Goal: Task Accomplishment & Management: Complete application form

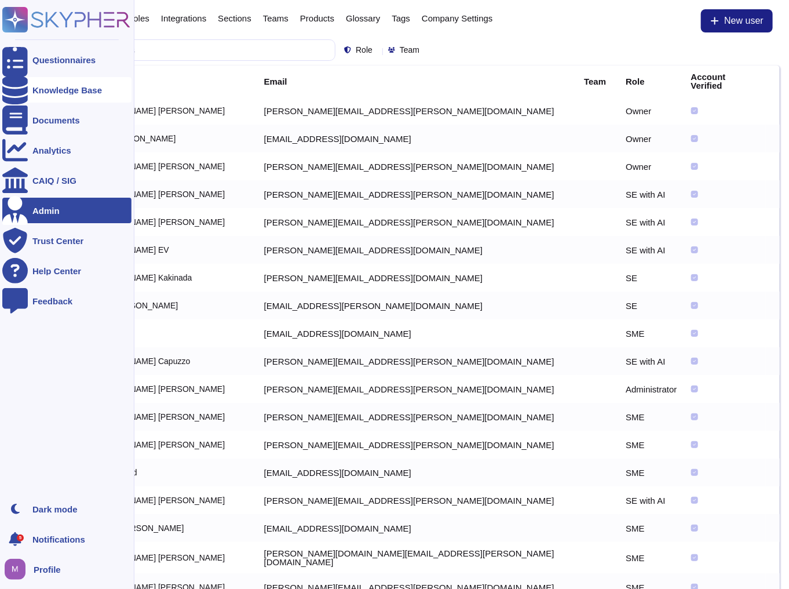
click at [31, 86] on div "Knowledge Base" at bounding box center [66, 90] width 129 height 26
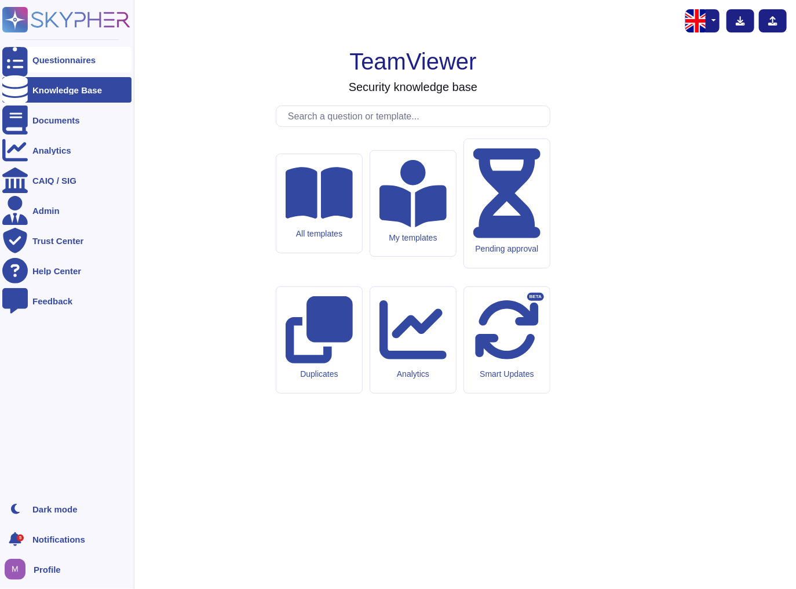
click at [28, 64] on div "Questionnaires" at bounding box center [66, 60] width 129 height 26
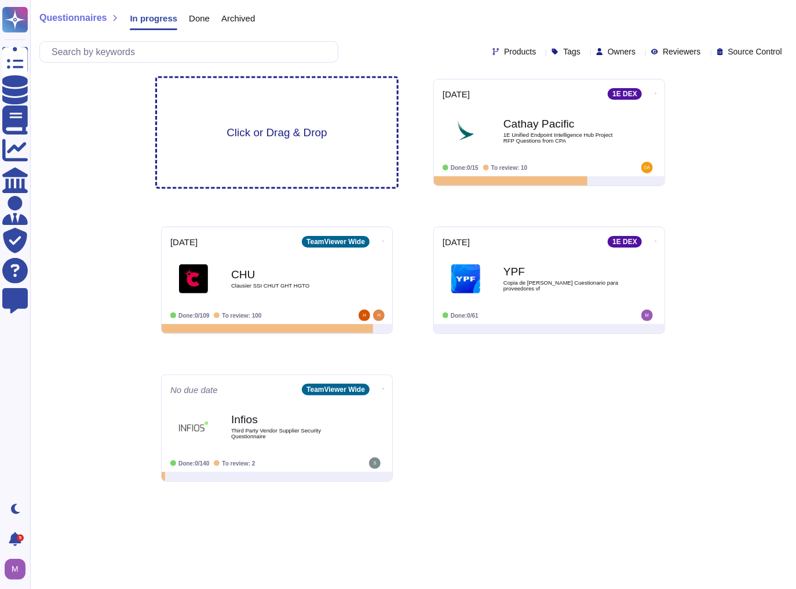
click at [267, 148] on div "Click or Drag & Drop" at bounding box center [277, 132] width 240 height 109
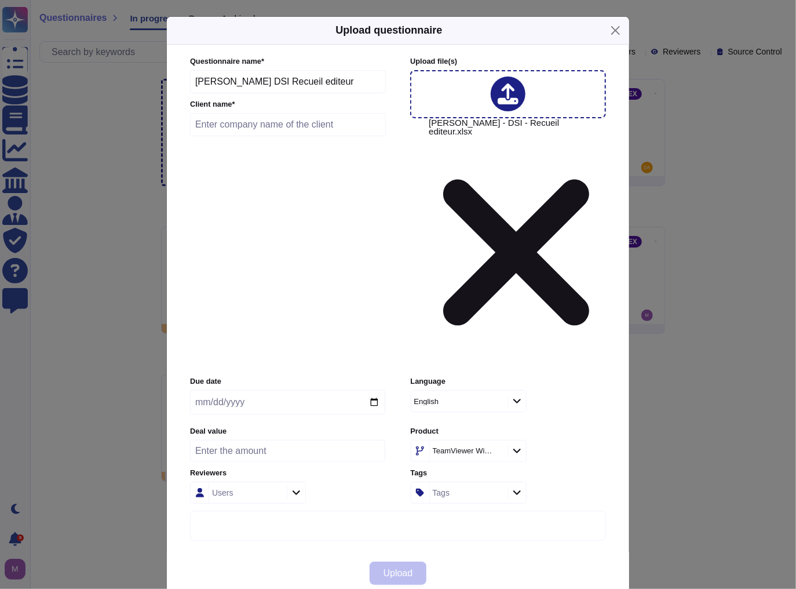
click at [281, 390] on input "date" at bounding box center [287, 402] width 195 height 24
click at [367, 390] on input "date" at bounding box center [287, 402] width 195 height 24
click at [380, 390] on input "date" at bounding box center [287, 402] width 195 height 24
type input "[DATE]"
drag, startPoint x: 304, startPoint y: 176, endPoint x: 99, endPoint y: 169, distance: 205.3
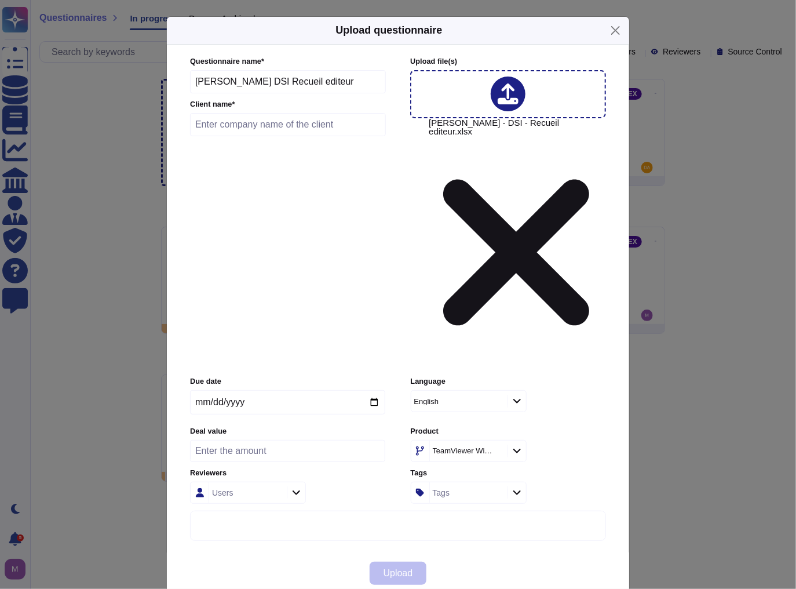
click at [99, 169] on div "Upload questionnaire Questionnaire name * [PERSON_NAME] DSI Recueil editeur Cli…" at bounding box center [398, 294] width 796 height 589
click at [255, 93] on input "[PERSON_NAME] DSI Recueil editeur" at bounding box center [288, 81] width 196 height 23
click at [243, 93] on input "[PERSON_NAME] DSI Recueil editeur" at bounding box center [288, 81] width 196 height 23
drag, startPoint x: 225, startPoint y: 188, endPoint x: 385, endPoint y: 193, distance: 160.1
click at [385, 93] on input "[PERSON_NAME] DSI Recueil editeur" at bounding box center [288, 81] width 196 height 23
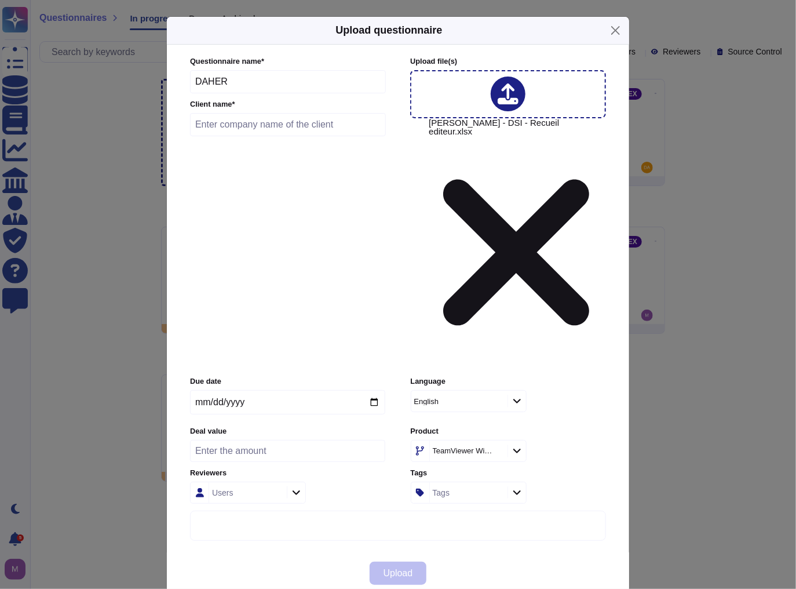
type input "DAHER"
click at [292, 136] on input "text" at bounding box center [288, 124] width 196 height 23
paste input "DAHER"
type input "DAHER"
click at [459, 440] on div "TeamViewer Wide" at bounding box center [467, 450] width 75 height 21
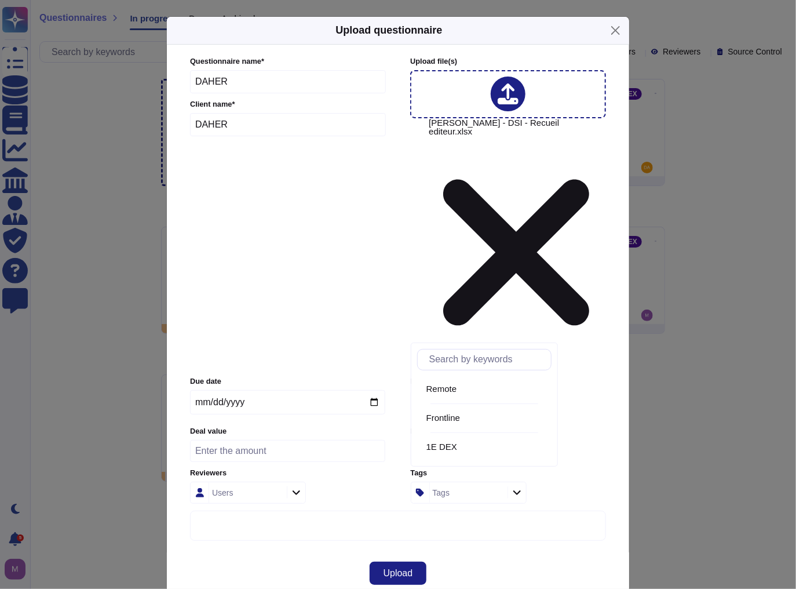
click at [451, 417] on span "Frontline" at bounding box center [444, 418] width 34 height 10
drag, startPoint x: 573, startPoint y: 308, endPoint x: 562, endPoint y: 318, distance: 14.4
click at [573, 428] on label "Product" at bounding box center [508, 432] width 195 height 8
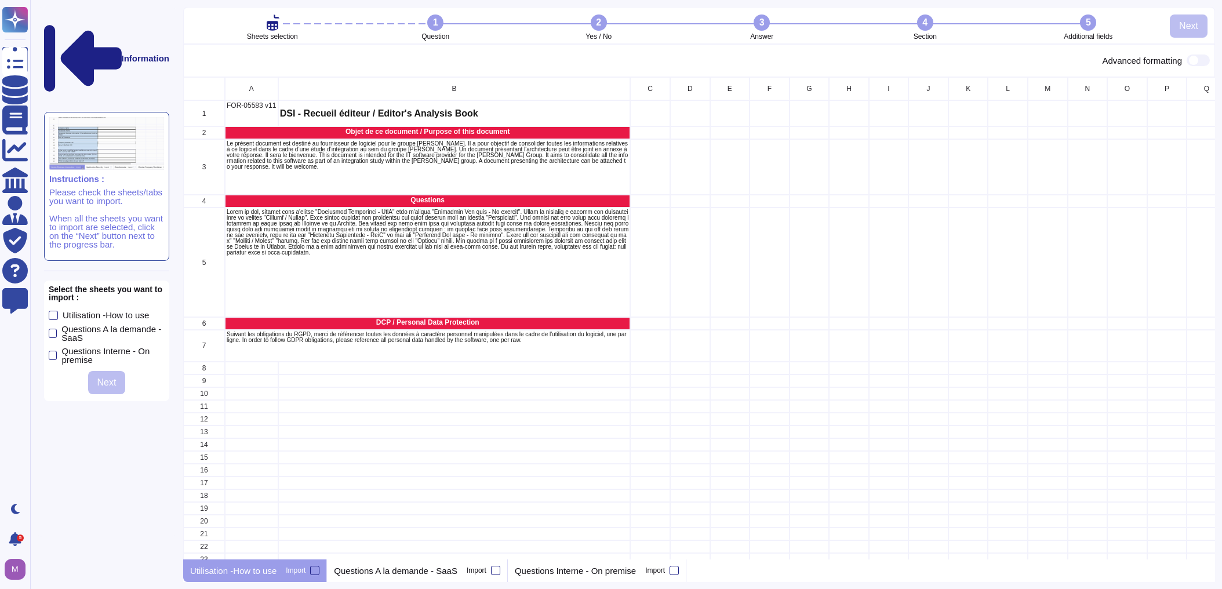
scroll to position [475, 1025]
click at [498, 575] on div "Questions A la demande - SaaS Import" at bounding box center [417, 570] width 181 height 23
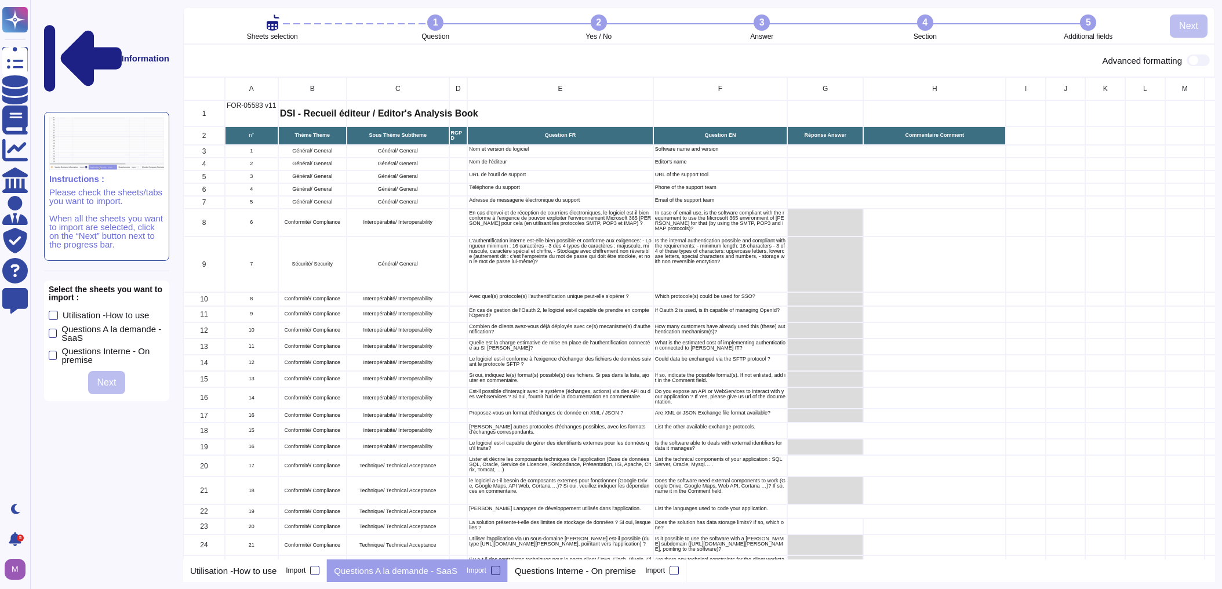
click at [490, 567] on label "Import" at bounding box center [484, 570] width 34 height 9
click at [0, 0] on input "Import" at bounding box center [0, 0] width 0 height 0
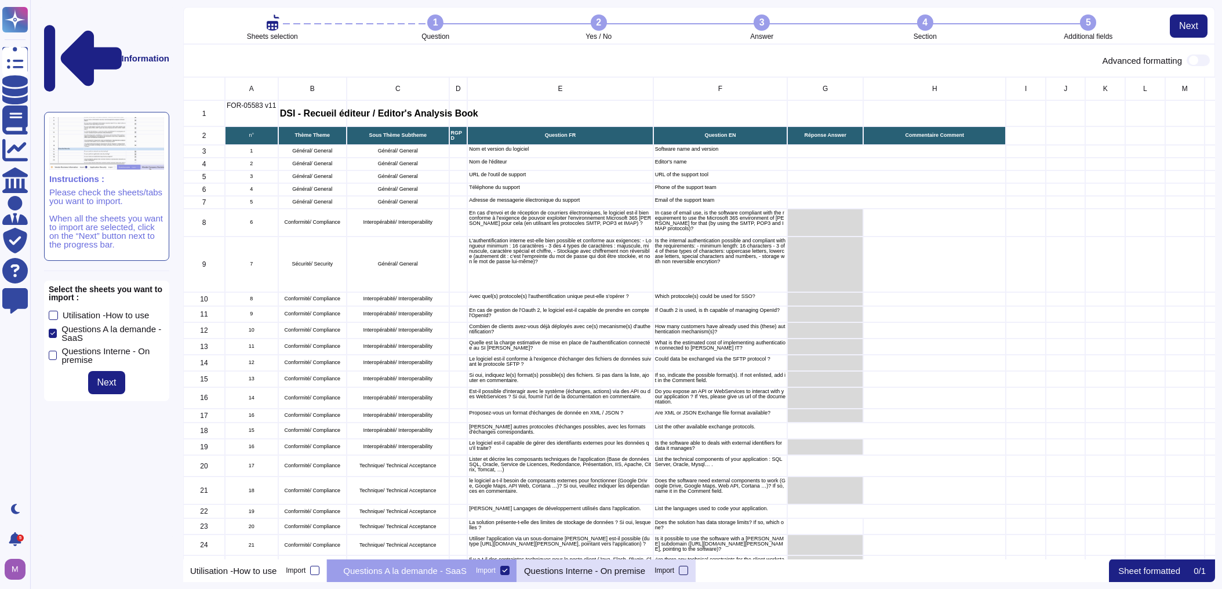
click at [688, 567] on div at bounding box center [683, 570] width 9 height 9
click at [0, 0] on input "Import" at bounding box center [0, 0] width 0 height 0
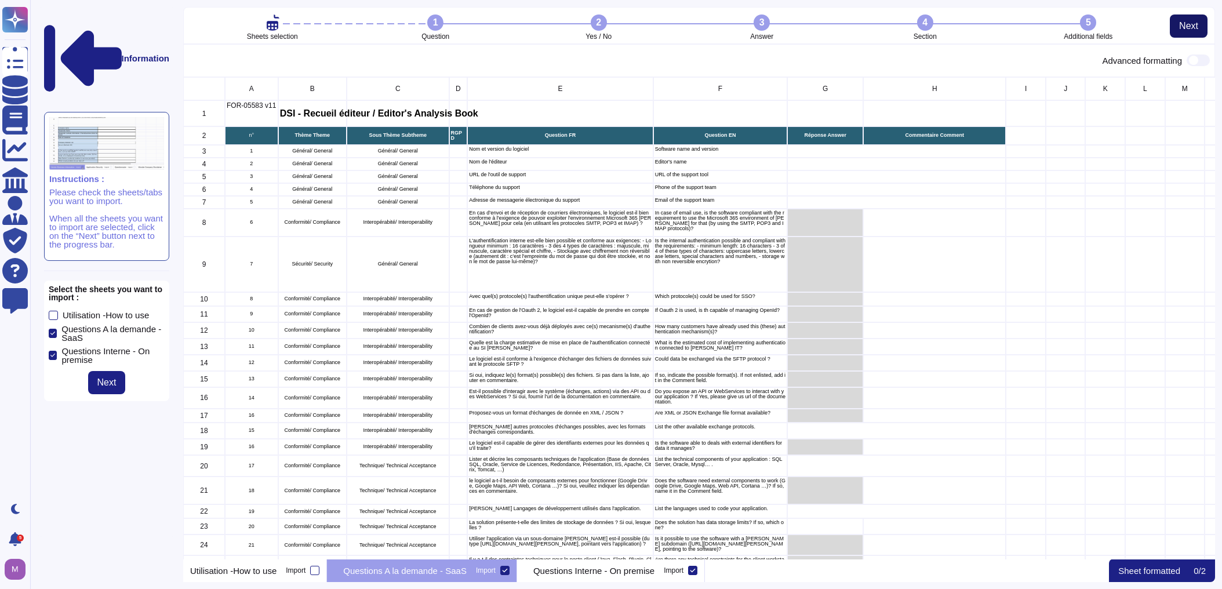
click at [796, 23] on span "Next" at bounding box center [1188, 25] width 19 height 9
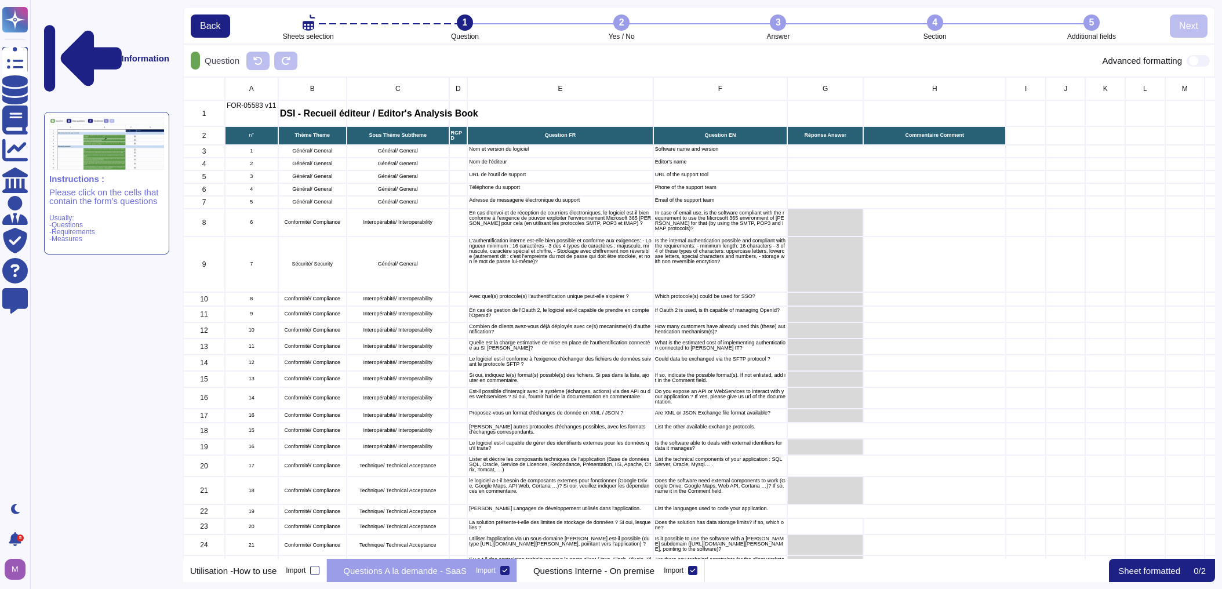
scroll to position [7, 7]
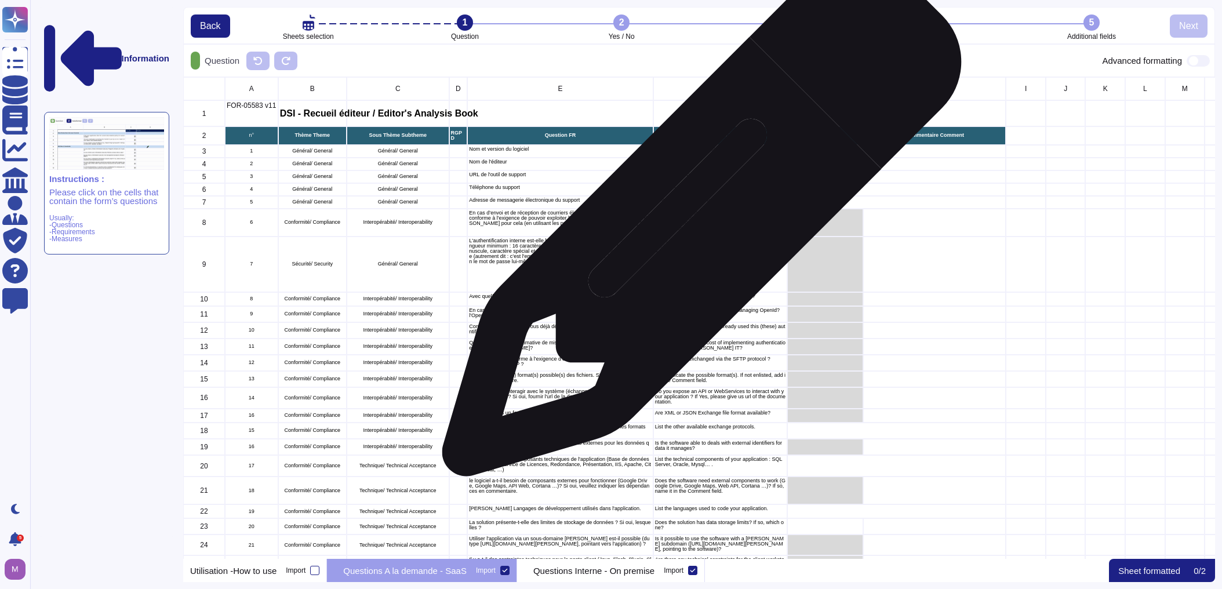
click at [697, 223] on p "In case of email use, is the software compliant with the requirement to use the…" at bounding box center [720, 220] width 130 height 21
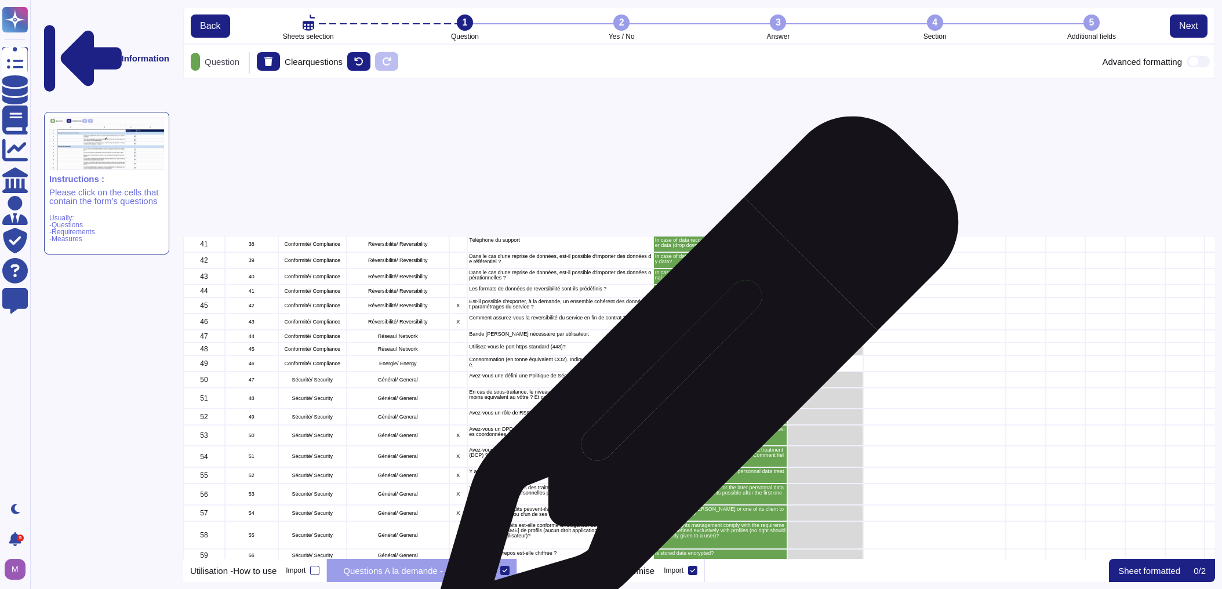
scroll to position [974, 0]
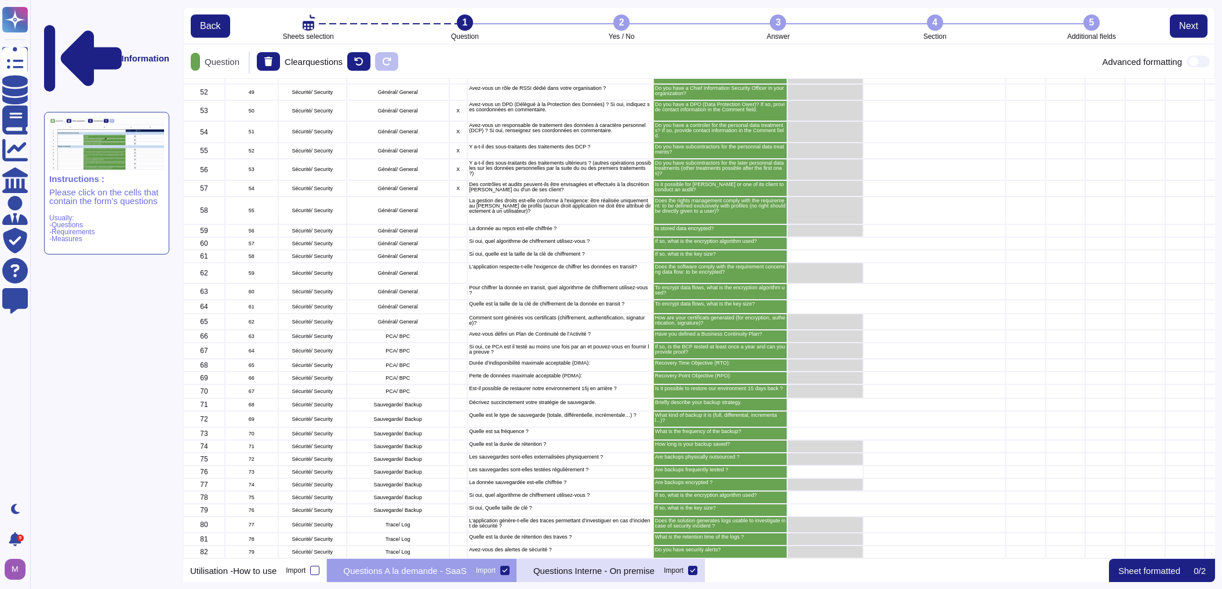
click at [592, 578] on div "Questions Interne - On premise Import" at bounding box center [611, 570] width 188 height 23
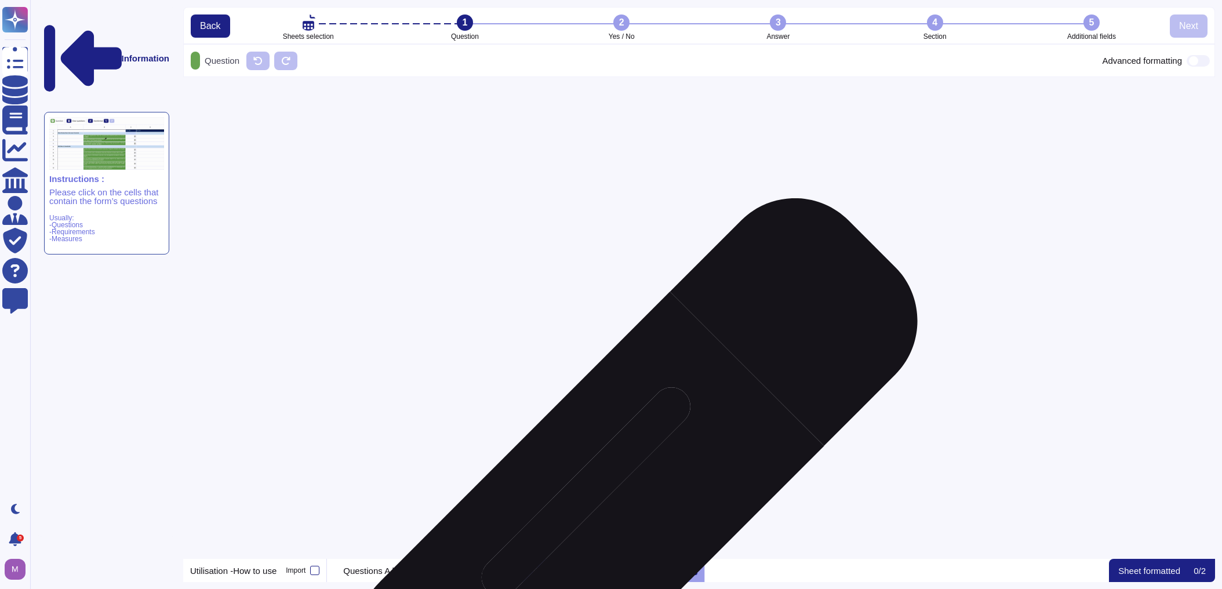
scroll to position [0, 0]
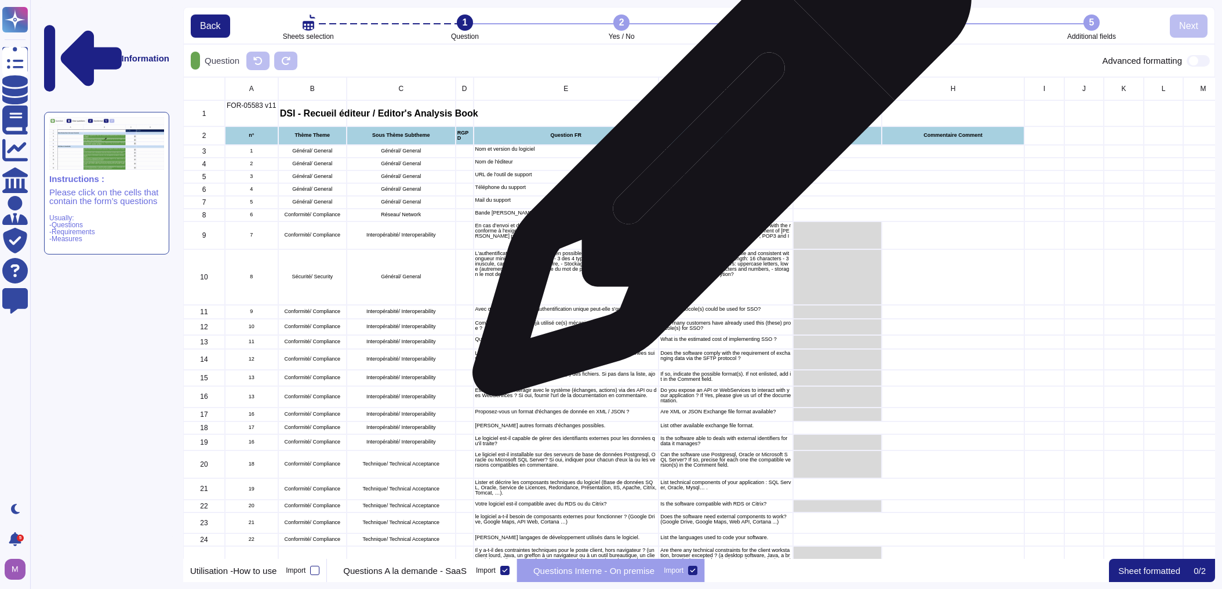
click at [718, 152] on div "Application name and version" at bounding box center [725, 151] width 134 height 13
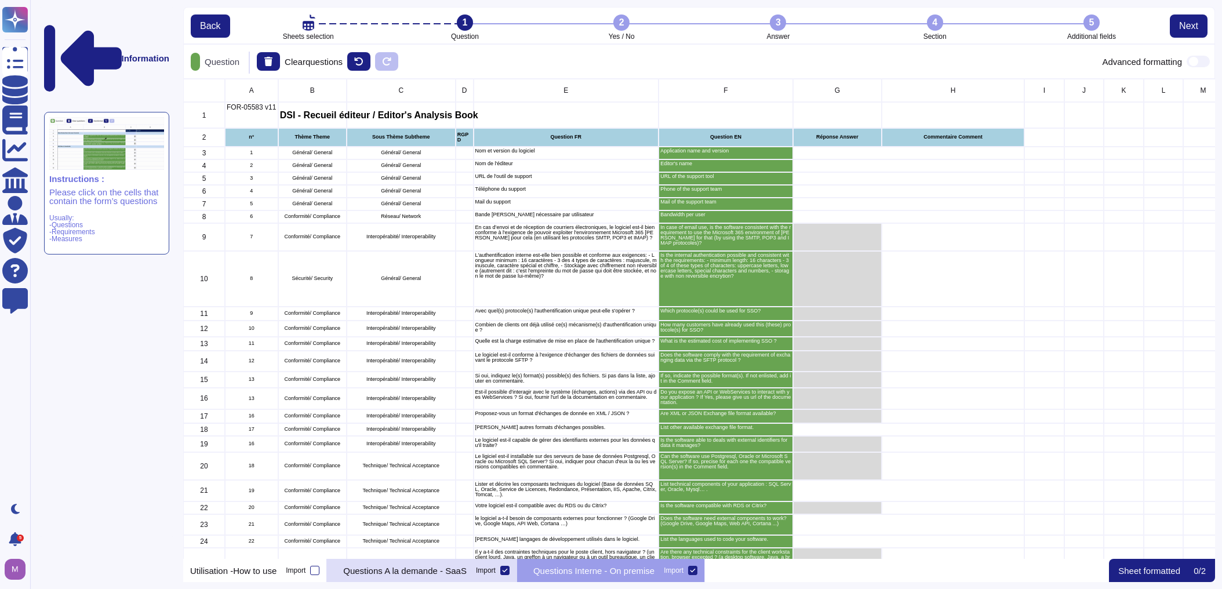
click at [427, 575] on p "Questions A la demande - SaaS" at bounding box center [404, 570] width 123 height 9
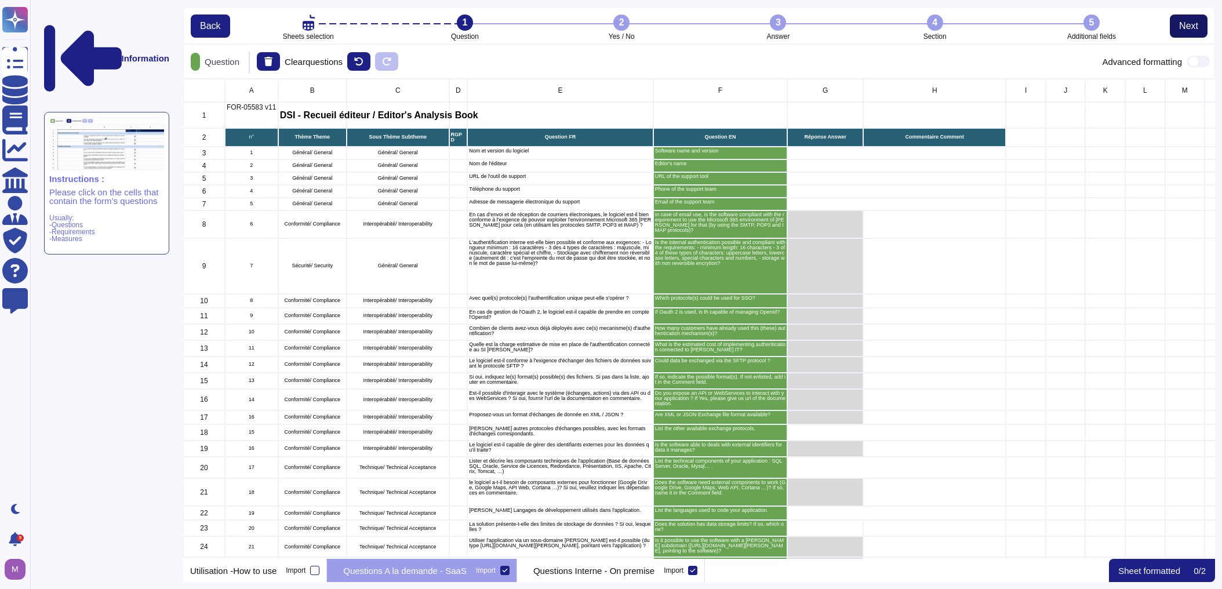
click at [796, 21] on span "Next" at bounding box center [1188, 25] width 19 height 9
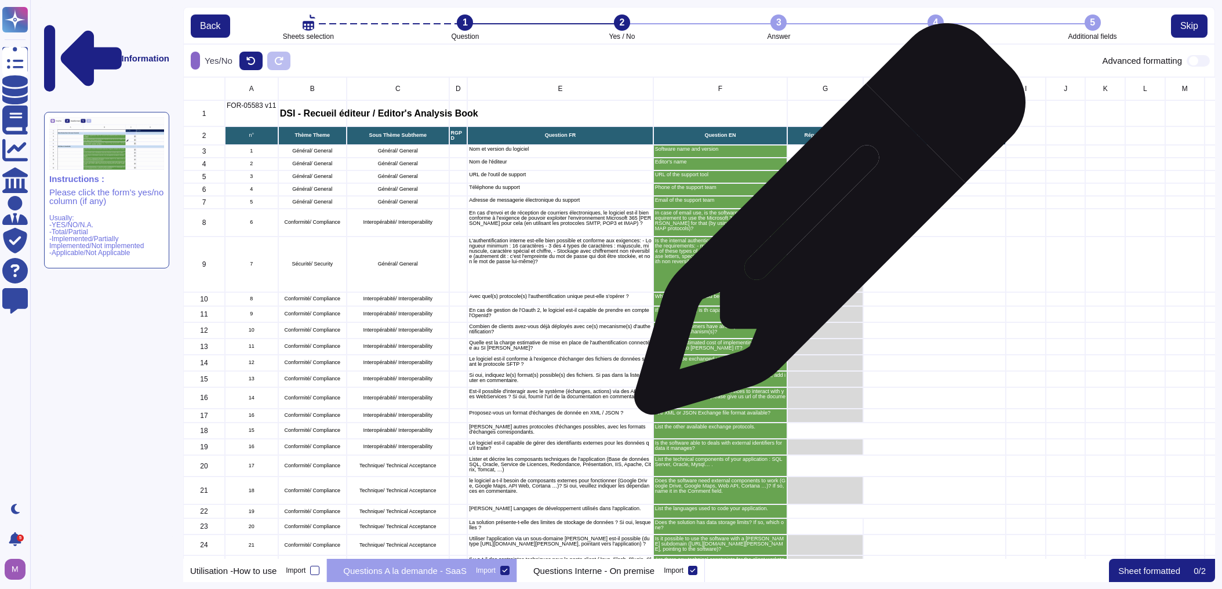
click at [796, 230] on div "grid" at bounding box center [825, 223] width 76 height 28
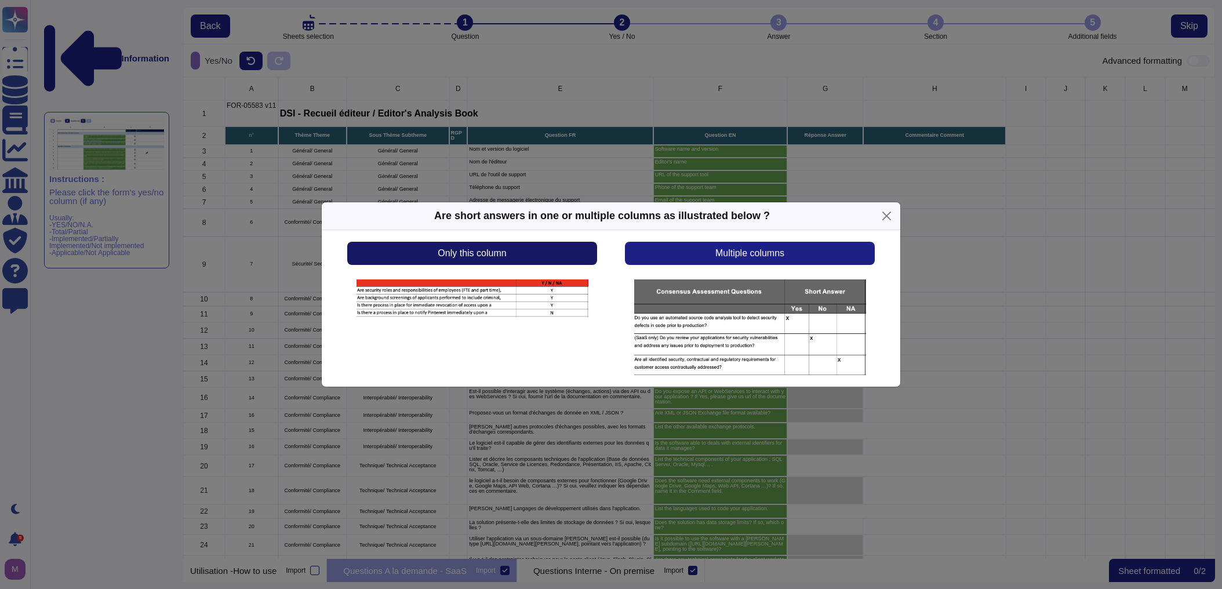
click at [465, 252] on span "Only this column" at bounding box center [472, 253] width 68 height 9
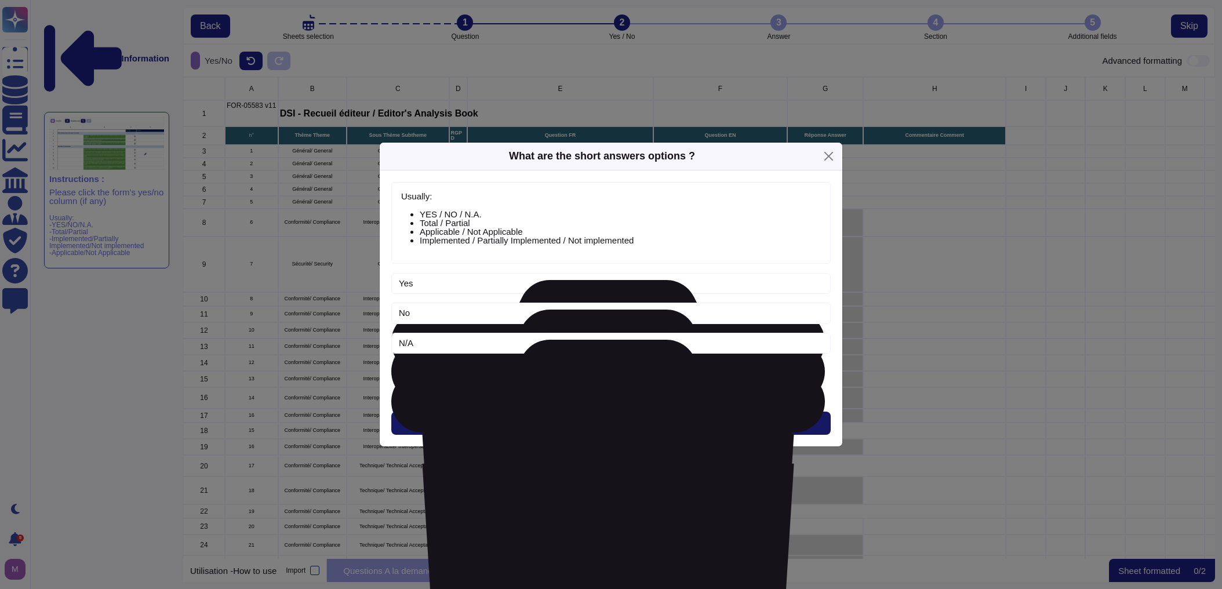
click at [534, 419] on button "Next" at bounding box center [610, 423] width 439 height 23
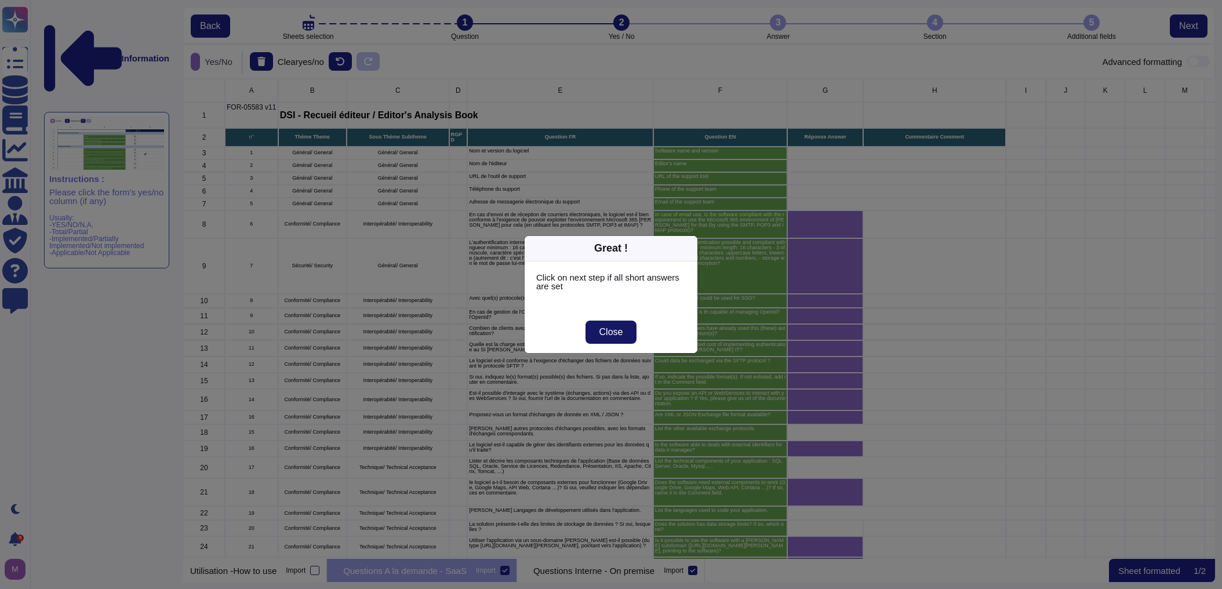
click at [613, 334] on span "Close" at bounding box center [611, 331] width 24 height 9
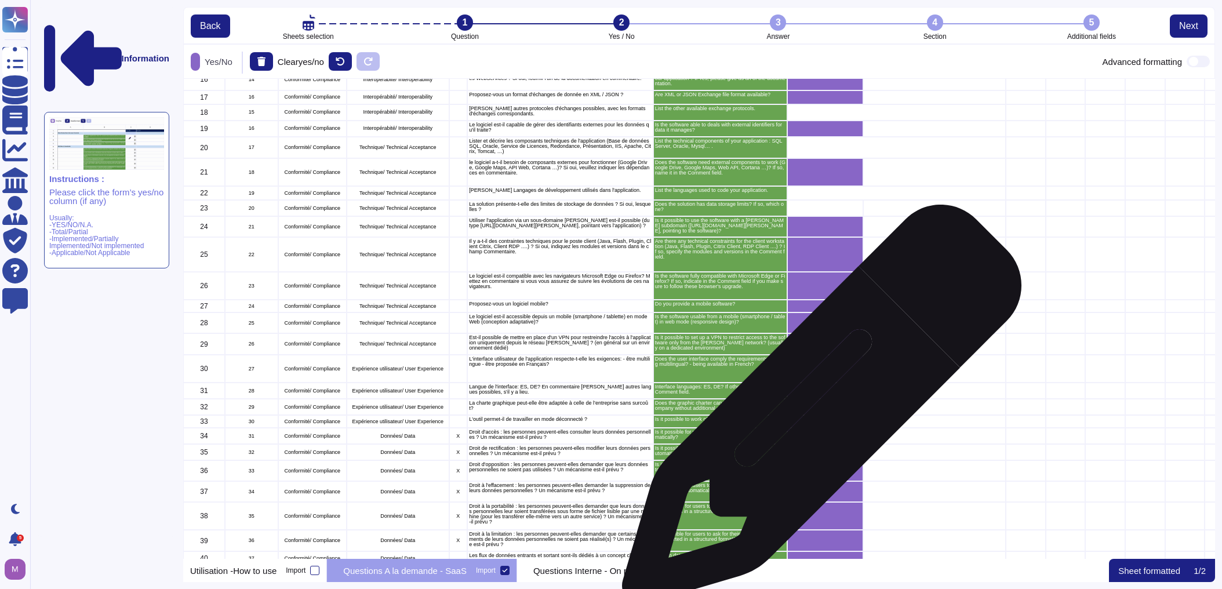
scroll to position [371, 0]
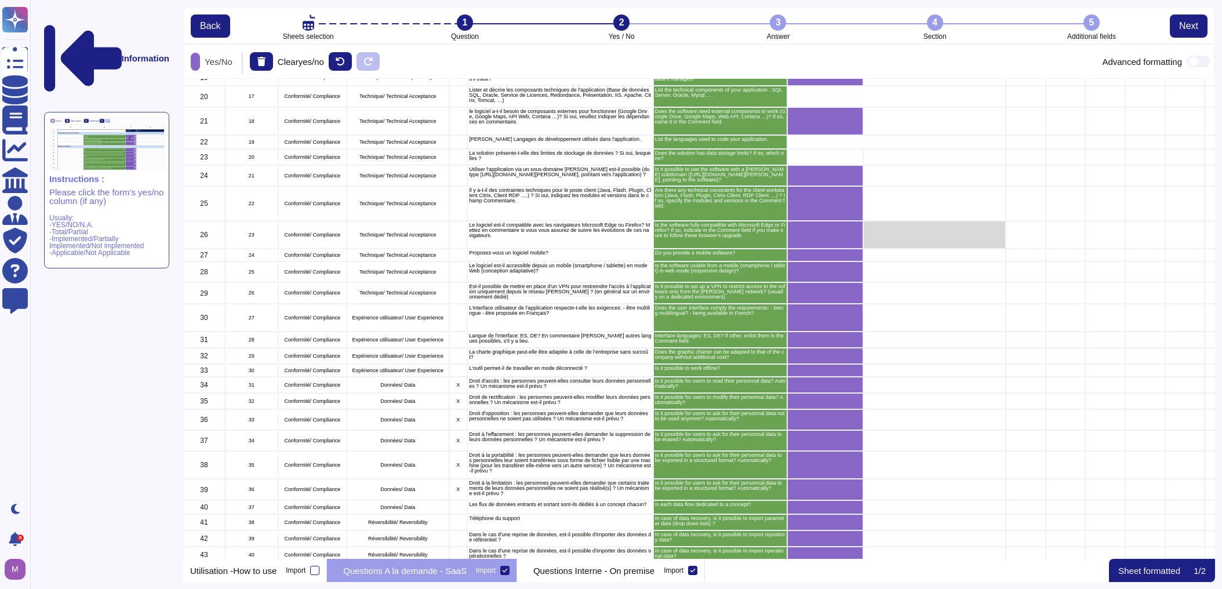
drag, startPoint x: 576, startPoint y: 573, endPoint x: 664, endPoint y: 439, distance: 160.3
click at [577, 573] on p "Questions Interne - On premise" at bounding box center [593, 570] width 121 height 9
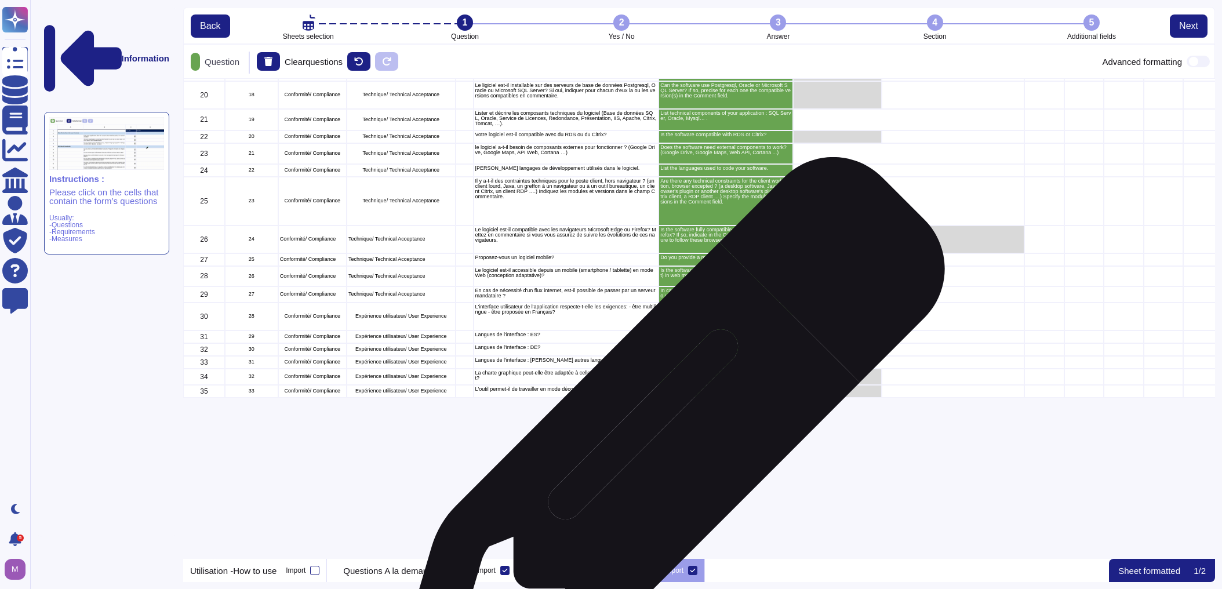
scroll to position [0, 0]
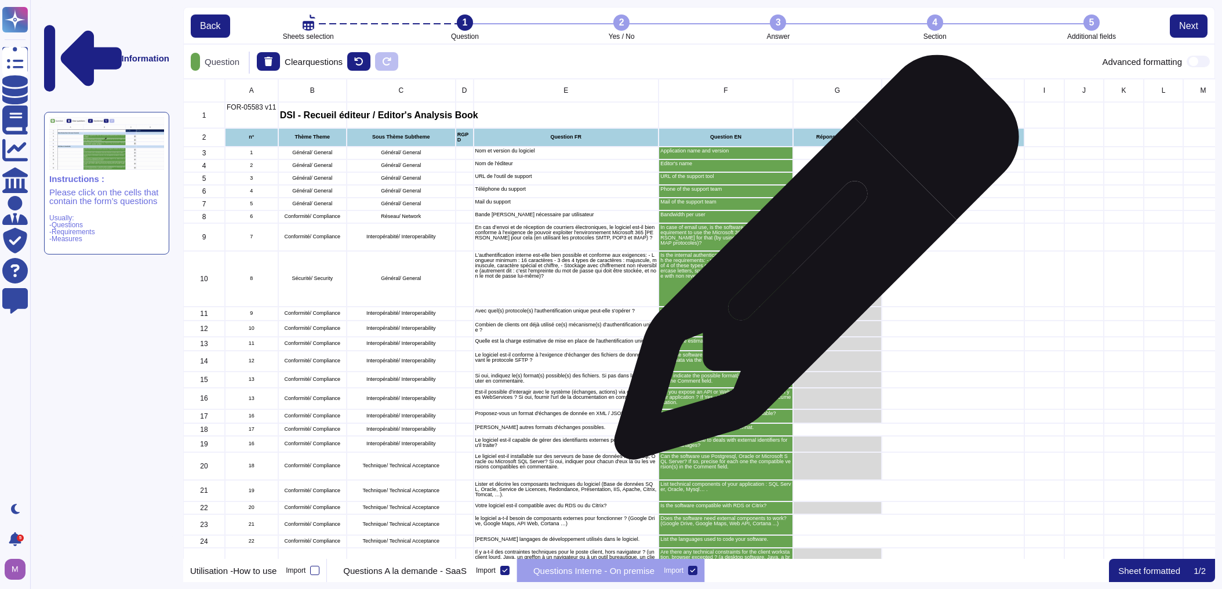
click at [796, 276] on div "grid" at bounding box center [837, 279] width 89 height 56
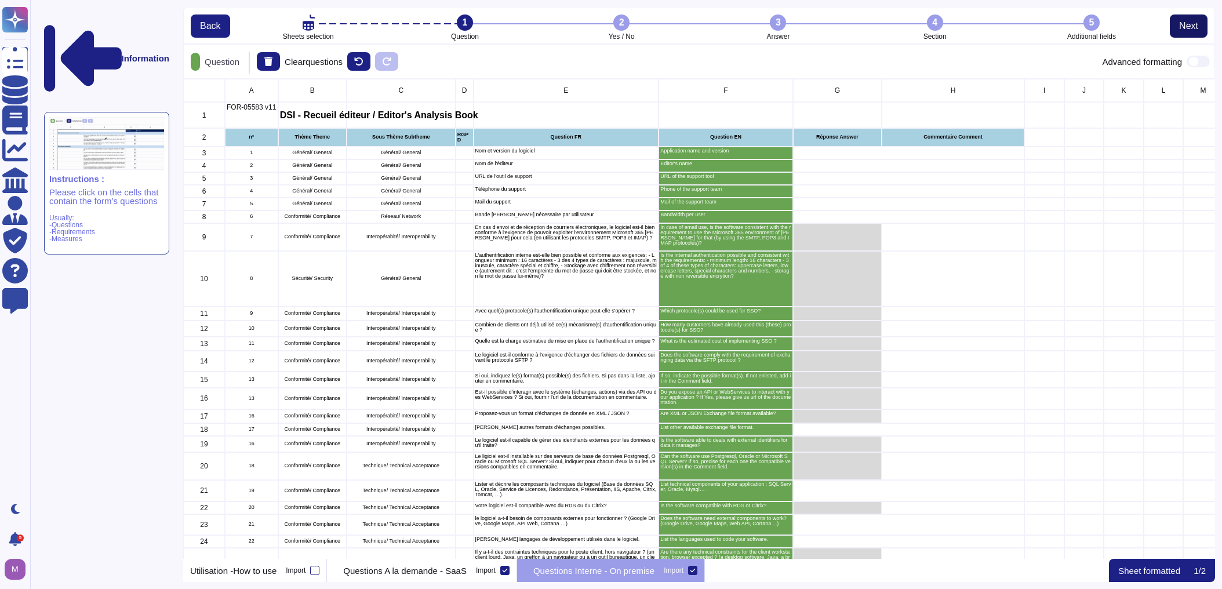
click at [796, 23] on span "Next" at bounding box center [1188, 25] width 19 height 9
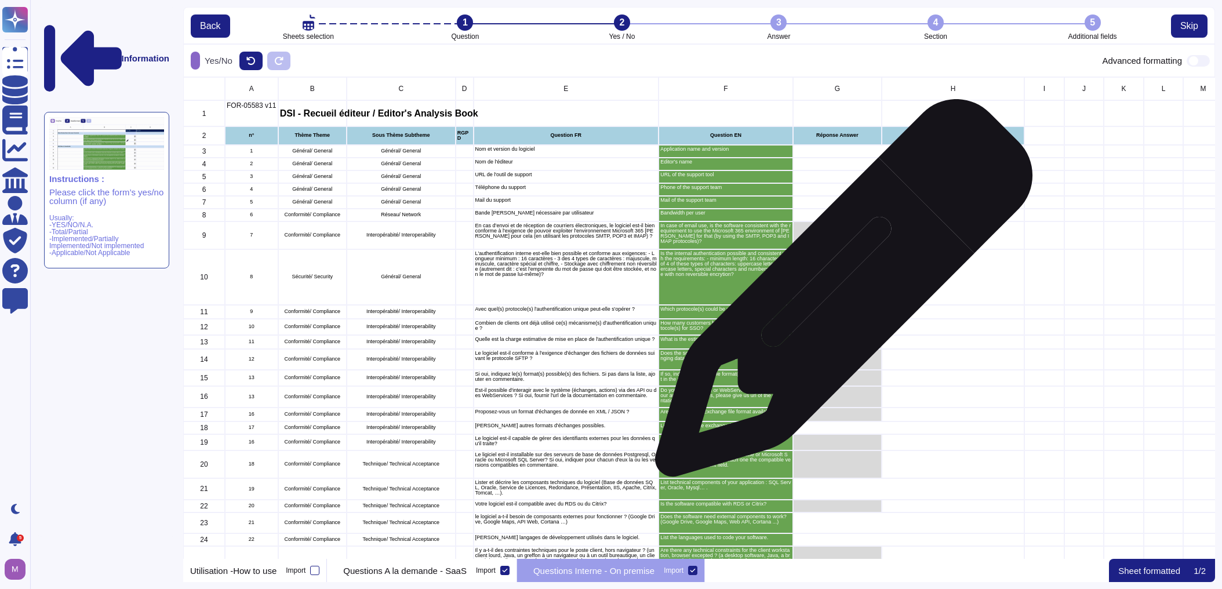
click at [796, 293] on div "grid" at bounding box center [837, 277] width 89 height 56
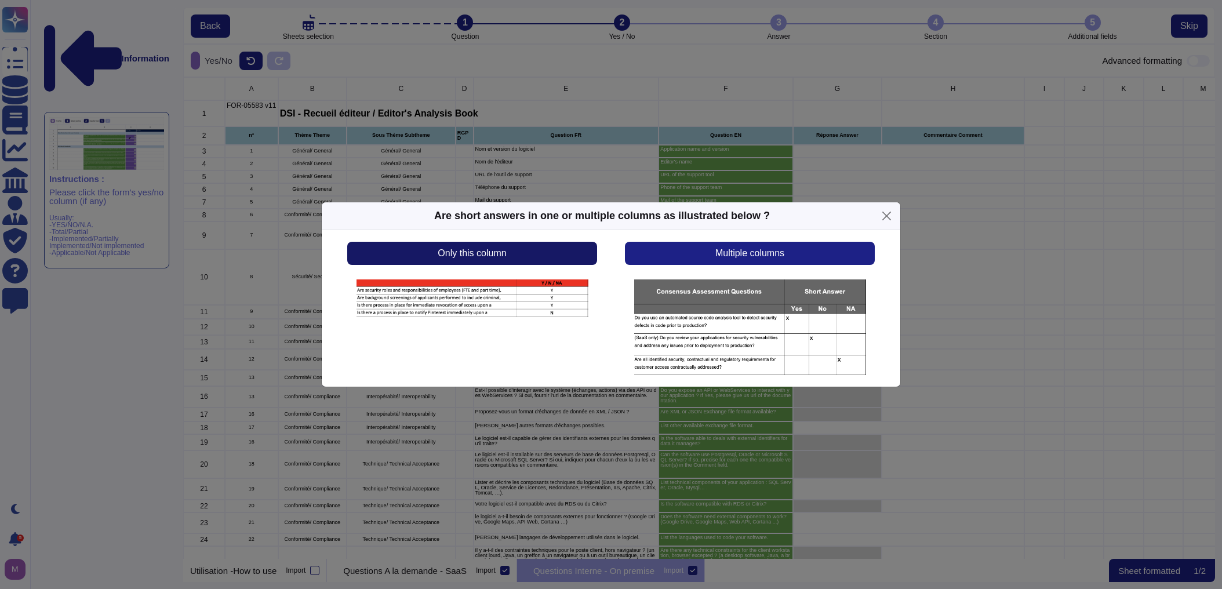
click at [533, 256] on button "Only this column" at bounding box center [472, 253] width 250 height 23
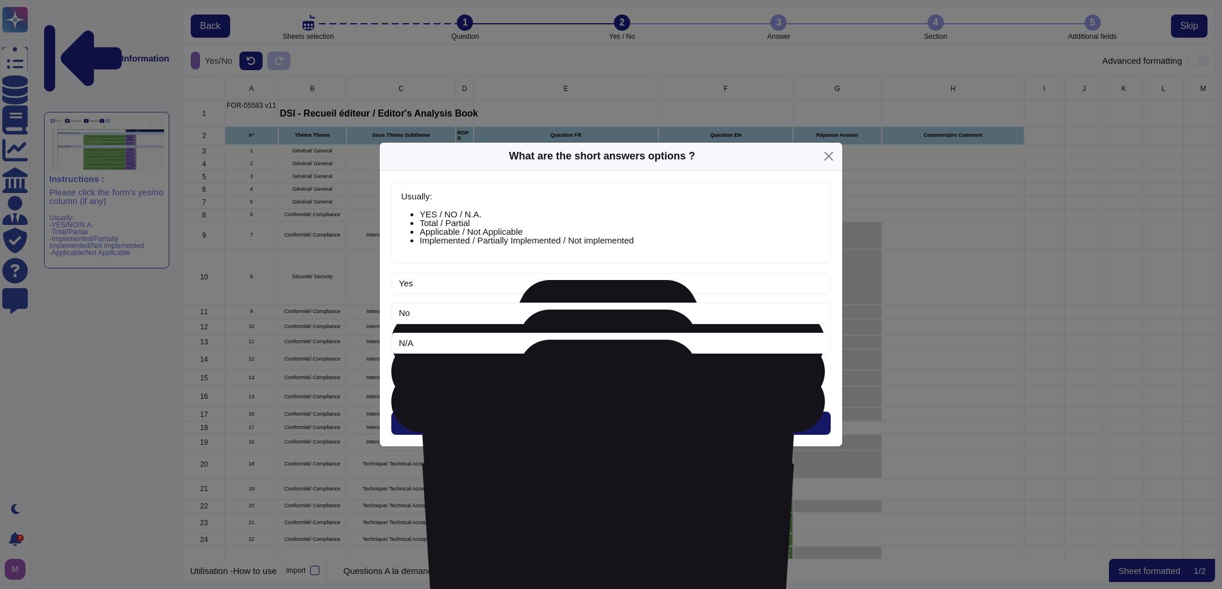
click at [606, 418] on span "Next" at bounding box center [611, 422] width 19 height 9
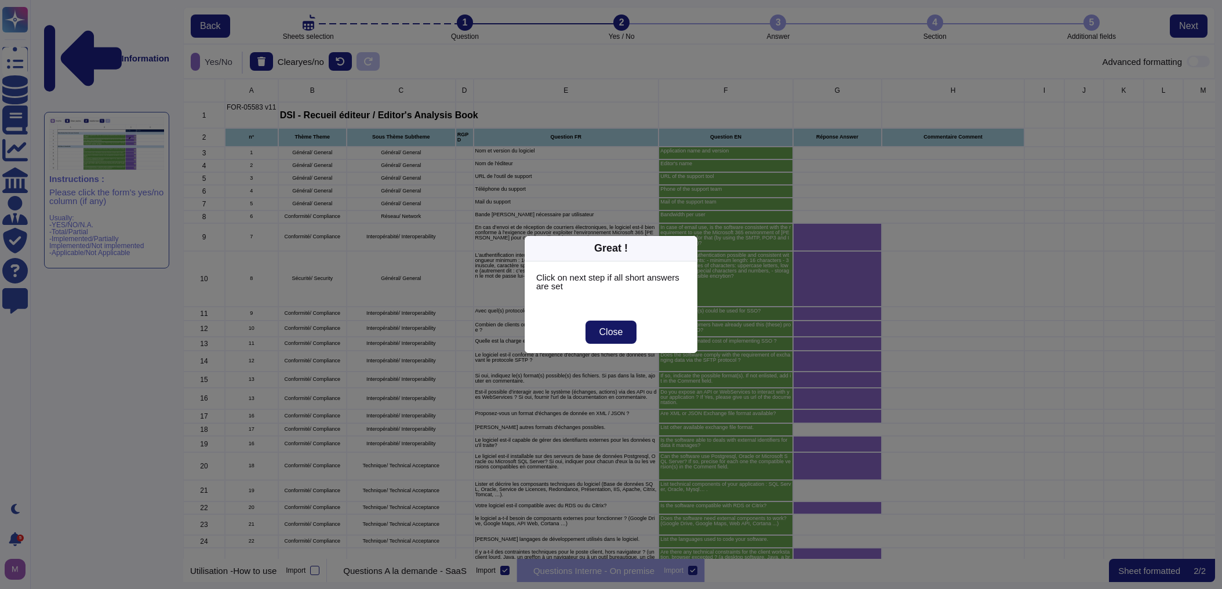
click at [606, 340] on button "Close" at bounding box center [611, 332] width 52 height 23
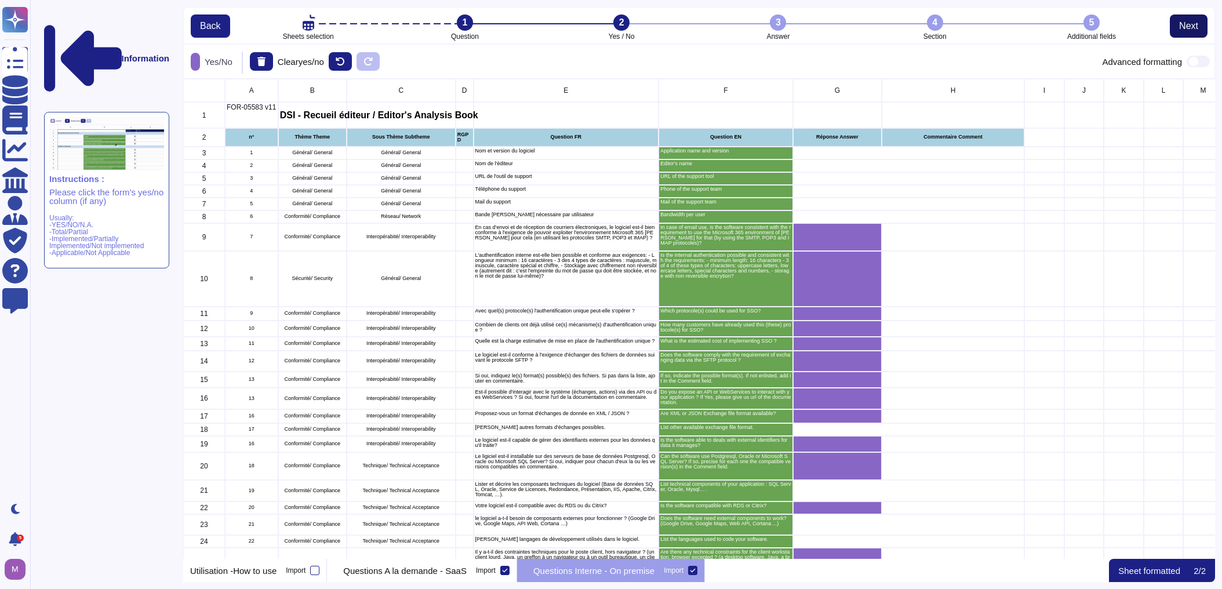
click at [796, 20] on button "Next" at bounding box center [1189, 25] width 38 height 23
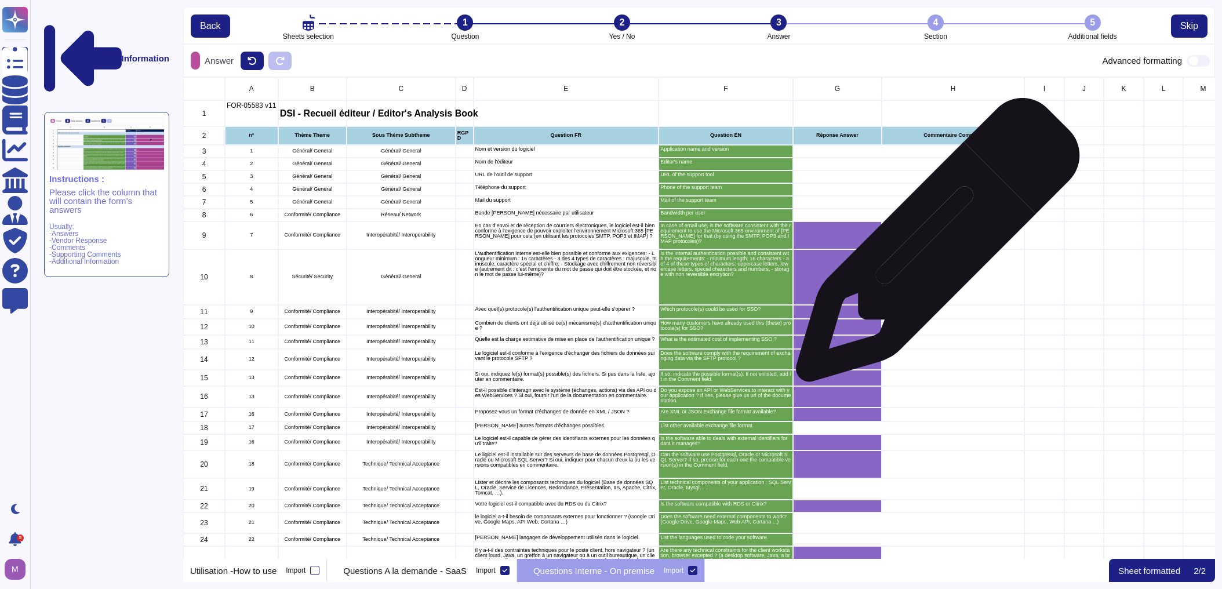
click at [796, 246] on div "grid" at bounding box center [953, 235] width 143 height 28
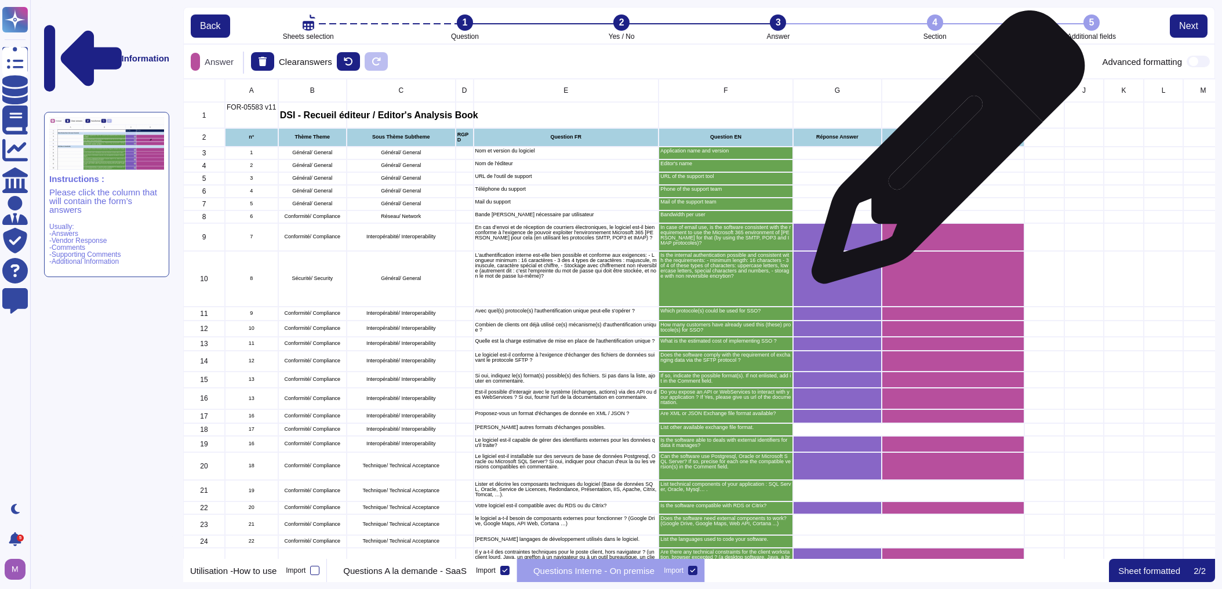
click at [796, 153] on div "grid" at bounding box center [908, 153] width 231 height 13
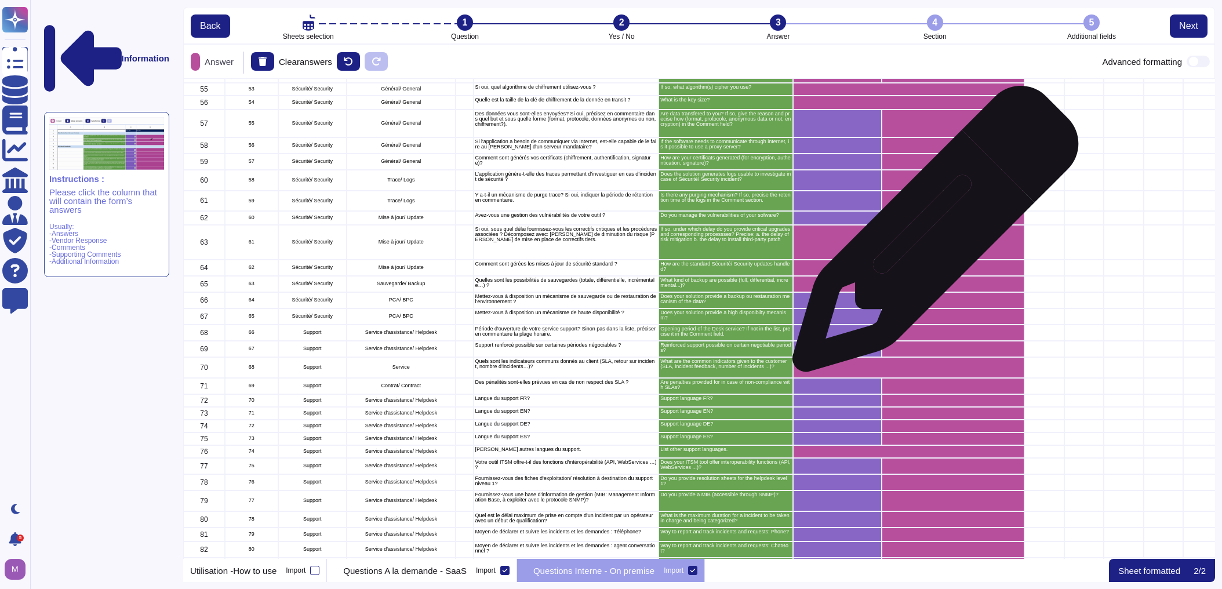
scroll to position [1206, 0]
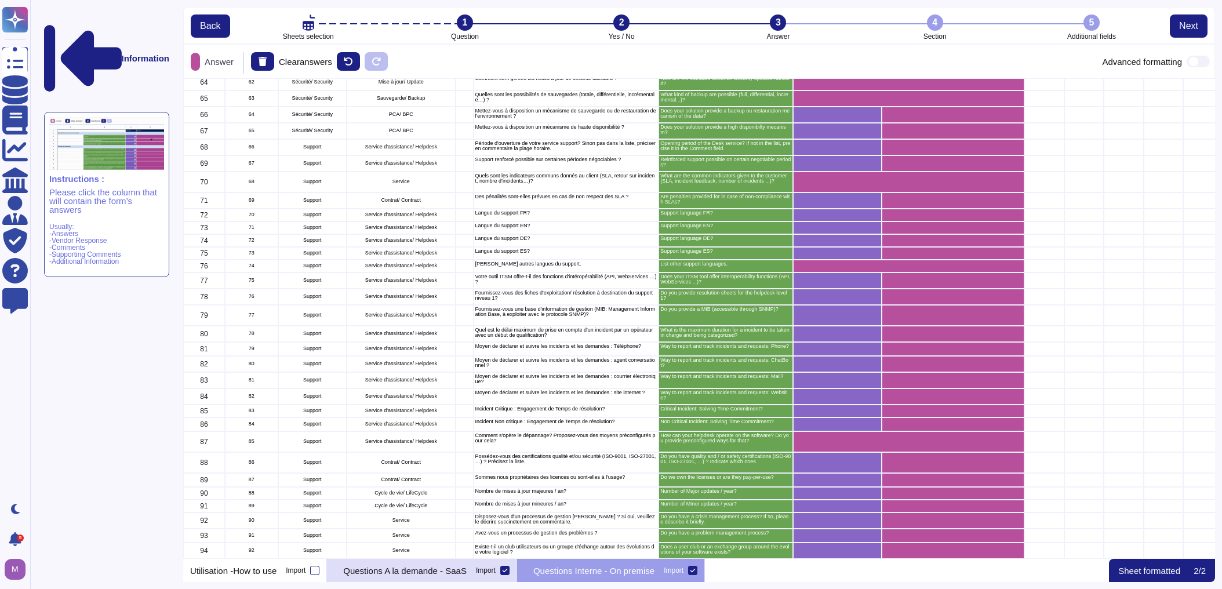
click at [442, 575] on p "Questions A la demande - SaaS" at bounding box center [404, 570] width 123 height 9
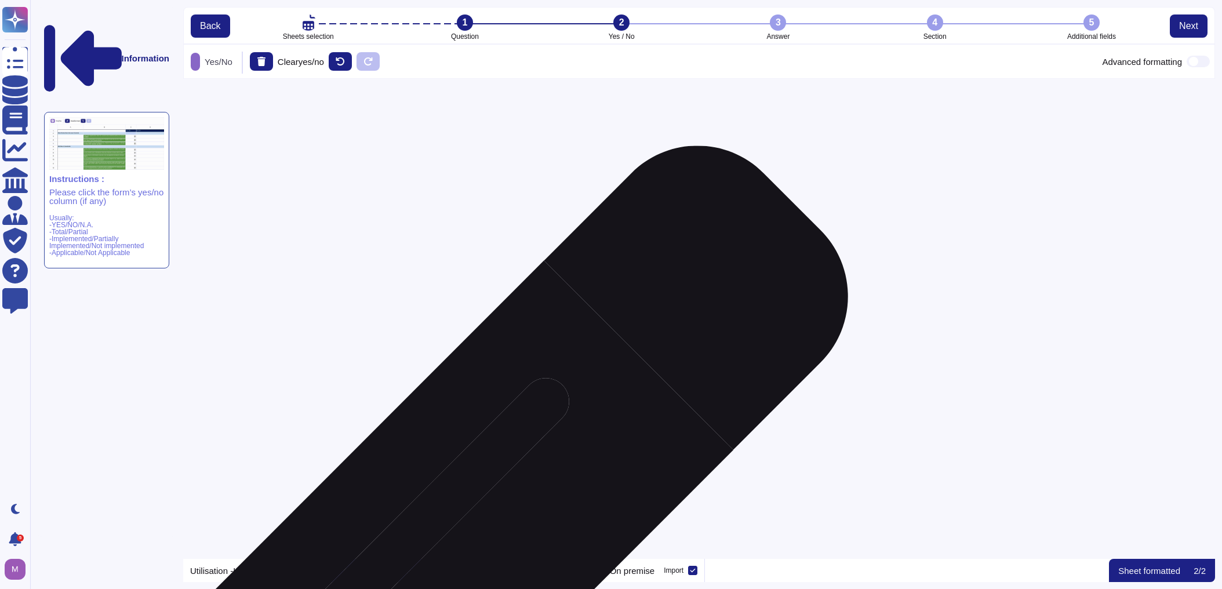
scroll to position [0, 0]
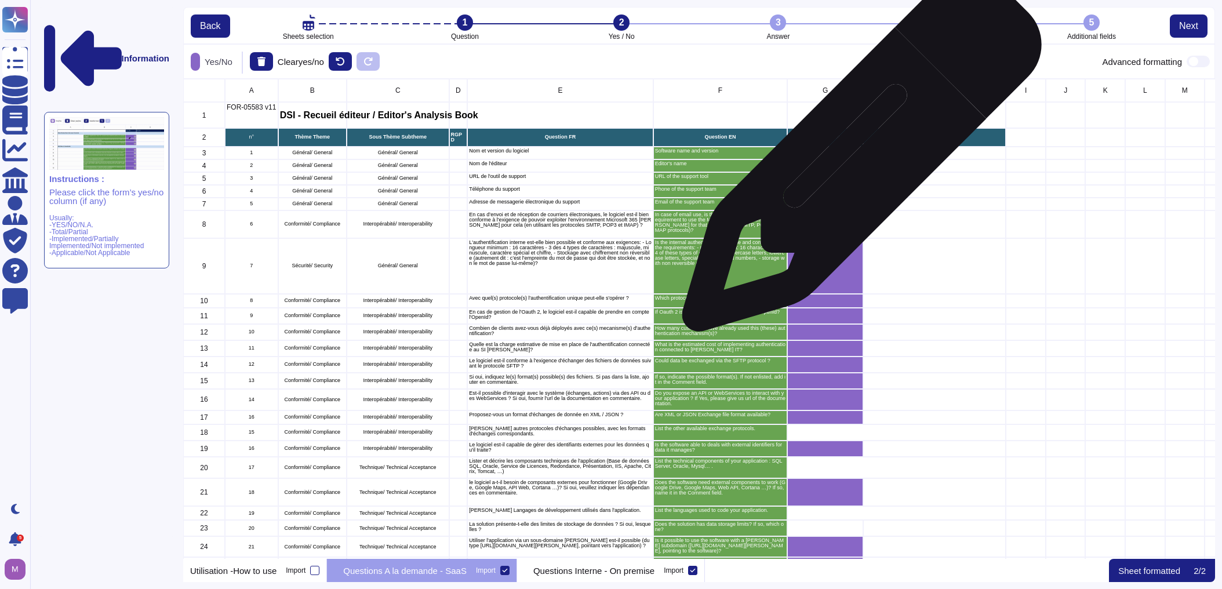
click at [796, 158] on div "grid" at bounding box center [896, 153] width 219 height 13
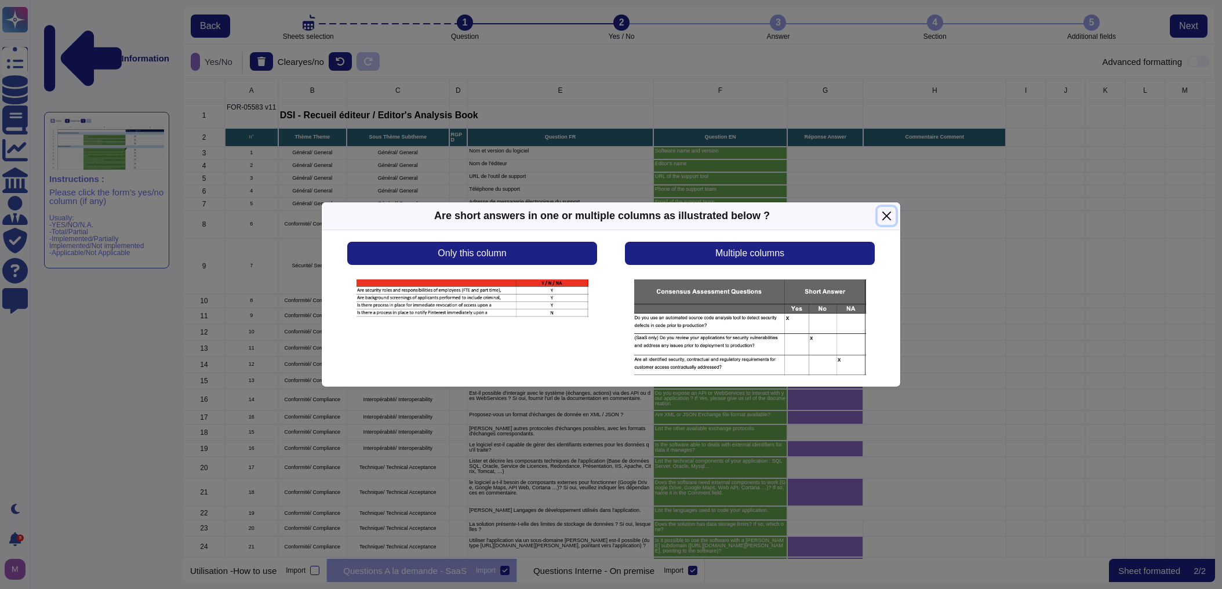
click at [796, 214] on button "Close" at bounding box center [887, 216] width 18 height 18
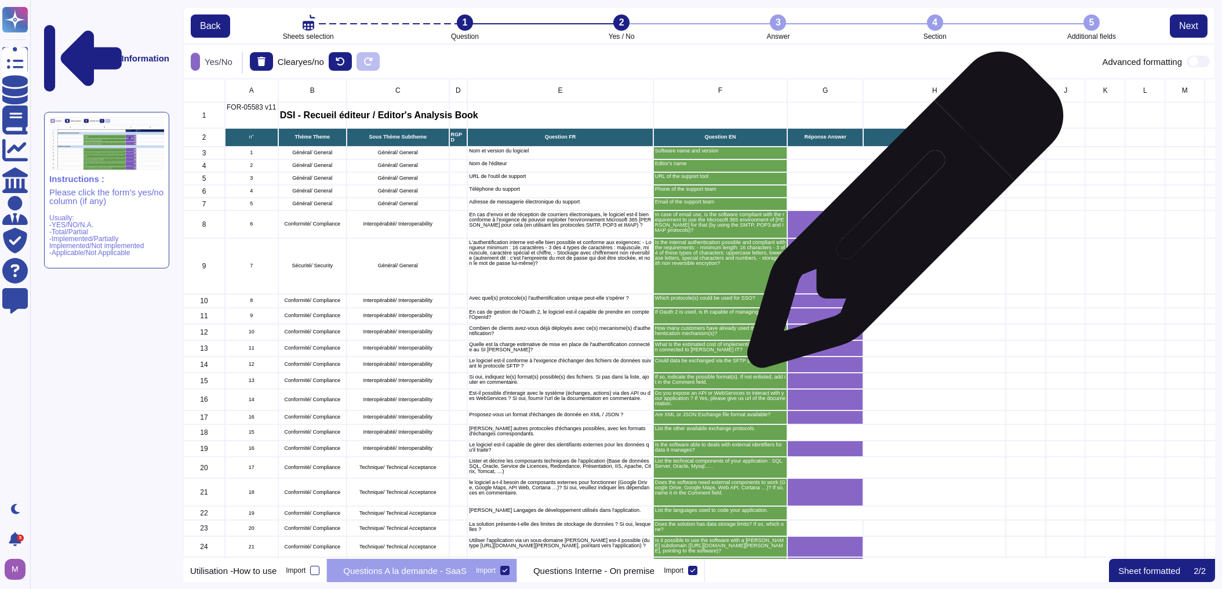
click at [796, 216] on div "grid" at bounding box center [934, 224] width 143 height 28
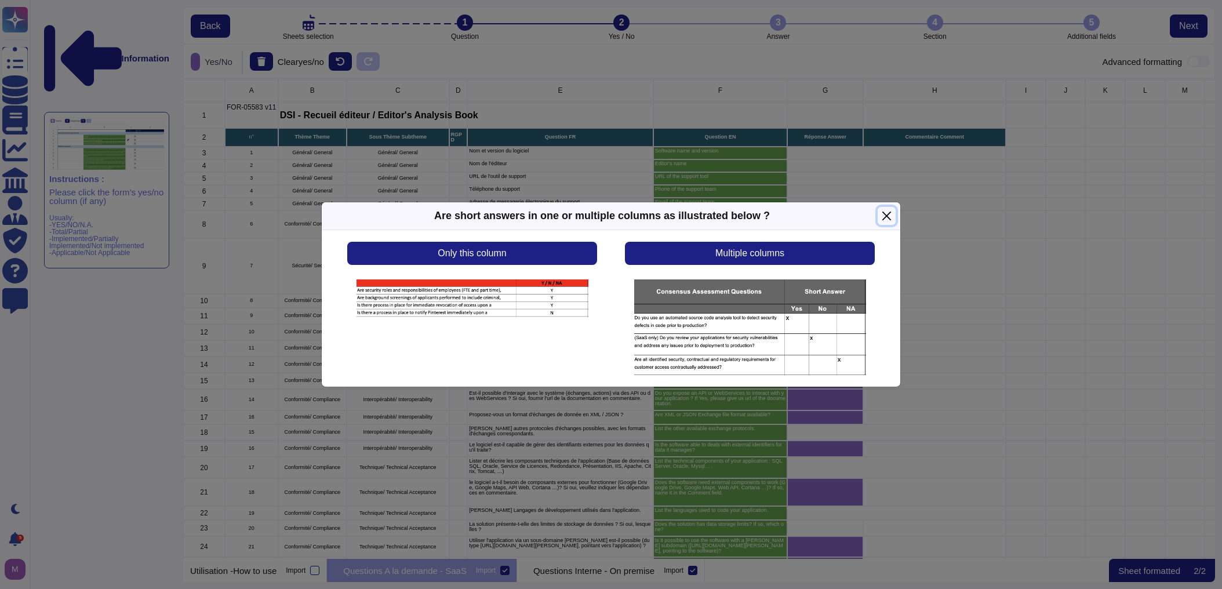
click at [796, 220] on button "Close" at bounding box center [887, 216] width 18 height 18
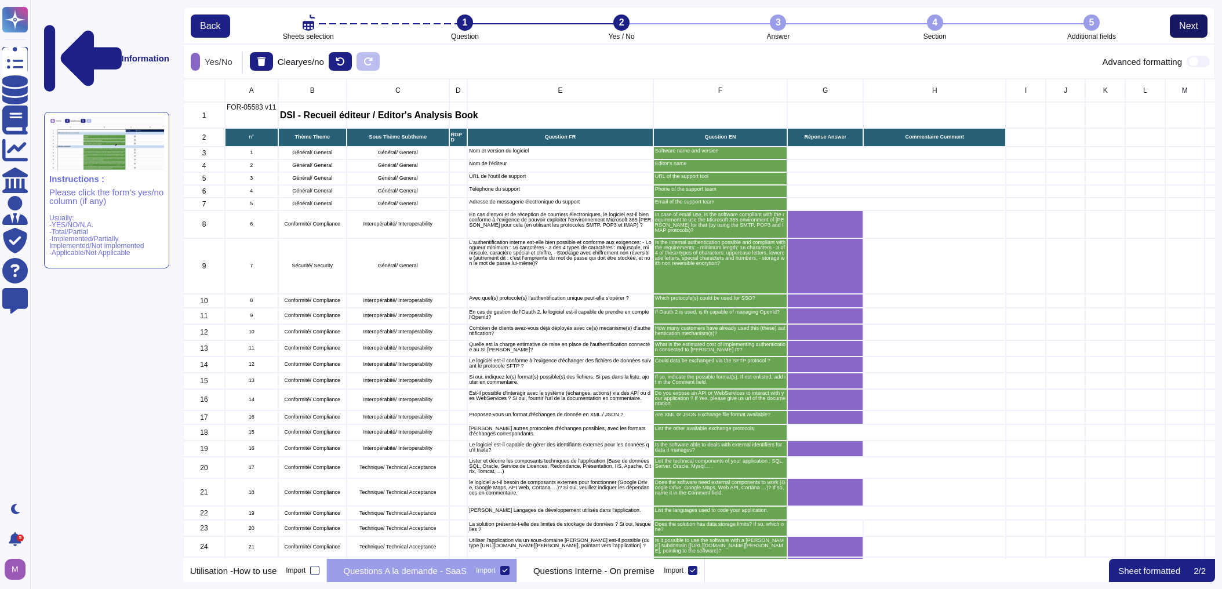
click at [796, 28] on span "Next" at bounding box center [1188, 25] width 19 height 9
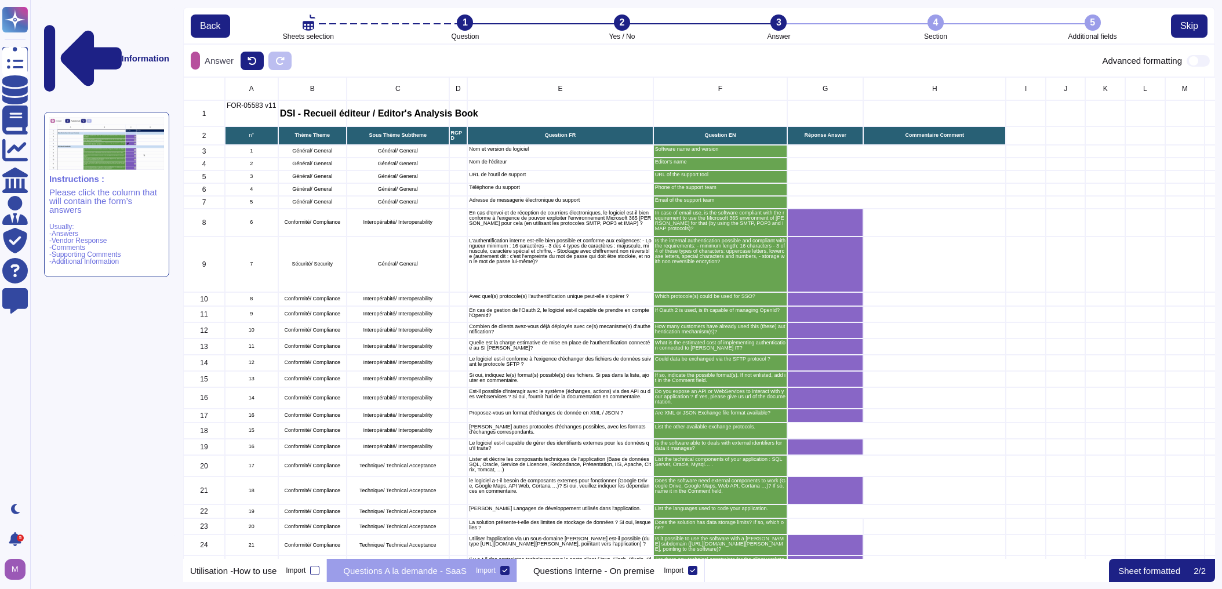
scroll to position [7, 7]
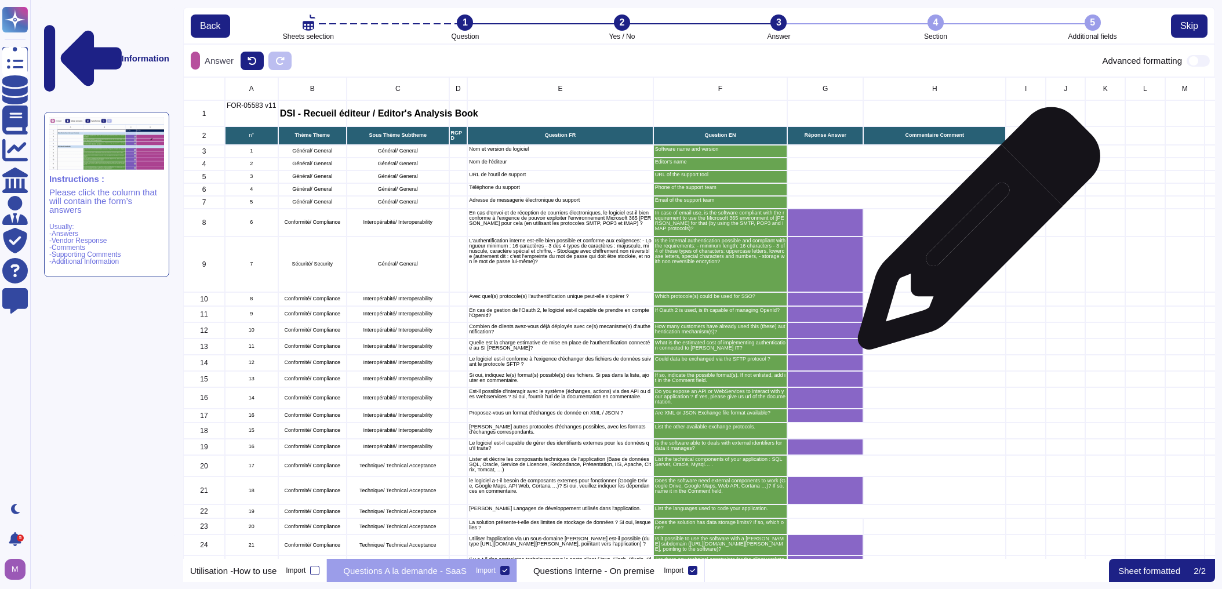
click at [796, 234] on div "grid" at bounding box center [934, 223] width 143 height 28
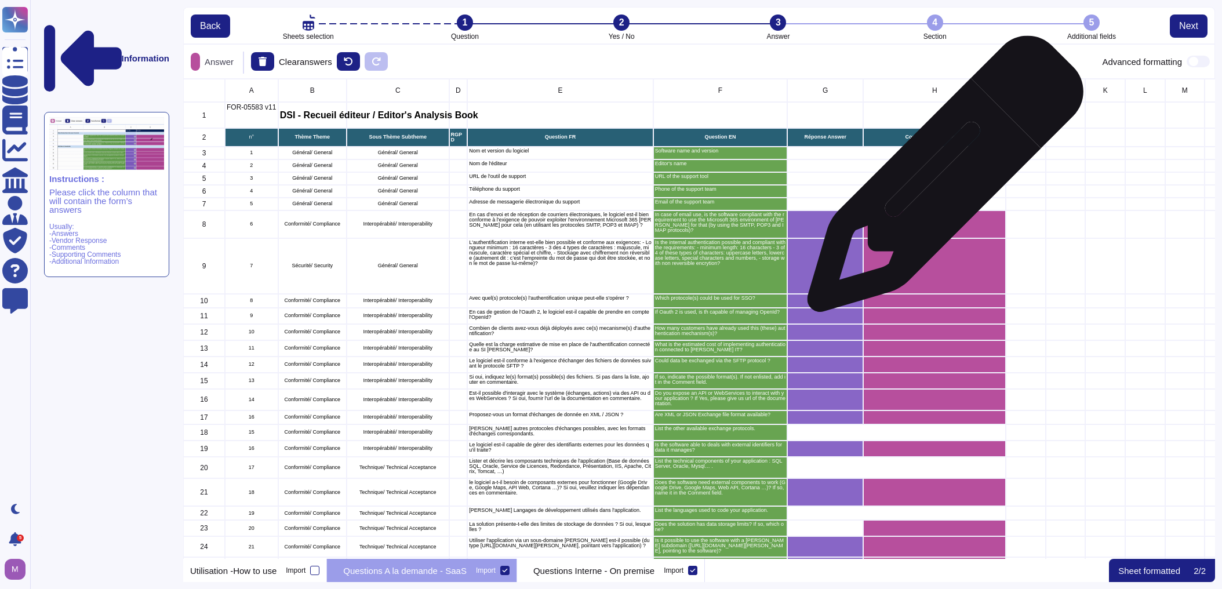
click at [796, 180] on div "grid" at bounding box center [896, 178] width 219 height 13
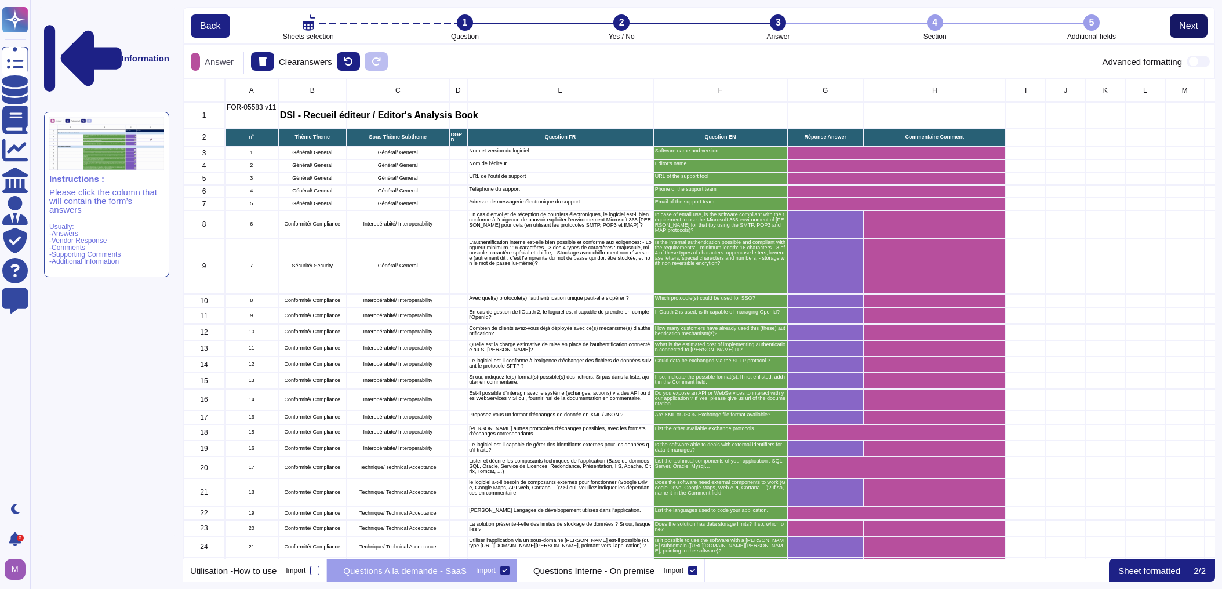
click at [796, 26] on span "Next" at bounding box center [1188, 25] width 19 height 9
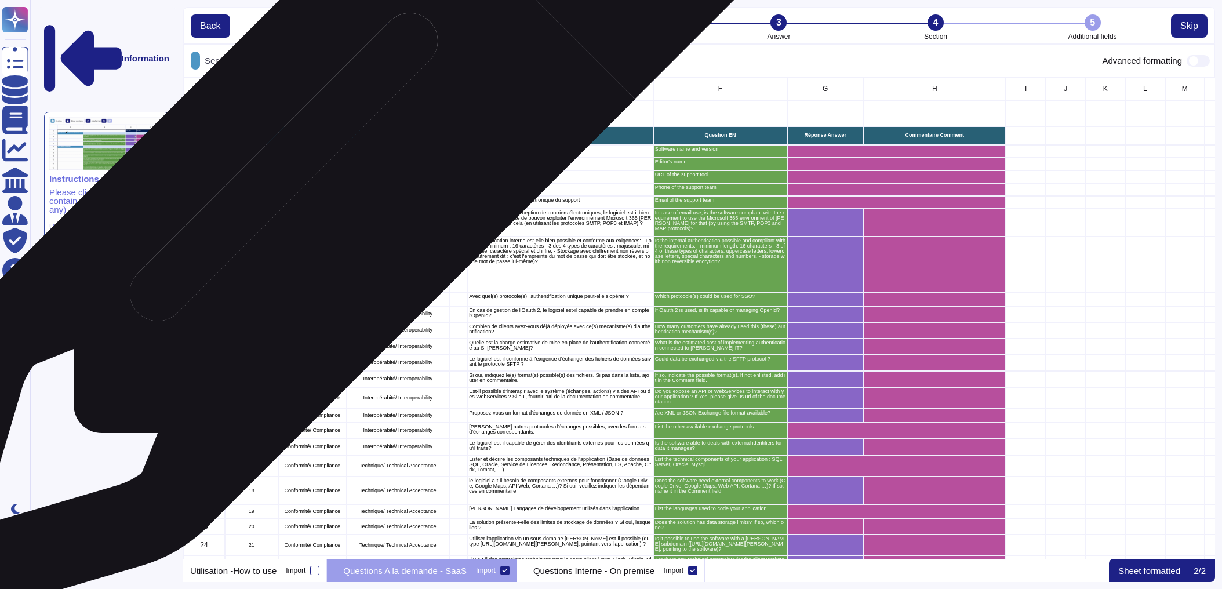
click at [321, 188] on p "Général/ General" at bounding box center [312, 189] width 65 height 5
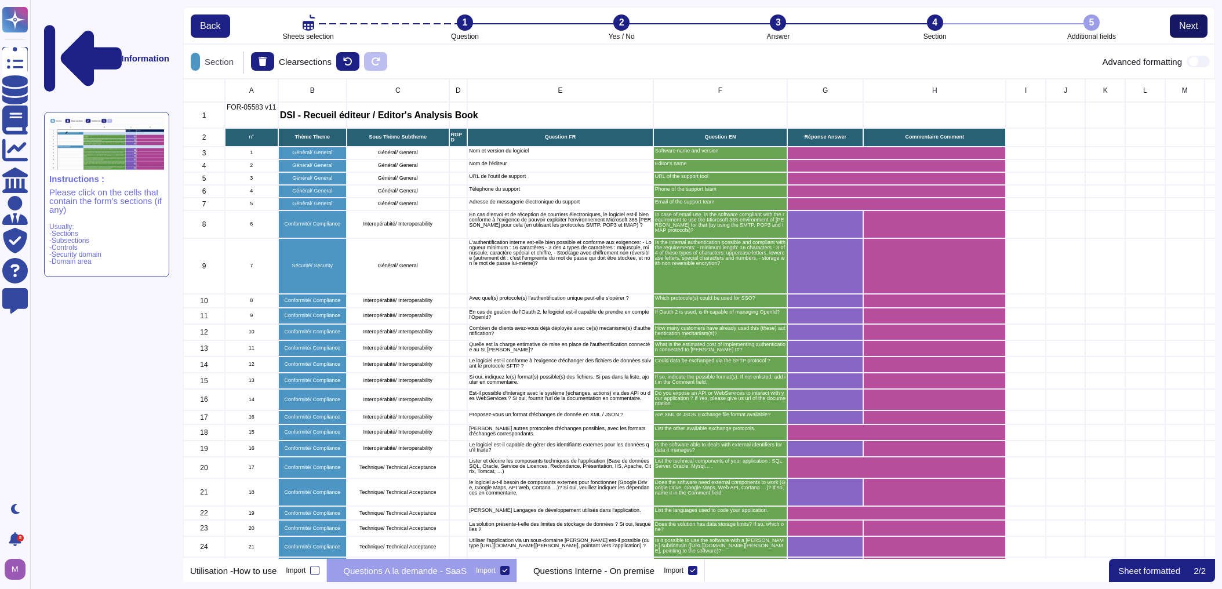
click at [796, 28] on span "Next" at bounding box center [1188, 25] width 19 height 9
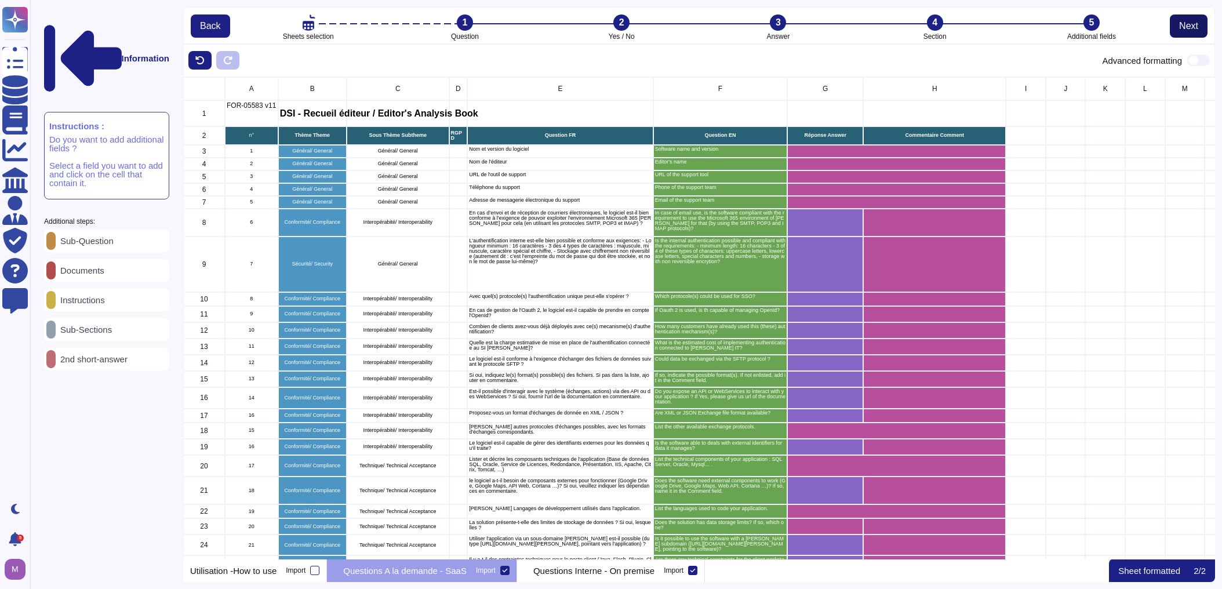
scroll to position [8, 7]
click at [107, 236] on p "Sub-Question" at bounding box center [85, 240] width 58 height 9
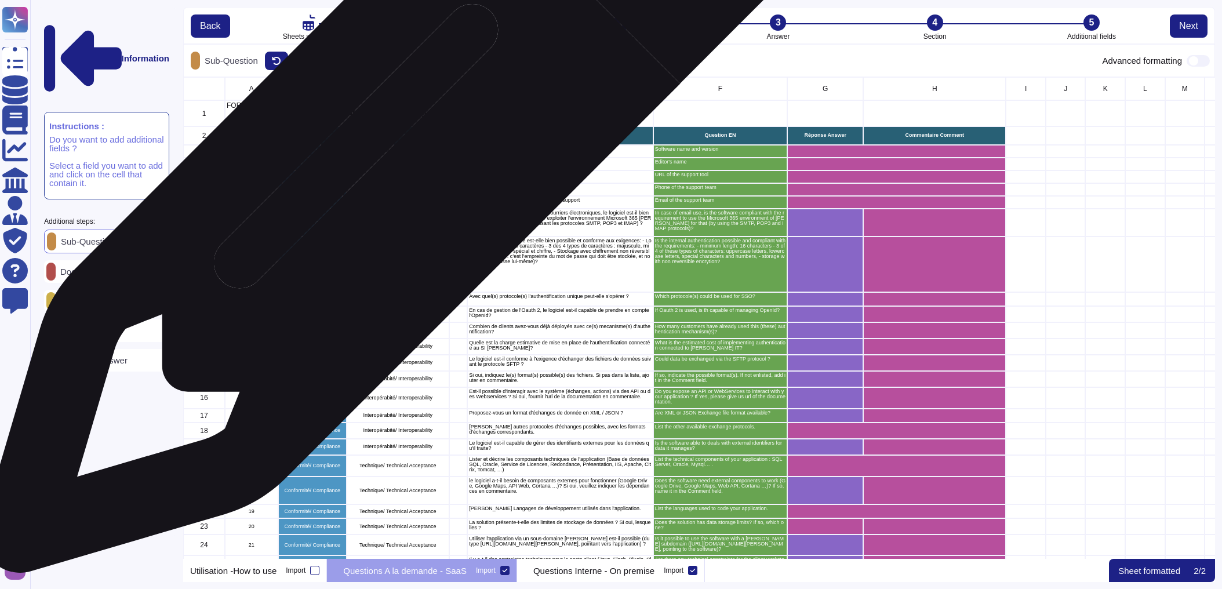
click at [390, 166] on p "Général/ General" at bounding box center [397, 163] width 99 height 5
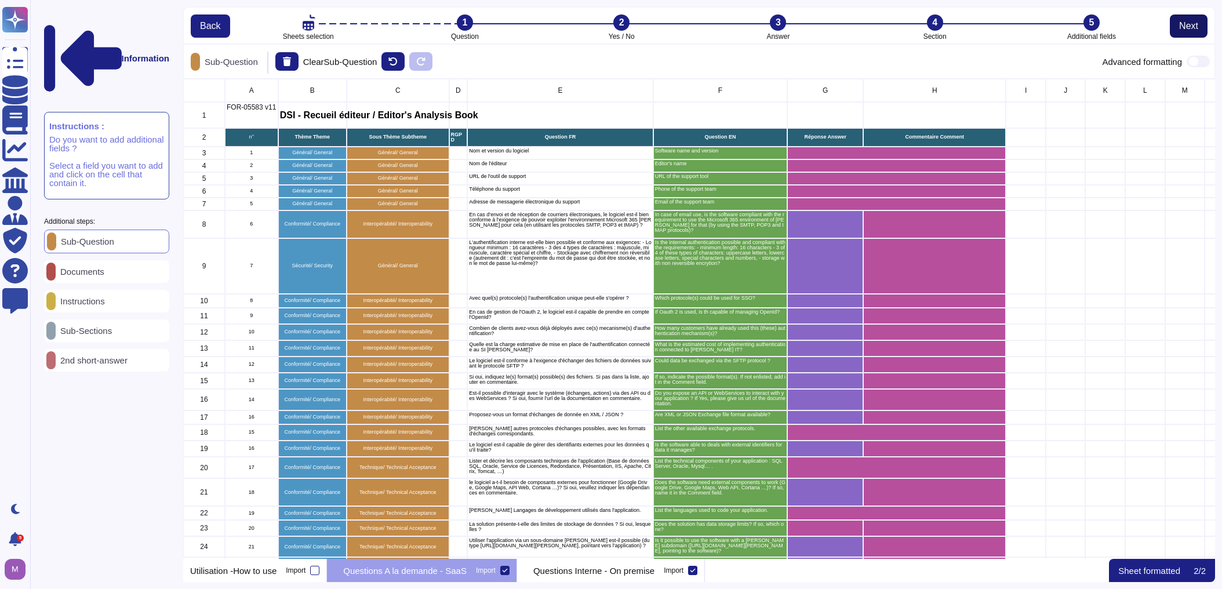
click at [796, 24] on span "Next" at bounding box center [1188, 25] width 19 height 9
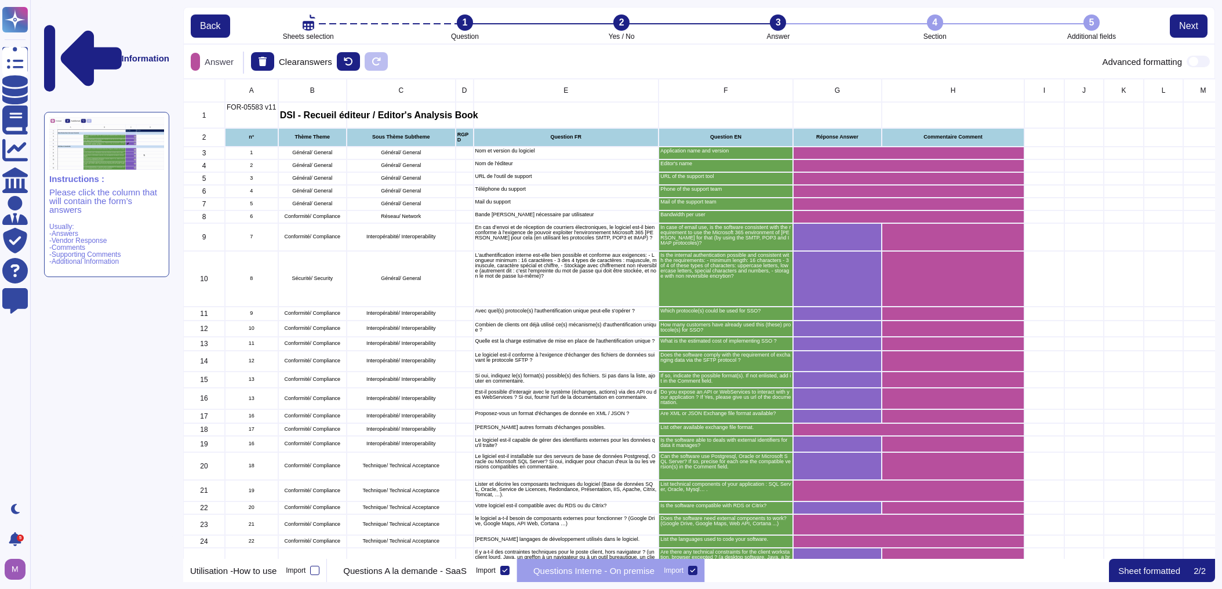
click at [796, 37] on div "Back Sheets selection 1 Question 2 Yes / No 3 Answer 4 Section 5 Additional fie…" at bounding box center [699, 27] width 1031 height 39
click at [796, 30] on span "Next" at bounding box center [1188, 25] width 19 height 9
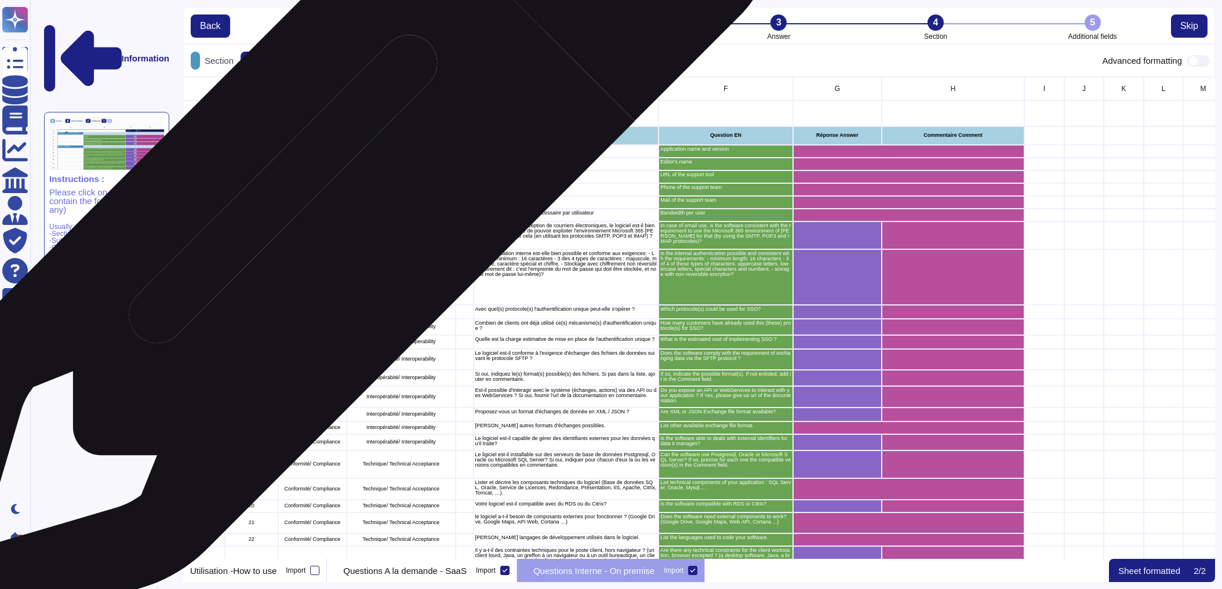
click at [321, 210] on div "Conformité/ Compliance" at bounding box center [312, 215] width 68 height 13
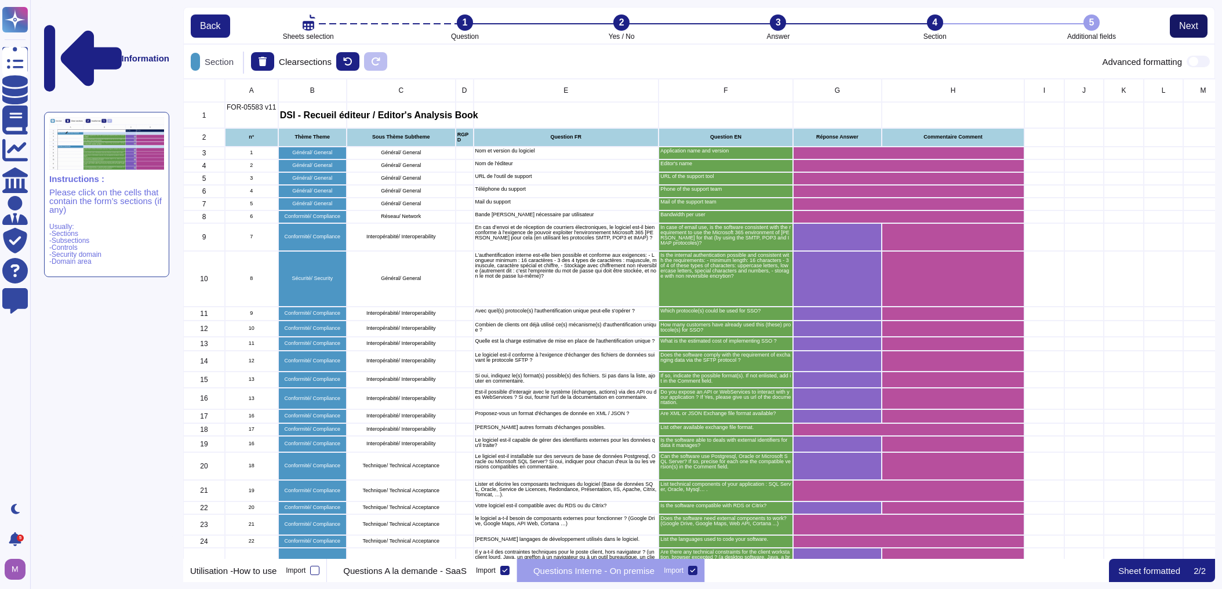
click at [796, 27] on span "Next" at bounding box center [1188, 25] width 19 height 9
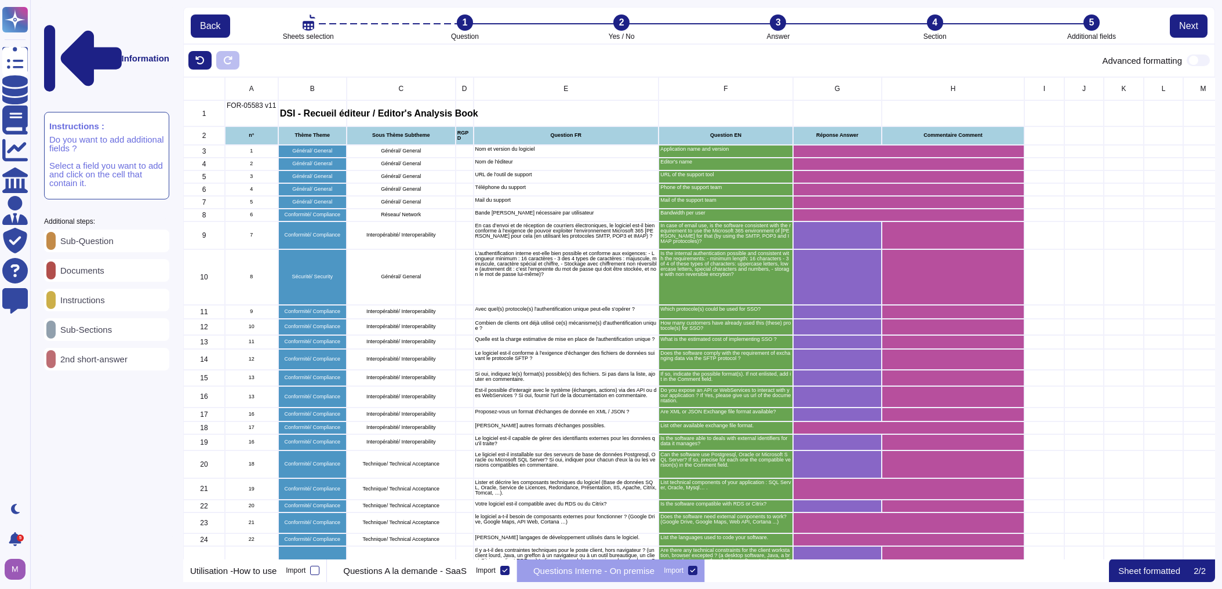
click at [114, 236] on p "Sub-Question" at bounding box center [85, 240] width 58 height 9
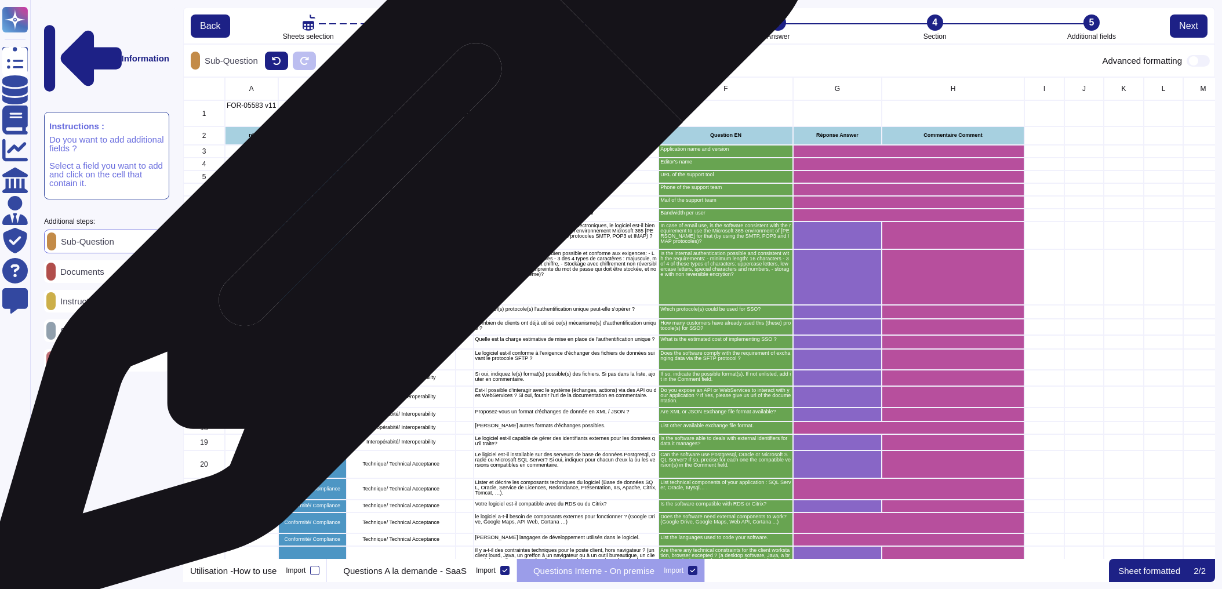
click at [394, 204] on p "Général/ General" at bounding box center [400, 201] width 105 height 5
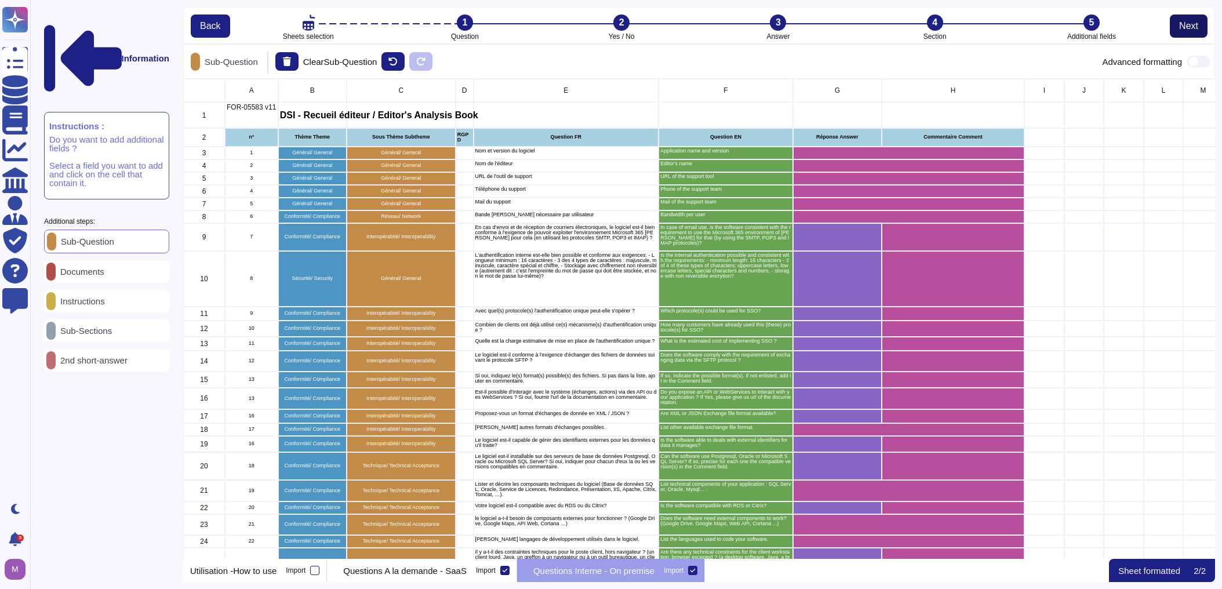
click at [796, 32] on button "Next" at bounding box center [1189, 25] width 38 height 23
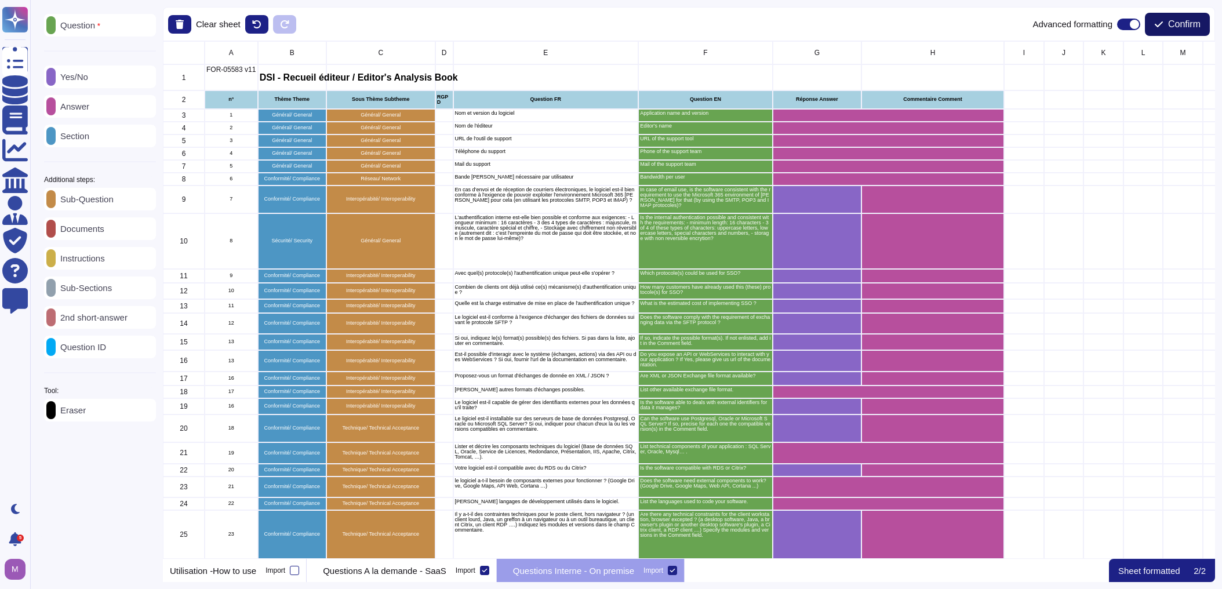
click at [796, 21] on span "Confirm" at bounding box center [1184, 24] width 32 height 9
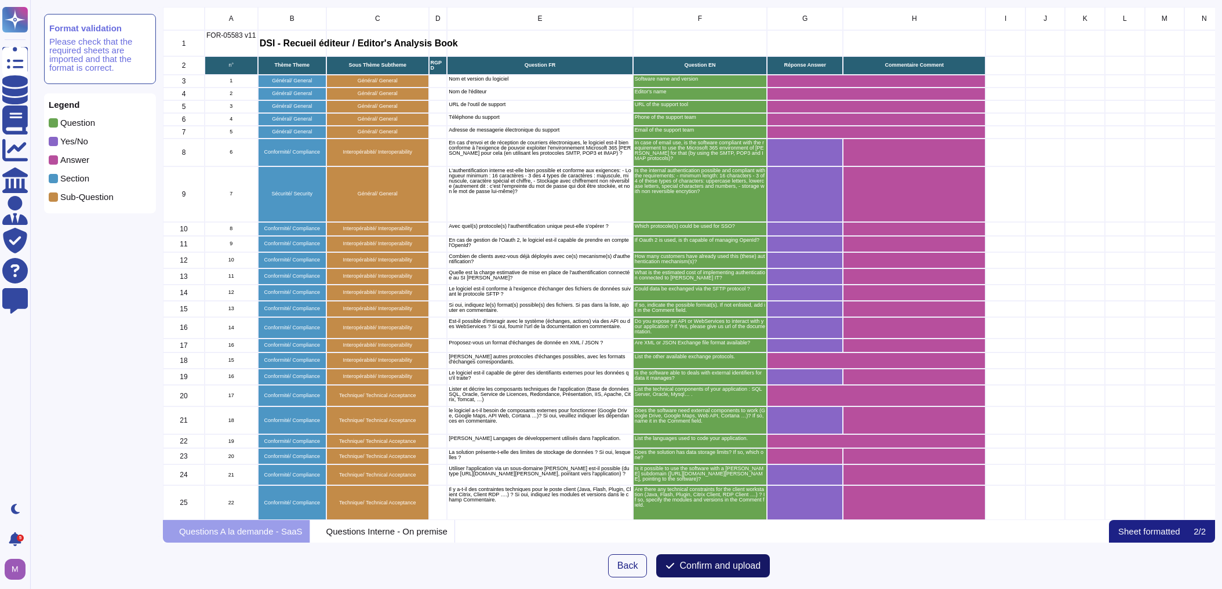
click at [738, 563] on span "Confirm and upload" at bounding box center [719, 565] width 81 height 9
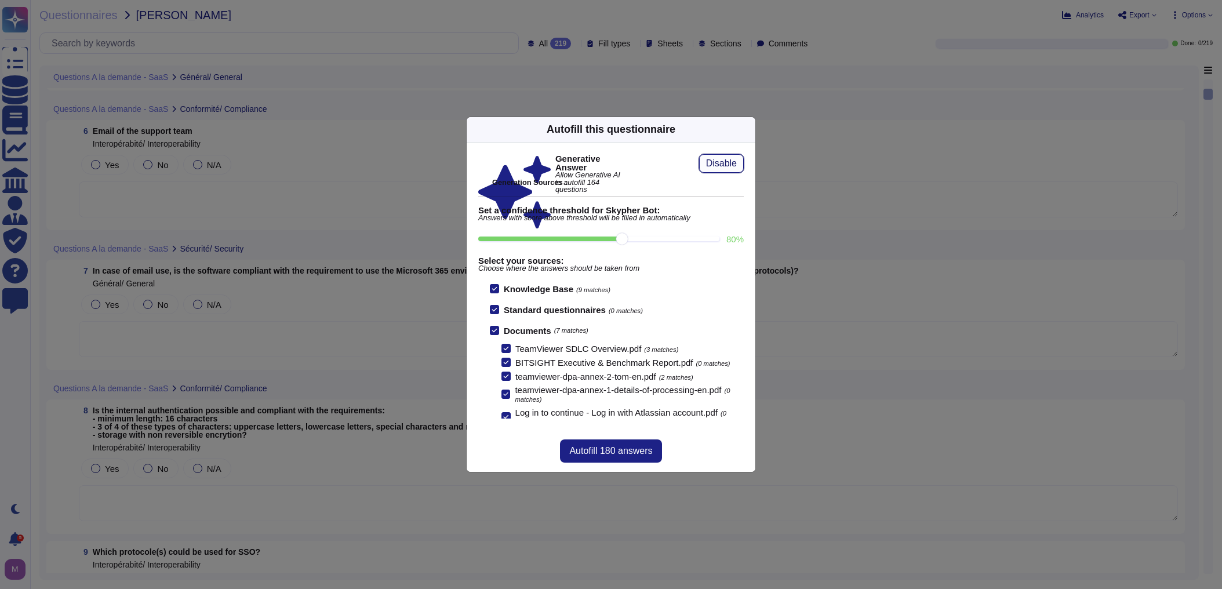
click at [705, 168] on button "Disable" at bounding box center [721, 163] width 45 height 19
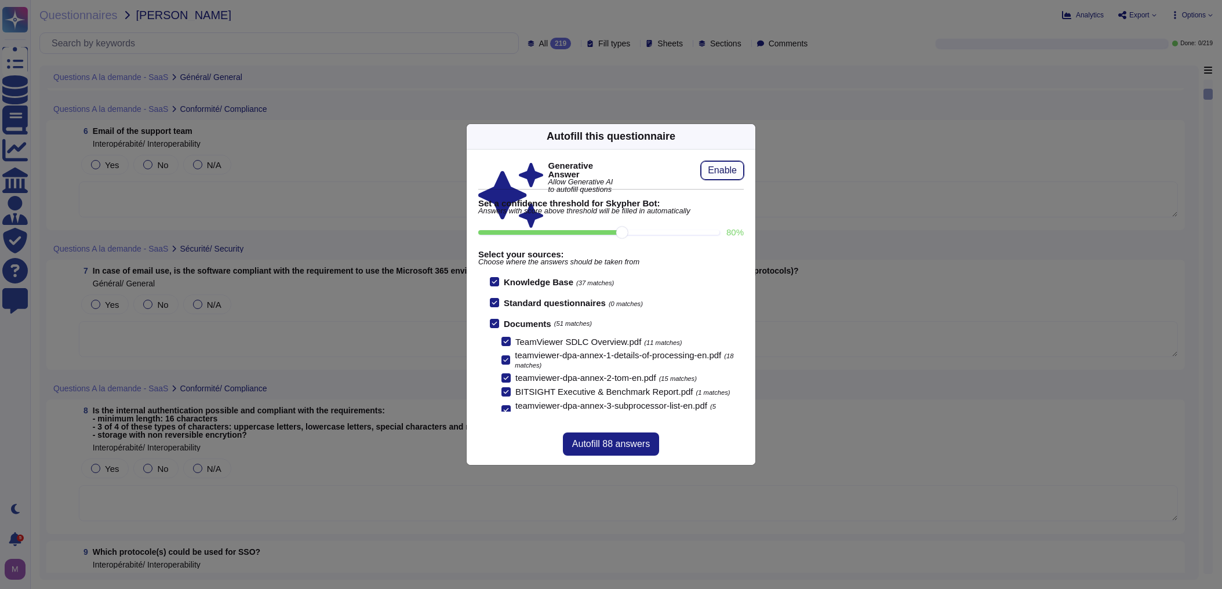
click at [707, 167] on button "Enable" at bounding box center [722, 170] width 43 height 19
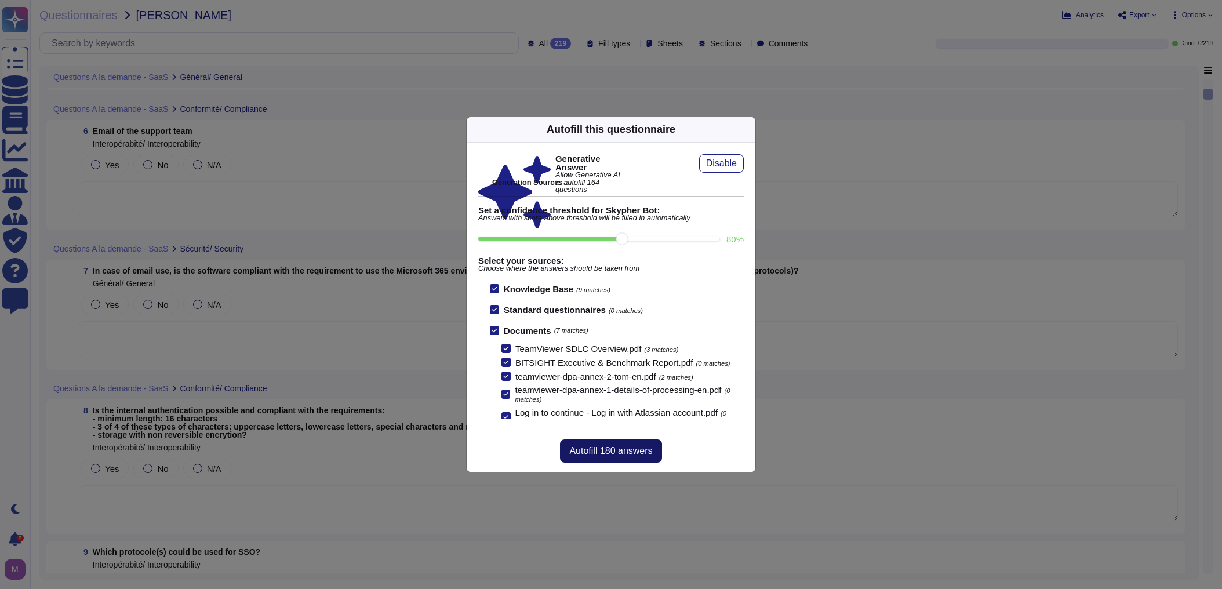
click at [633, 451] on span "Autofill 180 answers" at bounding box center [610, 450] width 83 height 9
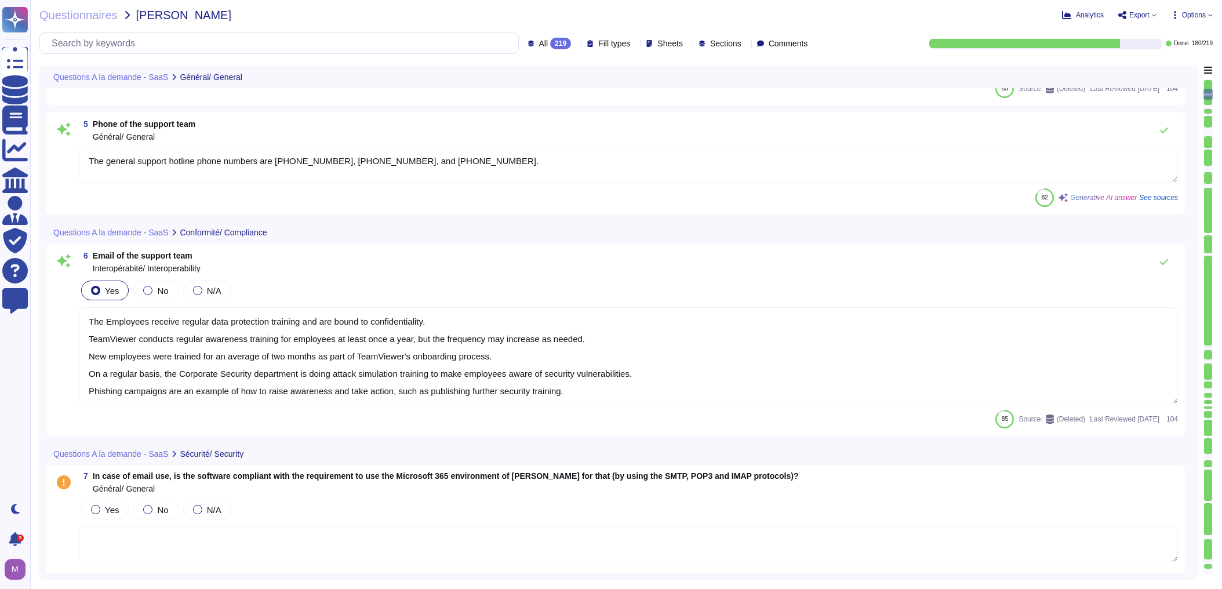
type textarea "Yes, internal authentication is possible and compliant with the requirements. T…"
type textarea "TeamViewer supports SSO (Single Sign-On) functionality using [PERSON_NAME] 2.0,…"
type textarea "The Employees receive regular data protection training and are bound to confide…"
type textarea "At TeamViewer, security is at the heart of everything we do."
type textarea "The Employees receive regular data protection training and are bound to confide…"
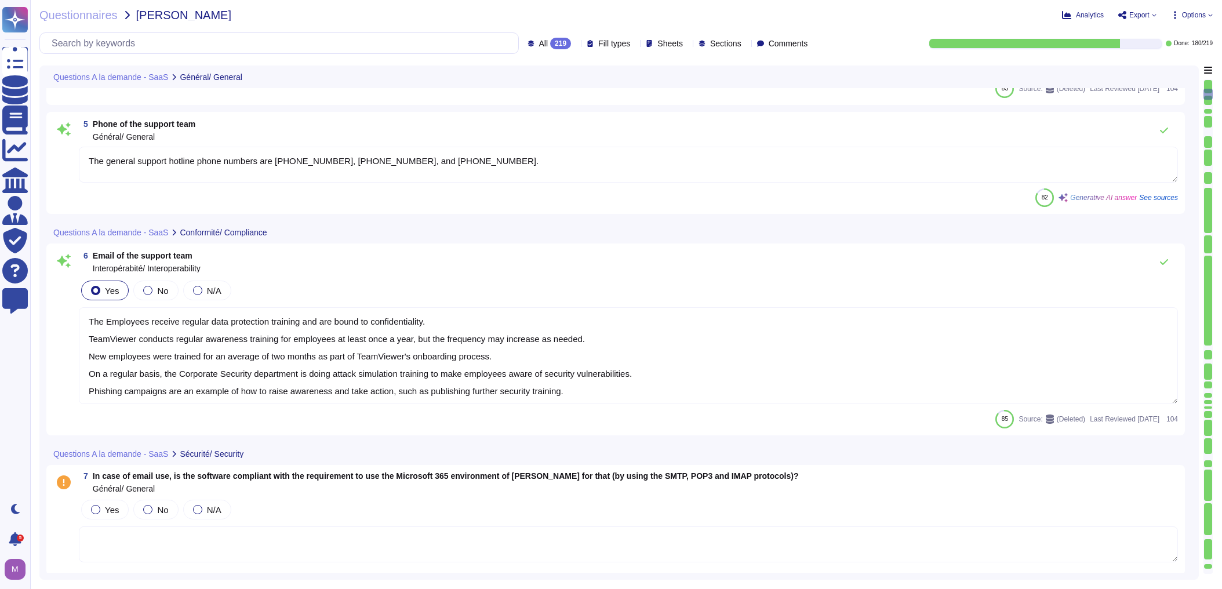
type textarea "The general support hotline phone numbers are [PHONE_NUMBER], [PHONE_NUMBER], a…"
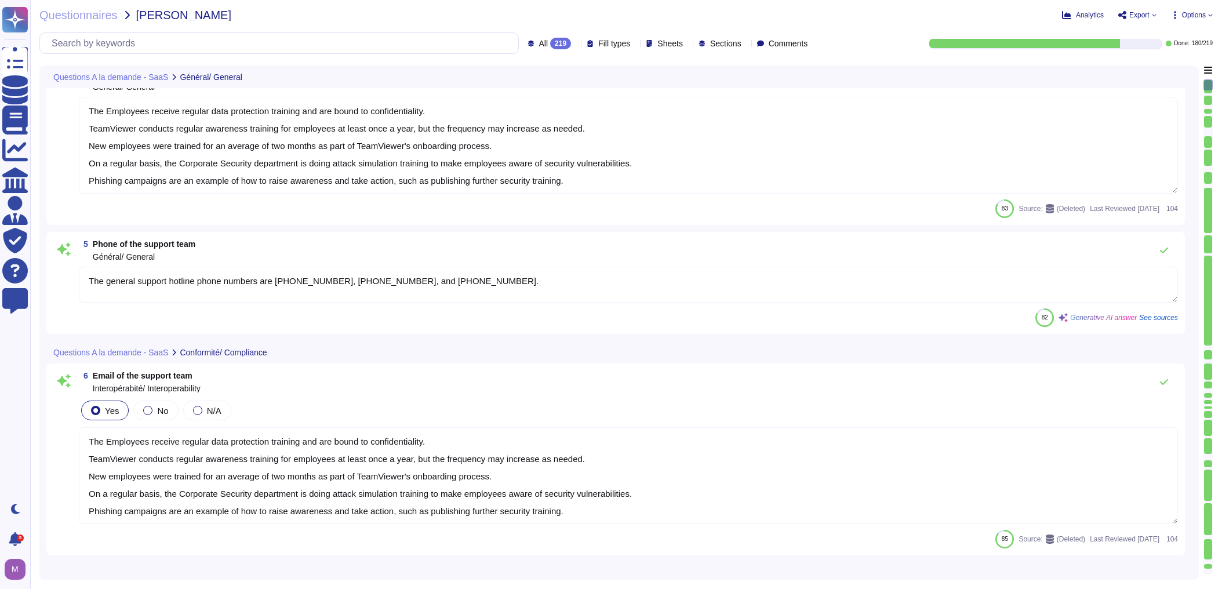
scroll to position [2, 0]
type textarea "Based on the provided context, the answer to the question is: TeamViewer has a …"
type textarea "The software versions mentioned in the context are: * Ubuntu 20.04 or later * M…"
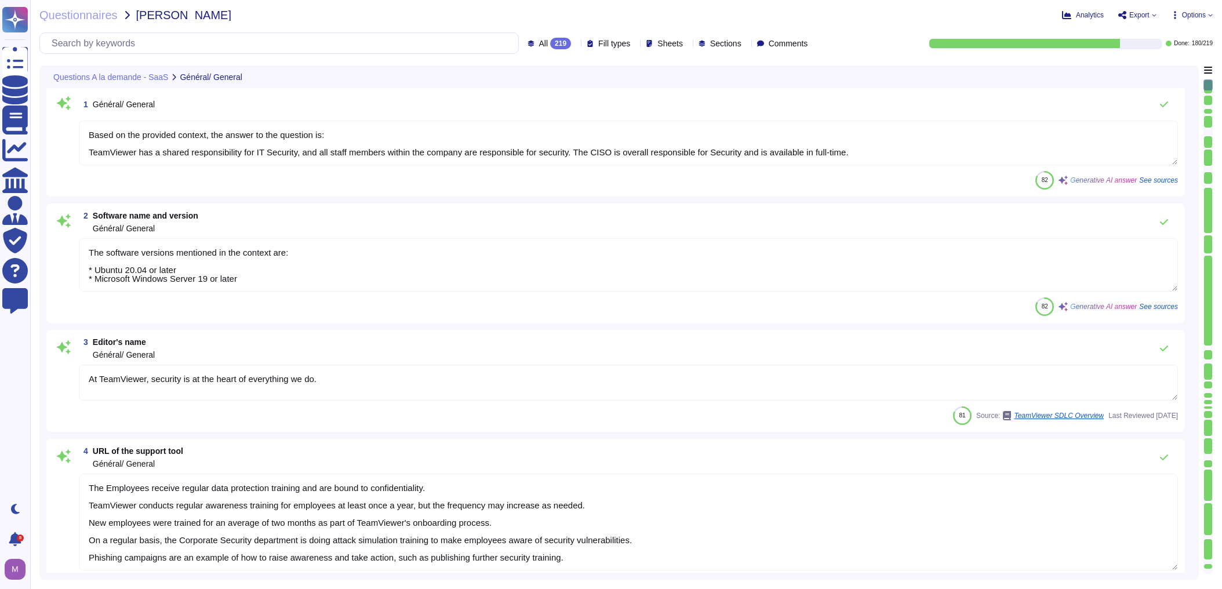
scroll to position [0, 0]
click at [791, 153] on textarea "Based on the provided context, the answer to the question is: TeamViewer has a …" at bounding box center [628, 145] width 1099 height 45
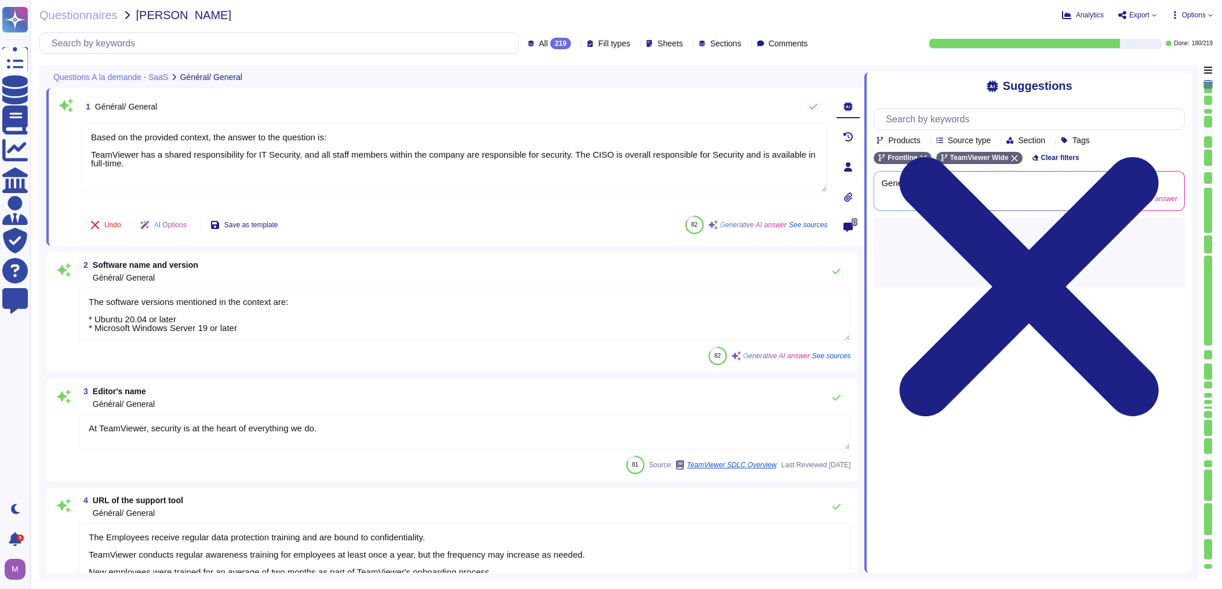
drag, startPoint x: 718, startPoint y: 176, endPoint x: -163, endPoint y: 96, distance: 884.6
click at [0, 96] on html "Questionnaires Knowledge Base Documents Analytics CAIQ / SIG Admin Trust Center…" at bounding box center [611, 294] width 1222 height 589
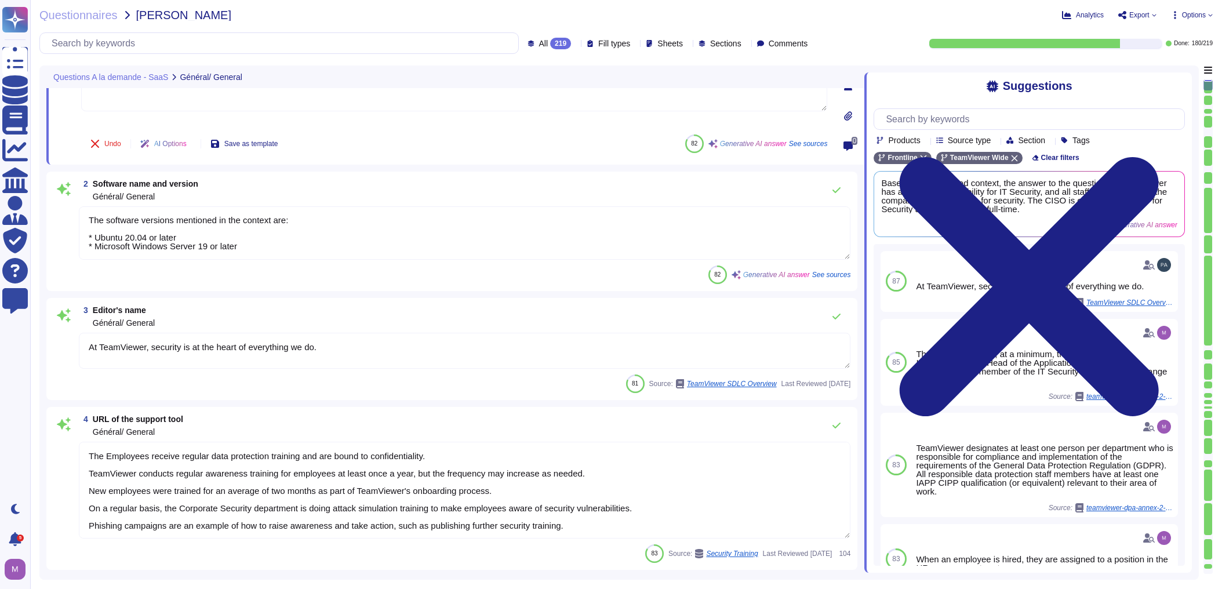
scroll to position [93, 0]
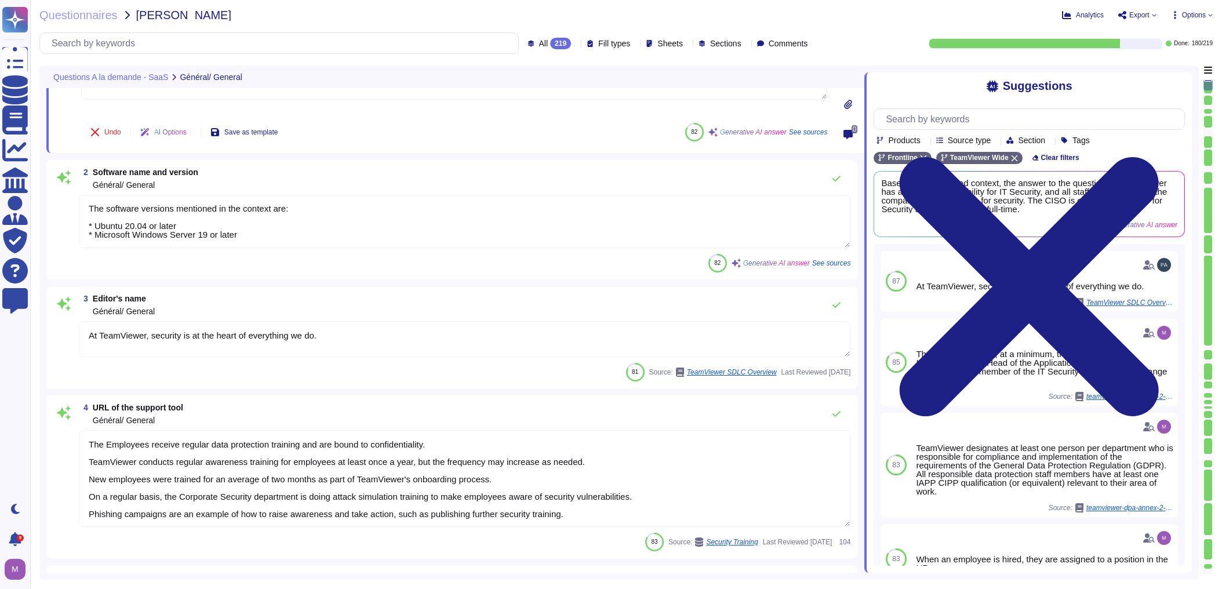
click at [253, 245] on textarea "The software versions mentioned in the context are: * Ubuntu 20.04 or later * M…" at bounding box center [464, 221] width 771 height 53
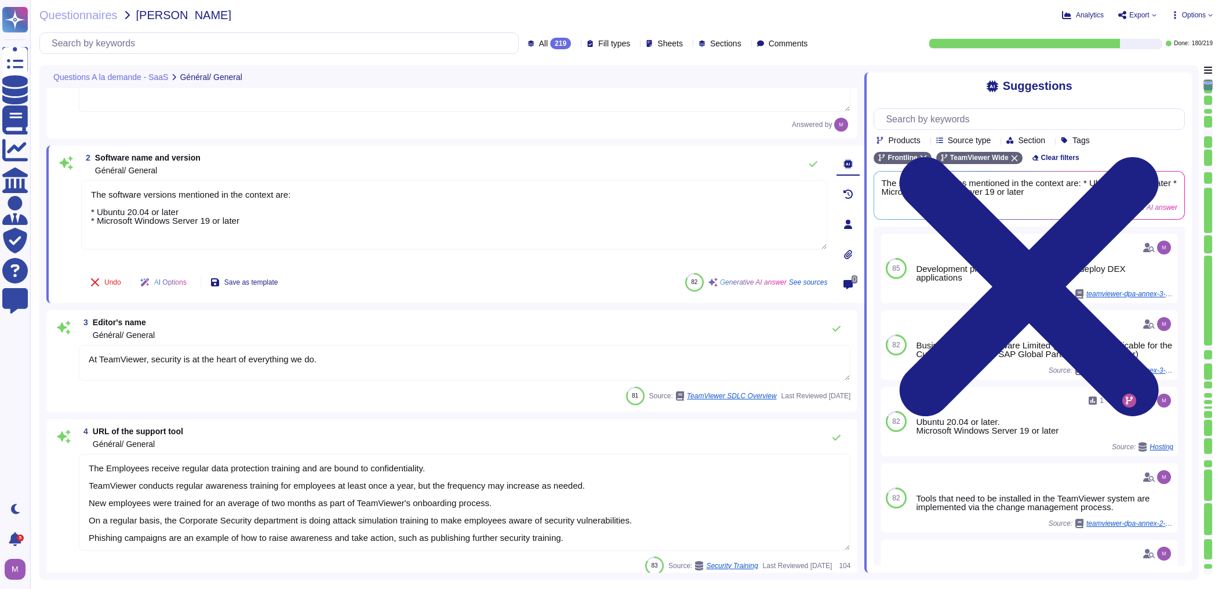
drag, startPoint x: 254, startPoint y: 207, endPoint x: -37, endPoint y: 151, distance: 297.0
click at [0, 151] on html "Questionnaires Knowledge Base Documents Analytics CAIQ / SIG Admin Trust Center…" at bounding box center [611, 294] width 1222 height 589
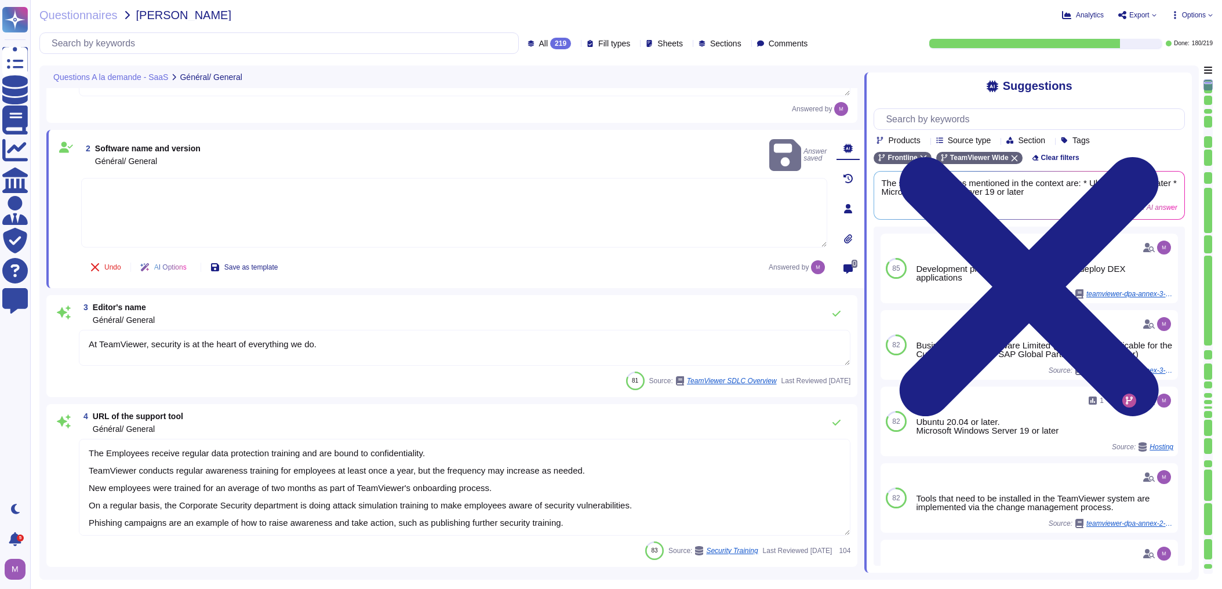
drag, startPoint x: 338, startPoint y: 345, endPoint x: 67, endPoint y: 350, distance: 271.3
click at [67, 350] on div "3 Editor's name Général/ General At TeamViewer, security is at the heart of eve…" at bounding box center [451, 346] width 797 height 88
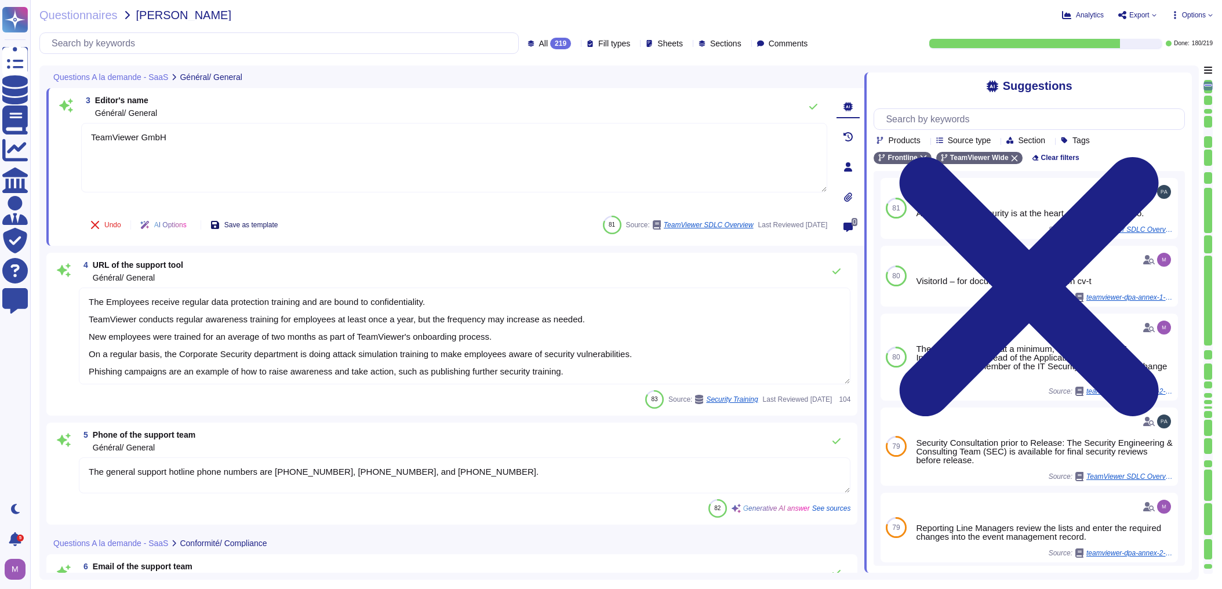
scroll to position [325, 0]
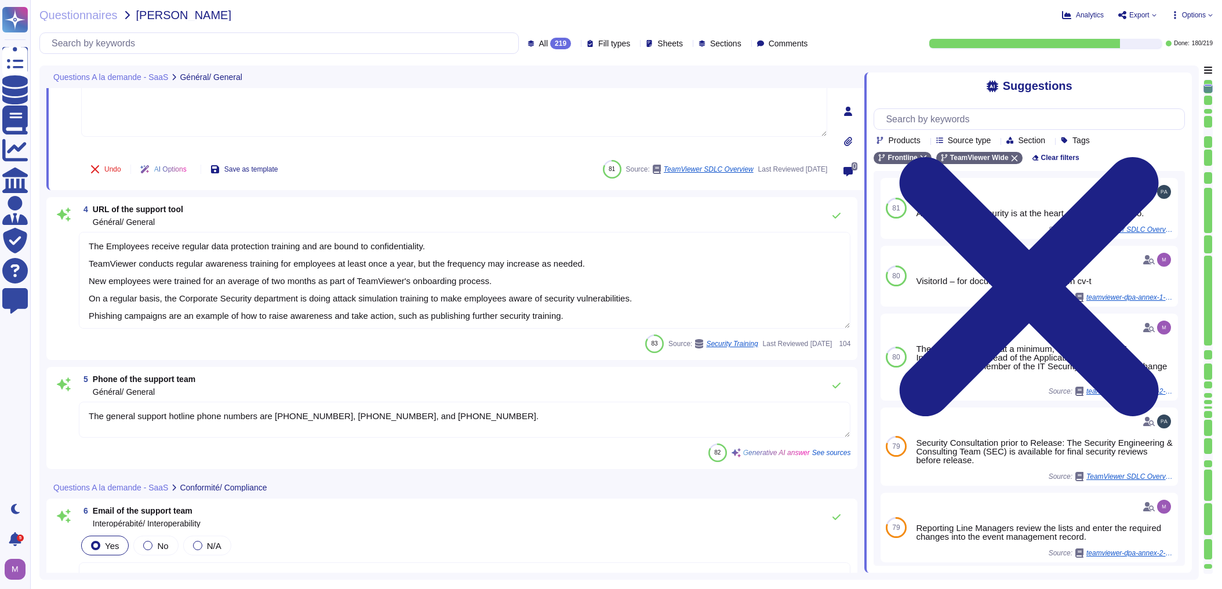
type textarea "TeamViewer GmbH"
drag, startPoint x: 88, startPoint y: 250, endPoint x: 675, endPoint y: 319, distance: 591.1
click at [675, 319] on textarea "The Employees receive regular data protection training and are bound to confide…" at bounding box center [464, 280] width 771 height 97
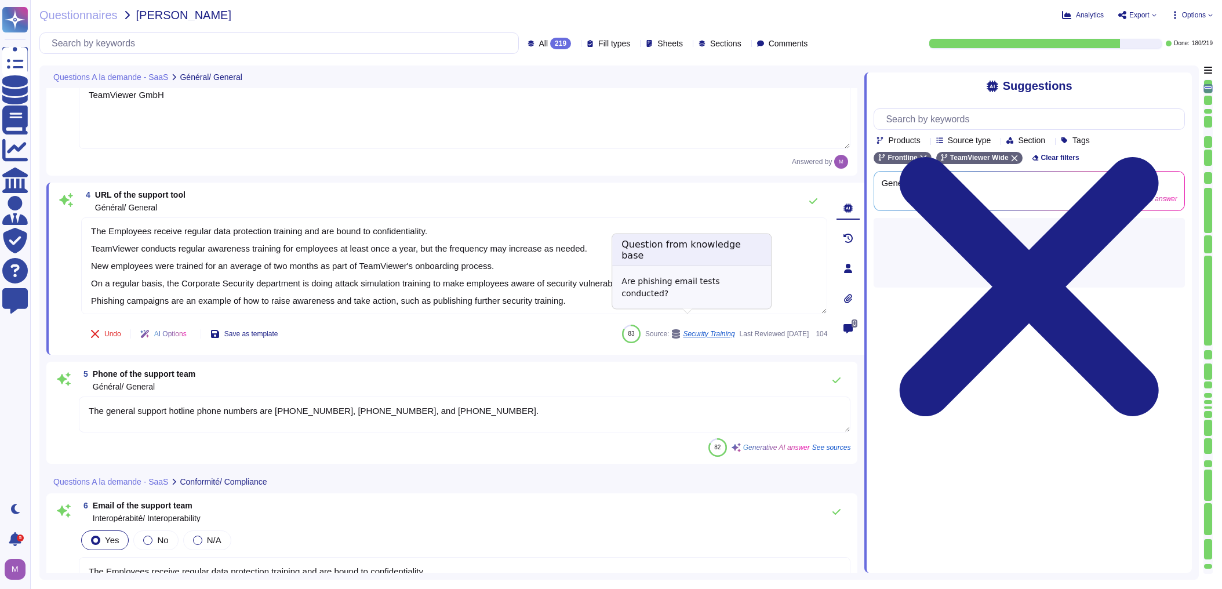
type textarea "Yes, internal authentication is possible and compliant with the requirements. T…"
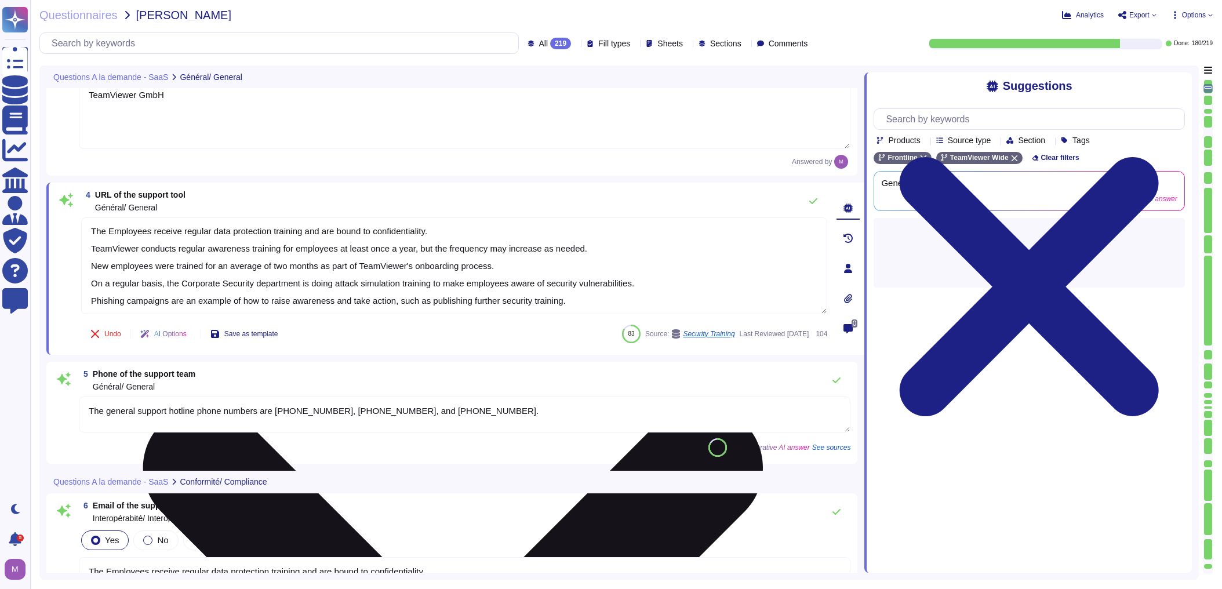
click at [501, 241] on textarea "The Employees receive regular data protection training and are bound to confide…" at bounding box center [454, 265] width 746 height 97
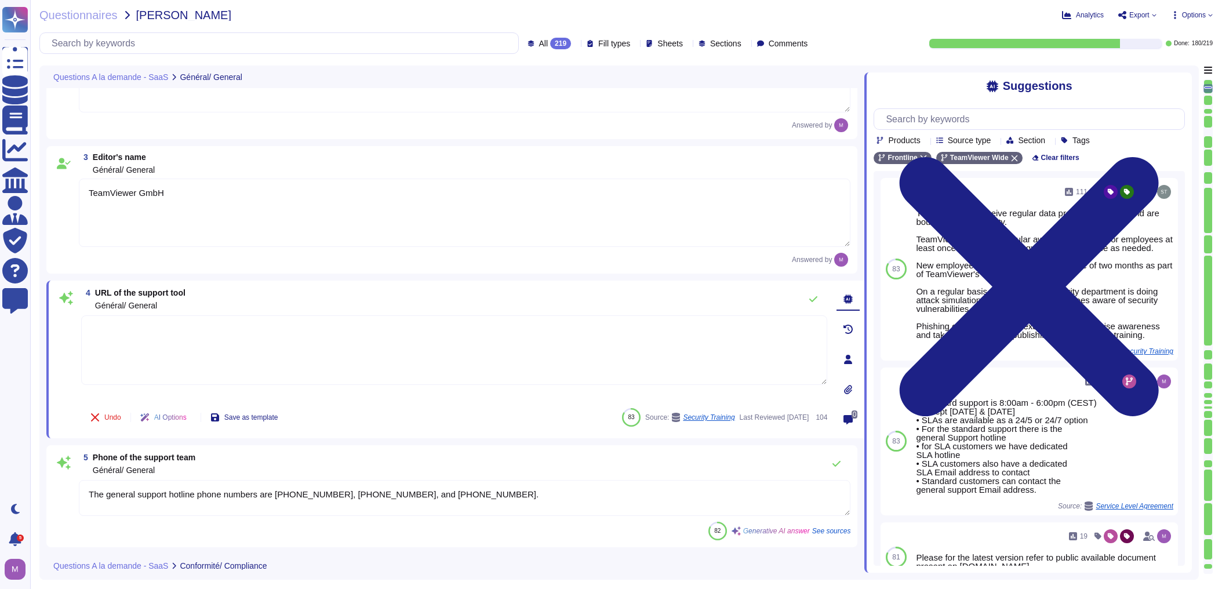
scroll to position [93, 0]
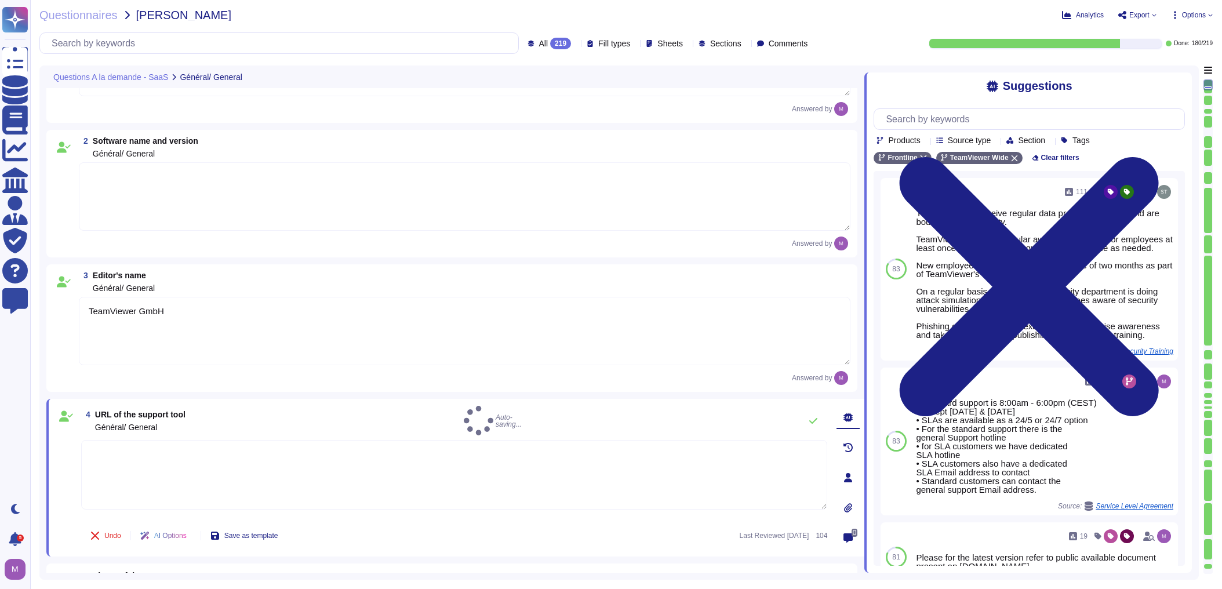
click at [348, 314] on textarea "TeamViewer GmbH" at bounding box center [464, 331] width 771 height 68
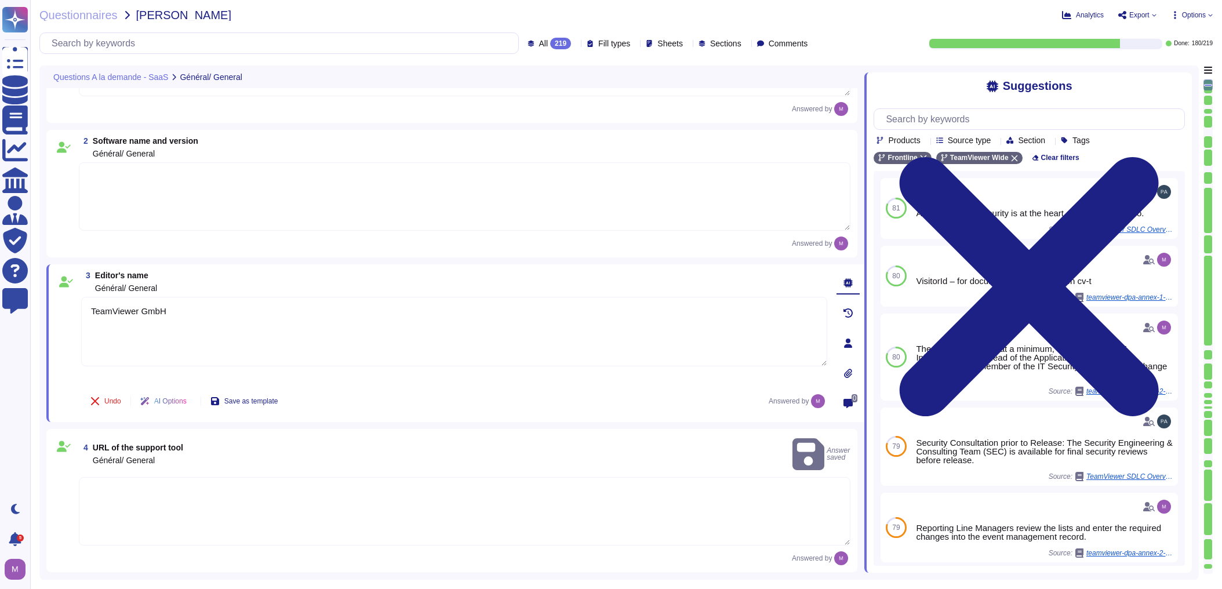
click at [271, 192] on textarea at bounding box center [464, 196] width 771 height 68
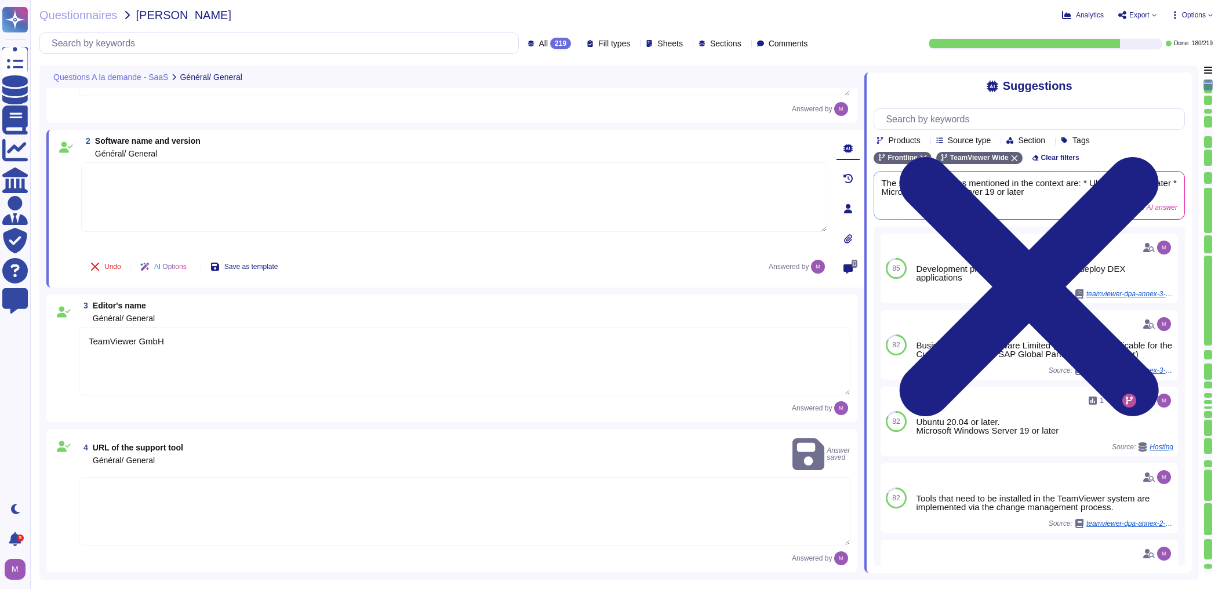
click at [554, 38] on div "All 219" at bounding box center [551, 44] width 49 height 12
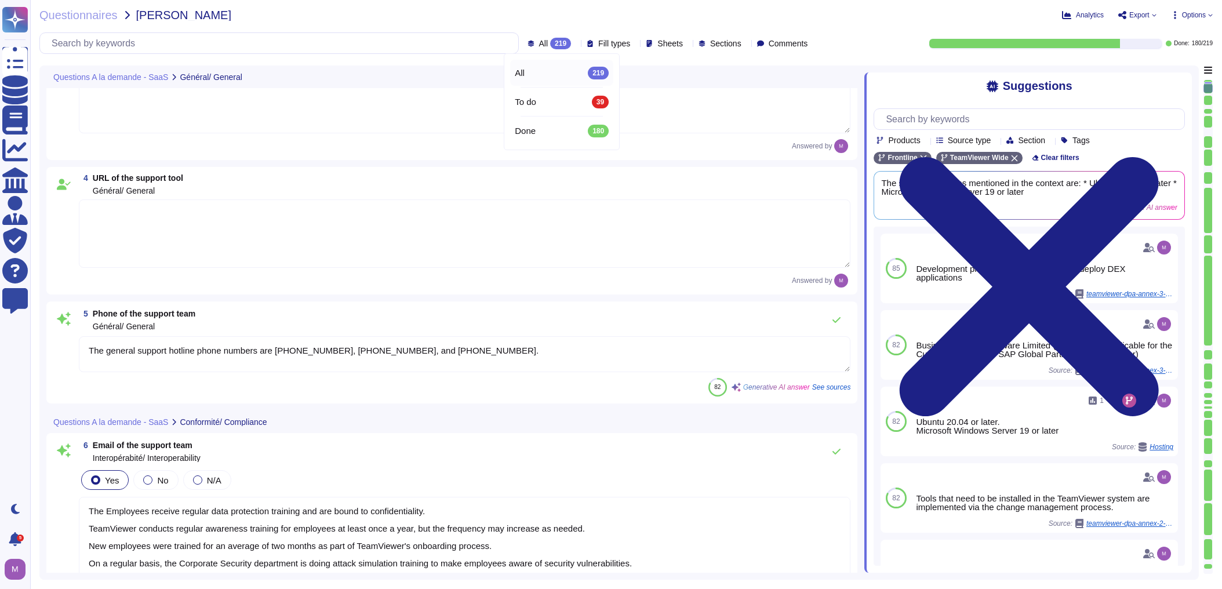
scroll to position [417, 0]
type textarea "Yes, internal authentication is possible and compliant with the requirements. T…"
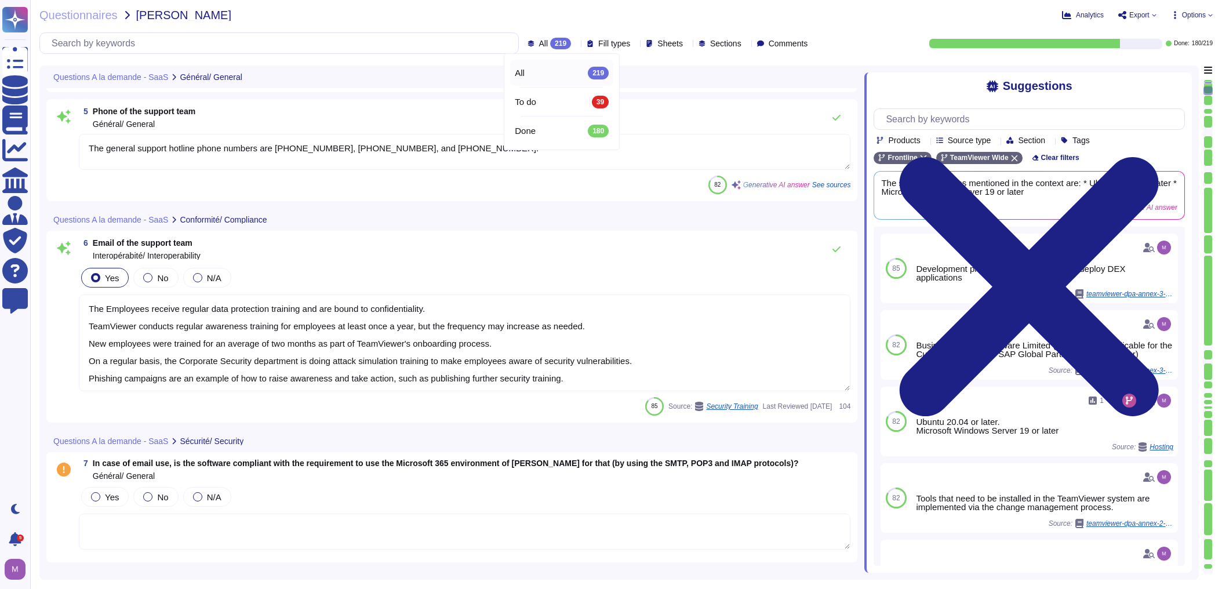
type textarea "TeamViewer supports SSO (Single Sign-On) functionality using [PERSON_NAME] 2.0,…"
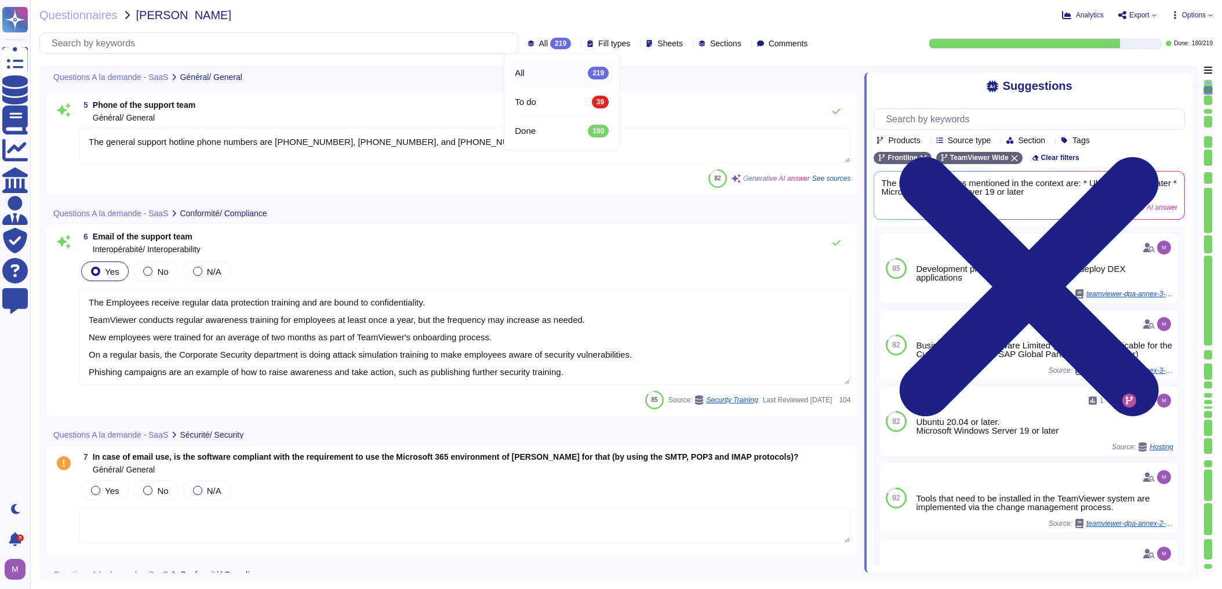
click at [241, 149] on textarea "The general support hotline phone numbers are [PHONE_NUMBER], [PHONE_NUMBER], a…" at bounding box center [464, 146] width 771 height 36
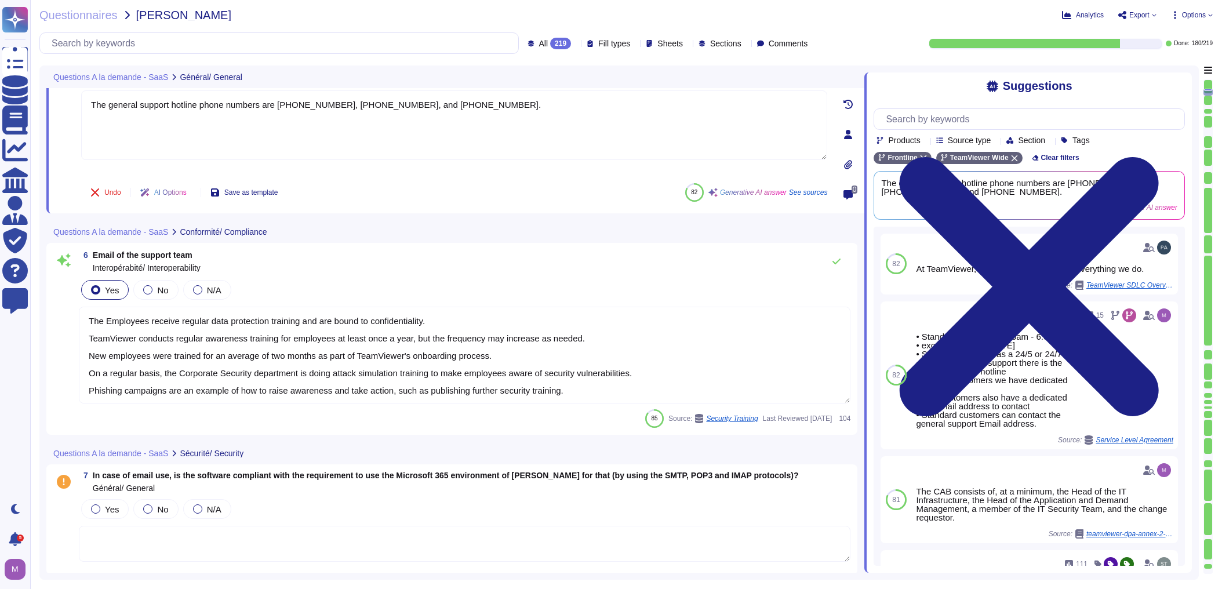
scroll to position [1, 0]
drag, startPoint x: 97, startPoint y: 320, endPoint x: 561, endPoint y: 356, distance: 465.7
click at [561, 356] on textarea "The Employees receive regular data protection training and are bound to confide…" at bounding box center [464, 355] width 771 height 97
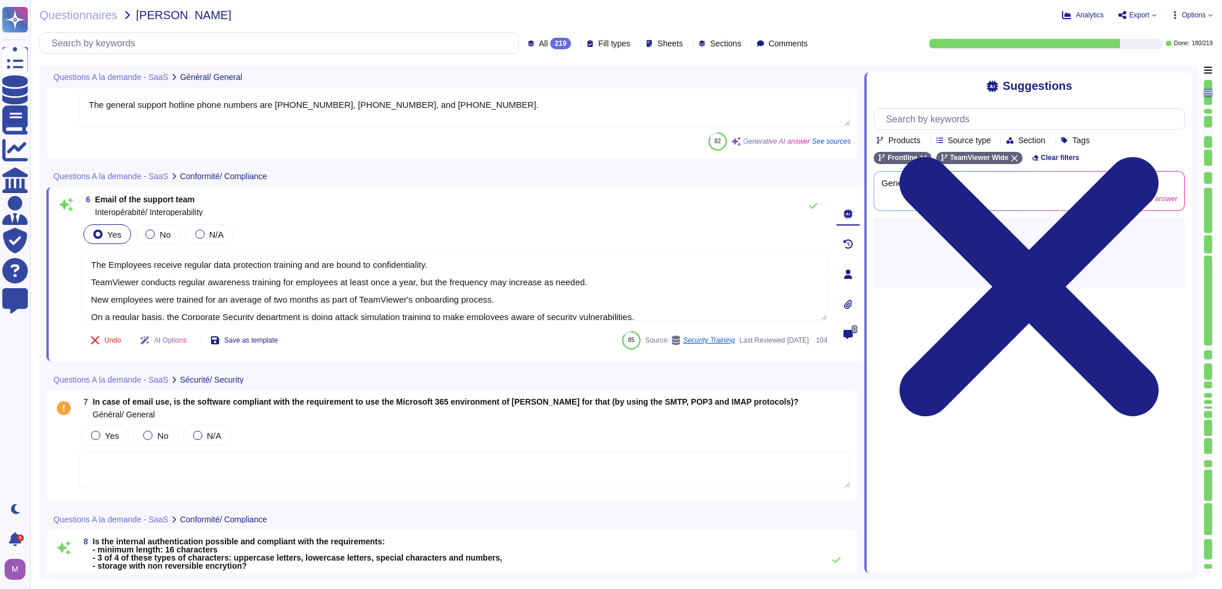
scroll to position [0, 0]
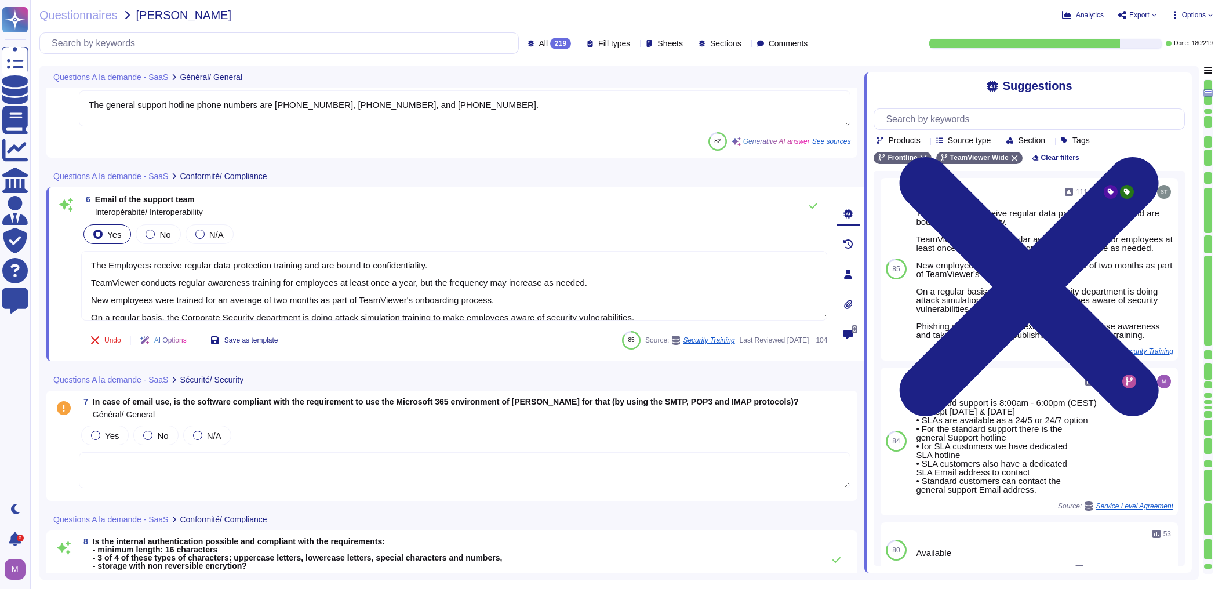
type textarea "• User name and password, • QR Code (Frontline Workplace), • API Key for using …"
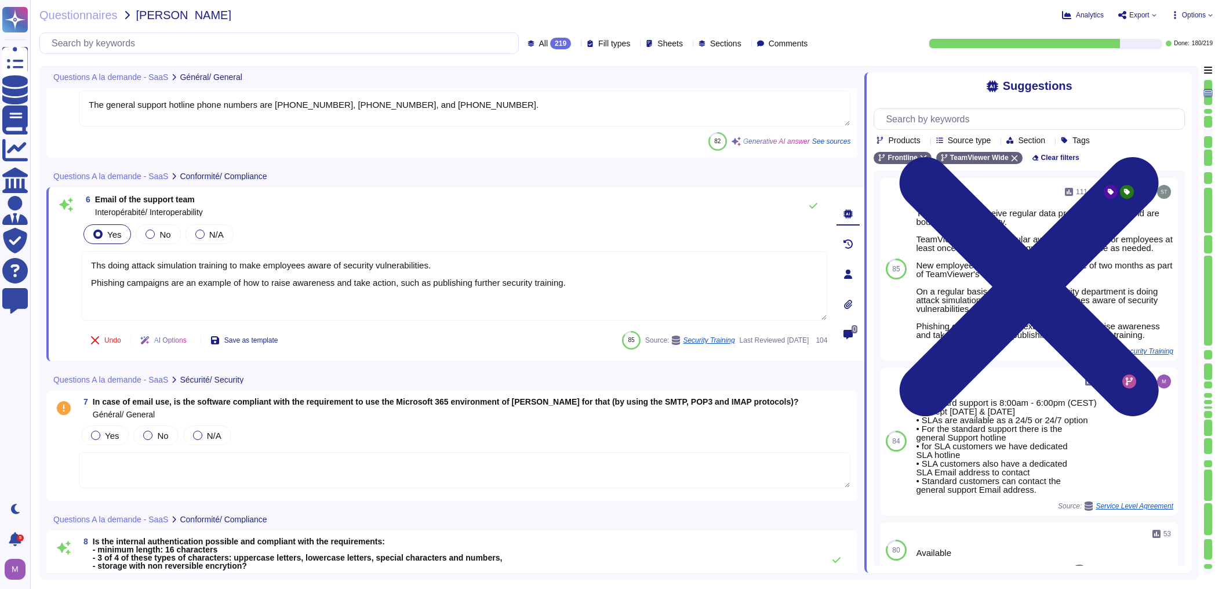
type textarea "Thdoing attack simulation training to make employees aware of security vulnerab…"
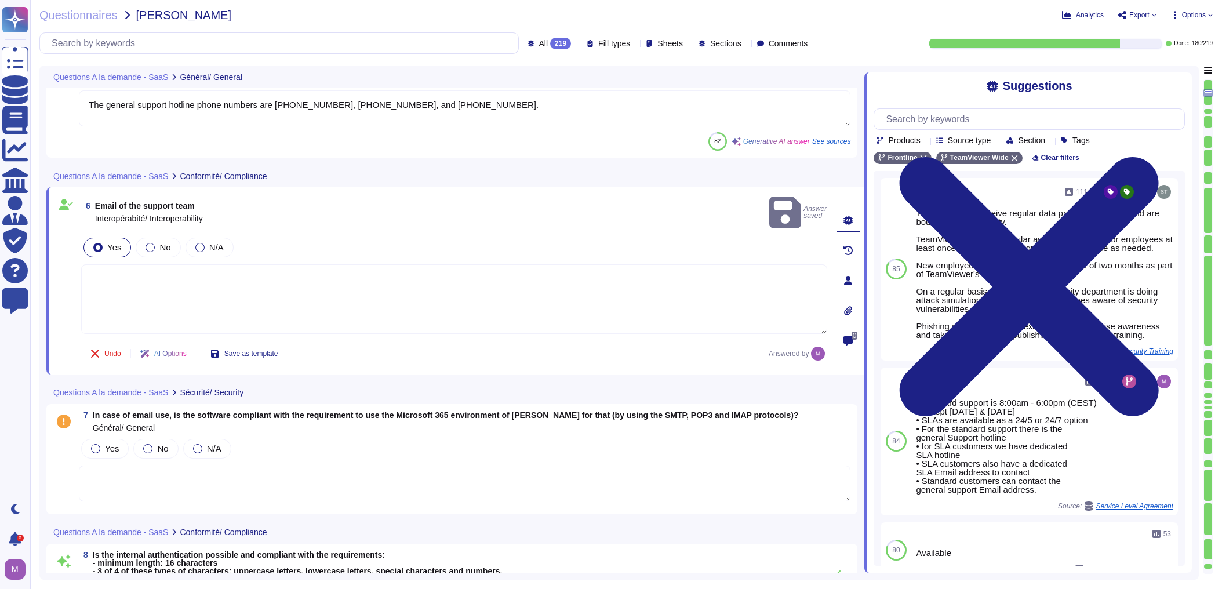
click at [315, 282] on textarea at bounding box center [454, 299] width 746 height 70
click at [796, 442] on div "Use" at bounding box center [1154, 441] width 46 height 148
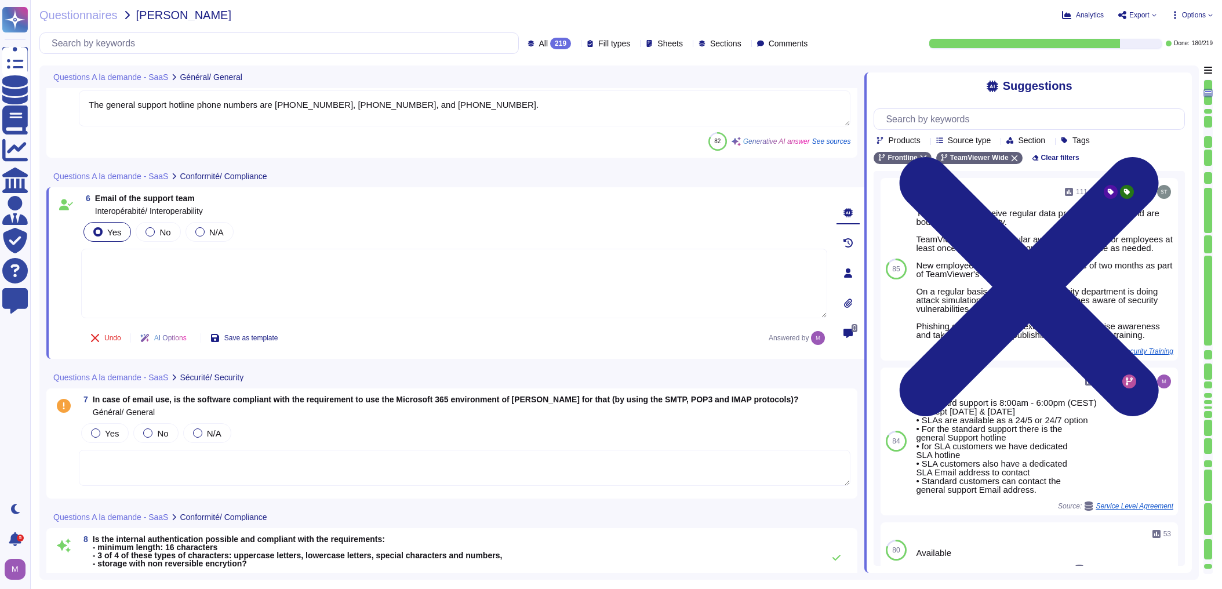
click at [316, 281] on textarea at bounding box center [454, 284] width 746 height 70
click at [796, 447] on button "Use" at bounding box center [1154, 441] width 27 height 16
type textarea "• Standard support is 8:00am - 6:00pm (CEST) • except [DATE] & [DATE] • SLAs ar…"
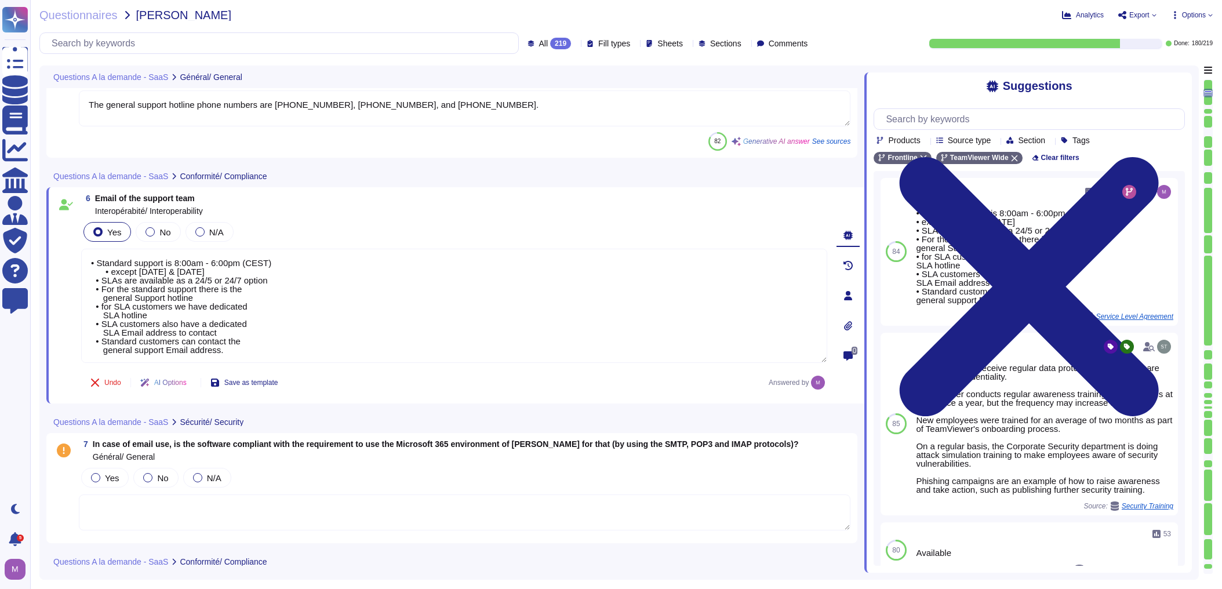
drag, startPoint x: 337, startPoint y: 304, endPoint x: 60, endPoint y: 256, distance: 280.6
click at [60, 256] on div "6 Email of the support team Interopérabité/ Interoperability Yes No N/A • Stand…" at bounding box center [441, 295] width 771 height 202
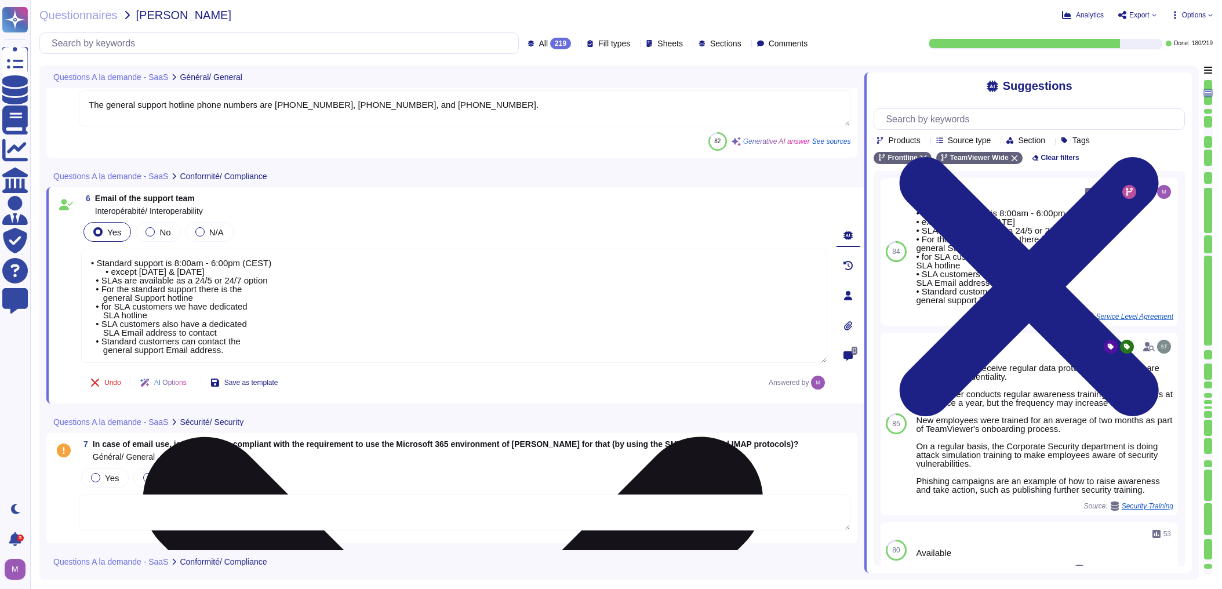
click at [184, 275] on textarea "• Standard support is 8:00am - 6:00pm (CEST) • except [DATE] & [DATE] • SLAs ar…" at bounding box center [454, 306] width 746 height 114
click at [111, 285] on textarea "• Standard support is 8:00am - 6:00pm (CEST) • except [DATE] & [DATE] • SLAs ar…" at bounding box center [454, 306] width 746 height 114
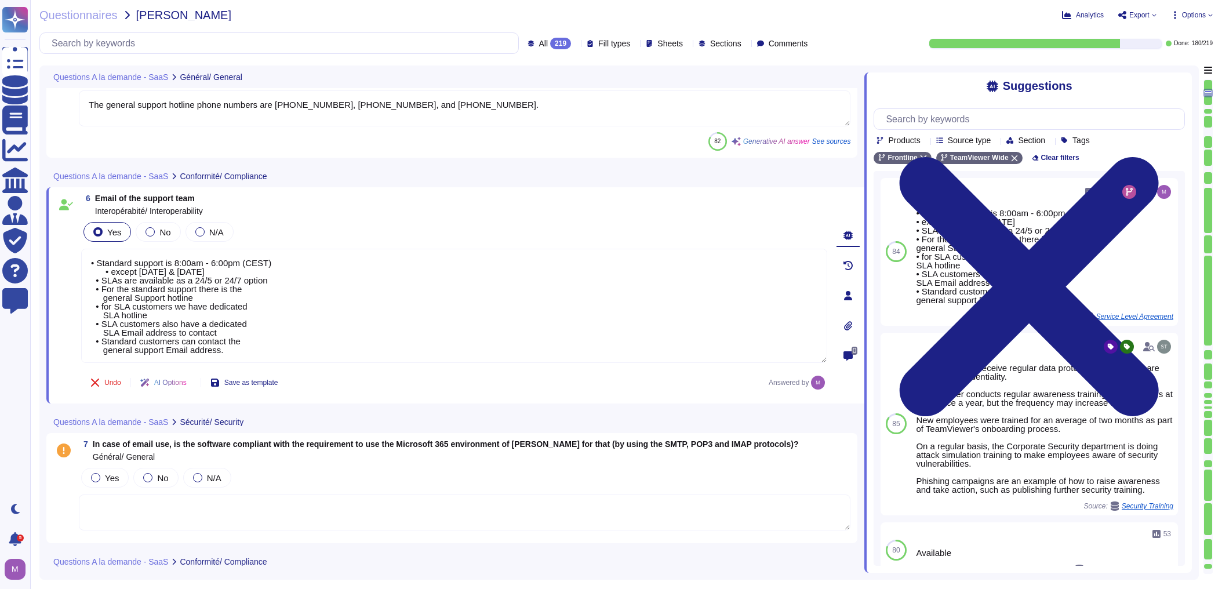
drag, startPoint x: 261, startPoint y: 353, endPoint x: 60, endPoint y: 239, distance: 231.3
click at [60, 239] on div "6 Email of the support team Interopérabité/ Interoperability Yes No N/A • Stand…" at bounding box center [441, 295] width 771 height 202
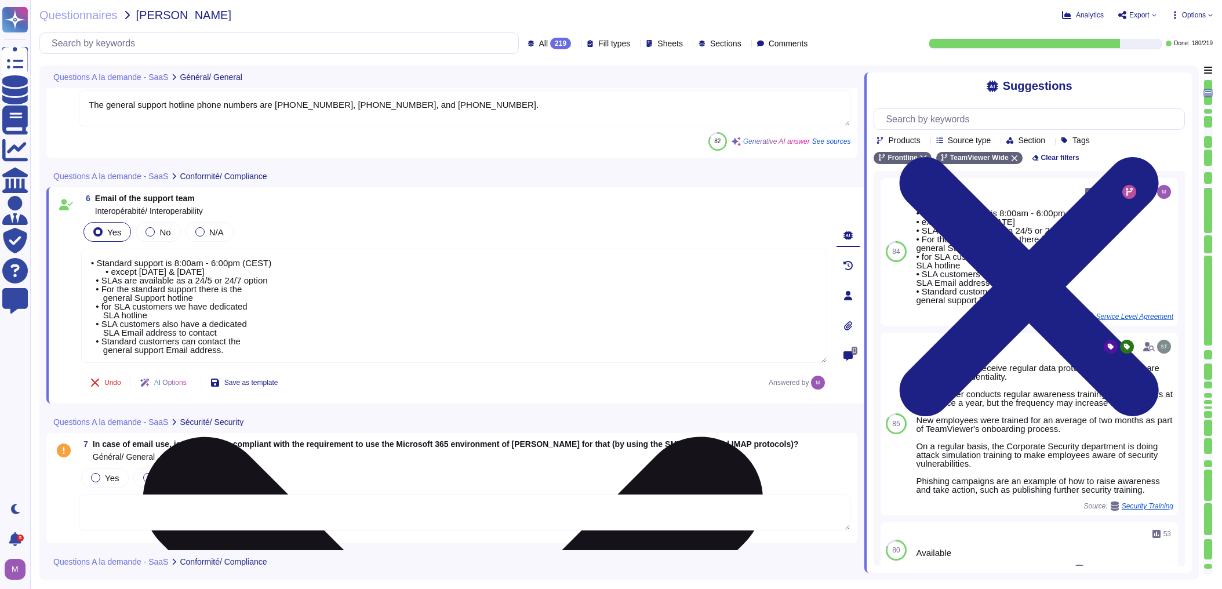
paste textarea "[URL][DOMAIN_NAME]"
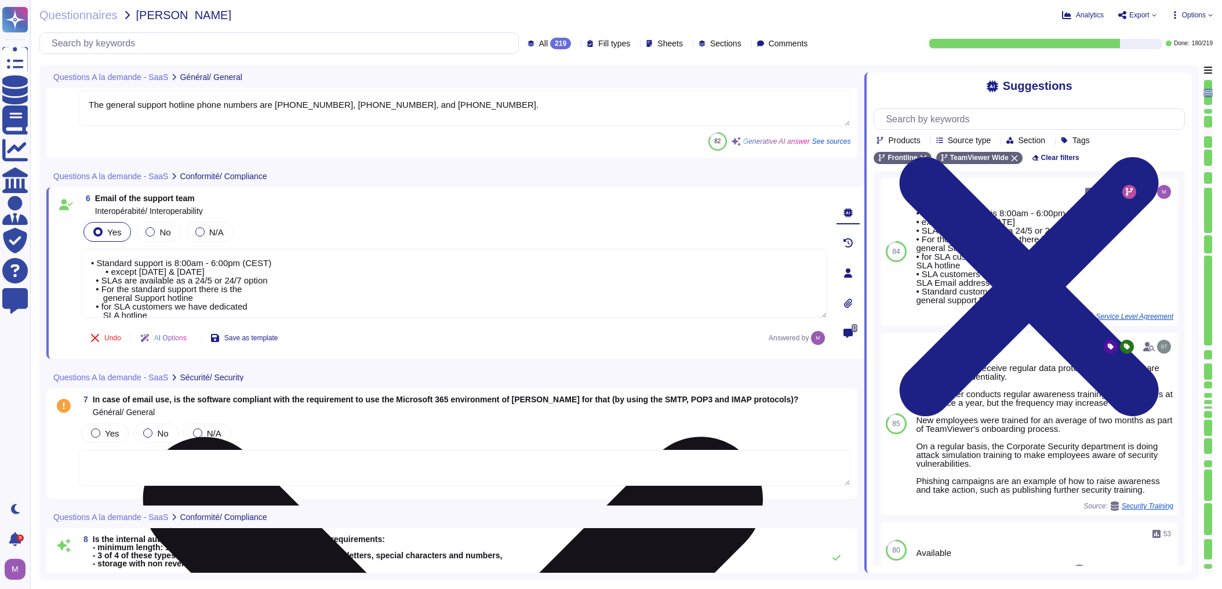
type textarea "• User name and password, • QR Code (Frontline Workplace), • API Key for using …"
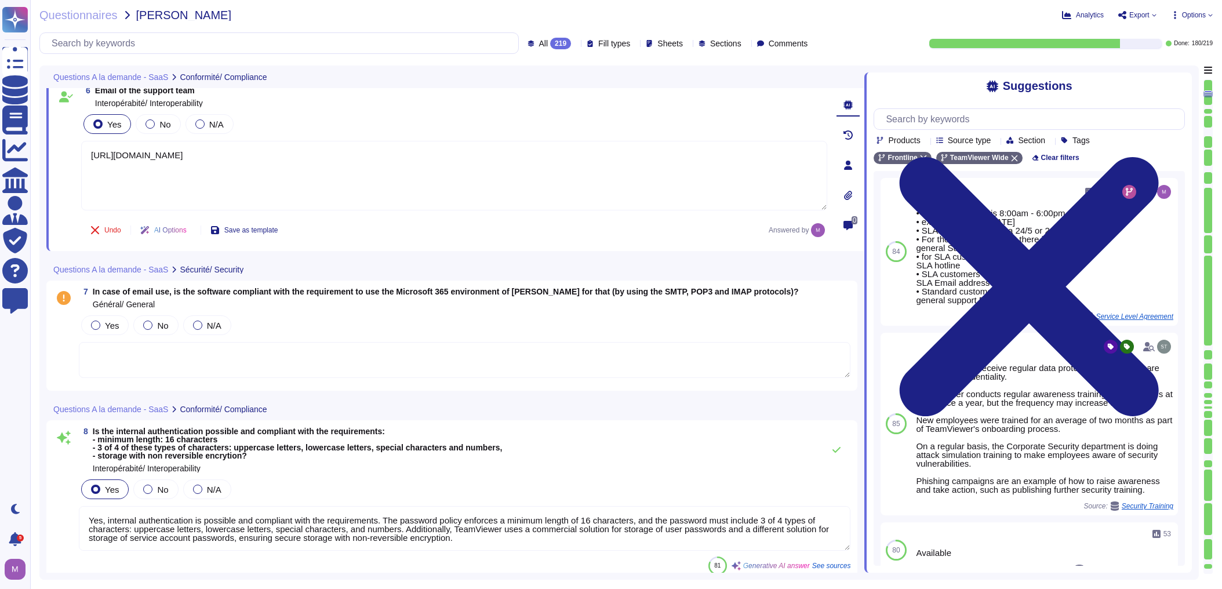
scroll to position [649, 0]
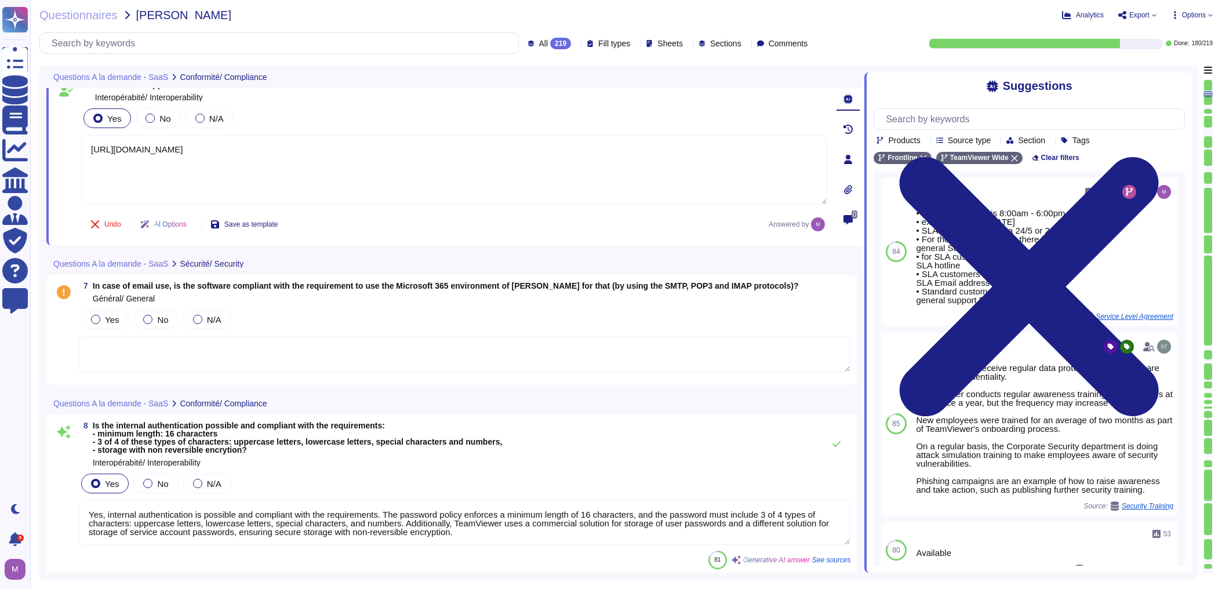
type textarea "[URL][DOMAIN_NAME]"
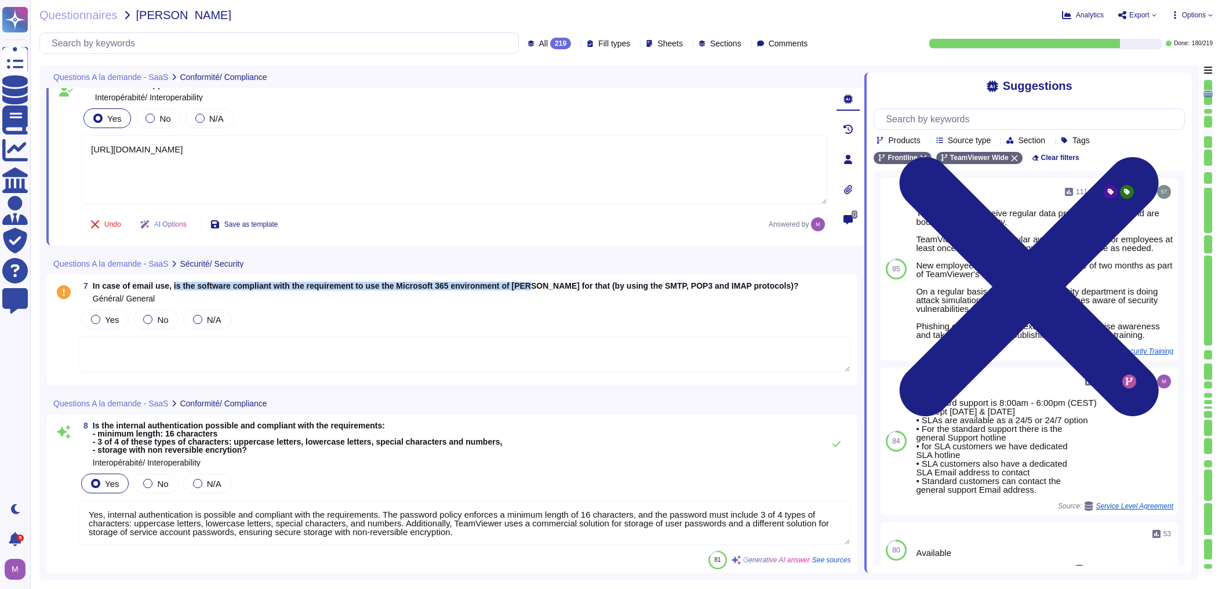
drag, startPoint x: 172, startPoint y: 286, endPoint x: 530, endPoint y: 285, distance: 358.2
click at [530, 285] on span "In case of email use, is the software compliant with the requirement to use the…" at bounding box center [446, 285] width 706 height 9
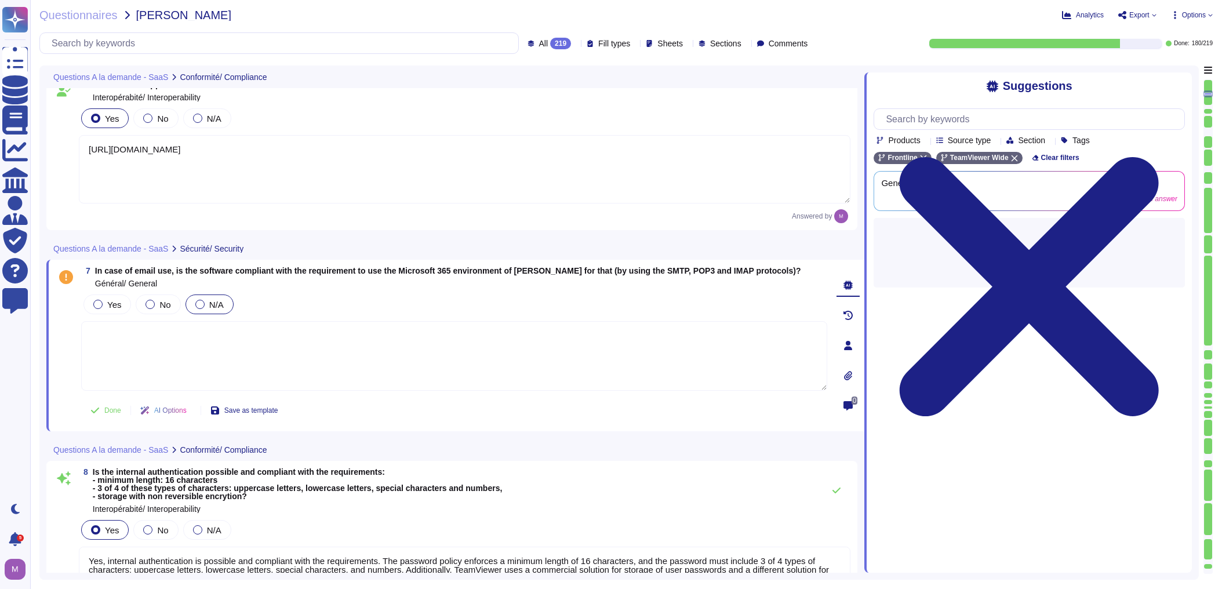
click at [209, 305] on span "N/A" at bounding box center [216, 305] width 14 height 10
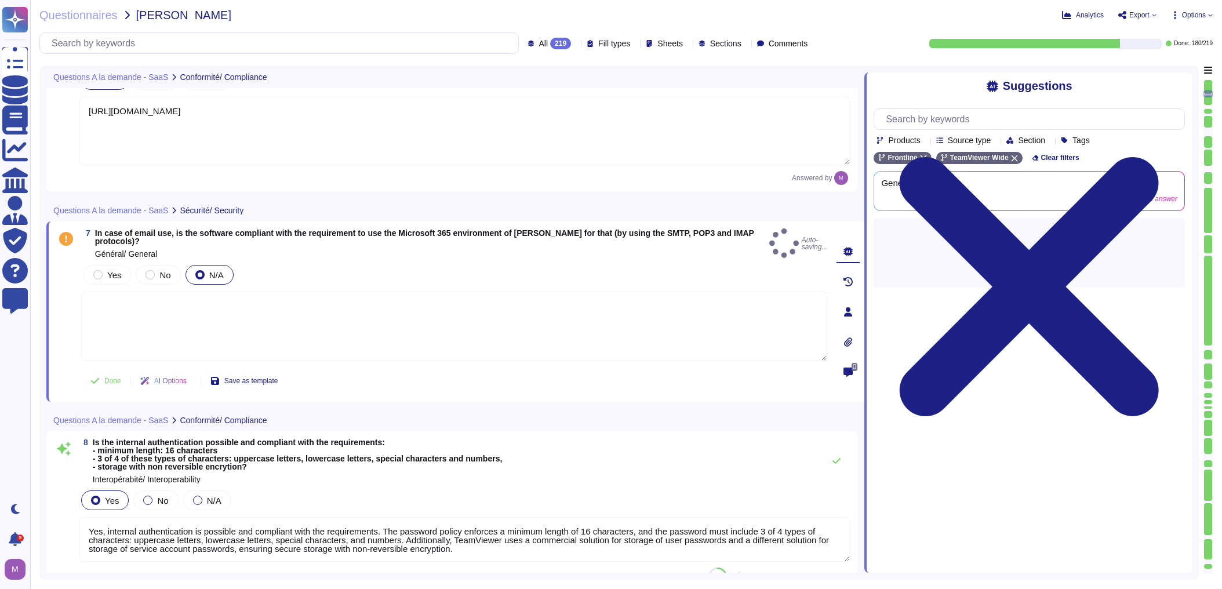
scroll to position [742, 0]
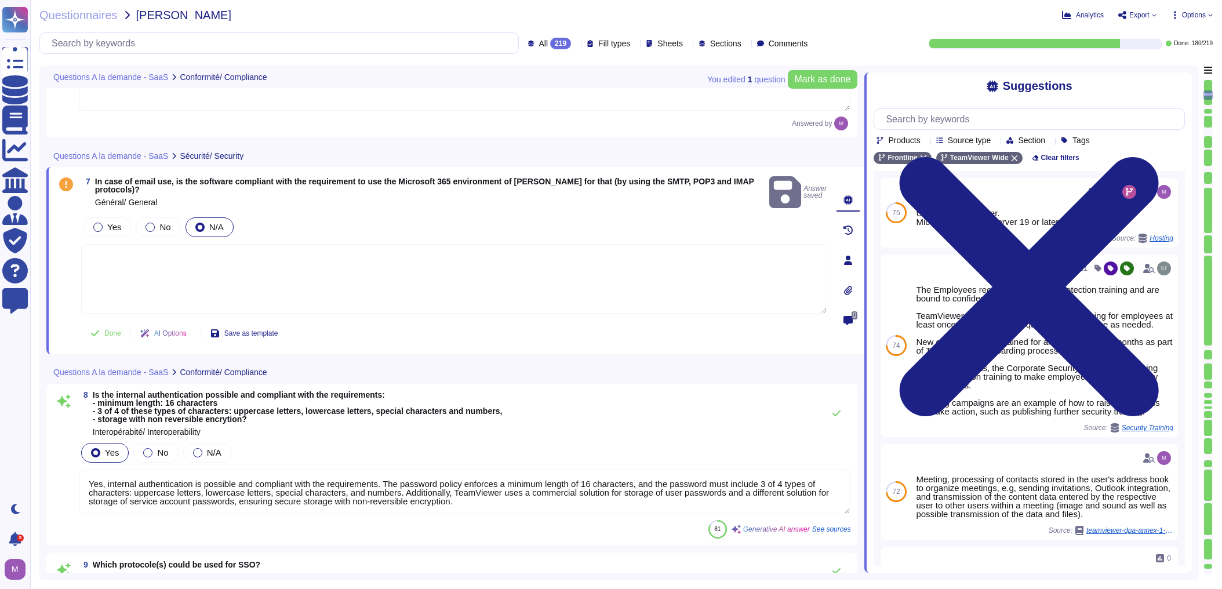
click at [351, 264] on textarea at bounding box center [454, 279] width 746 height 70
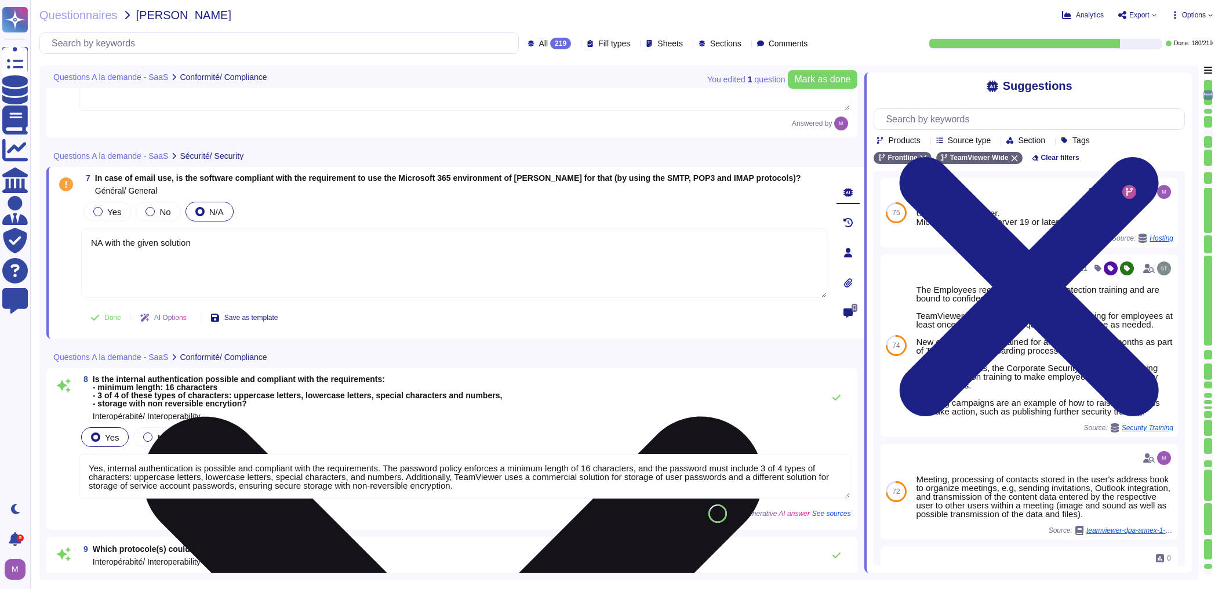
type textarea "NA with the given solution"
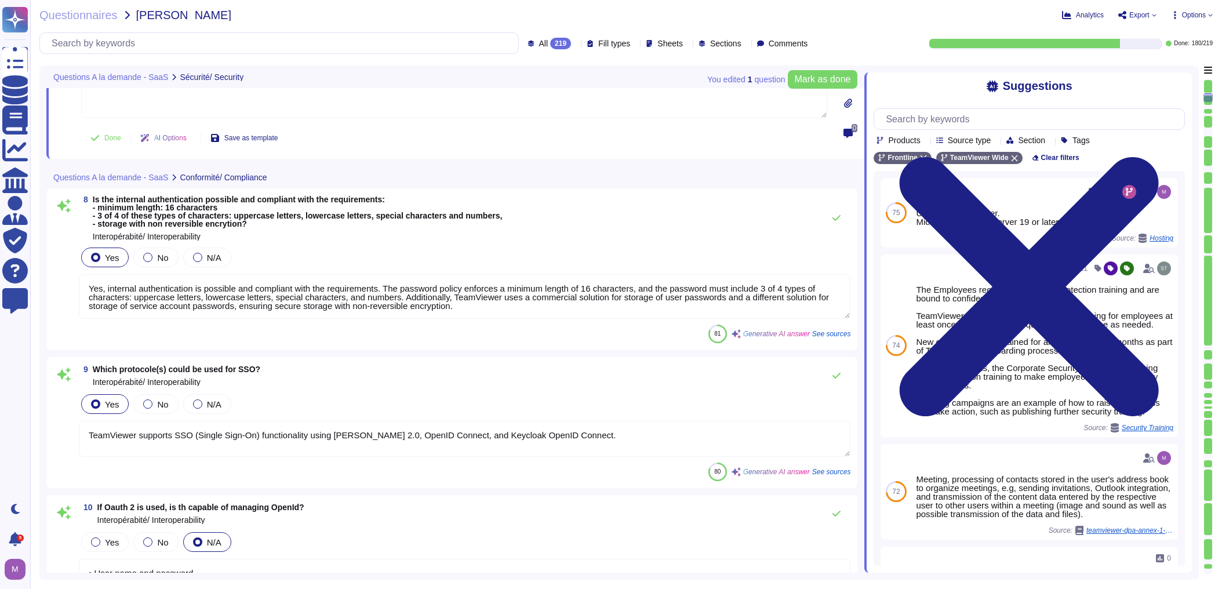
type textarea "More than 660,000 customers across industries rely on TeamViewer to optimize th…"
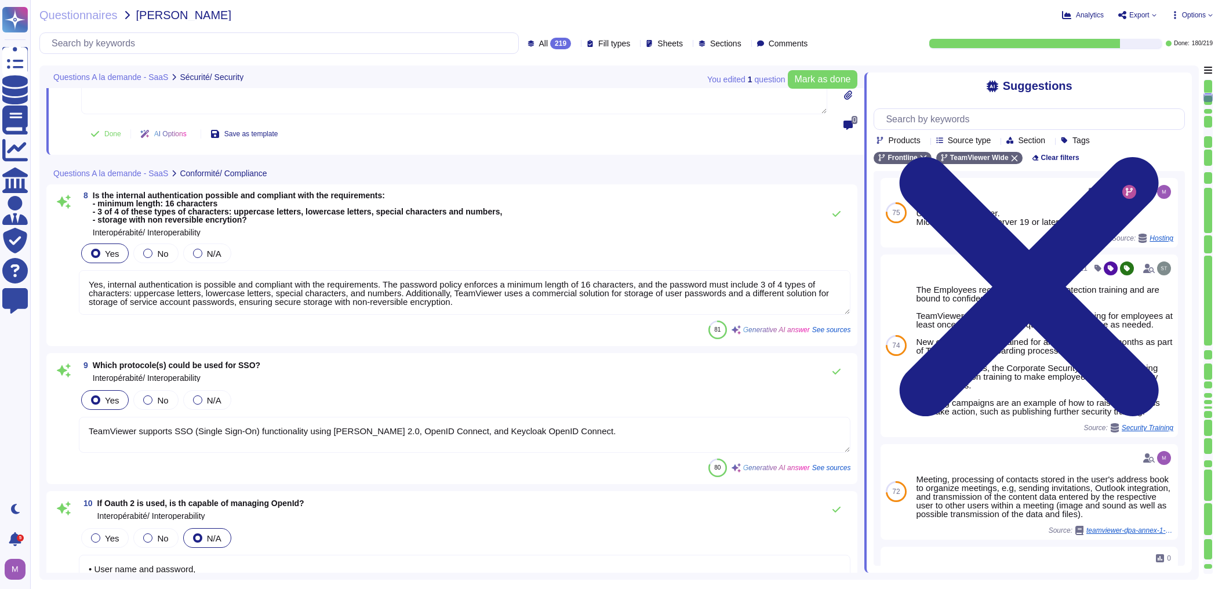
type textarea "NA with the given solution"
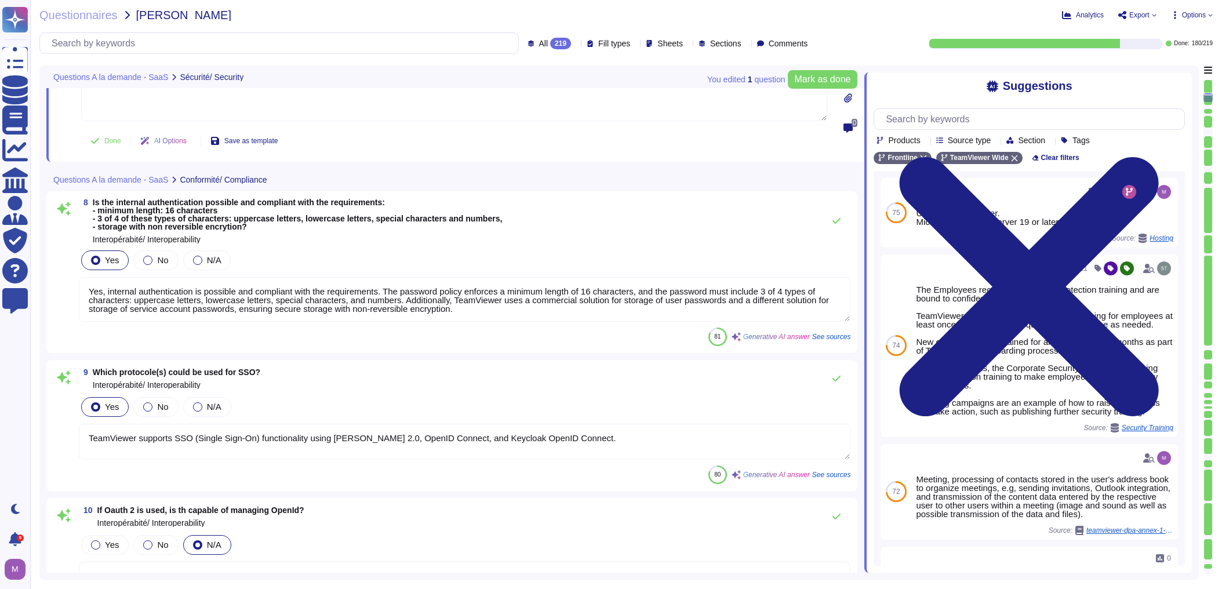
drag, startPoint x: 94, startPoint y: 275, endPoint x: 526, endPoint y: 294, distance: 432.2
click at [526, 294] on textarea "Yes, internal authentication is possible and compliant with the requirements. T…" at bounding box center [464, 299] width 771 height 45
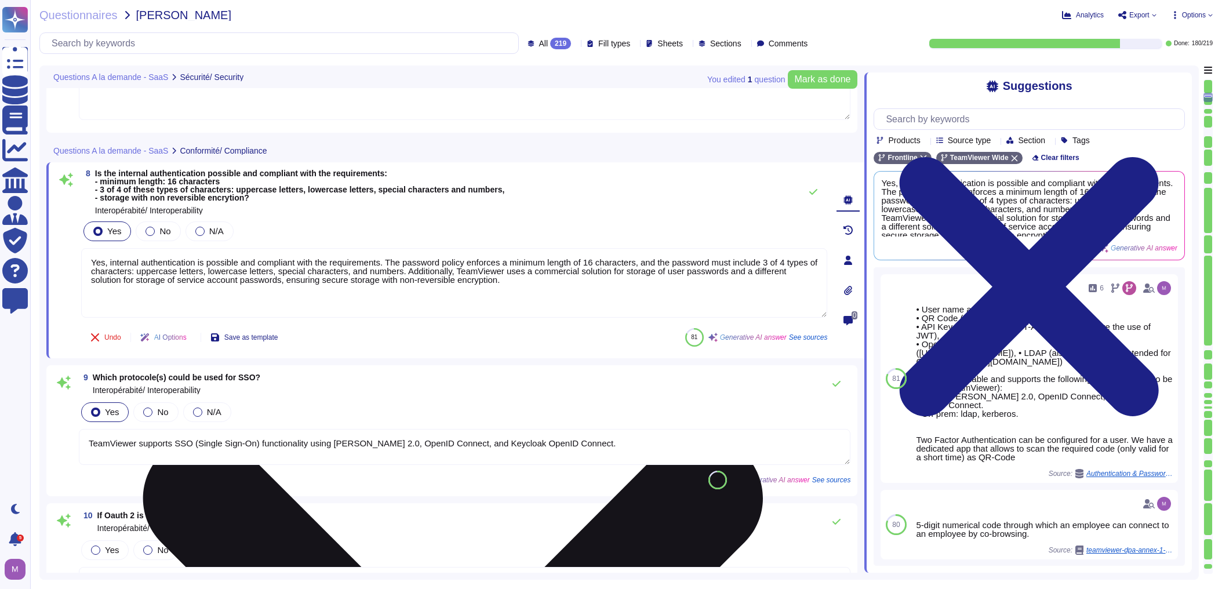
type textarea "Y"
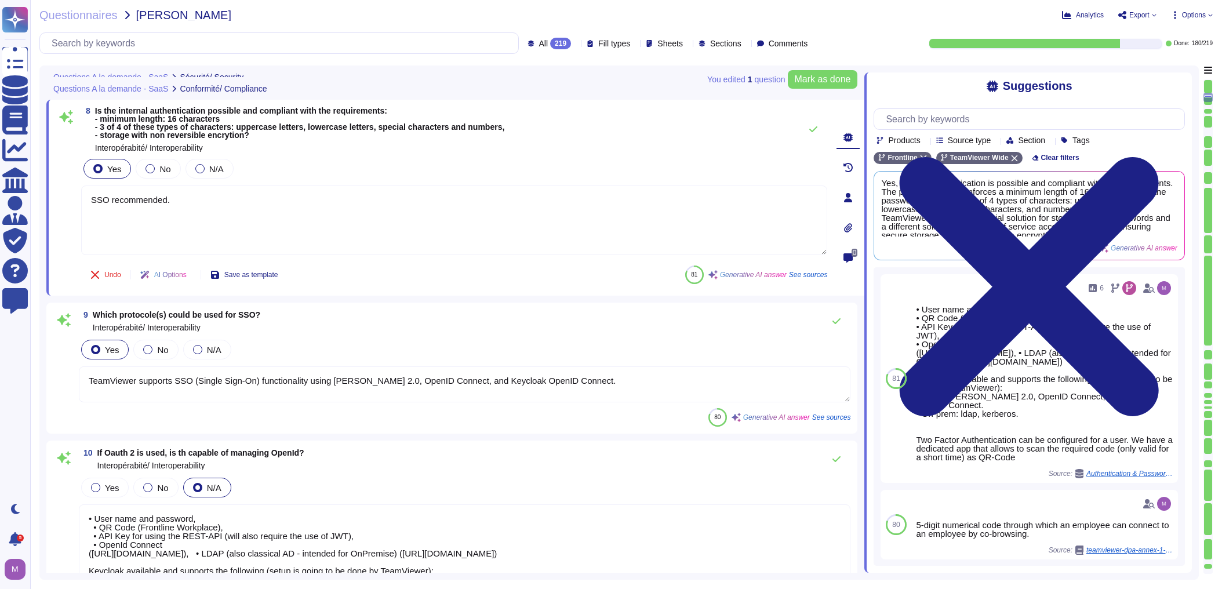
scroll to position [1066, 0]
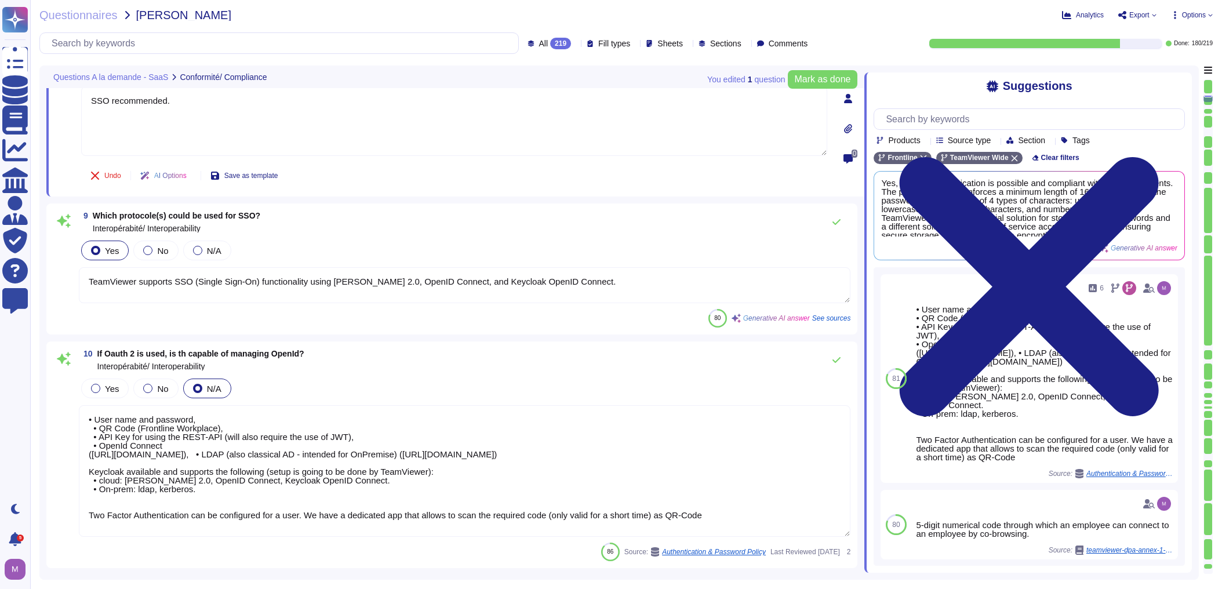
type textarea "SSO recommended."
drag, startPoint x: 112, startPoint y: 283, endPoint x: 529, endPoint y: 280, distance: 416.7
click at [529, 280] on textarea "TeamViewer supports SSO (Single Sign-On) functionality using [PERSON_NAME] 2.0,…" at bounding box center [464, 285] width 771 height 36
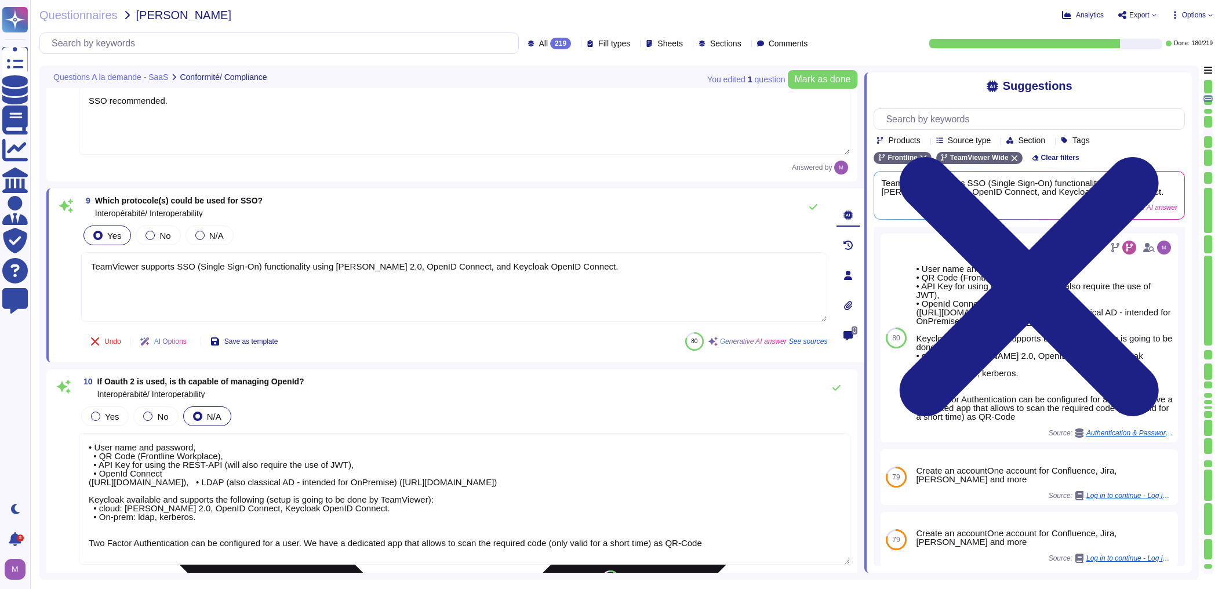
click at [371, 290] on textarea "TeamViewer supports SSO (Single Sign-On) functionality using [PERSON_NAME] 2.0,…" at bounding box center [454, 287] width 746 height 70
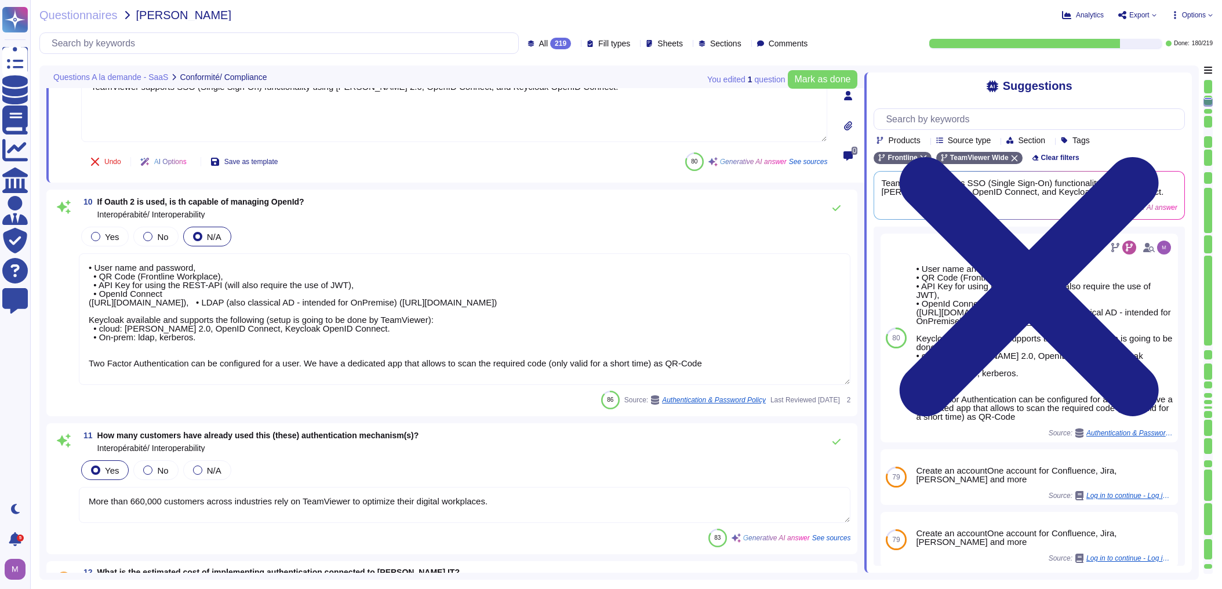
type textarea "TeamViewer supports interoperability through various formats, including REST-AP…"
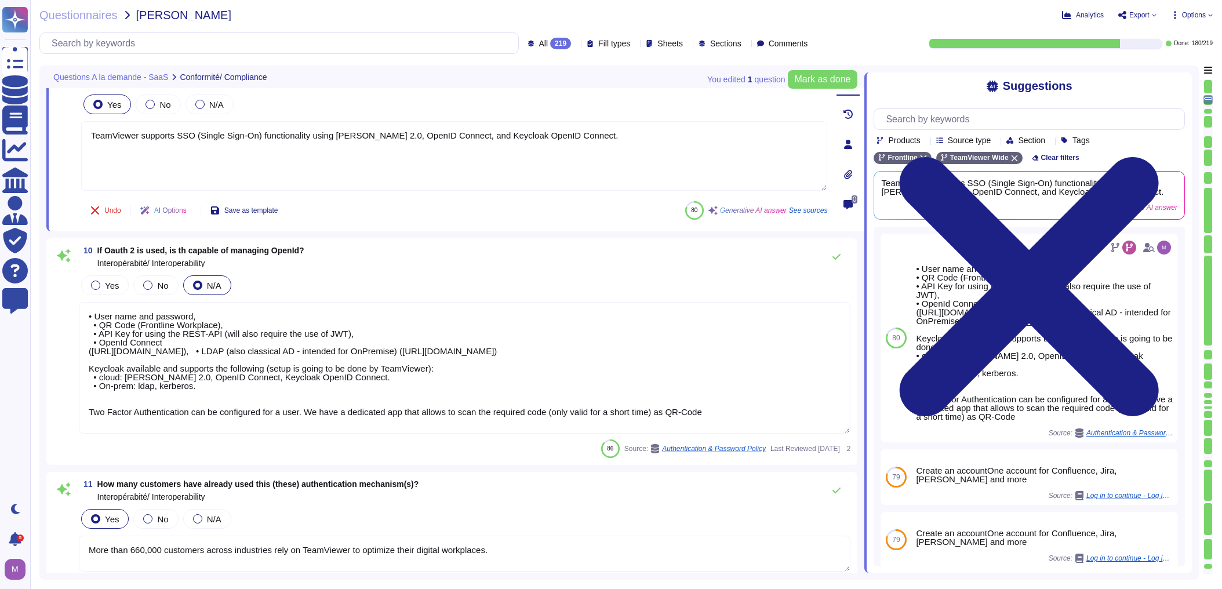
scroll to position [1206, 0]
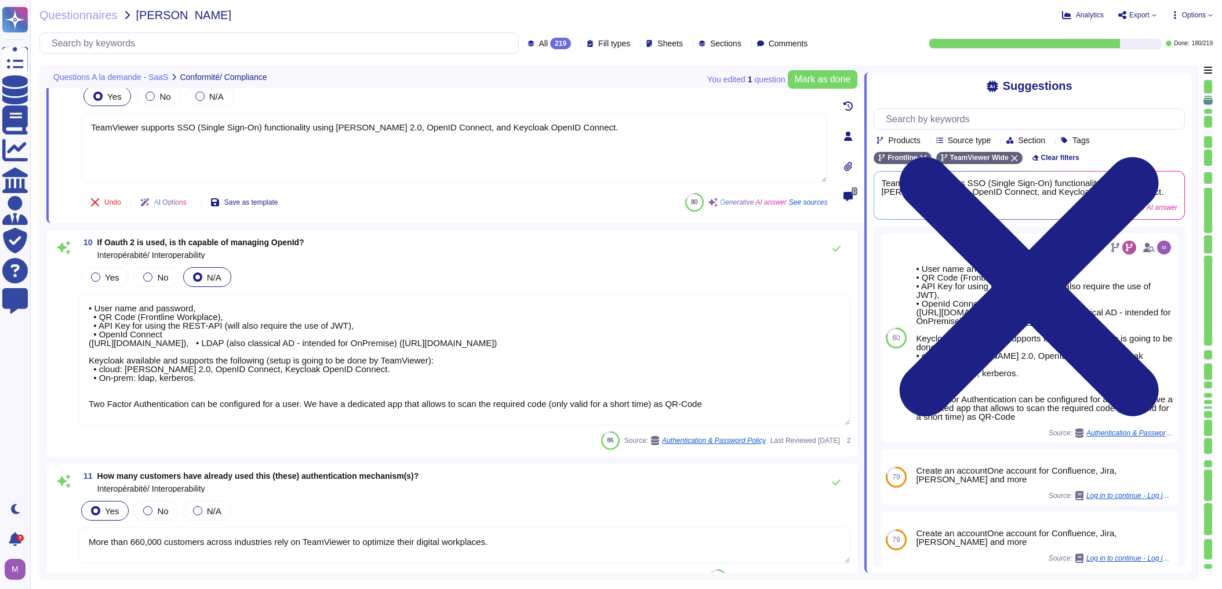
type textarea "TeamViewer supports interoperability through various formats, including REST-AP…"
drag, startPoint x: 95, startPoint y: 306, endPoint x: 485, endPoint y: 369, distance: 394.6
click at [485, 369] on textarea "• User name and password, • QR Code (Frontline Workplace), • API Key for using …" at bounding box center [464, 360] width 771 height 132
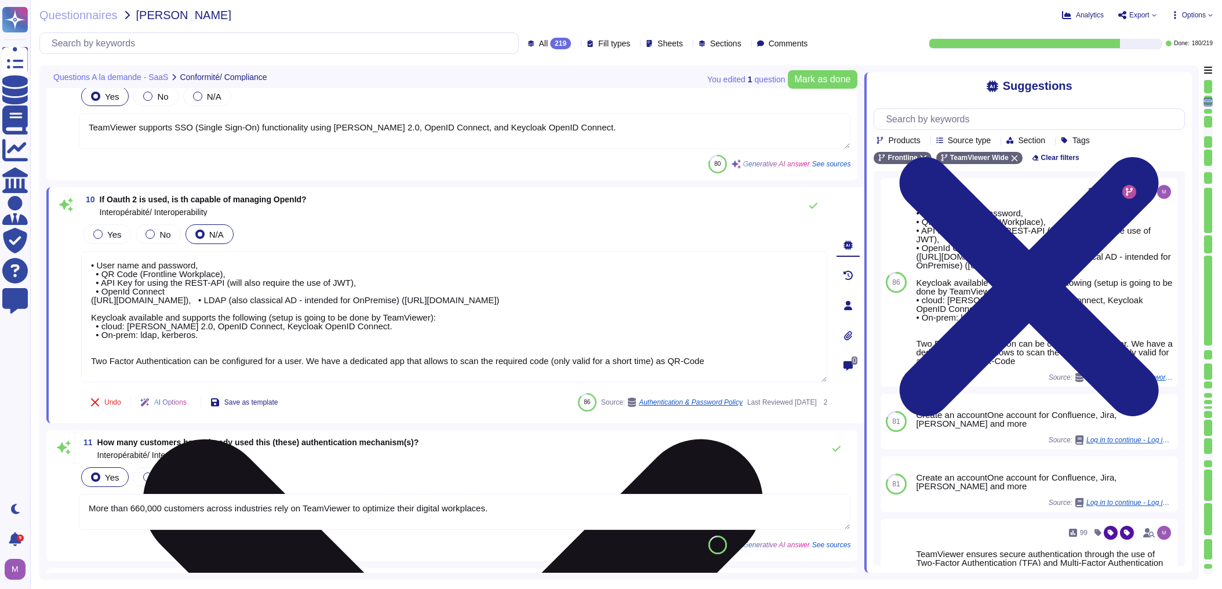
click at [118, 306] on textarea "• User name and password, • QR Code (Frontline Workplace), • API Key for using …" at bounding box center [454, 317] width 746 height 132
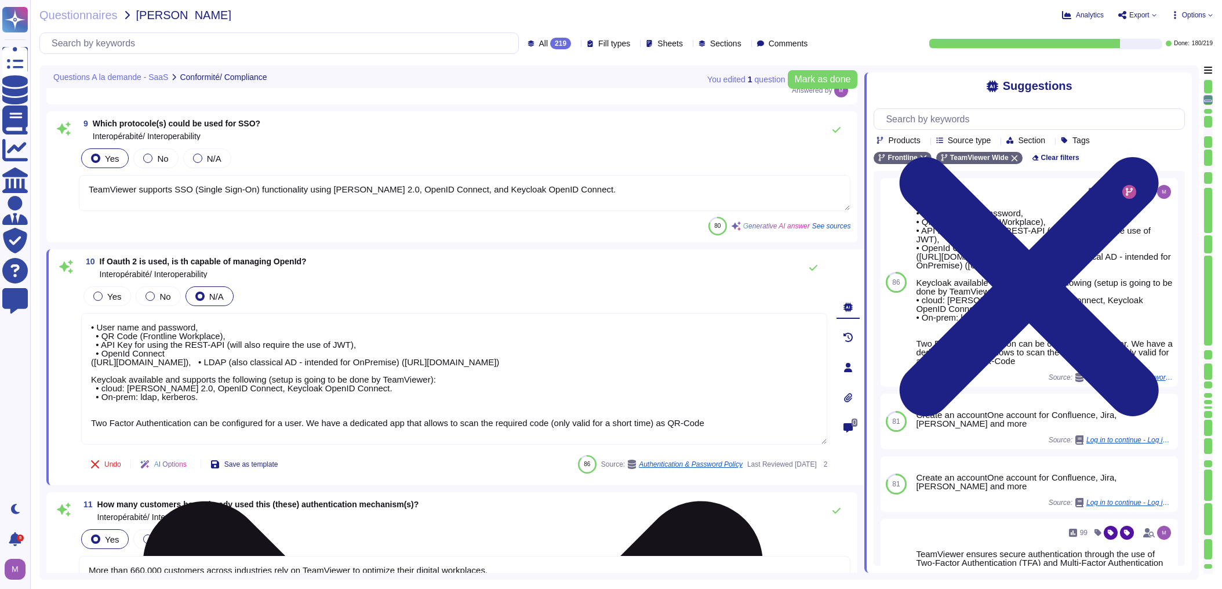
scroll to position [1159, 0]
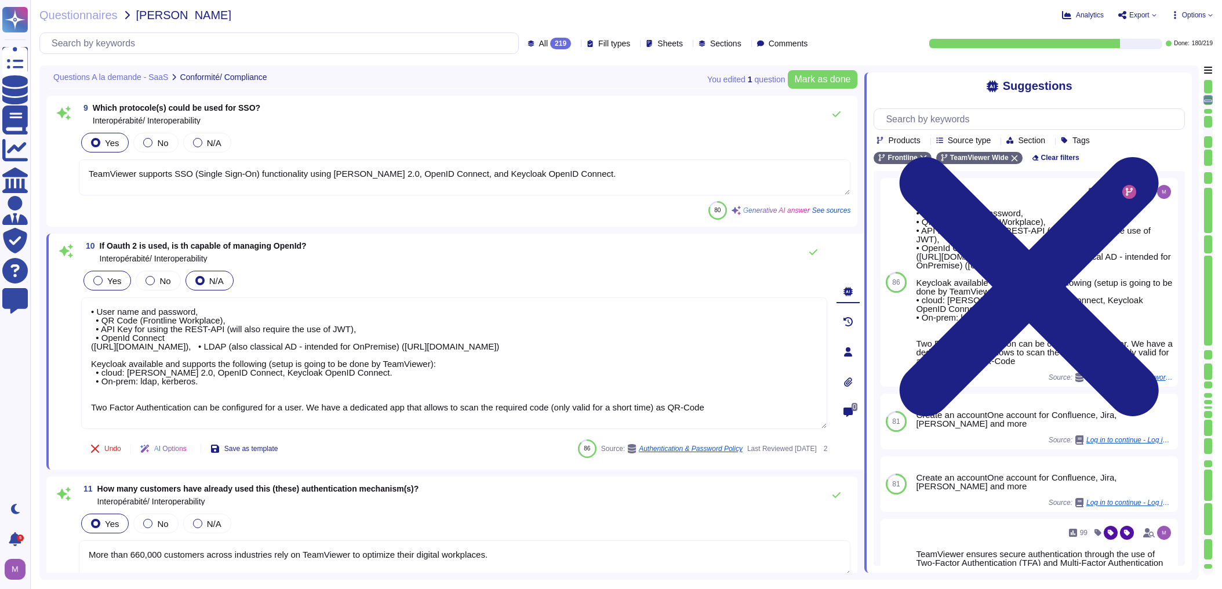
click at [119, 283] on span "Yes" at bounding box center [114, 281] width 14 height 10
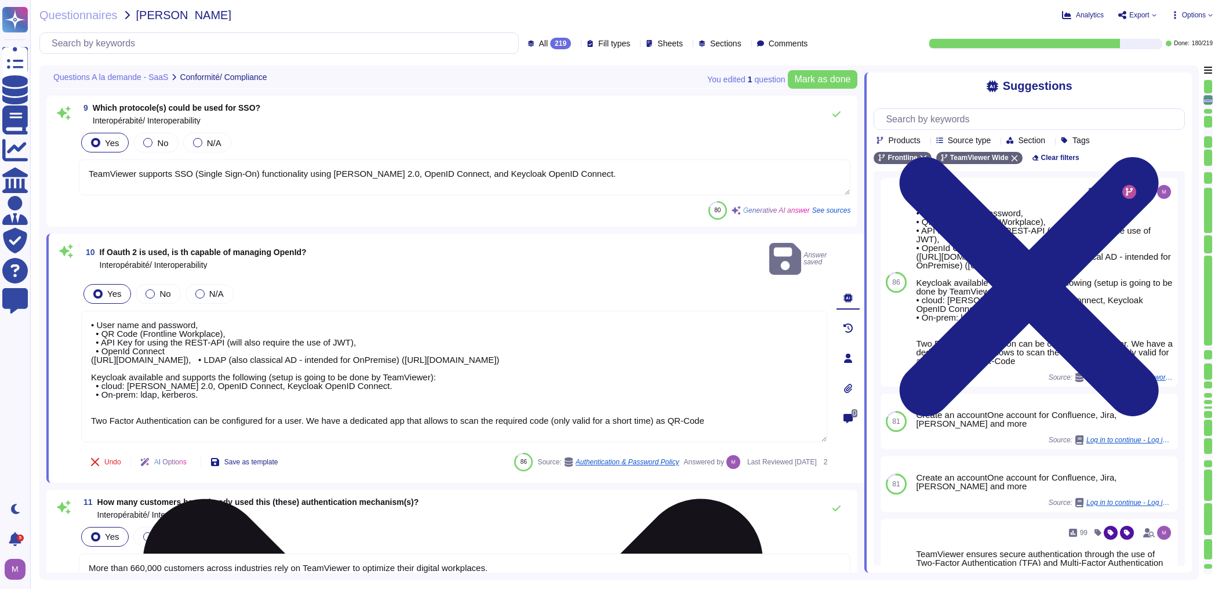
scroll to position [1, 0]
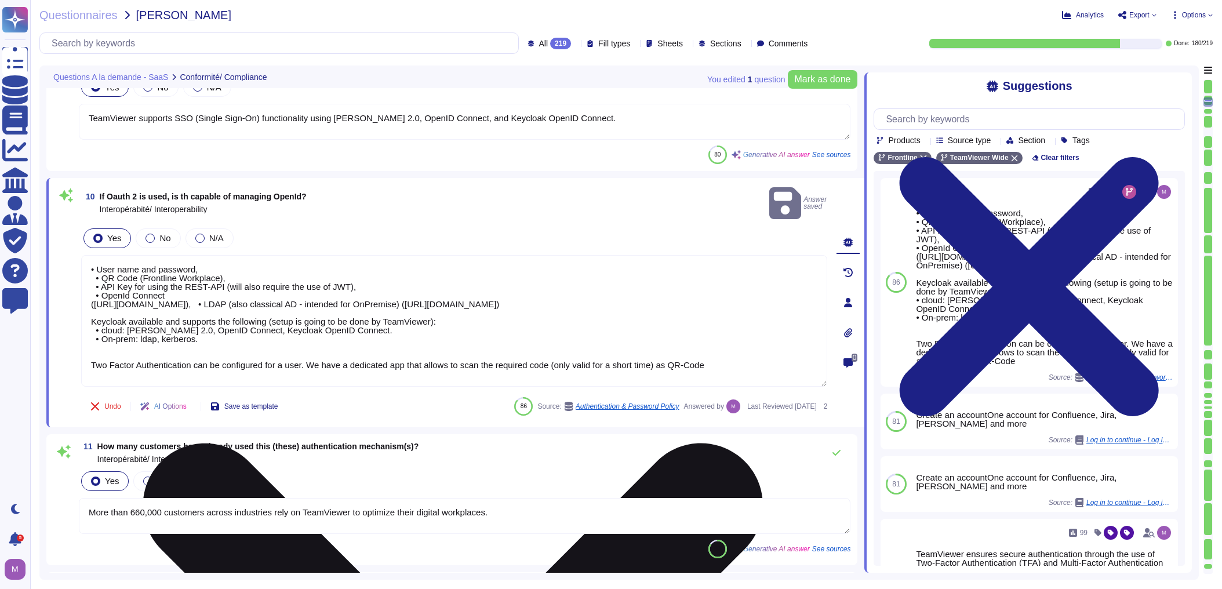
type textarea "TeamViewer supports interoperability through various formats, including REST-AP…"
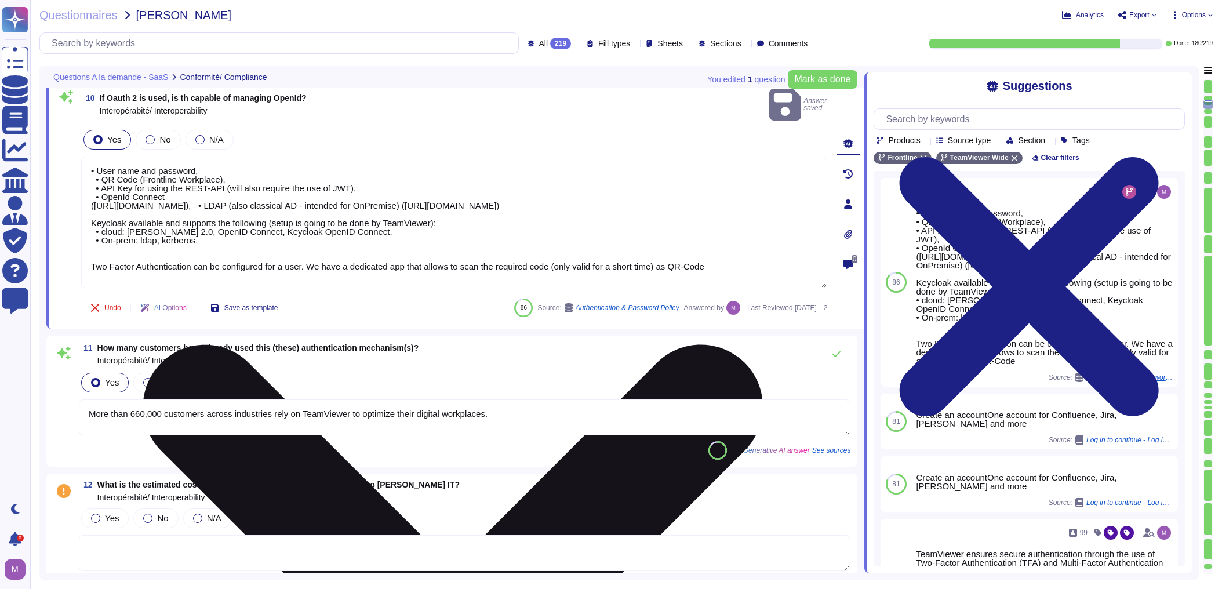
type textarea "Yes, TeamViewer offers a REST-based API. For more information, please refer to …"
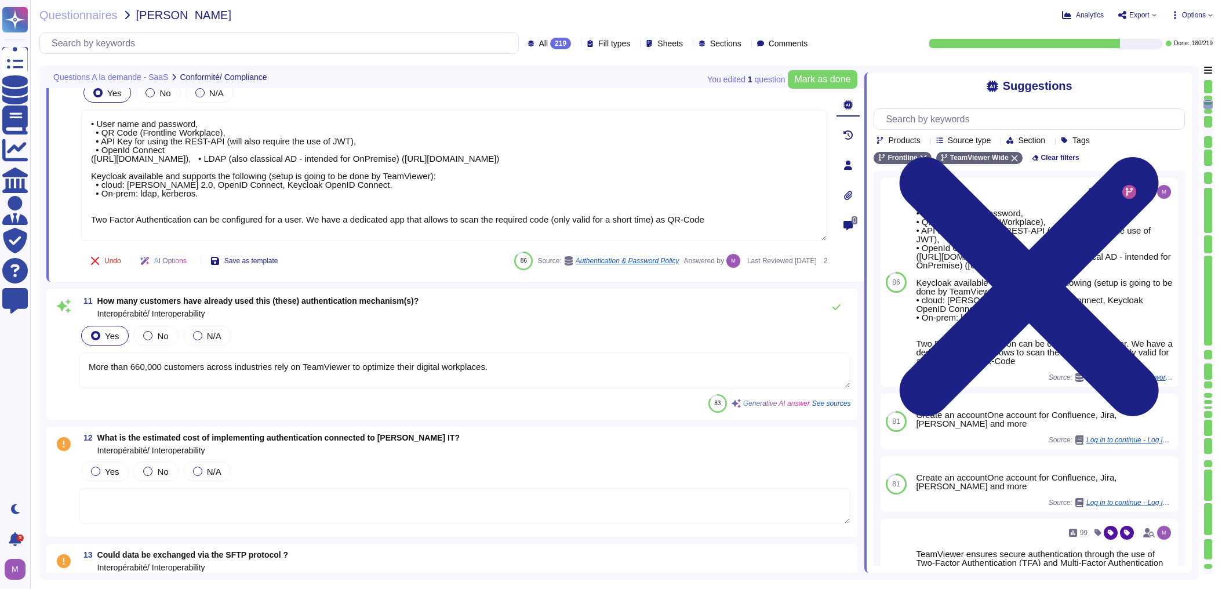
click at [498, 365] on textarea "More than 660,000 customers across industries rely on TeamViewer to optimize th…" at bounding box center [464, 370] width 771 height 36
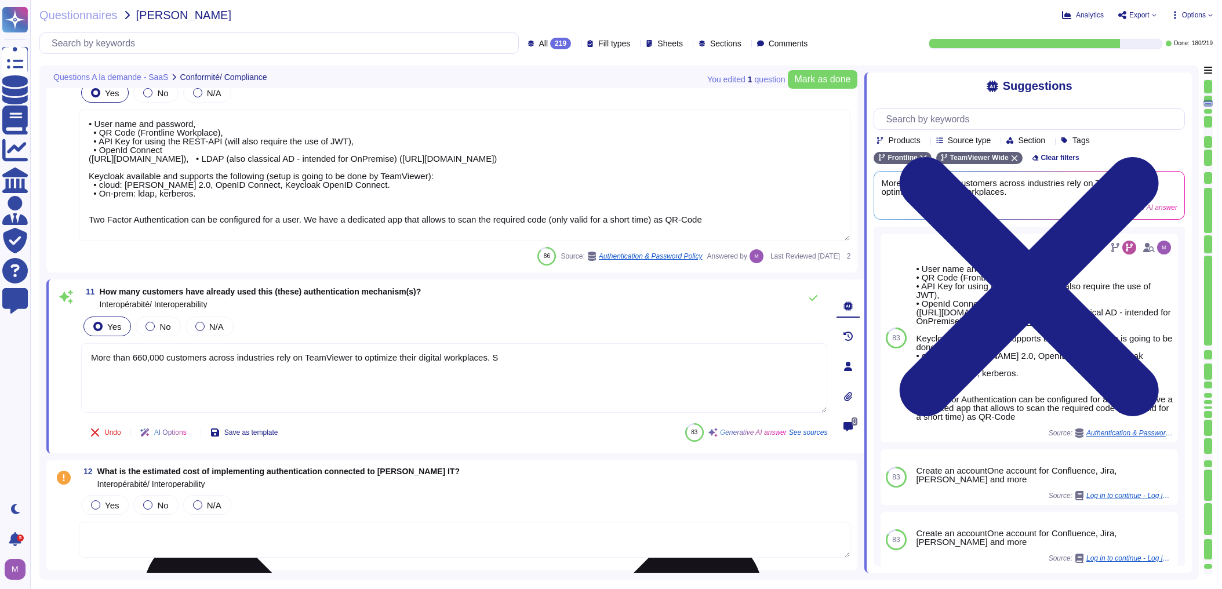
type textarea "More than 660,000 customers across industries rely on TeamViewer to optimize th…"
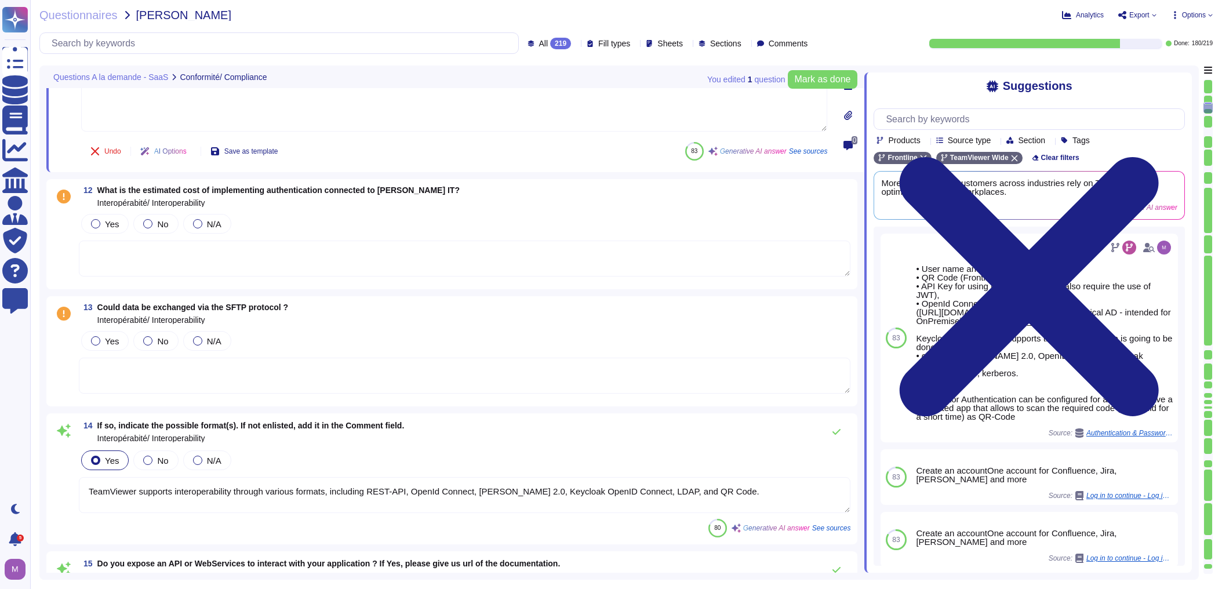
scroll to position [1623, 0]
type textarea "Based on the provided context, the other available exchange protocols mentioned…"
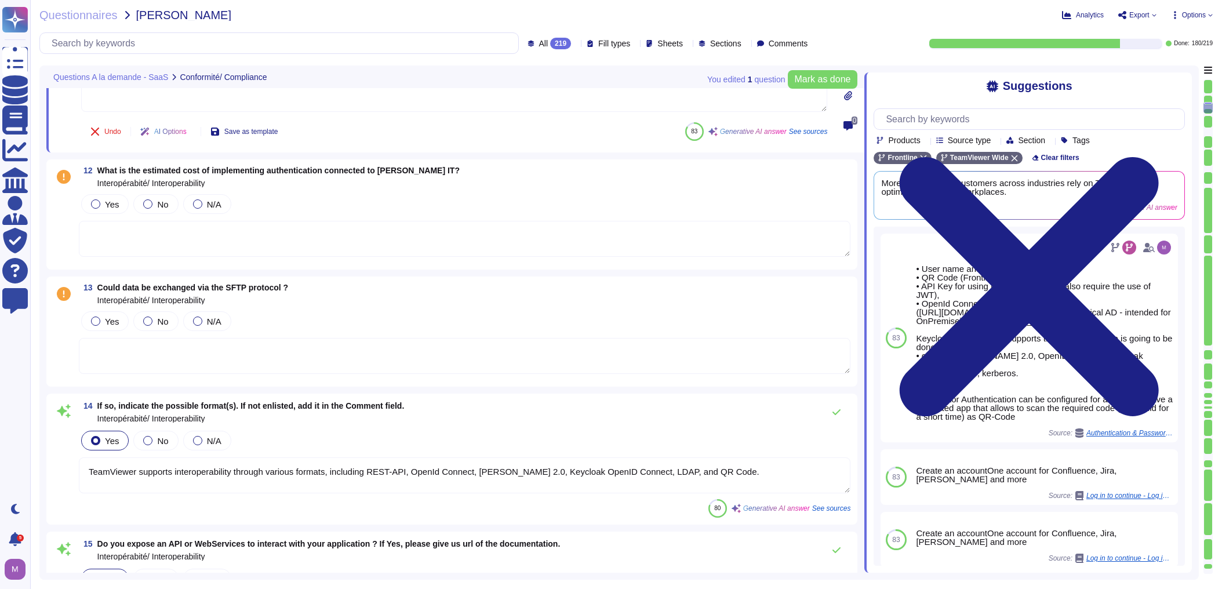
scroll to position [1669, 0]
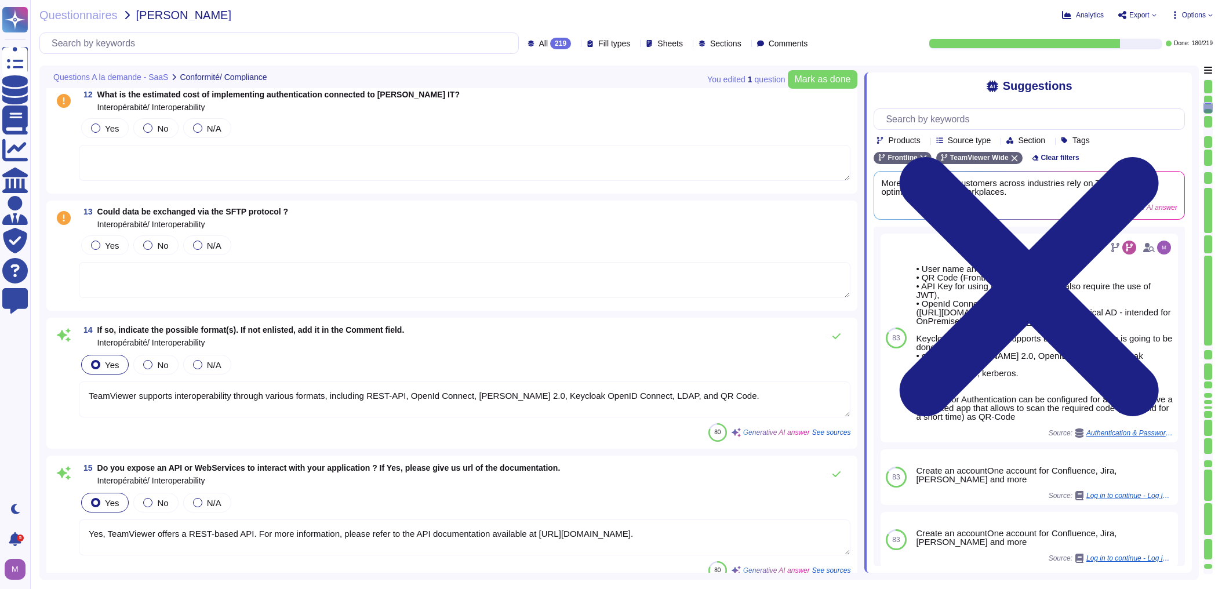
type textarea "More than 660,000 customers across industries rely on TeamViewer to optimize th…"
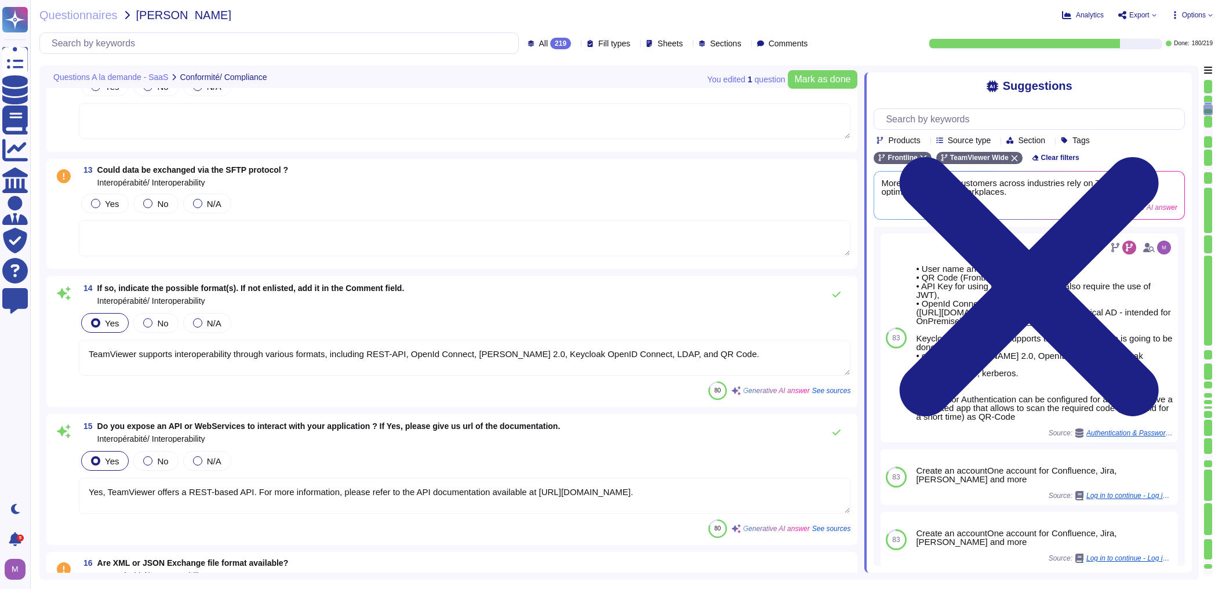
type textarea "Yes, the software is able to deal with external identifiers for data it manages…"
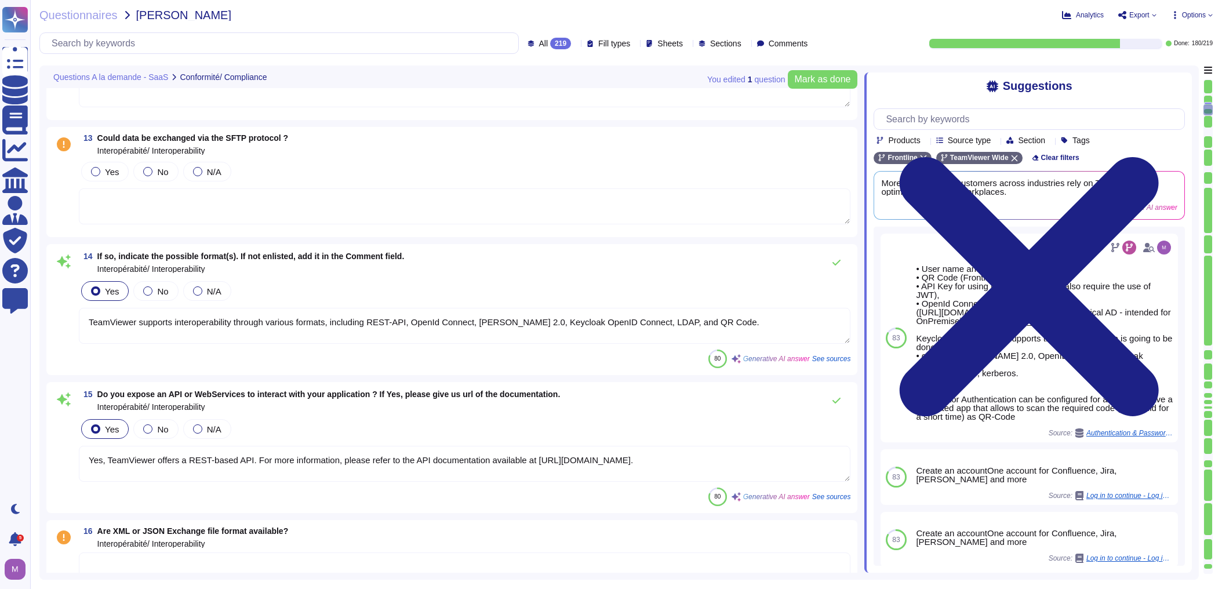
scroll to position [1808, 0]
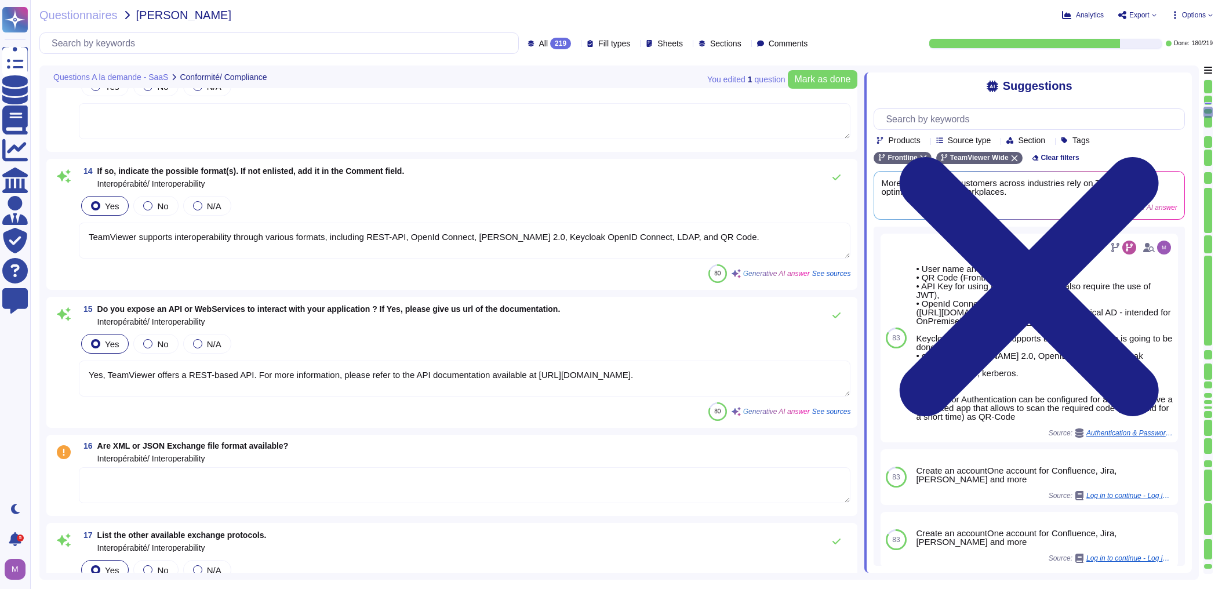
type textarea "Based on the provided context, the technical components of the application ment…"
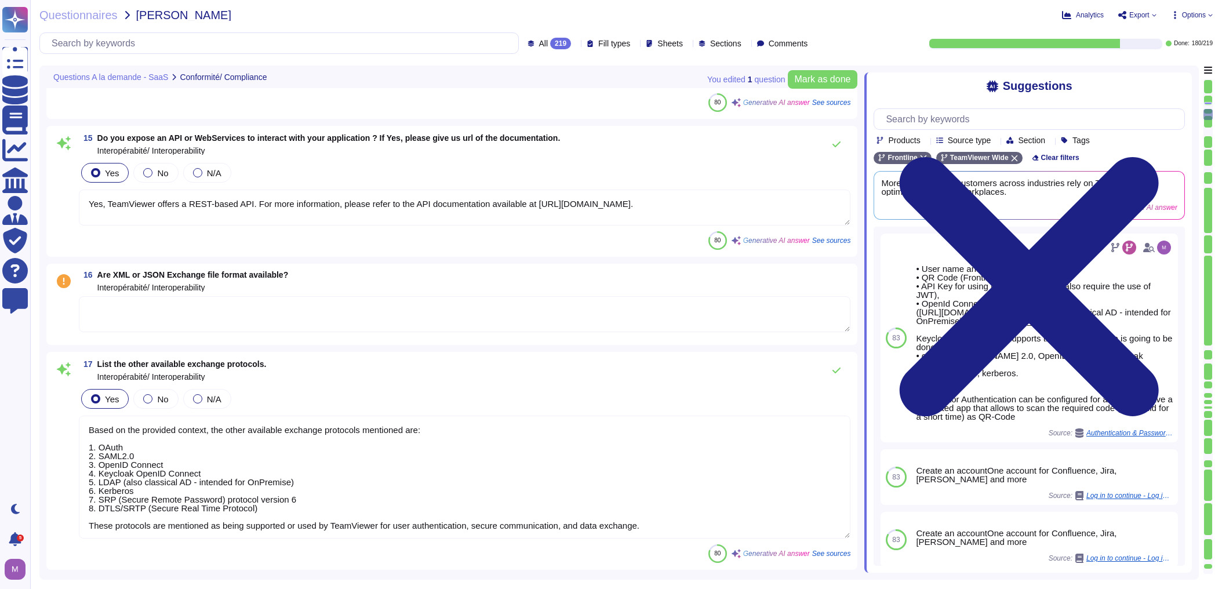
scroll to position [2040, 0]
type textarea "No, the software does not need external components like Google Drive, Google Ma…"
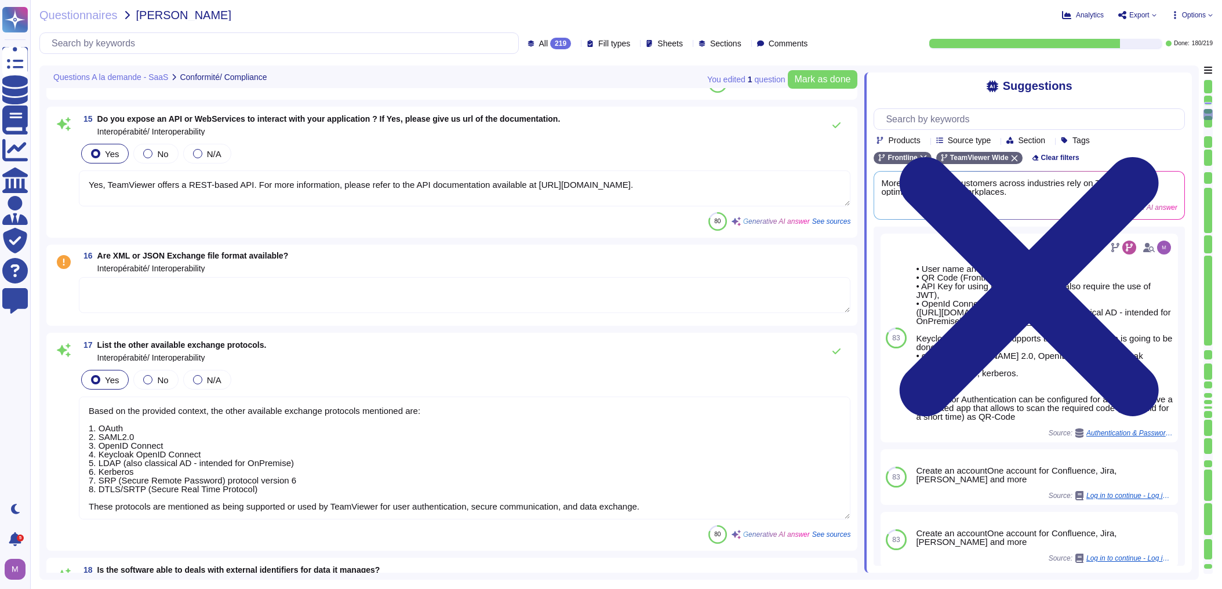
click at [242, 304] on textarea at bounding box center [464, 295] width 771 height 36
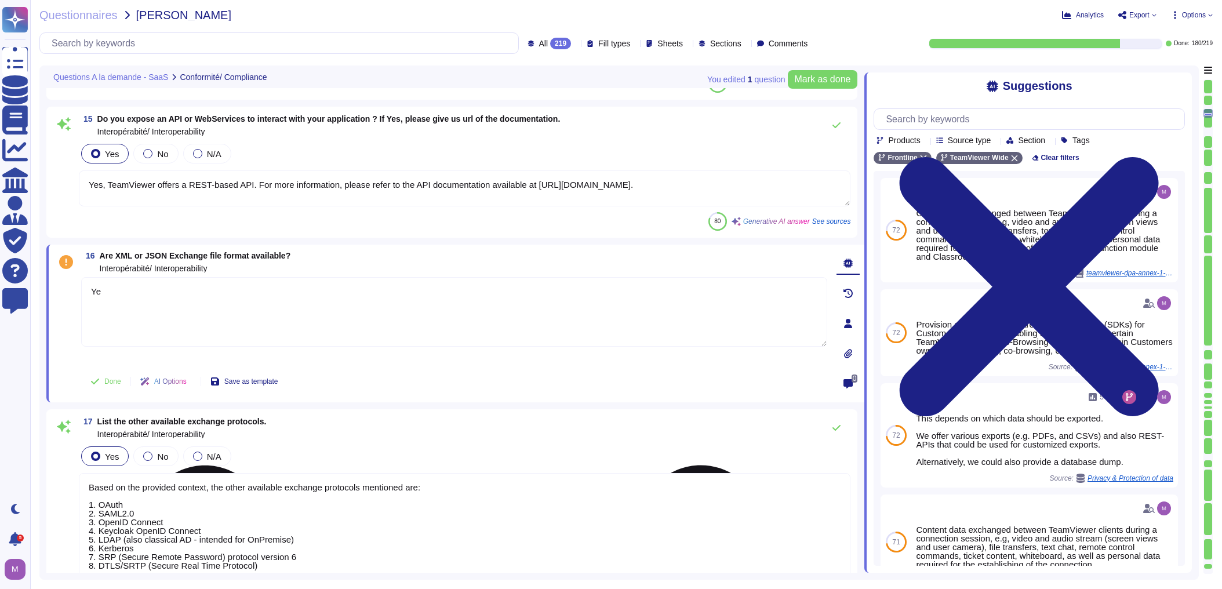
type textarea "Yes"
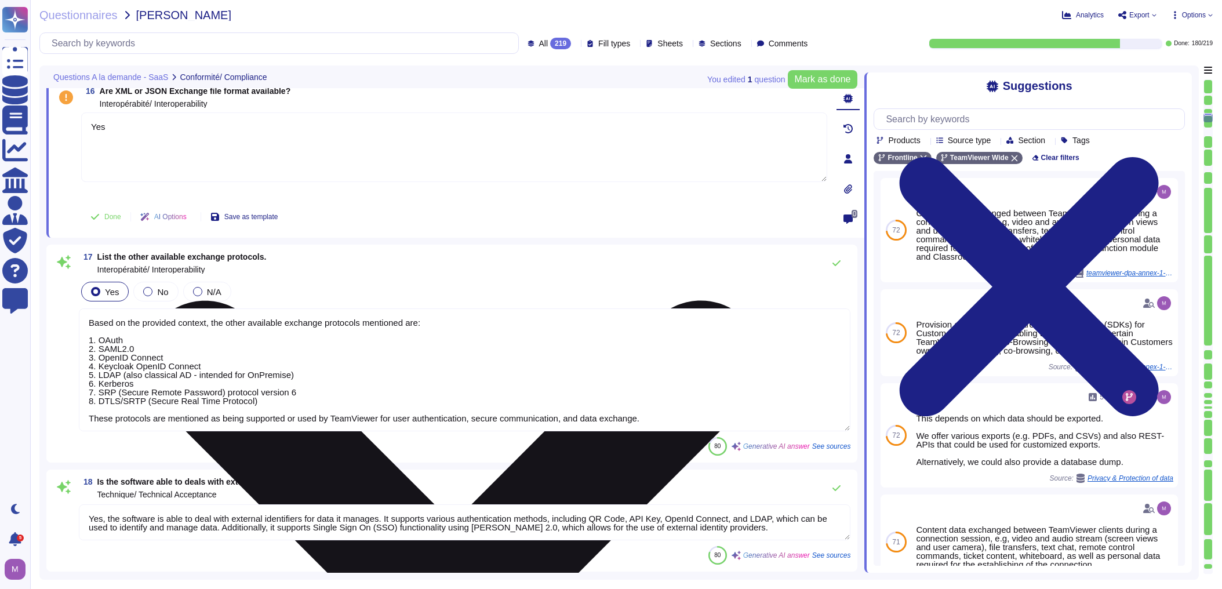
type textarea "No, the software does not need external components like Google Drive, Google Ma…"
type textarea "Development platform used to design and deploy DEX applications"
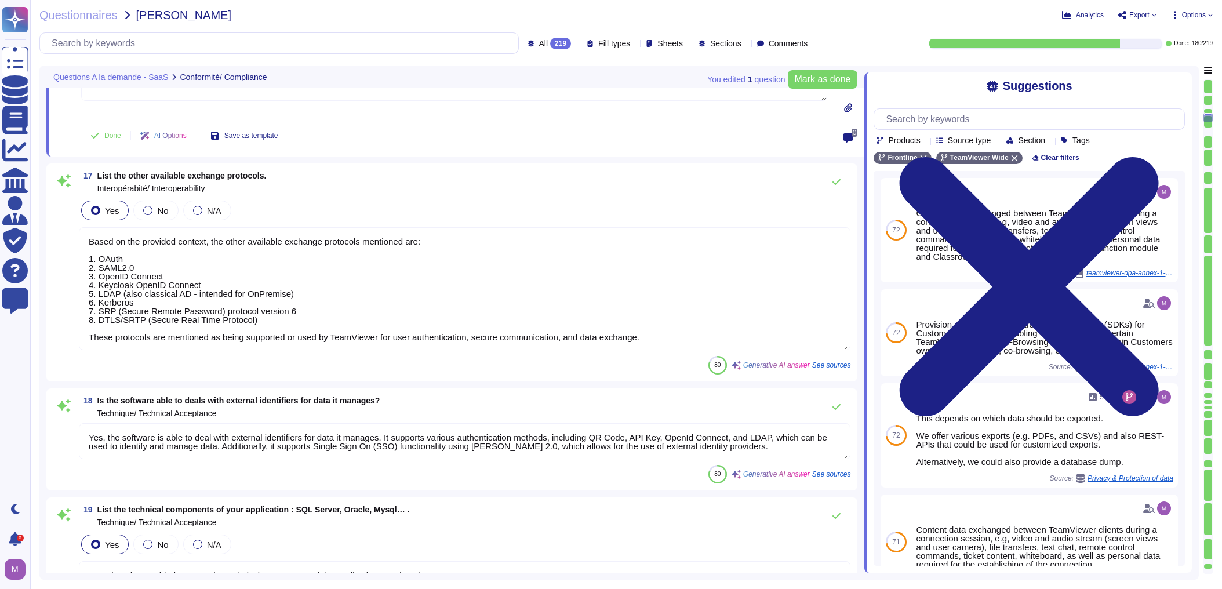
scroll to position [1, 0]
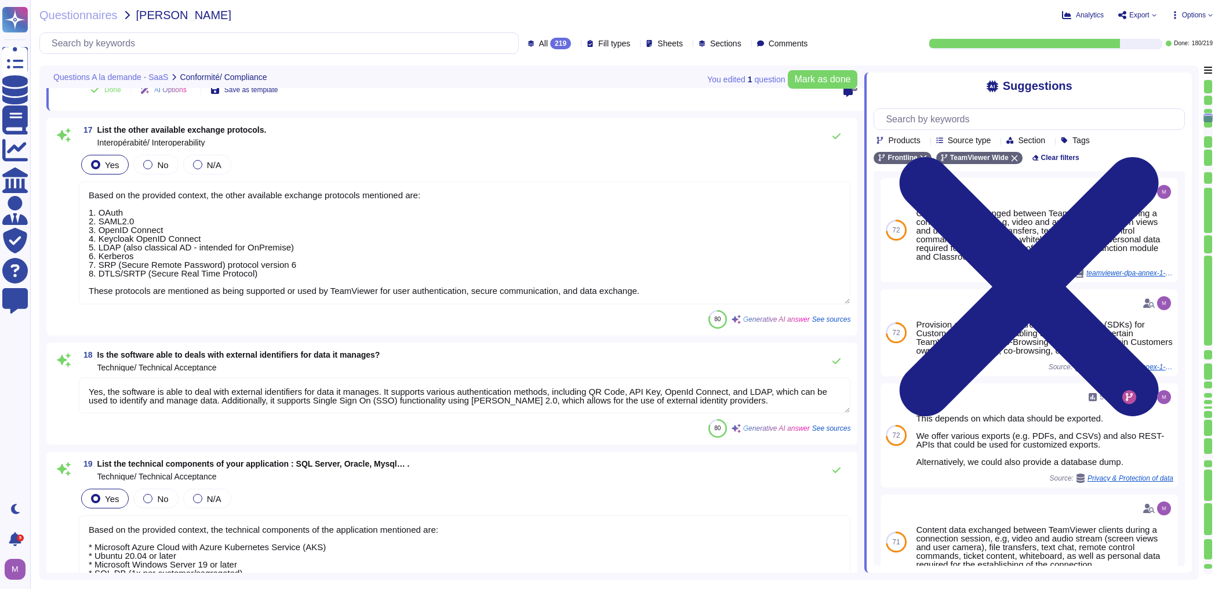
type textarea "Yes"
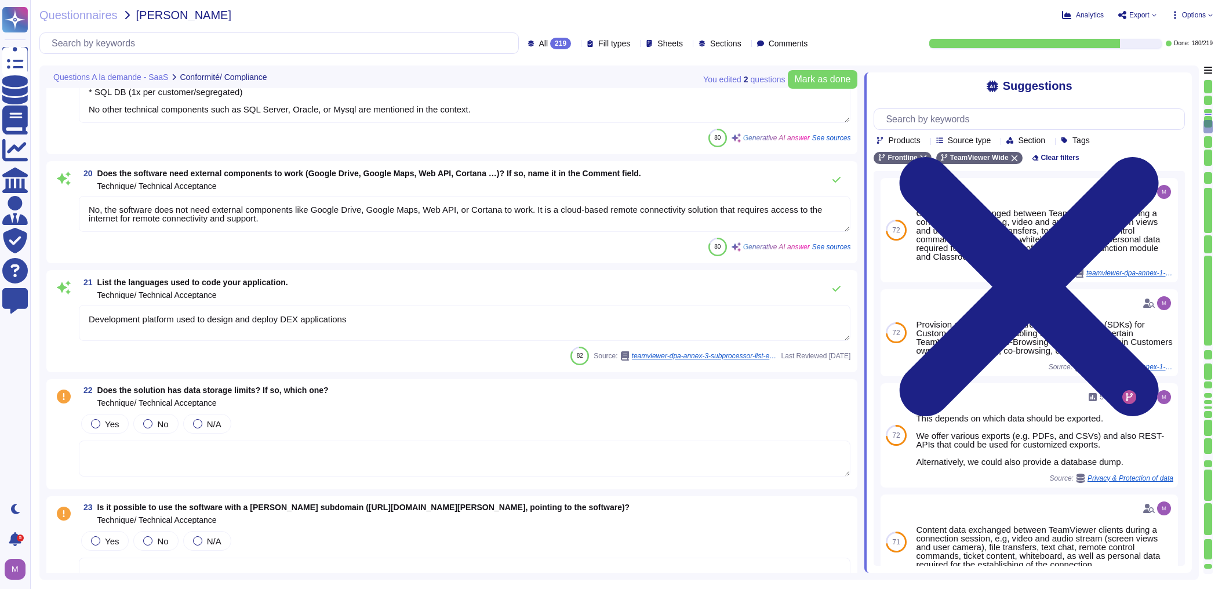
type textarea "Yes, we provide mobile software. Our mobile app is optimized for touch and quic…"
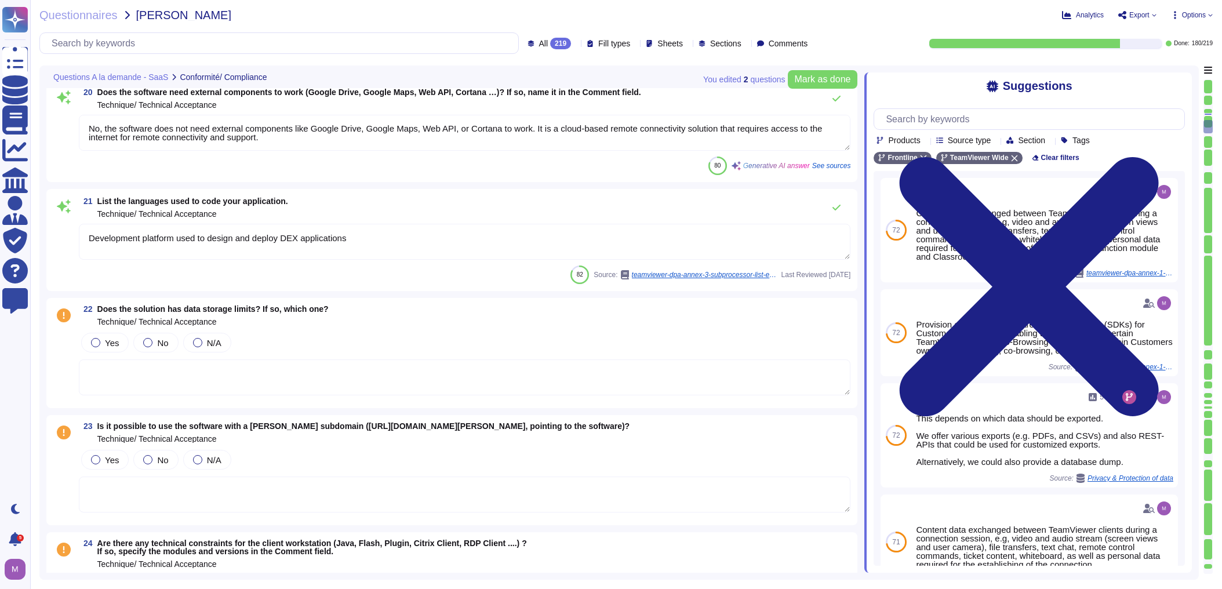
scroll to position [2875, 0]
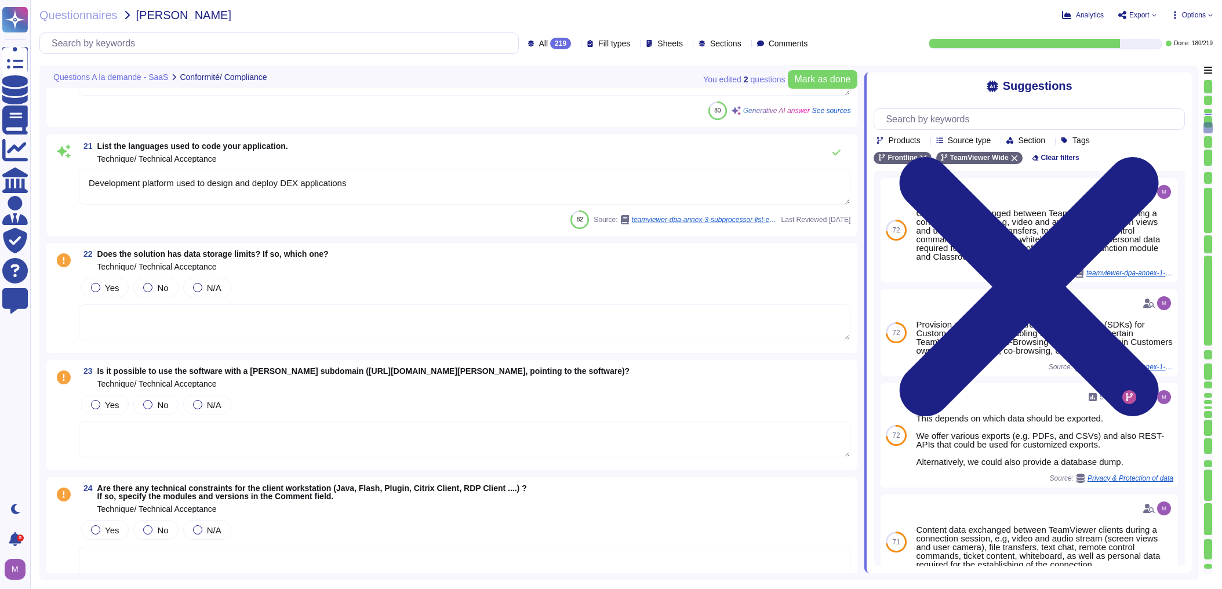
type textarea "Yes, the software is usable from a mobile (smartphone / tablet) in web mode (re…"
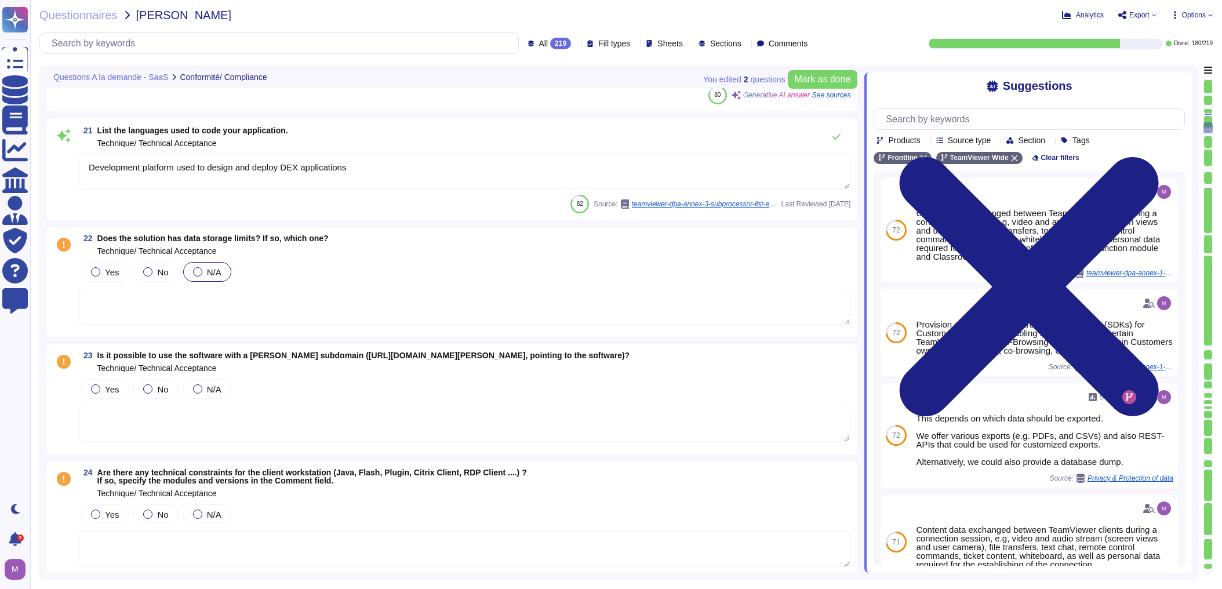
click at [199, 270] on div at bounding box center [197, 271] width 9 height 9
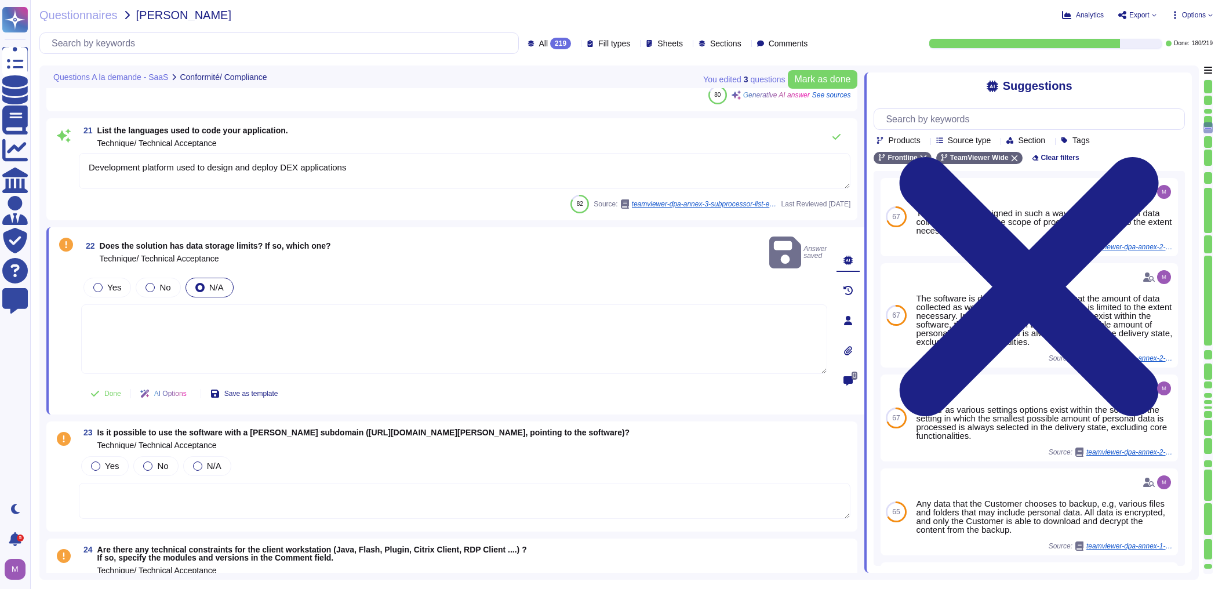
click at [177, 313] on textarea at bounding box center [454, 339] width 746 height 70
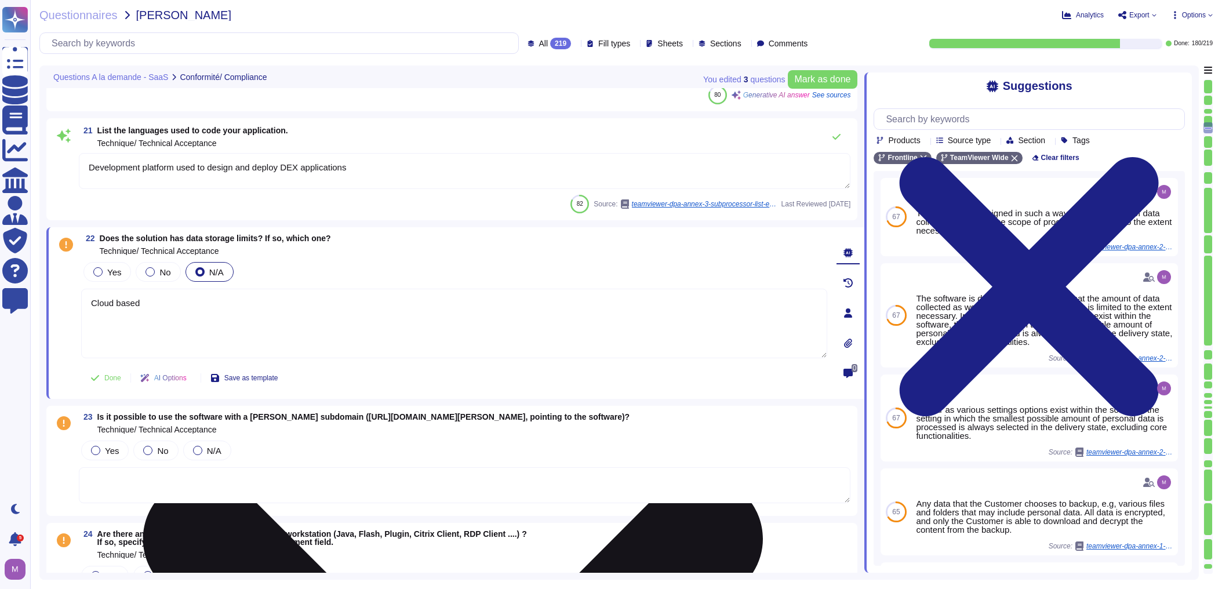
type textarea "Cloud based"
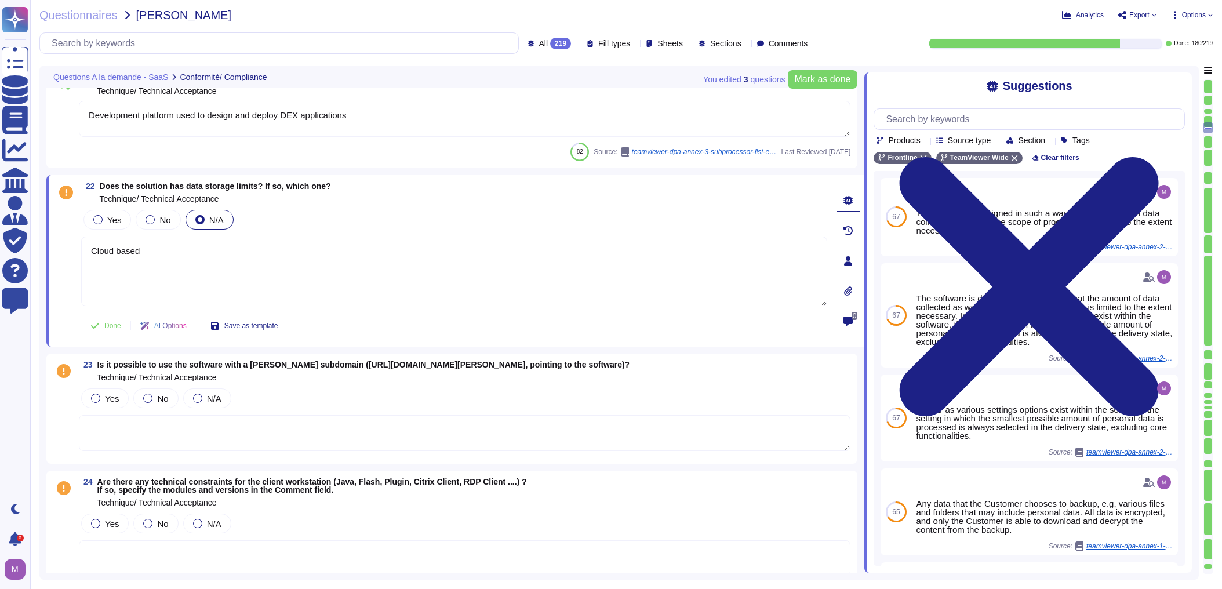
type textarea "Yes, the software is usable from a mobile (smartphone / tablet) in web mode (re…"
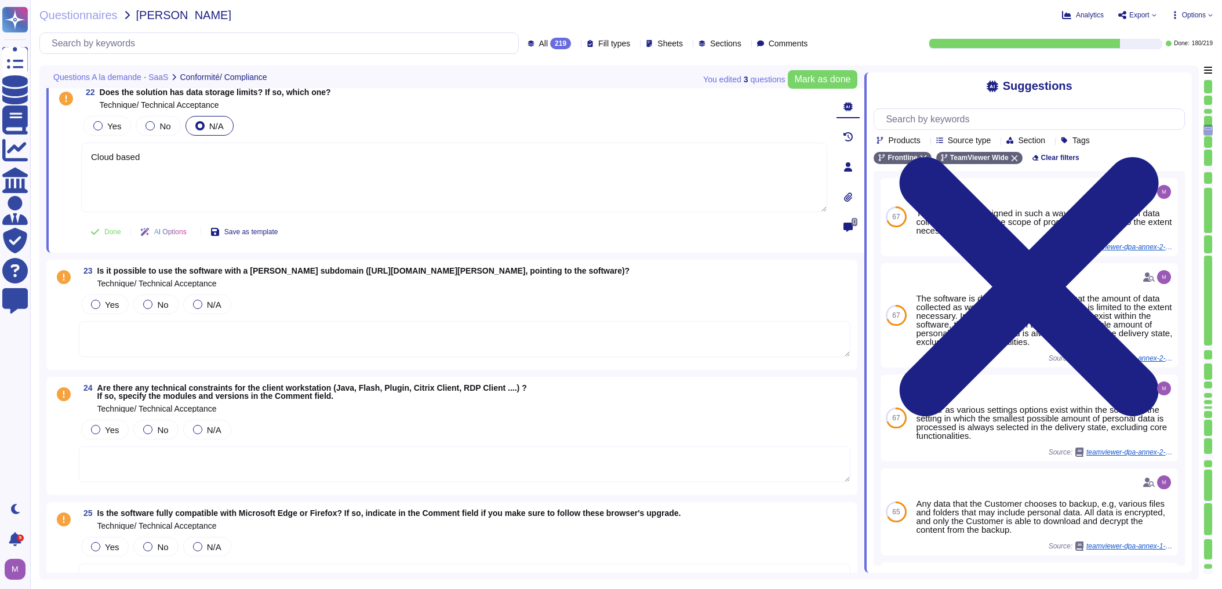
type textarea "Cloud based"
click at [193, 326] on textarea at bounding box center [464, 339] width 771 height 36
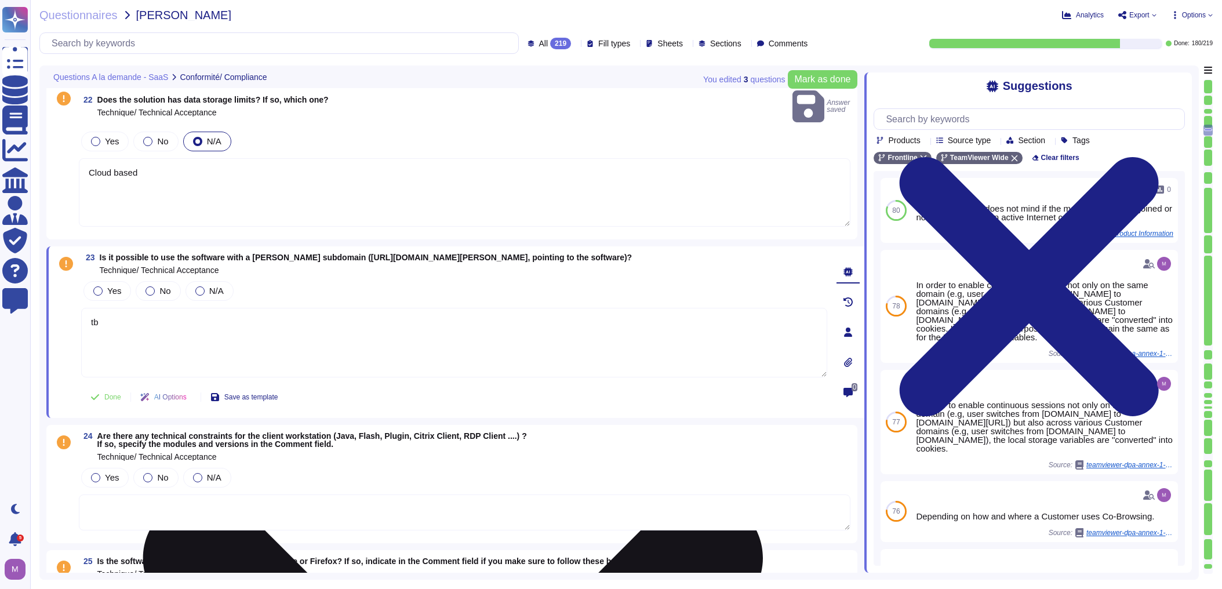
type textarea "tbd"
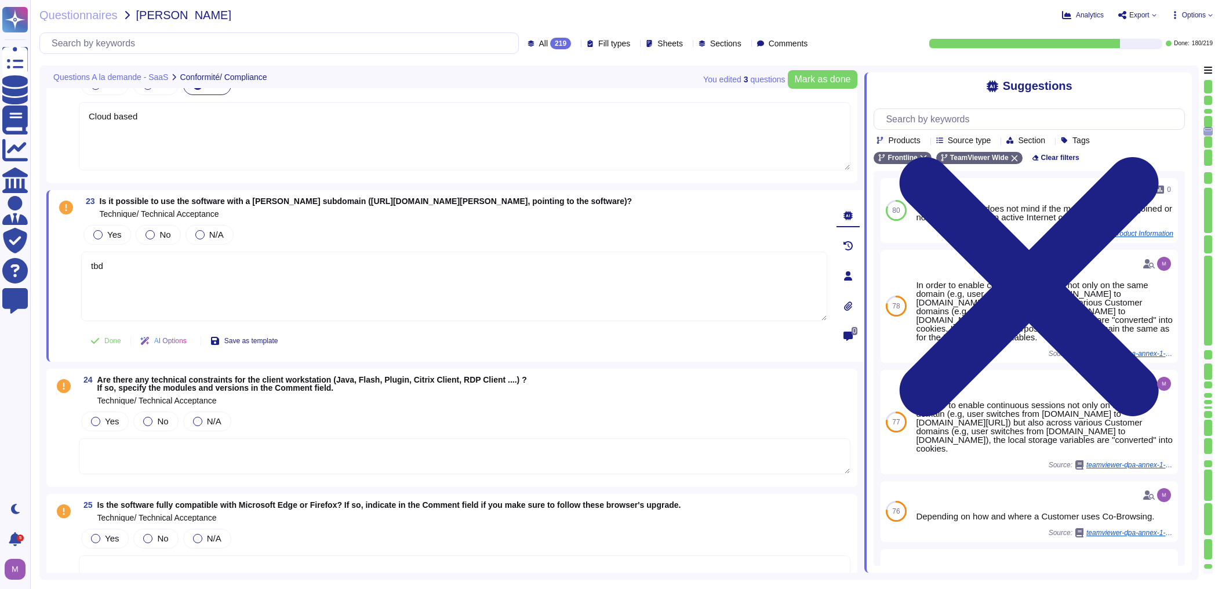
type textarea "Employees accessing the system from outside the TeamViewer network must use a V…"
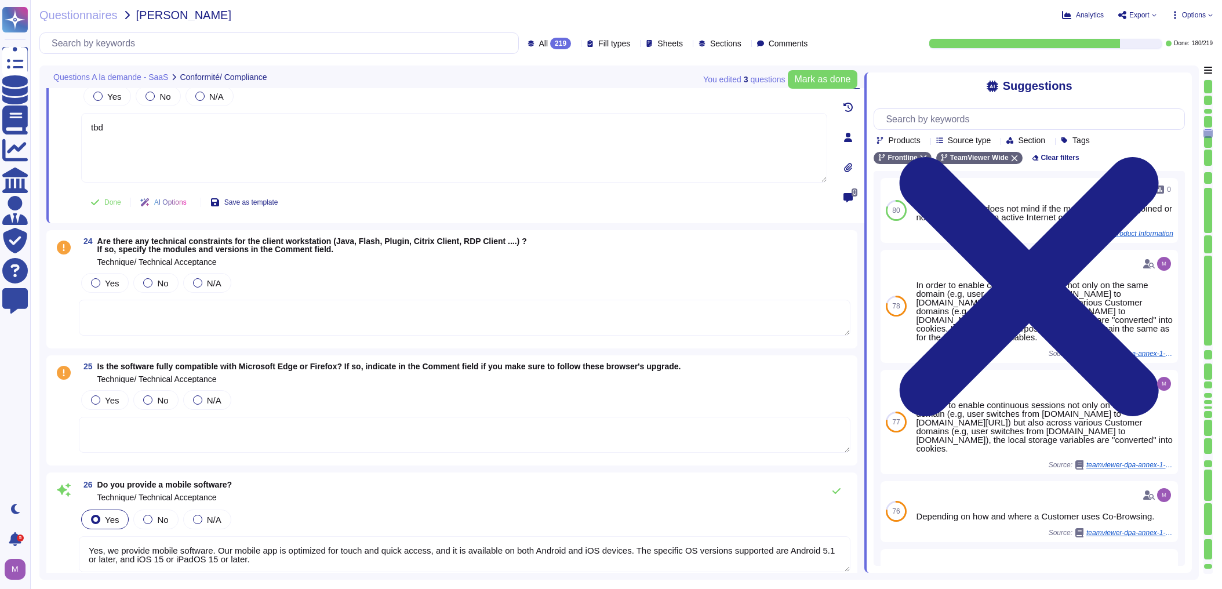
scroll to position [3292, 0]
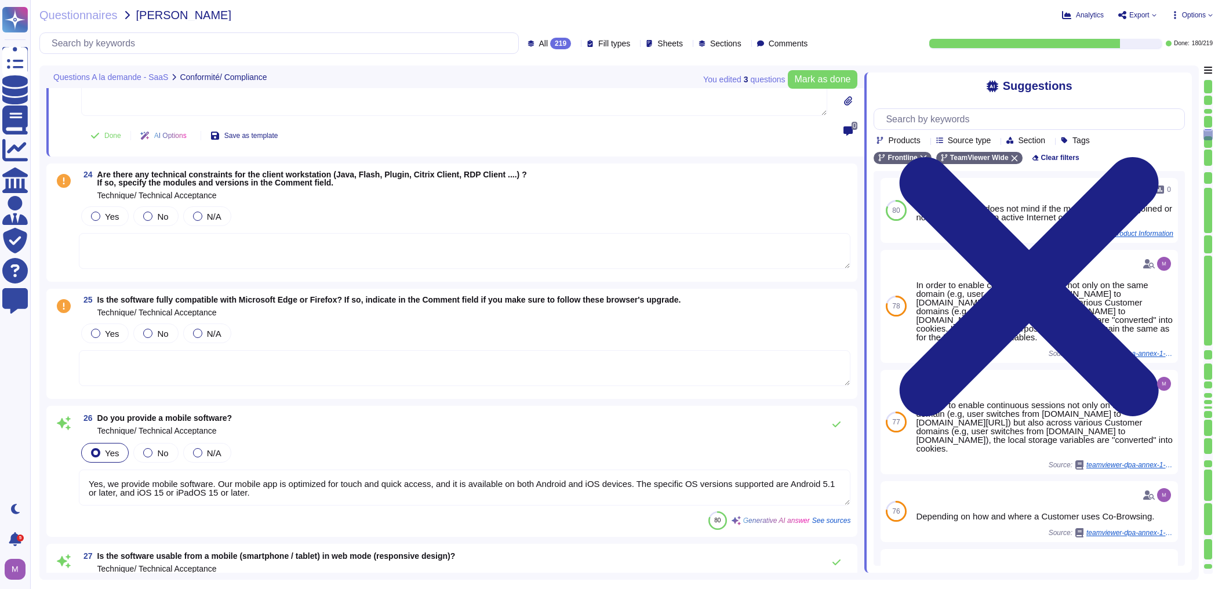
type textarea "Yes, the user interface complies with the requirements: * Being multilingual: T…"
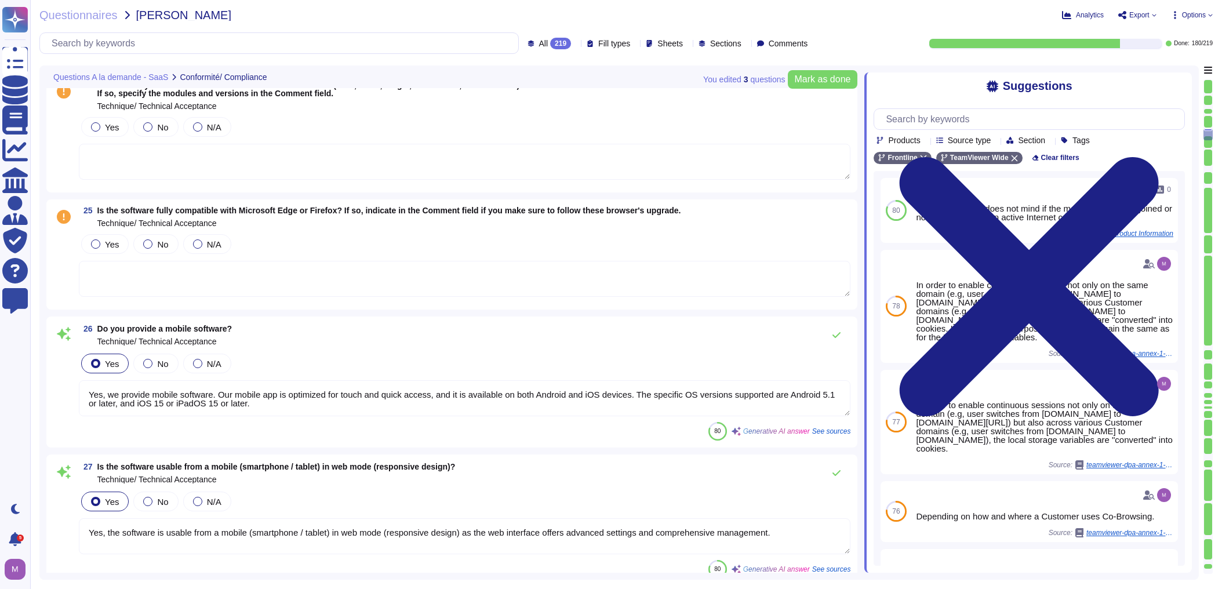
type textarea "tbd"
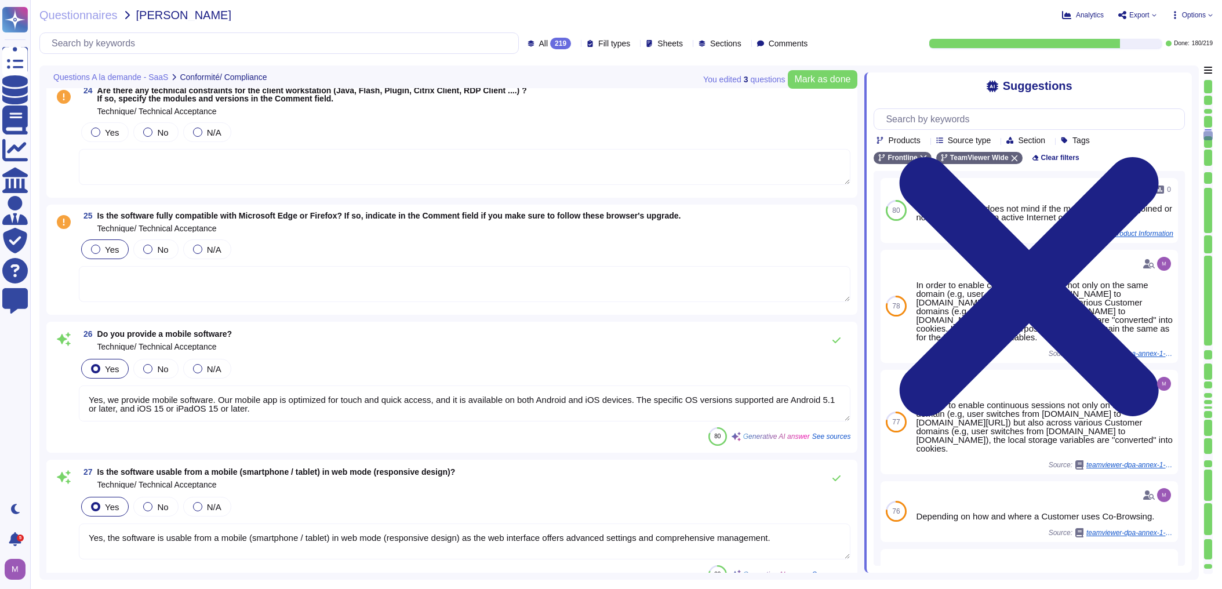
click at [111, 245] on span "Yes" at bounding box center [112, 250] width 14 height 10
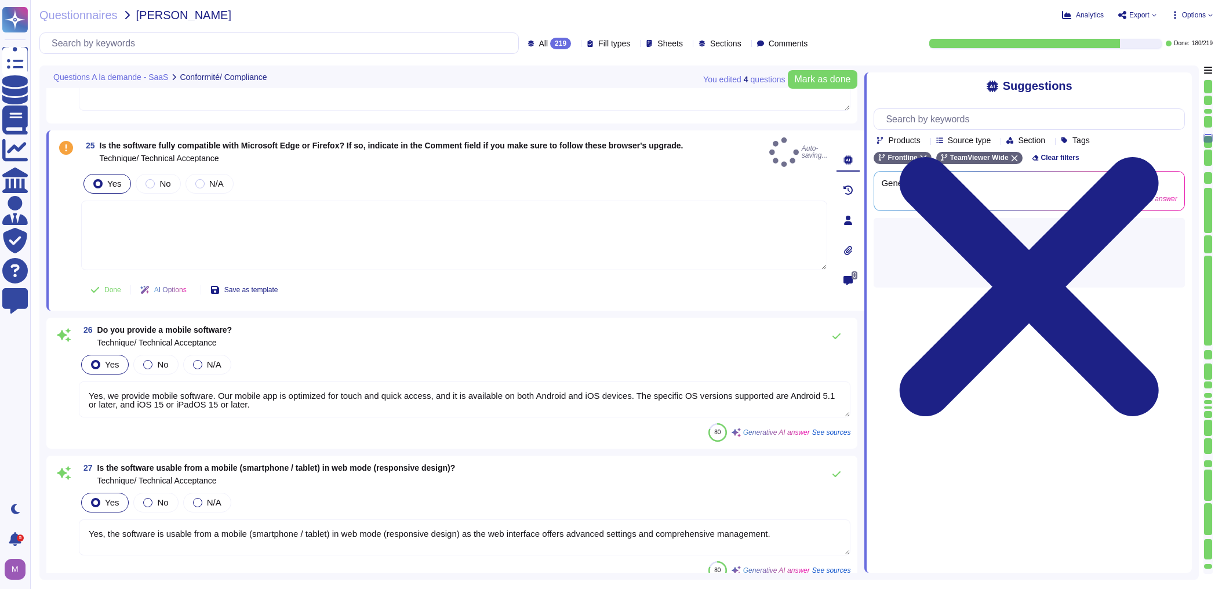
type textarea "The software is available in more than 30 languages, including French."
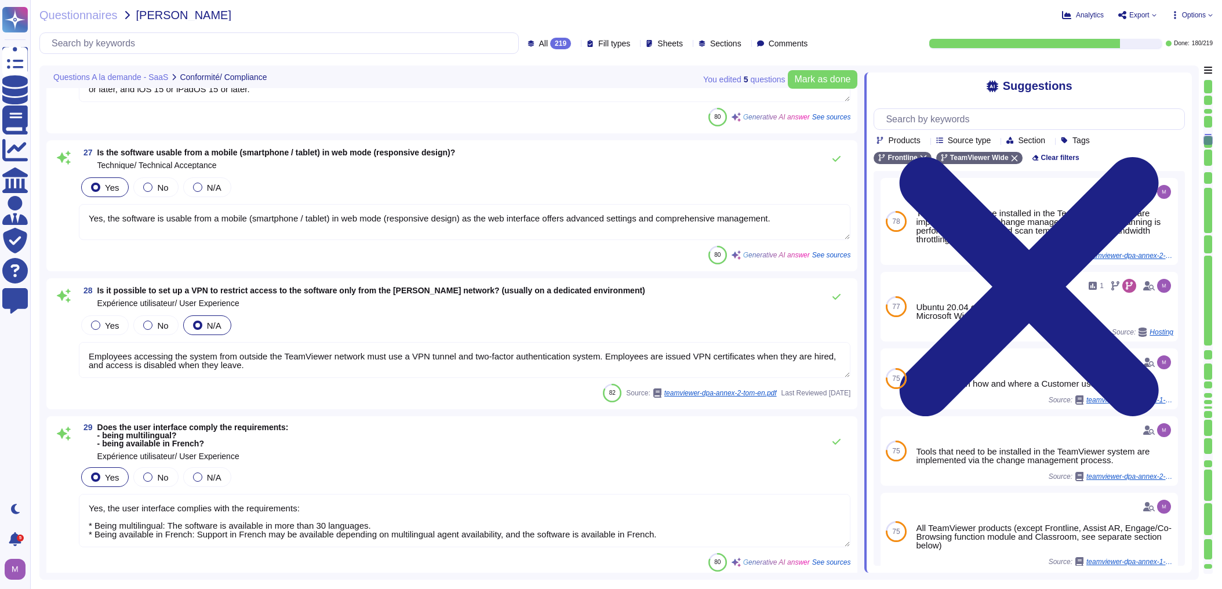
scroll to position [3709, 0]
type textarea "No, it is not possible to work offline. According to TeamViewer's policies, rem…"
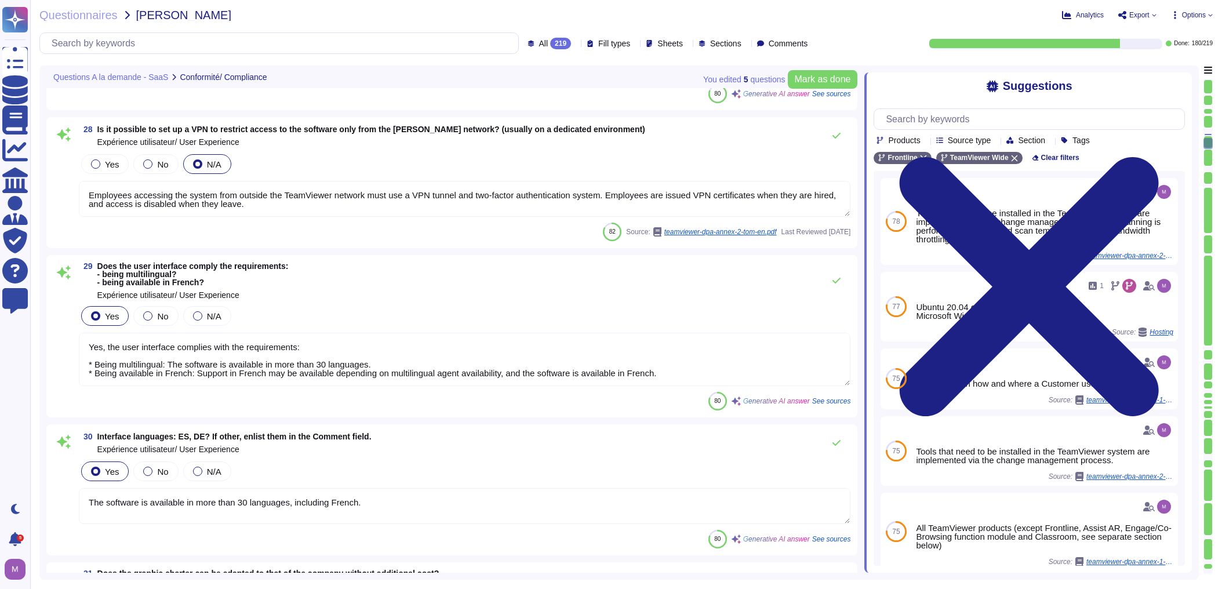
type textarea "Yes, it is possible for users to read their personal data. Depending on how and…"
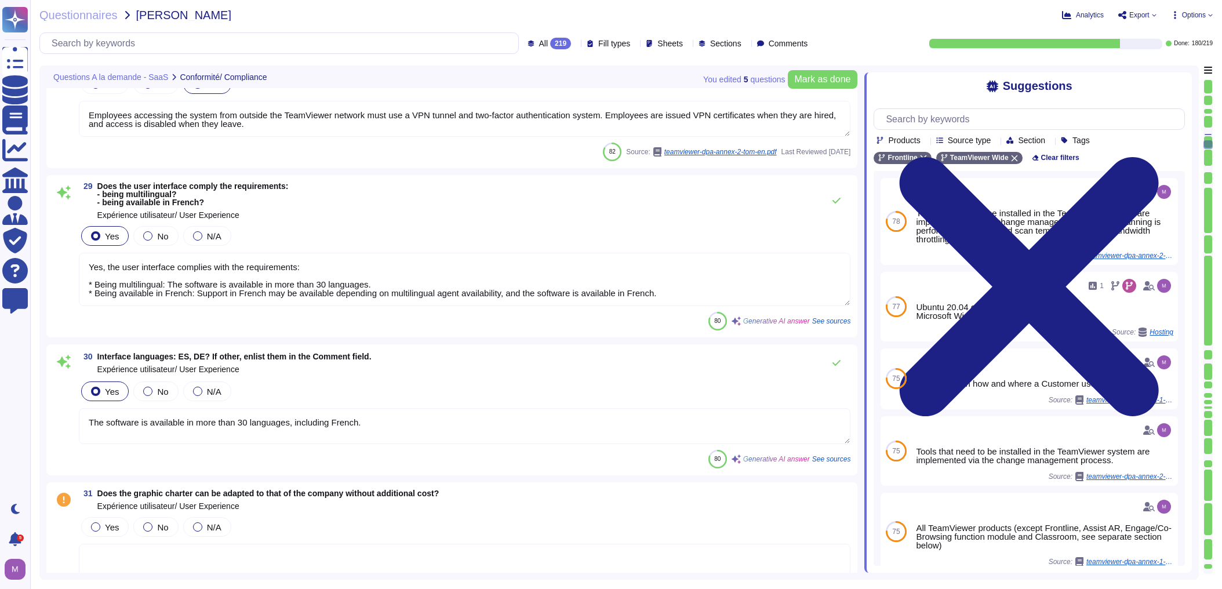
drag, startPoint x: 147, startPoint y: 283, endPoint x: 362, endPoint y: 281, distance: 215.6
click at [362, 281] on textarea "Yes, the user interface complies with the requirements: * Being multilingual: T…" at bounding box center [464, 279] width 771 height 53
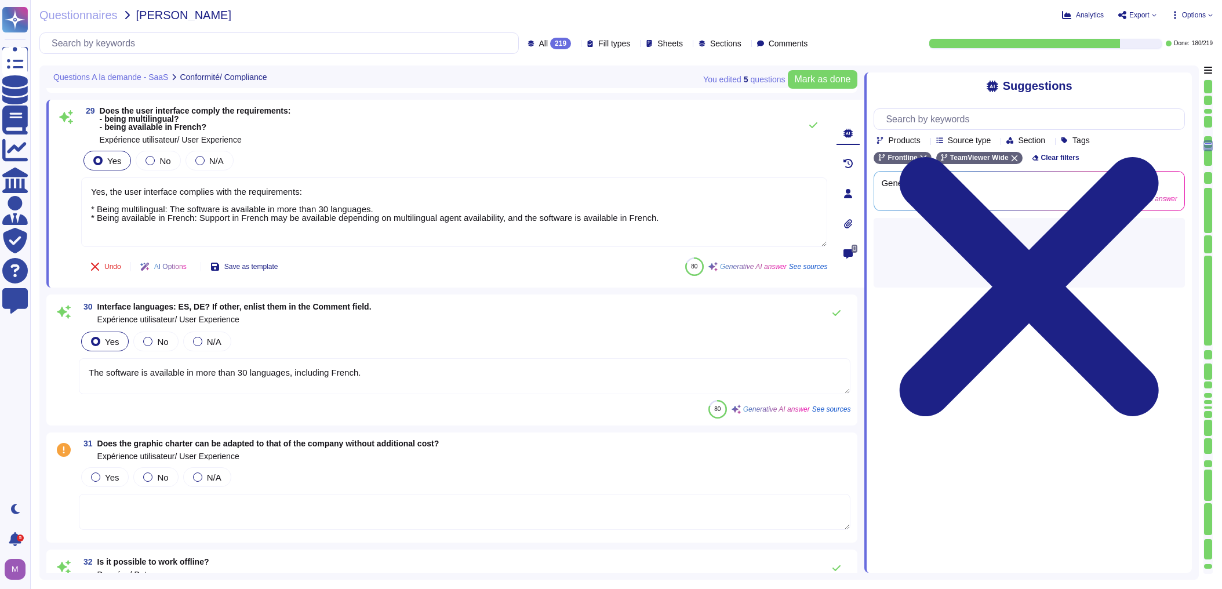
type textarea "Yes, users can modify their personal data. TeamViewer has implemented processes…"
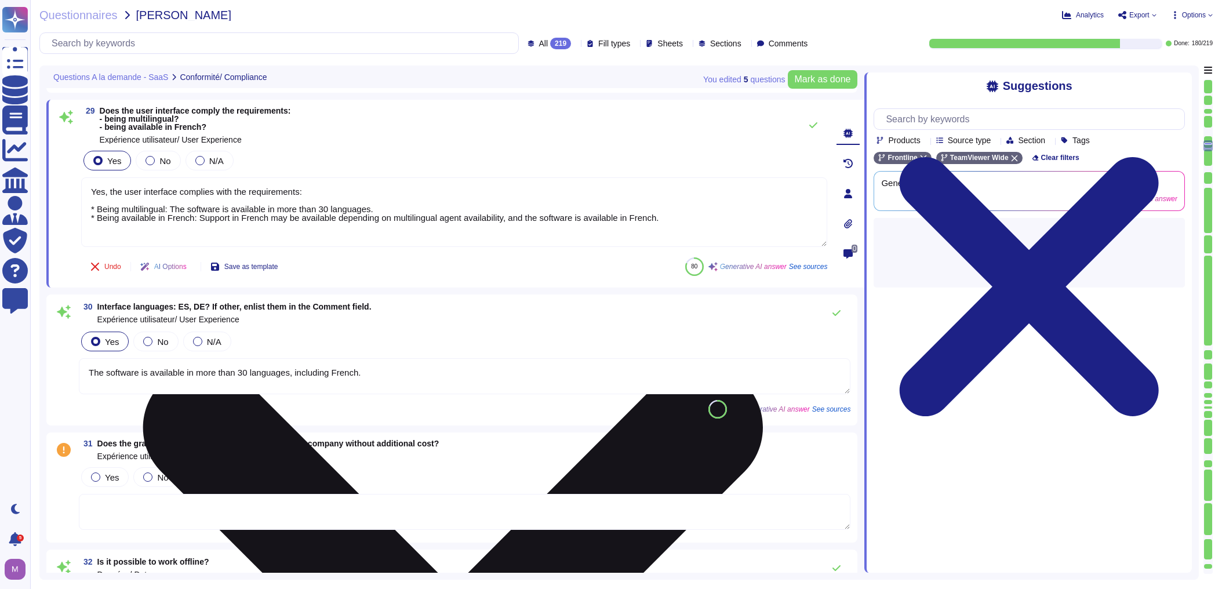
drag, startPoint x: 119, startPoint y: 217, endPoint x: 475, endPoint y: 220, distance: 355.3
click at [475, 220] on textarea "Yes, the user interface complies with the requirements: * Being multilingual: T…" at bounding box center [454, 212] width 746 height 70
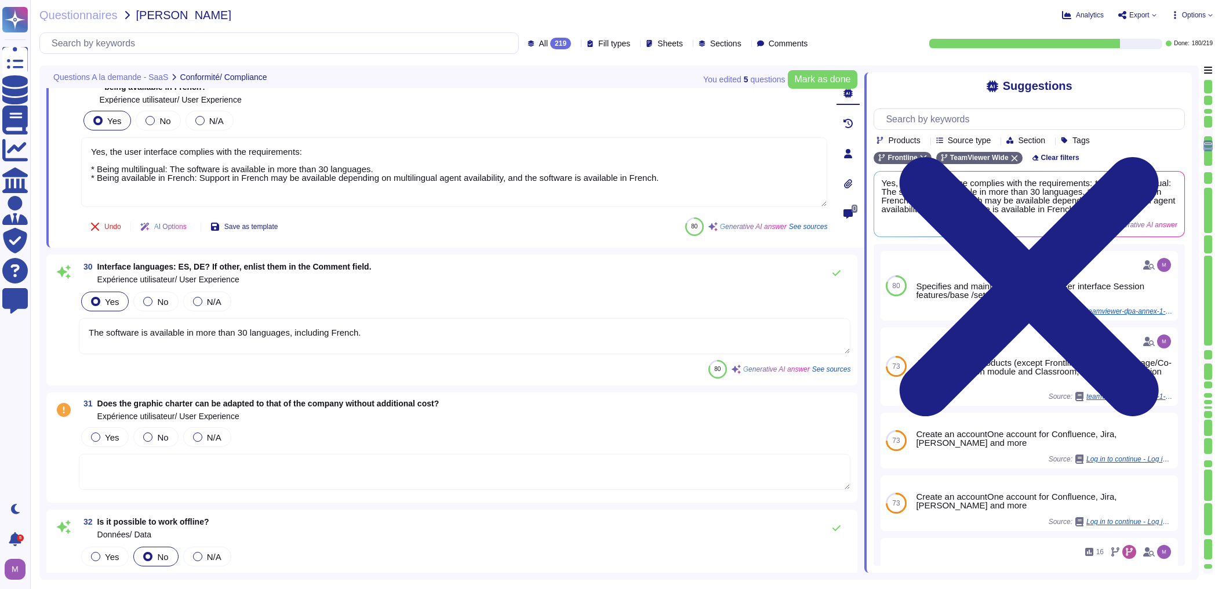
scroll to position [4034, 0]
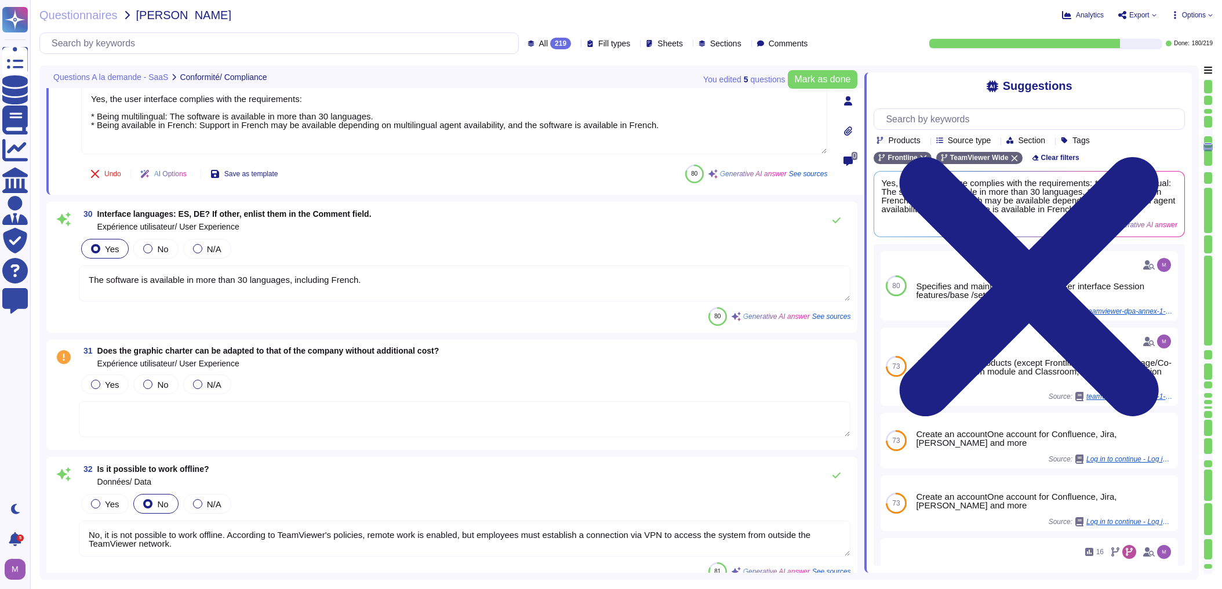
drag, startPoint x: 90, startPoint y: 283, endPoint x: 370, endPoint y: 284, distance: 279.9
click at [370, 284] on textarea "The software is available in more than 30 languages, including French." at bounding box center [464, 283] width 771 height 36
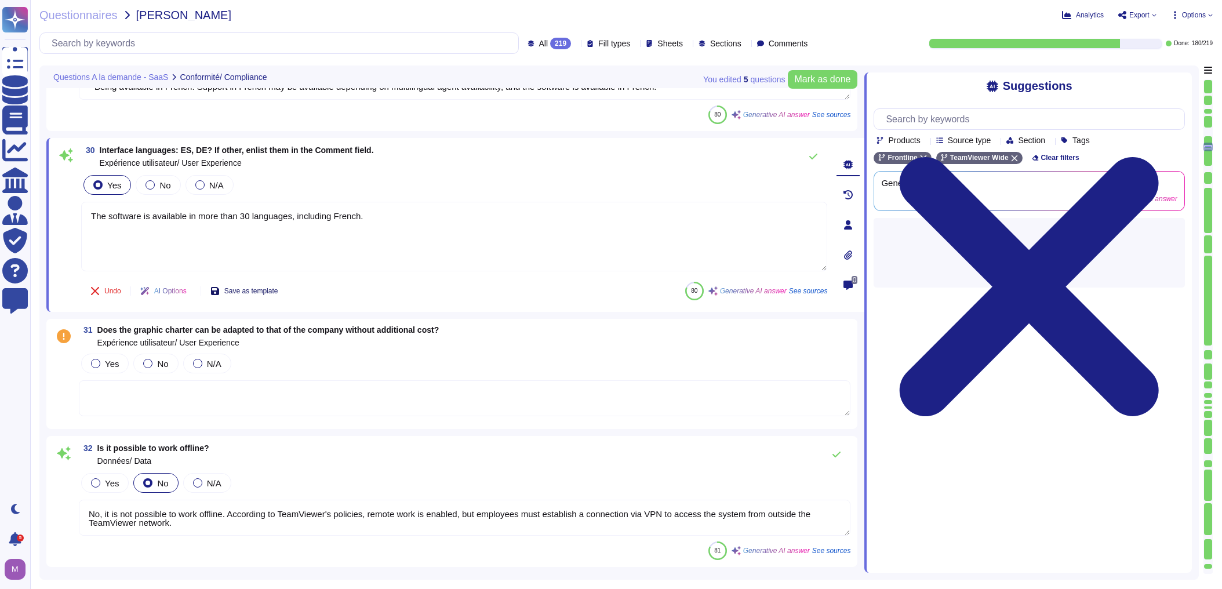
scroll to position [4127, 0]
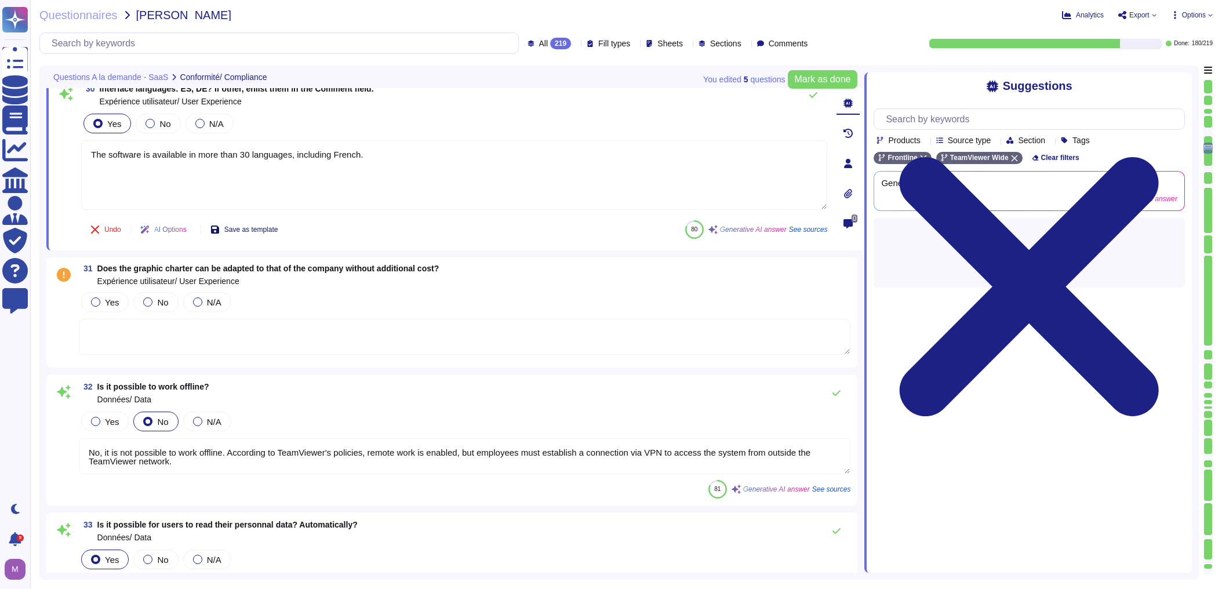
type textarea "Yes, it is possible for users to ask for their personal data not to be used any…"
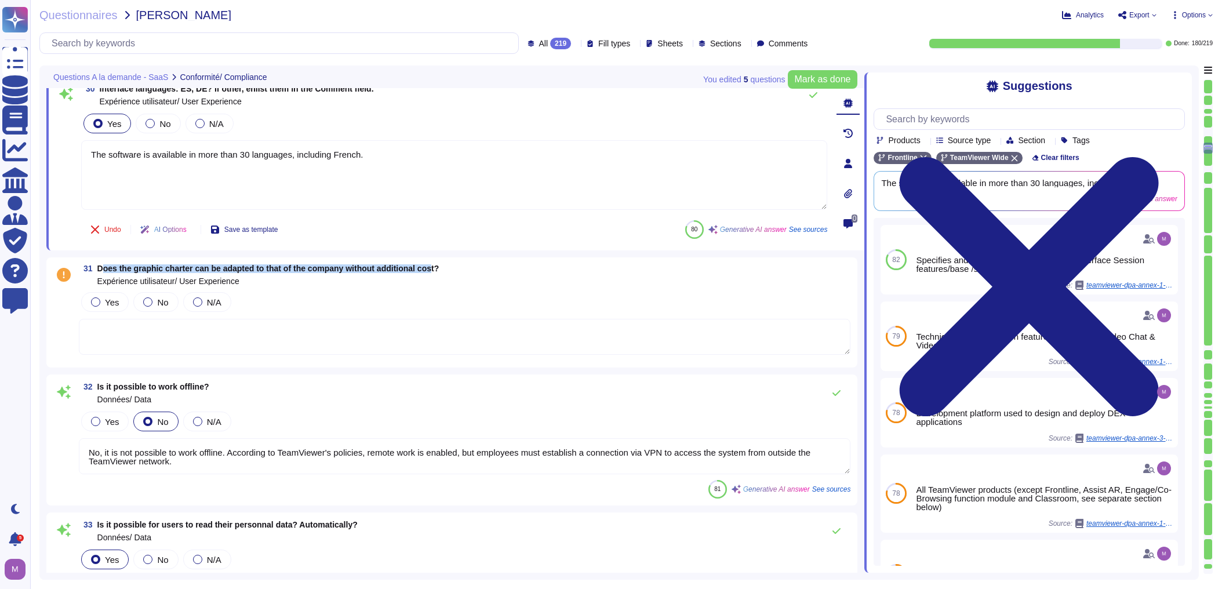
drag, startPoint x: 151, startPoint y: 265, endPoint x: 430, endPoint y: 266, distance: 278.8
click at [430, 266] on span "Does the graphic charter can be adapted to that of the company without addition…" at bounding box center [268, 268] width 342 height 9
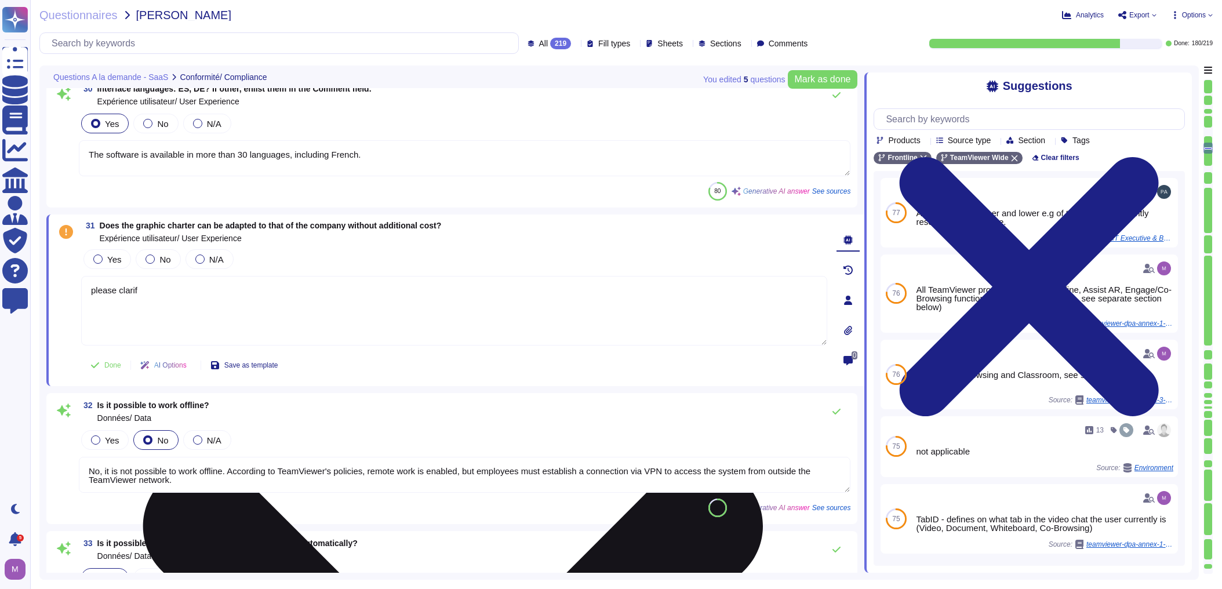
type textarea "please clarify"
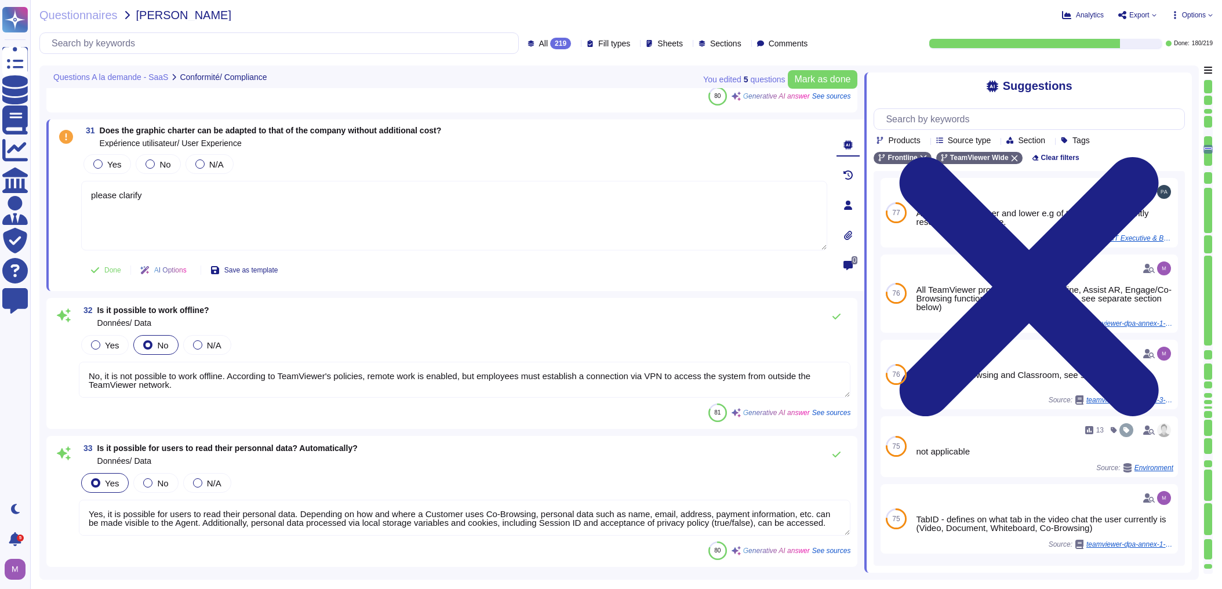
type textarea "Yes, it is possible for users to ask for their personal data to be erased. Howe…"
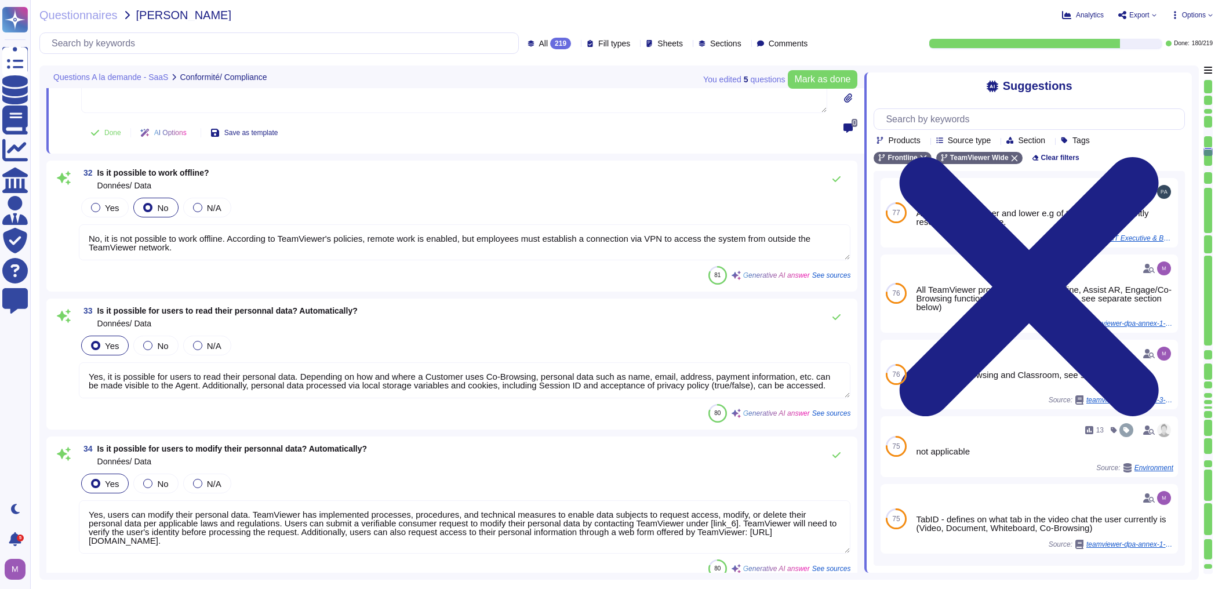
scroll to position [4359, 0]
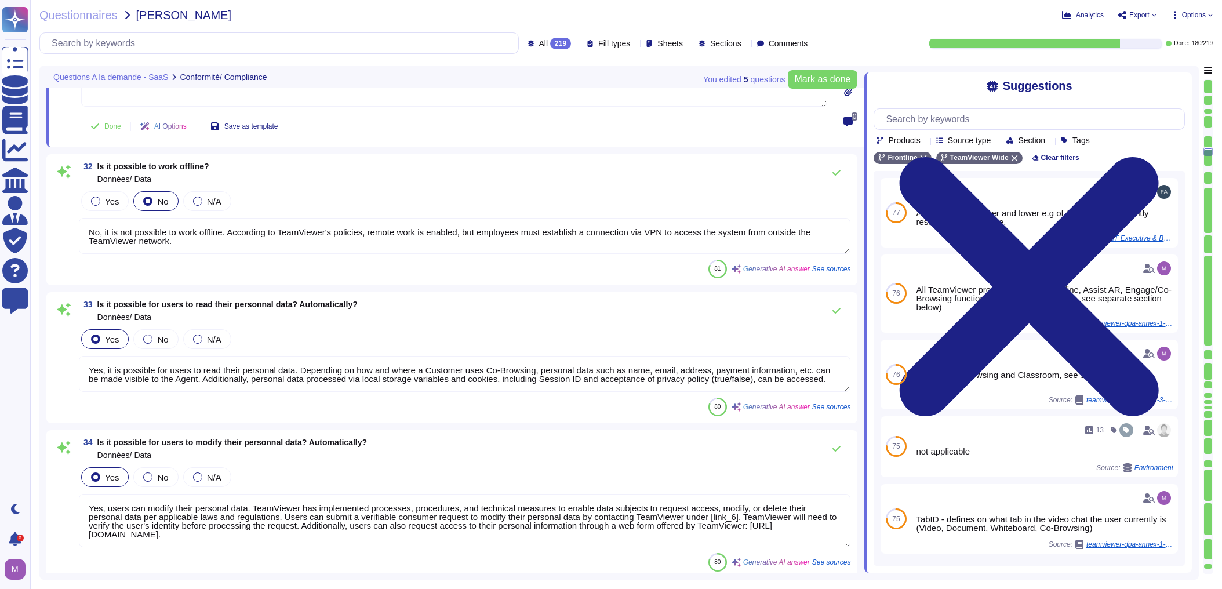
type textarea "please clarify"
drag, startPoint x: 114, startPoint y: 371, endPoint x: 541, endPoint y: 379, distance: 427.2
click at [541, 379] on textarea "Yes, it is possible for users to read their personal data. Depending on how and…" at bounding box center [464, 374] width 771 height 36
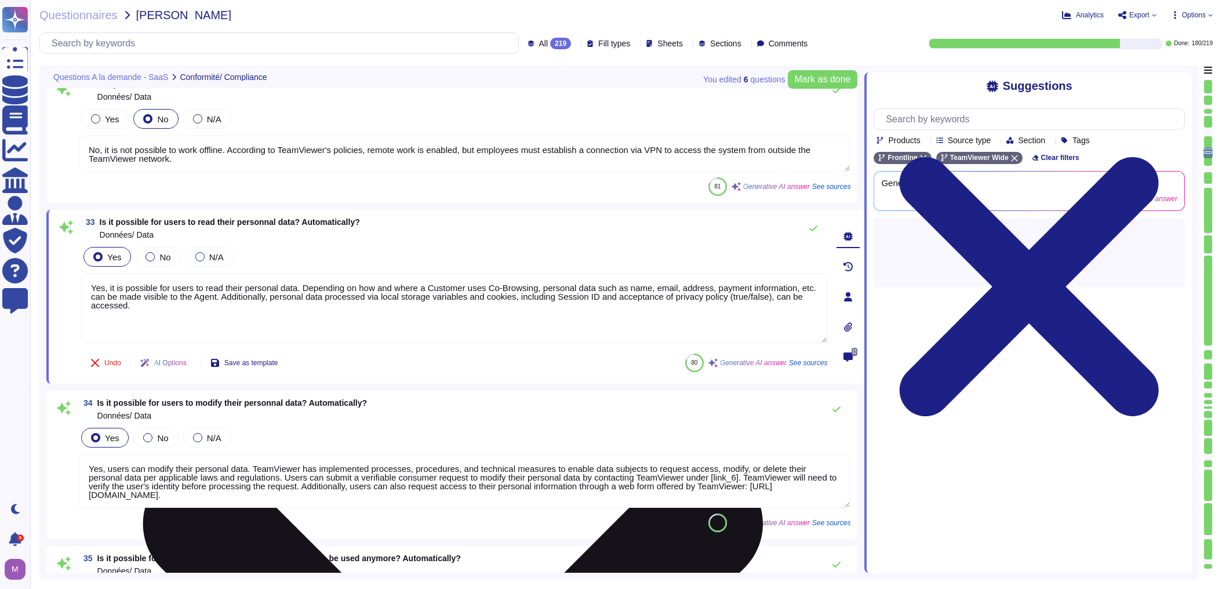
type textarea "Yes, all customers will have at least until the end of their contract term to e…"
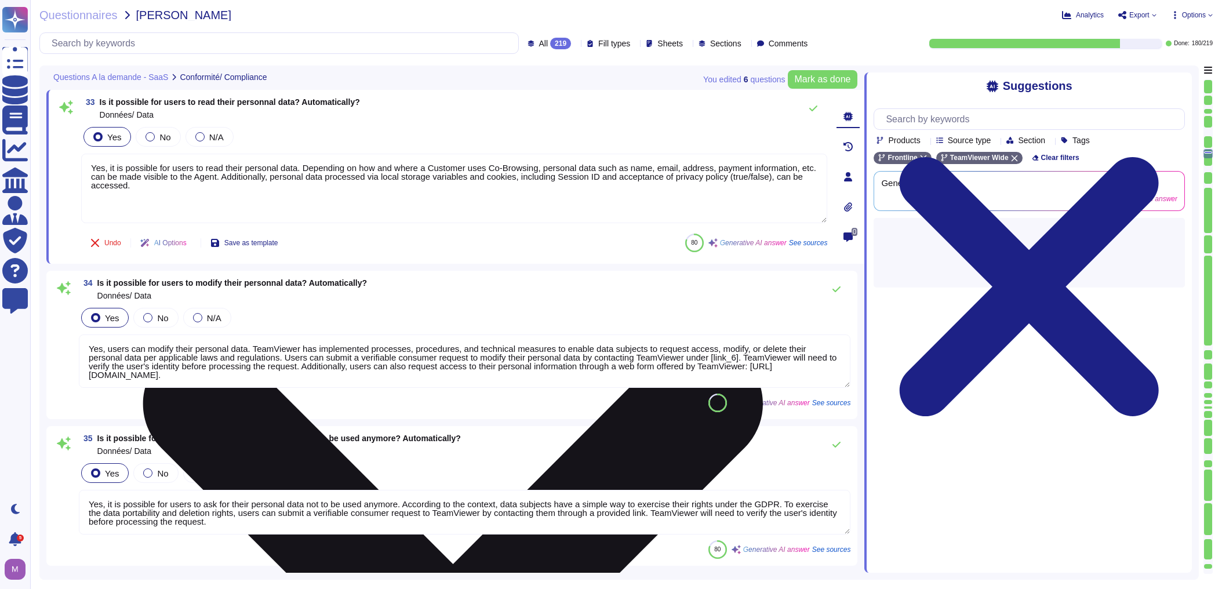
type textarea "Yes, all customers will have at least until the end of their contract term to e…"
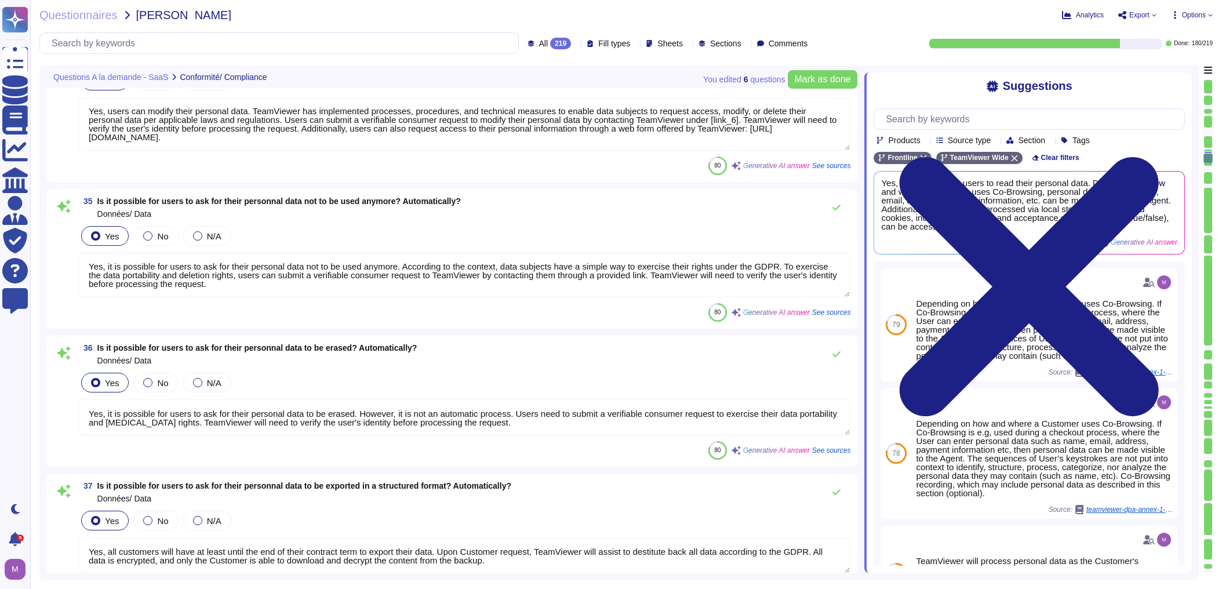
scroll to position [4776, 0]
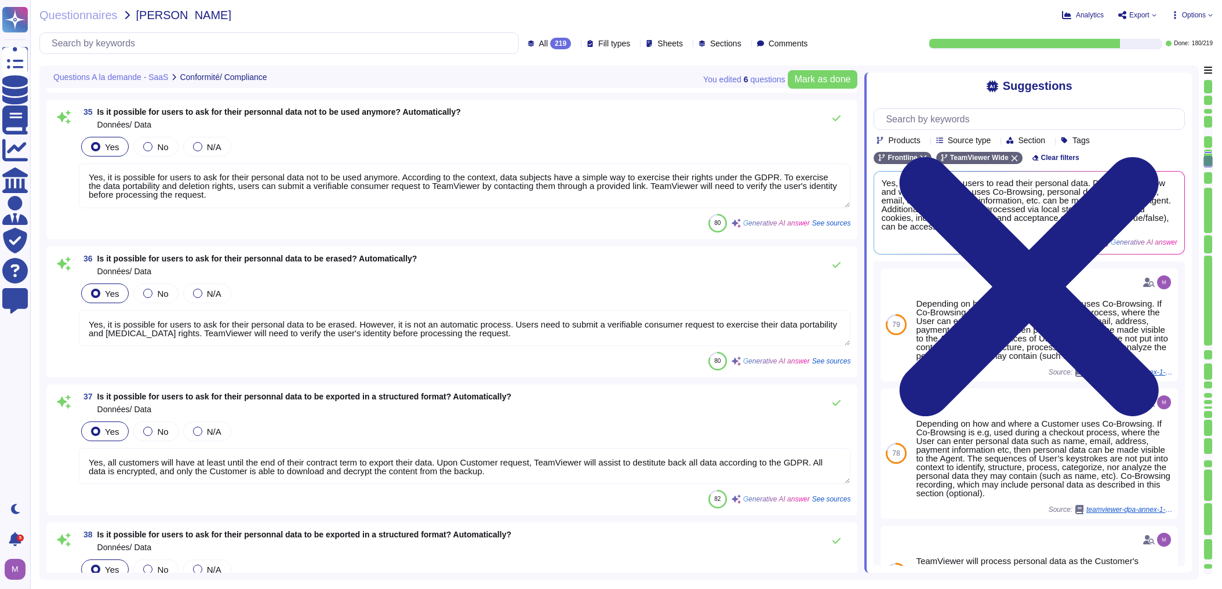
type textarea "Yes, it is possible to import operational data in case of data recovery."
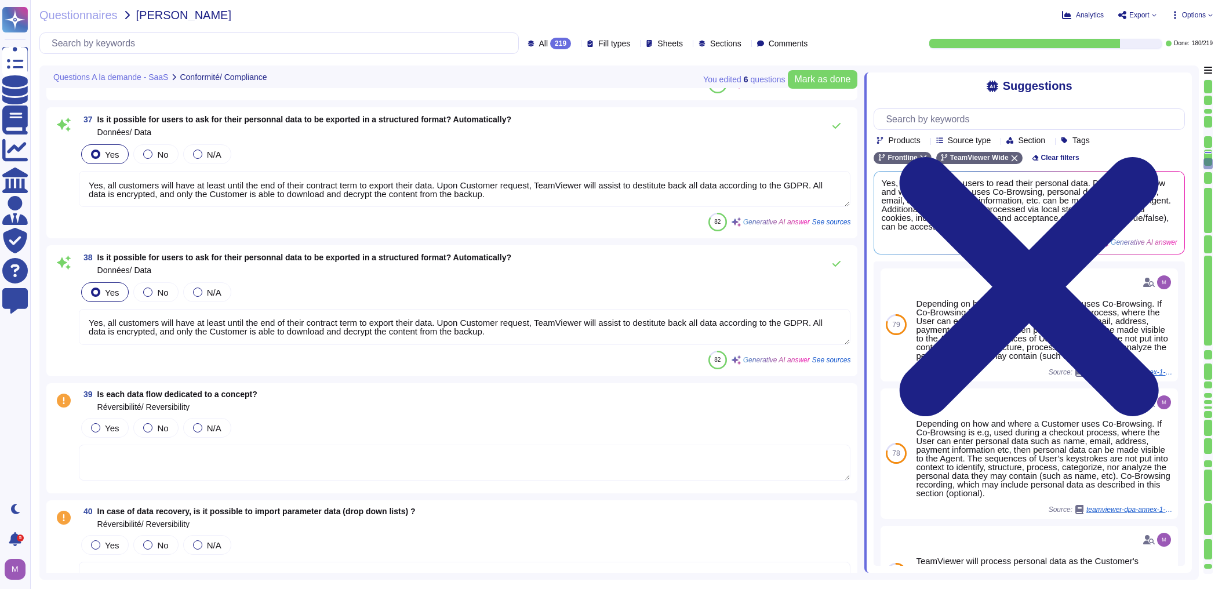
scroll to position [5147, 0]
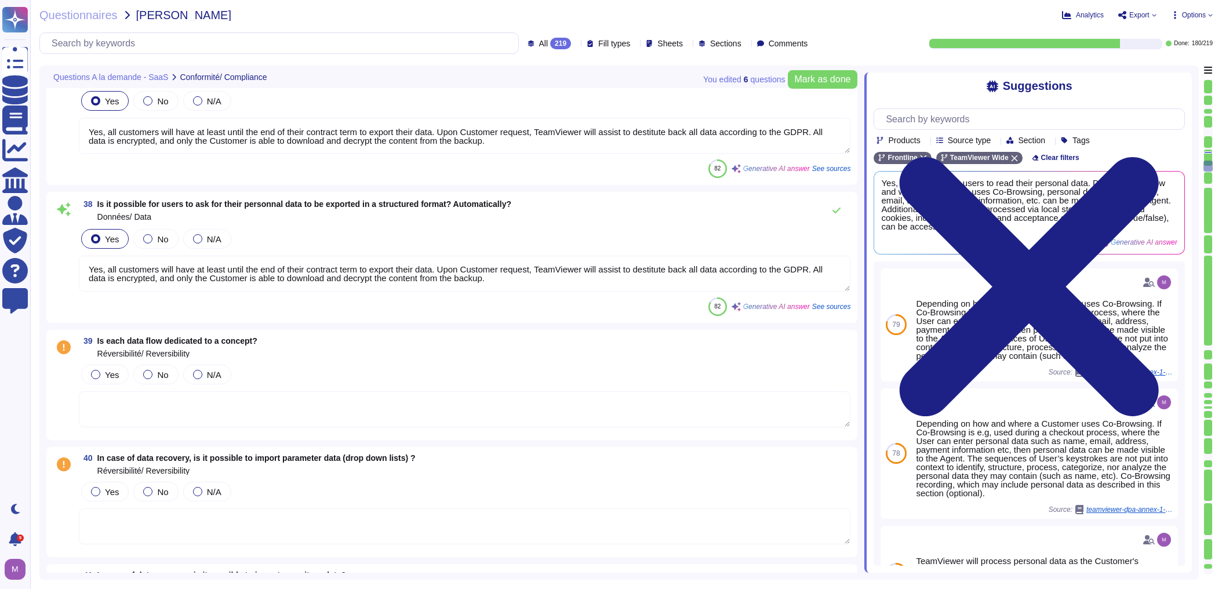
type textarea "No, the reversibility data formats are not predefined. We offer various exports…"
click at [95, 370] on div at bounding box center [95, 374] width 9 height 9
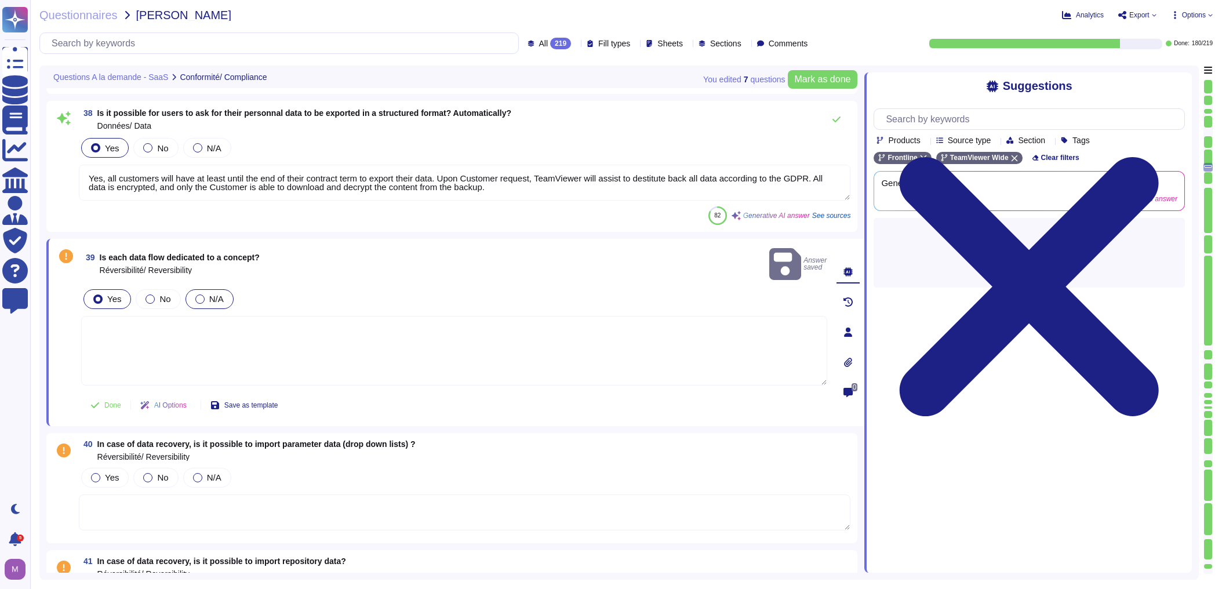
type textarea "No, the reversibility data formats are not predefined. We offer various exports…"
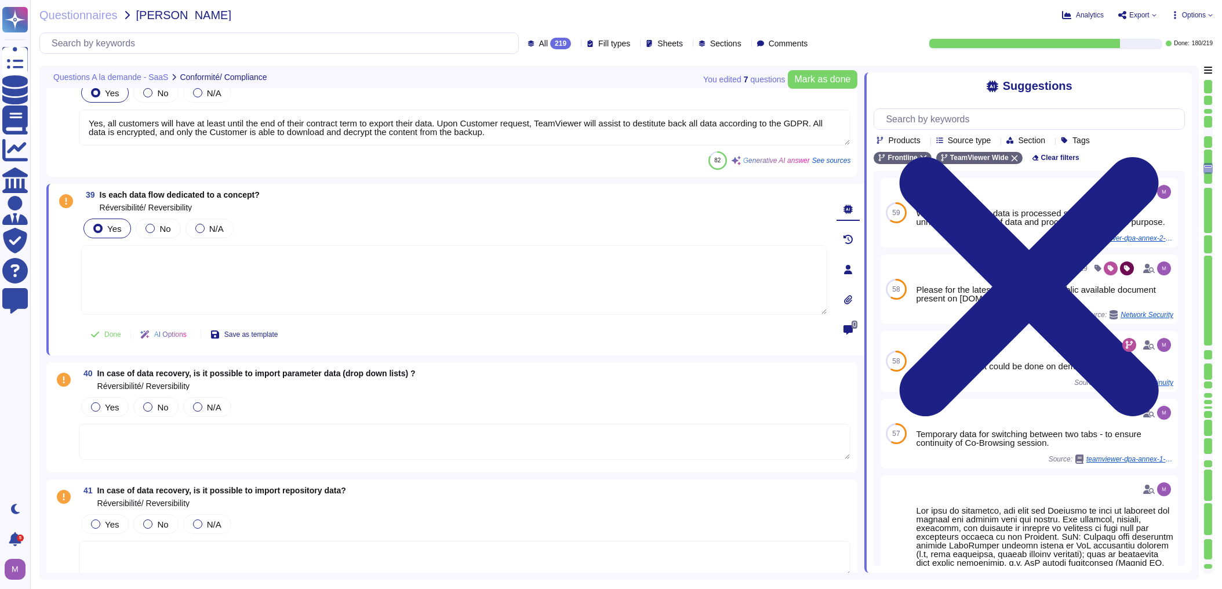
scroll to position [5425, 0]
type textarea "Yes, upon Customer request, TeamViewer will assist to export all data according…"
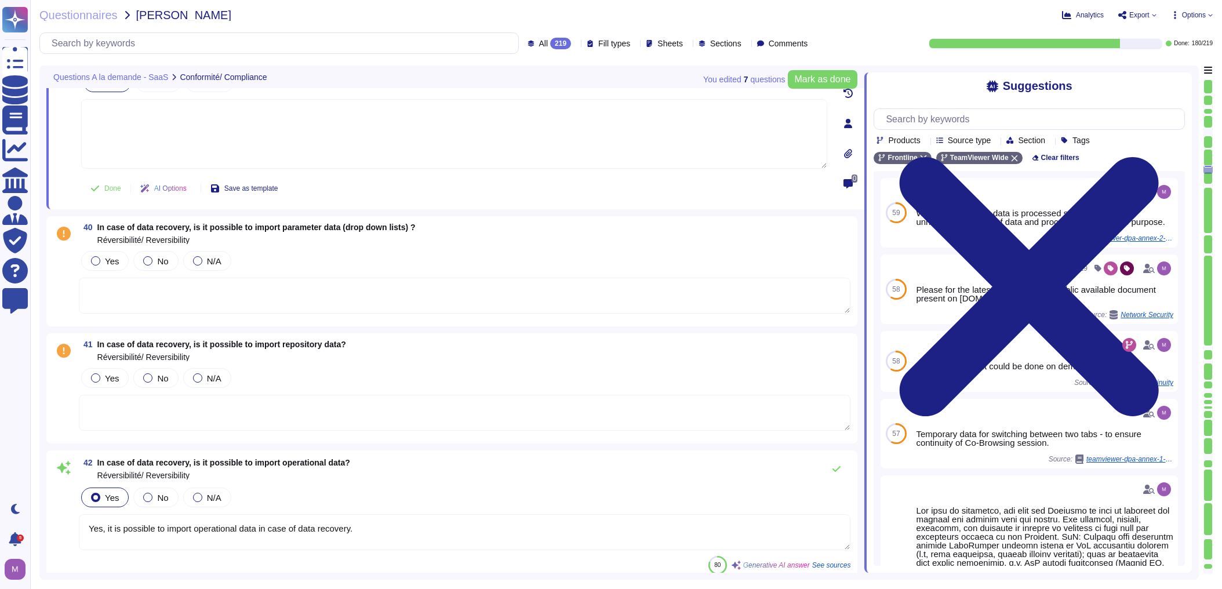
type textarea "At the end of the service period, customers have at least until the end of thei…"
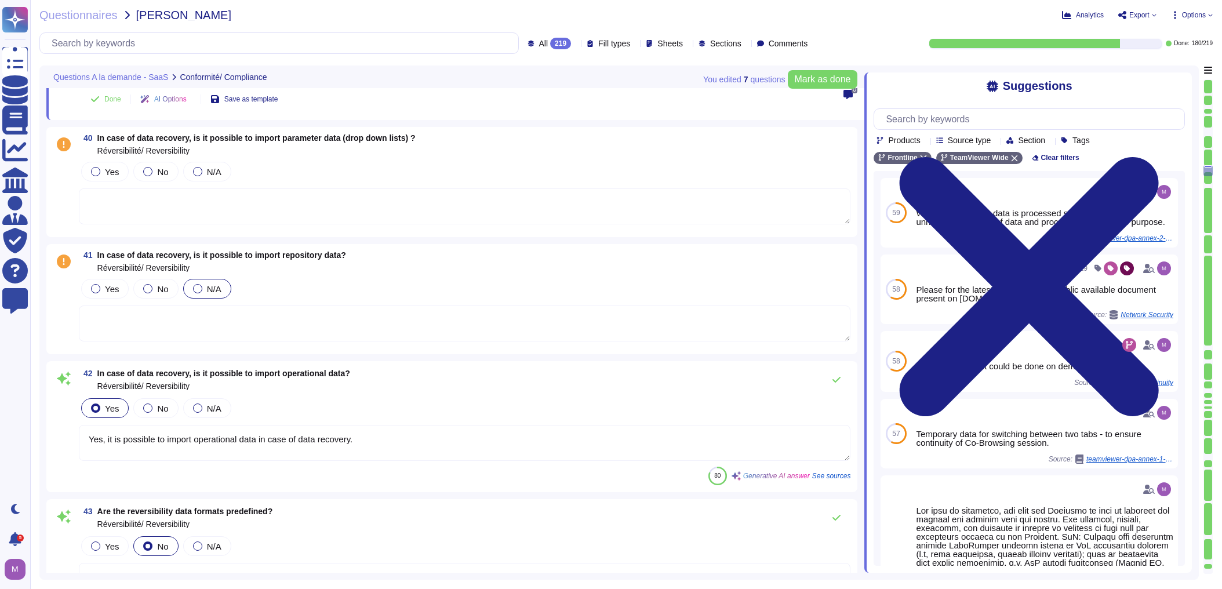
type textarea "Network bandwidth is monitored by TeamViewer as part of infrastructure capacity…"
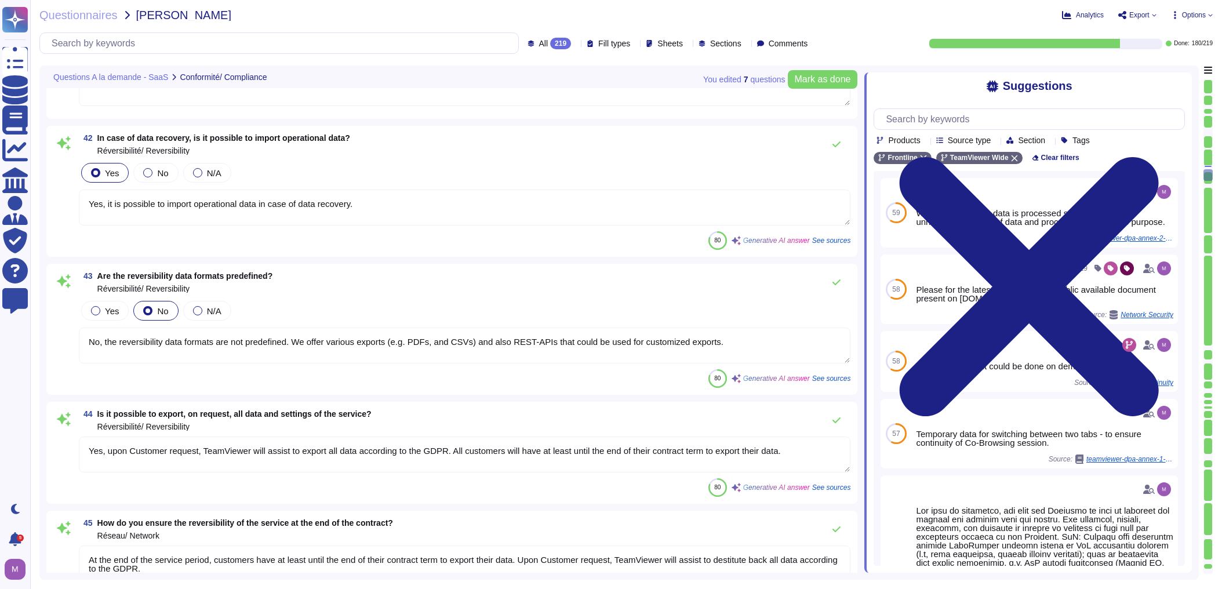
scroll to position [5750, 0]
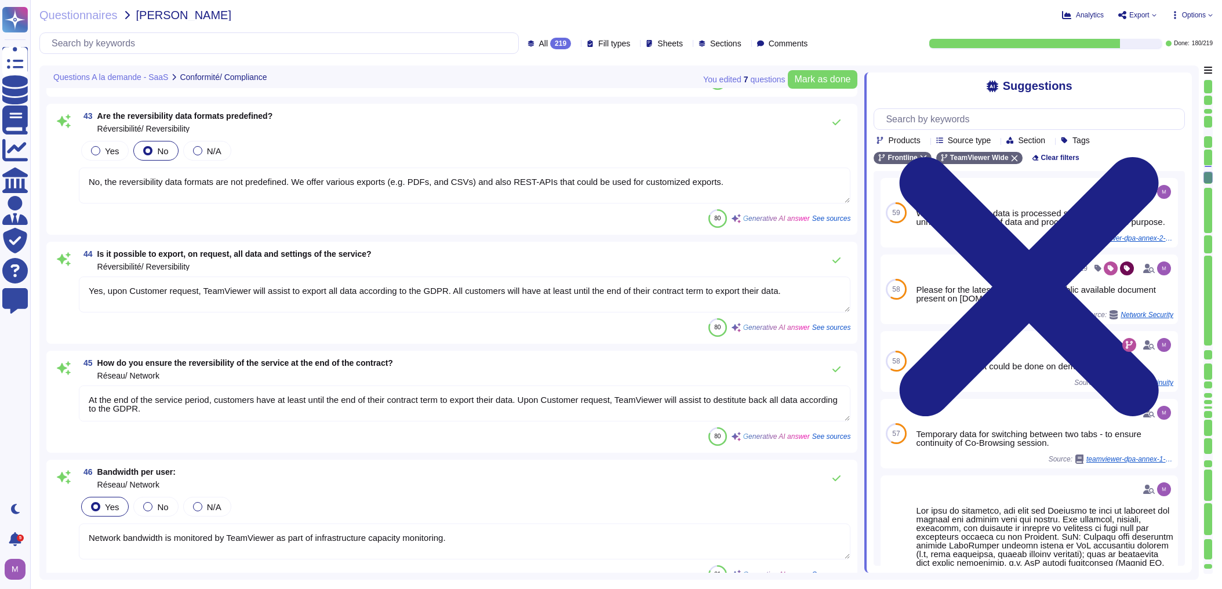
type textarea "Yes, we have a formally documented information security policy. It is approved …"
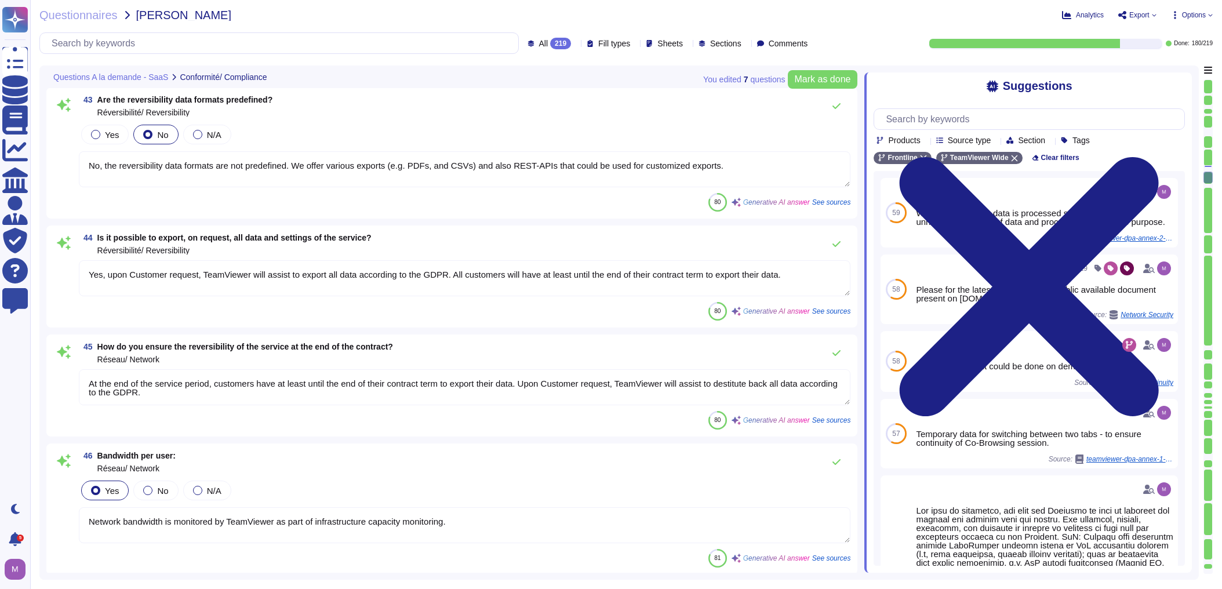
scroll to position [5935, 0]
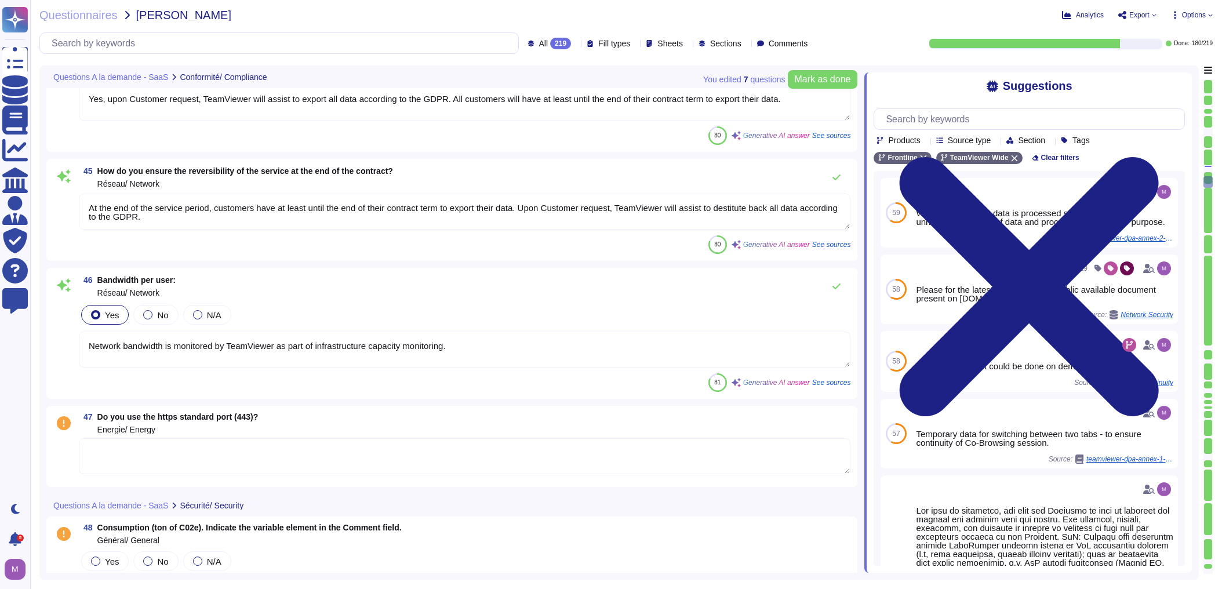
type textarea "We endeavor to ensure that all third-party service providers whose services we …"
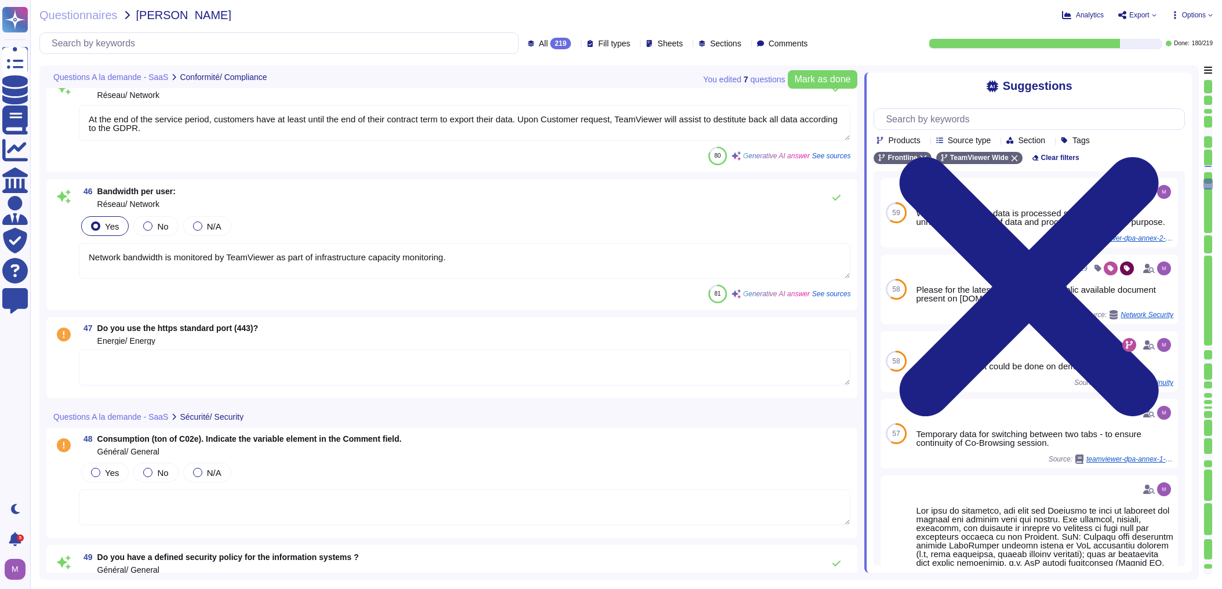
scroll to position [6167, 0]
type textarea "Yes, TeamViewer has a Chief Information Security Officer (CISO) who is overall …"
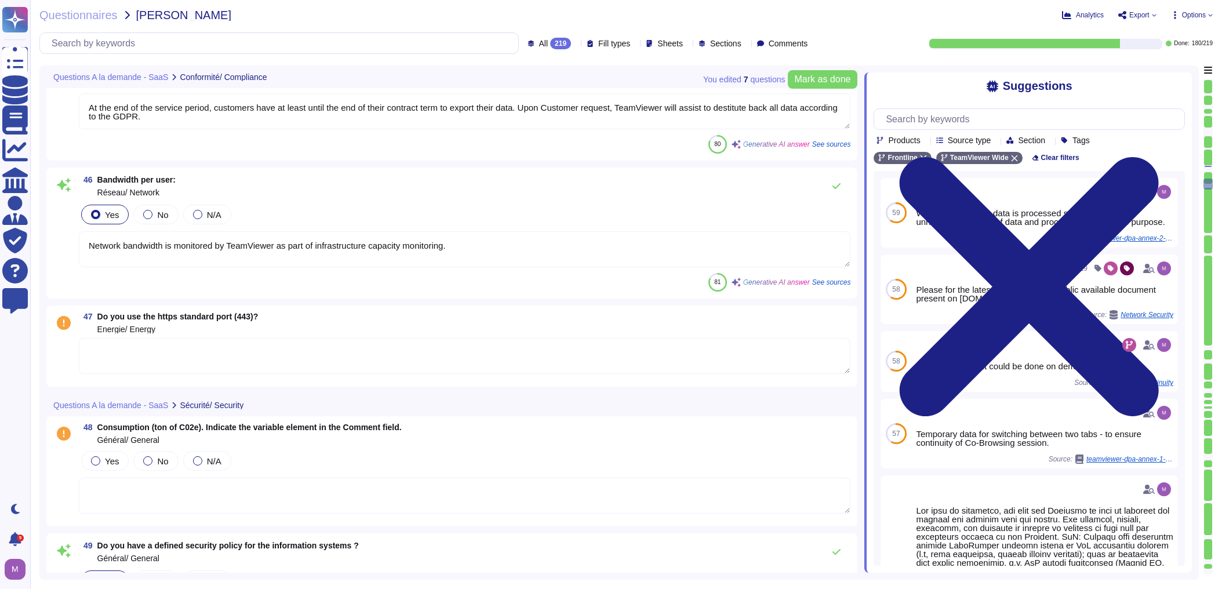
click at [131, 345] on textarea at bounding box center [464, 356] width 771 height 36
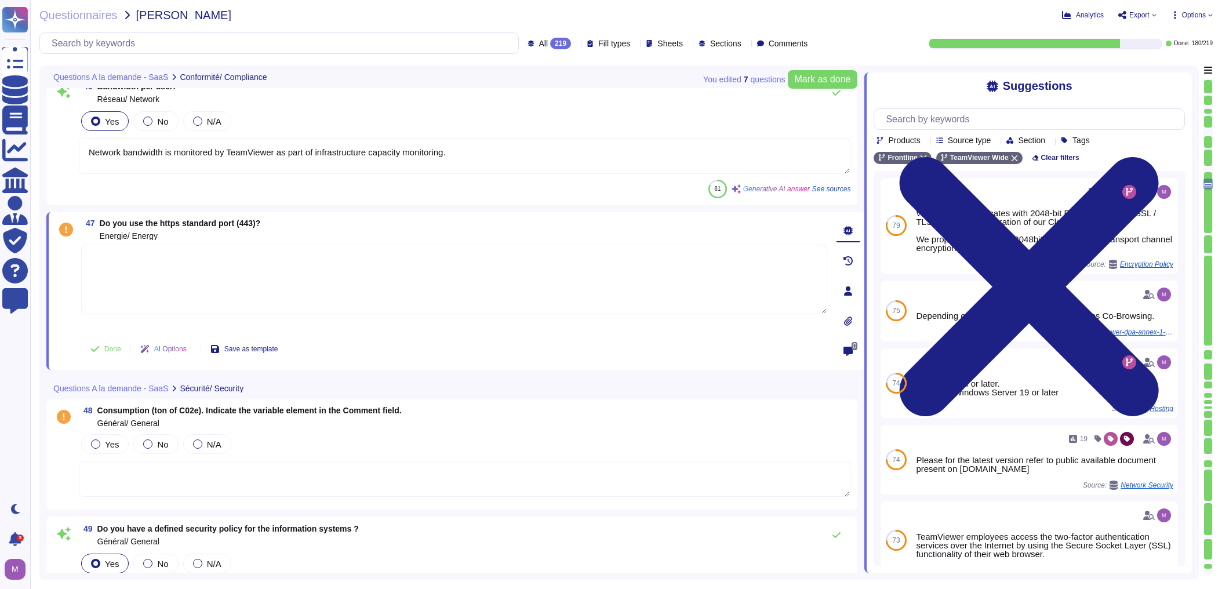
type textarea "Yes, TeamViewer has a Chief Information Security Officer (CISO) who is overall …"
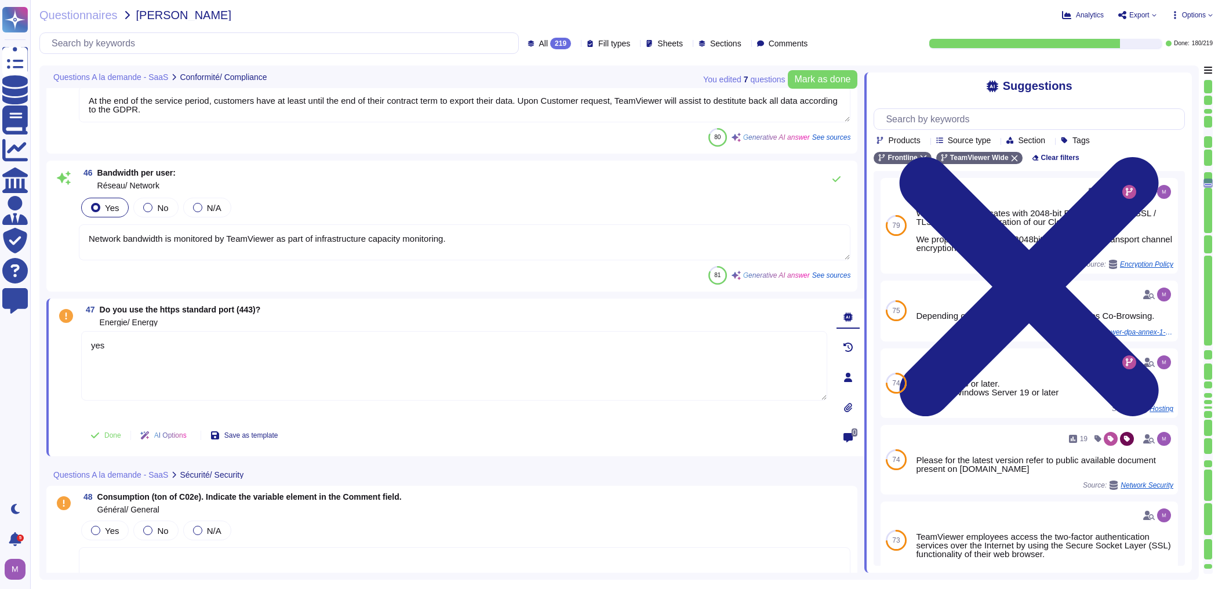
type textarea "yes"
drag, startPoint x: 93, startPoint y: 236, endPoint x: 525, endPoint y: 232, distance: 432.4
click at [525, 232] on textarea "Network bandwidth is monitored by TeamViewer as part of infrastructure capacity…" at bounding box center [464, 242] width 771 height 36
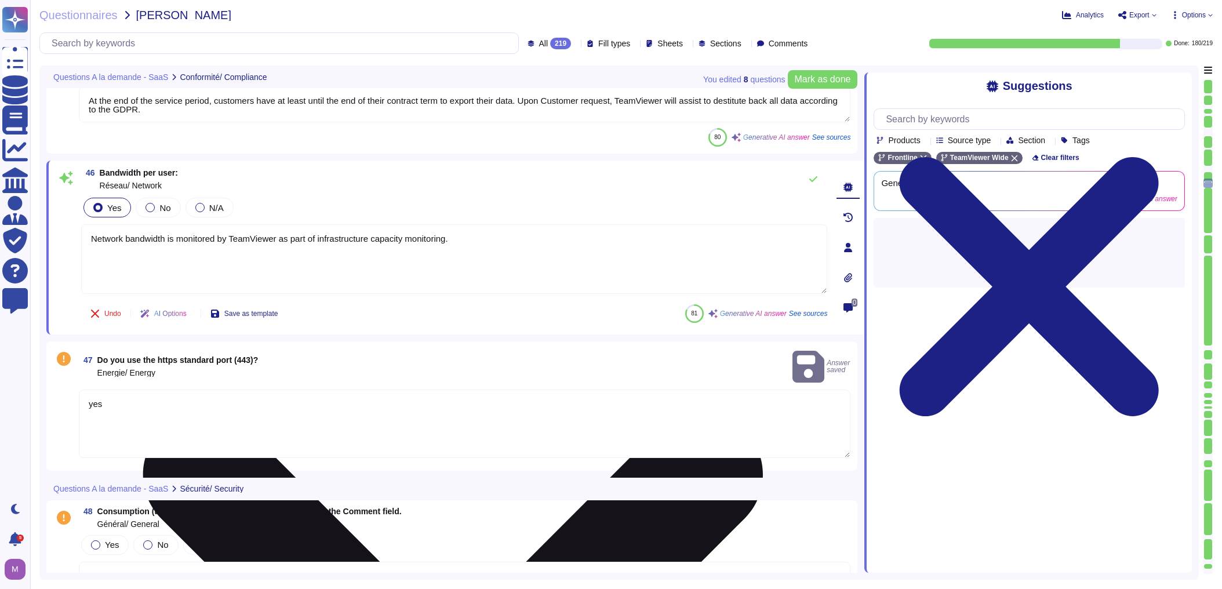
click at [519, 237] on textarea "Network bandwidth is monitored by TeamViewer as part of infrastructure capacity…" at bounding box center [454, 259] width 746 height 70
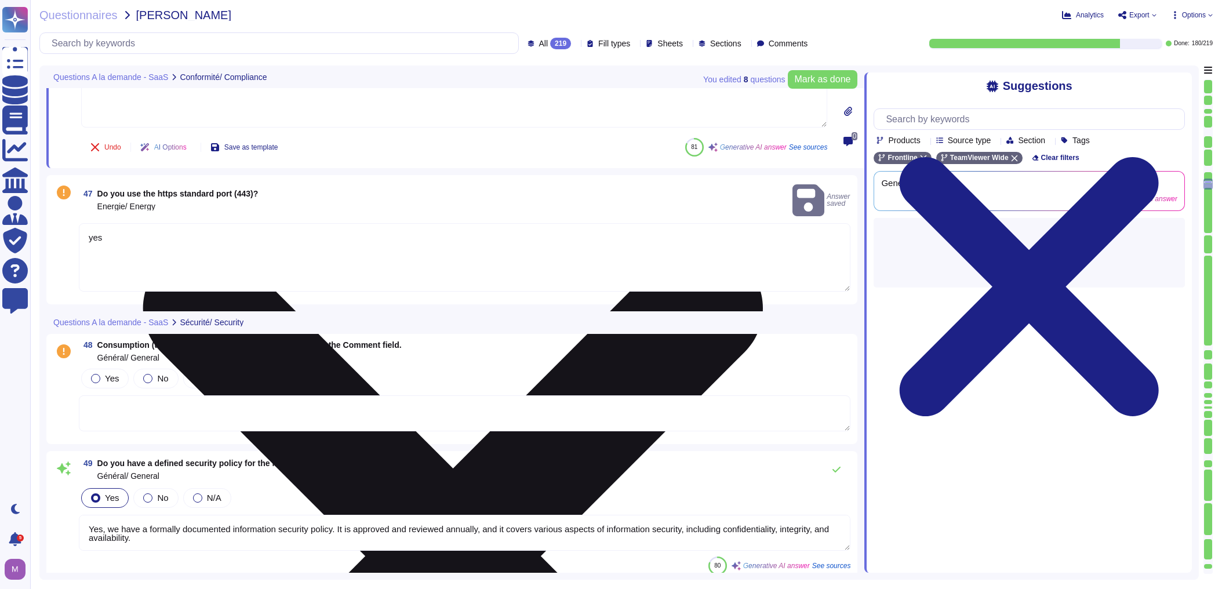
scroll to position [6352, 0]
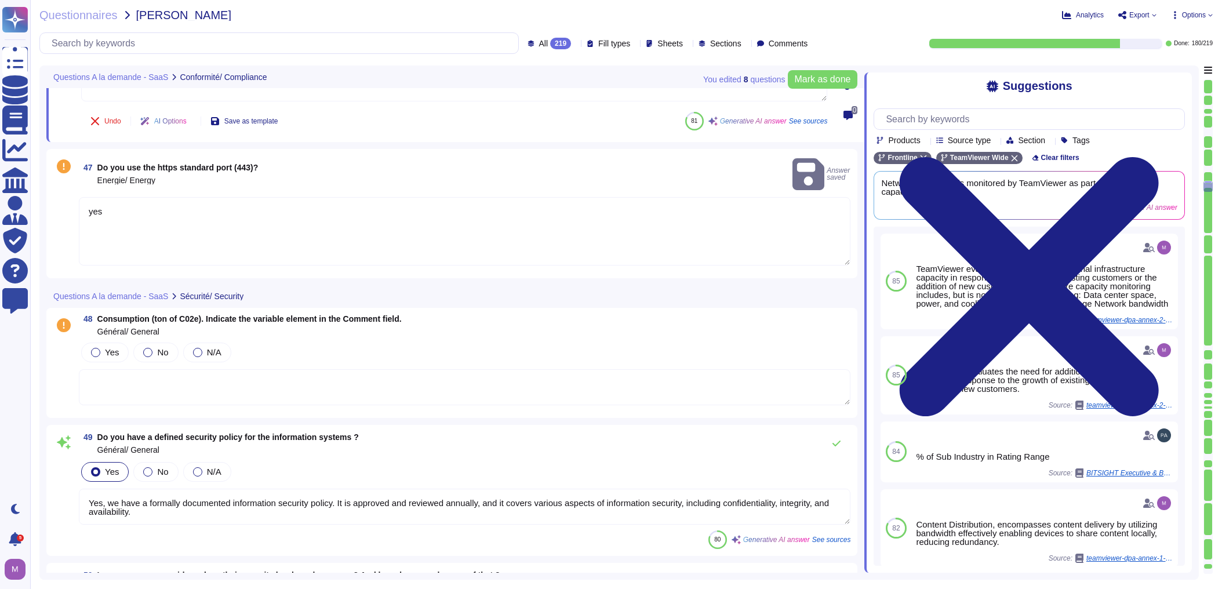
type textarea "Yes, we have appointed an external Data Protection Officer (DPO). The DPO can b…"
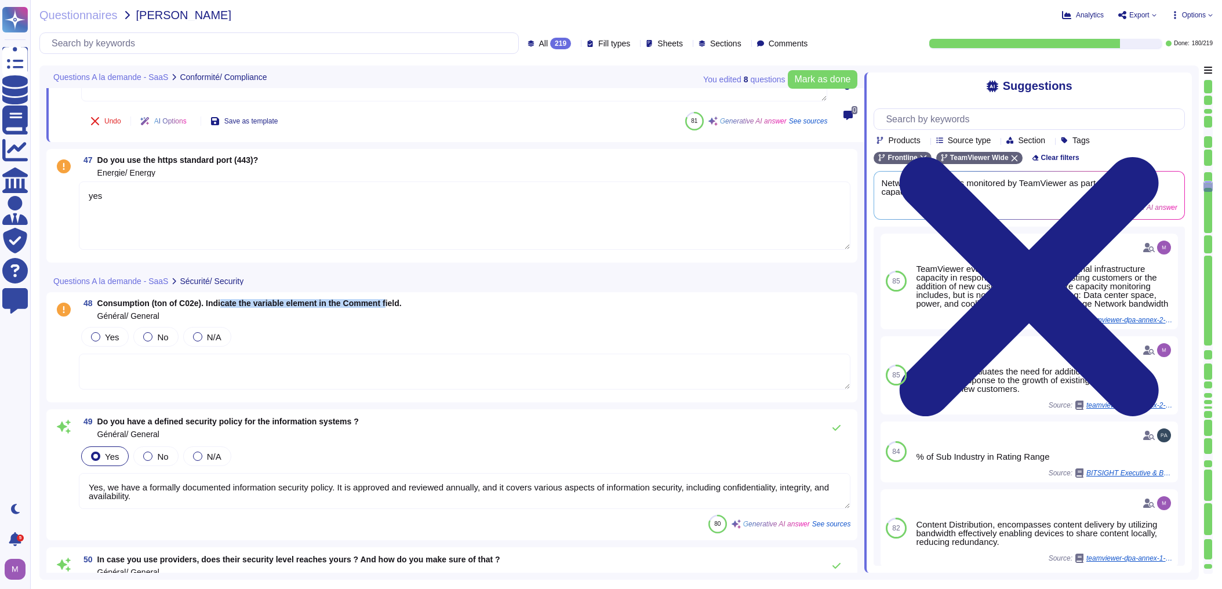
drag, startPoint x: 222, startPoint y: 301, endPoint x: 385, endPoint y: 302, distance: 162.9
click at [385, 302] on span "Consumption (ton of C02e). Indicate the variable element in the Comment field." at bounding box center [249, 302] width 304 height 9
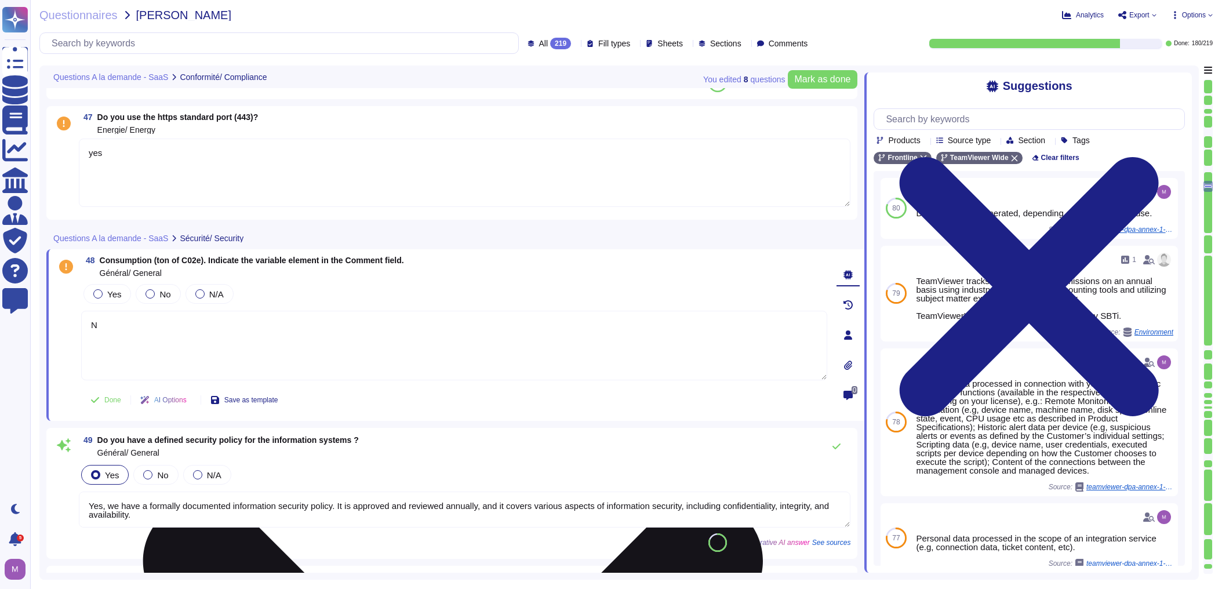
type textarea "NC"
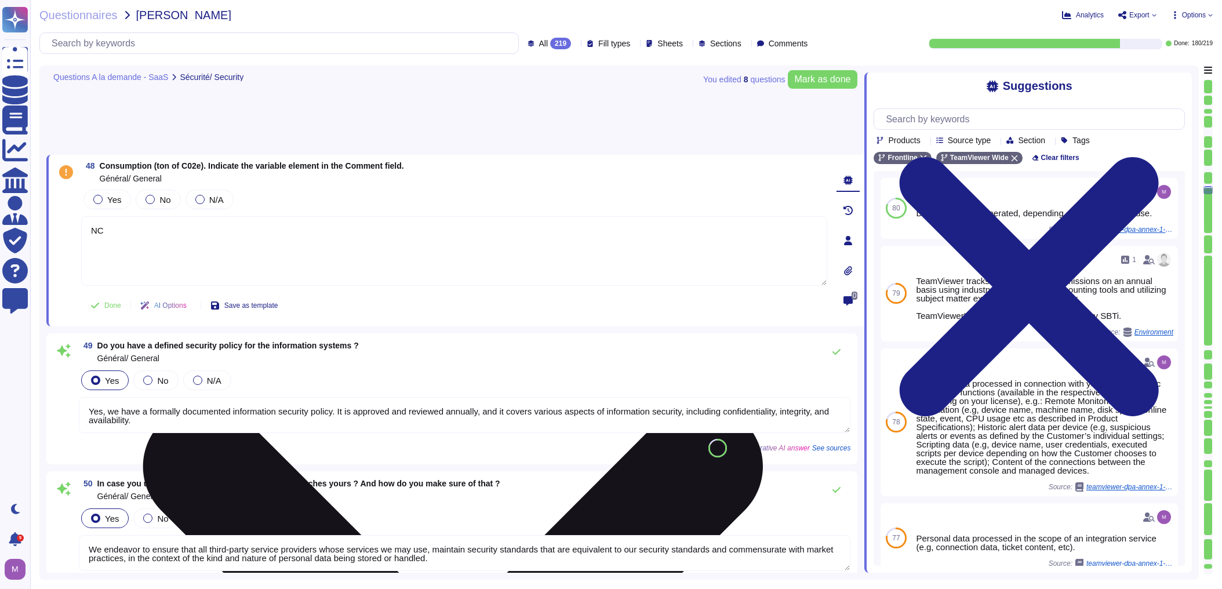
scroll to position [6538, 0]
type textarea "Yes, TeamViewer has an external data protection officer who can be reached at T…"
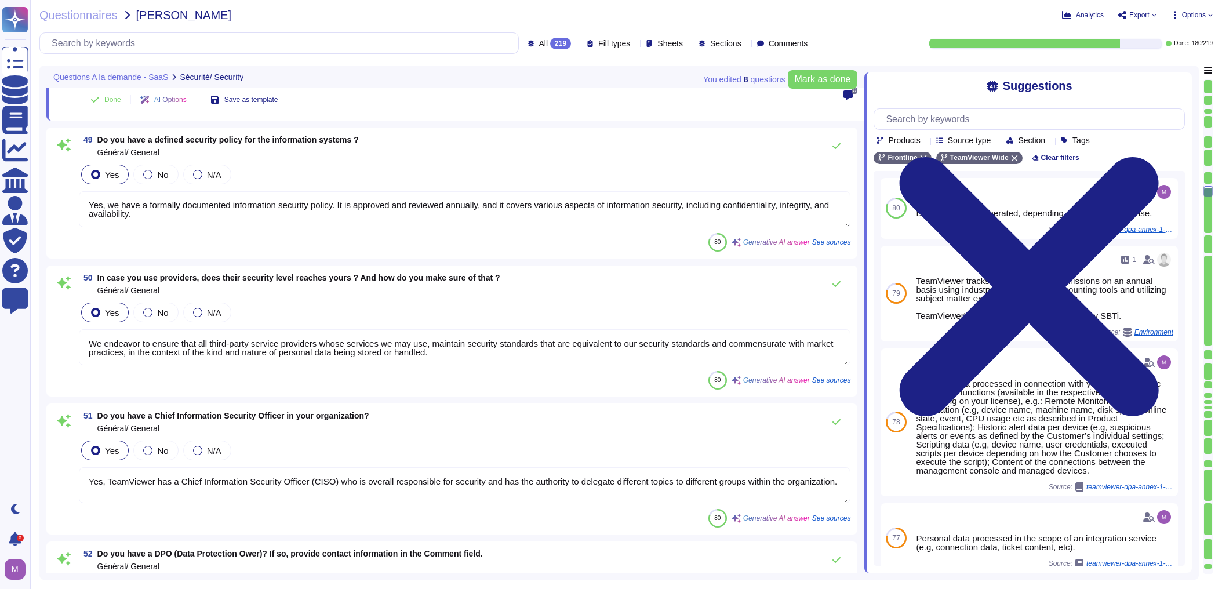
scroll to position [6631, 0]
type textarea "Yes, we utilize the services of Subprocessors as listed in Annex 3 of our websi…"
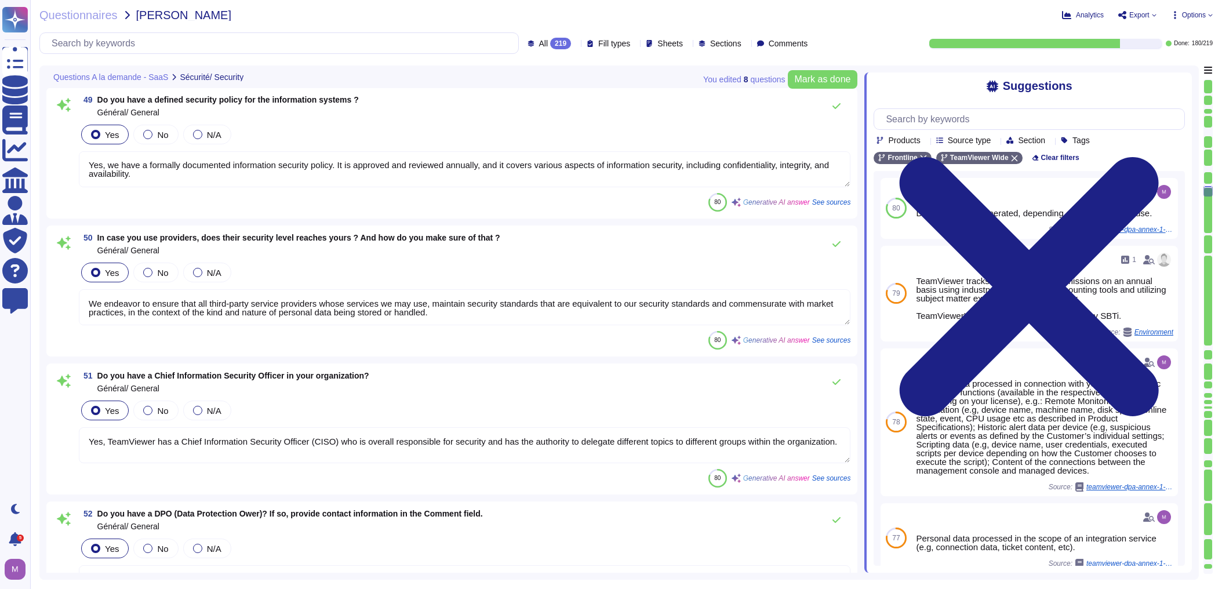
type textarea "NC"
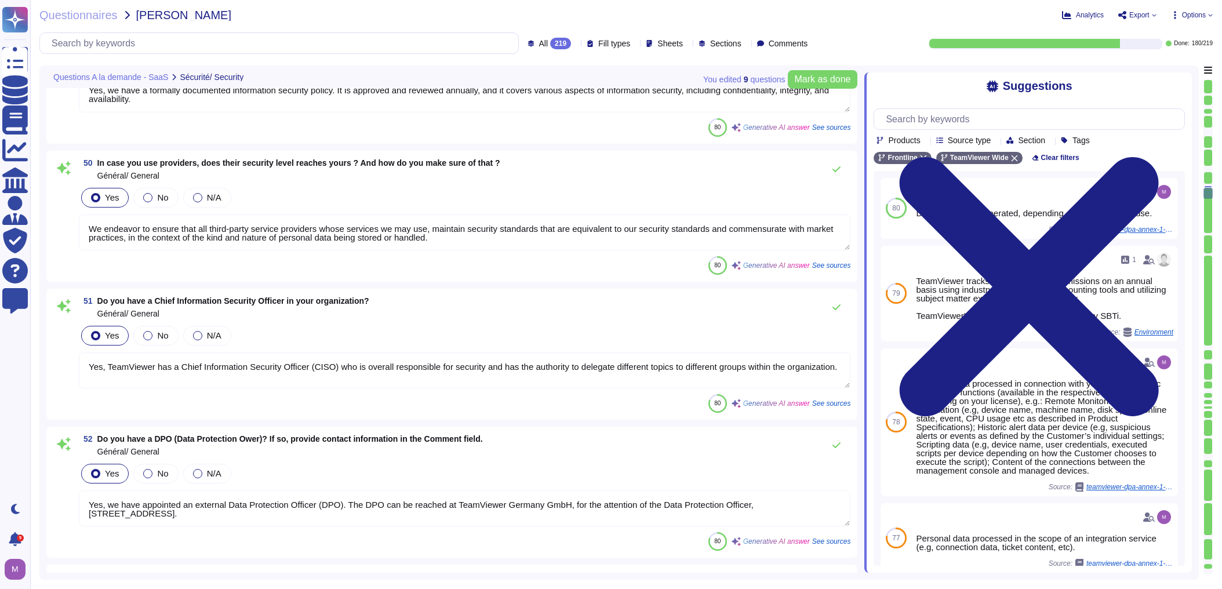
type textarea "Yes, we use third-party service providers, also referred to as subprocessors, t…"
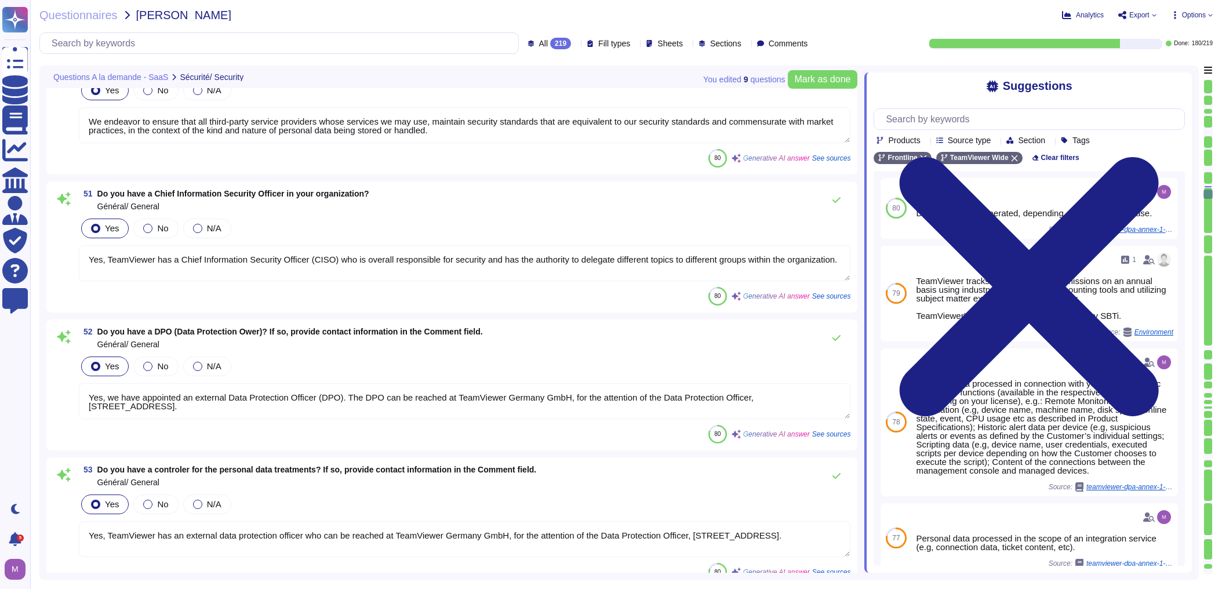
type textarea "Yes, it is possible for a customer (or a third-party on behalf of a customer) t…"
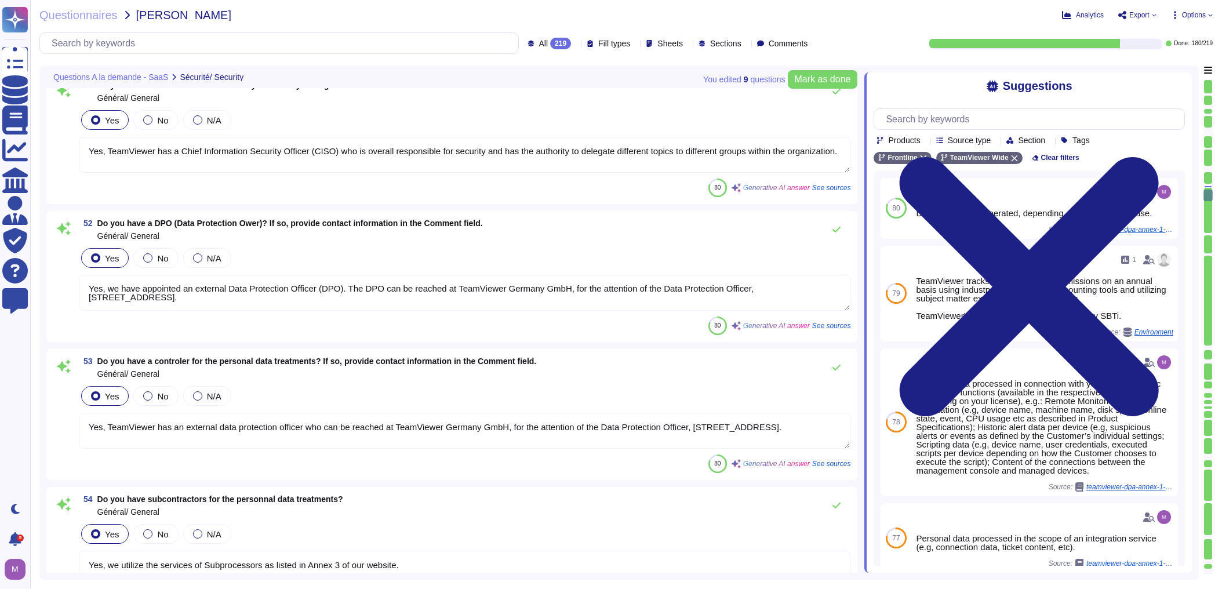
scroll to position [1, 0]
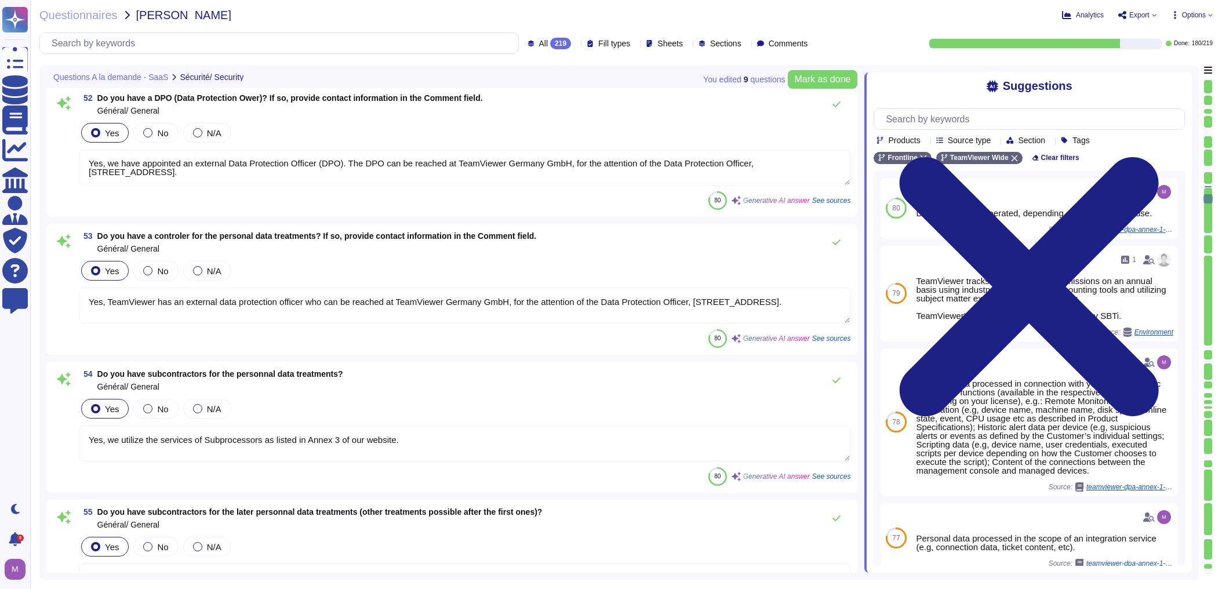
type textarea "TeamViewer ensures secure authentication through the use of Two-Factor Authenti…"
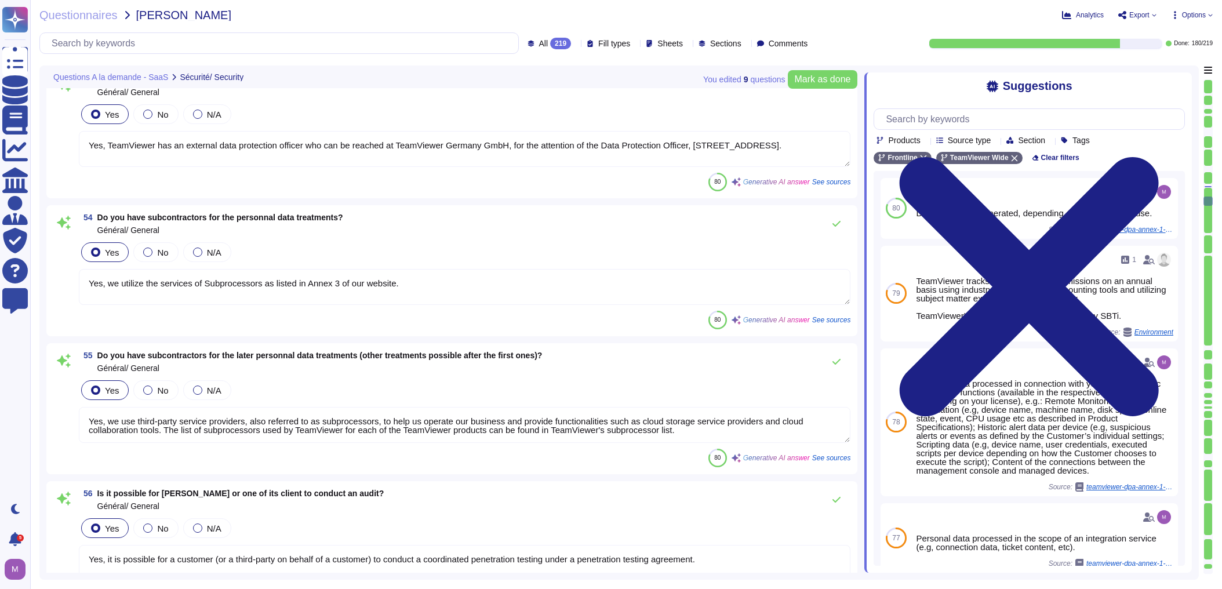
scroll to position [7233, 0]
type textarea "Yes, all stored data is encrypted."
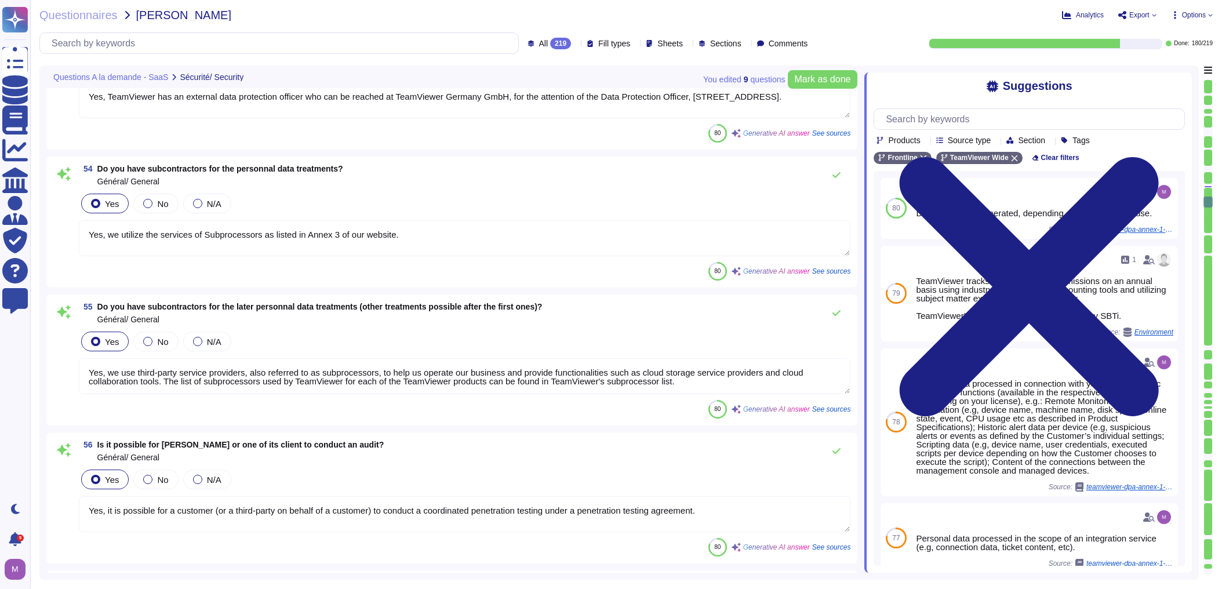
type textarea "The encryption algorithm used is a combination of RSA and AES, where the root k…"
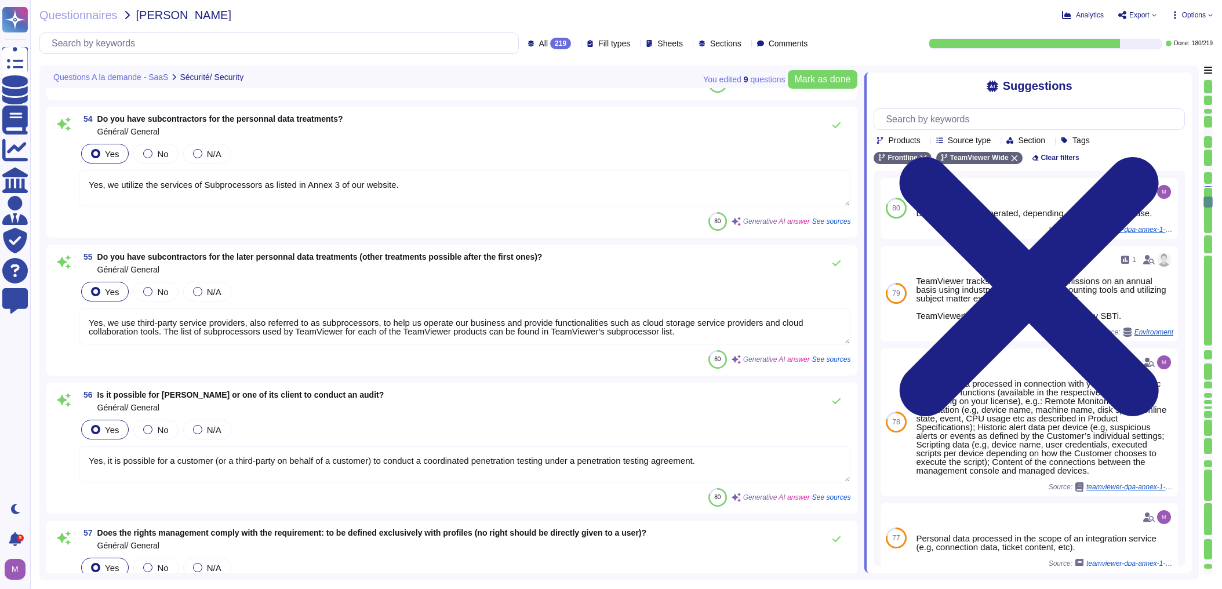
scroll to position [7326, 0]
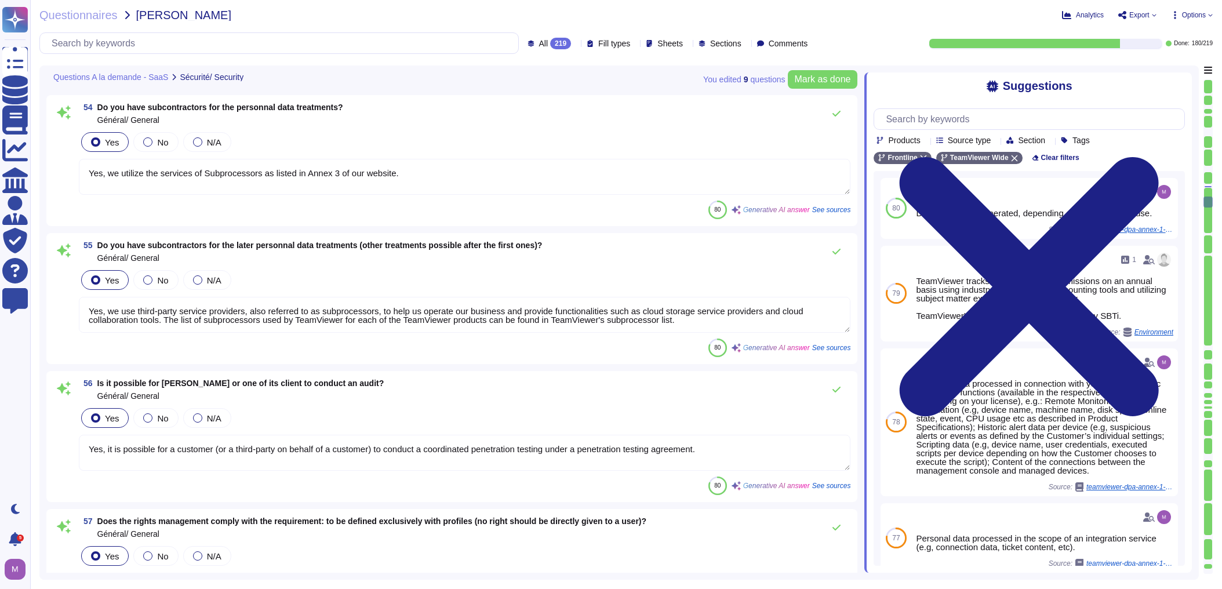
click at [711, 459] on textarea "Yes, it is possible for a customer (or a third-party on behalf of a customer) t…" at bounding box center [464, 453] width 771 height 36
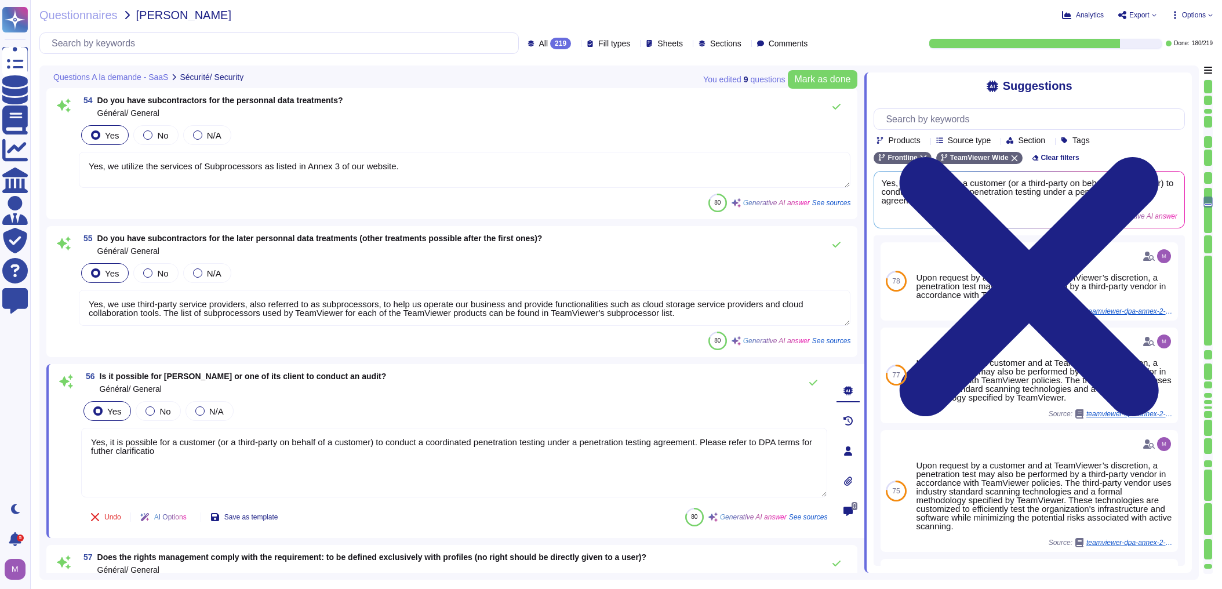
type textarea "Yes, it is possible for a customer (or a third-party on behalf of a customer) t…"
click at [101, 447] on textarea "Yes, it is possible for a customer (or a third-party on behalf of a customer) t…" at bounding box center [454, 463] width 746 height 70
click at [0, 0] on lt-span "further" at bounding box center [0, 0] width 0 height 0
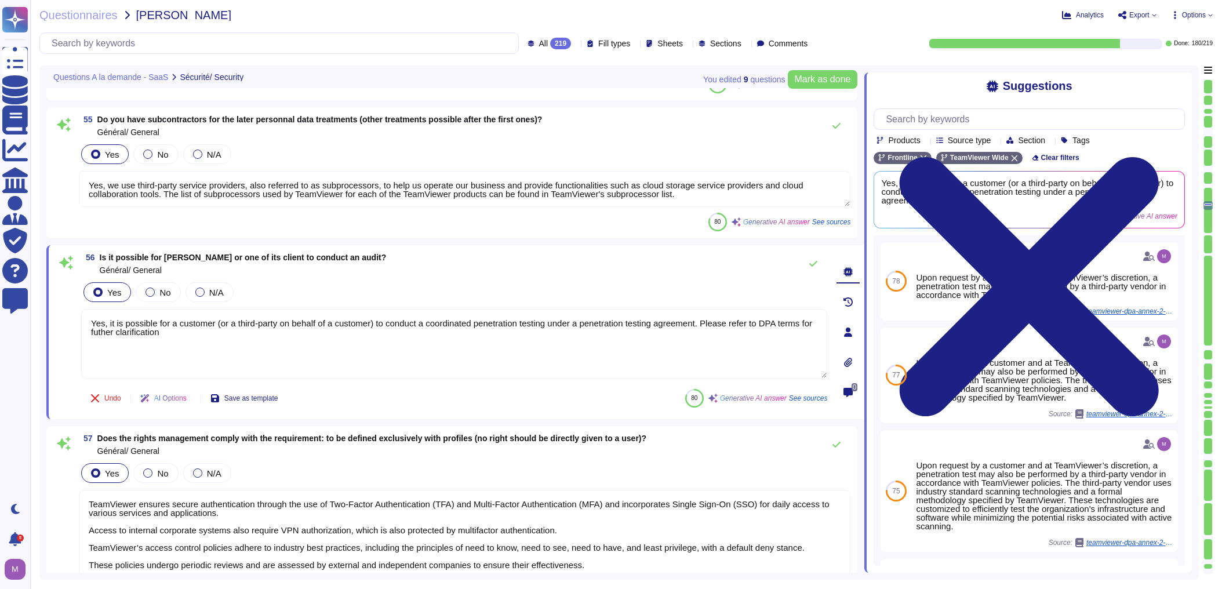
type textarea "The key size is 2048-bit for SSL Certificates and 256-bit for AES encryption."
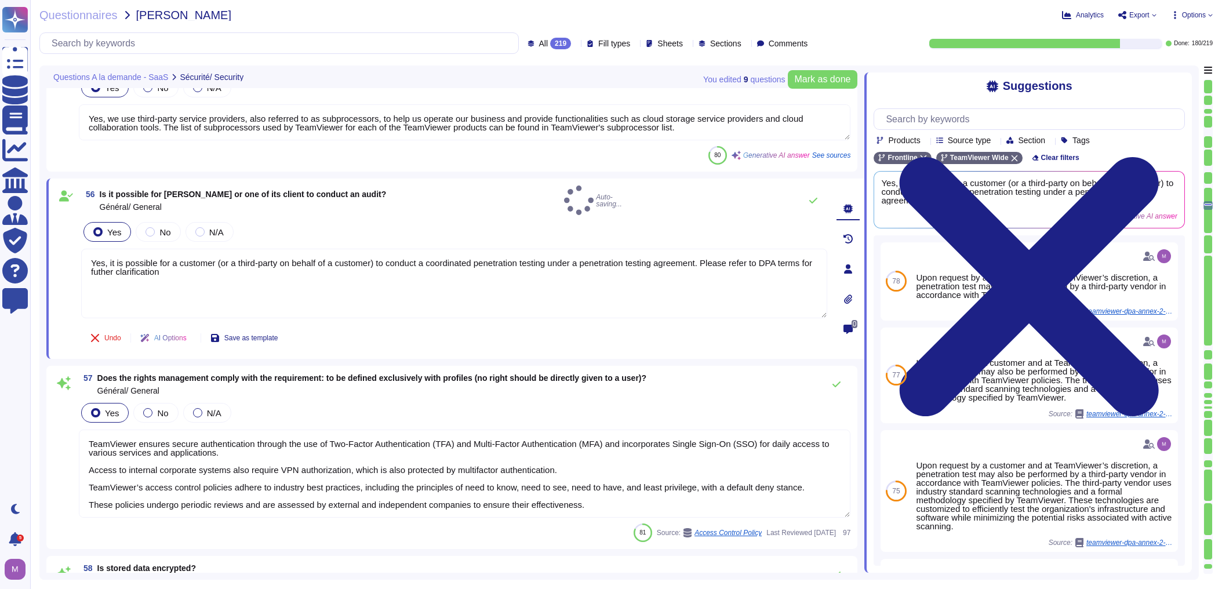
type textarea "Yes, it is possible for a customer (or a third-party on behalf of a customer) t…"
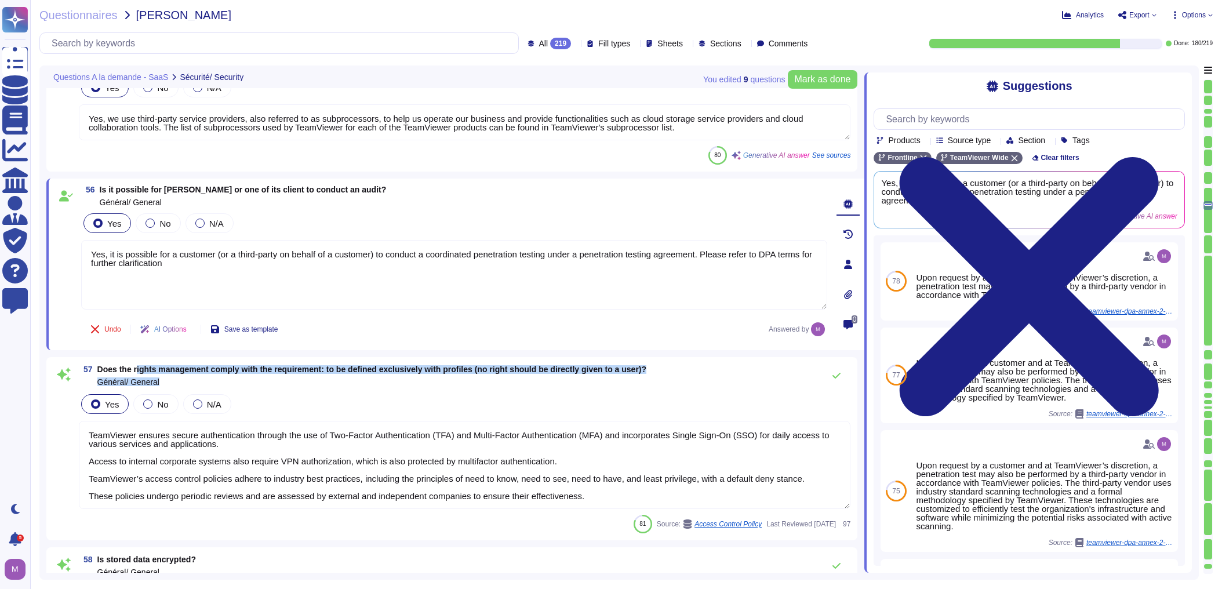
drag, startPoint x: 139, startPoint y: 372, endPoint x: 565, endPoint y: 383, distance: 425.6
click at [565, 383] on span "Does the rights management comply with the requirement: to be defined exclusive…" at bounding box center [371, 375] width 549 height 21
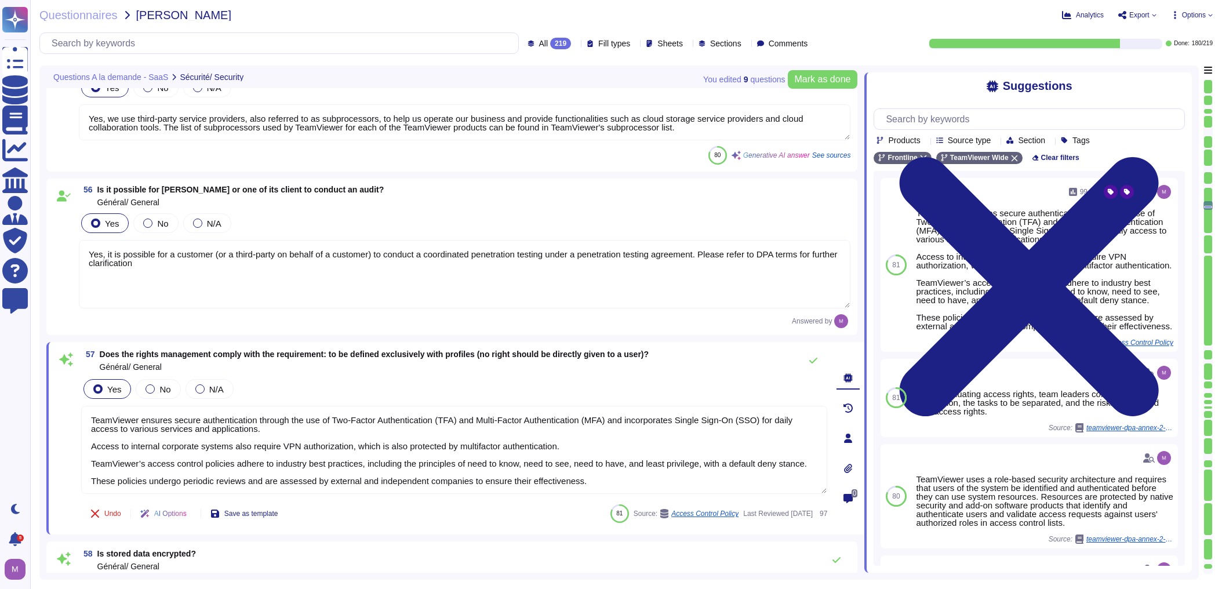
drag, startPoint x: 170, startPoint y: 418, endPoint x: 530, endPoint y: 482, distance: 365.0
click at [530, 482] on textarea "TeamViewer ensures secure authentication through the use of Two-Factor Authenti…" at bounding box center [454, 450] width 746 height 88
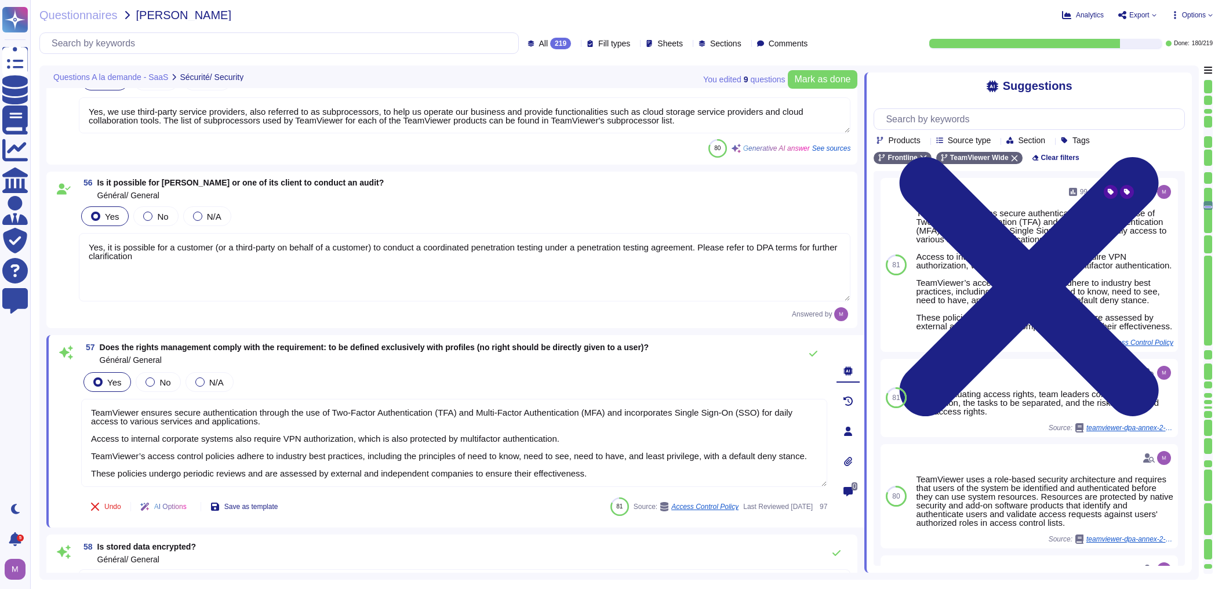
type textarea "Yes, the software complies with the requirement concerning data flow: to be enc…"
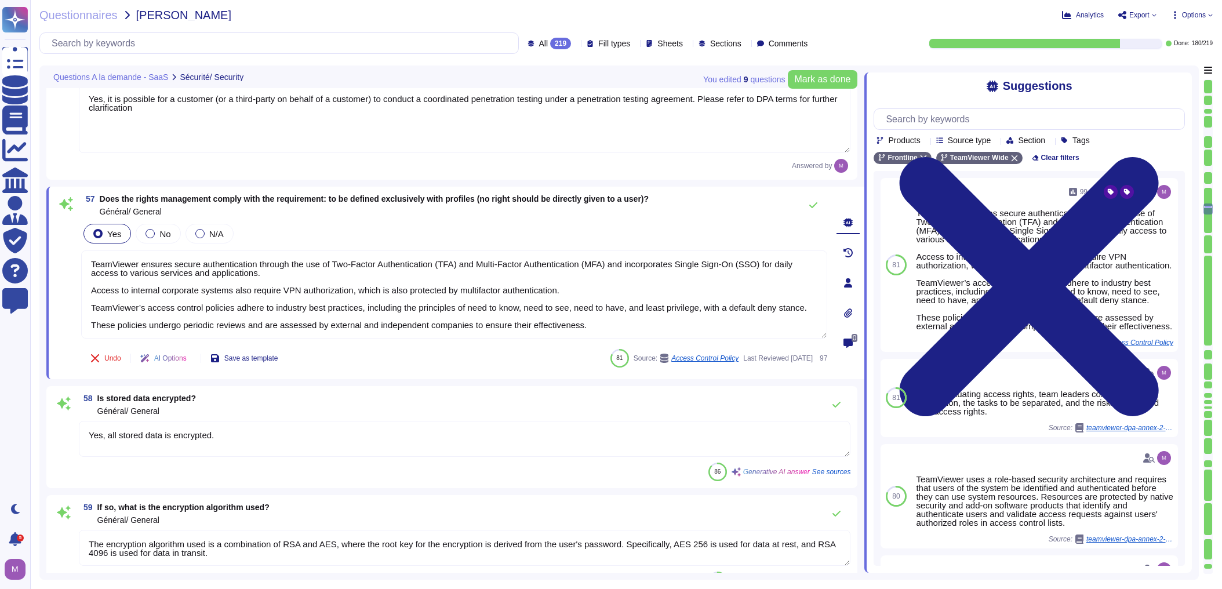
type textarea "To encrypt data flows, TeamViewer uses a combination of RSA and AES encryption …"
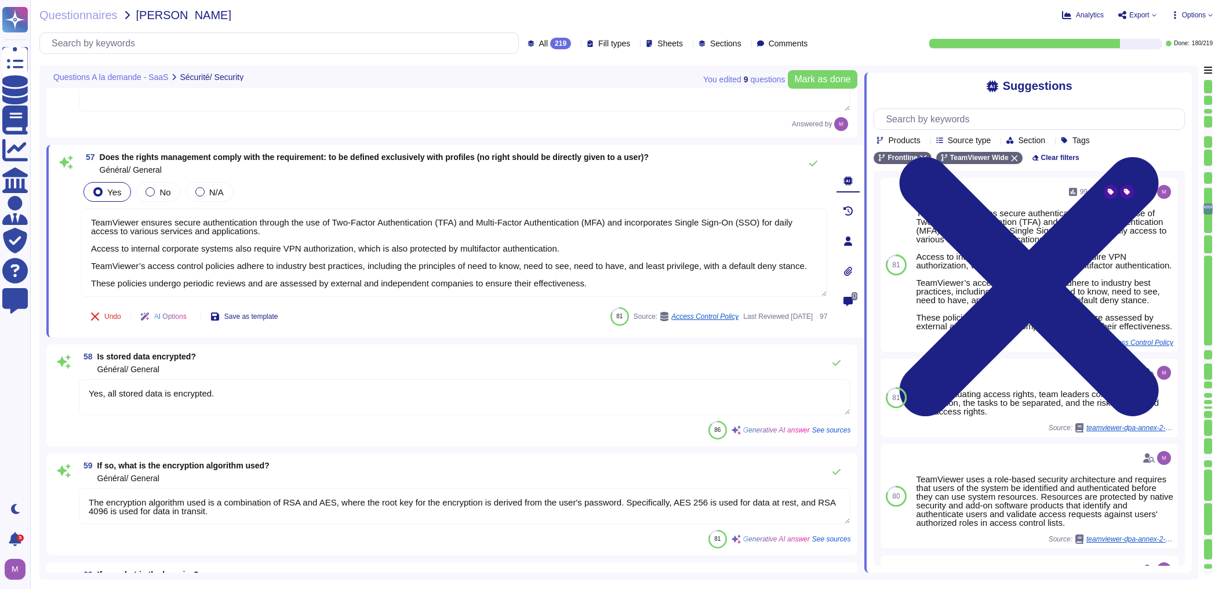
scroll to position [7697, 0]
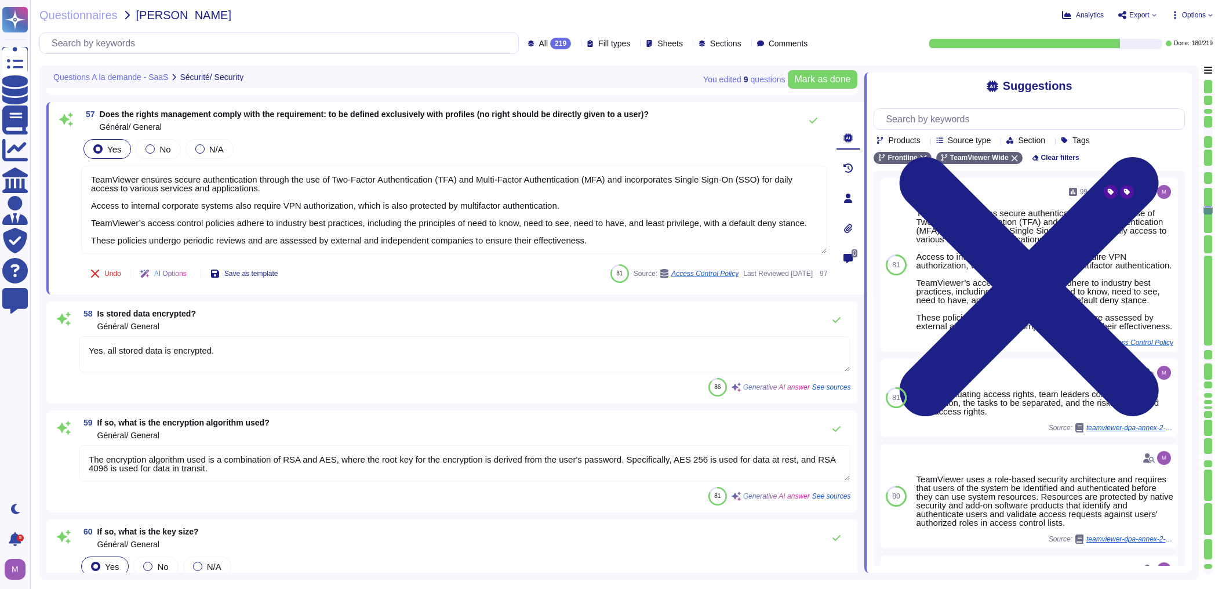
type textarea "According to the provided context, the key size for encrypting data flows is: *…"
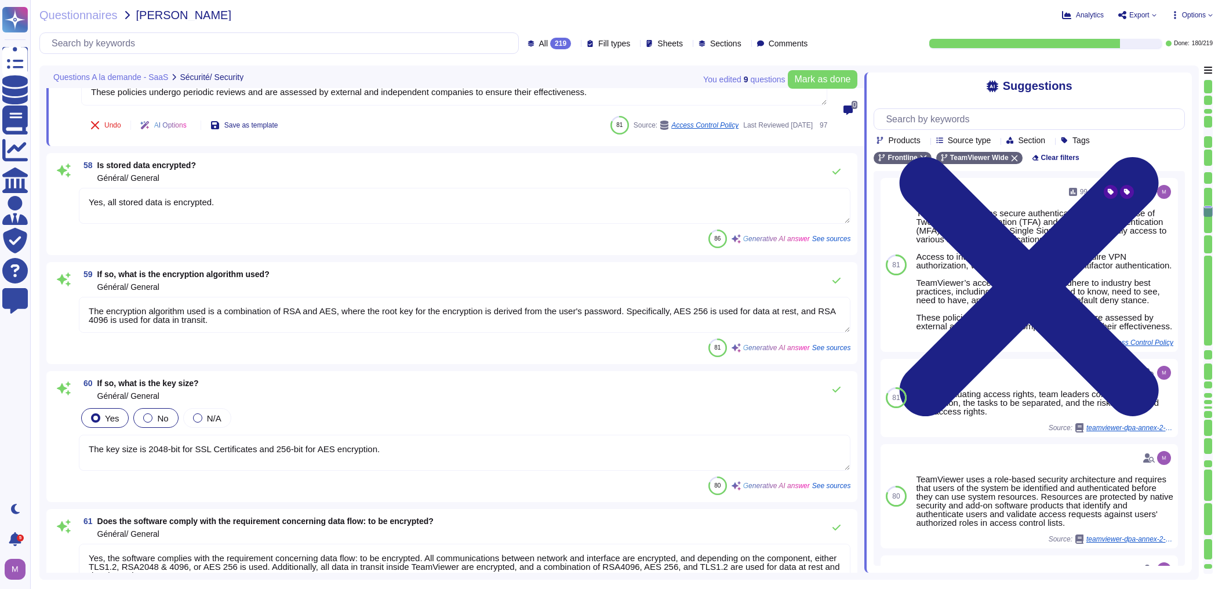
scroll to position [7882, 0]
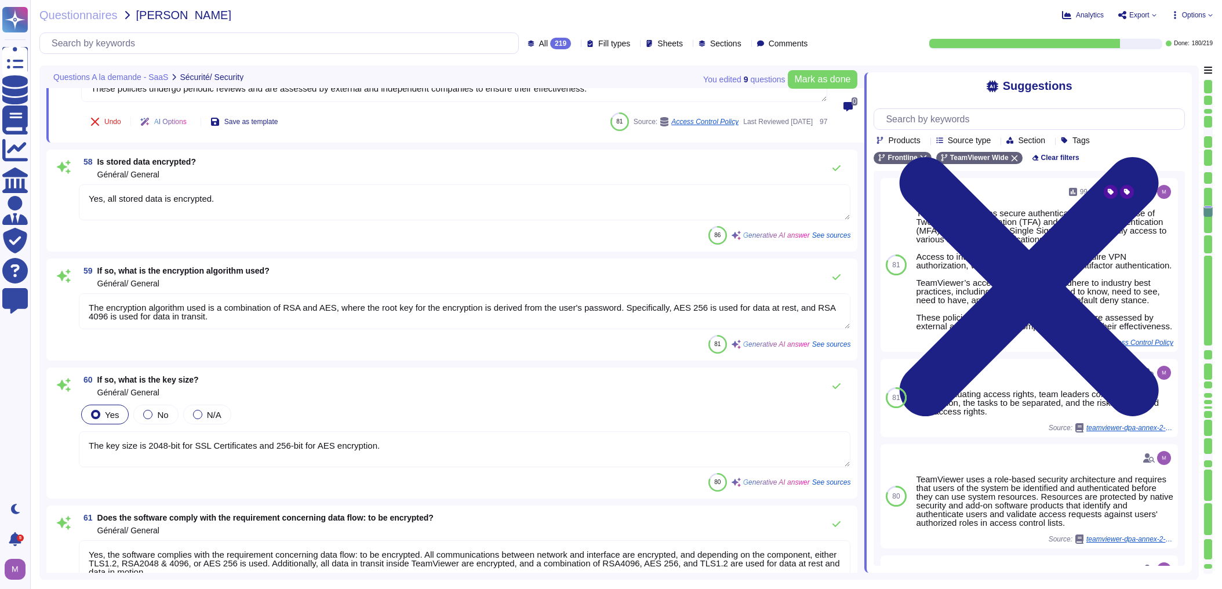
drag, startPoint x: 252, startPoint y: 321, endPoint x: -118, endPoint y: 258, distance: 374.4
click at [0, 258] on html "Questionnaires Knowledge Base Documents Analytics CAIQ / SIG Admin Trust Center…" at bounding box center [611, 294] width 1222 height 589
click at [276, 307] on textarea "The encryption algorithm used is a combination of RSA and AES, where the root k…" at bounding box center [464, 311] width 771 height 36
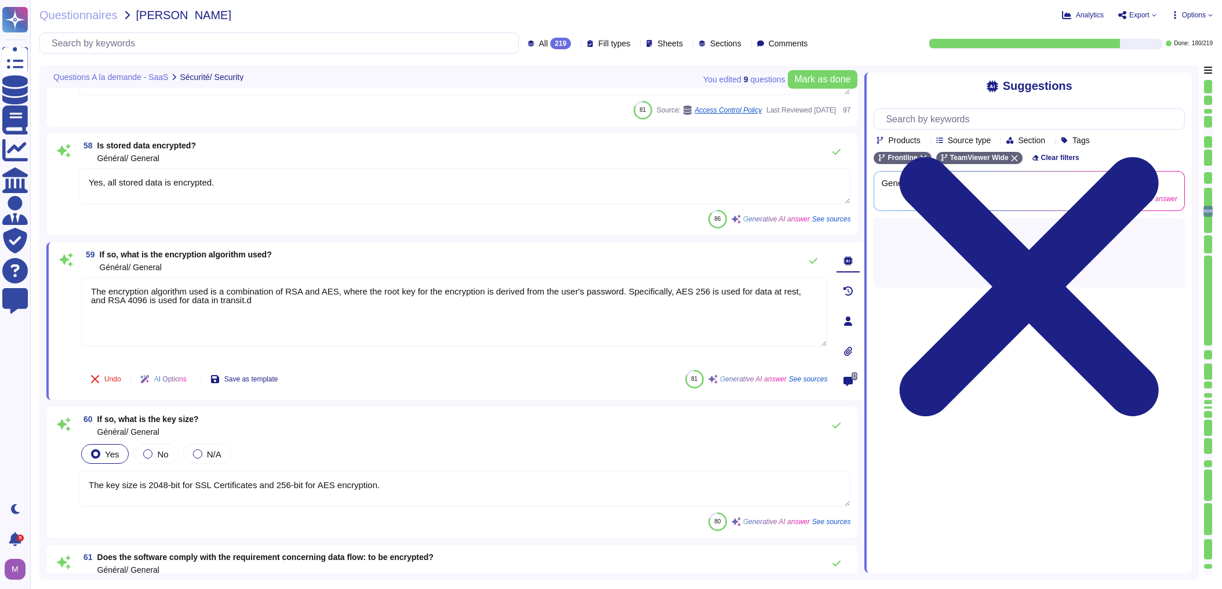
drag, startPoint x: 250, startPoint y: 316, endPoint x: -15, endPoint y: 256, distance: 272.1
click at [0, 256] on html "Questionnaires Knowledge Base Documents Analytics CAIQ / SIG Admin Trust Center…" at bounding box center [611, 294] width 1222 height 589
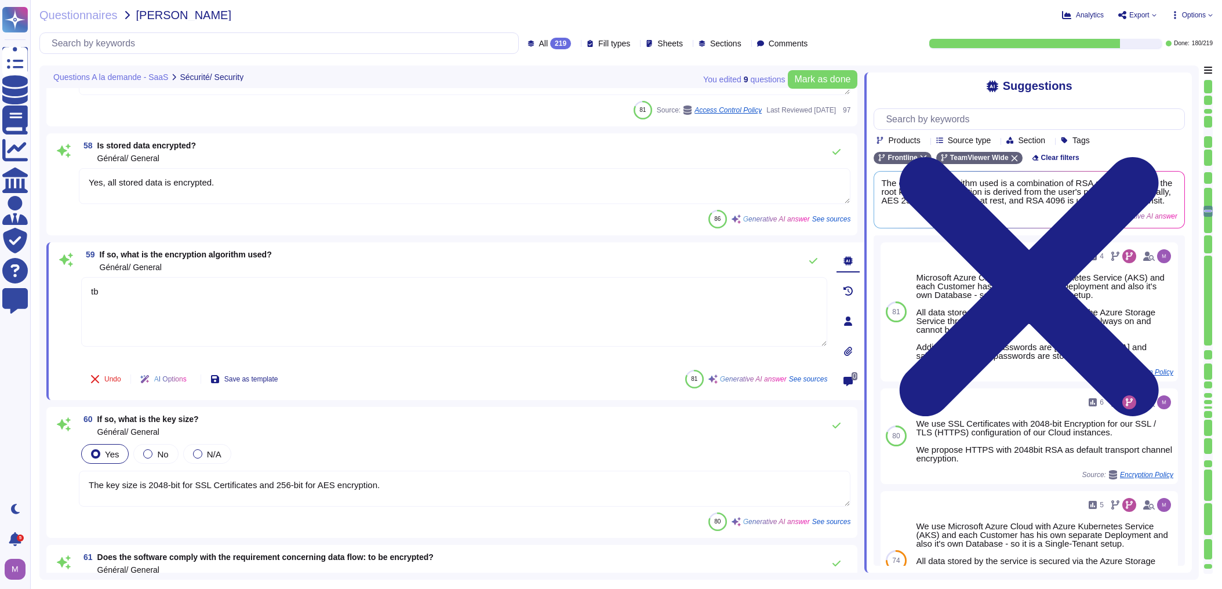
type textarea "tbd"
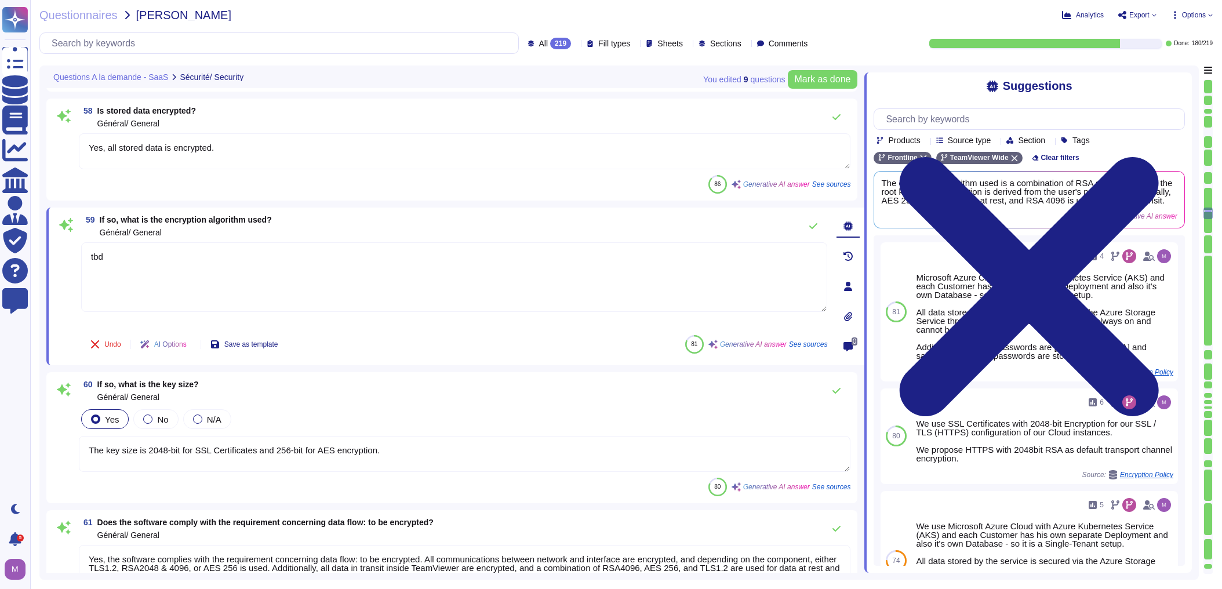
type textarea "Our certificates are generated through a combination of trusted Certificate Aut…"
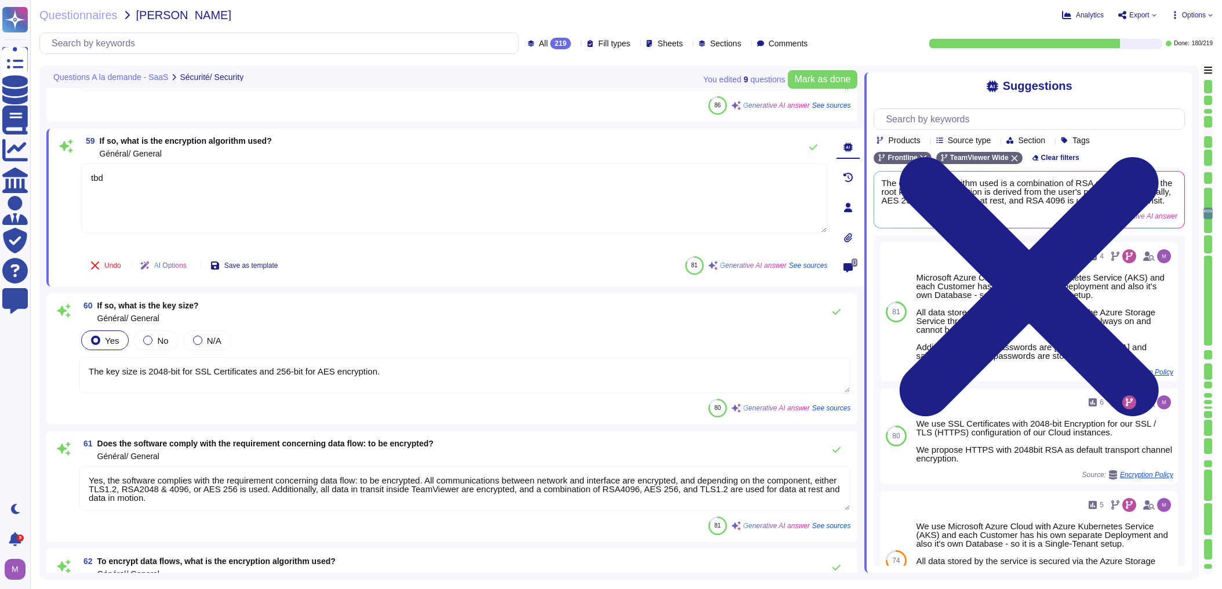
scroll to position [8022, 0]
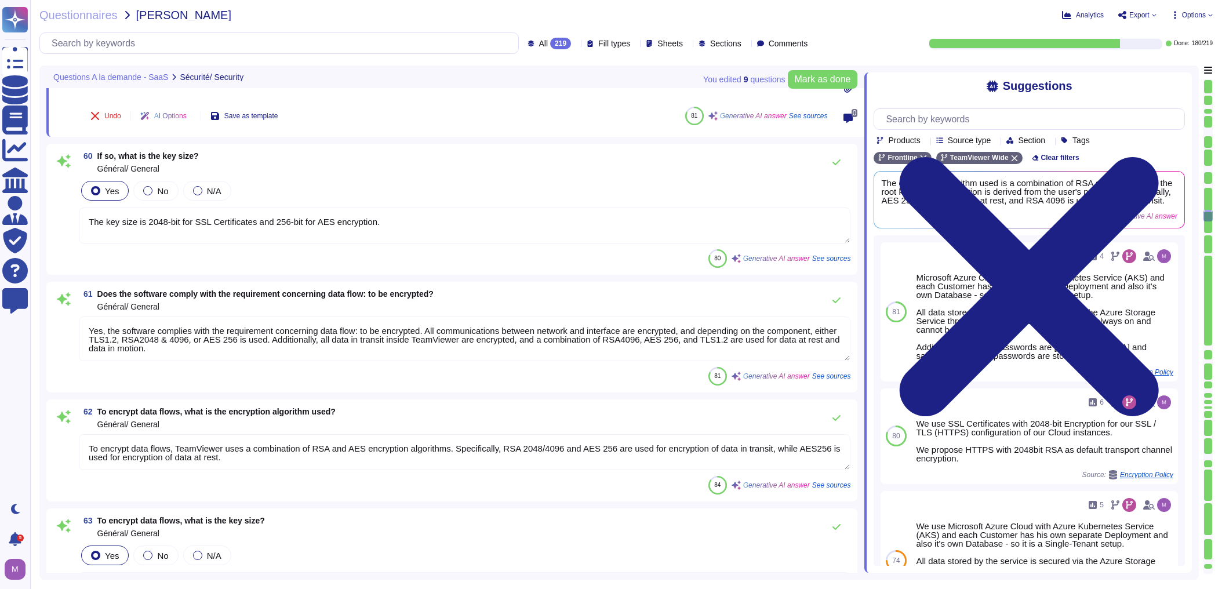
type textarea "Yes, TeamViewer has a Business Continuity Plan and a Disaster Recovery plan in …"
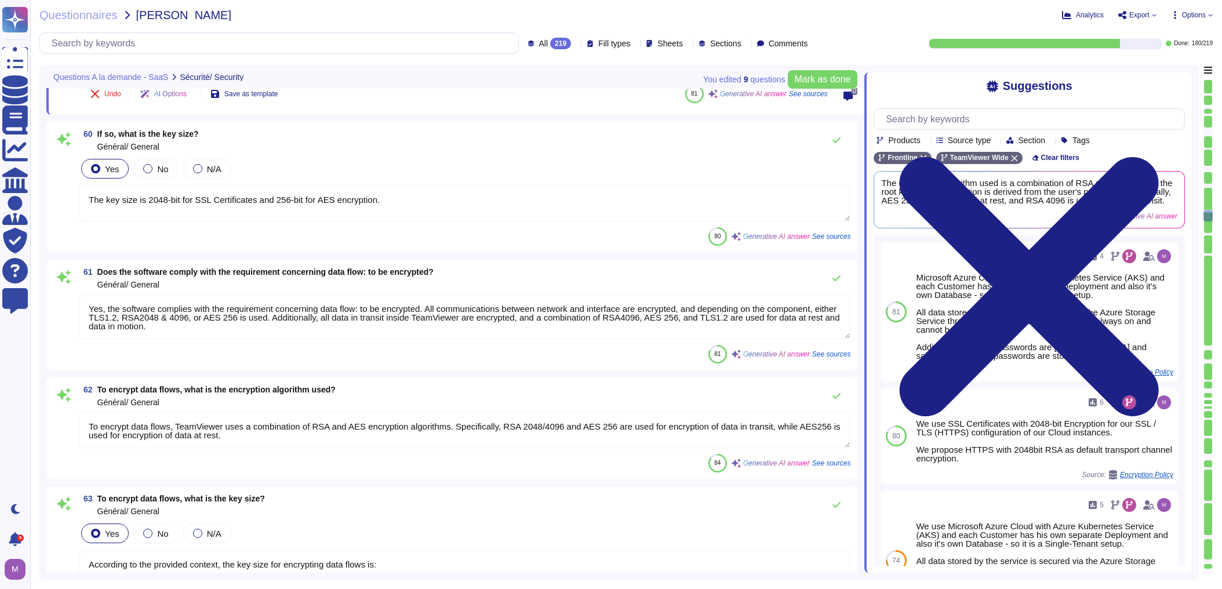
type textarea "tbd"
drag, startPoint x: 163, startPoint y: 305, endPoint x: 302, endPoint y: 322, distance: 140.0
click at [302, 322] on textarea "Yes, the software complies with the requirement concerning data flow: to be enc…" at bounding box center [464, 317] width 771 height 45
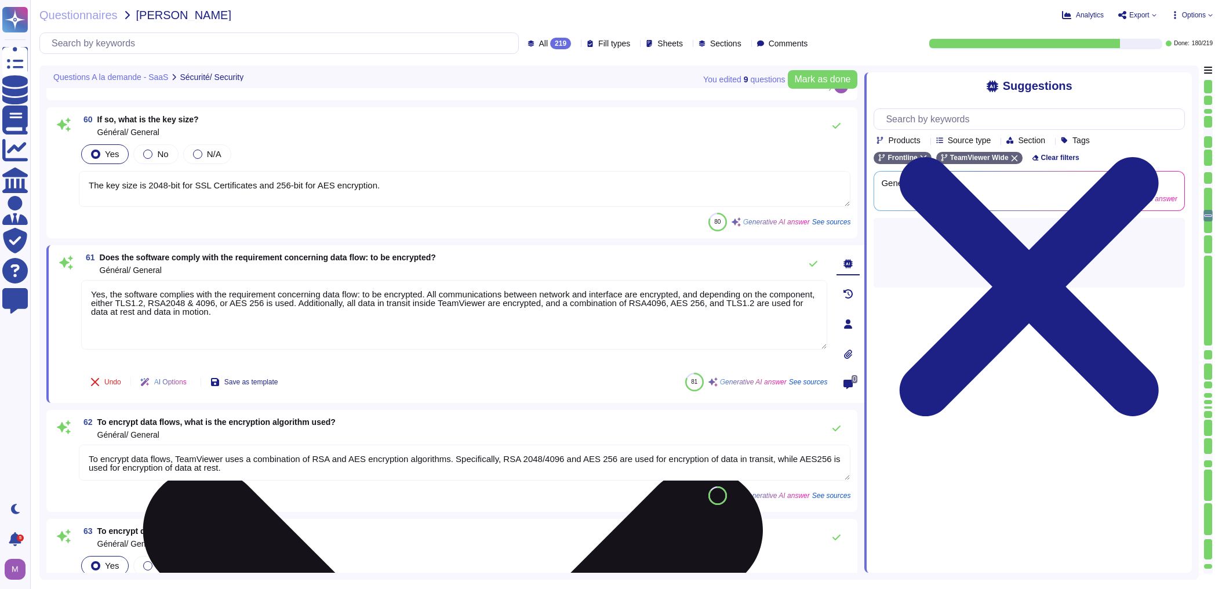
click at [243, 310] on textarea "Yes, the software complies with the requirement concerning data flow: to be enc…" at bounding box center [454, 315] width 746 height 70
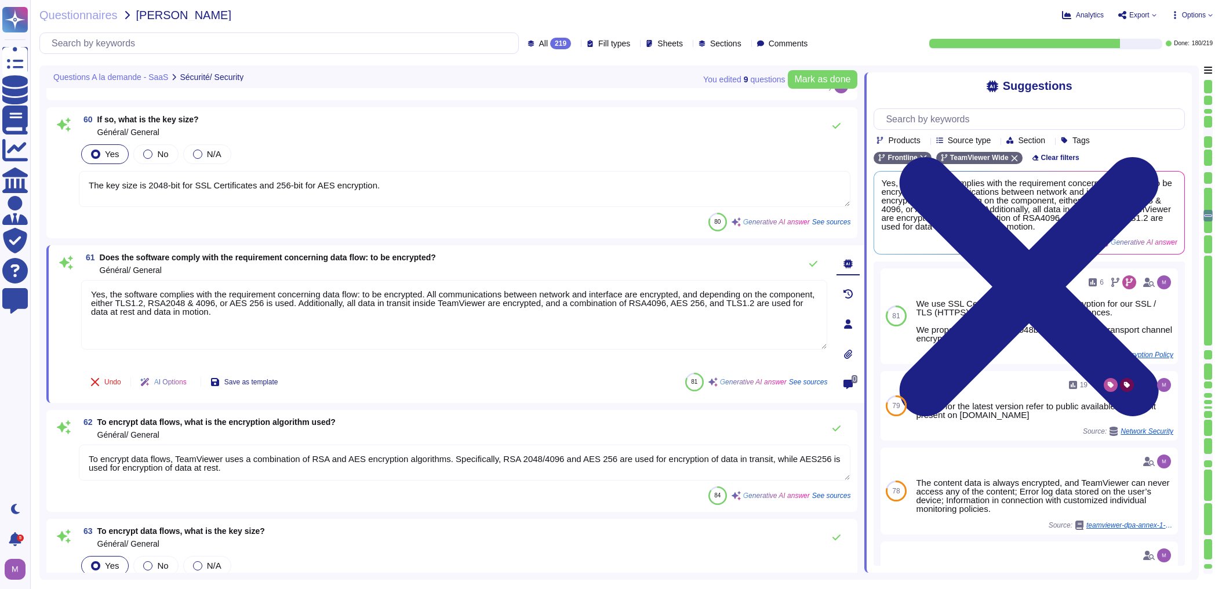
drag, startPoint x: 155, startPoint y: 294, endPoint x: 56, endPoint y: 281, distance: 100.0
click at [56, 281] on div "61 Does the software comply with the requirement concerning data flow: to be en…" at bounding box center [441, 324] width 771 height 144
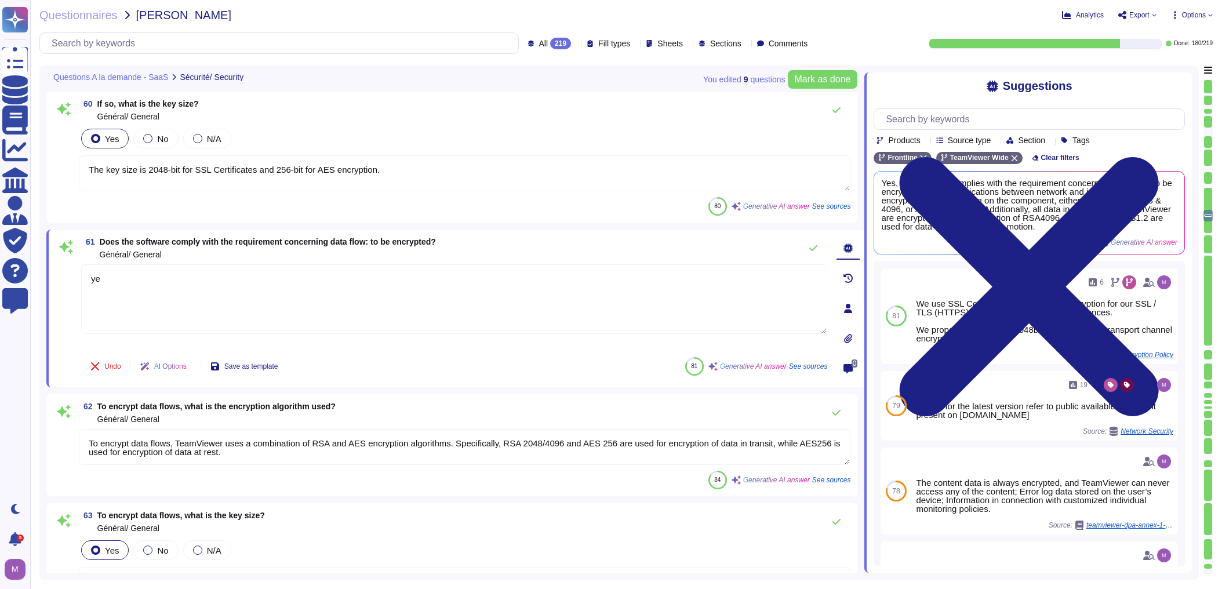
type textarea "yes"
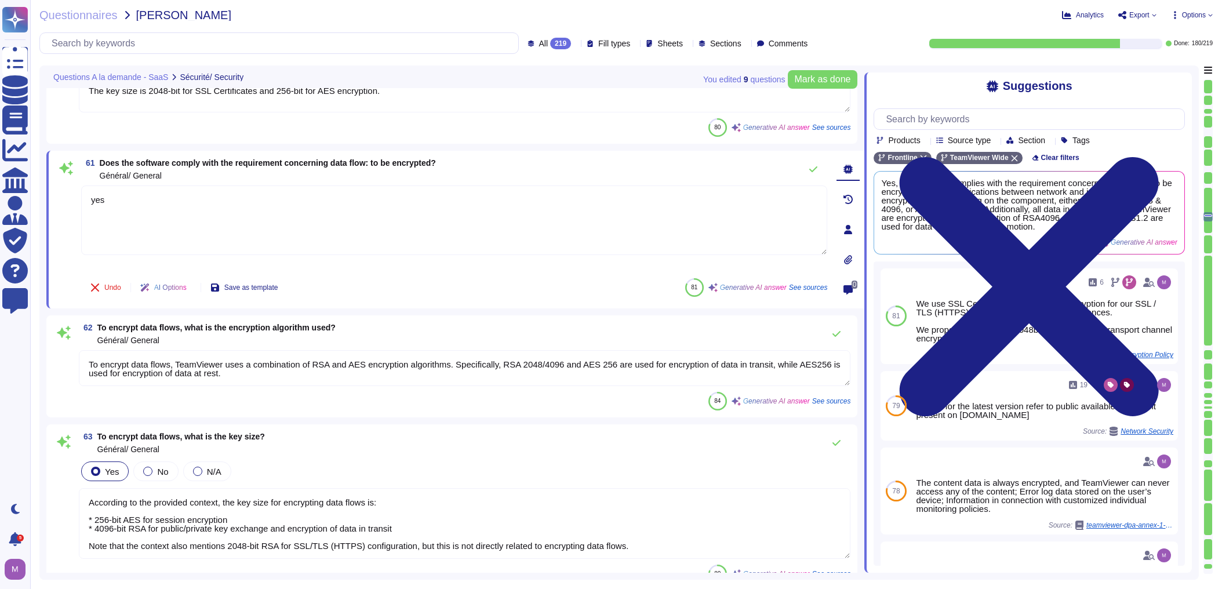
scroll to position [8253, 0]
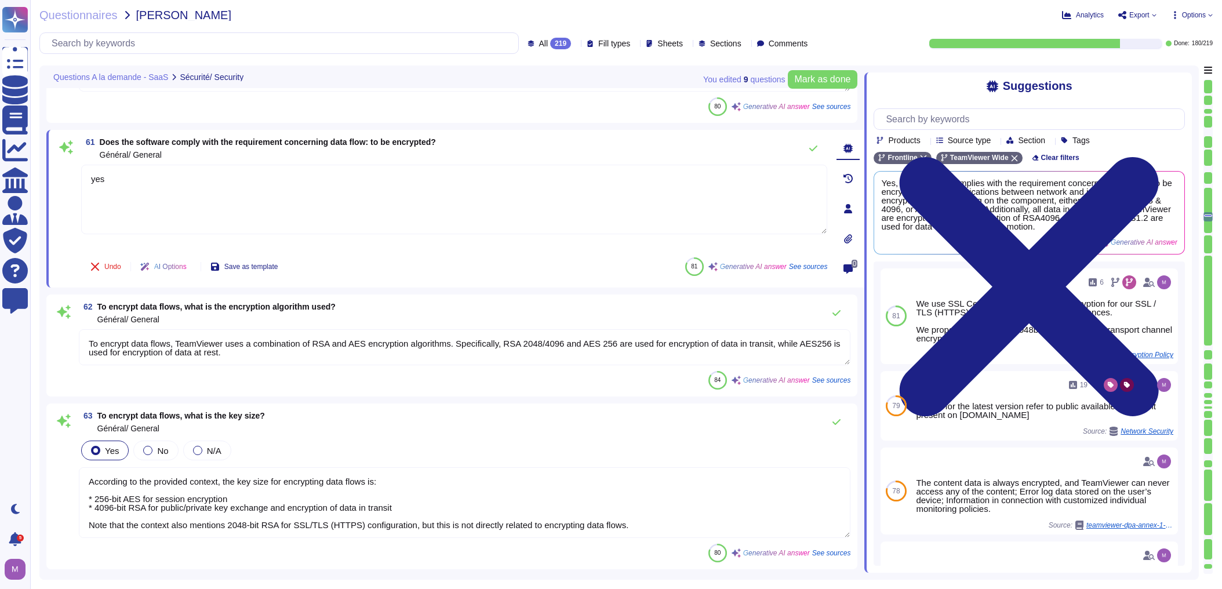
type textarea "Yes, the Business Continuity Plan (BCP) is tested at least once a year. Accordi…"
type textarea "yes"
drag, startPoint x: 199, startPoint y: 305, endPoint x: 343, endPoint y: 305, distance: 143.2
click at [343, 305] on div "62 To encrypt data flows, what is the encryption algorithm used? Général/ Gener…" at bounding box center [464, 312] width 771 height 23
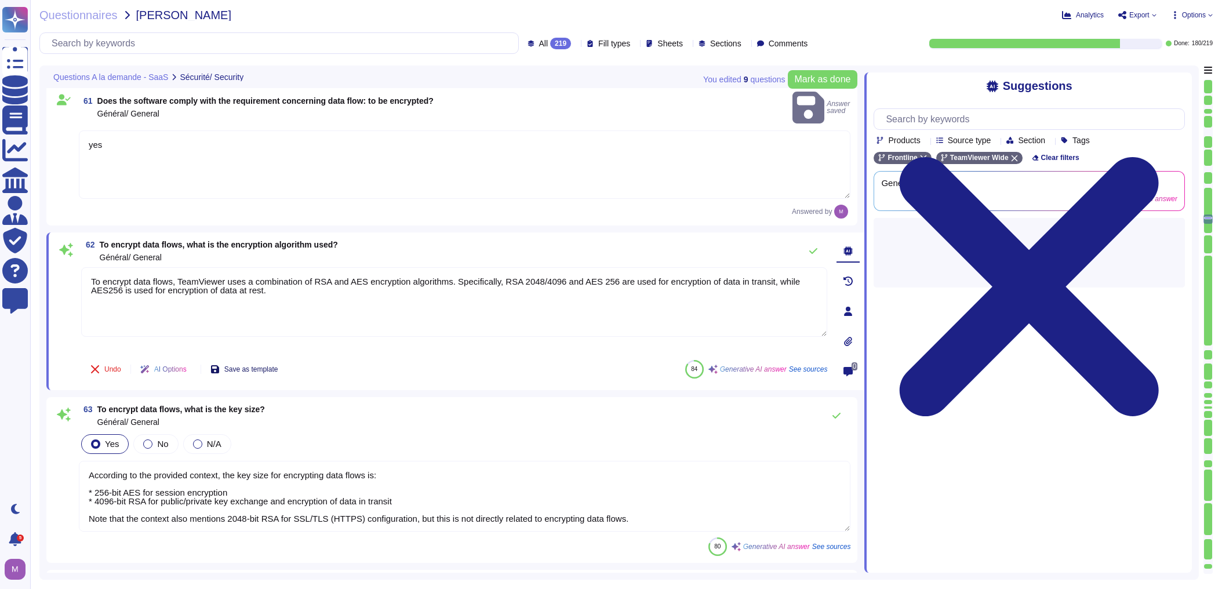
type textarea "Yes, the Business Continuity Plan (BCP) is tested at least once a year. Accordi…"
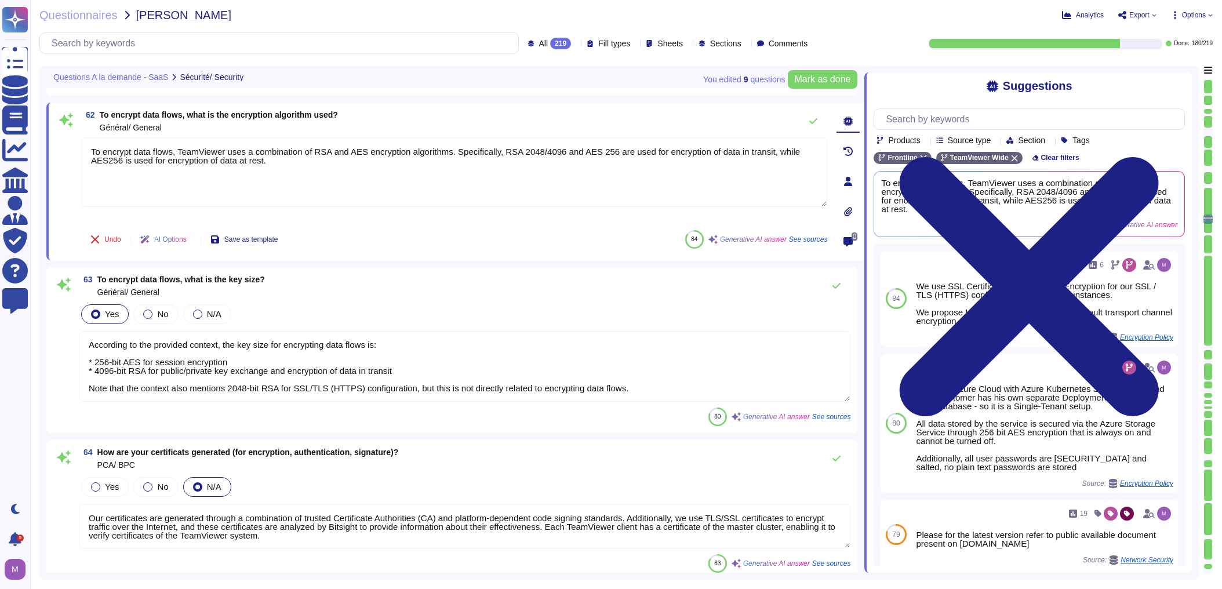
scroll to position [8439, 0]
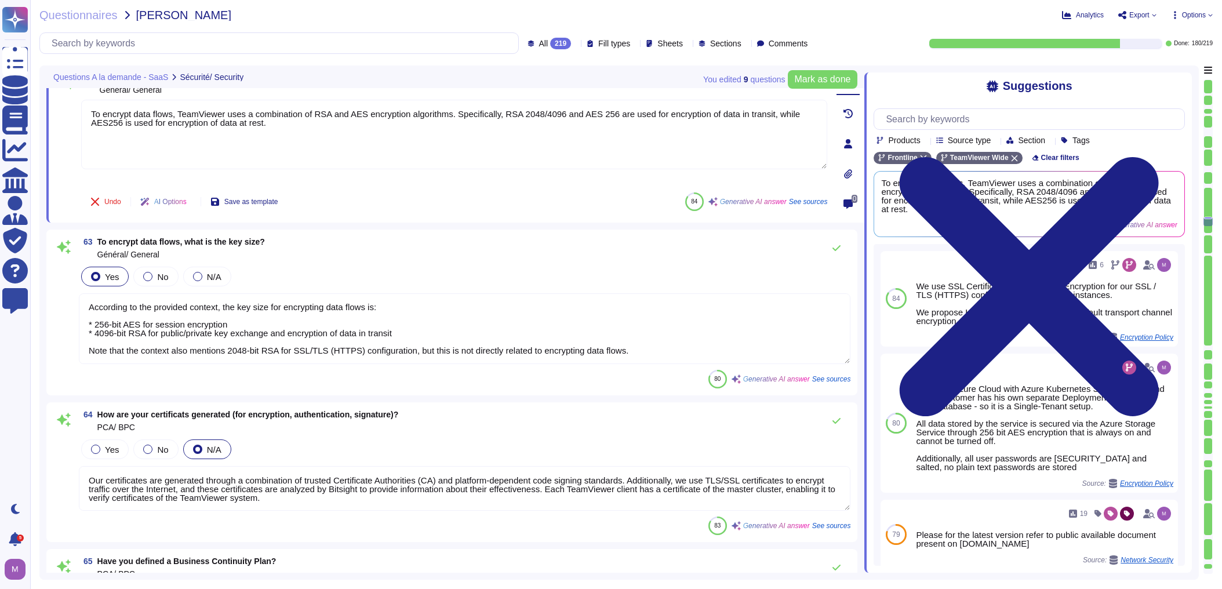
type textarea "The Recovery Time Objective (RTO) is 4 hours."
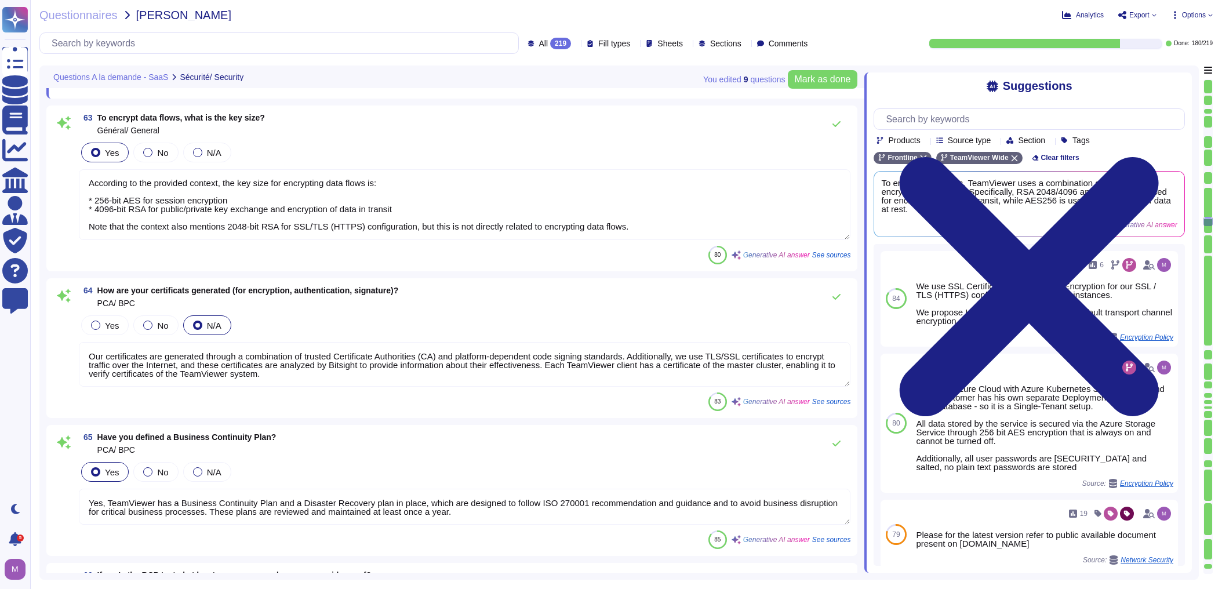
scroll to position [8578, 0]
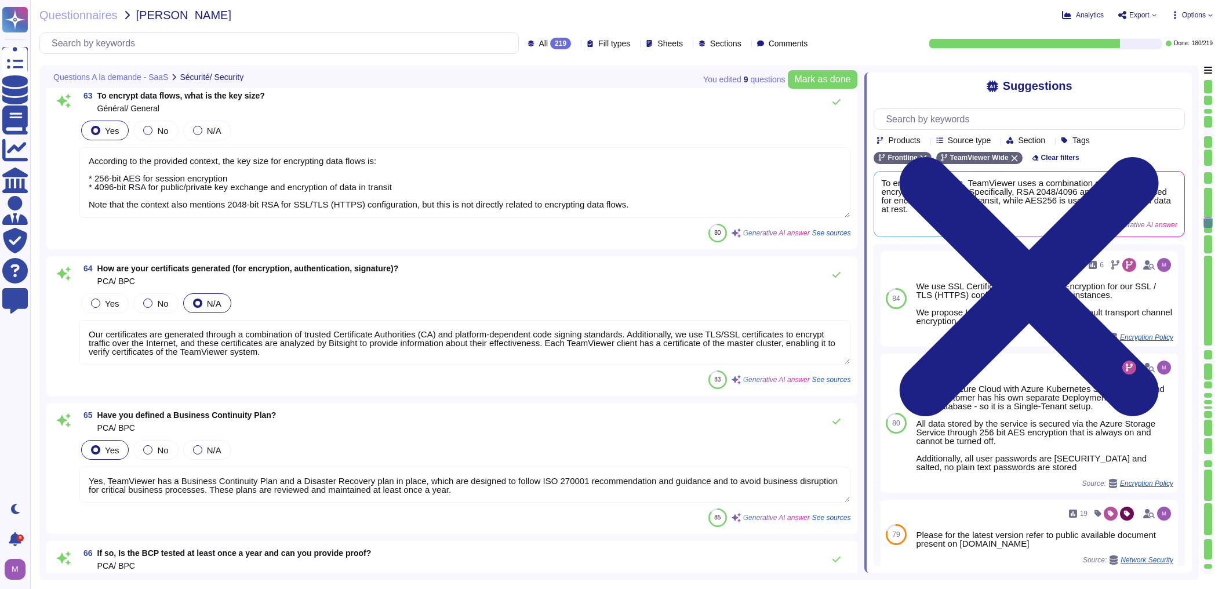
type textarea "The Recovery Point Objective (RPO) is 1 hour."
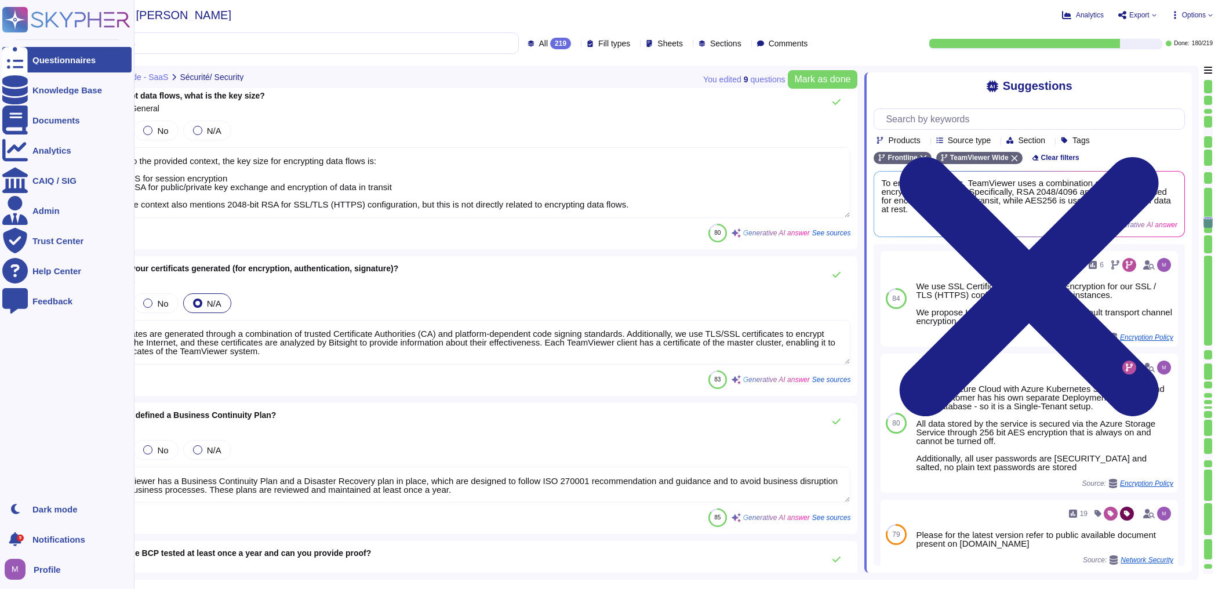
drag, startPoint x: 275, startPoint y: 359, endPoint x: 28, endPoint y: 326, distance: 249.2
click at [28, 326] on div "Questionnaires Knowledge Base Documents Analytics CAIQ / SIG Admin Trust Center…" at bounding box center [611, 294] width 1222 height 589
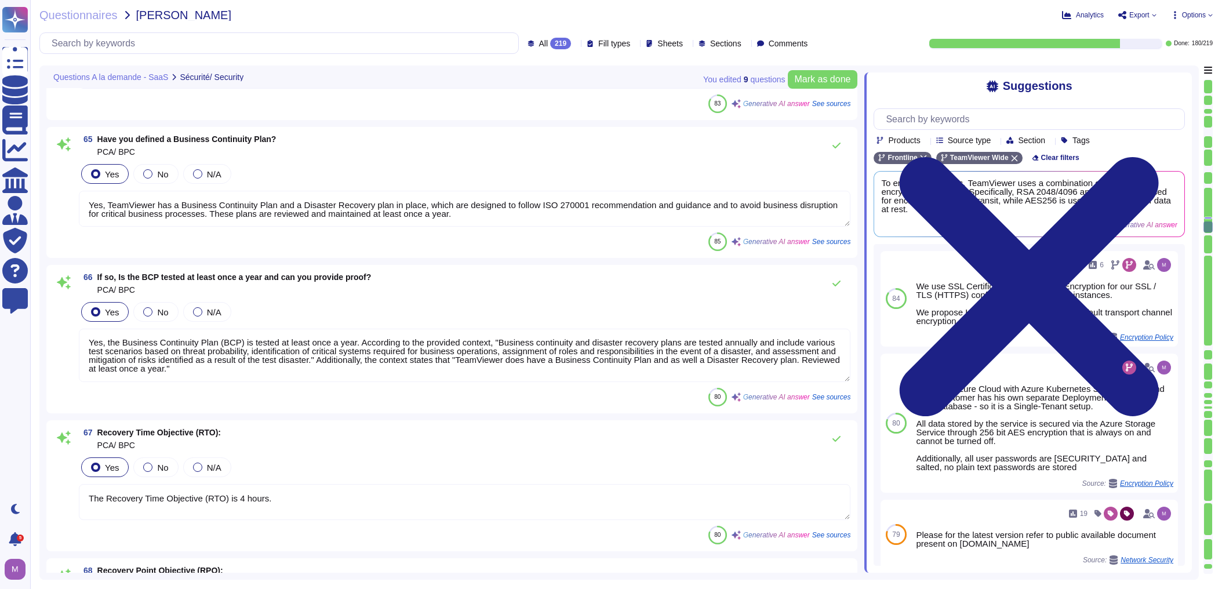
type textarea "TeamViewer creates backups of critical data in accordance with common practice …"
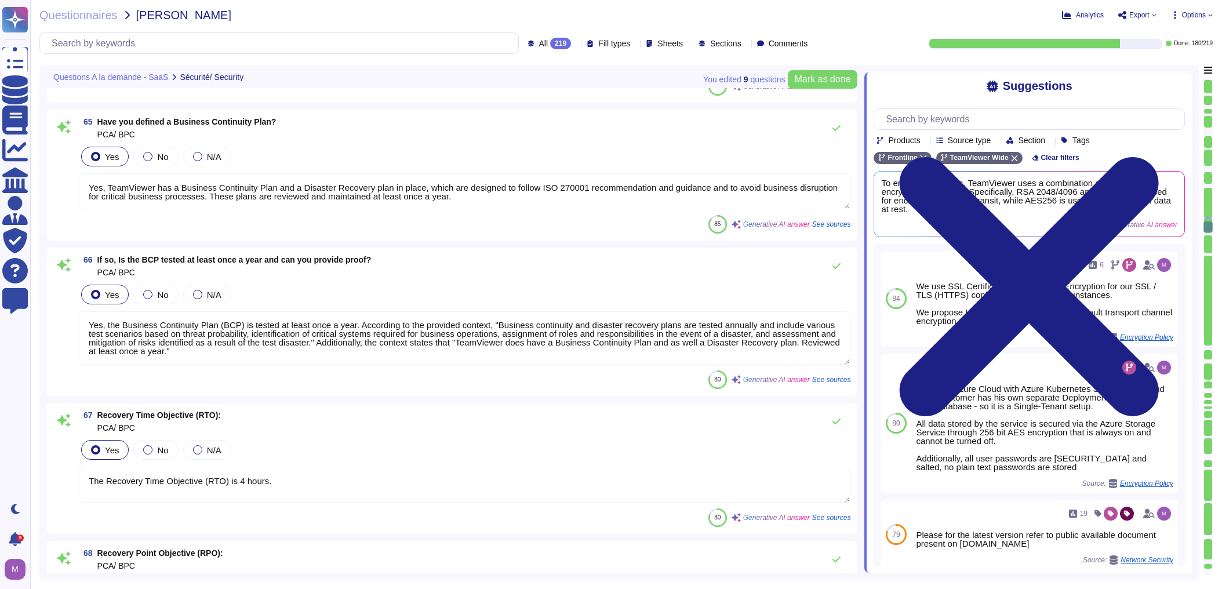
type textarea "The backup is incremental, performed on a daily basis, and also full-daily and …"
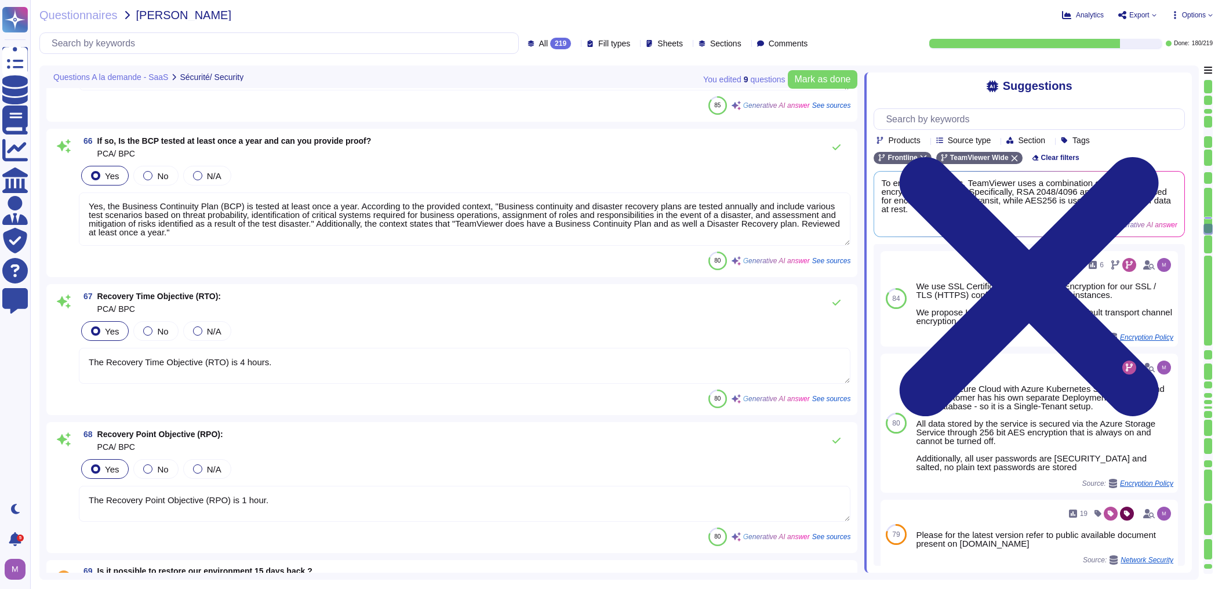
scroll to position [8995, 0]
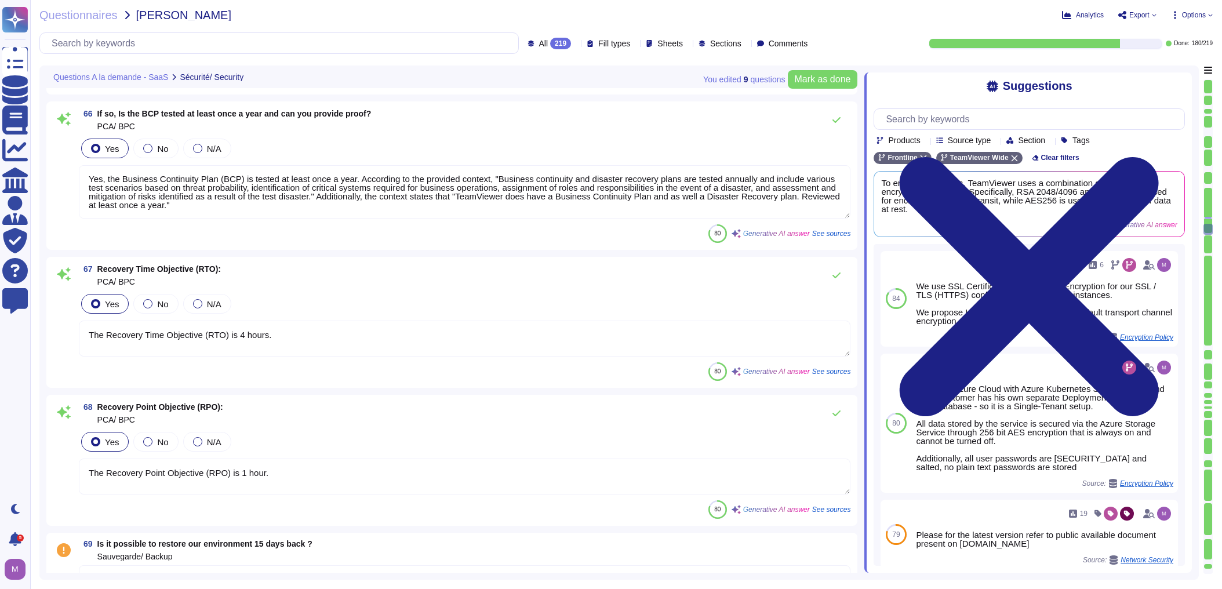
type textarea "The backups are made in a periodic manner for critical assets, applications, an…"
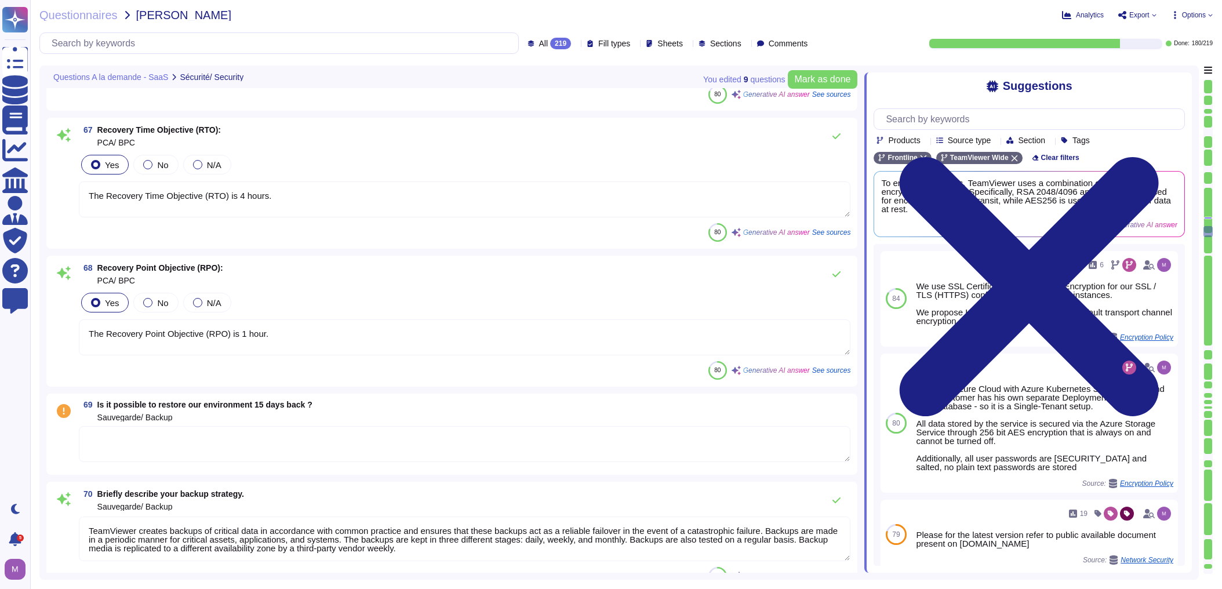
type textarea "Backups are stored in 3 different stages (daily, weekly, monthly). The retentio…"
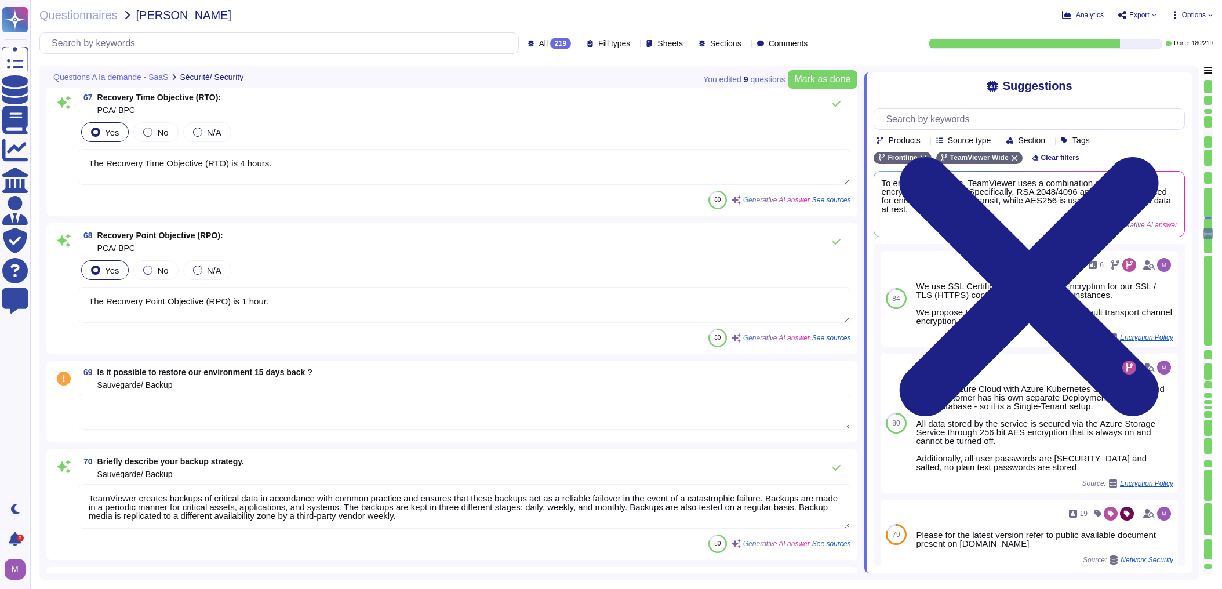
scroll to position [9227, 0]
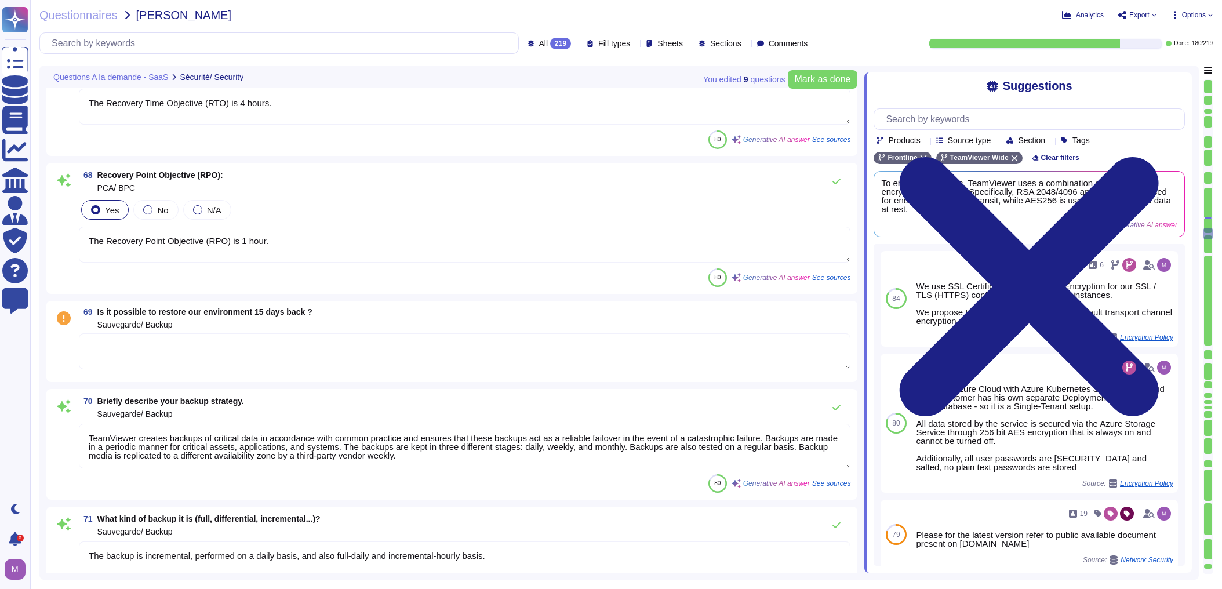
click at [223, 355] on textarea at bounding box center [464, 351] width 771 height 36
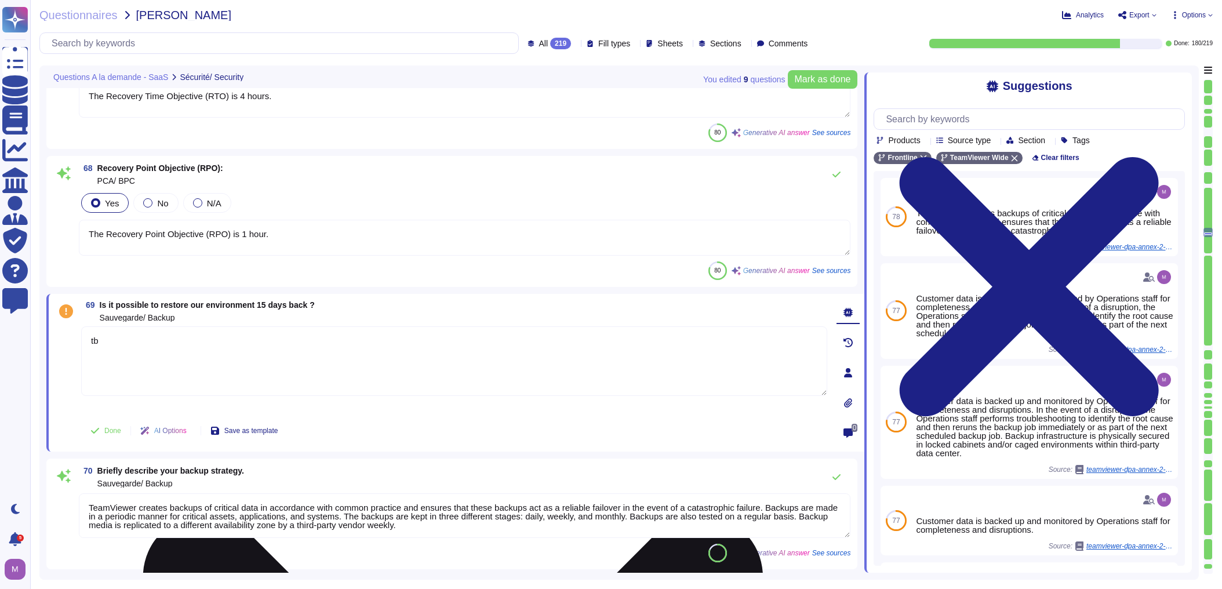
type textarea "tbd"
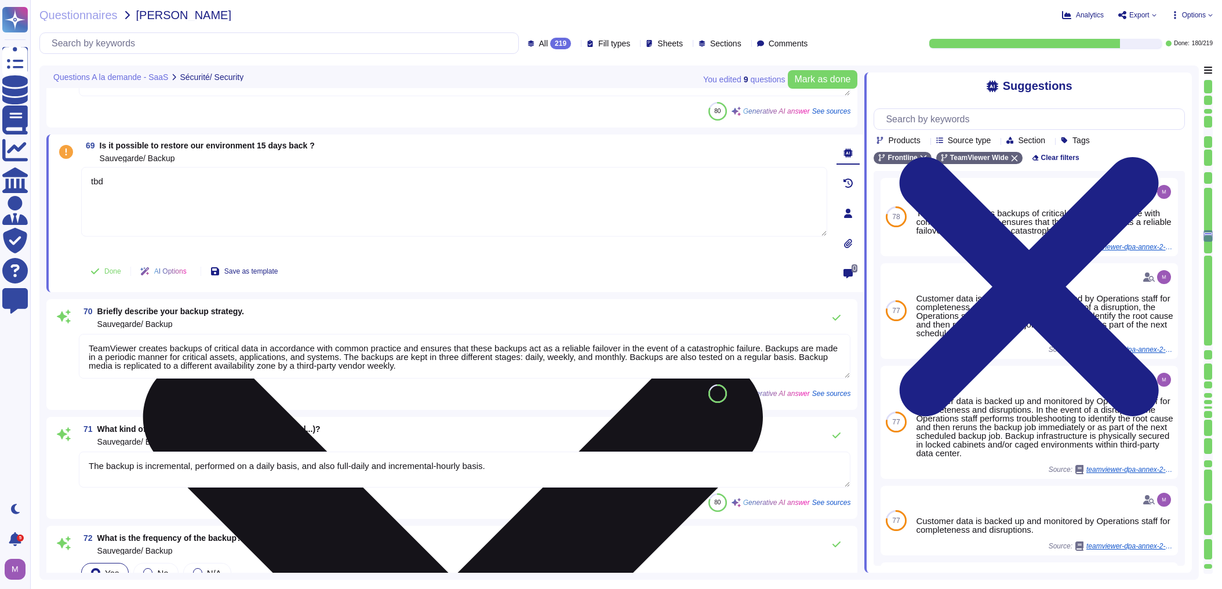
type textarea "Yes, backup media is replicated to a different availability zone by a third-par…"
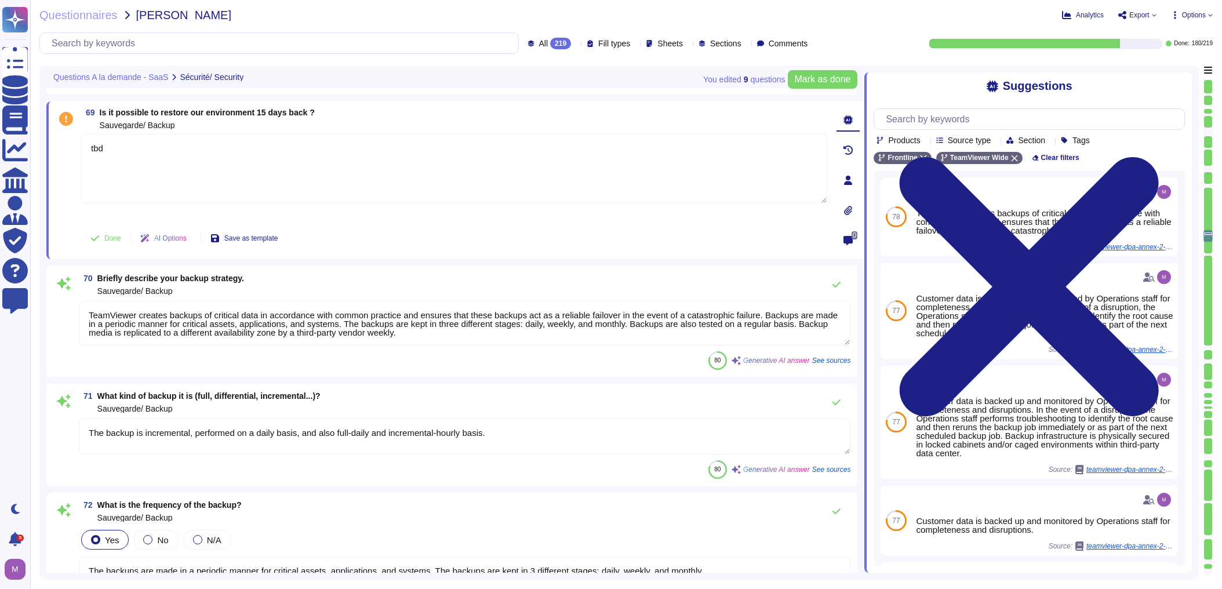
type textarea "tbd"
drag, startPoint x: 112, startPoint y: 314, endPoint x: 510, endPoint y: 331, distance: 398.5
click at [510, 331] on textarea "TeamViewer creates backups of critical data in accordance with common practice …" at bounding box center [464, 323] width 771 height 45
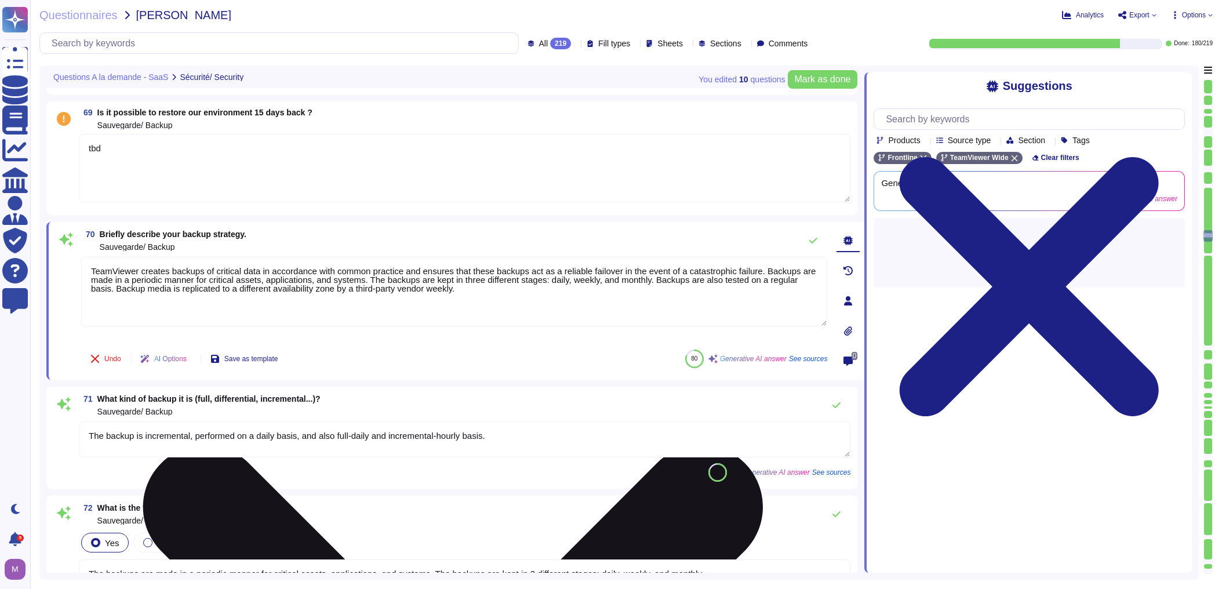
click at [443, 304] on textarea "TeamViewer creates backups of critical data in accordance with common practice …" at bounding box center [454, 292] width 746 height 70
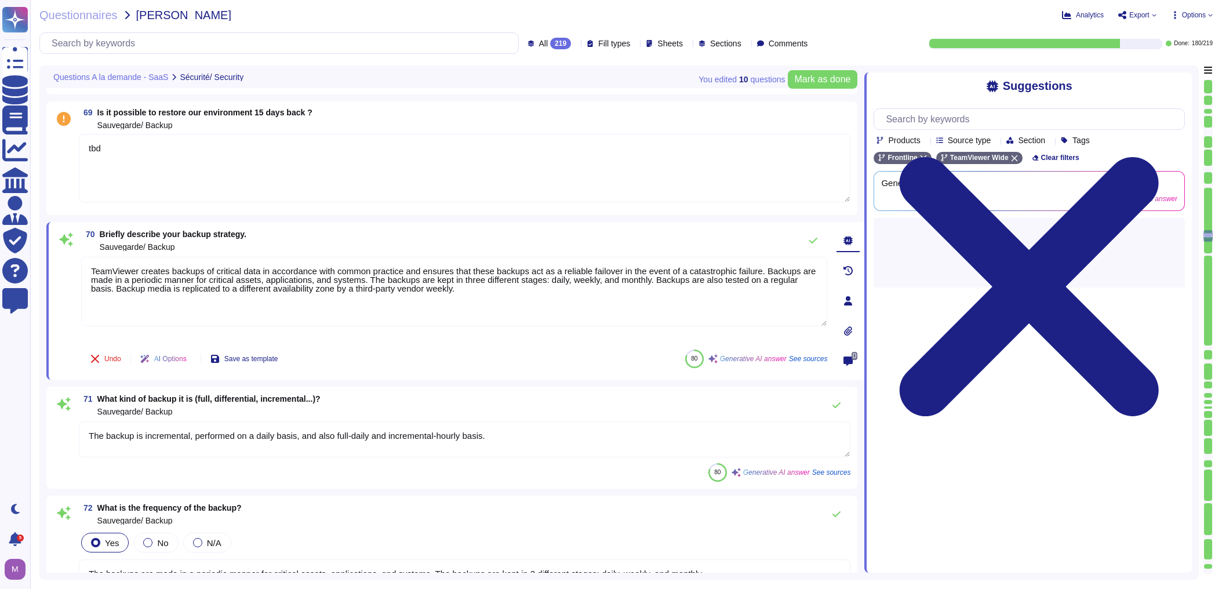
drag, startPoint x: 447, startPoint y: 295, endPoint x: -210, endPoint y: 205, distance: 663.4
click at [0, 205] on html "Questionnaires Knowledge Base Documents Analytics CAIQ / SIG Admin Trust Center…" at bounding box center [611, 294] width 1222 height 589
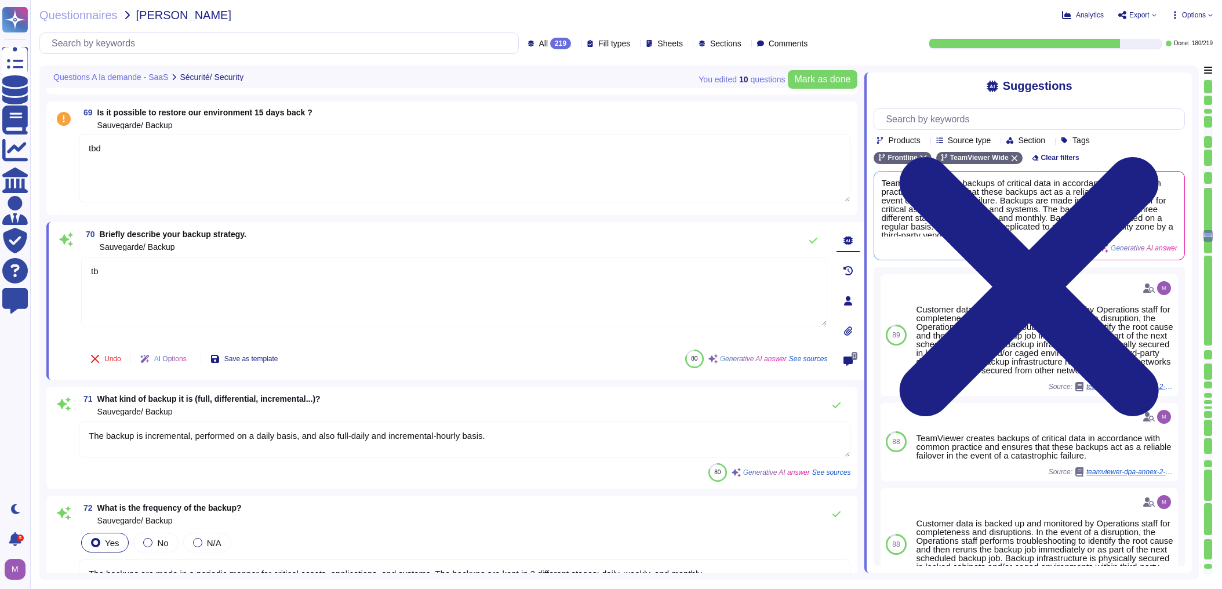
type textarea "tbd"
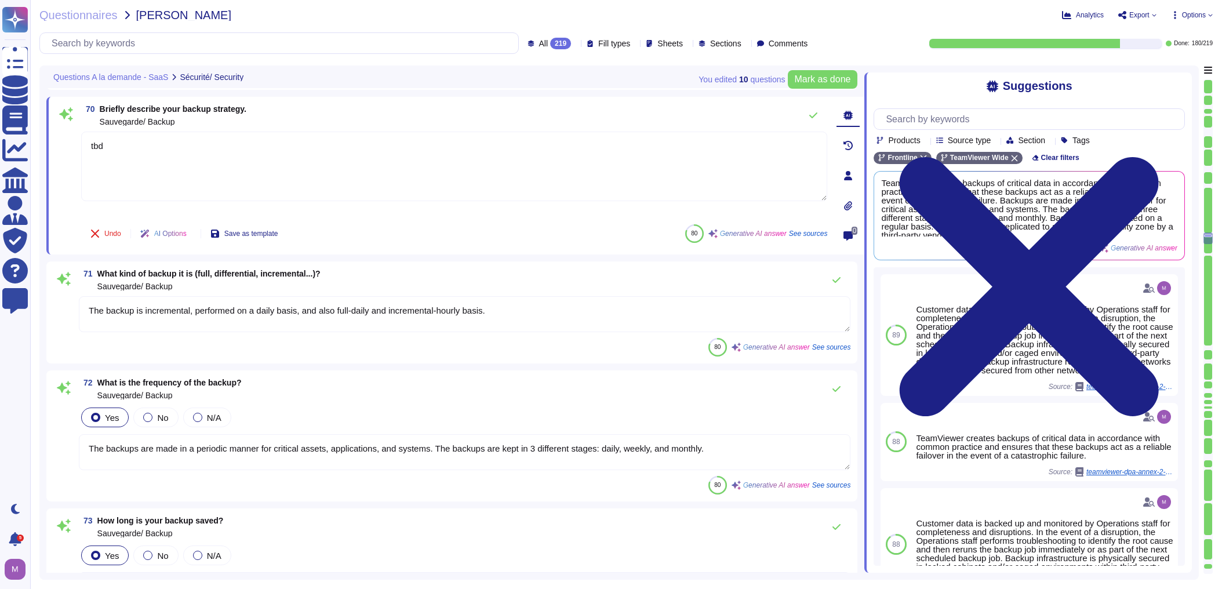
type textarea "Yes, backups are frequently tested. Data backup restoration tests are performed…"
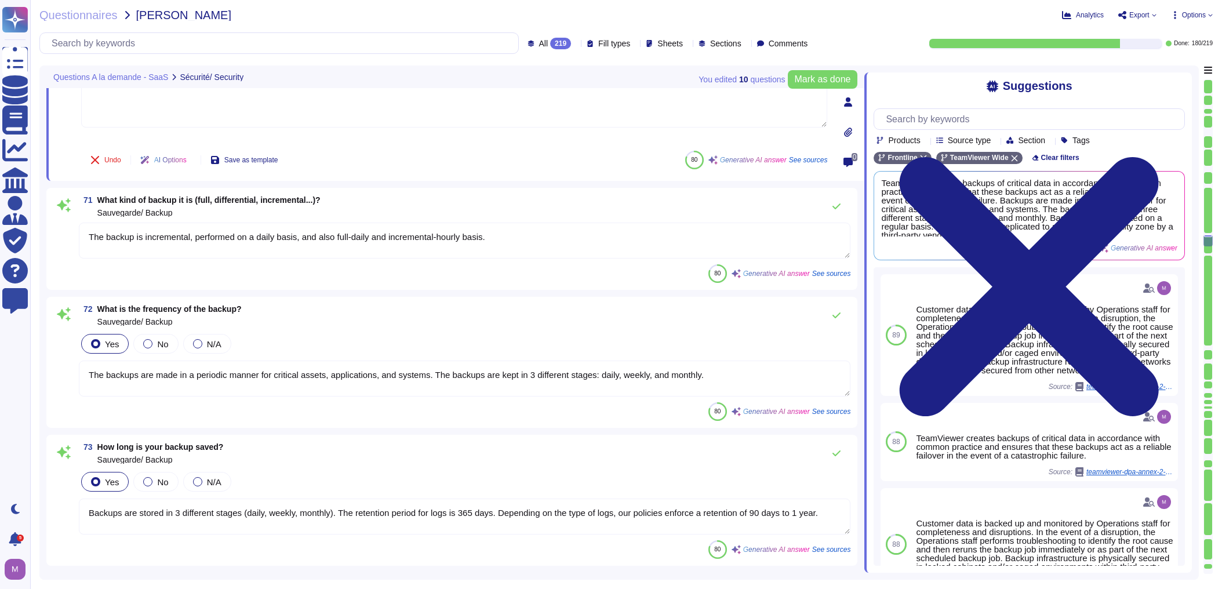
scroll to position [9598, 0]
type textarea "Yes, backups are encrypted according to our Encryption Policy."
type textarea "tbd"
drag, startPoint x: 527, startPoint y: 235, endPoint x: -254, endPoint y: 216, distance: 781.5
click at [0, 216] on html "Questionnaires Knowledge Base Documents Analytics CAIQ / SIG Admin Trust Center…" at bounding box center [611, 294] width 1222 height 589
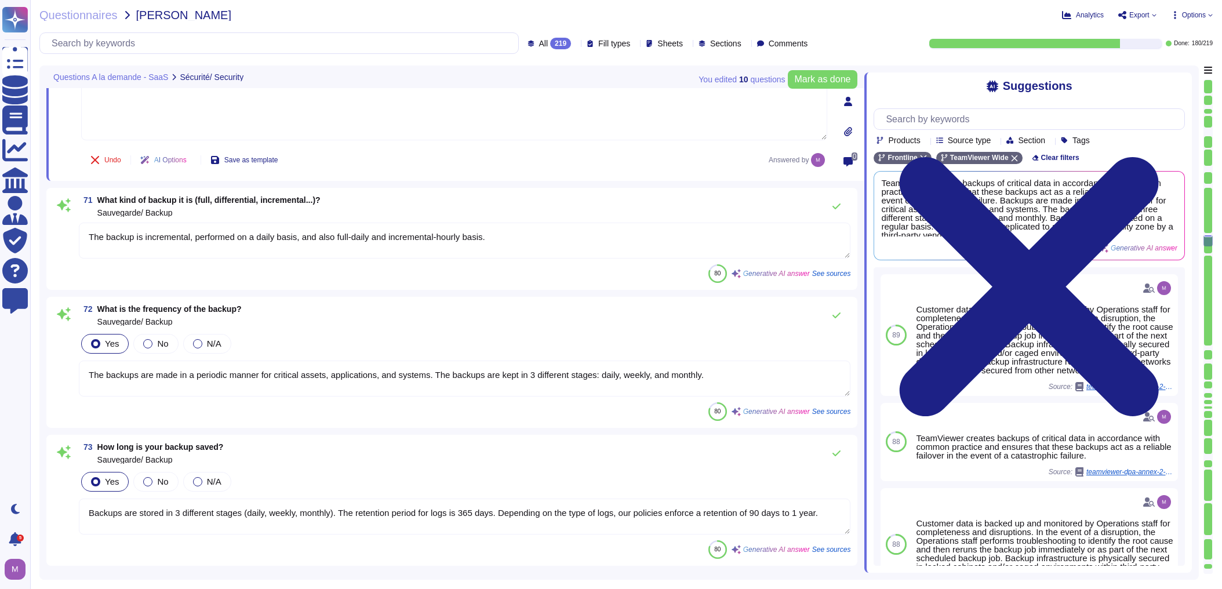
click at [319, 228] on textarea "The backup is incremental, performed on a daily basis, and also full-daily and …" at bounding box center [464, 241] width 771 height 36
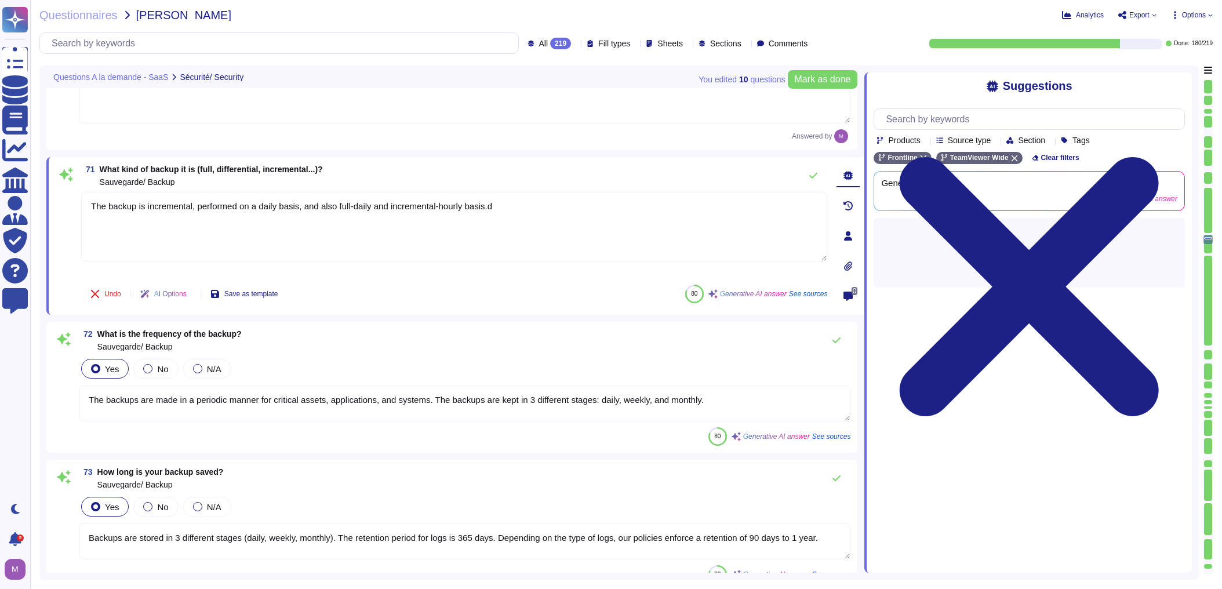
drag, startPoint x: 448, startPoint y: 208, endPoint x: -81, endPoint y: 190, distance: 529.5
click at [0, 190] on html "Questionnaires Knowledge Base Documents Analytics CAIQ / SIG Admin Trust Center…" at bounding box center [611, 294] width 1222 height 589
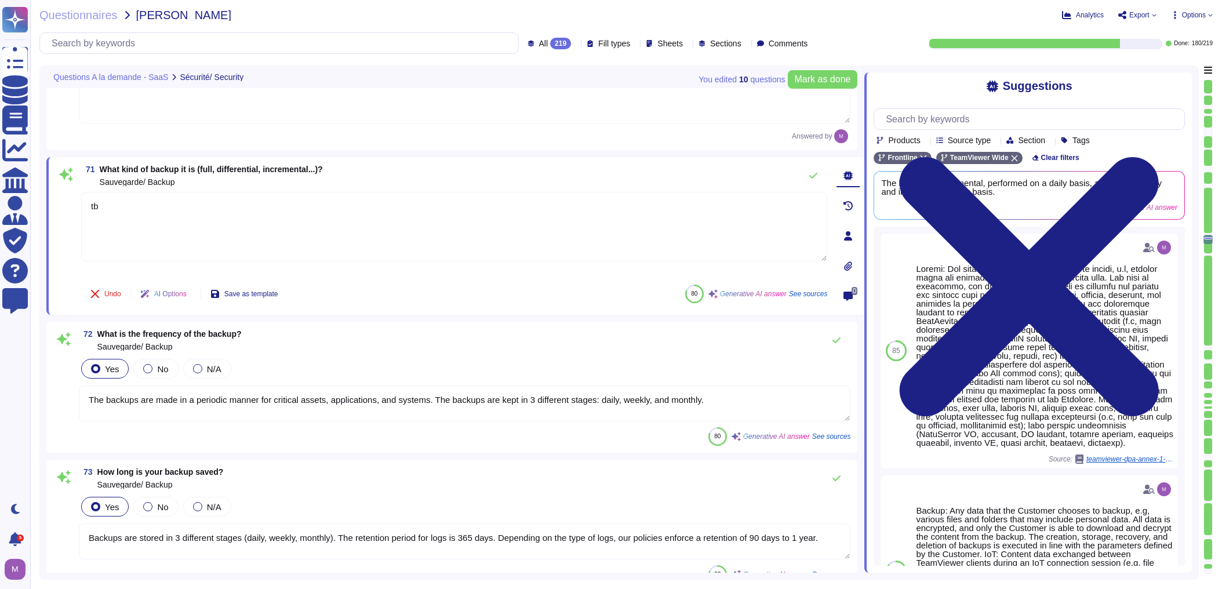
type textarea "tbd"
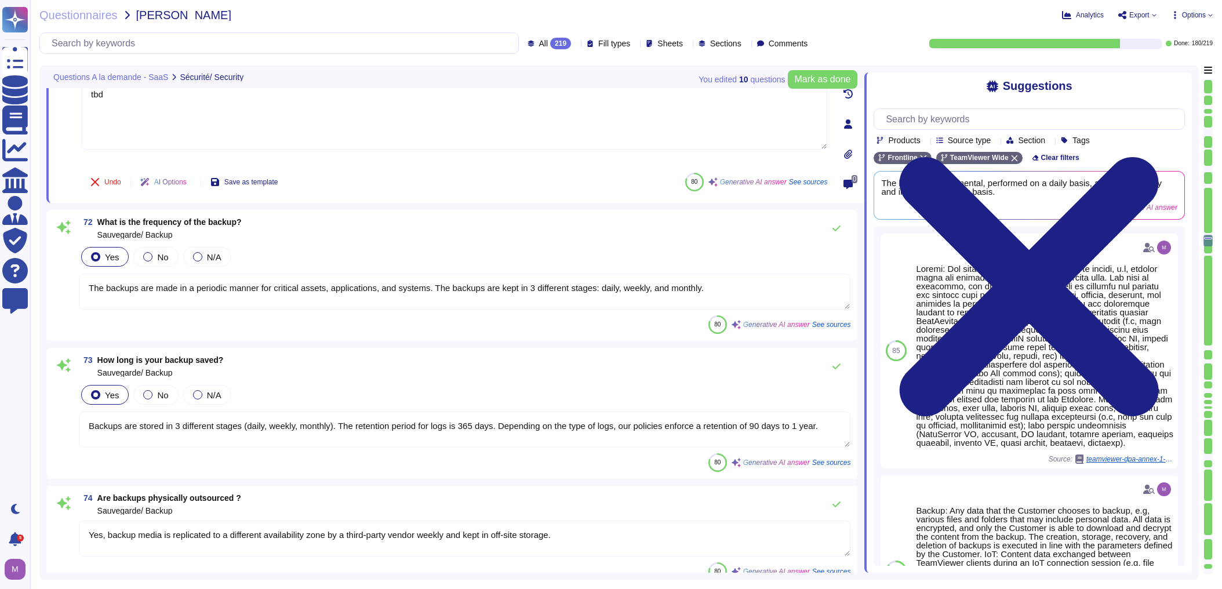
scroll to position [9737, 0]
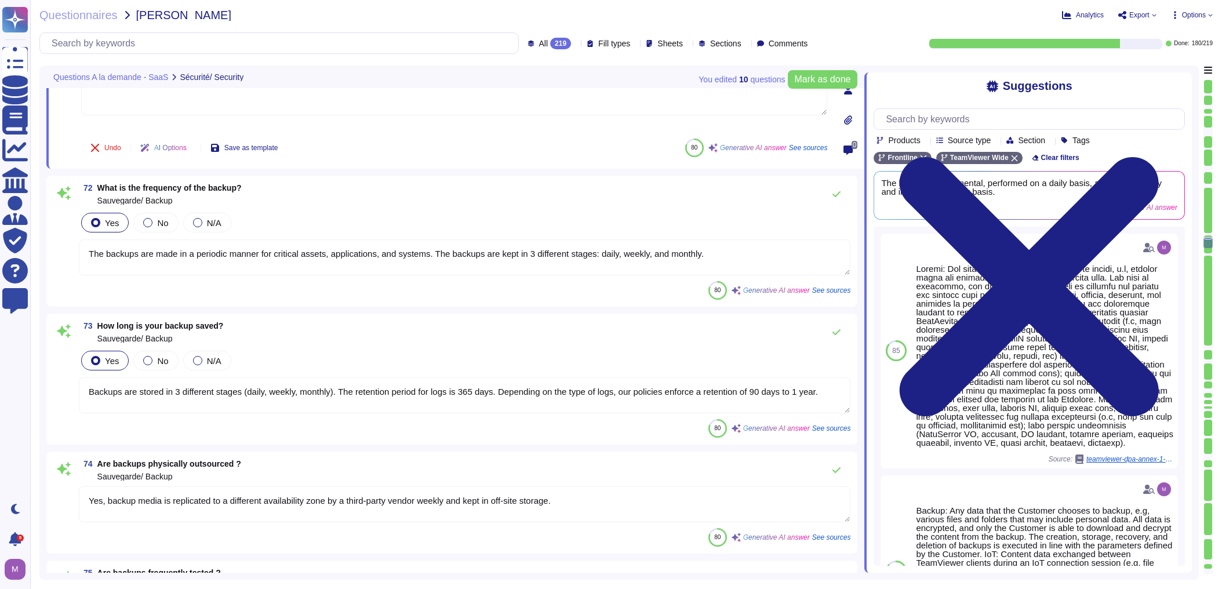
type textarea "Yes, backups are encrypted according to our Encryption Policy. The encryption a…"
type textarea "tbd"
drag, startPoint x: 95, startPoint y: 256, endPoint x: 711, endPoint y: 243, distance: 616.3
click at [711, 243] on textarea "The backups are made in a periodic manner for critical assets, applications, an…" at bounding box center [464, 258] width 771 height 36
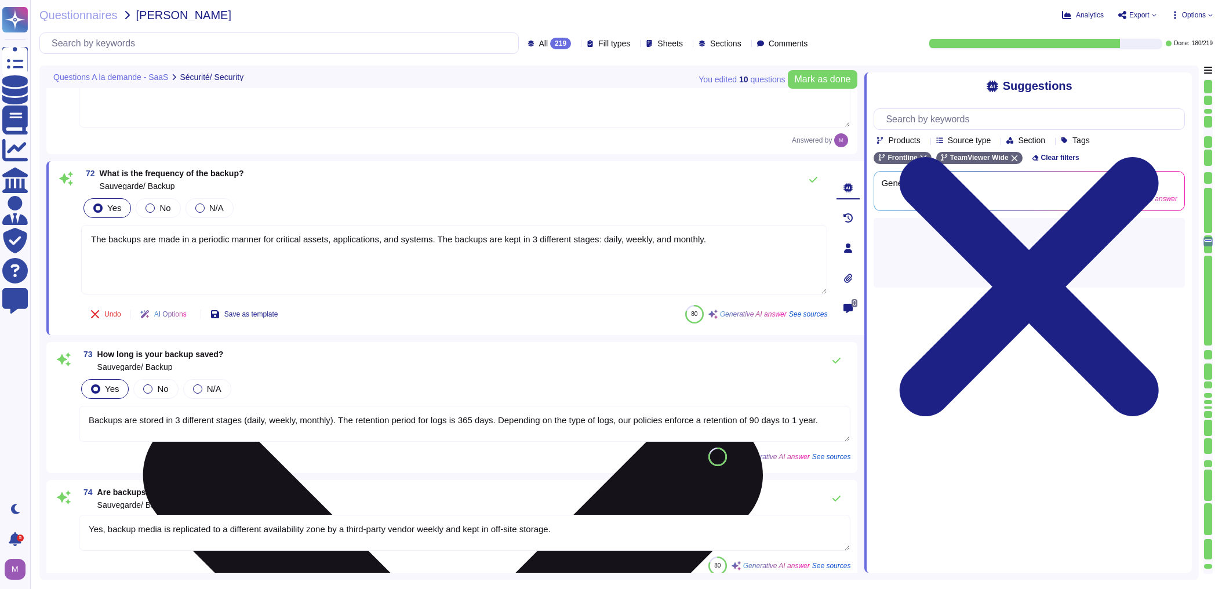
click at [710, 232] on textarea "The backups are made in a periodic manner for critical assets, applications, an…" at bounding box center [454, 260] width 746 height 70
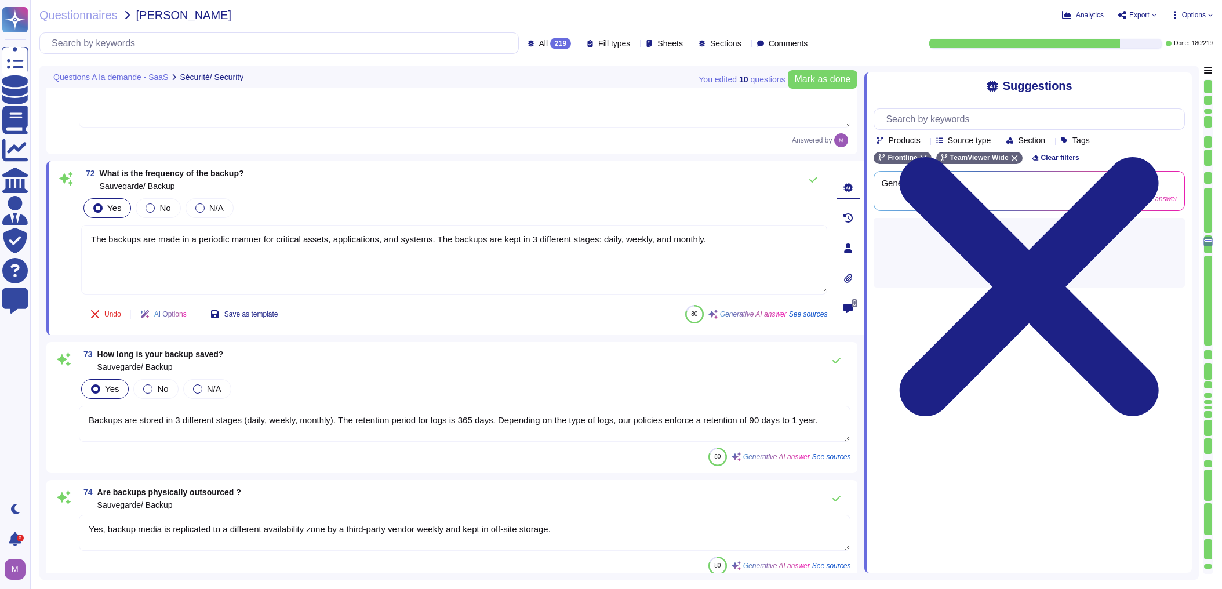
drag, startPoint x: 710, startPoint y: 230, endPoint x: -64, endPoint y: 226, distance: 774.3
click at [0, 226] on html "Questionnaires Knowledge Base Documents Analytics CAIQ / SIG Admin Trust Center…" at bounding box center [611, 294] width 1222 height 589
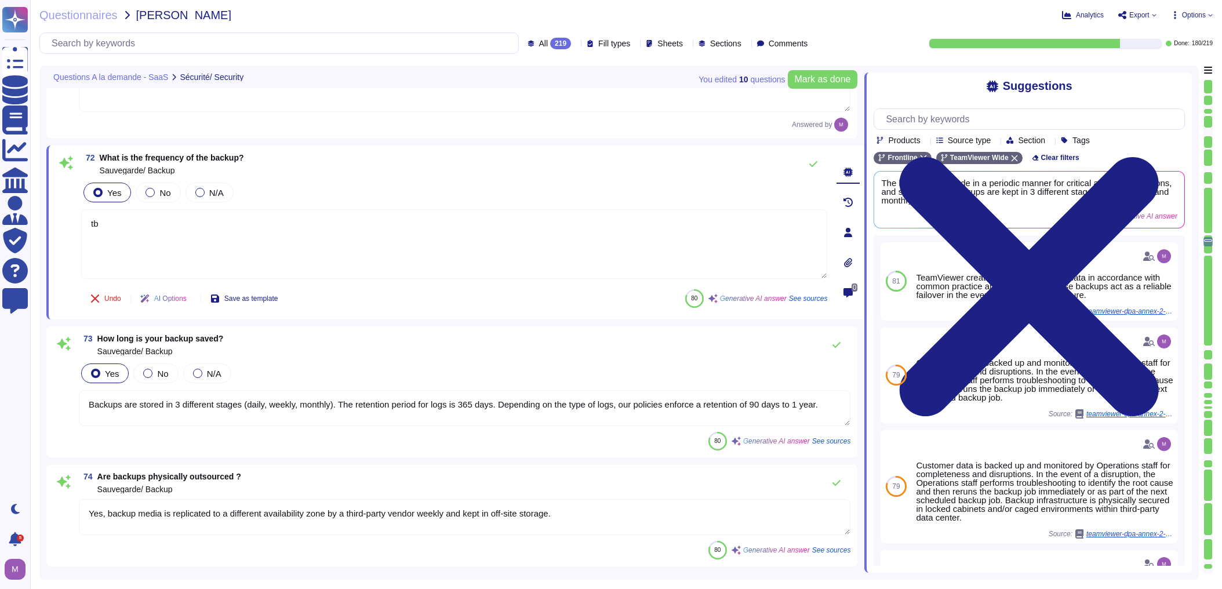
type textarea "tbd"
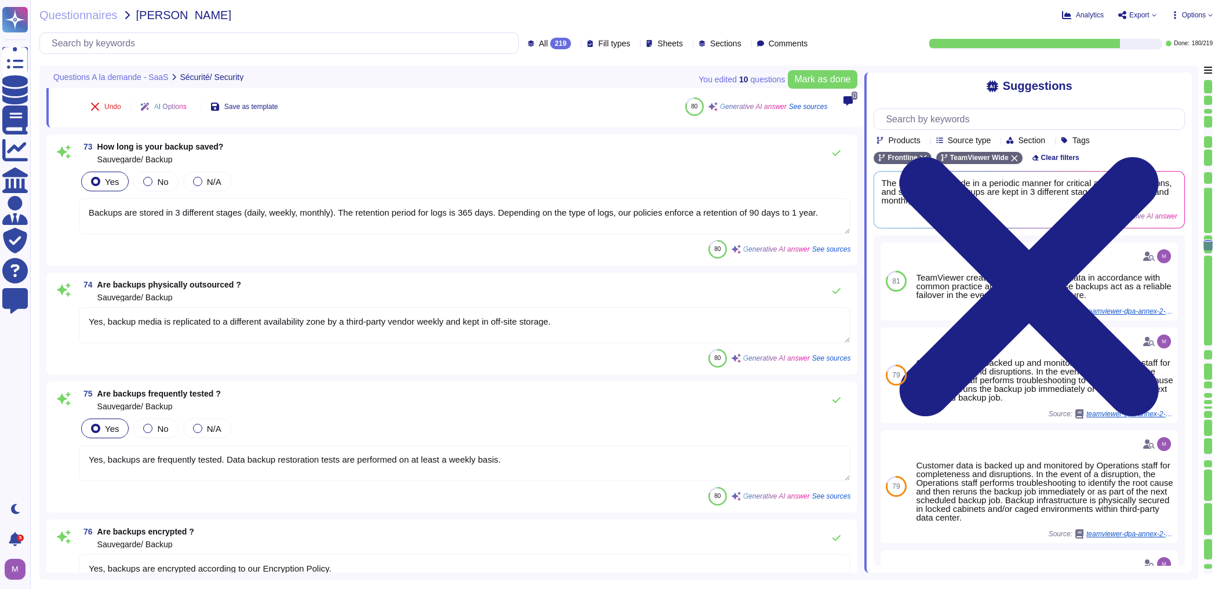
type textarea "Yes, the solution generates logs that are usable to investigate in case of a se…"
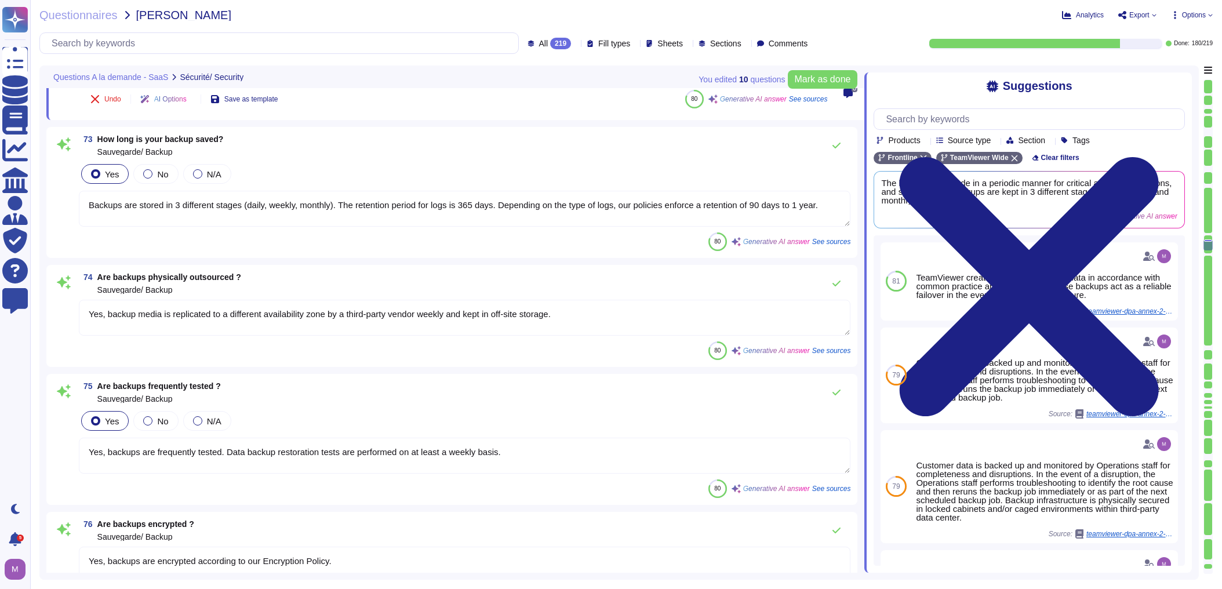
type textarea "tbd"
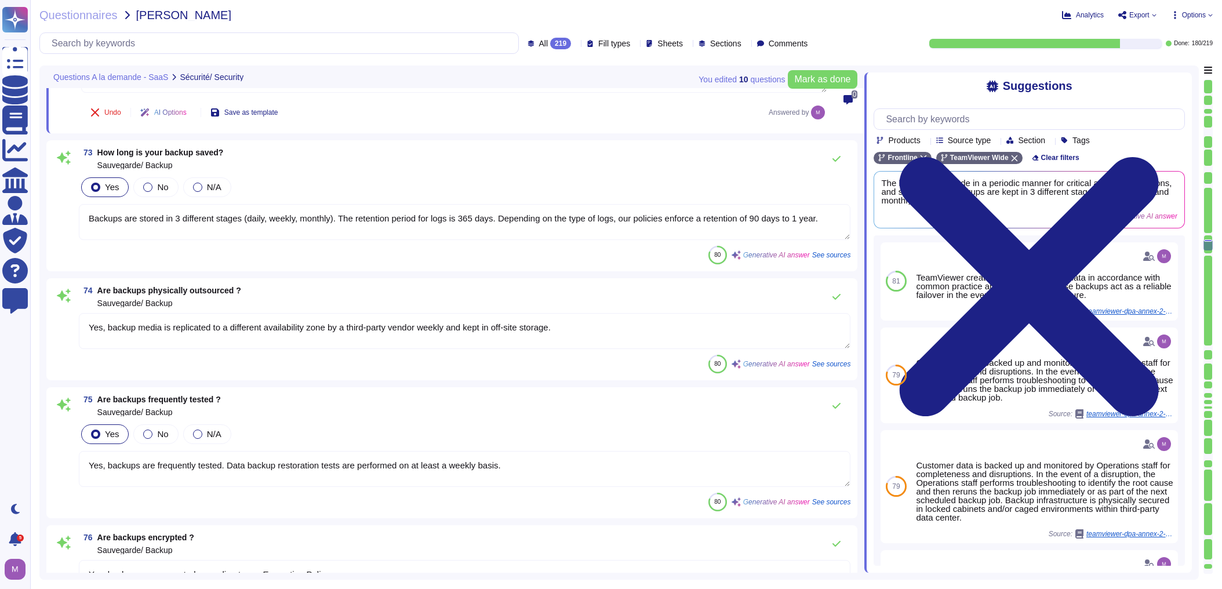
drag, startPoint x: 139, startPoint y: 202, endPoint x: 844, endPoint y: 211, distance: 704.8
click at [796, 211] on body "Questionnaires Knowledge Base Documents Analytics CAIQ / SIG Admin Trust Center…" at bounding box center [611, 294] width 1222 height 589
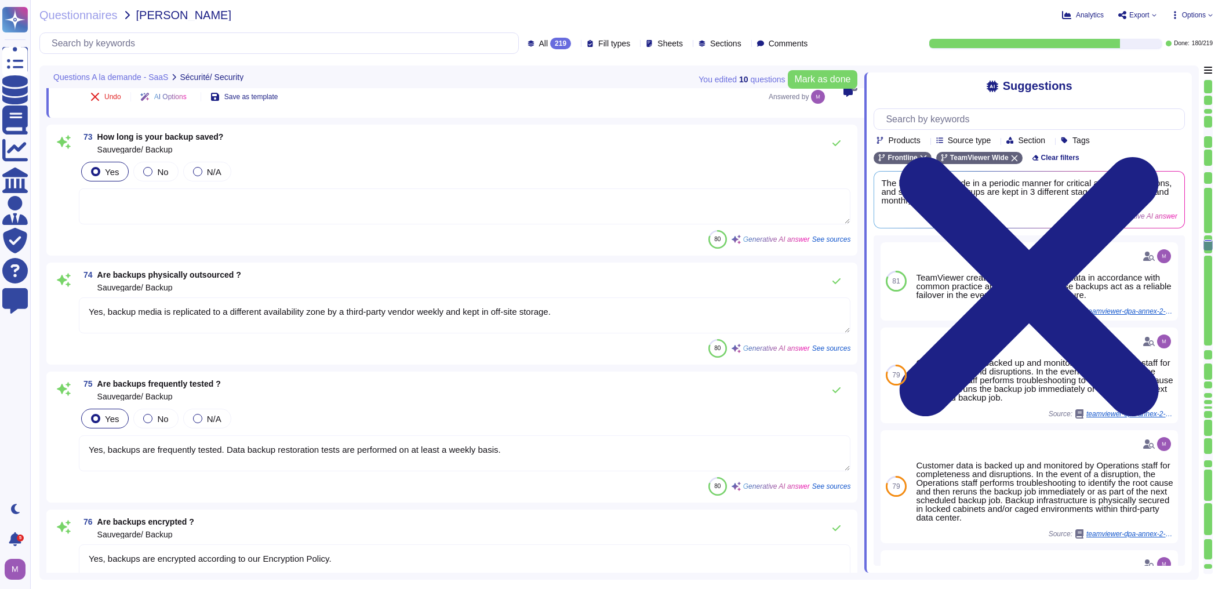
click at [500, 319] on div "74 Are backups physically outsourced ? Sauvegarde/ Backup Yes, backup media is …" at bounding box center [451, 314] width 797 height 88
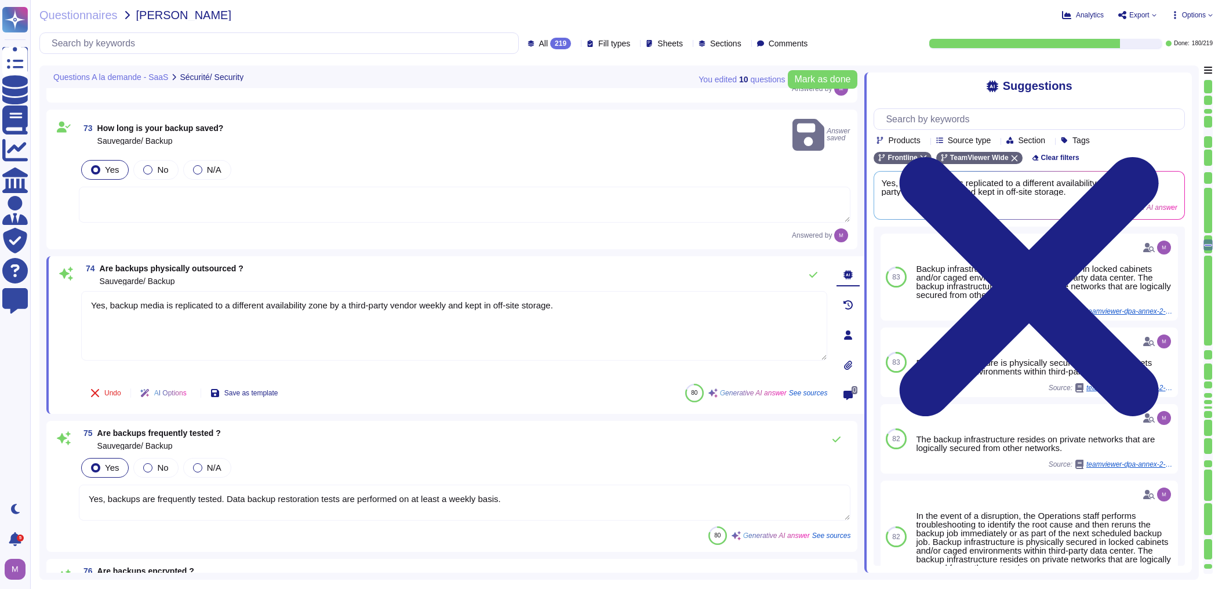
drag, startPoint x: 538, startPoint y: 289, endPoint x: -86, endPoint y: 313, distance: 625.3
click at [0, 313] on html "Questionnaires Knowledge Base Documents Analytics CAIQ / SIG Admin Trust Center…" at bounding box center [611, 294] width 1222 height 589
type textarea "y"
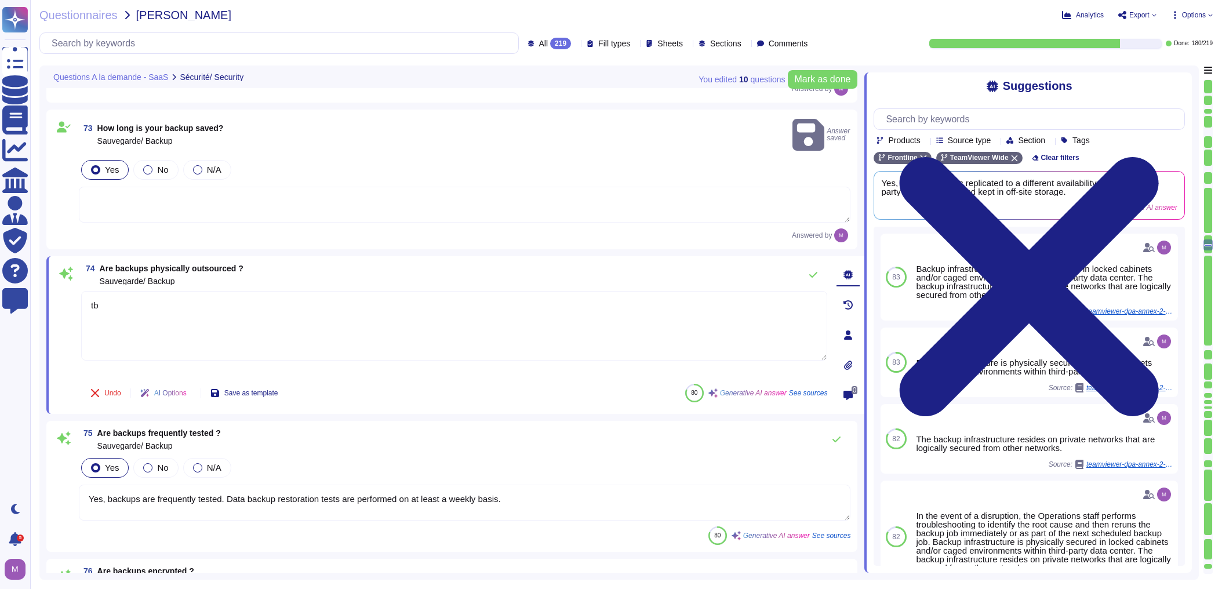
type textarea "tbd"
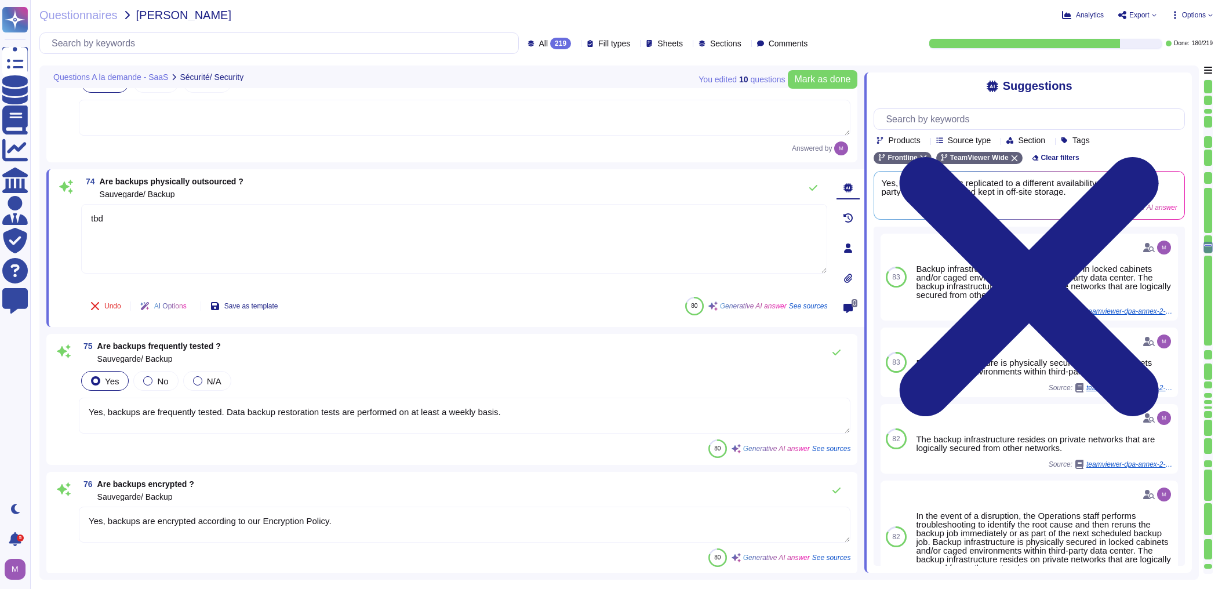
type textarea "Yes, the solution generates logs that are usable to investigate in case of a se…"
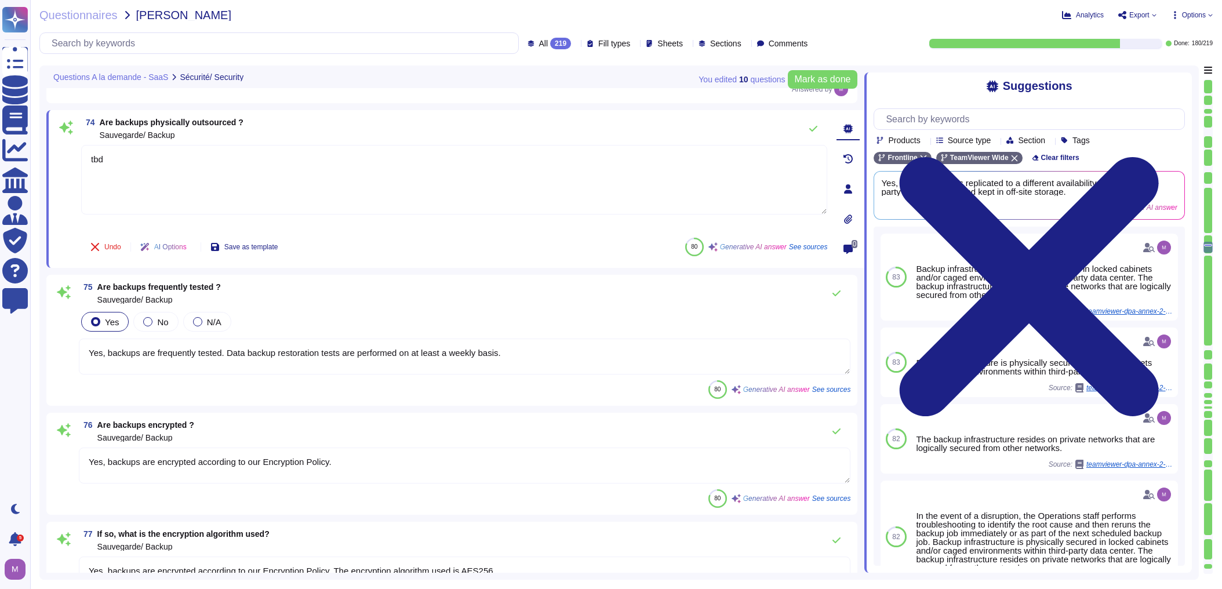
scroll to position [10062, 0]
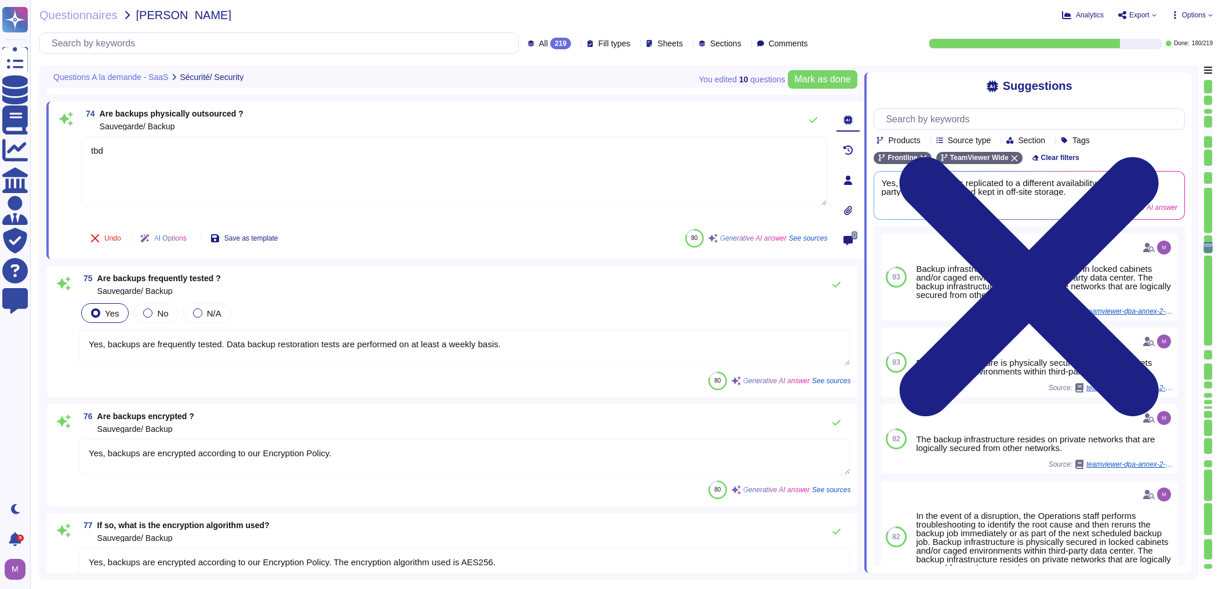
type textarea "tbd"
click at [90, 358] on textarea "Yes, backups are frequently tested. Data backup restoration tests are performed…" at bounding box center [464, 348] width 771 height 36
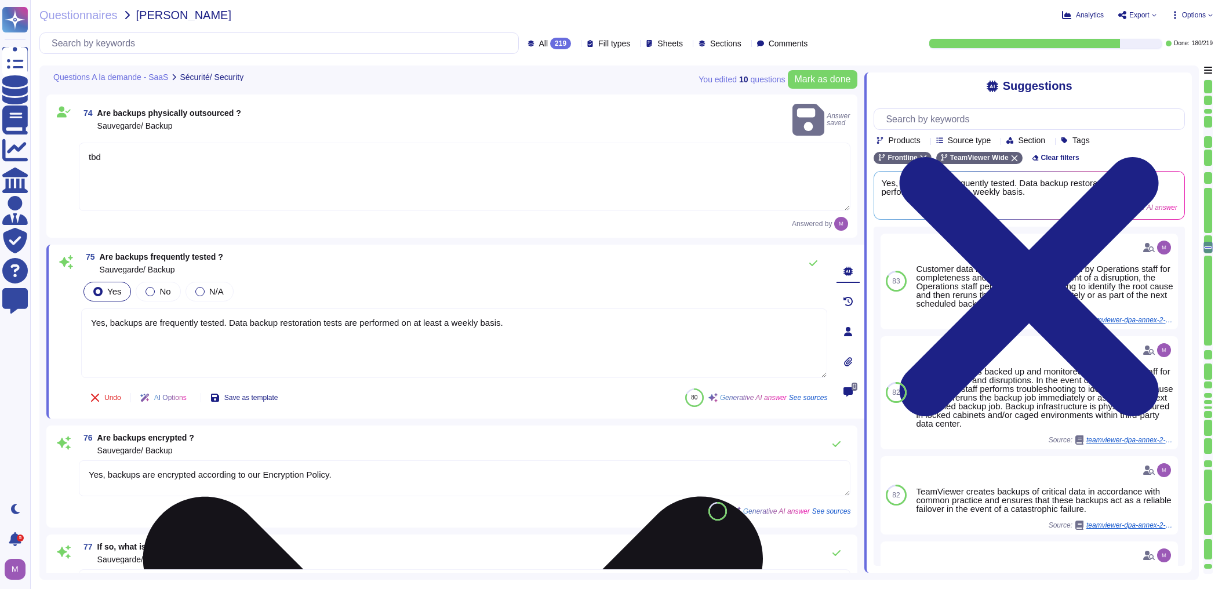
drag, startPoint x: 95, startPoint y: 311, endPoint x: 595, endPoint y: 302, distance: 500.3
click at [595, 308] on textarea "Yes, backups are frequently tested. Data backup restoration tests are performed…" at bounding box center [454, 343] width 746 height 70
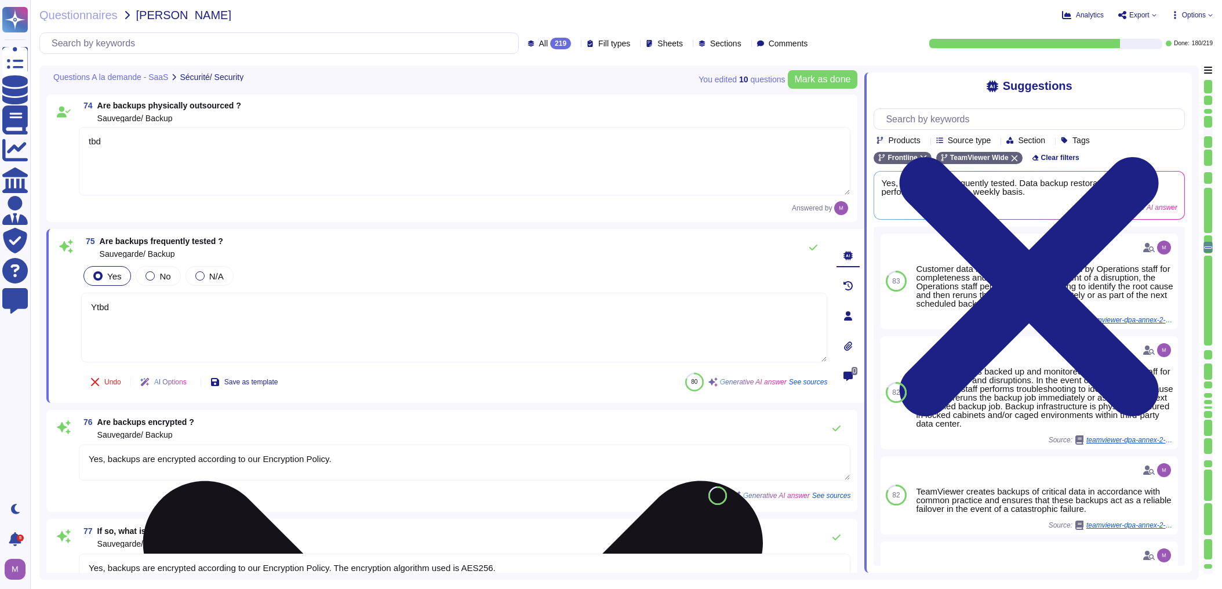
click at [92, 307] on textarea "Ytbd" at bounding box center [454, 328] width 746 height 70
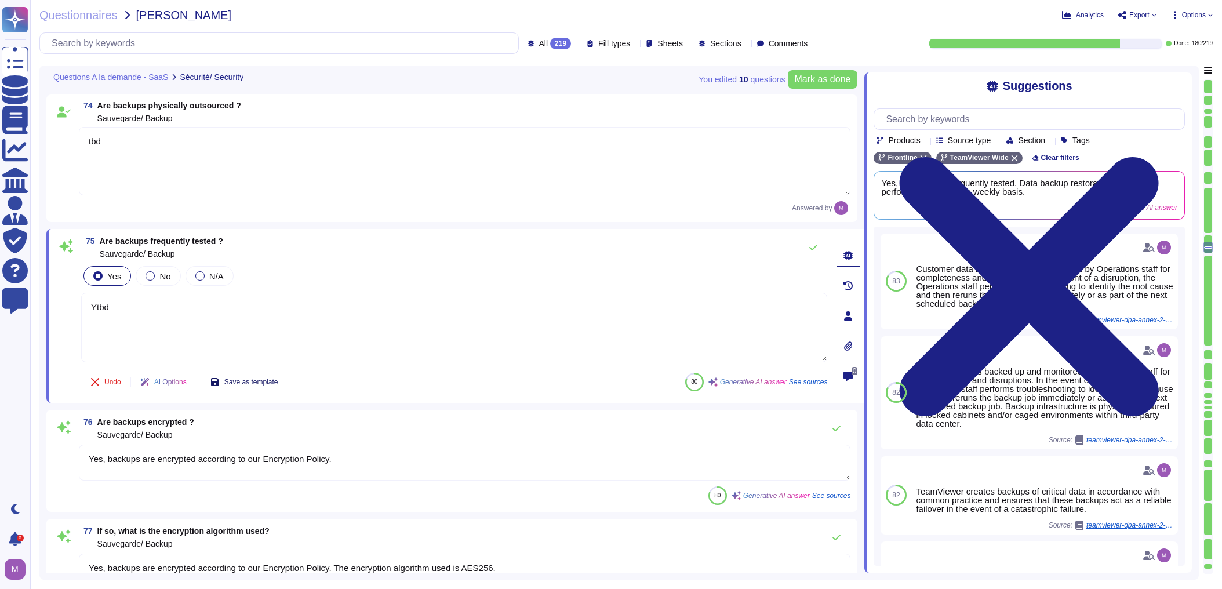
type textarea "tbd"
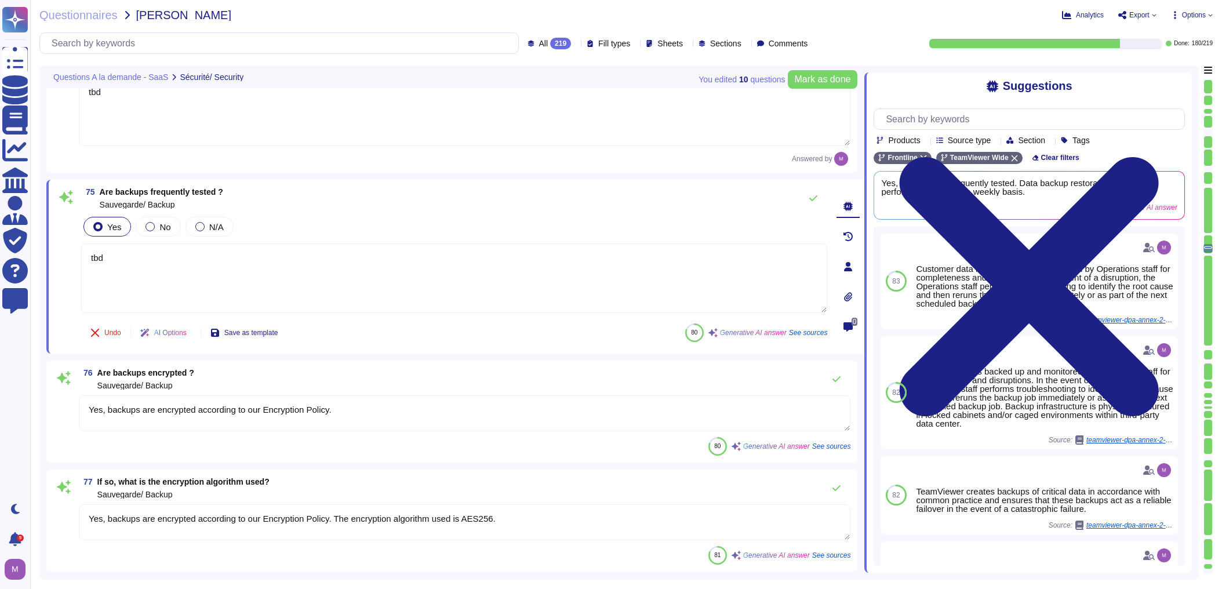
type textarea "The retention time of the logs varies depending on the type of logs. Our polici…"
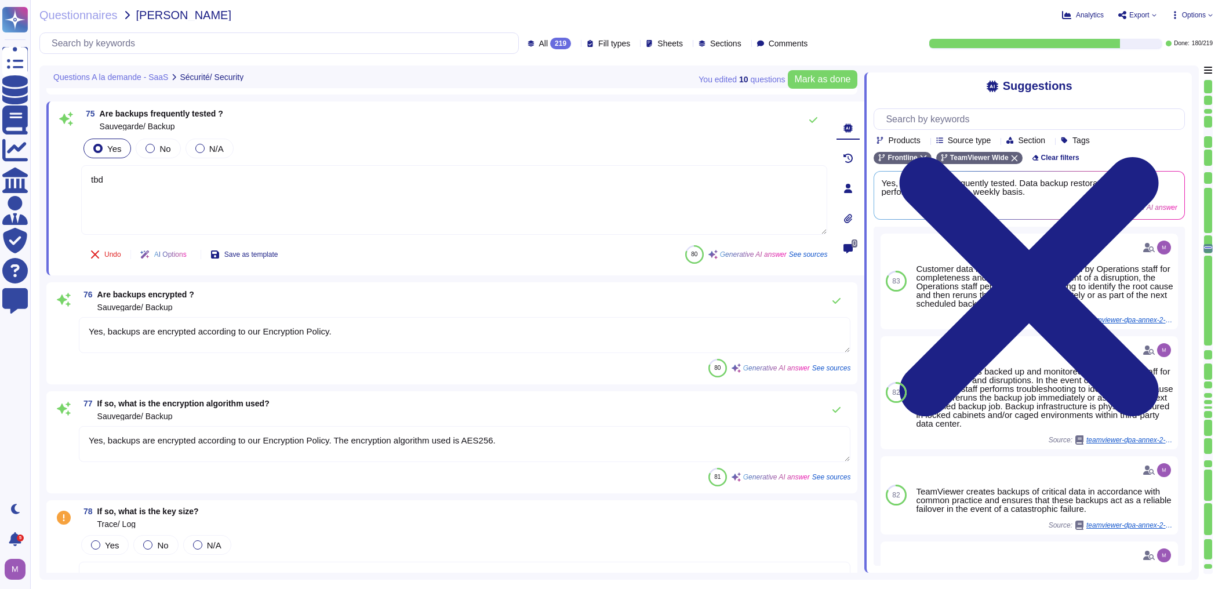
scroll to position [10201, 0]
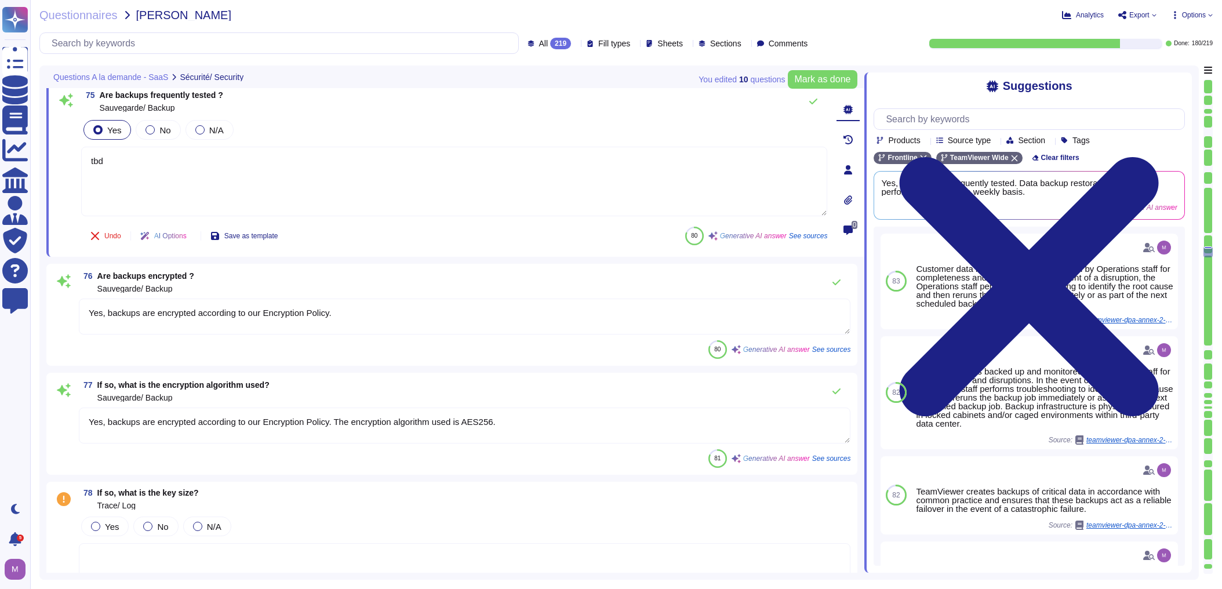
type textarea "Yes, TeamViewer has a 24/7 Security Operations Center (SOC) that monitors criti…"
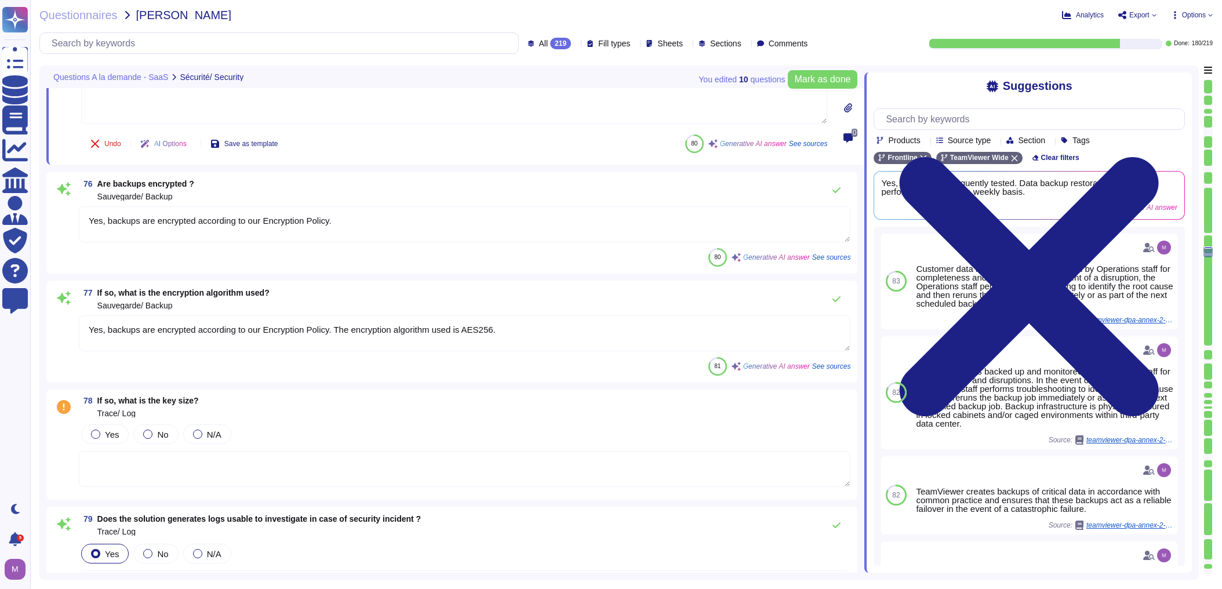
scroll to position [10294, 0]
type textarea "tbd"
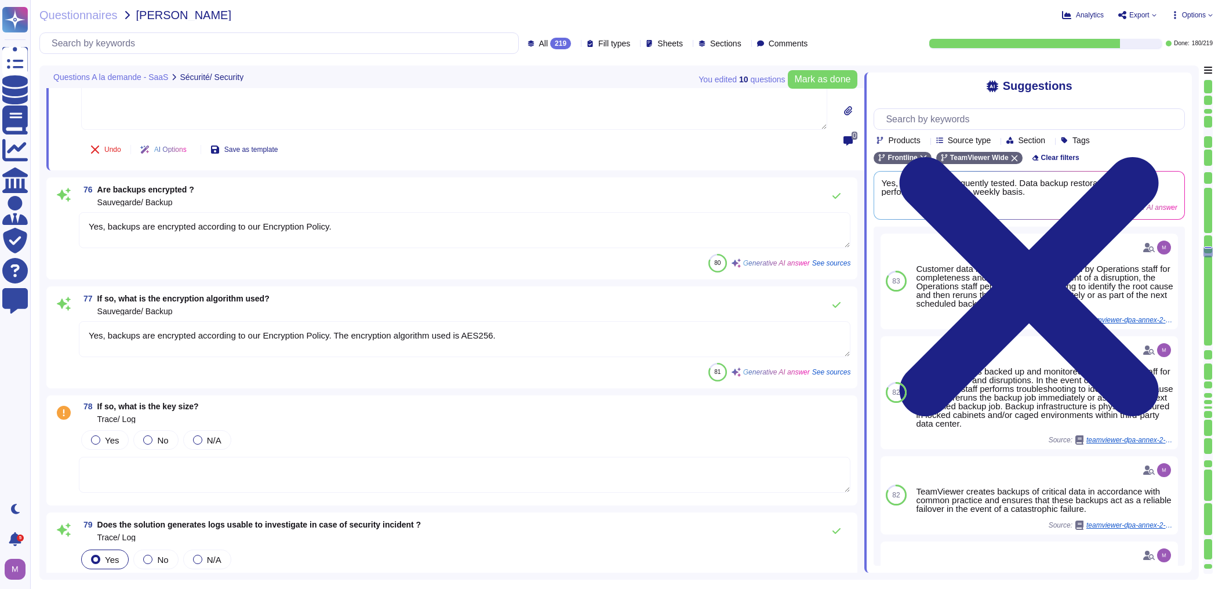
click at [108, 326] on textarea "Yes, backups are encrypted according to our Encryption Policy. The encryption a…" at bounding box center [464, 339] width 771 height 36
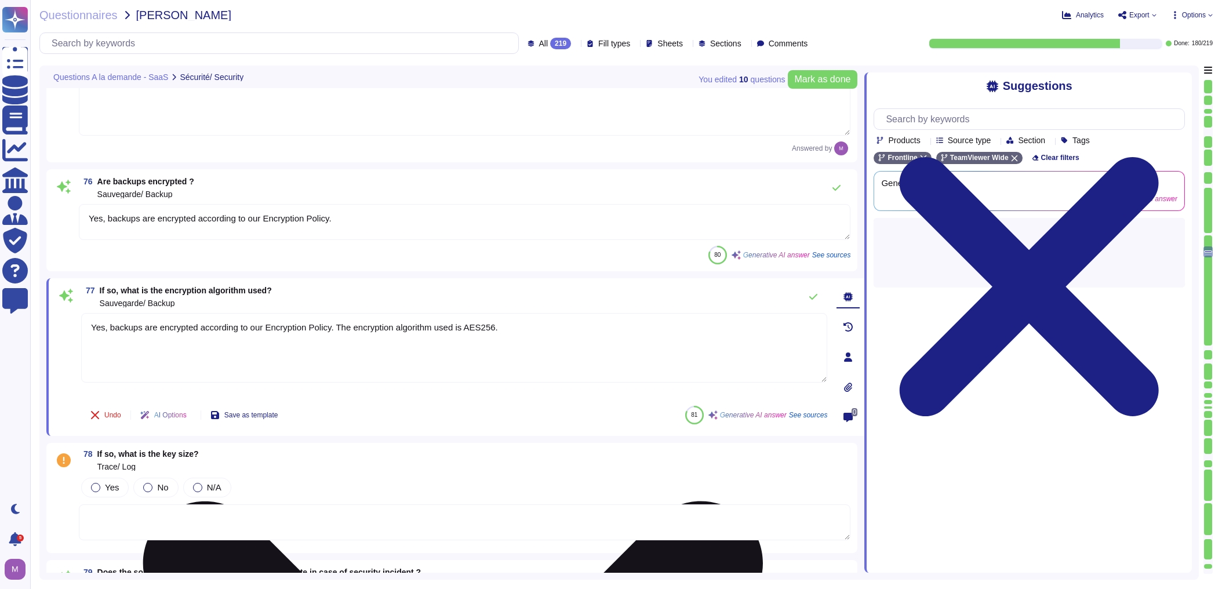
drag, startPoint x: 93, startPoint y: 305, endPoint x: 617, endPoint y: 306, distance: 524.0
click at [617, 313] on textarea "Yes, backups are encrypted according to our Encryption Policy. The encryption a…" at bounding box center [454, 348] width 746 height 70
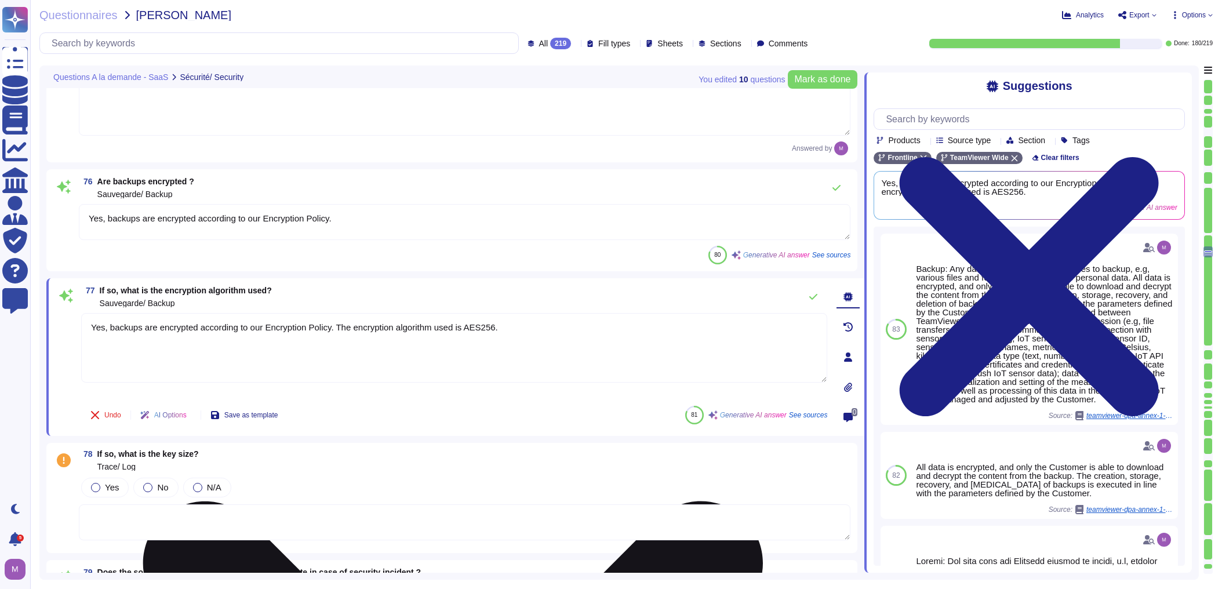
type textarea "Y"
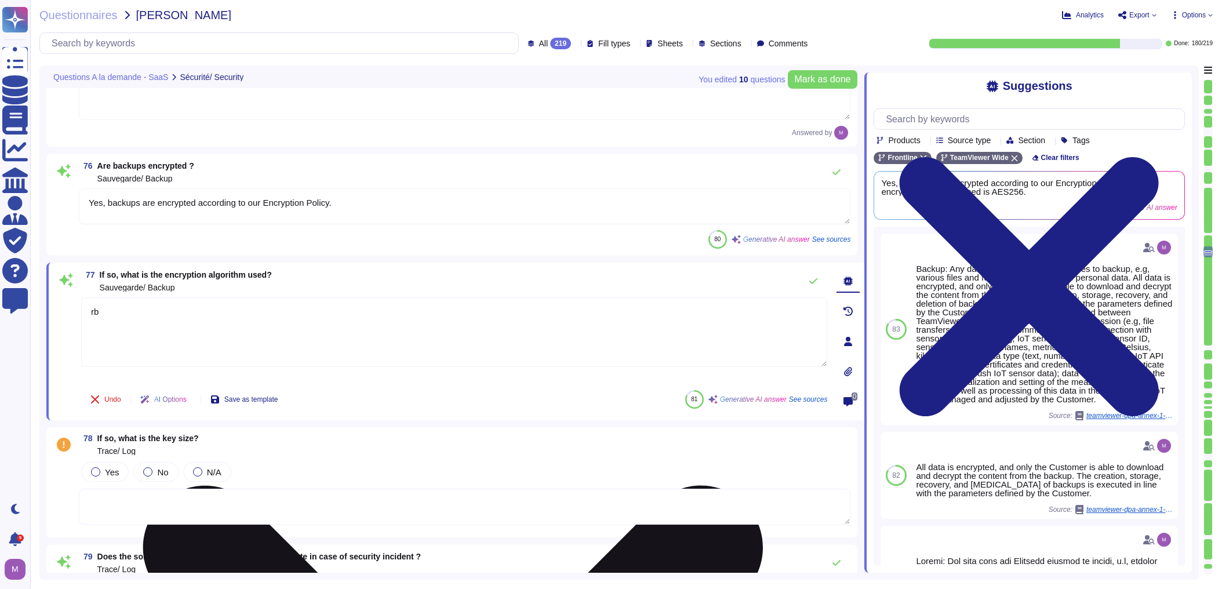
type textarea "r"
type textarea "tbd"
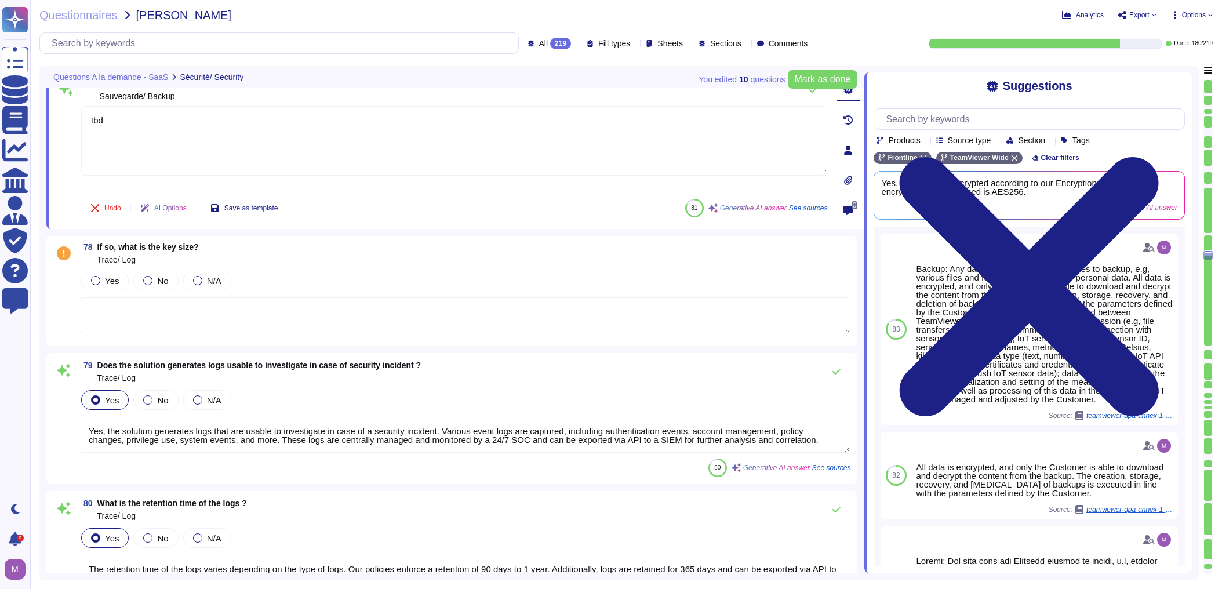
type textarea "Yes, we supervise them. Logs are centrally managed and monitored by a 24/7 Secu…"
type textarea "tbd"
click at [166, 312] on textarea at bounding box center [464, 314] width 771 height 36
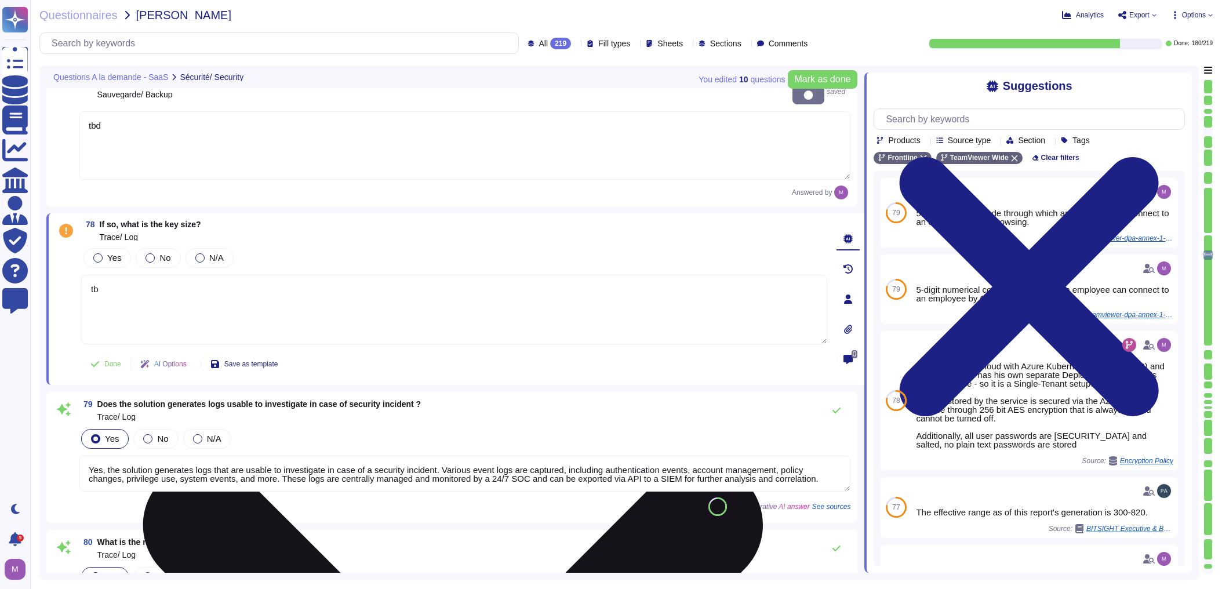
type textarea "tbd"
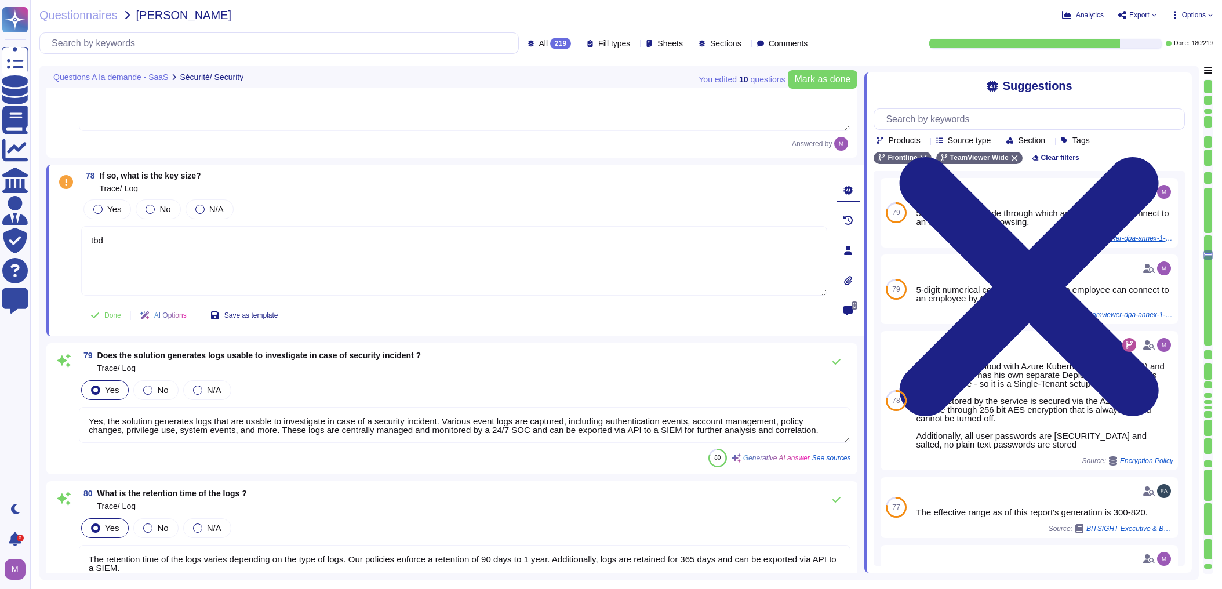
scroll to position [10618, 0]
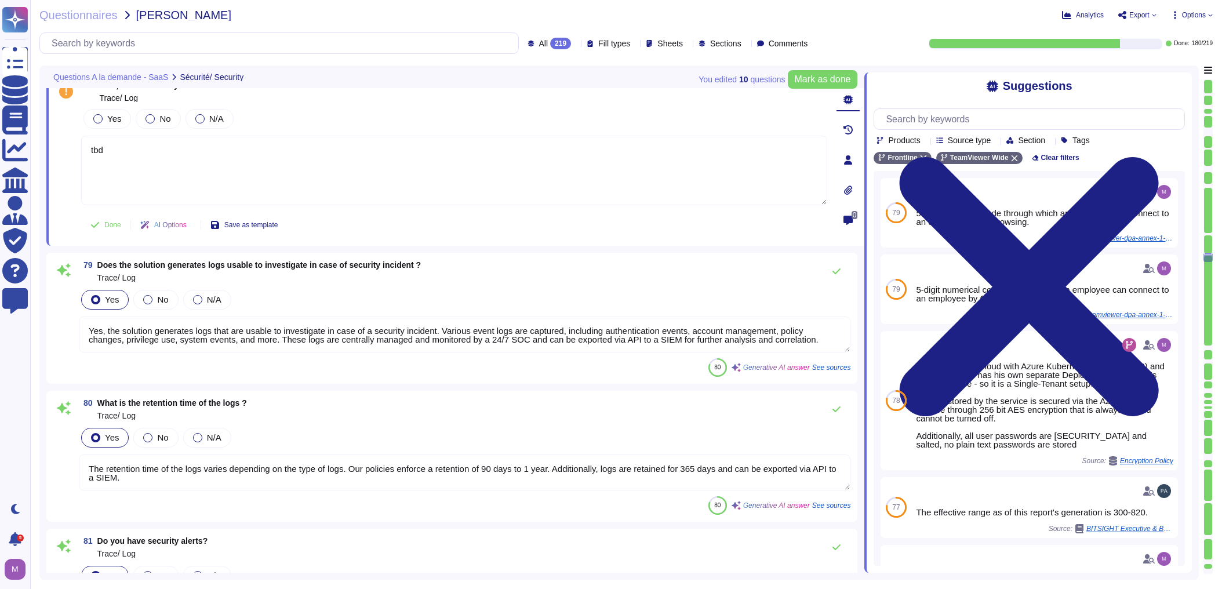
type textarea "Yes, we notify clients about information security incidents that have or are su…"
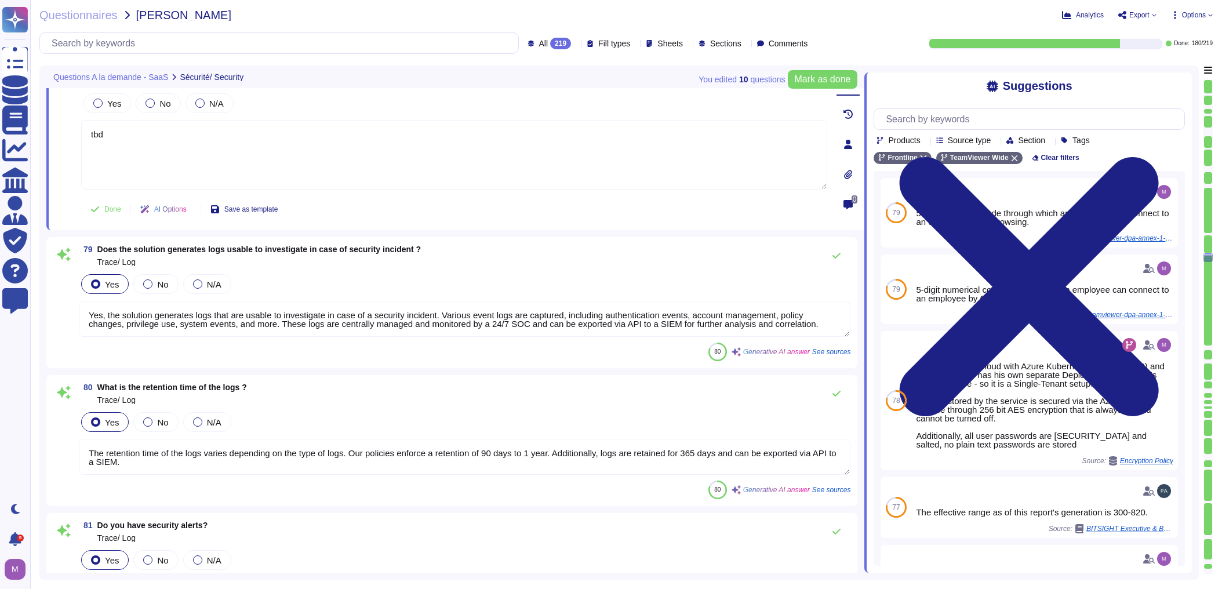
scroll to position [1, 0]
type textarea "tbd"
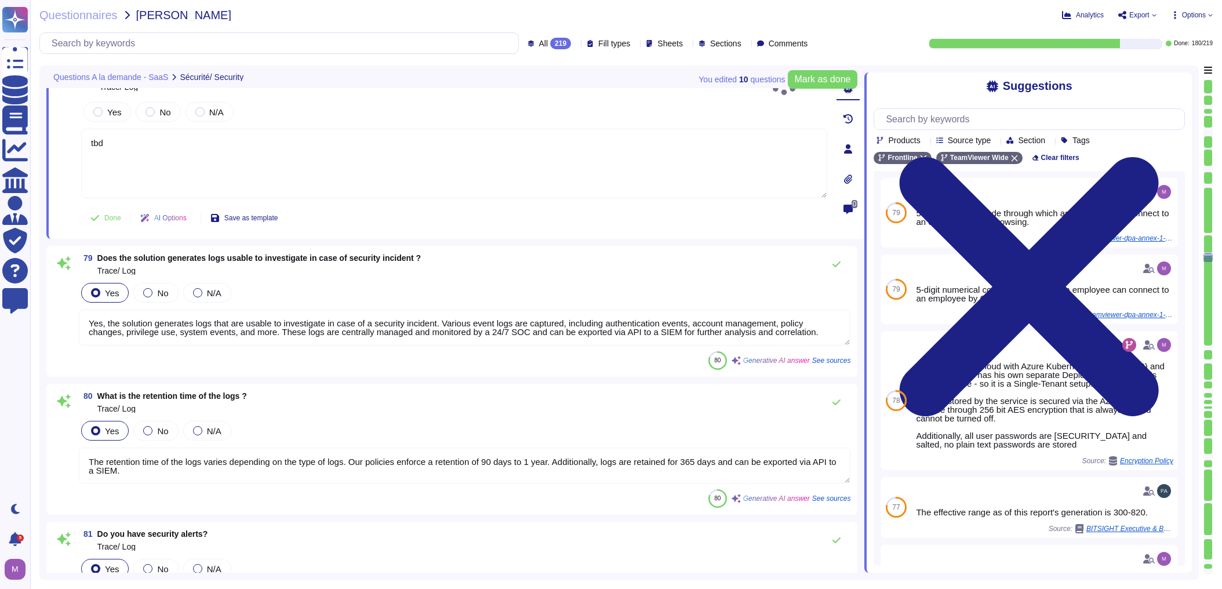
click at [96, 315] on textarea "Yes, the solution generates logs that are usable to investigate in case of a se…" at bounding box center [464, 328] width 771 height 36
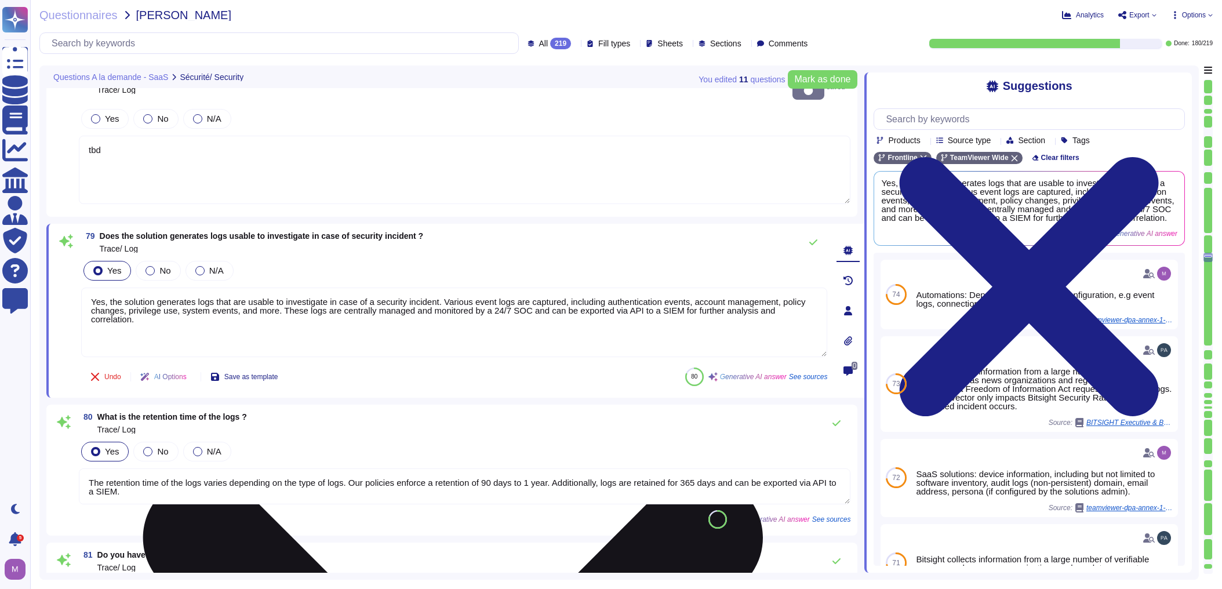
click at [108, 287] on textarea "Yes, the solution generates logs that are usable to investigate in case of a se…" at bounding box center [454, 322] width 746 height 70
click at [95, 287] on textarea "Yes, the solution generates logs that are usable to investigate in case of a se…" at bounding box center [454, 322] width 746 height 70
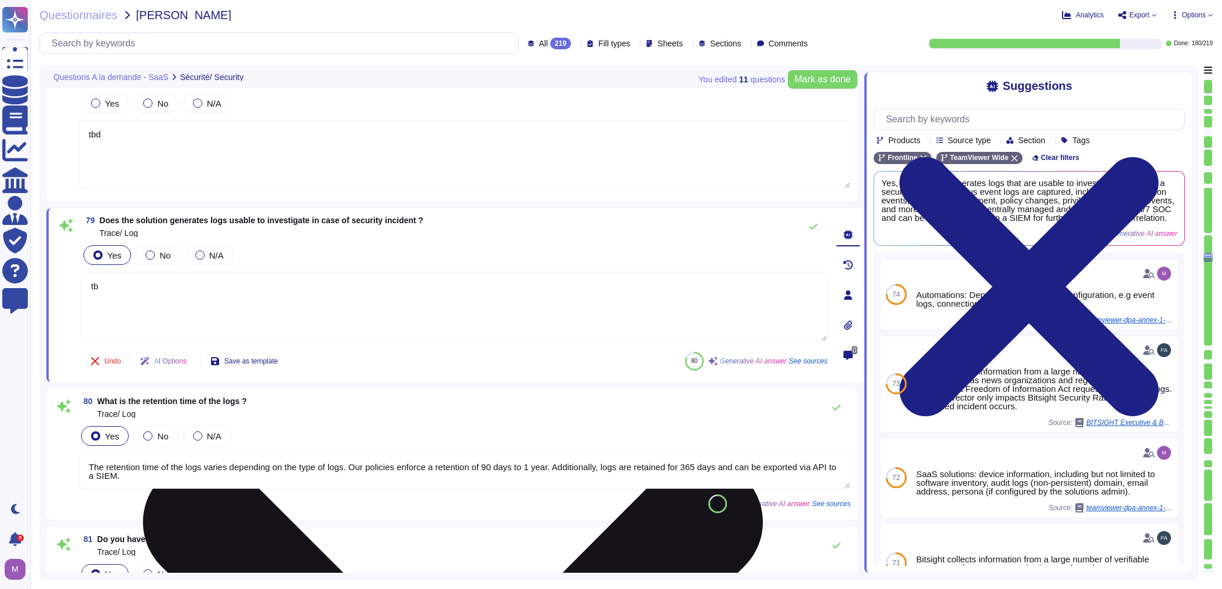
type textarea "tbd"
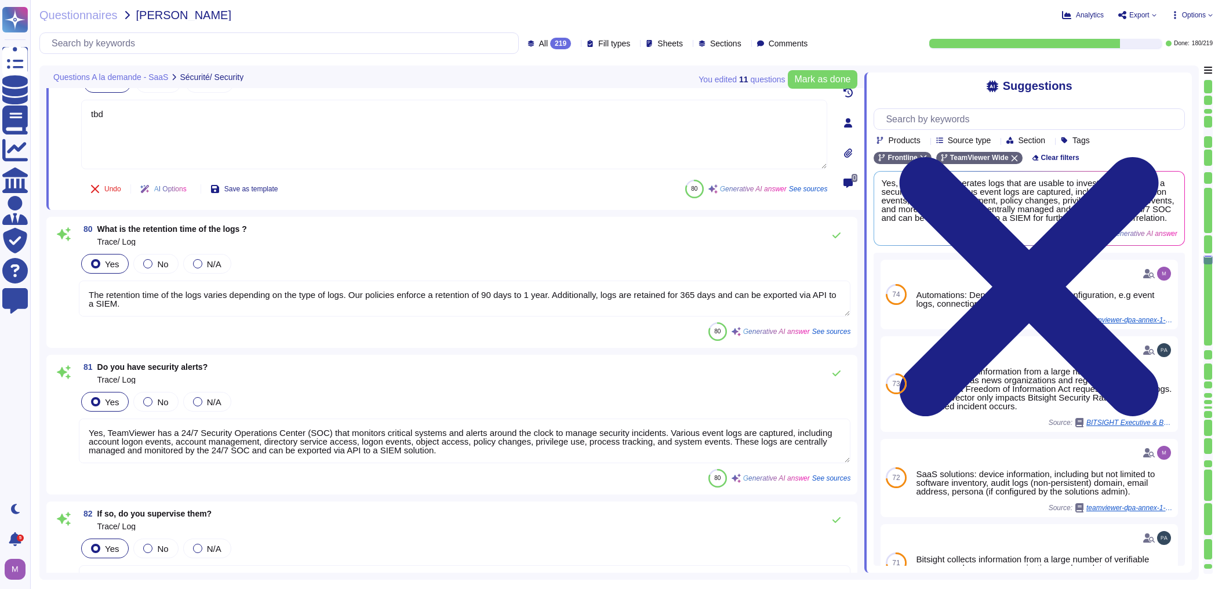
scroll to position [10804, 0]
type textarea "Yes, we use SPF, DKIM, and DMARC to protect against spoofed or forged emails on…"
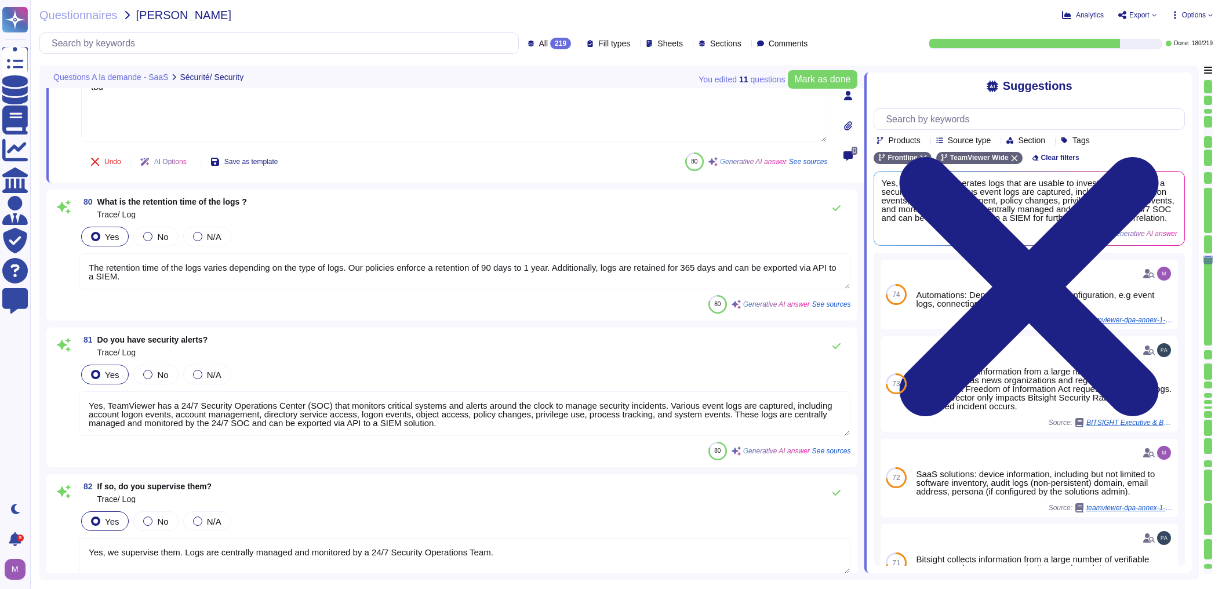
type textarea "tbd"
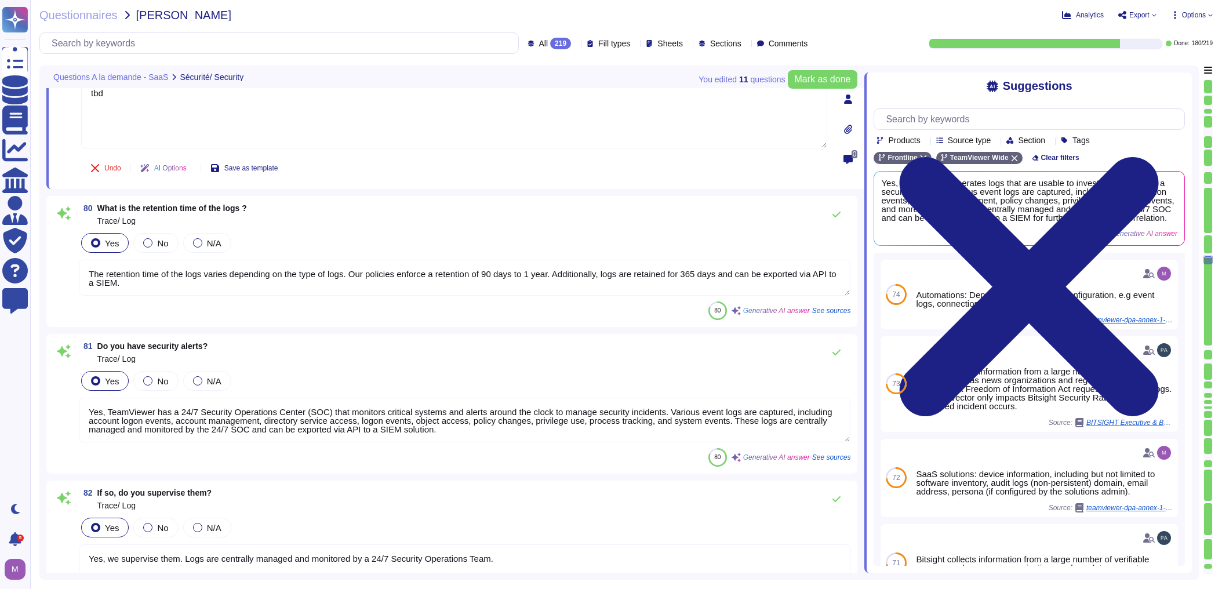
click at [96, 270] on textarea "The retention time of the logs varies depending on the type of logs. Our polici…" at bounding box center [464, 278] width 771 height 36
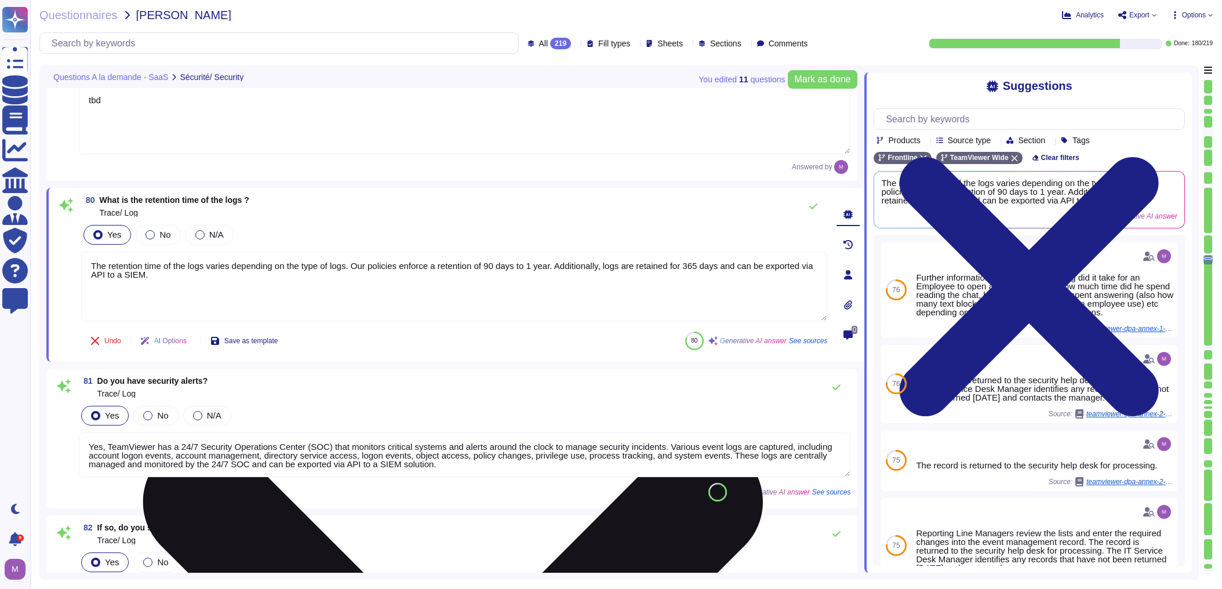
drag, startPoint x: 89, startPoint y: 241, endPoint x: 235, endPoint y: 263, distance: 147.7
click at [235, 263] on textarea "The retention time of the logs varies depending on the type of logs. Our polici…" at bounding box center [454, 287] width 746 height 70
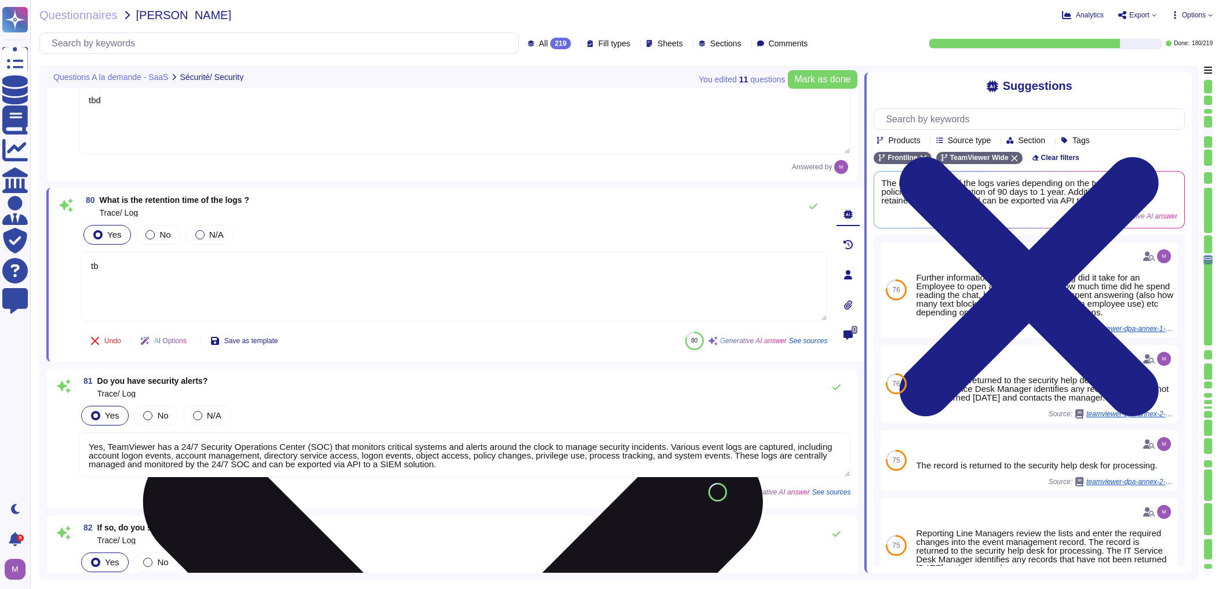
type textarea "tbd"
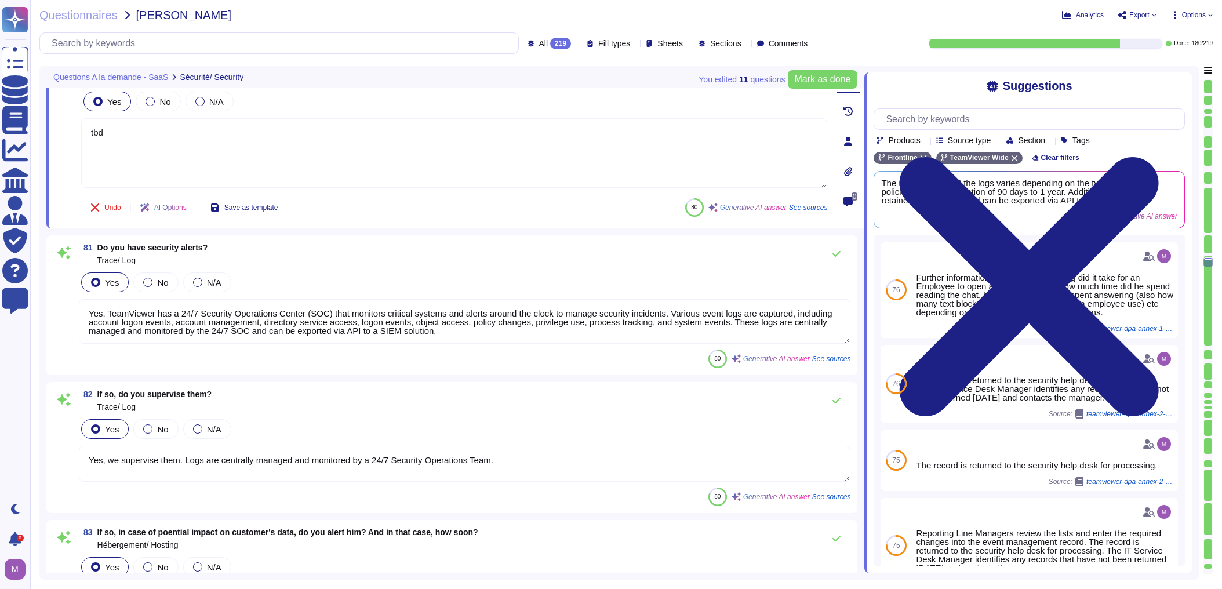
type textarea "Yes, TeamViewer stores customer data in the [GEOGRAPHIC_DATA], specifically in …"
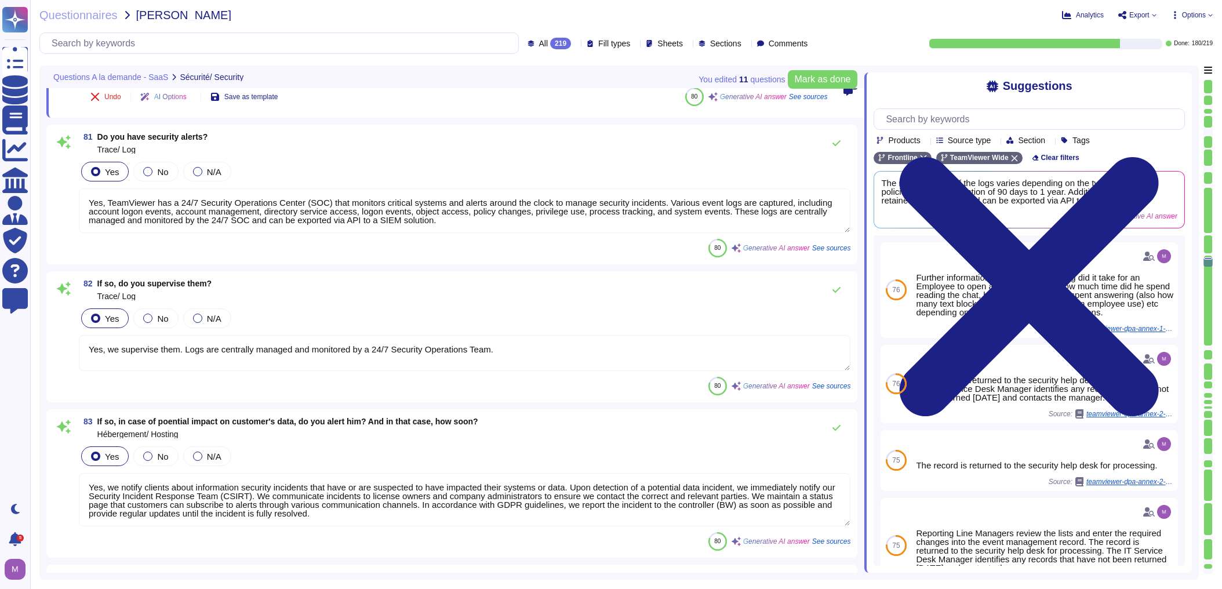
scroll to position [11035, 0]
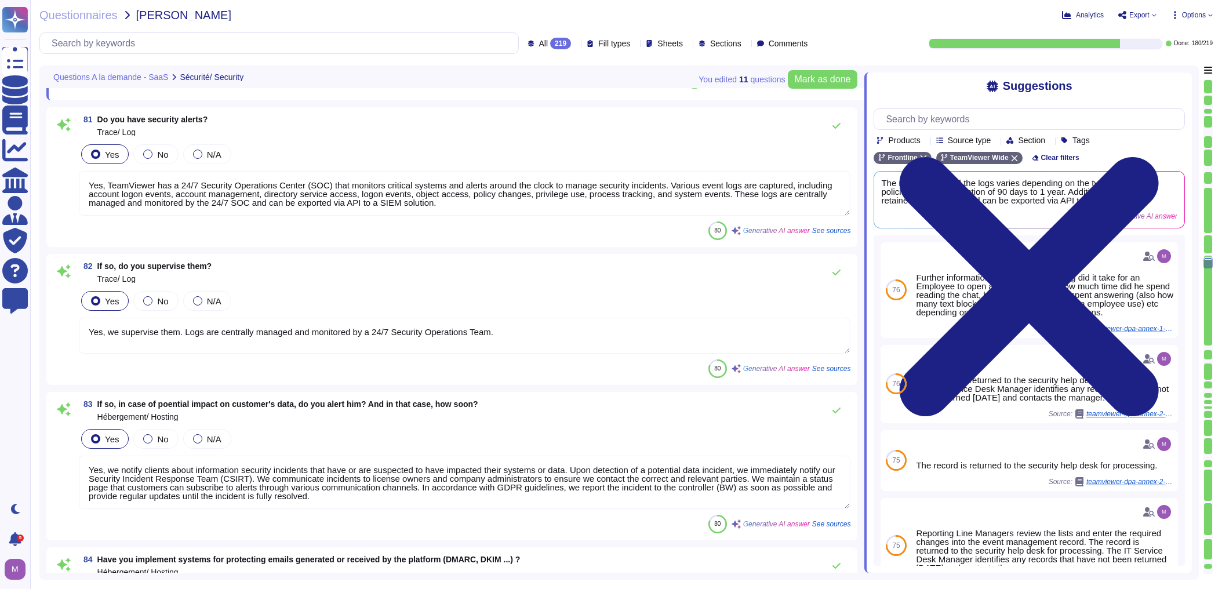
type textarea "No, data is not transferred outside the [GEOGRAPHIC_DATA] by default. However, …"
type textarea "tbd"
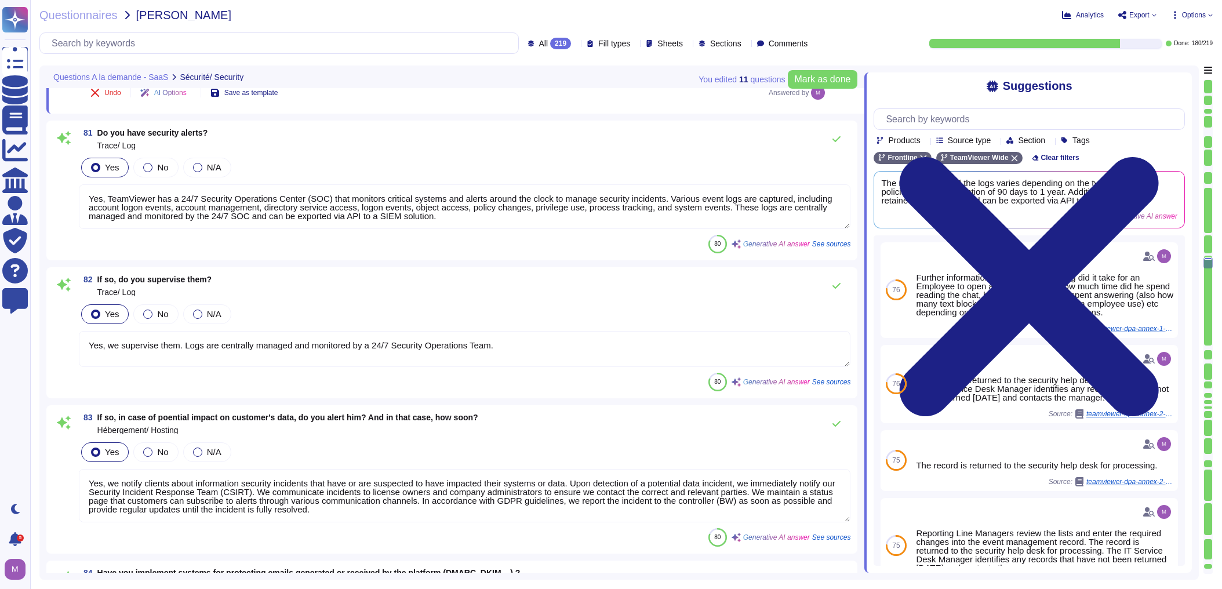
drag, startPoint x: 173, startPoint y: 330, endPoint x: 503, endPoint y: 325, distance: 329.8
click at [503, 331] on textarea "Yes, we supervise them. Logs are centrally managed and monitored by a 24/7 Secu…" at bounding box center [464, 349] width 771 height 36
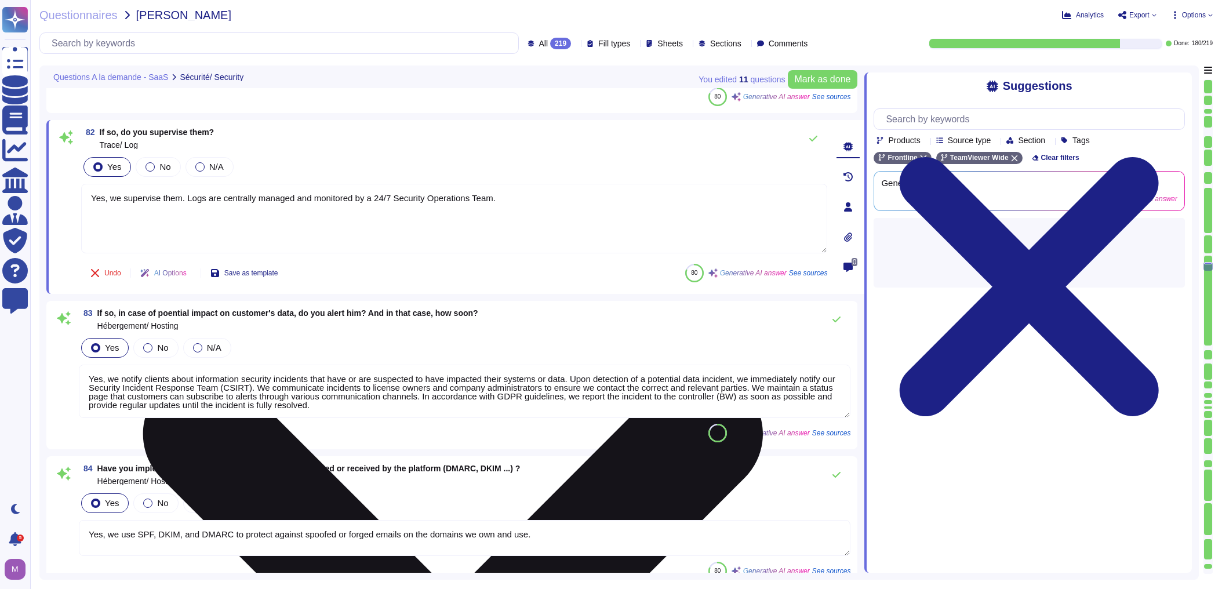
type textarea "The data center certification is Tier4."
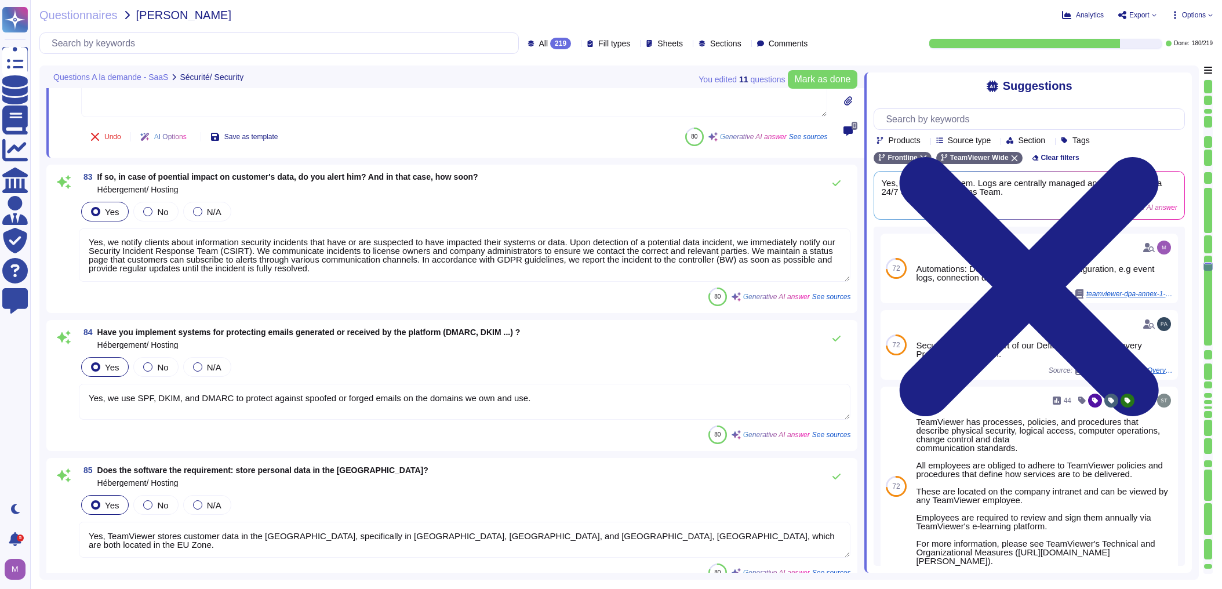
scroll to position [11314, 0]
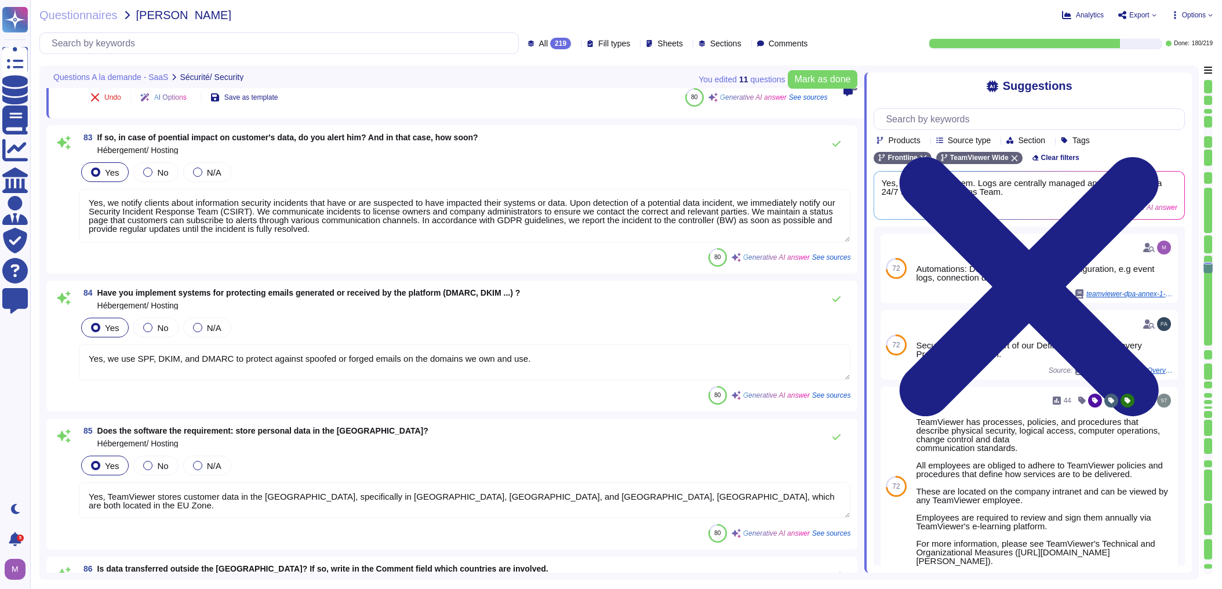
type textarea "The accommodation is outsourced. The providers are ANEXIA, Microsoft Azure, Goo…"
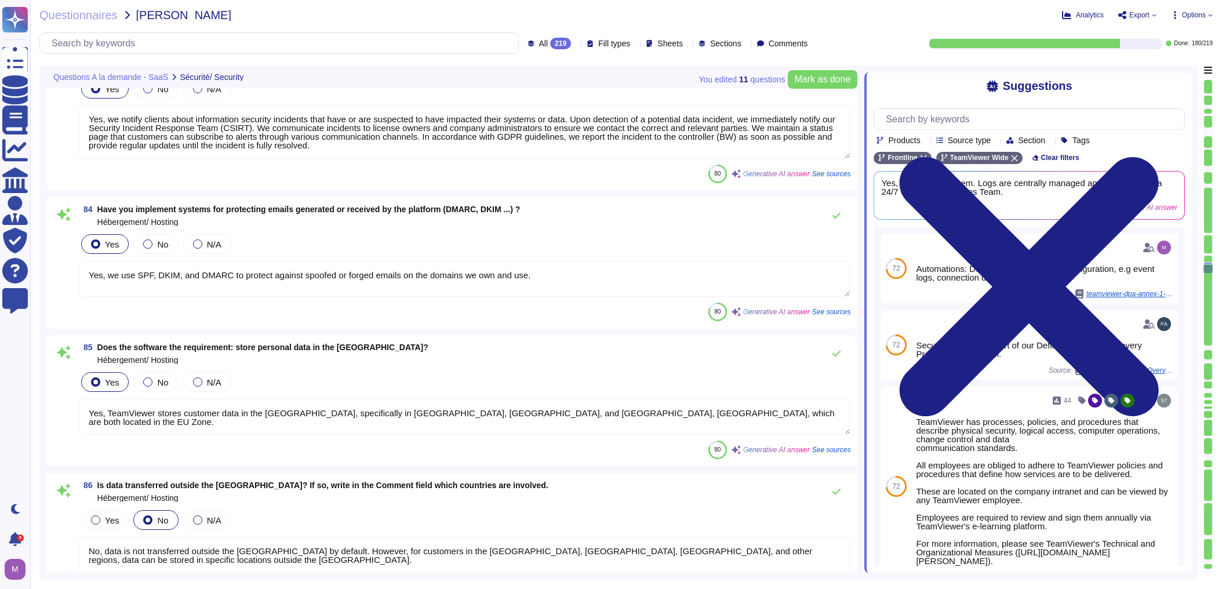
scroll to position [11406, 0]
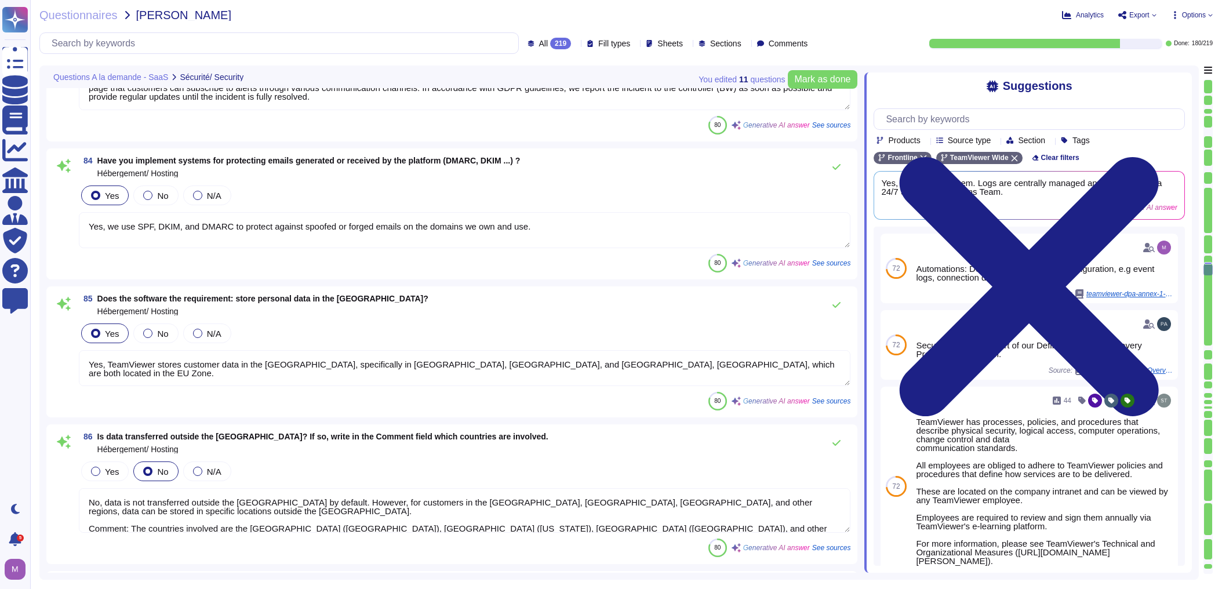
type textarea "The technical means are contracted out. TeamViewer does not own, lease or opera…"
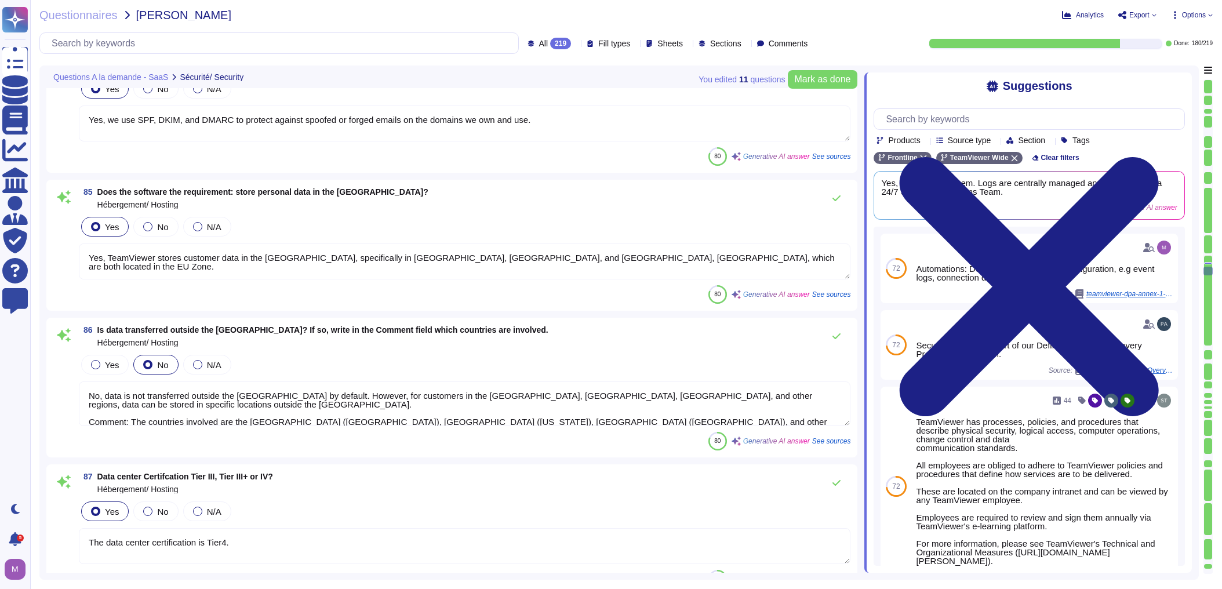
scroll to position [1, 0]
drag, startPoint x: 627, startPoint y: 411, endPoint x: 294, endPoint y: 389, distance: 333.4
click at [294, 389] on textarea "No, data is not transferred outside the [GEOGRAPHIC_DATA] by default. However, …" at bounding box center [464, 403] width 771 height 45
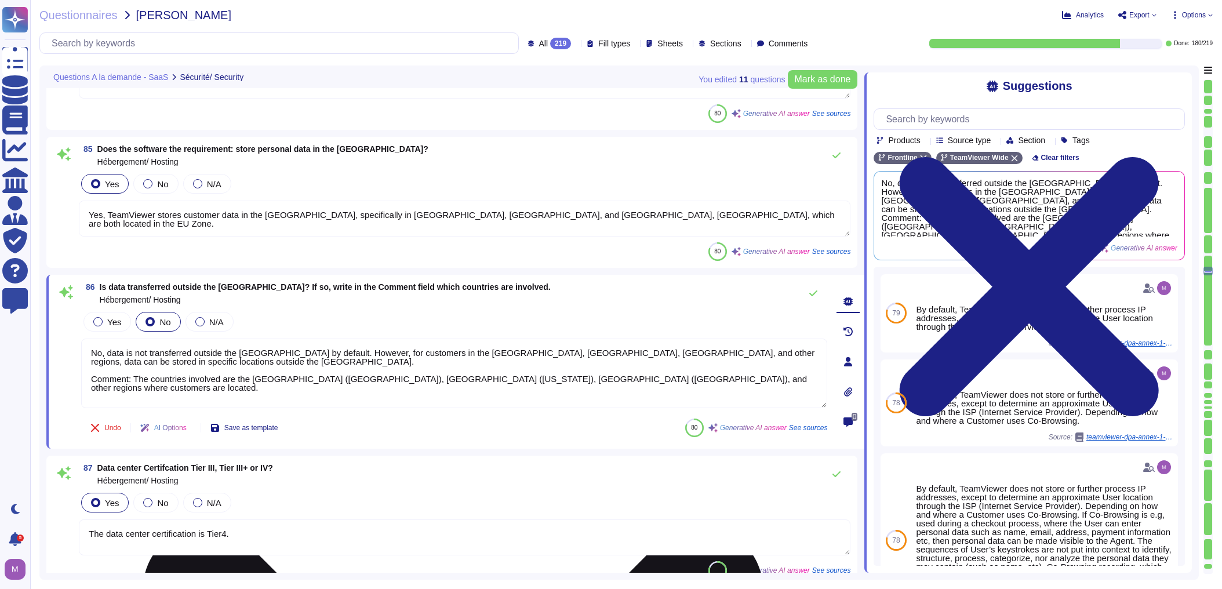
type textarea "No, data is not transferred outside the [GEOGRAPHIC_DATA] by default."
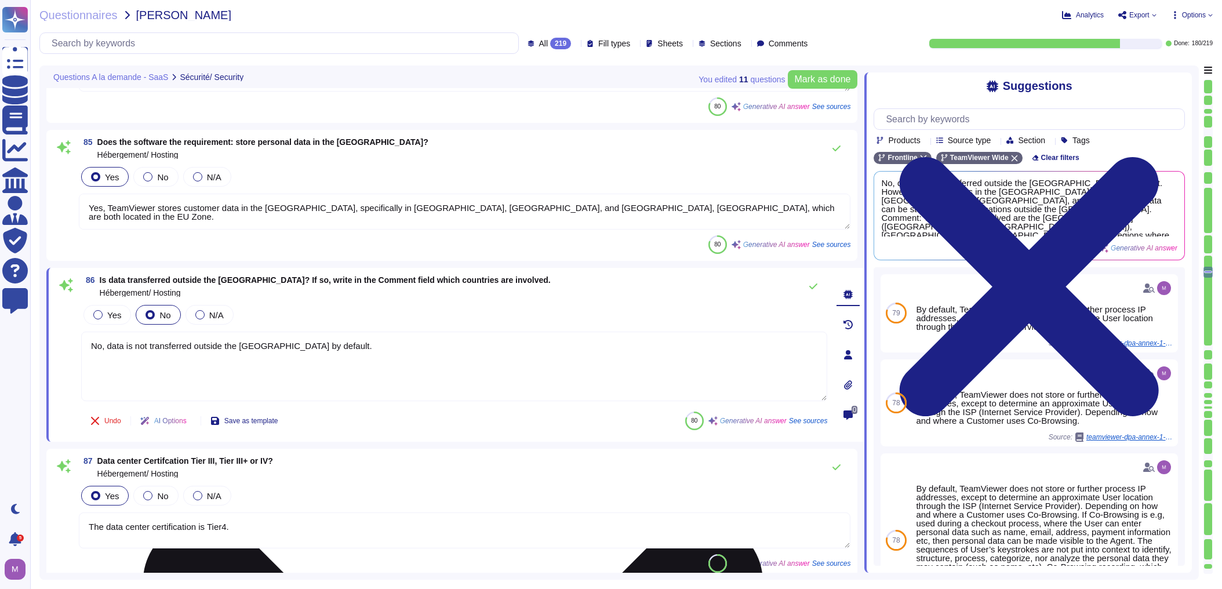
type textarea "The operation is outsourced. The providers are ANEXIA Internetdienstleistungs G…"
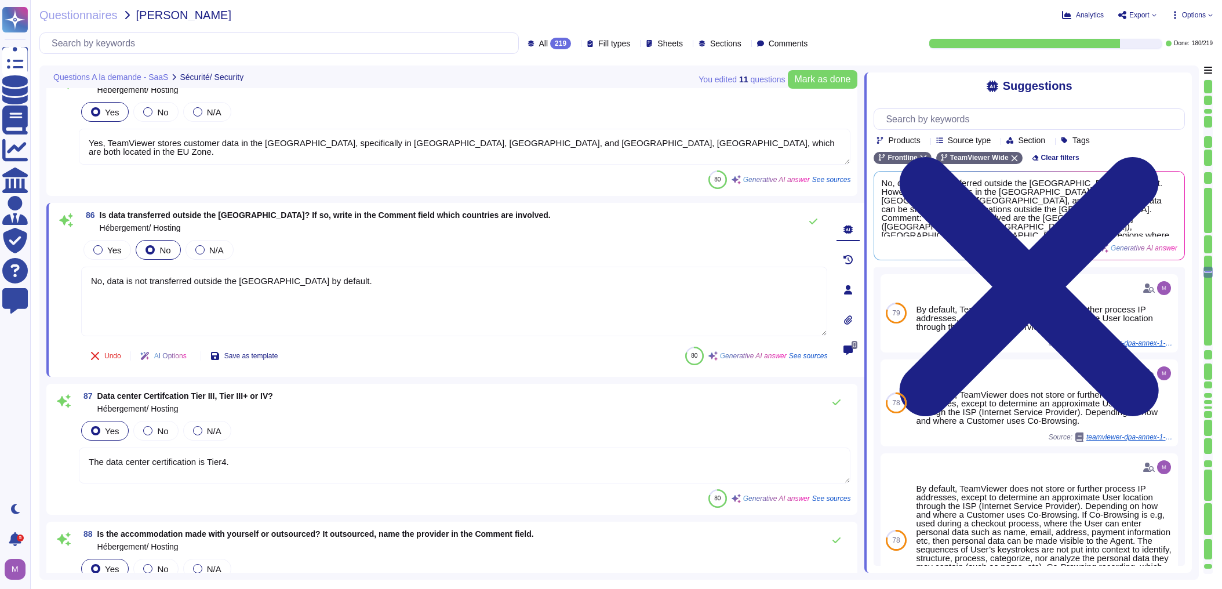
scroll to position [11685, 0]
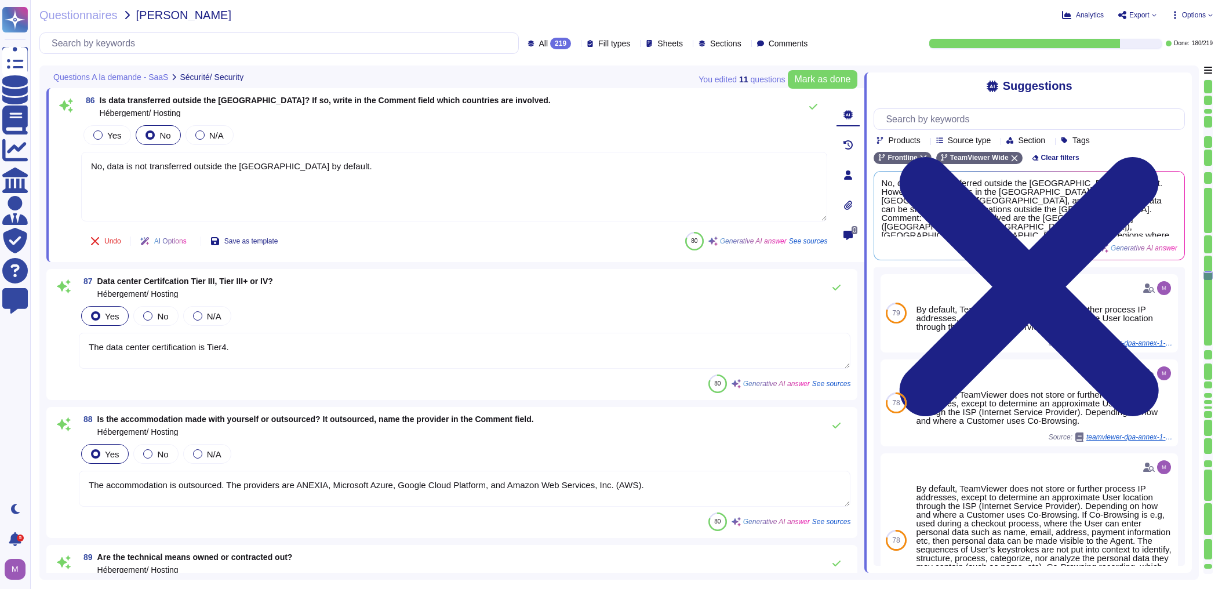
type textarea "All third parties are certified under ISO 27001 standard."
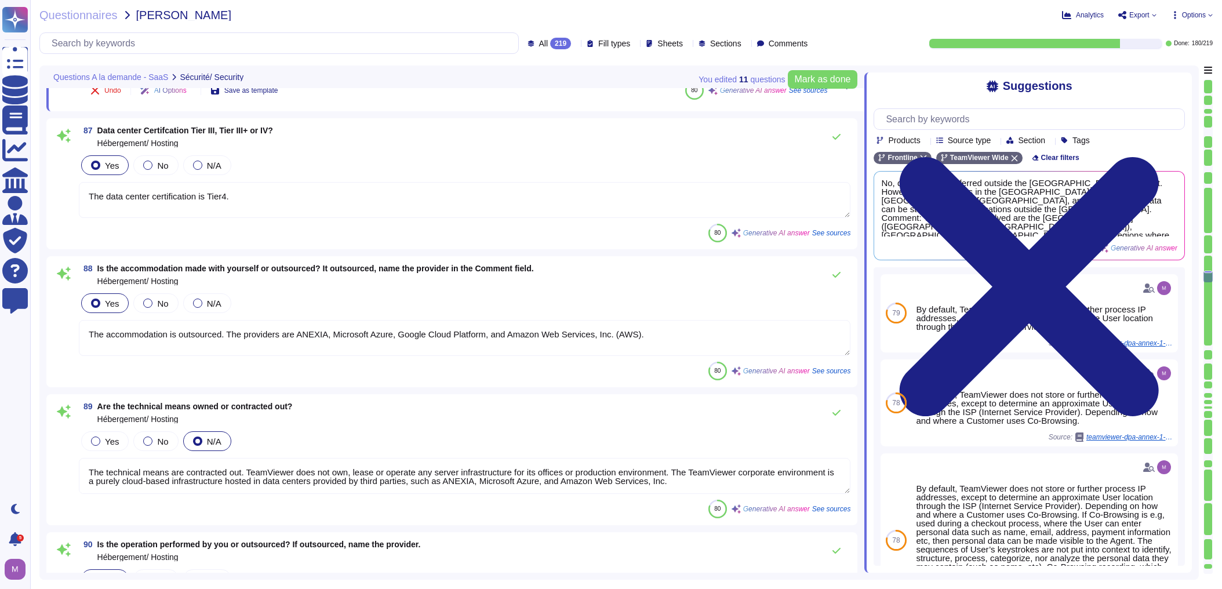
type textarea "The hosting country of the main data center is [GEOGRAPHIC_DATA]."
type textarea "No, data is not transferred outside the [GEOGRAPHIC_DATA] by default."
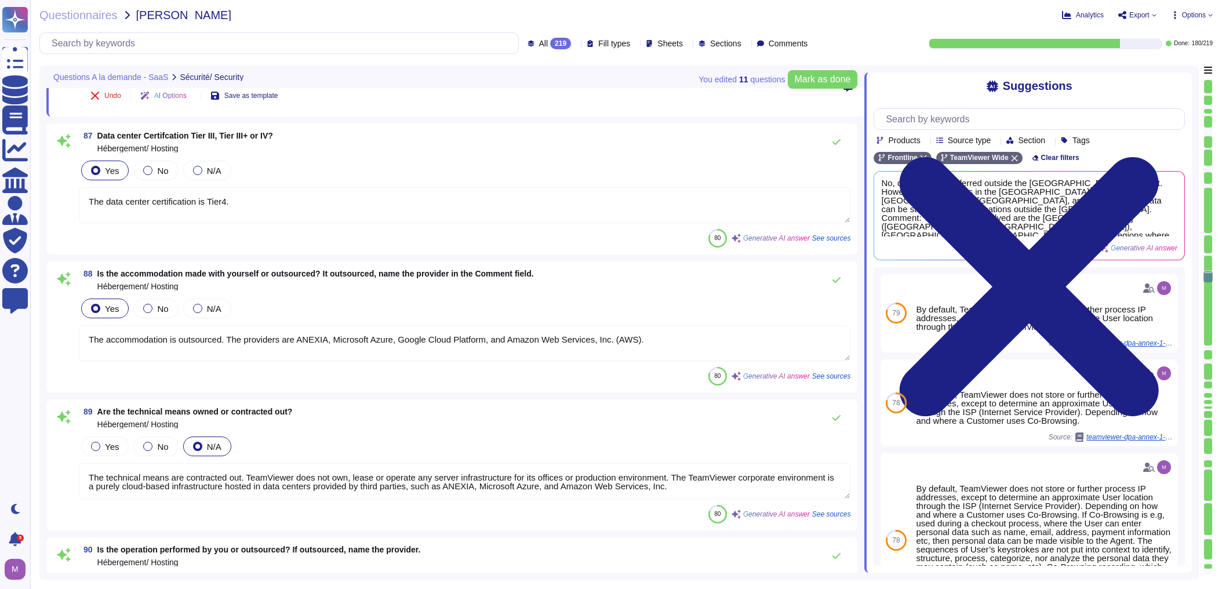
drag, startPoint x: 95, startPoint y: 332, endPoint x: 716, endPoint y: 313, distance: 621.6
click at [716, 313] on div "Yes No N/A The accommodation is outsourced. The providers are ANEXIA, Microsoft…" at bounding box center [464, 329] width 771 height 66
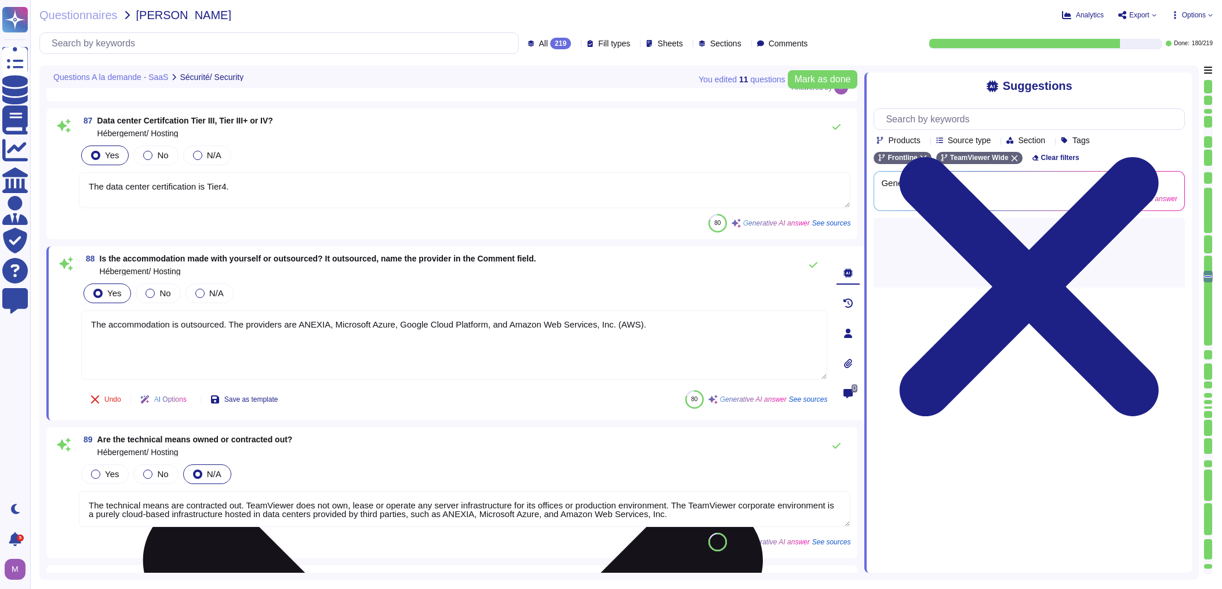
type textarea "T"
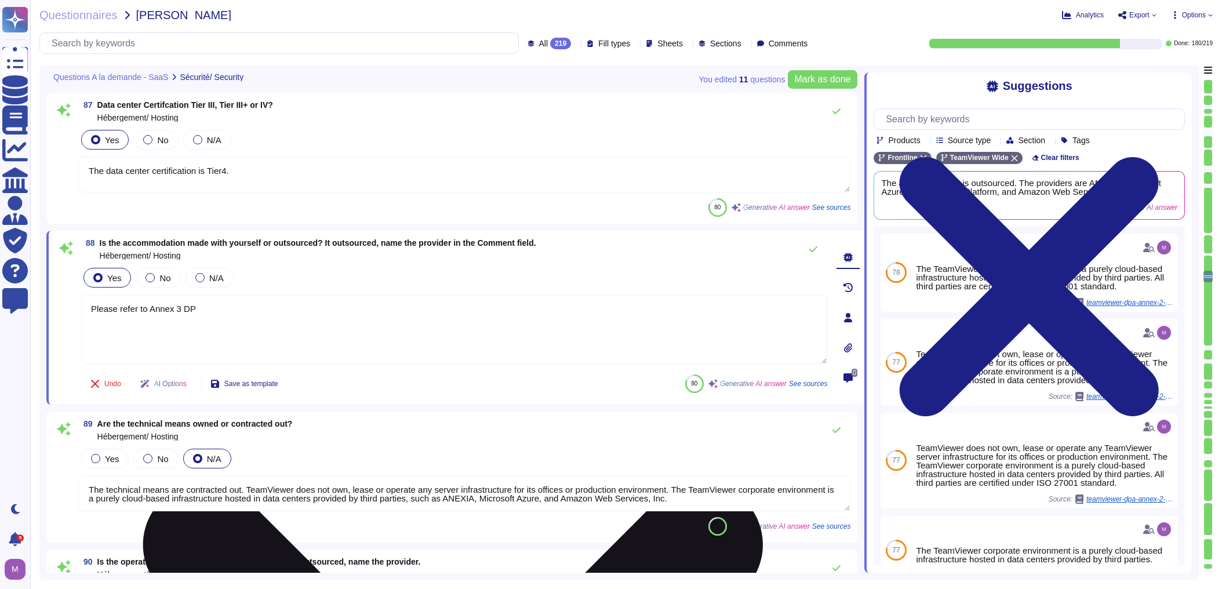
type textarea "Please refer to Annex 3 DPA"
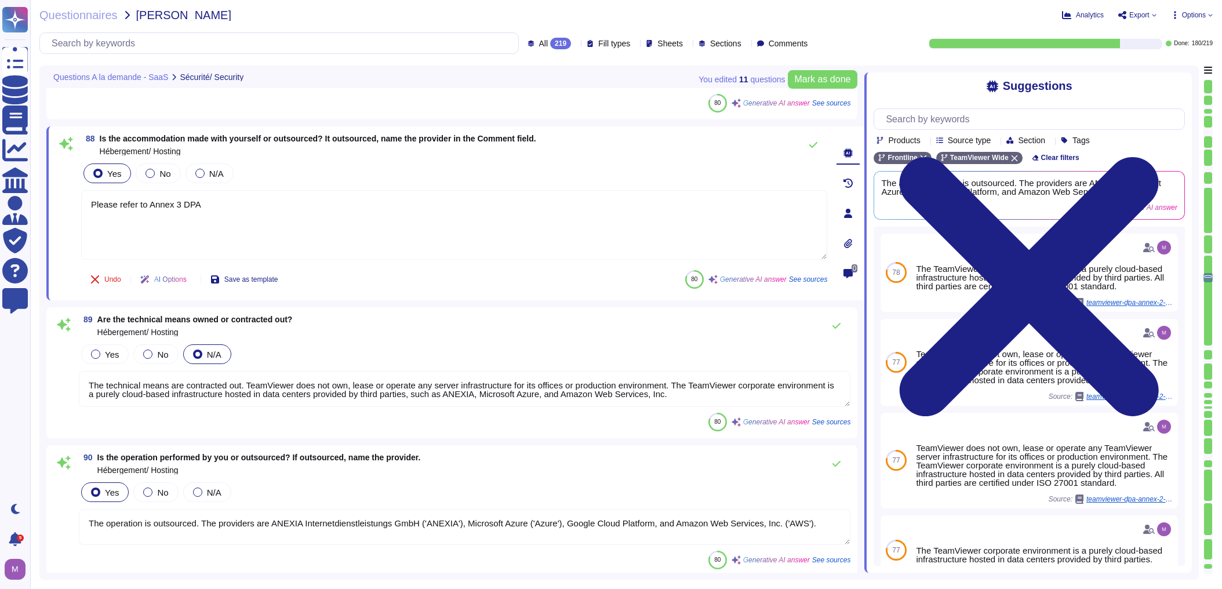
scroll to position [12009, 0]
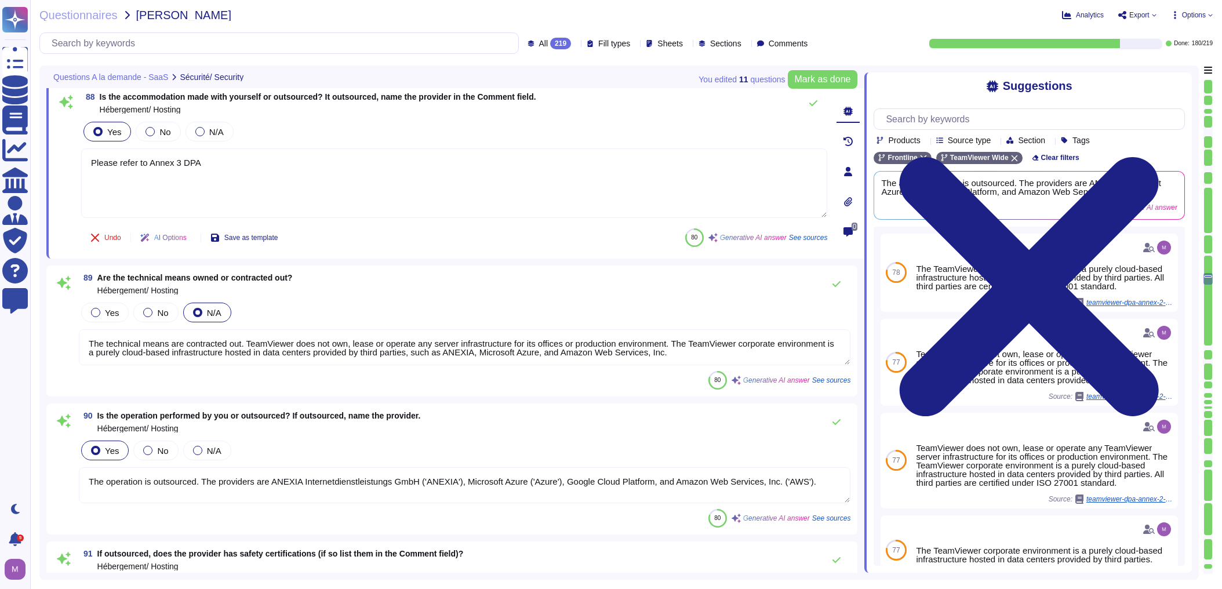
type textarea "The Secondary Datacenter hosting country in case of Disaster Recovery Plan is […"
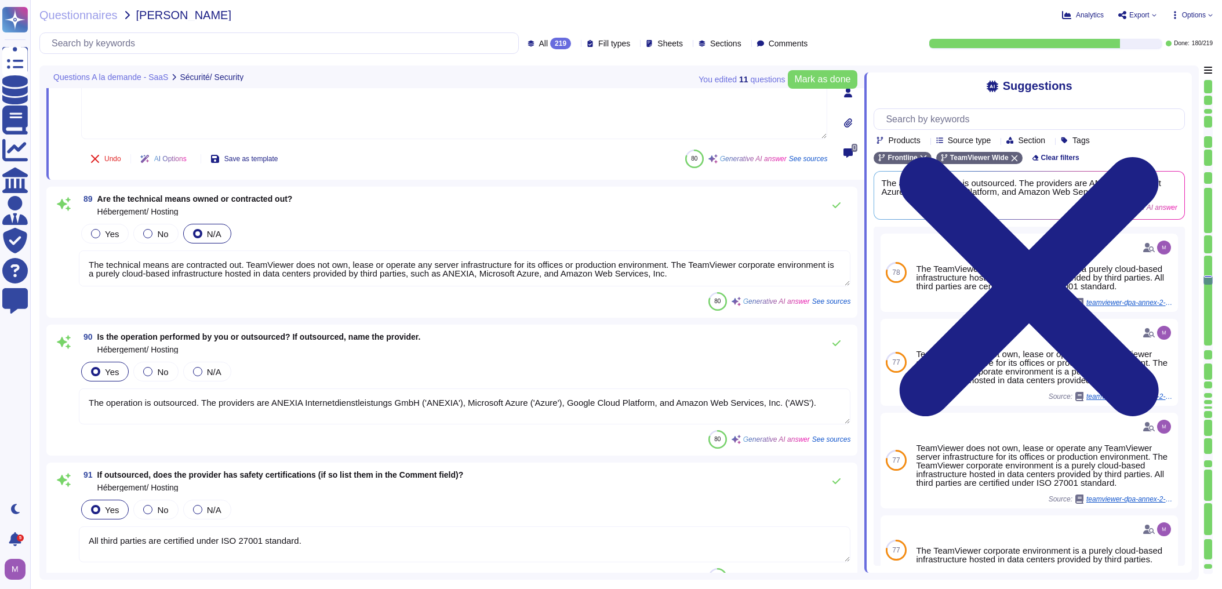
scroll to position [12102, 0]
type textarea "Apart from [GEOGRAPHIC_DATA] and [GEOGRAPHIC_DATA], the other possible countrie…"
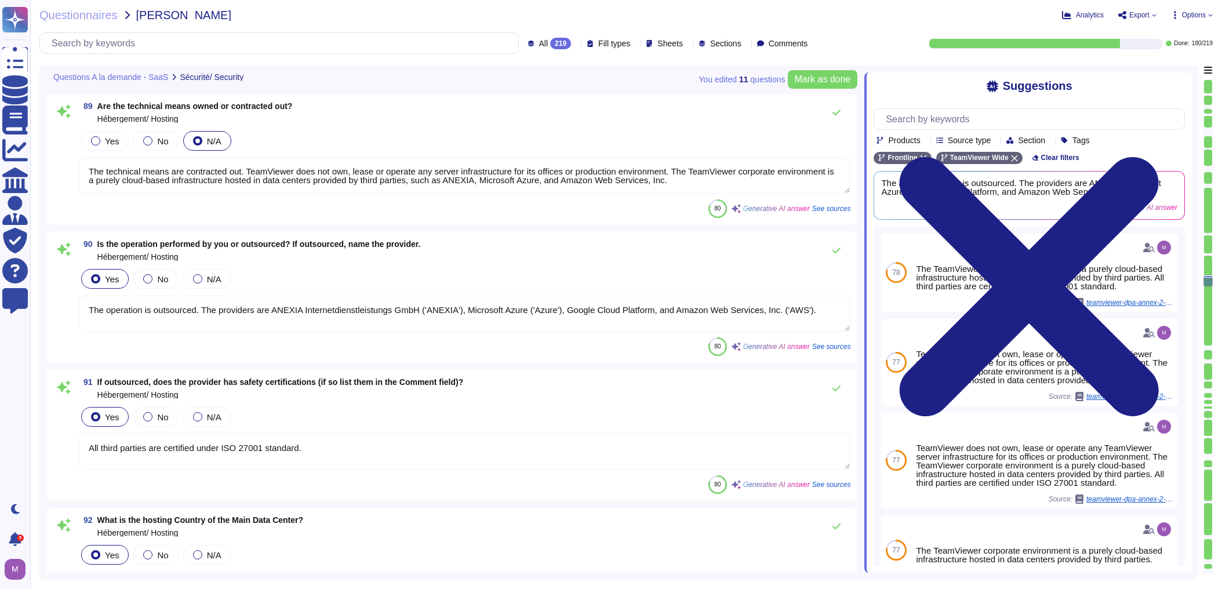
scroll to position [12195, 0]
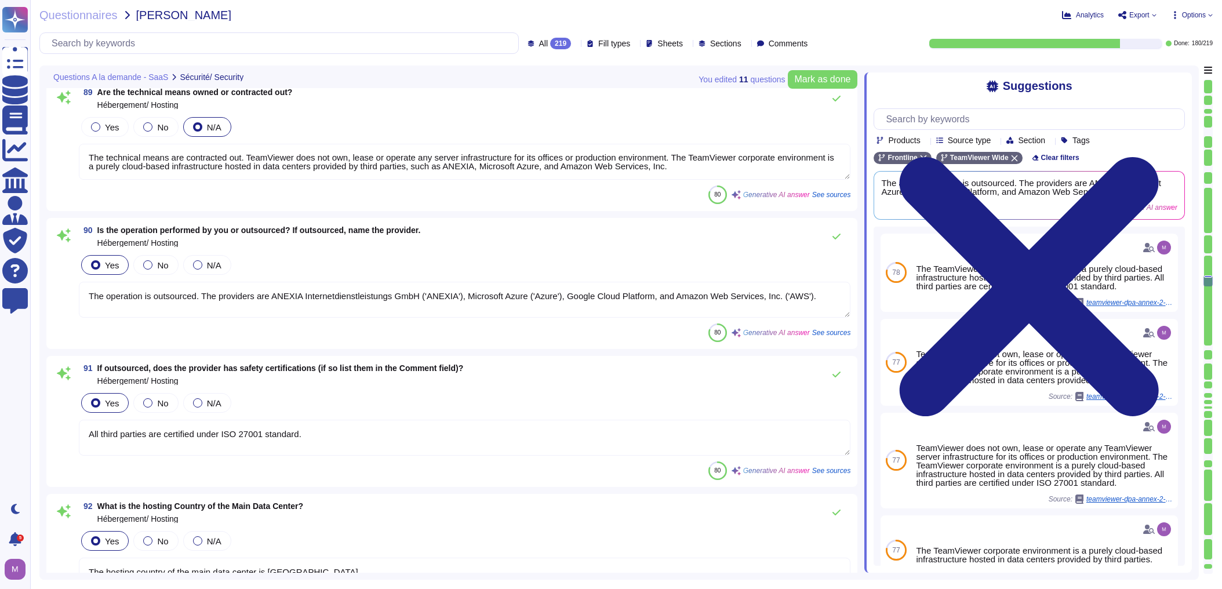
type textarea "Please refer to Annex 3 DPA"
click at [684, 161] on textarea "The technical means are contracted out. TeamViewer does not own, lease or opera…" at bounding box center [464, 162] width 771 height 36
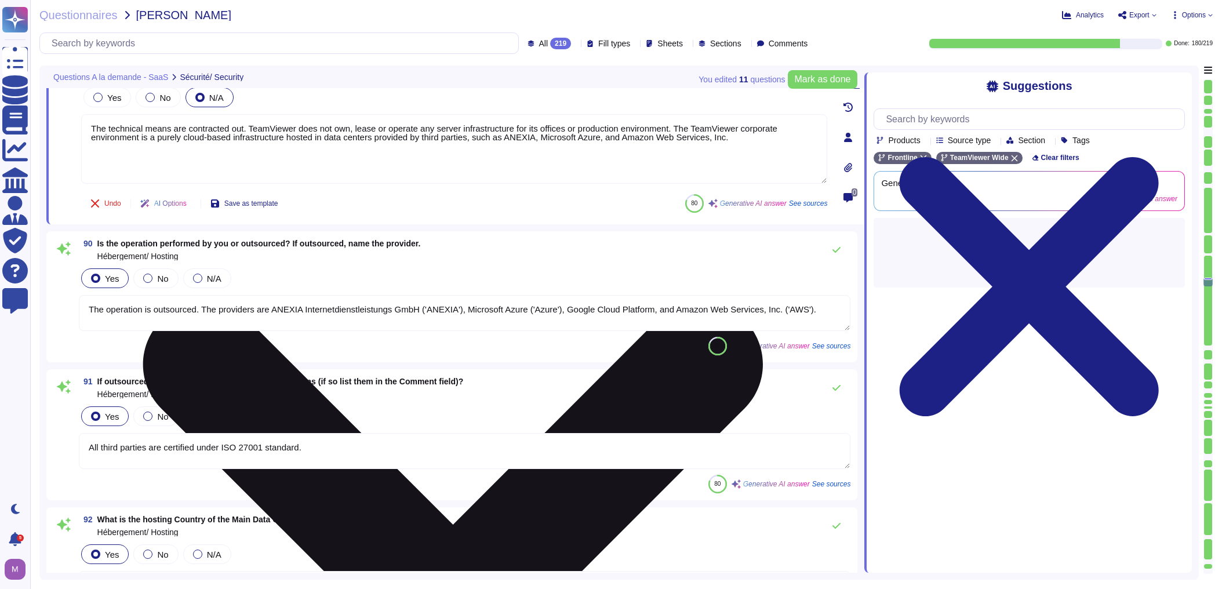
scroll to position [0, 0]
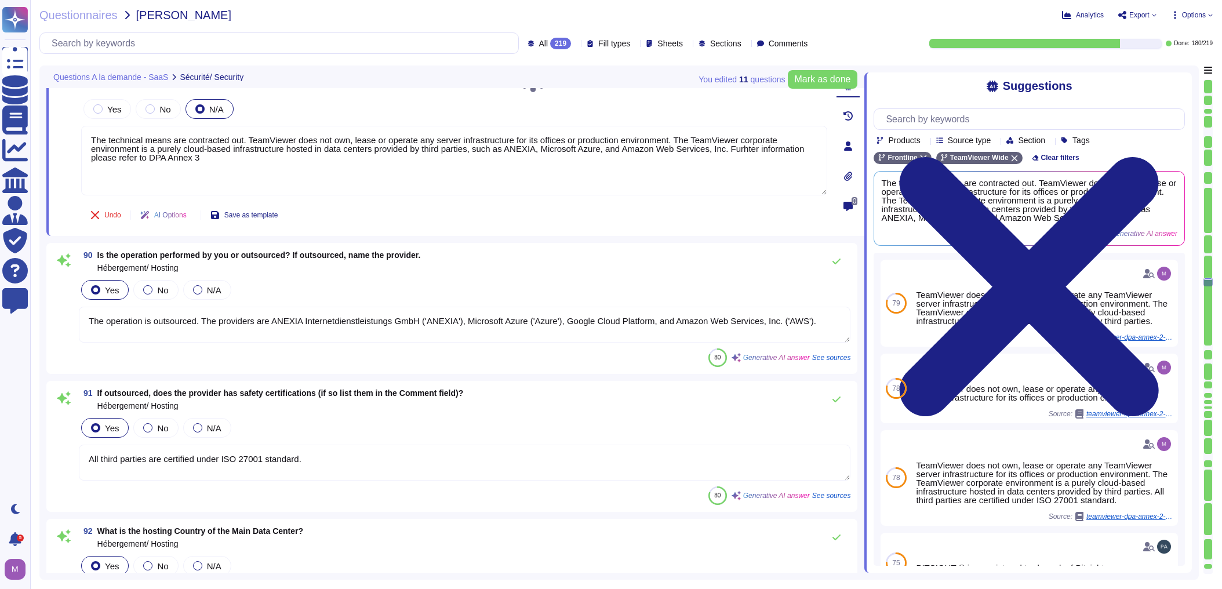
type textarea "The technical means are contracted out. TeamViewer does not own, lease or opera…"
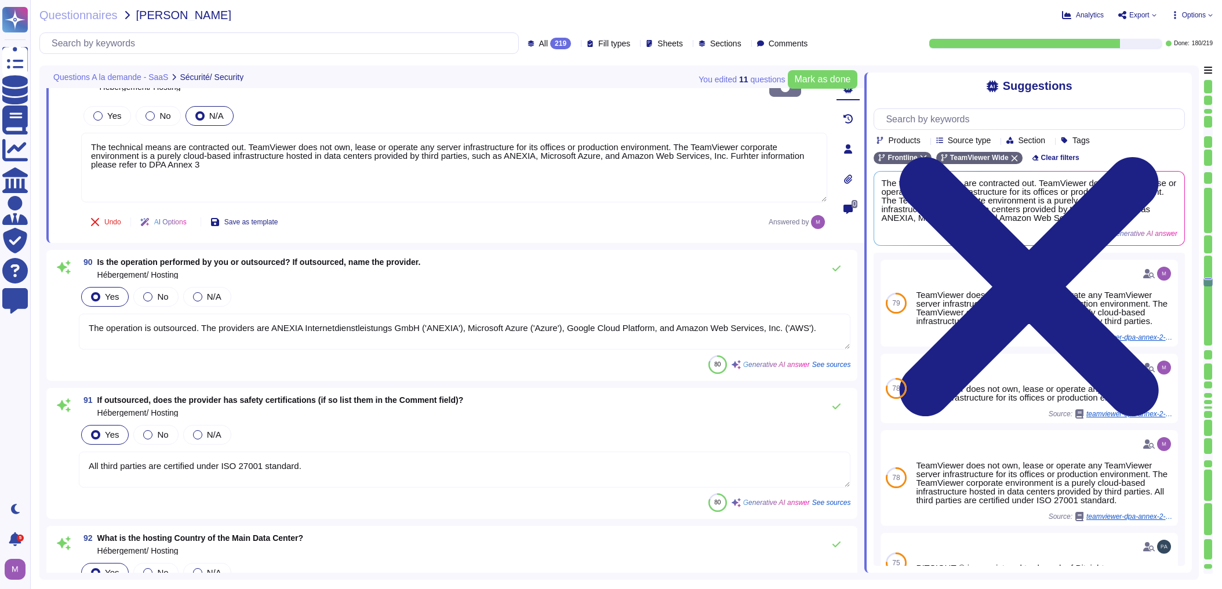
drag, startPoint x: 216, startPoint y: 314, endPoint x: 582, endPoint y: 313, distance: 365.7
click at [582, 314] on textarea "The operation is outsourced. The providers are ANEXIA Internetdienstleistungs G…" at bounding box center [464, 332] width 771 height 36
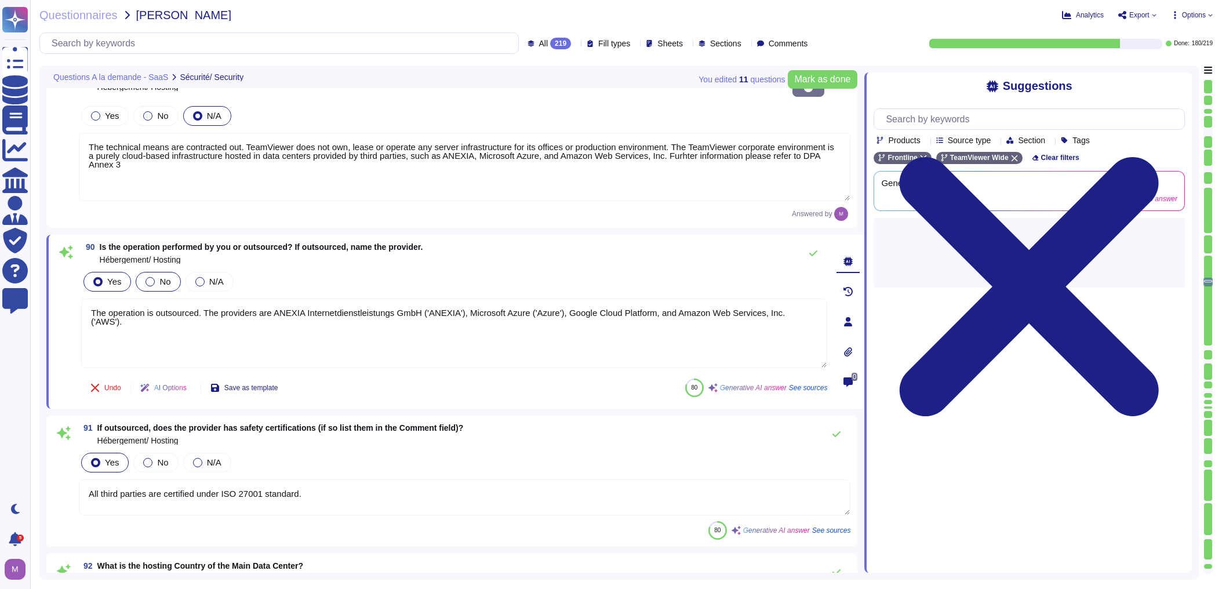
click at [150, 277] on div at bounding box center [149, 281] width 9 height 9
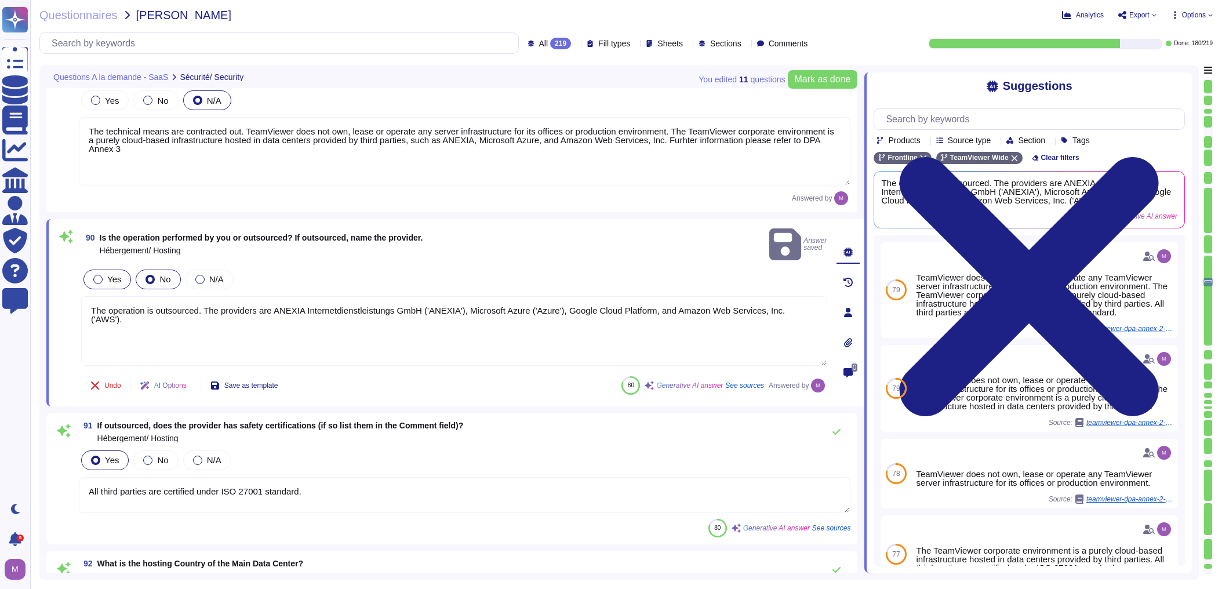
click at [105, 275] on label "Yes" at bounding box center [107, 279] width 28 height 9
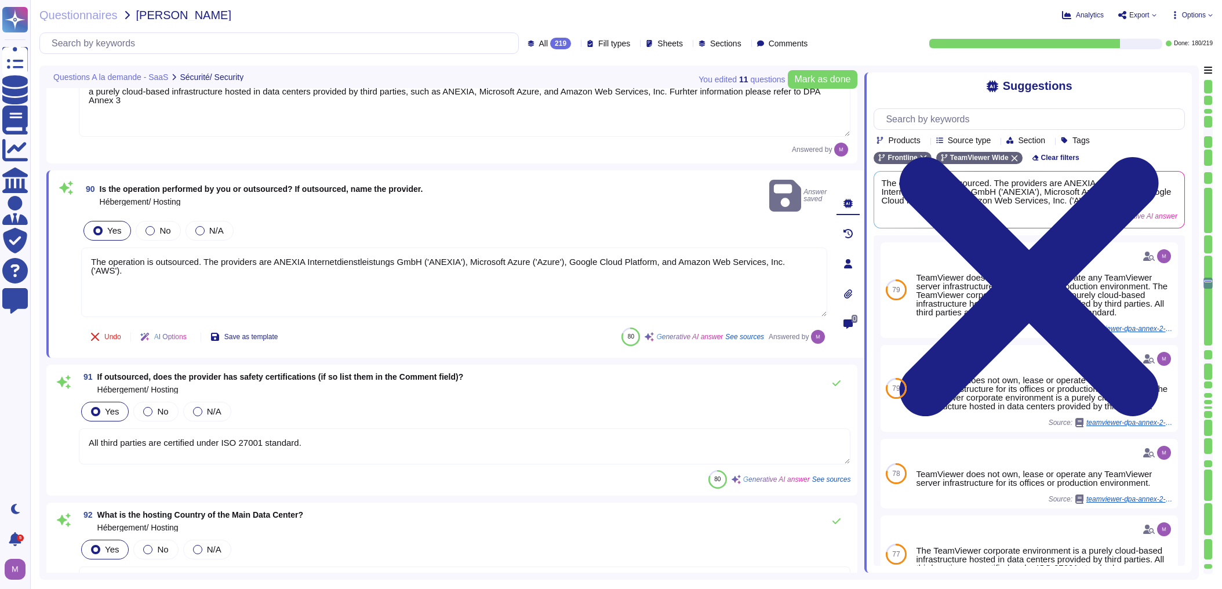
type textarea "Yes, we manage security updates through our patch management process, which ens…"
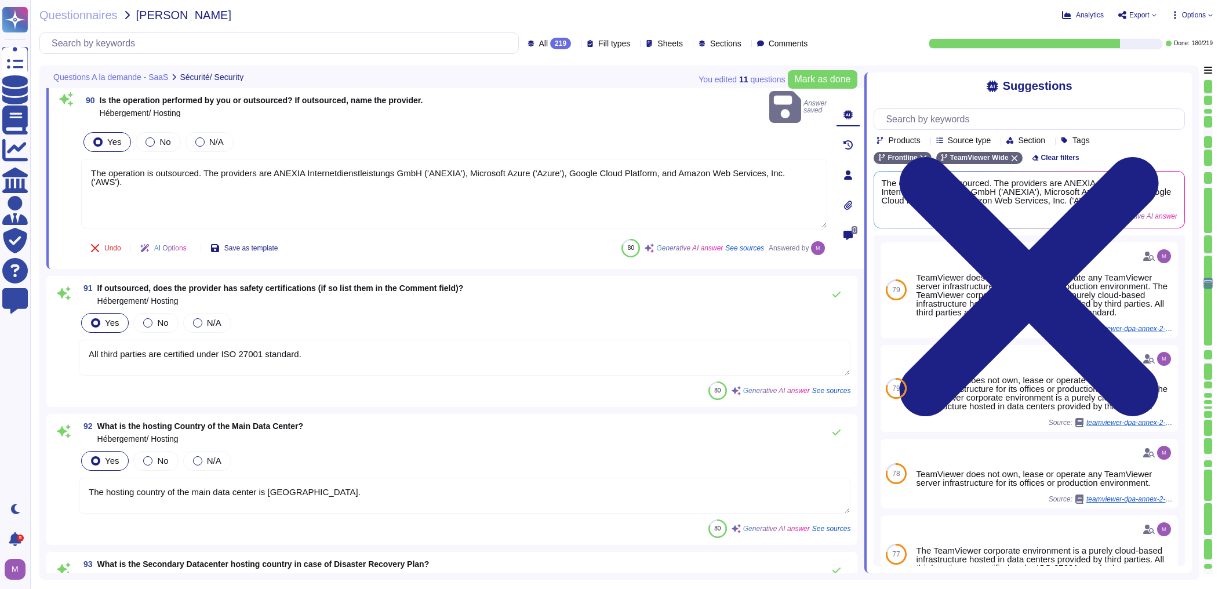
scroll to position [12334, 0]
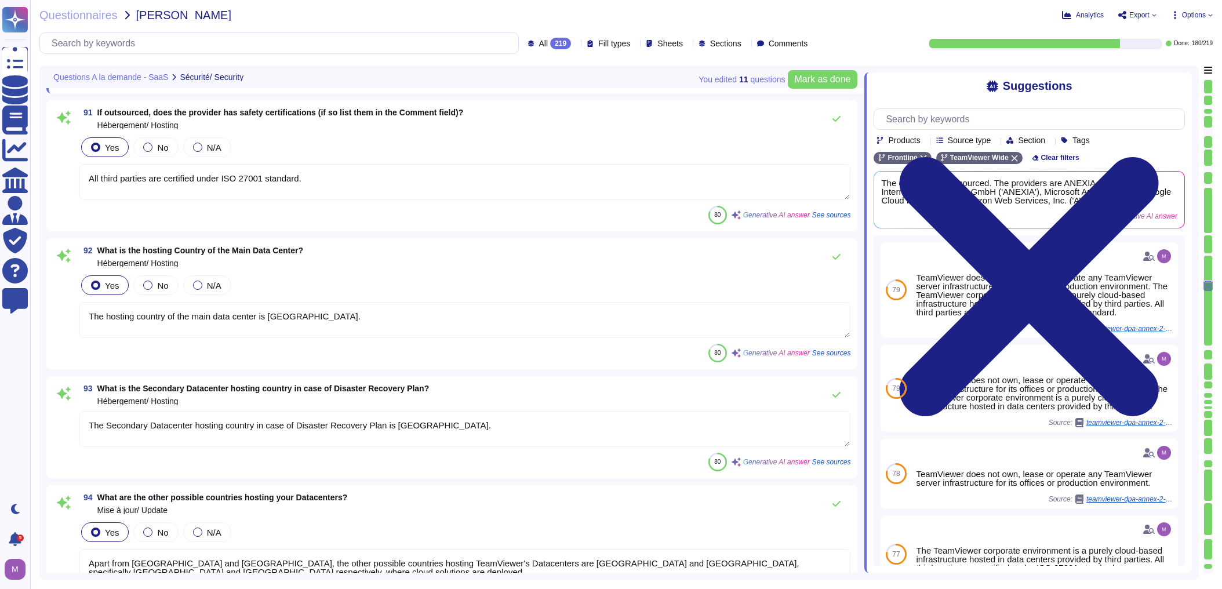
type textarea "Critical patches are prioritized and deployed as soon as possible, based on the…"
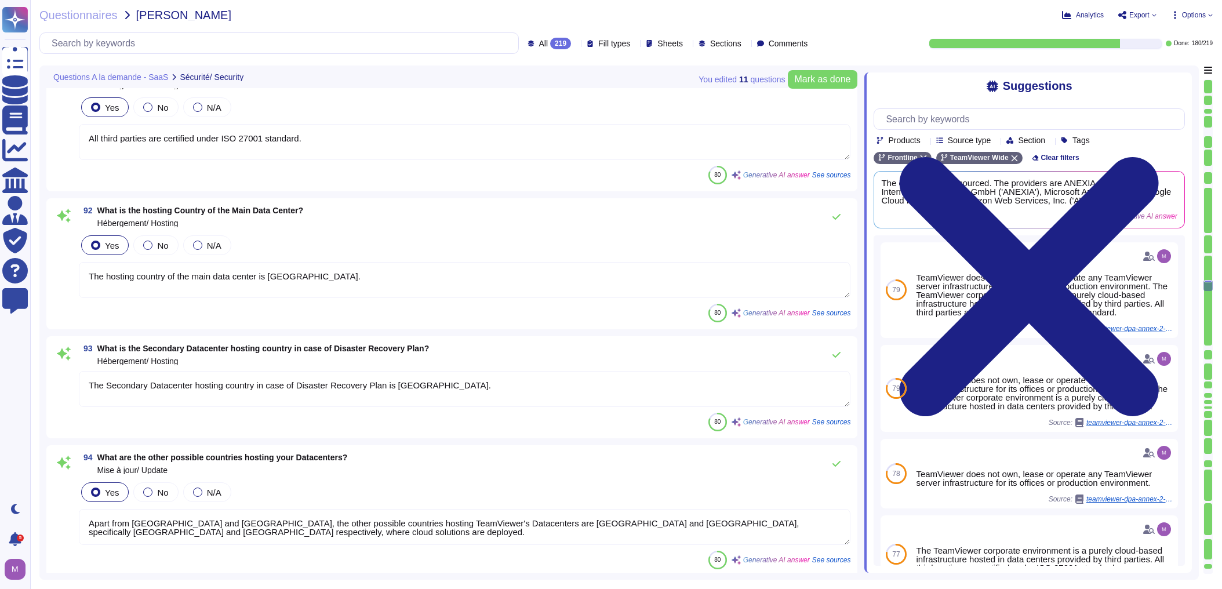
scroll to position [12519, 0]
type textarea "TeamViewer provides automatic OTA (Over-the-Air) updates, ensuring that the lat…"
drag, startPoint x: 307, startPoint y: 272, endPoint x: 43, endPoint y: 265, distance: 263.2
click at [43, 265] on div "You edited 11 question s [PERSON_NAME] as done Questions A la demande - SaaS Sé…" at bounding box center [618, 322] width 1159 height 514
click at [334, 285] on textarea "The hosting country of the main data center is [GEOGRAPHIC_DATA]." at bounding box center [464, 279] width 771 height 36
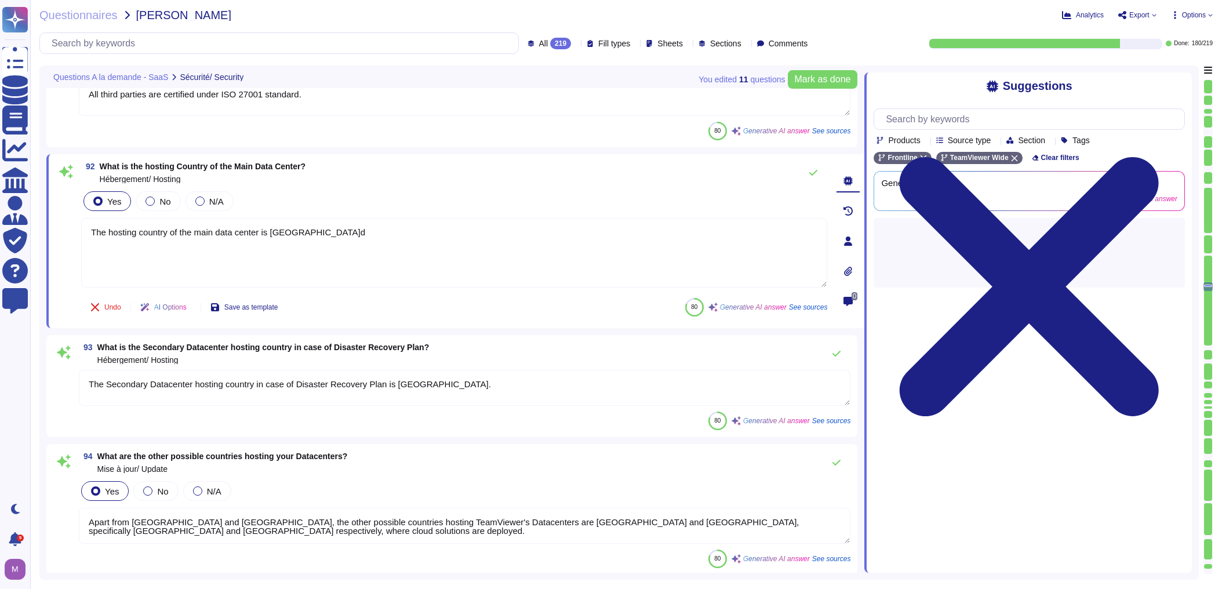
drag, startPoint x: 153, startPoint y: 273, endPoint x: -2, endPoint y: 264, distance: 155.6
click at [0, 264] on html "Questionnaires Knowledge Base Documents Analytics CAIQ / SIG Admin Trust Center…" at bounding box center [611, 294] width 1222 height 589
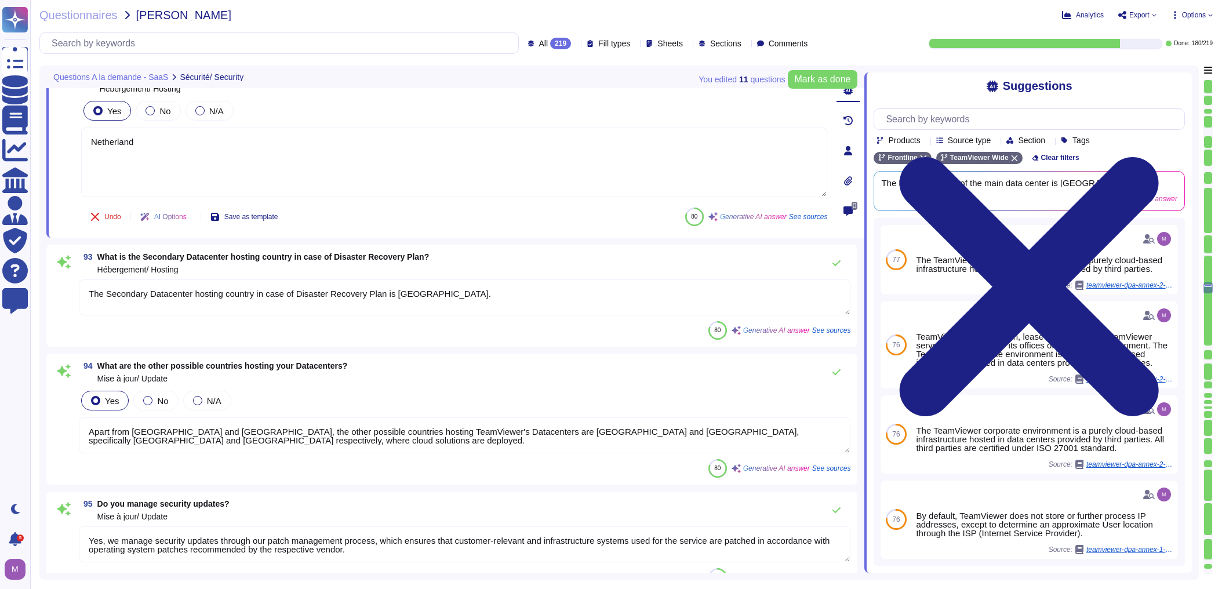
scroll to position [12612, 0]
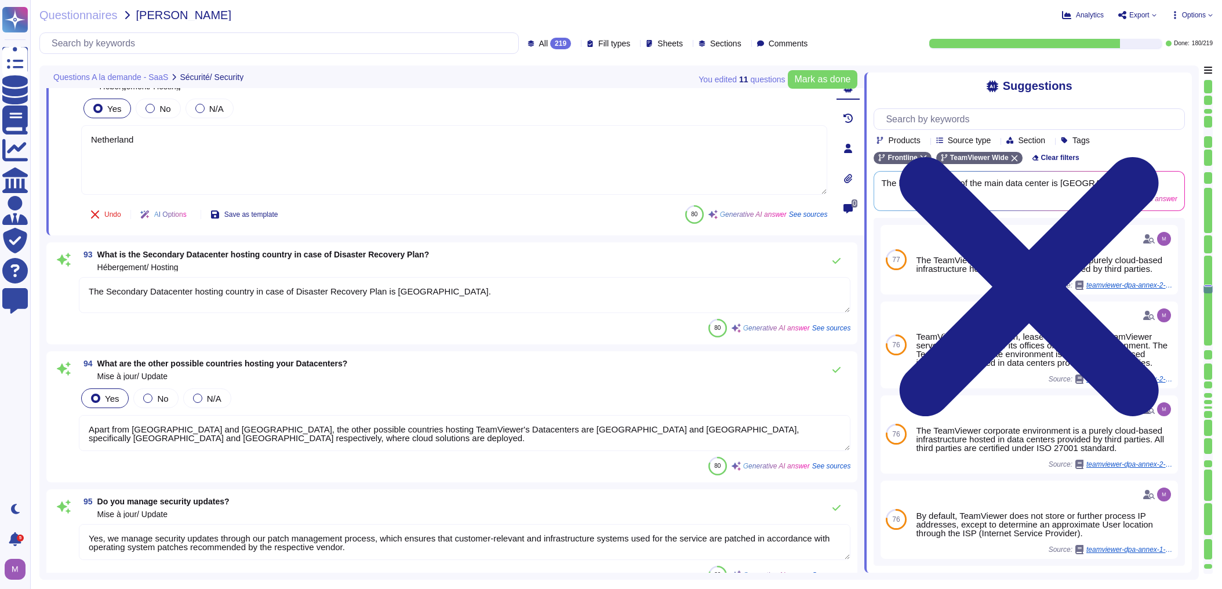
type textarea "Netherland"
click at [411, 289] on textarea "The Secondary Datacenter hosting country in case of Disaster Recovery Plan is […" at bounding box center [464, 295] width 771 height 36
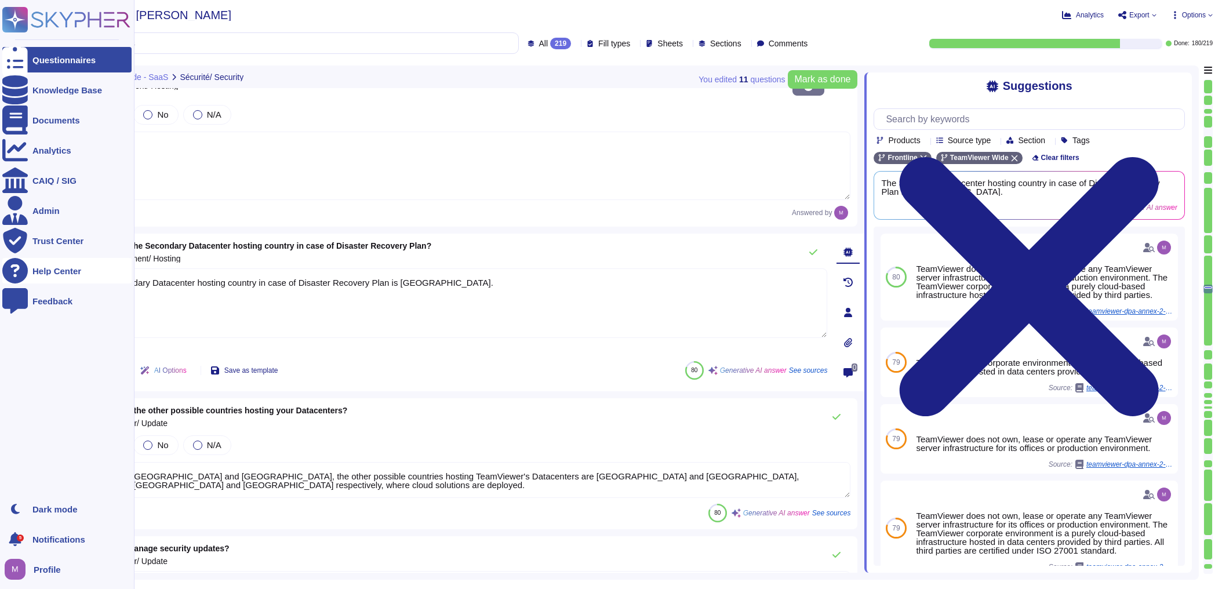
drag, startPoint x: 438, startPoint y: 255, endPoint x: 2, endPoint y: 264, distance: 435.9
click at [2, 264] on div "Questionnaires Knowledge Base Documents Analytics CAIQ / SIG Admin Trust Center…" at bounding box center [611, 294] width 1222 height 589
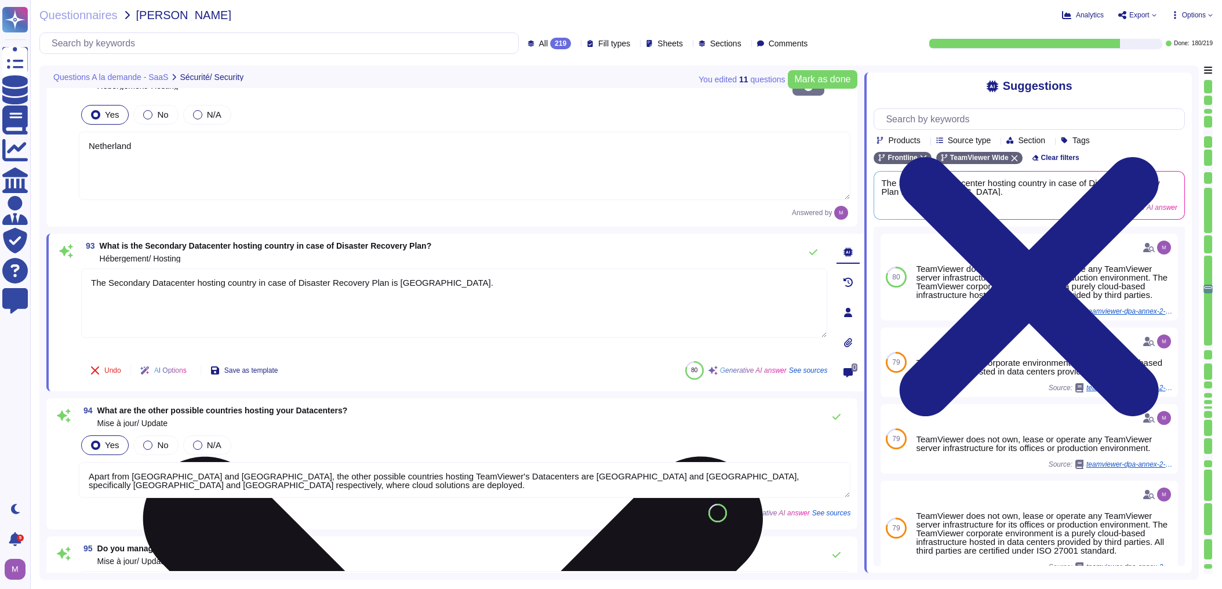
type textarea "NA"
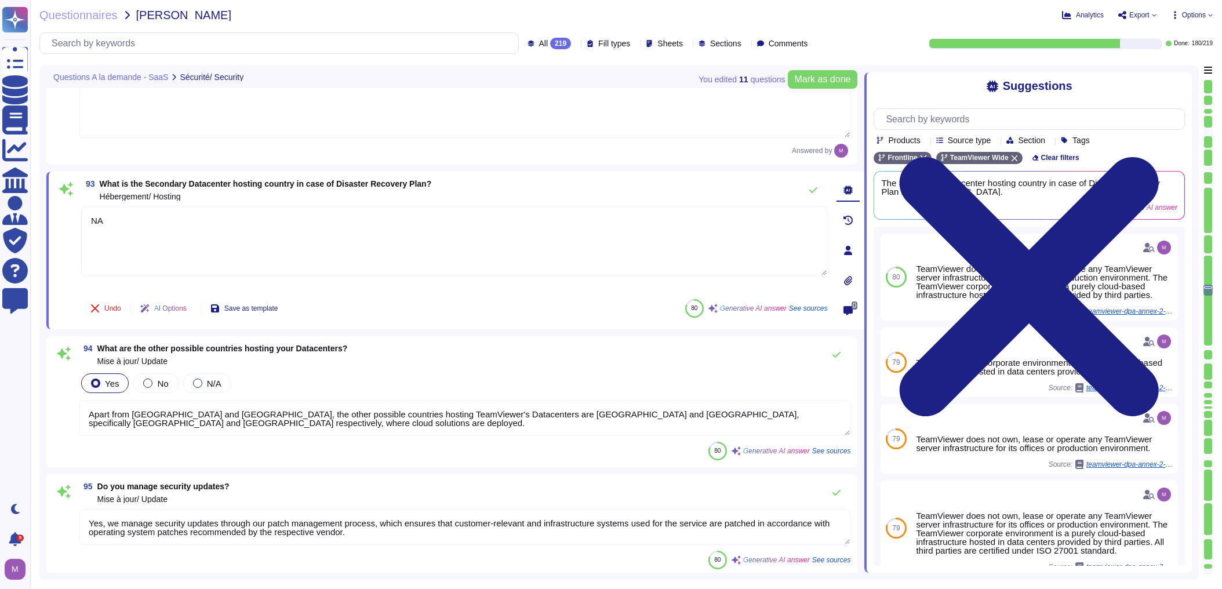
type textarea "The Standard Customer Support is open from 7AM to 7PM Eastern time, [DATE] to […"
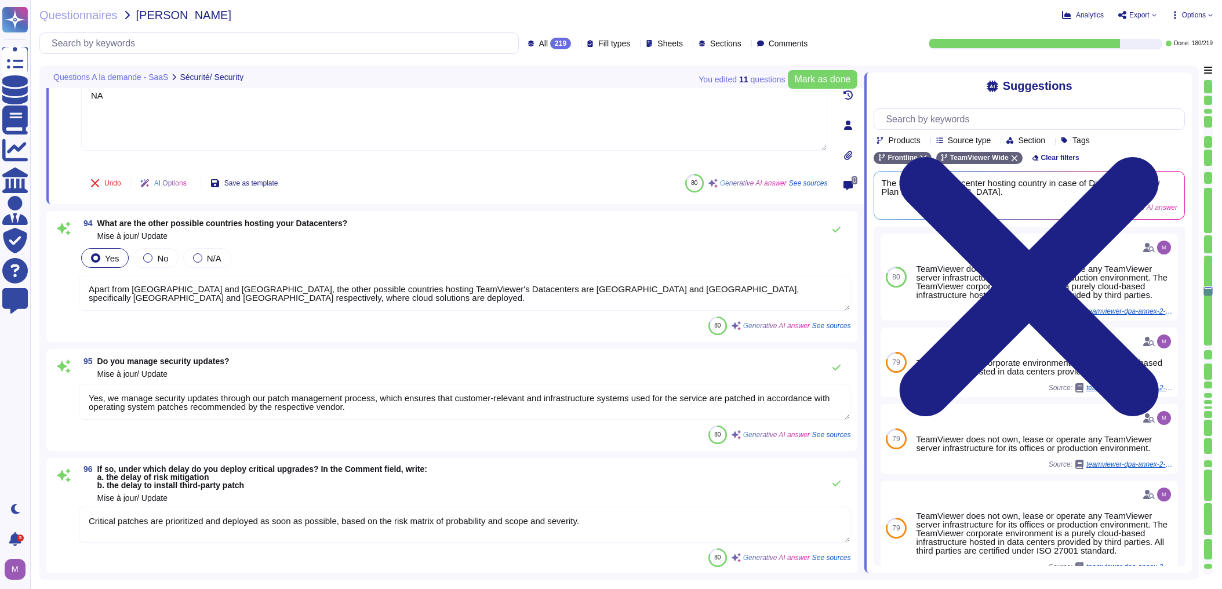
type textarea "For customers who have purchased a service level agreement (24x5 or 24x7), we g…"
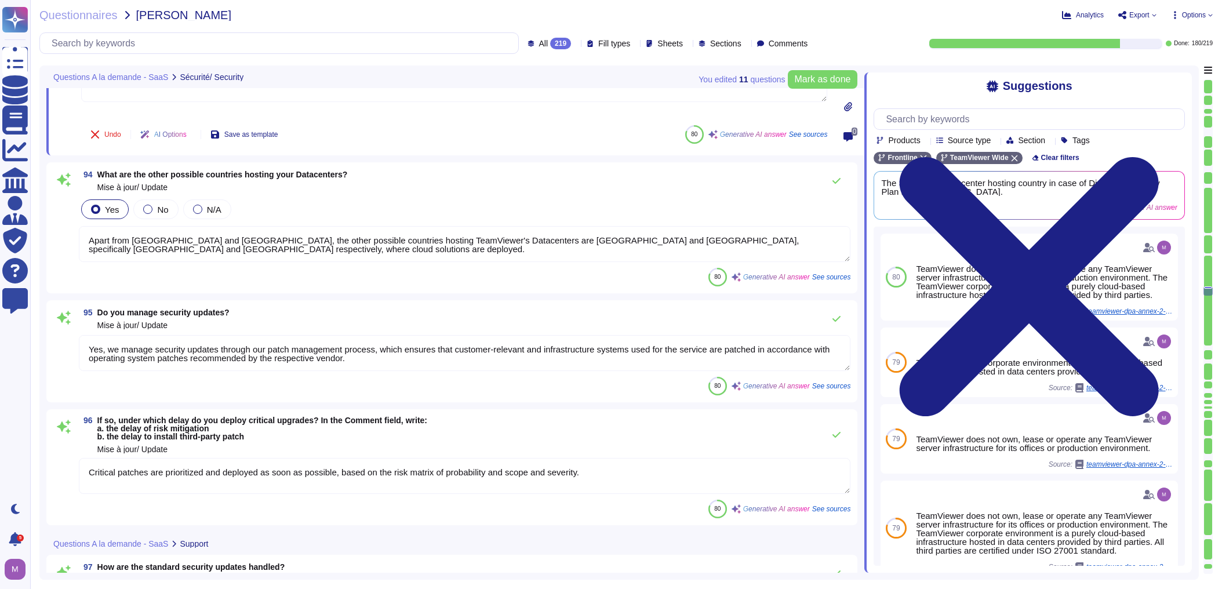
scroll to position [12844, 0]
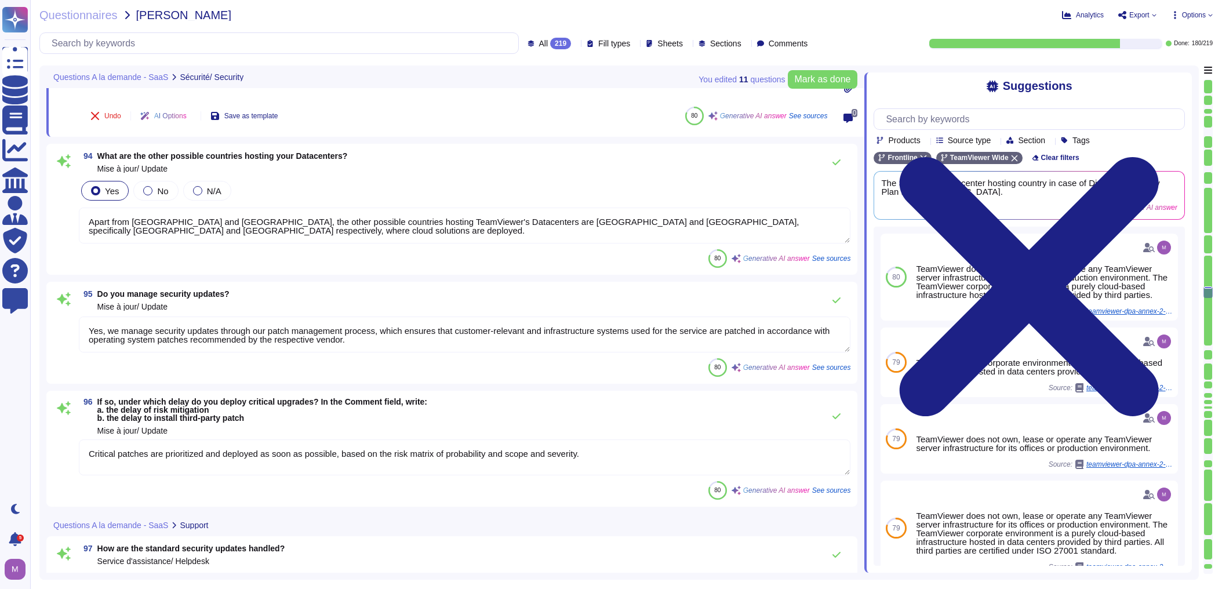
type textarea "NA"
click at [172, 224] on textarea "Apart from [GEOGRAPHIC_DATA] and [GEOGRAPHIC_DATA], the other possible countrie…" at bounding box center [464, 225] width 771 height 36
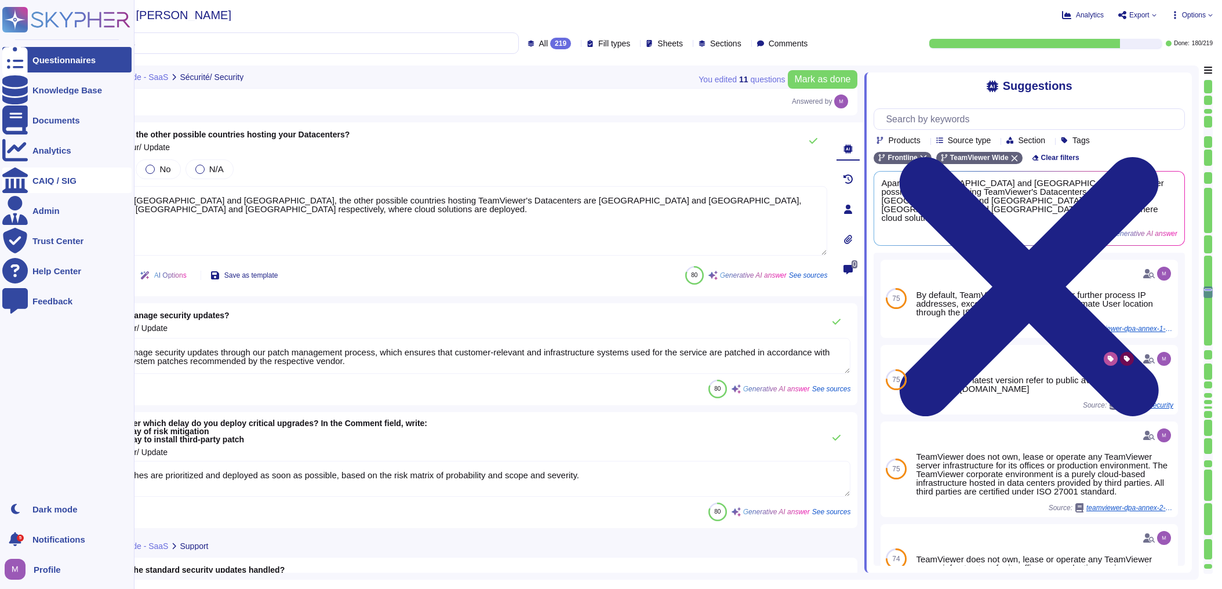
drag, startPoint x: 220, startPoint y: 197, endPoint x: 21, endPoint y: 181, distance: 199.4
click at [21, 181] on div "Questionnaires Knowledge Base Documents Analytics CAIQ / SIG Admin Trust Center…" at bounding box center [611, 294] width 1222 height 589
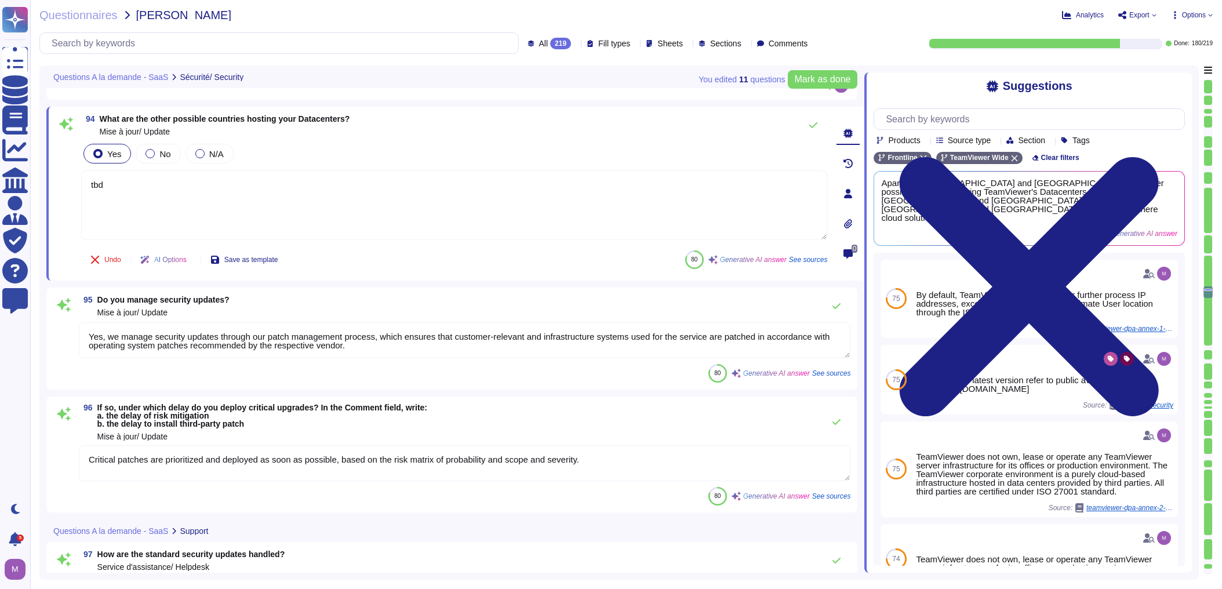
type textarea "tbd"
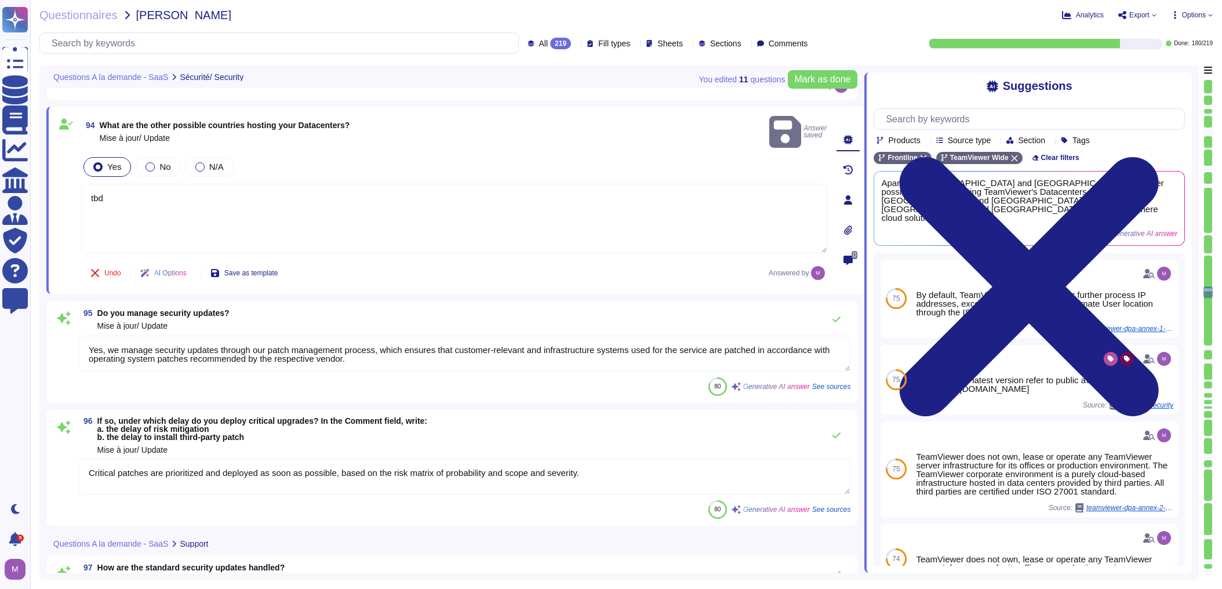
drag, startPoint x: 107, startPoint y: 334, endPoint x: 499, endPoint y: 345, distance: 391.9
click at [499, 345] on textarea "Yes, we manage security updates through our patch management process, which ens…" at bounding box center [464, 354] width 771 height 36
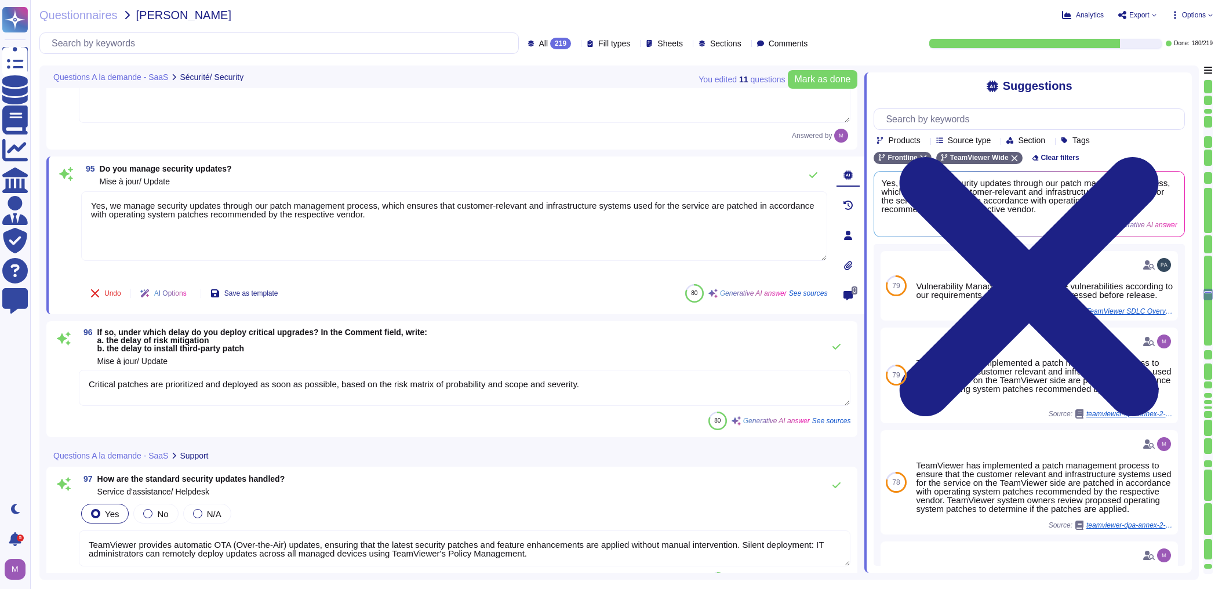
type textarea "Yes, there is an agreement for penalties in case of failure to comply with SLAs…"
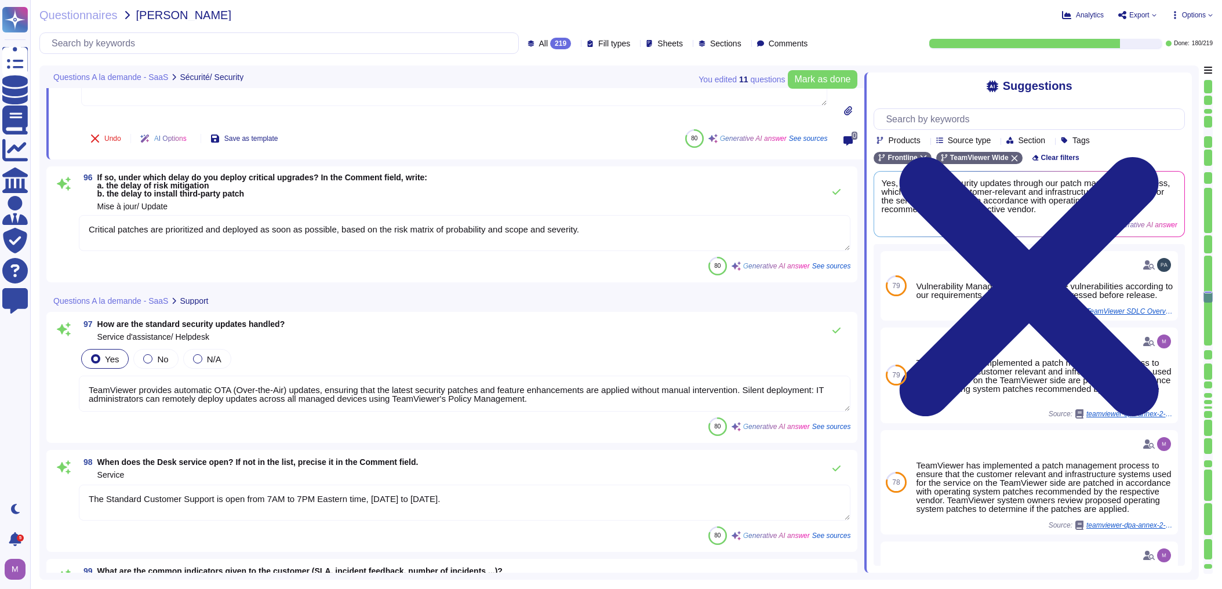
scroll to position [13122, 0]
type textarea "TeamViewer provides support in various languages, but it does not explicitly me…"
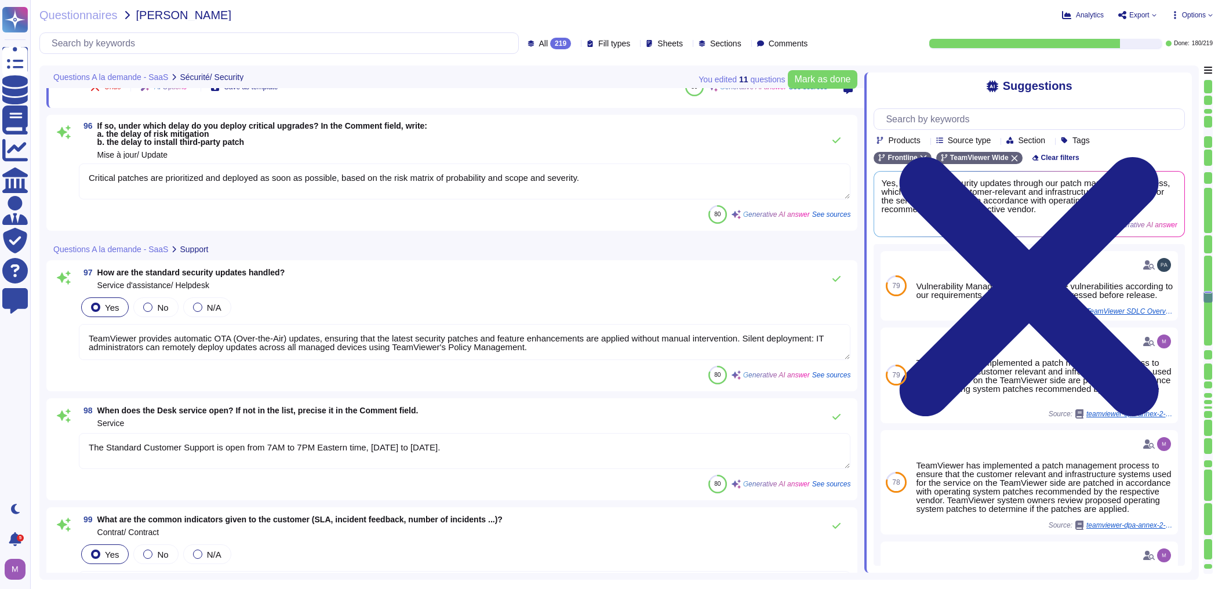
scroll to position [13215, 0]
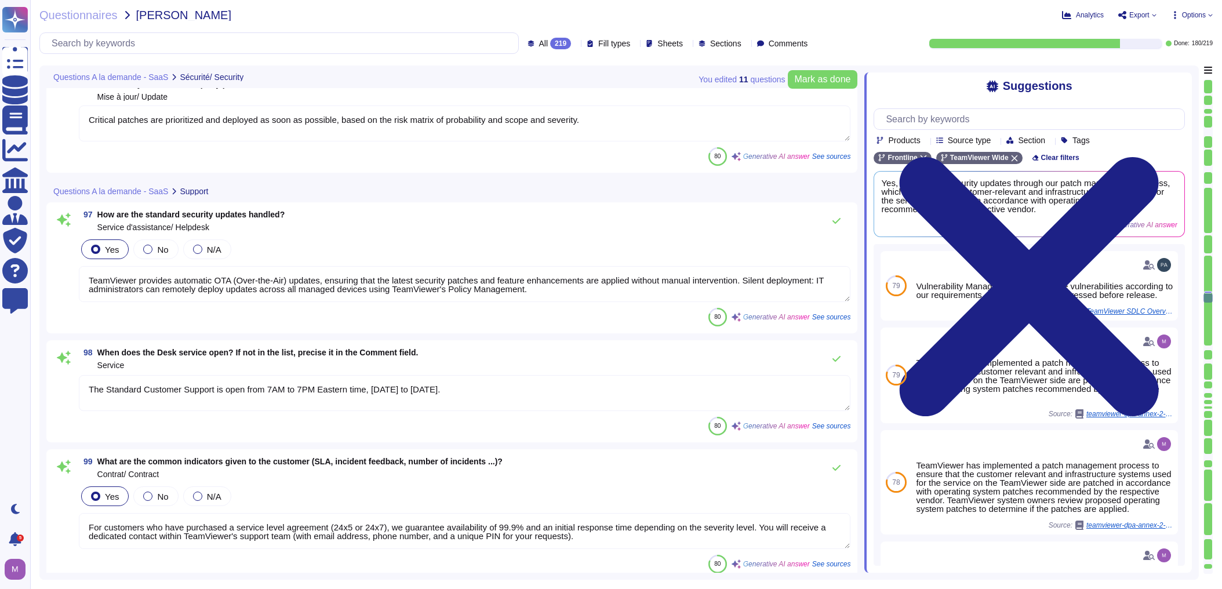
click at [482, 282] on textarea "TeamViewer provides automatic OTA (Over-the-Air) updates, ensuring that the lat…" at bounding box center [464, 284] width 771 height 36
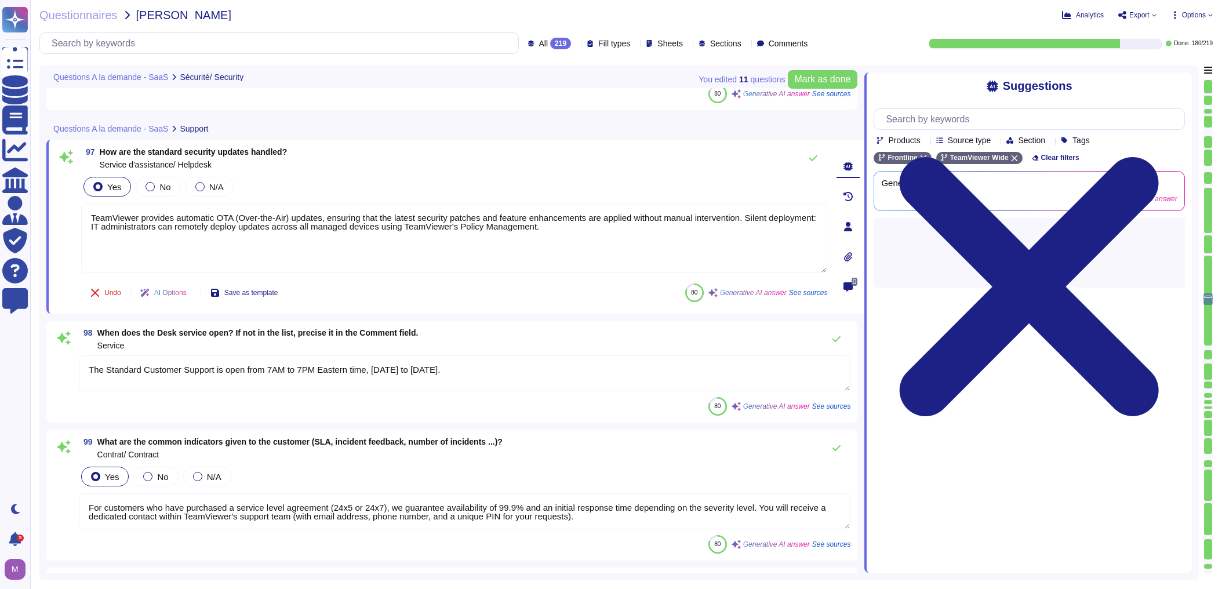
type textarea "Yes, English is one of the supported languages for customer support."
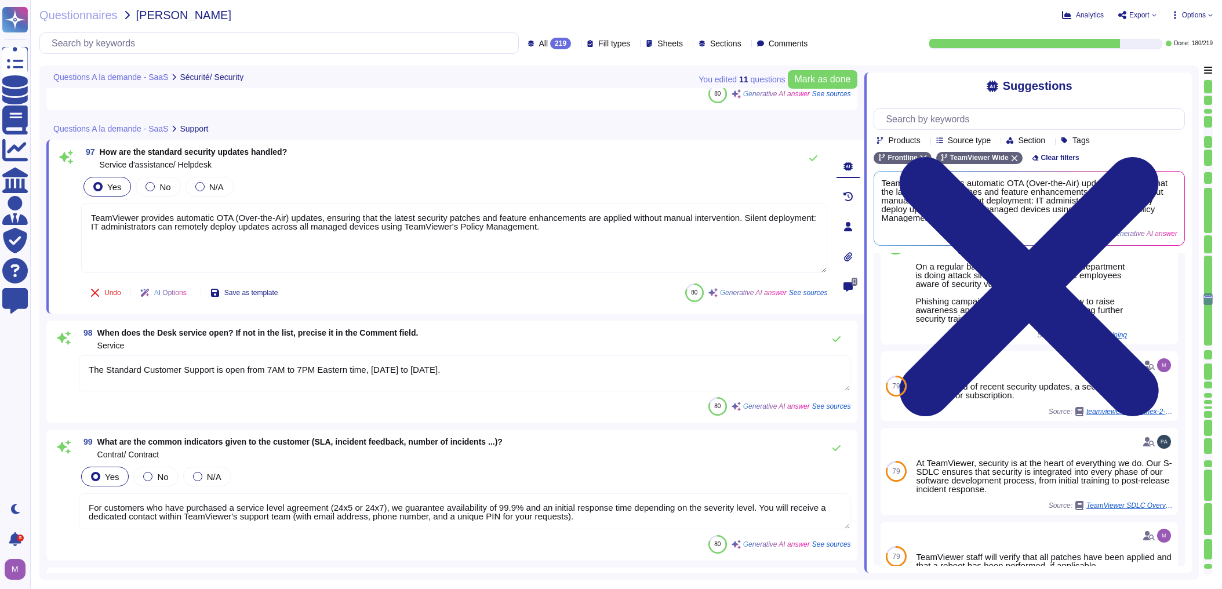
scroll to position [139, 0]
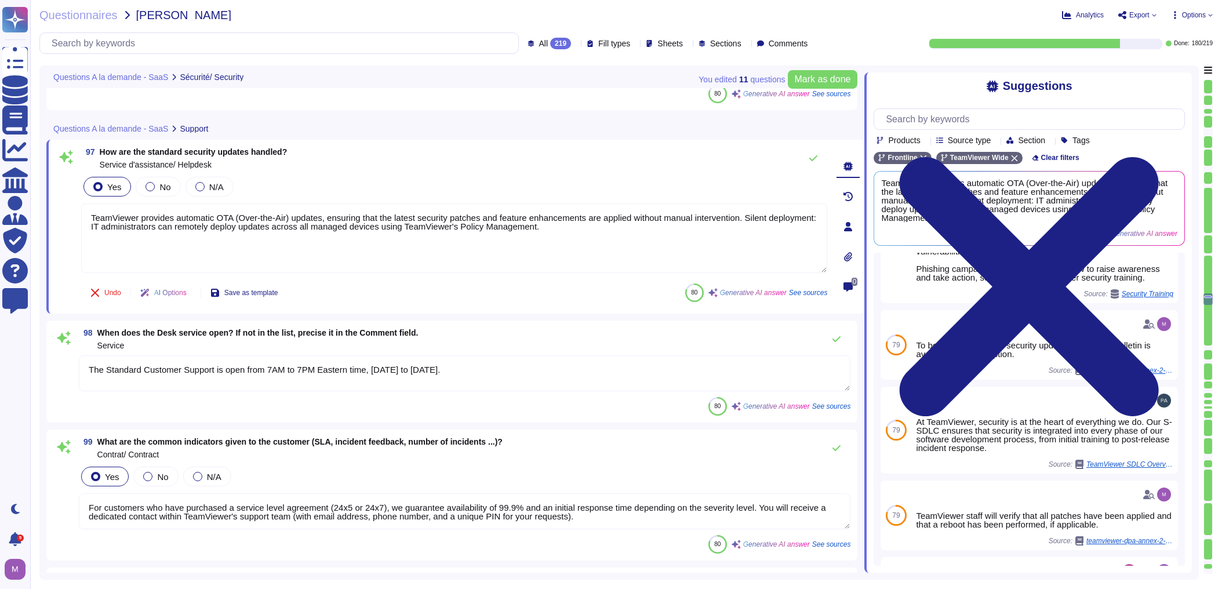
drag, startPoint x: 573, startPoint y: 242, endPoint x: -46, endPoint y: 209, distance: 619.3
click at [0, 209] on html "Questionnaires Knowledge Base Documents Analytics CAIQ / SIG Admin Trust Center…" at bounding box center [611, 294] width 1222 height 589
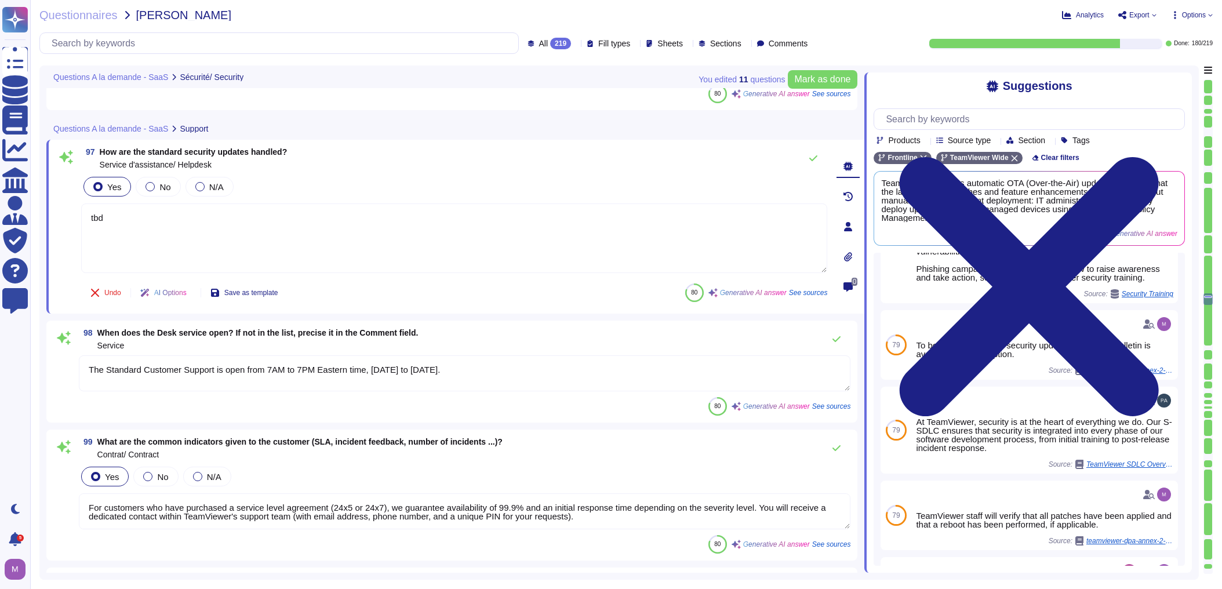
type textarea "tbd"
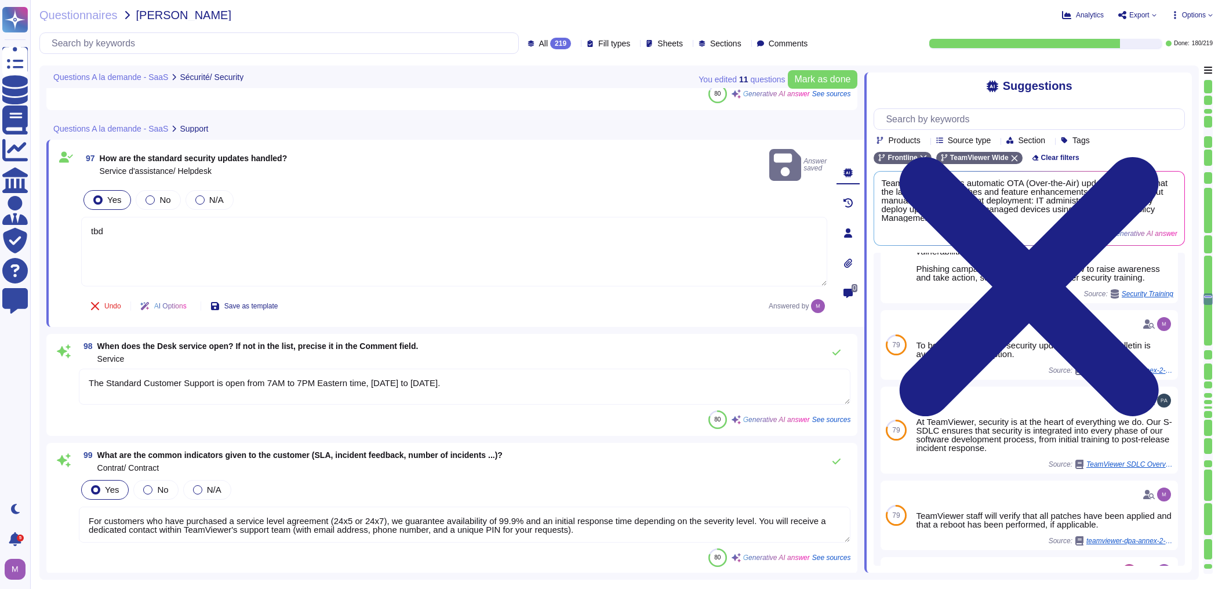
drag, startPoint x: 239, startPoint y: 335, endPoint x: 206, endPoint y: 369, distance: 46.7
click at [206, 369] on textarea "The Standard Customer Support is open from 7AM to 7PM Eastern time, [DATE] to […" at bounding box center [464, 387] width 771 height 36
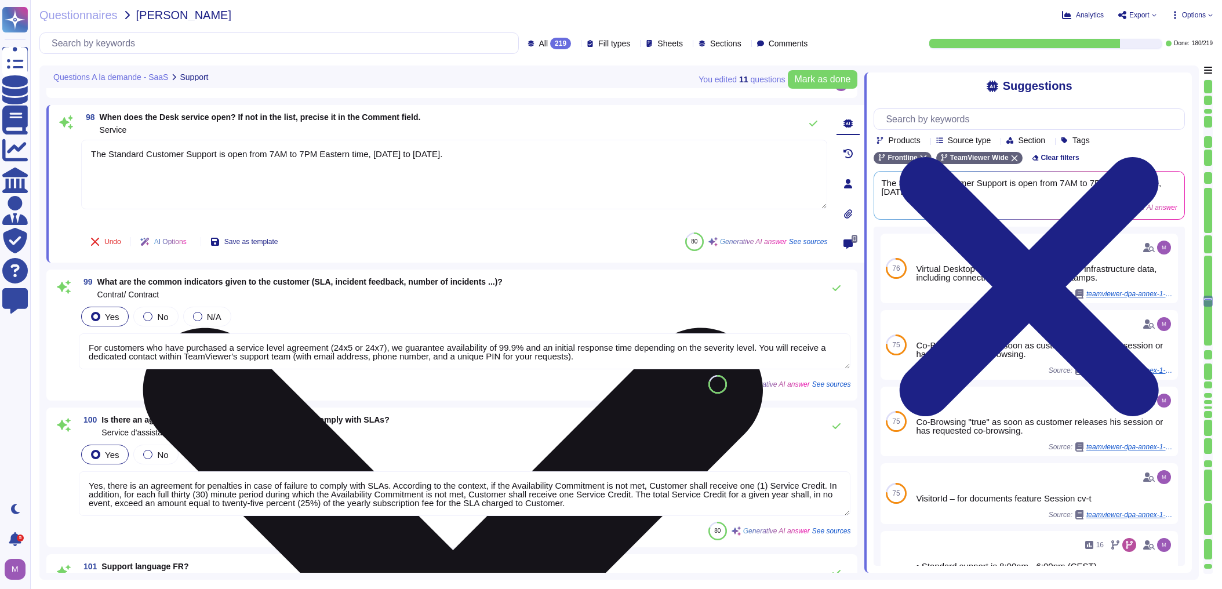
type textarea "Yes, English is one of the supported languages for customer support."
type textarea "The question is asking if TeamViewer provides support in the German language (D…"
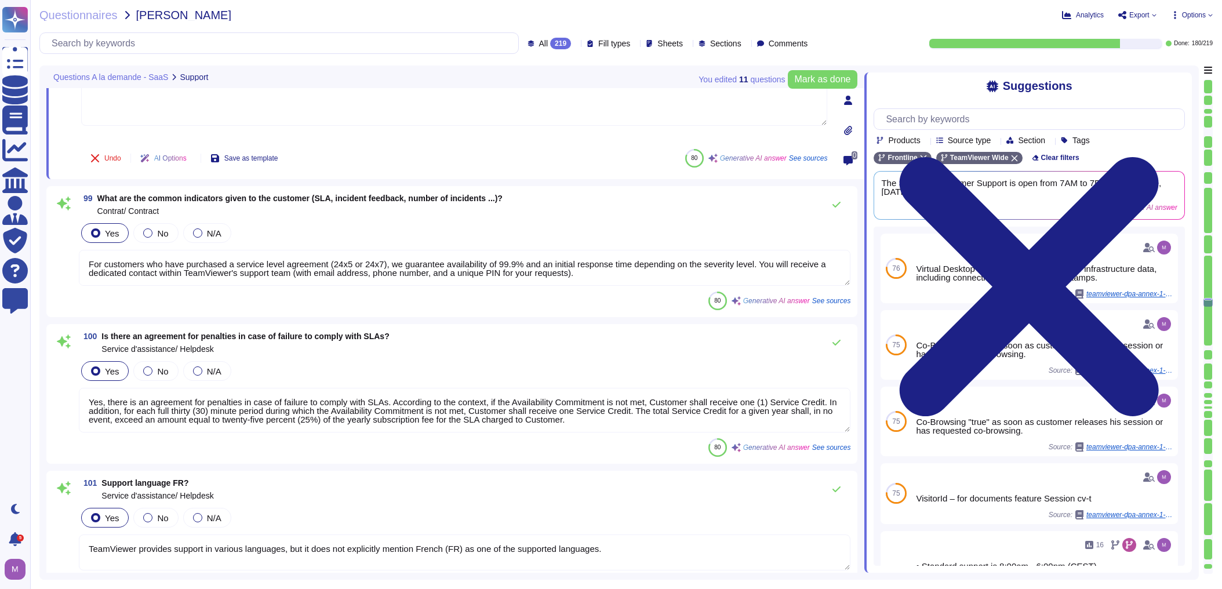
scroll to position [13493, 0]
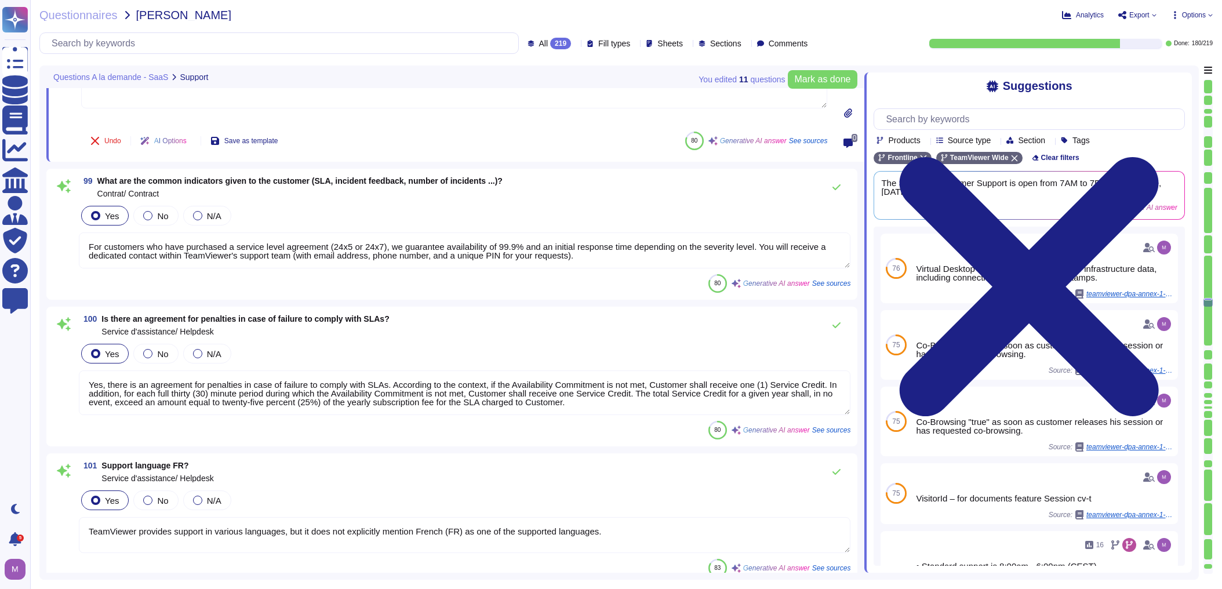
drag, startPoint x: 98, startPoint y: 378, endPoint x: 549, endPoint y: 384, distance: 451.5
click at [549, 384] on textarea "Yes, there is an agreement for penalties in case of failure to comply with SLAs…" at bounding box center [464, 392] width 771 height 45
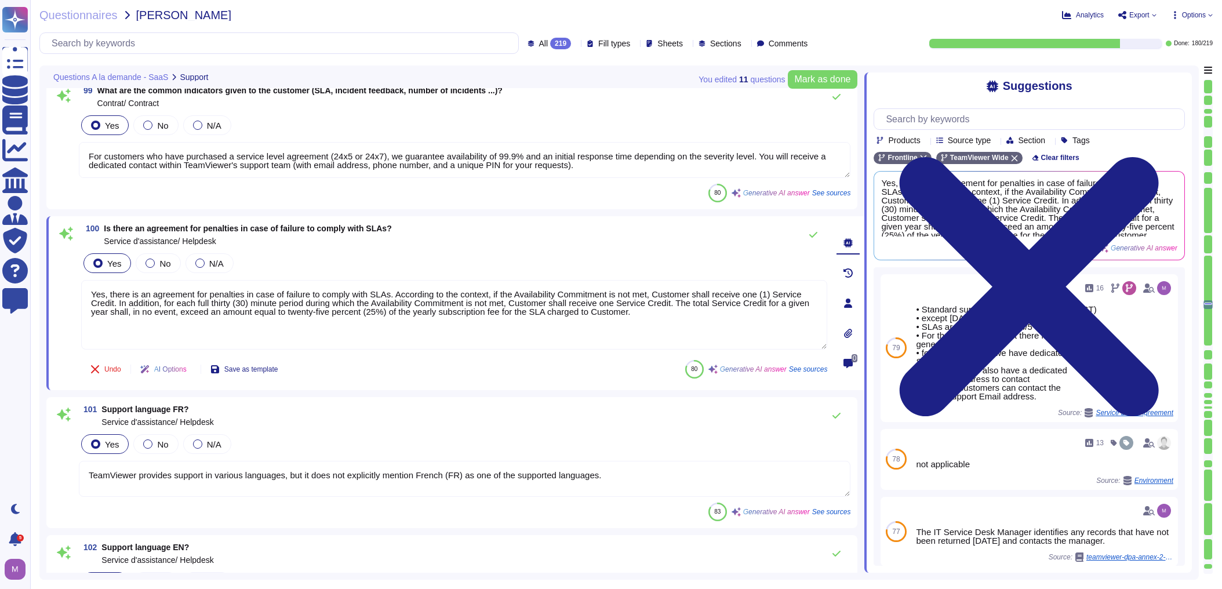
type textarea "• Standard support is 8:00am - 6:00pm (CEST) • except [DATE] & [DATE] • SLAs ar…"
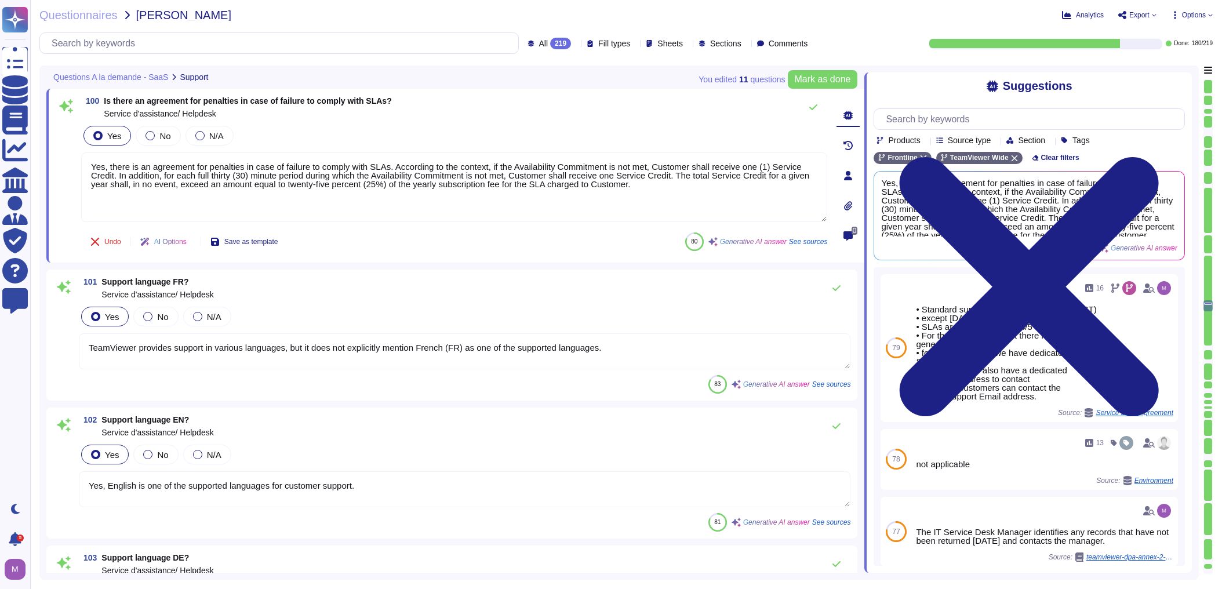
scroll to position [13678, 0]
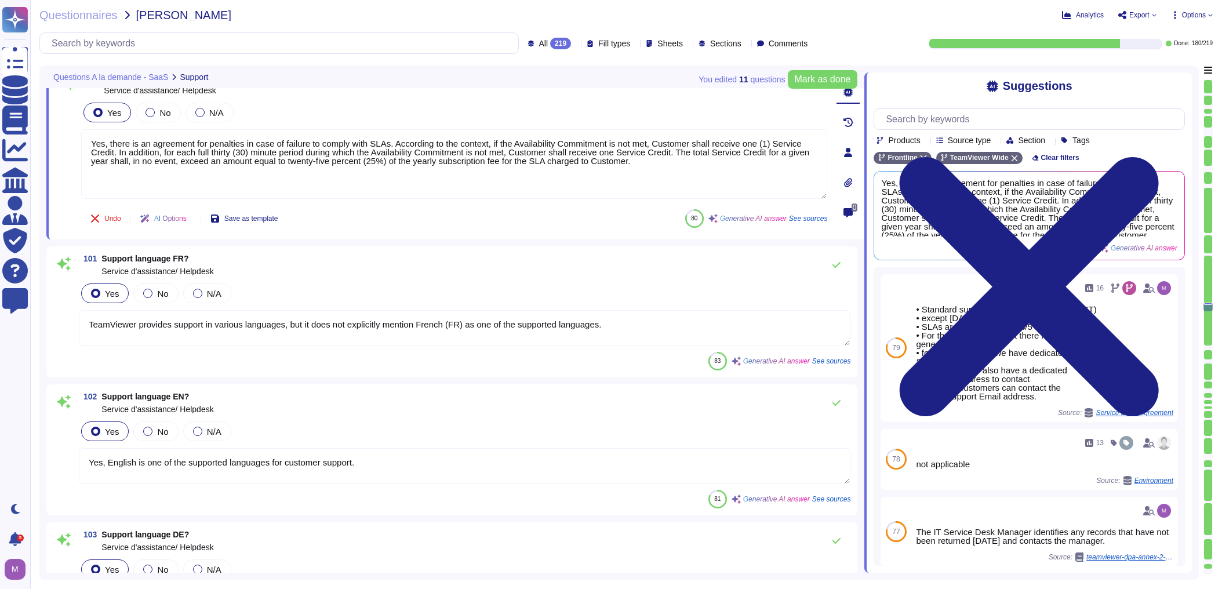
drag, startPoint x: 281, startPoint y: 327, endPoint x: 601, endPoint y: 320, distance: 320.6
click at [601, 320] on textarea "TeamViewer provides support in various languages, but it does not explicitly me…" at bounding box center [464, 328] width 771 height 36
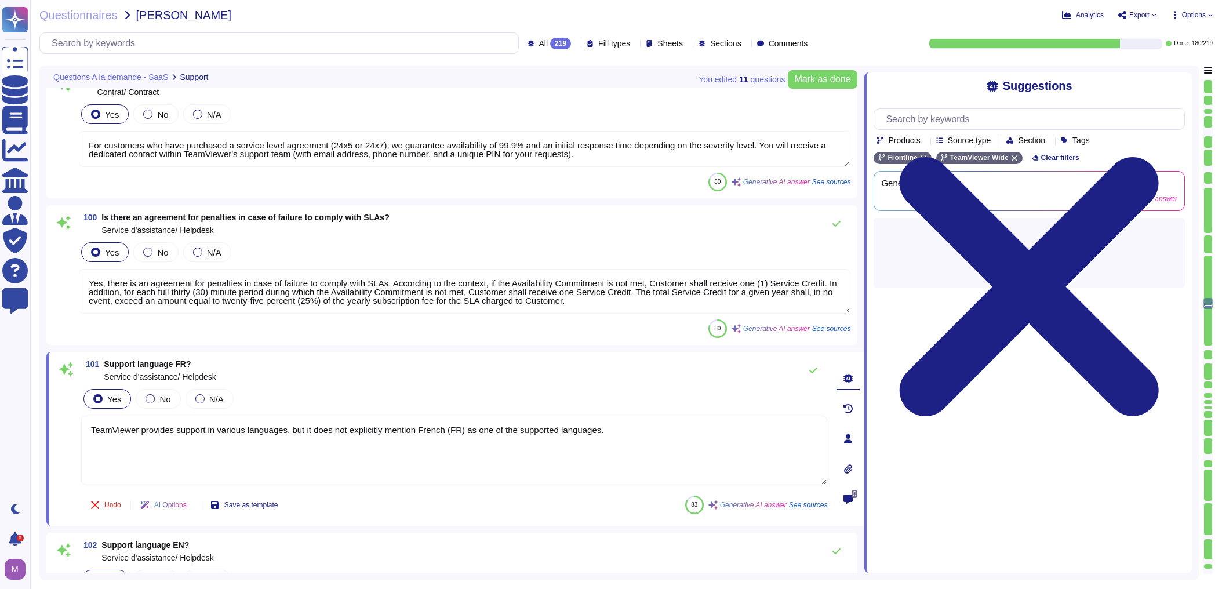
scroll to position [13461, 0]
type textarea "tbd"
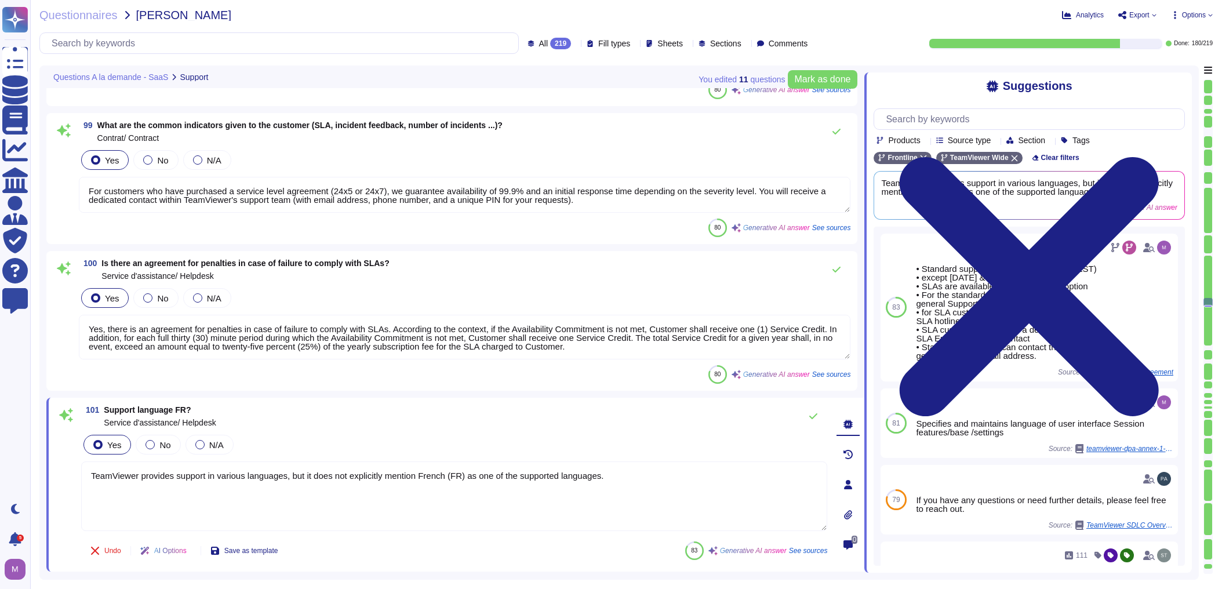
drag, startPoint x: 95, startPoint y: 327, endPoint x: 765, endPoint y: 340, distance: 670.1
click at [765, 340] on textarea "Yes, there is an agreement for penalties in case of failure to comply with SLAs…" at bounding box center [464, 337] width 771 height 45
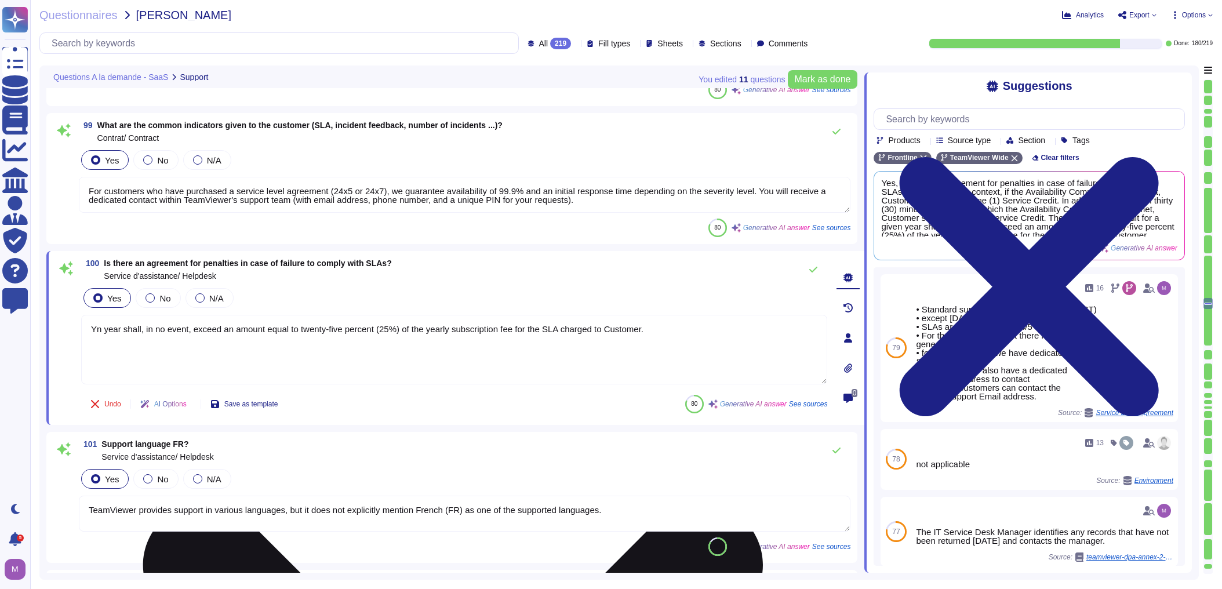
type textarea "n year shall, in no event, exceed an amount equal to twenty-five percent (25%) …"
type textarea "r"
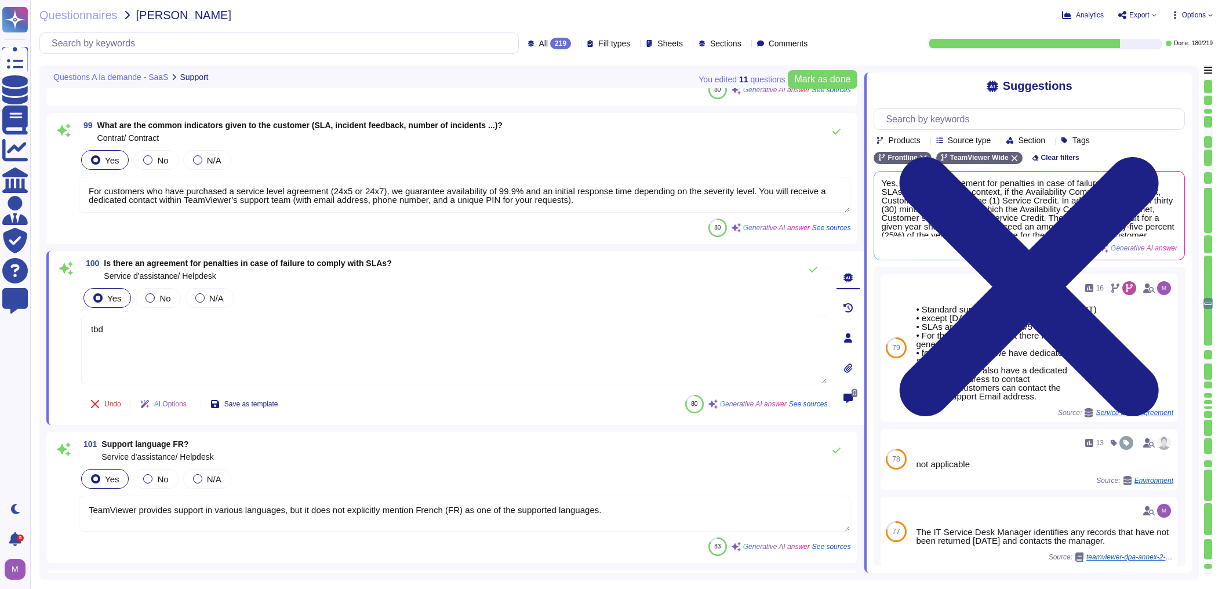
type textarea "tbd"
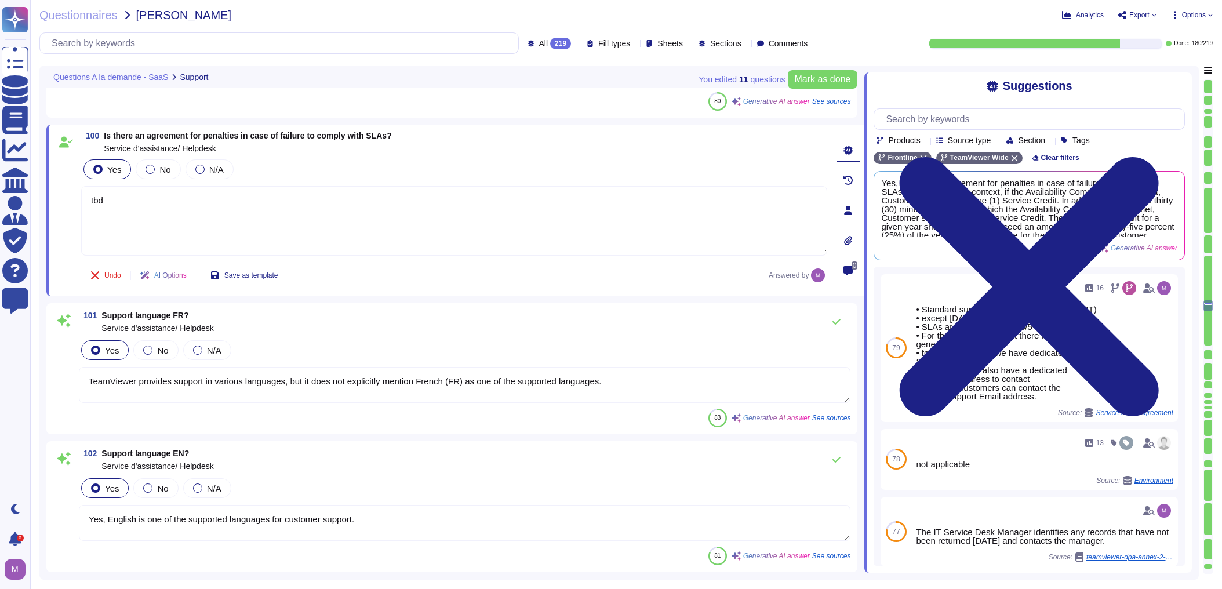
type textarea "• Standard support is 8:00am - 6:00pm (CEST) • except [DATE] & [DATE] • SLAs ar…"
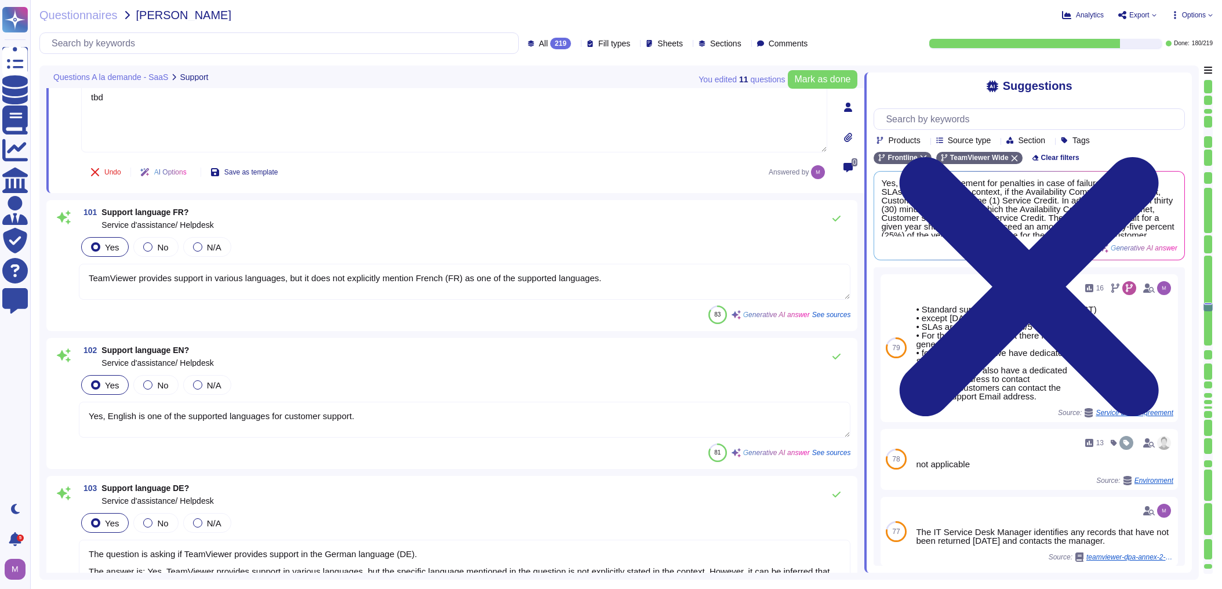
scroll to position [13692, 0]
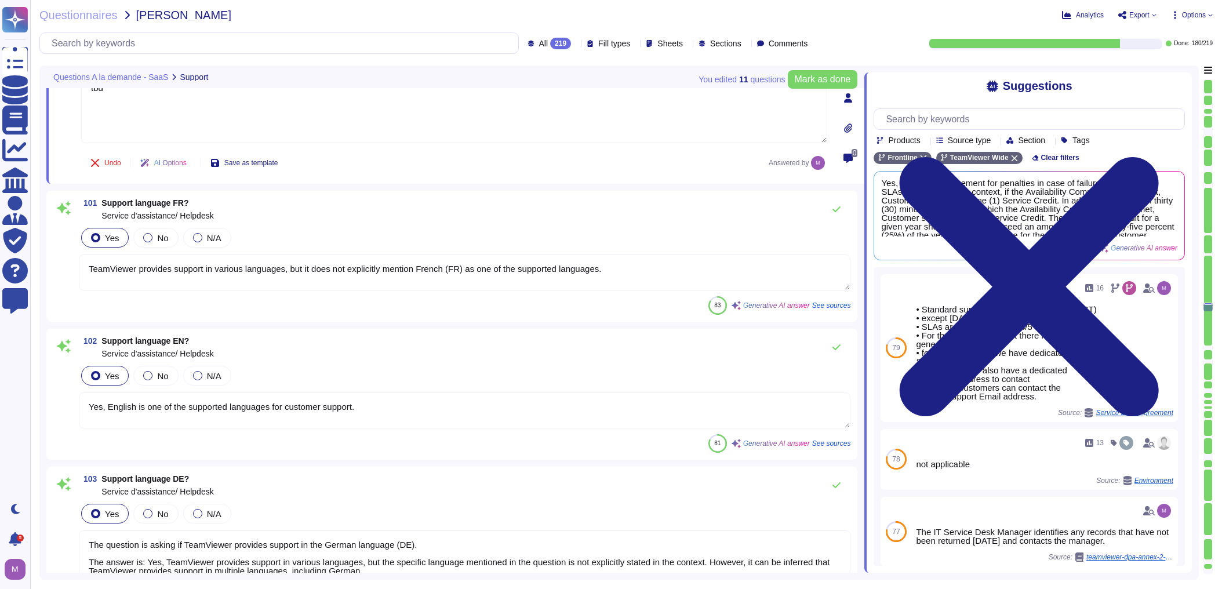
type textarea "Yes, TeamViewer offers various APIs for further information. Specifically, we o…"
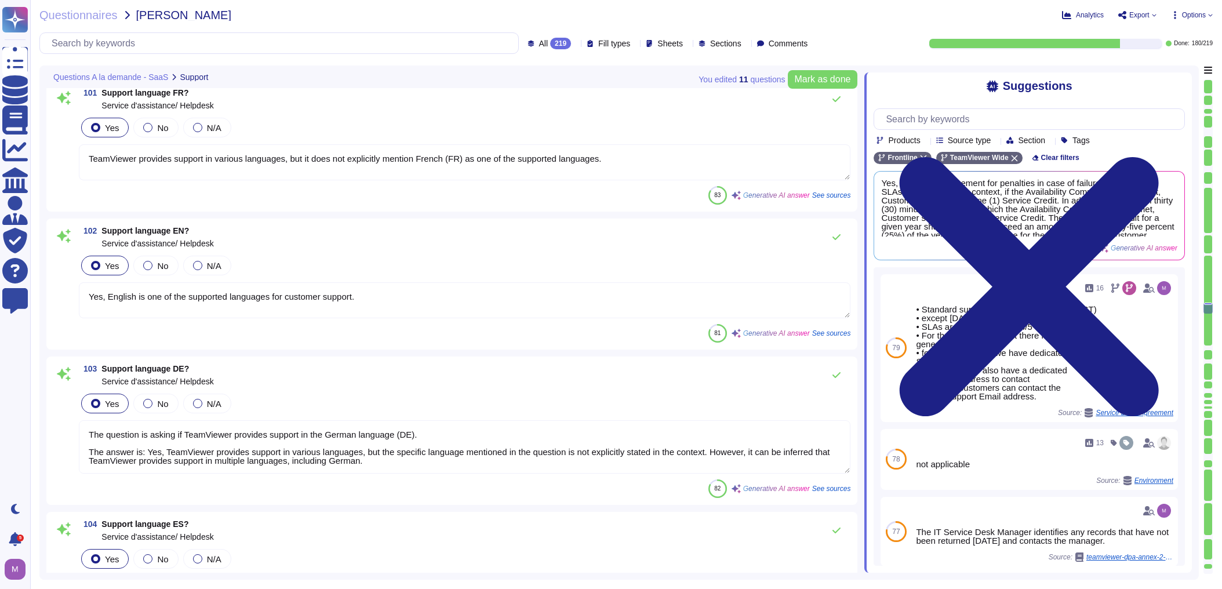
scroll to position [13831, 0]
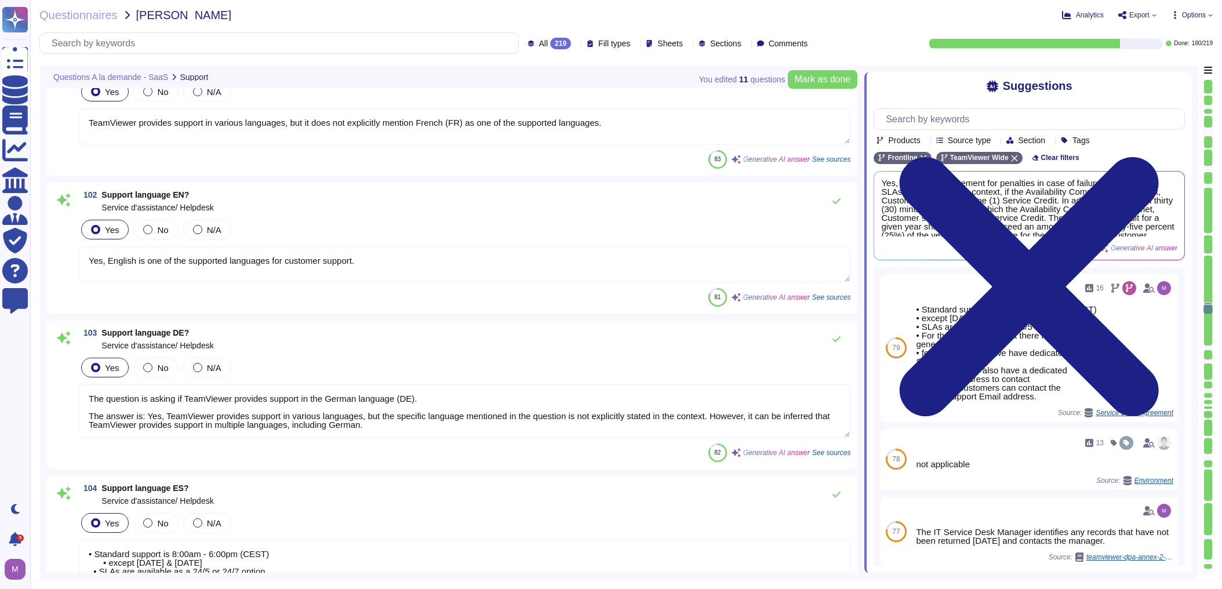
type textarea "The maximum duration for a incident to be taken in charge and being categorized…"
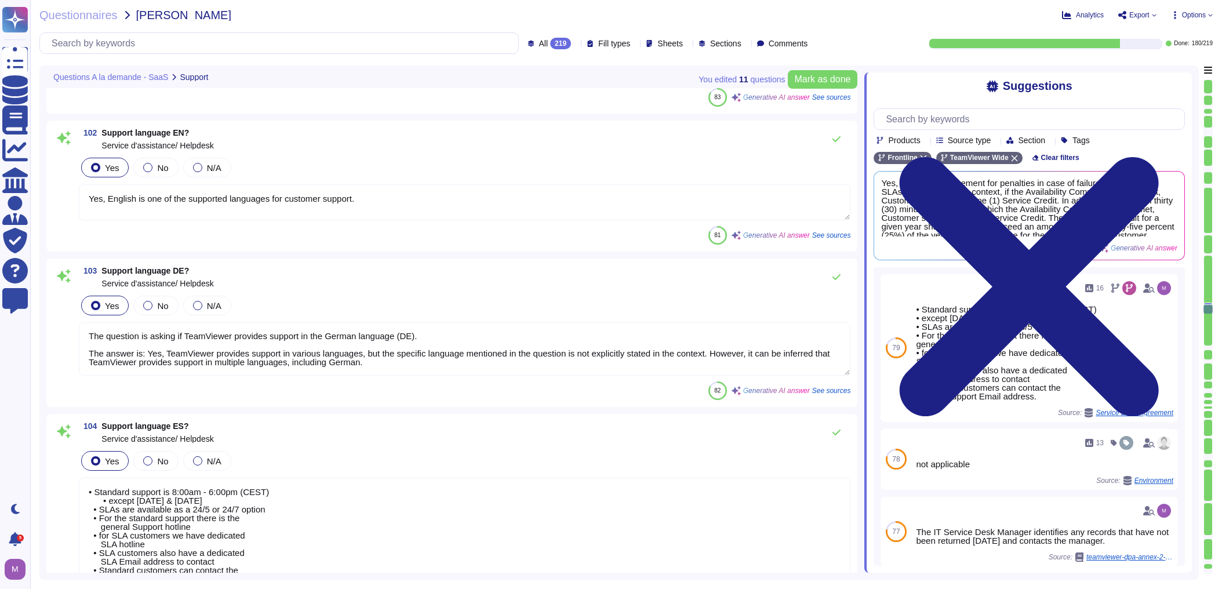
scroll to position [13924, 0]
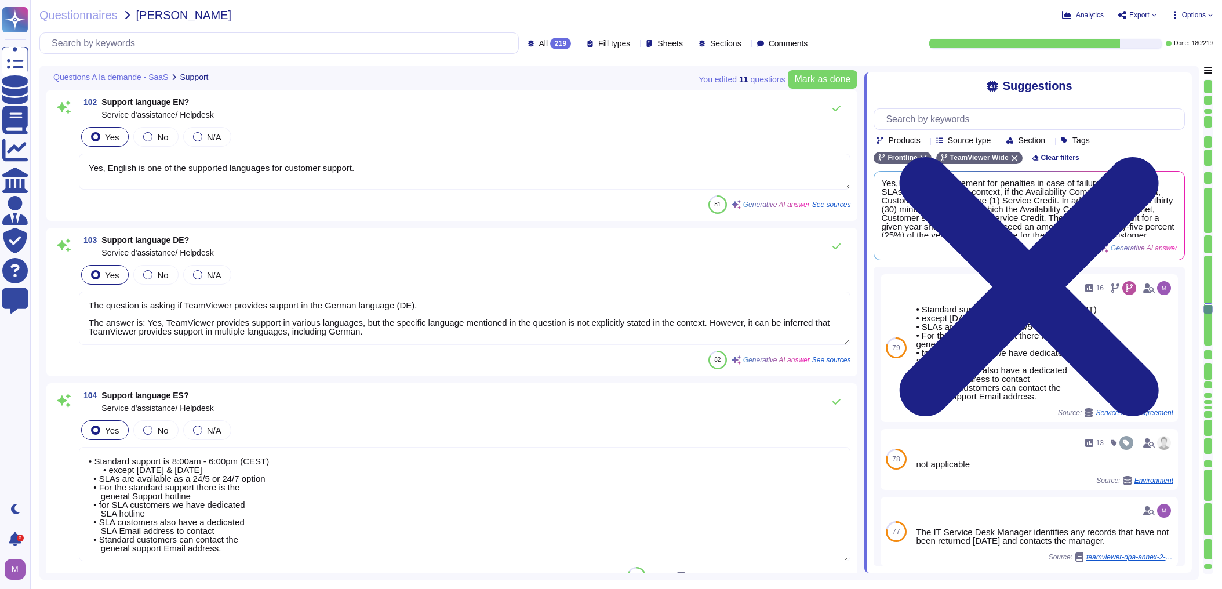
click at [628, 312] on textarea "The question is asking if TeamViewer provides support in the German language (D…" at bounding box center [464, 318] width 771 height 53
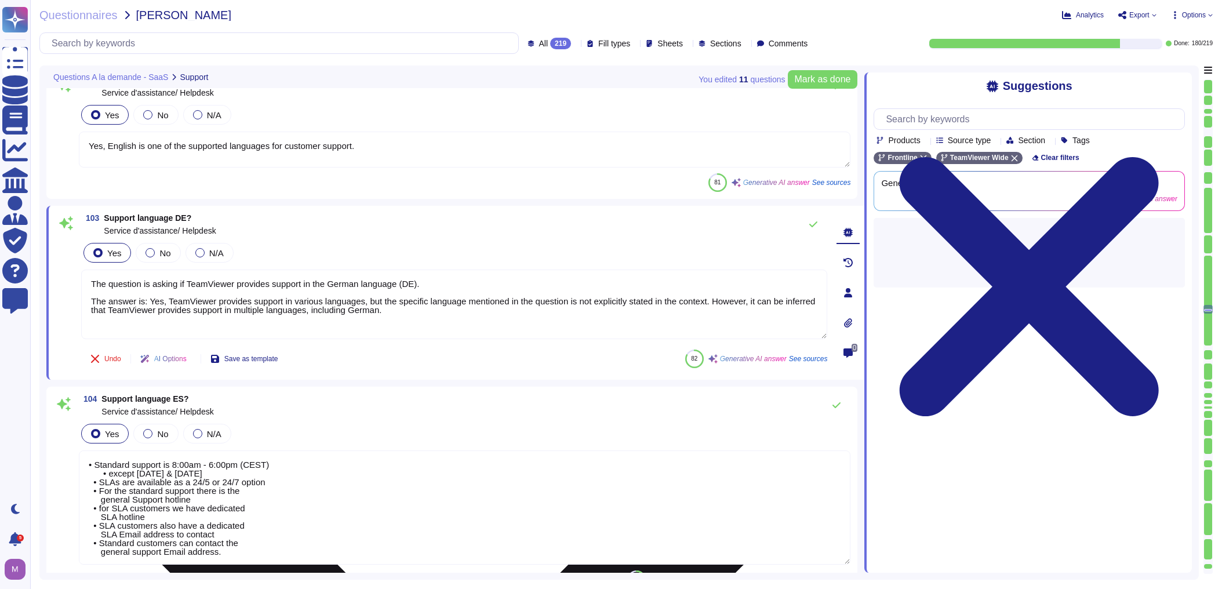
scroll to position [0, 0]
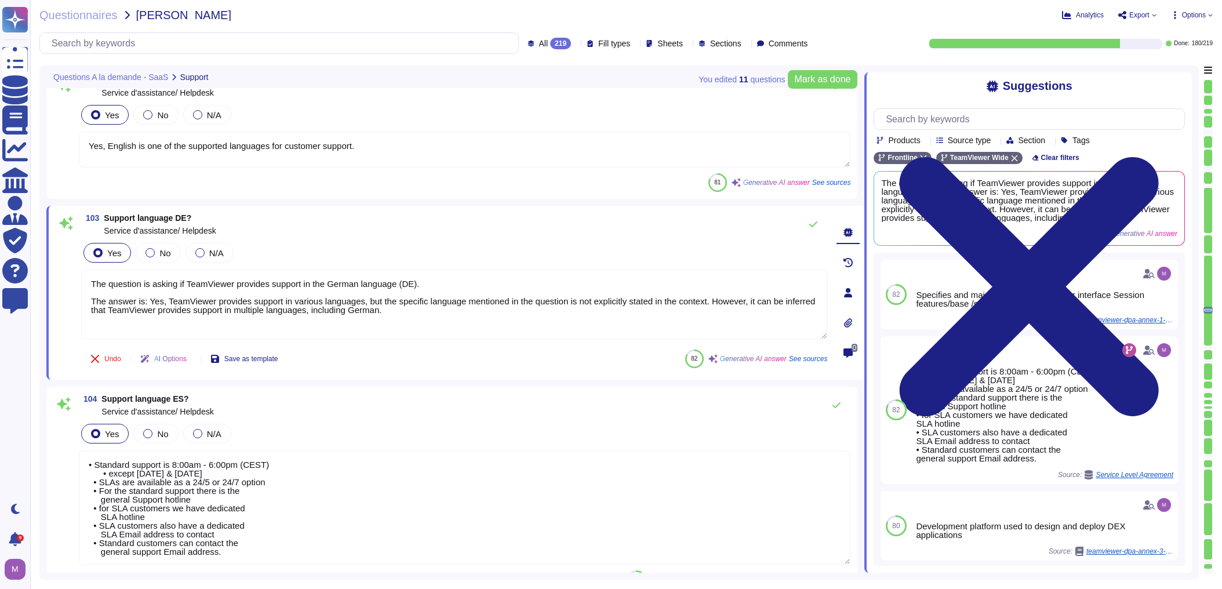
drag, startPoint x: 441, startPoint y: 278, endPoint x: 67, endPoint y: 272, distance: 373.9
click at [67, 272] on div "103 Support language DE? Service d'assistance/ Helpdesk Yes No N/A The question…" at bounding box center [441, 293] width 771 height 160
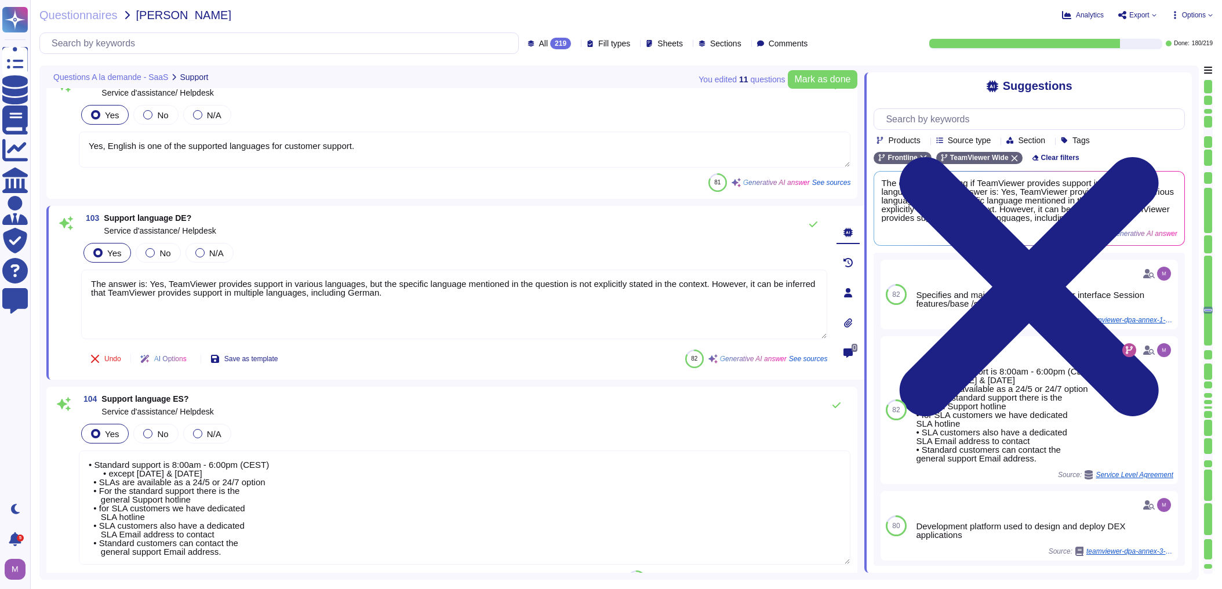
type textarea "The answer is: Yes, TeamViewer provides support in various languages, but the s…"
drag, startPoint x: 183, startPoint y: 281, endPoint x: 693, endPoint y: 291, distance: 510.7
click at [693, 291] on textarea "The answer is: Yes, TeamViewer provides support in various languages, but the s…" at bounding box center [454, 305] width 746 height 70
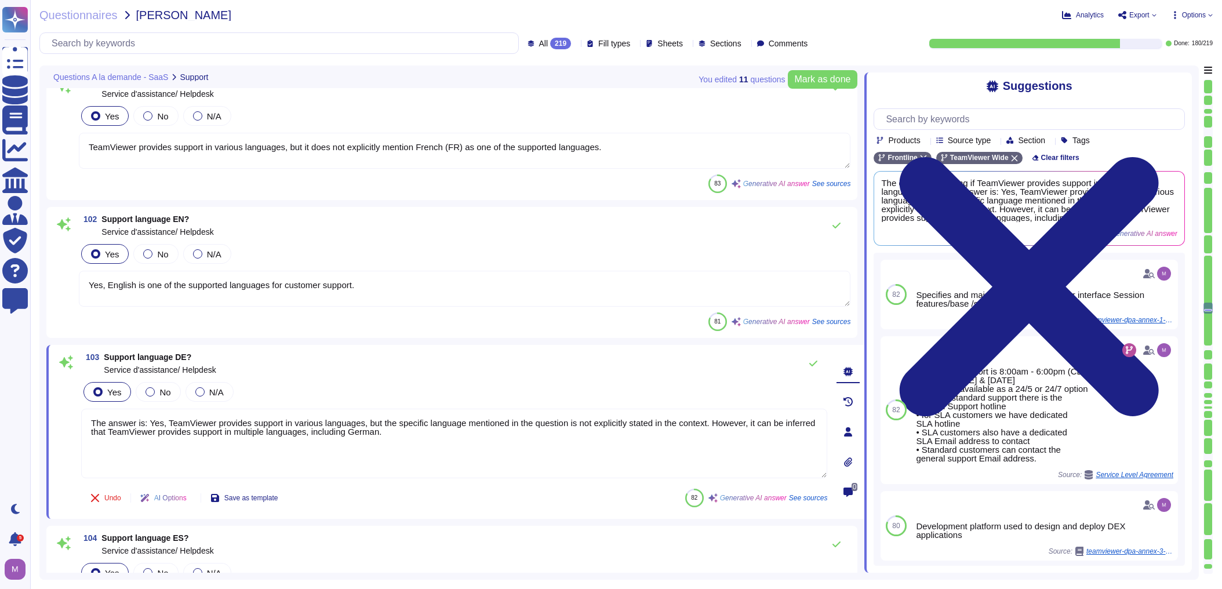
type textarea "For customers who have purchased a service level agreement (24x5 or 24x7), we g…"
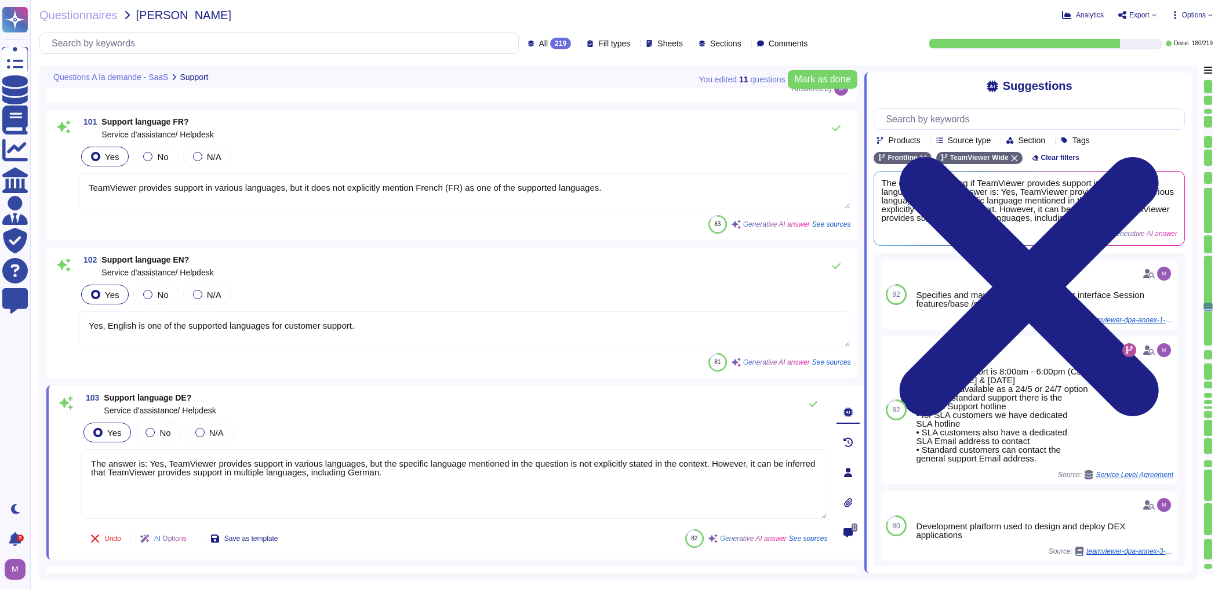
scroll to position [13739, 0]
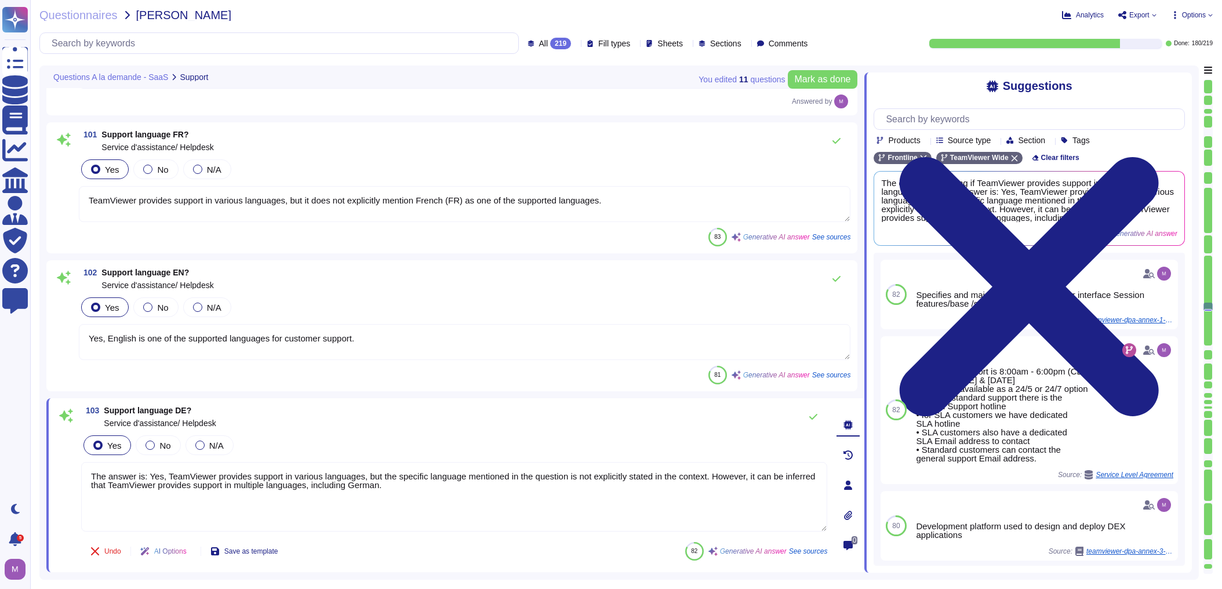
type textarea "The answer is: Yes, TeamViewer provides support in various languages, but the s…"
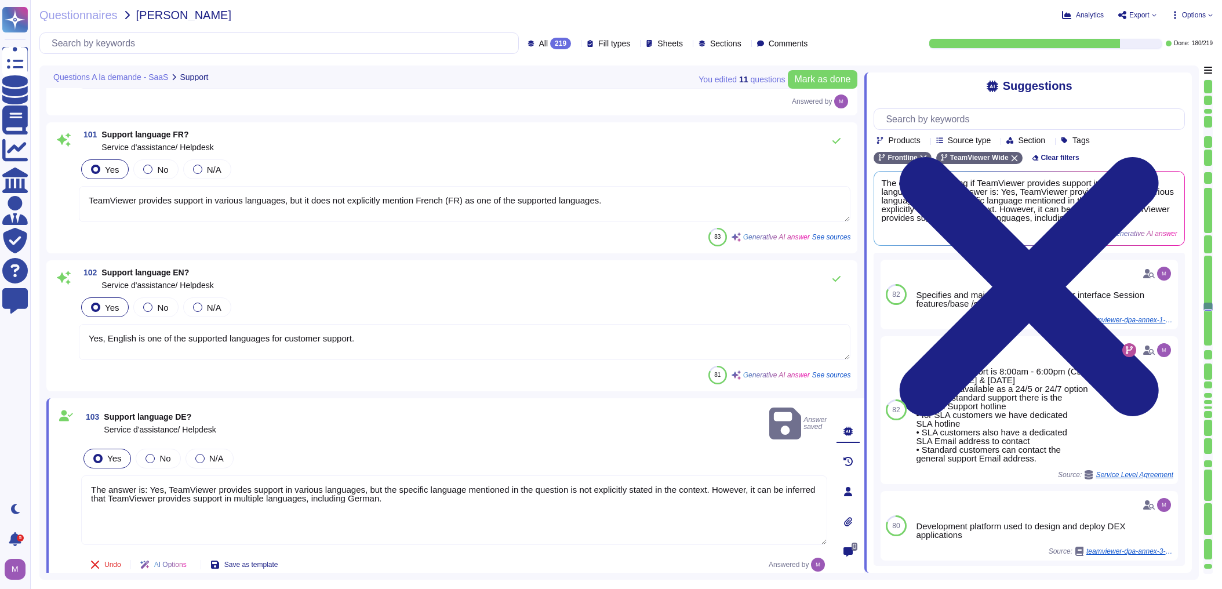
drag, startPoint x: 115, startPoint y: 204, endPoint x: 611, endPoint y: 205, distance: 496.1
click at [611, 205] on textarea "TeamViewer provides support in various languages, but it does not explicitly me…" at bounding box center [464, 204] width 771 height 36
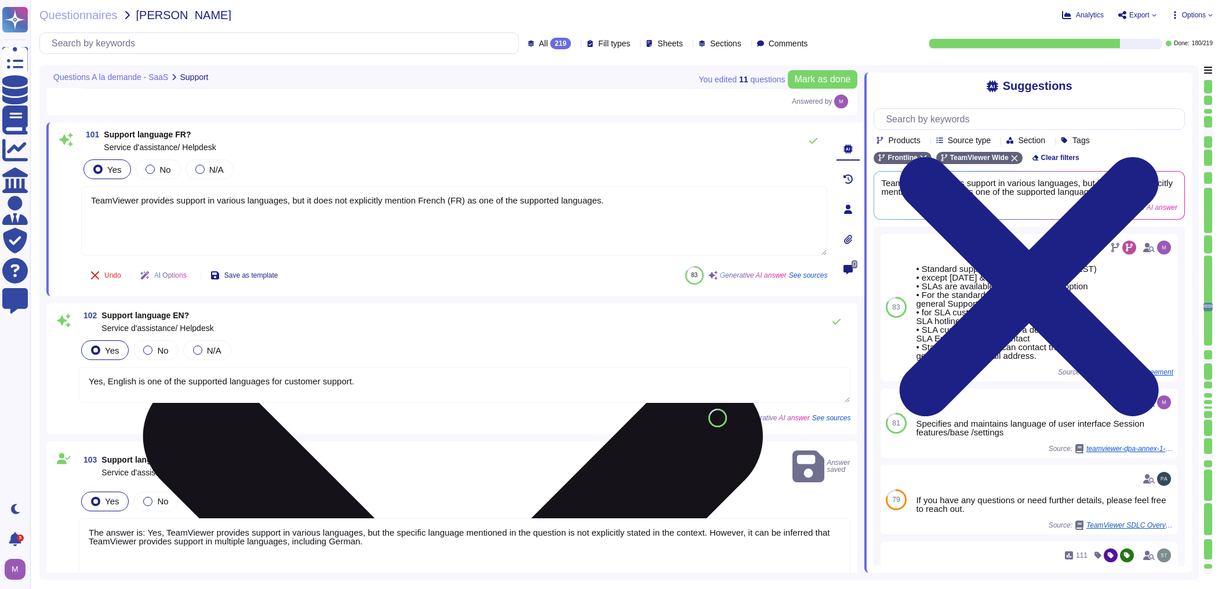
click at [612, 202] on textarea "TeamViewer provides support in various languages, but it does not explicitly me…" at bounding box center [454, 221] width 746 height 70
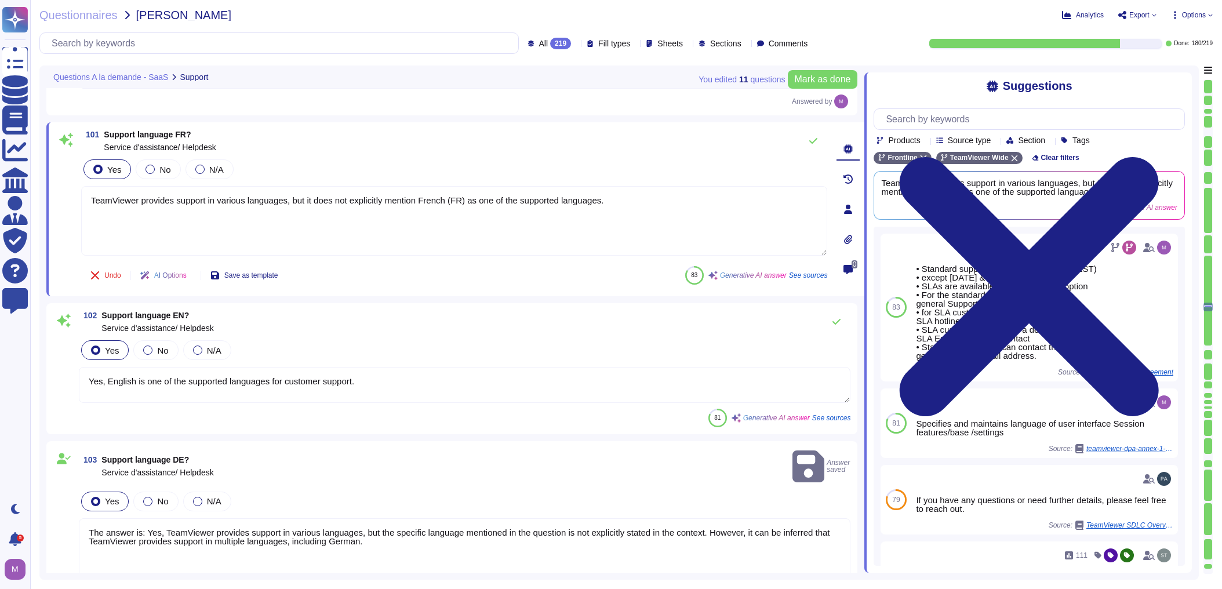
drag, startPoint x: 612, startPoint y: 202, endPoint x: -17, endPoint y: 176, distance: 629.4
click at [0, 176] on html "Questionnaires Knowledge Base Documents Analytics CAIQ / SIG Admin Trust Center…" at bounding box center [611, 294] width 1222 height 589
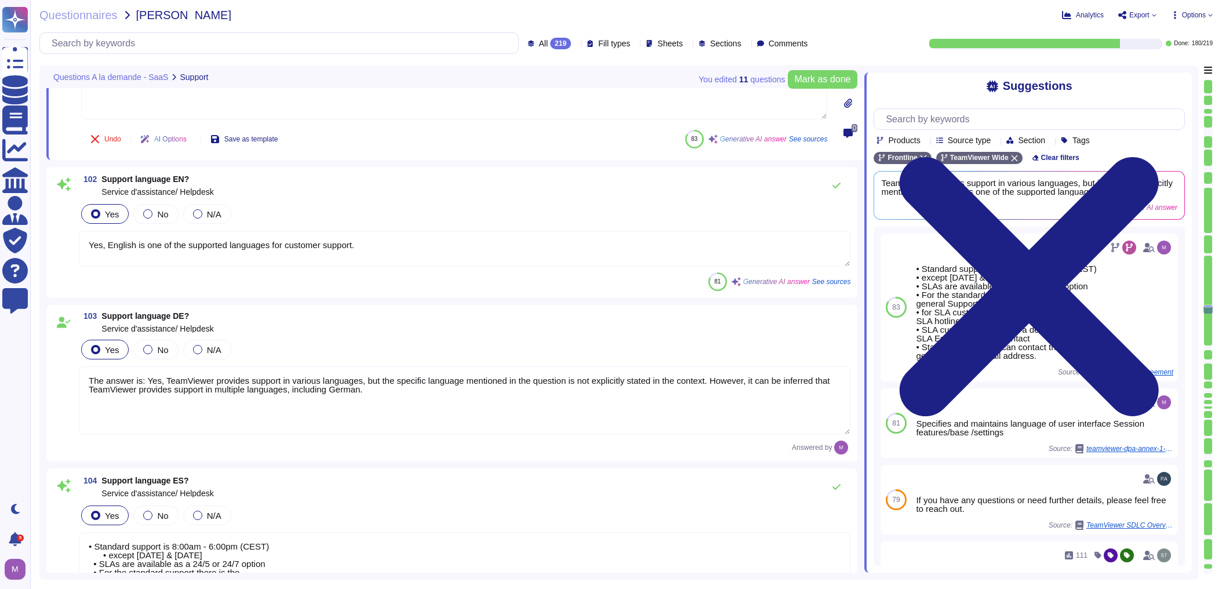
type textarea "The maximum duration for a incident to be taken in charge and being categorized…"
click at [359, 398] on textarea "The answer is: Yes, TeamViewer provides support in various languages, but the s…" at bounding box center [464, 397] width 771 height 68
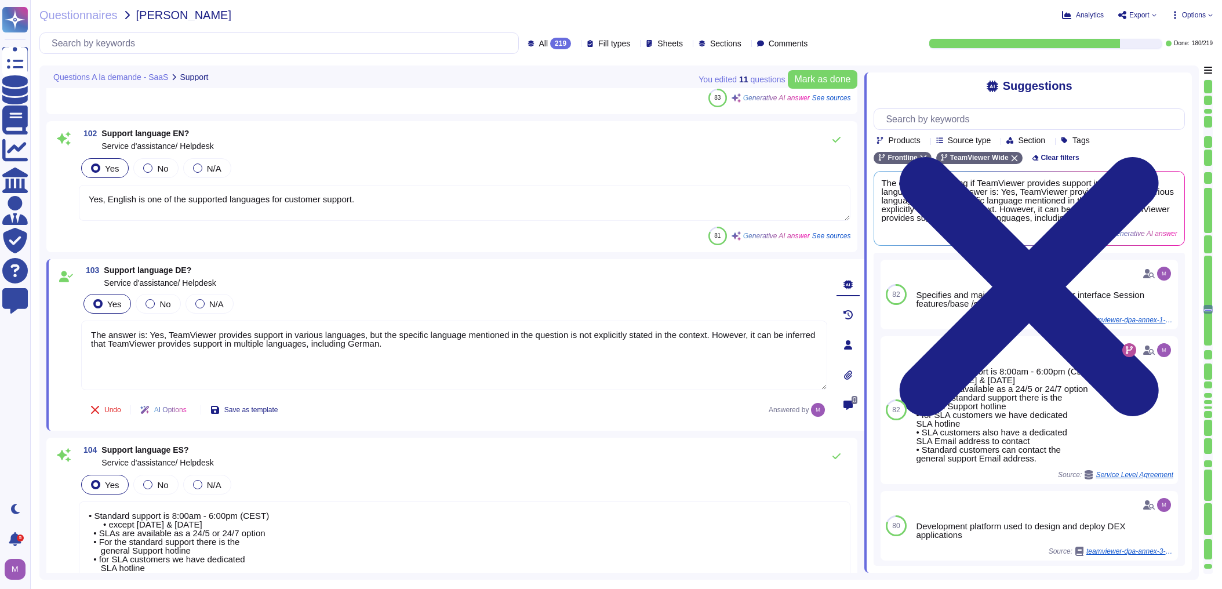
drag, startPoint x: 398, startPoint y: 343, endPoint x: -134, endPoint y: 316, distance: 532.8
click at [0, 316] on html "Questionnaires Knowledge Base Documents Analytics CAIQ / SIG Admin Trust Center…" at bounding box center [611, 294] width 1222 height 589
paste textarea "TeamViewer provides support in various languages, but it does not explicitly me…"
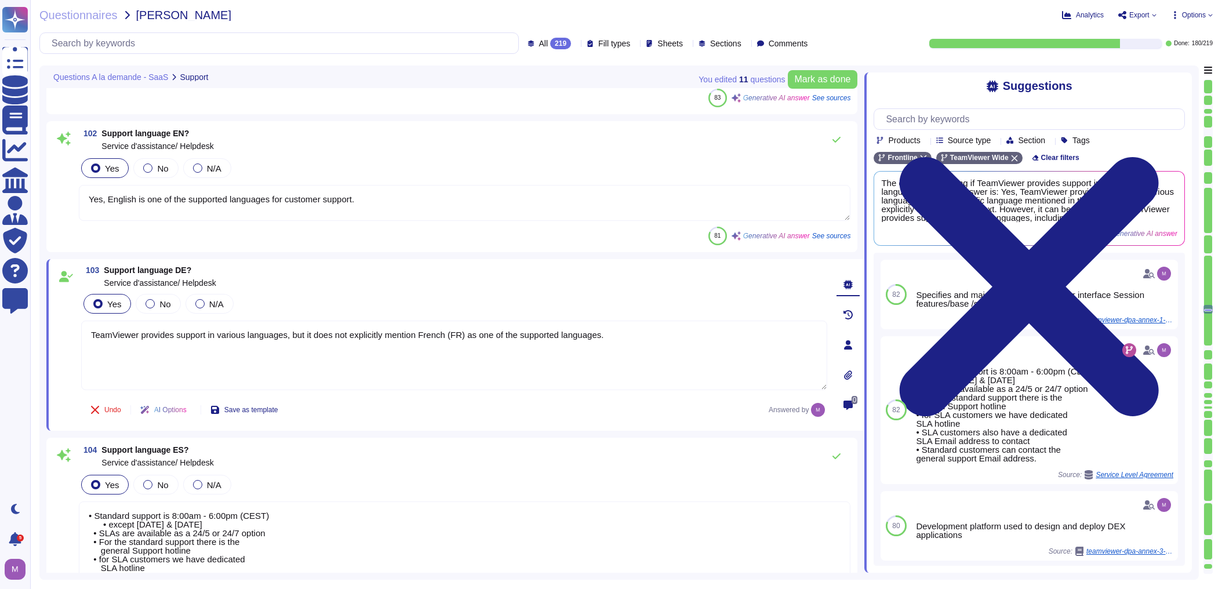
click at [427, 335] on textarea "TeamViewer provides support in various languages, but it does not explicitly me…" at bounding box center [454, 356] width 746 height 70
click at [427, 334] on textarea "TeamViewer provides support in various languages, but it does not explicitly me…" at bounding box center [454, 356] width 746 height 70
type textarea "TeamViewer provides support in various languages, but it does not explicitly me…"
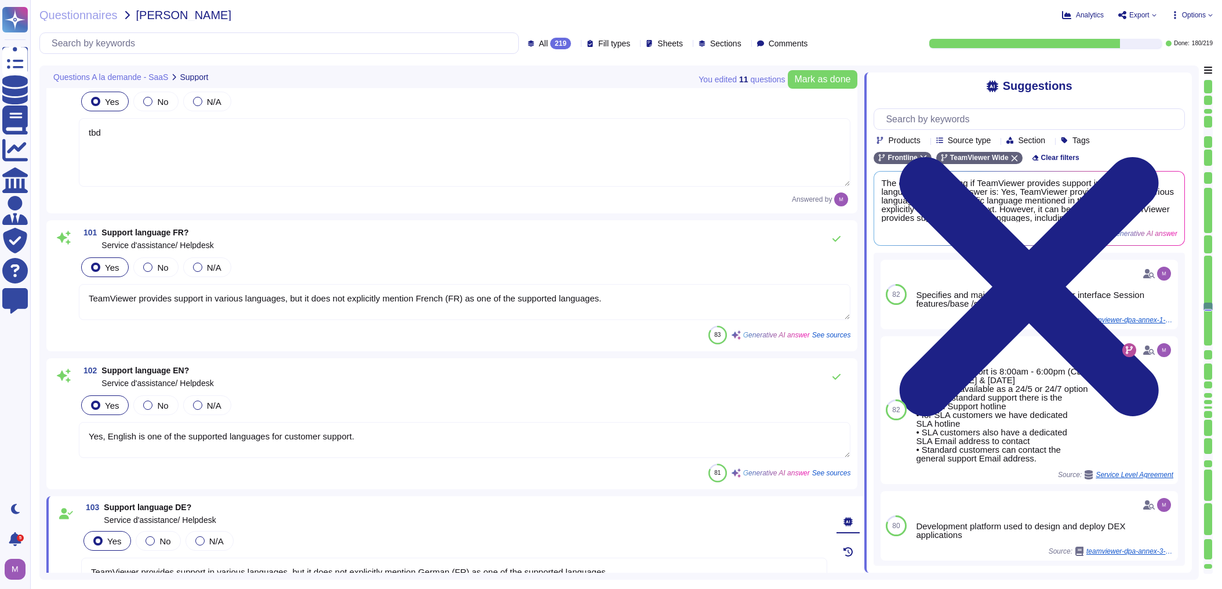
scroll to position [13646, 0]
type textarea "The Standard Customer Support is open from 7AM to 7PM Eastern time, [DATE] to […"
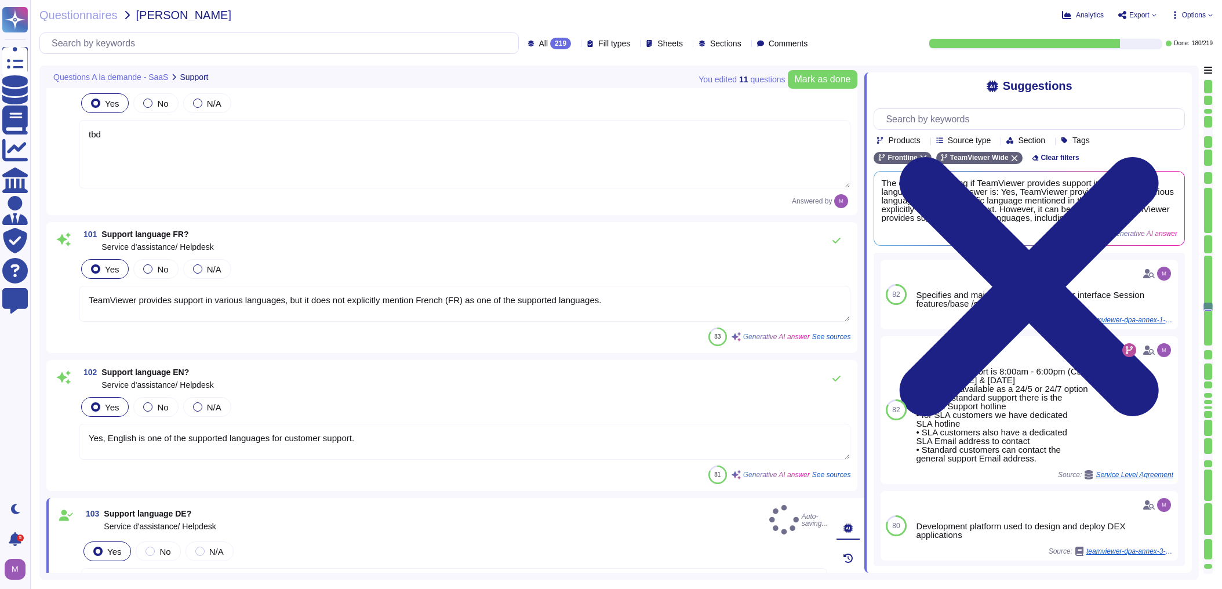
type textarea "TeamViewer provides support in various languages, but it does not explicitly me…"
click at [576, 443] on textarea "Yes, English is one of the supported languages for customer support." at bounding box center [464, 442] width 771 height 36
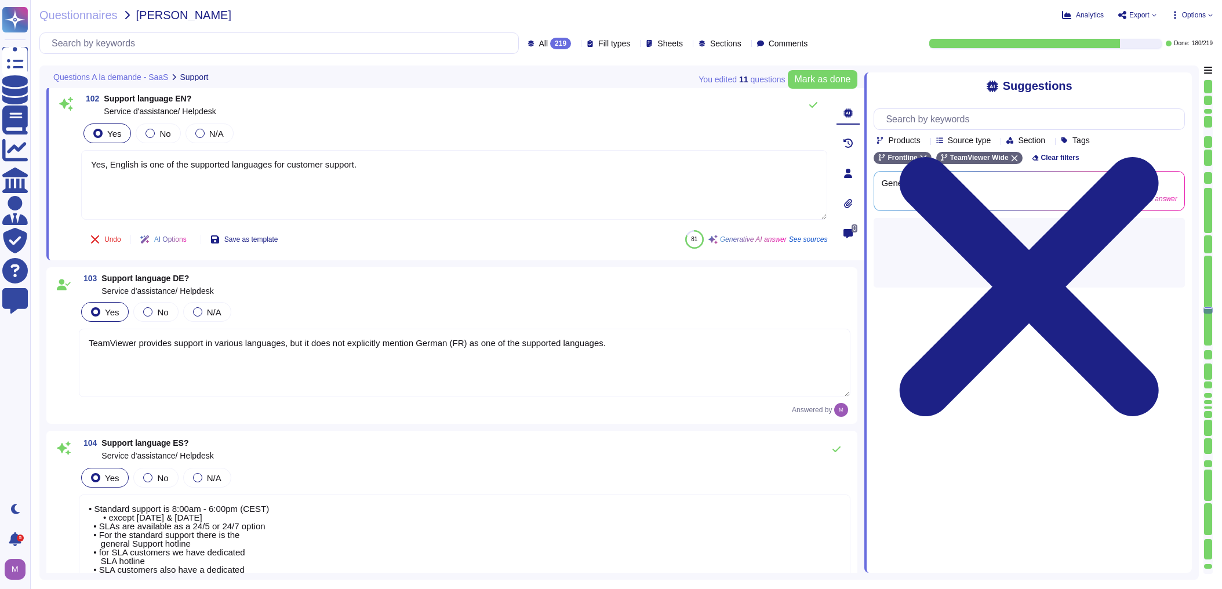
type textarea "Yes, TeamViewer offers various APIs for further information. Specifically, we o…"
type textarea "The maximum duration for a incident to be taken in charge and being categorized…"
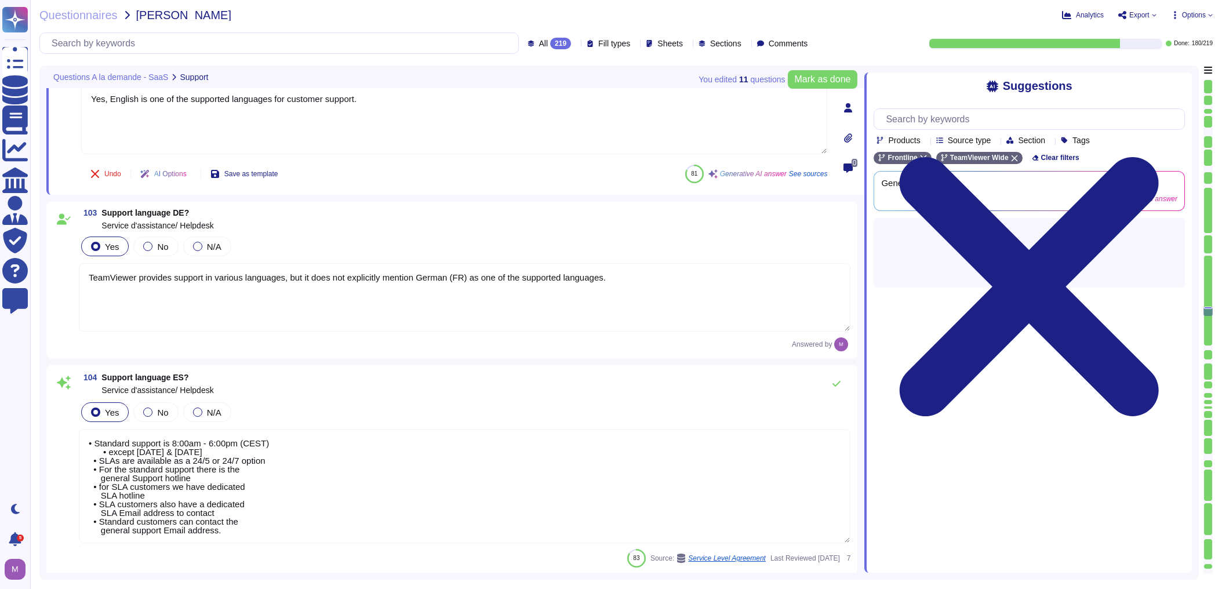
type textarea "Yes, we have an SLA (Service Level Agreement) as part of our PSIRT and CSIRT te…"
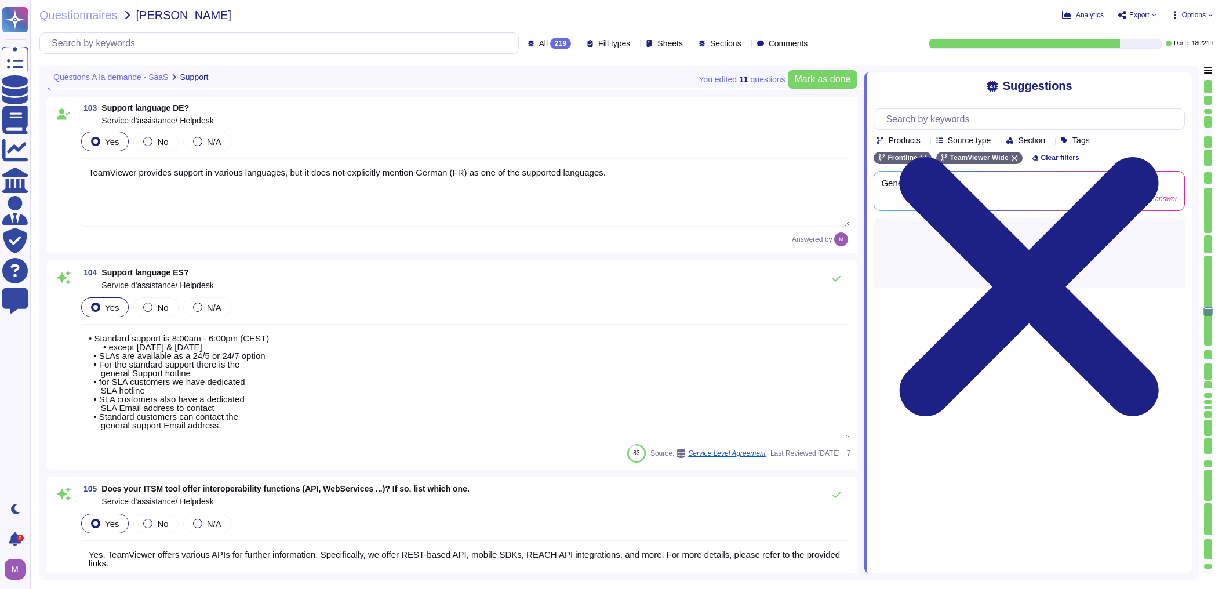
scroll to position [14110, 0]
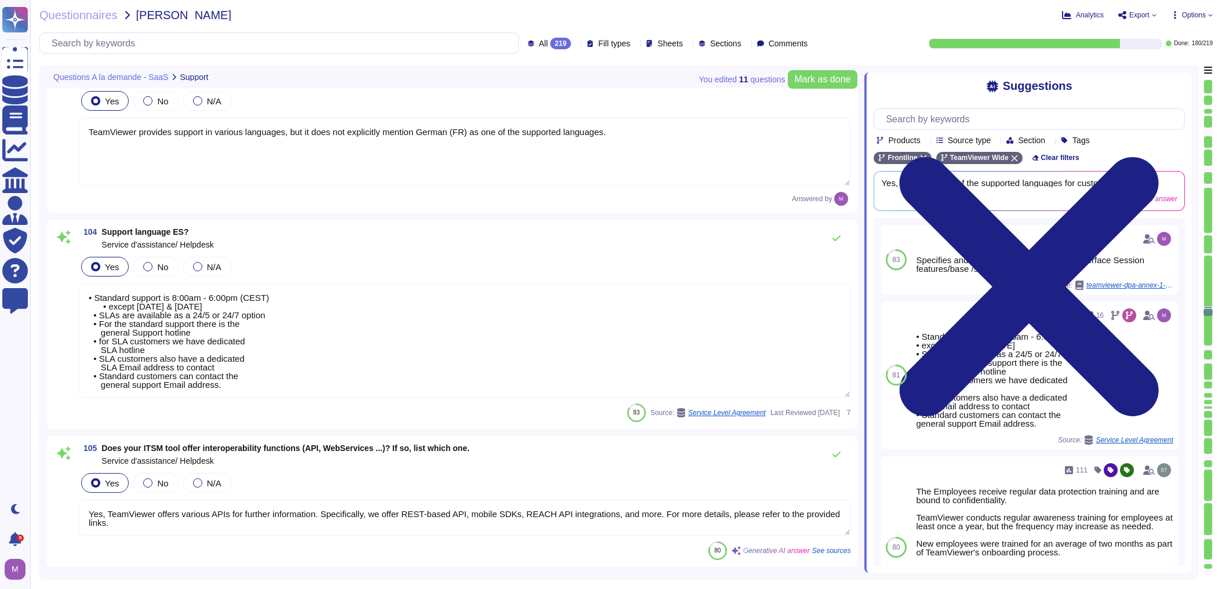
type textarea "Yes, one way to report and track incidents and requests is through phone. Addit…"
drag, startPoint x: 104, startPoint y: 298, endPoint x: 348, endPoint y: 398, distance: 263.1
click at [348, 398] on div "104 Support language ES? Service d'assistance/ Helpdesk Yes No N/A • Standard s…" at bounding box center [451, 324] width 797 height 195
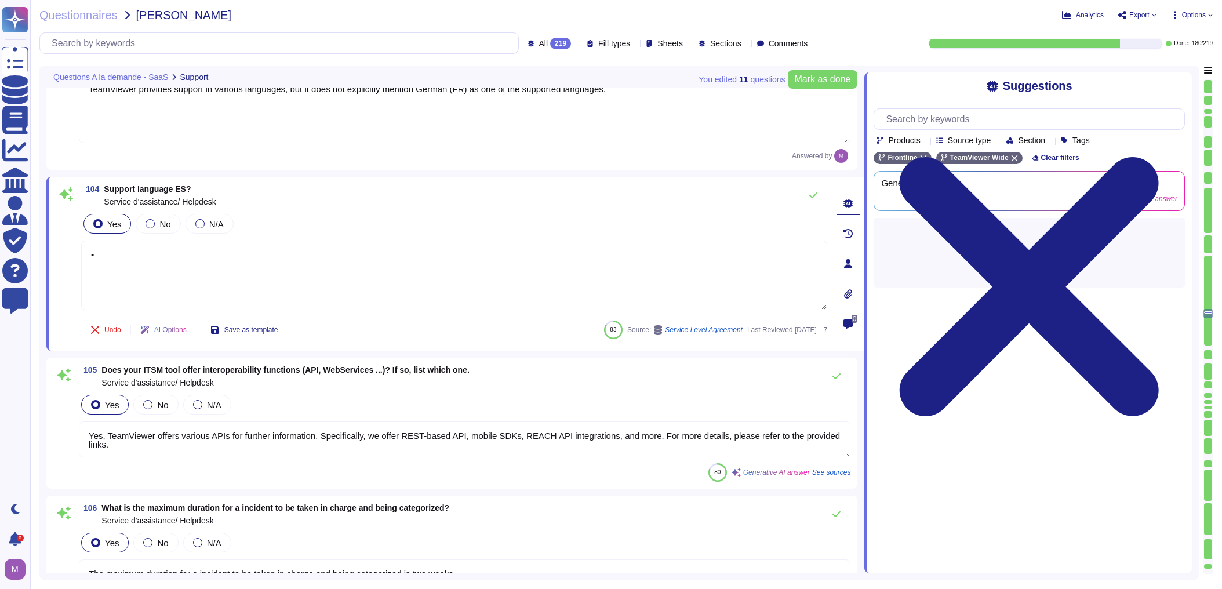
type textarea "•"
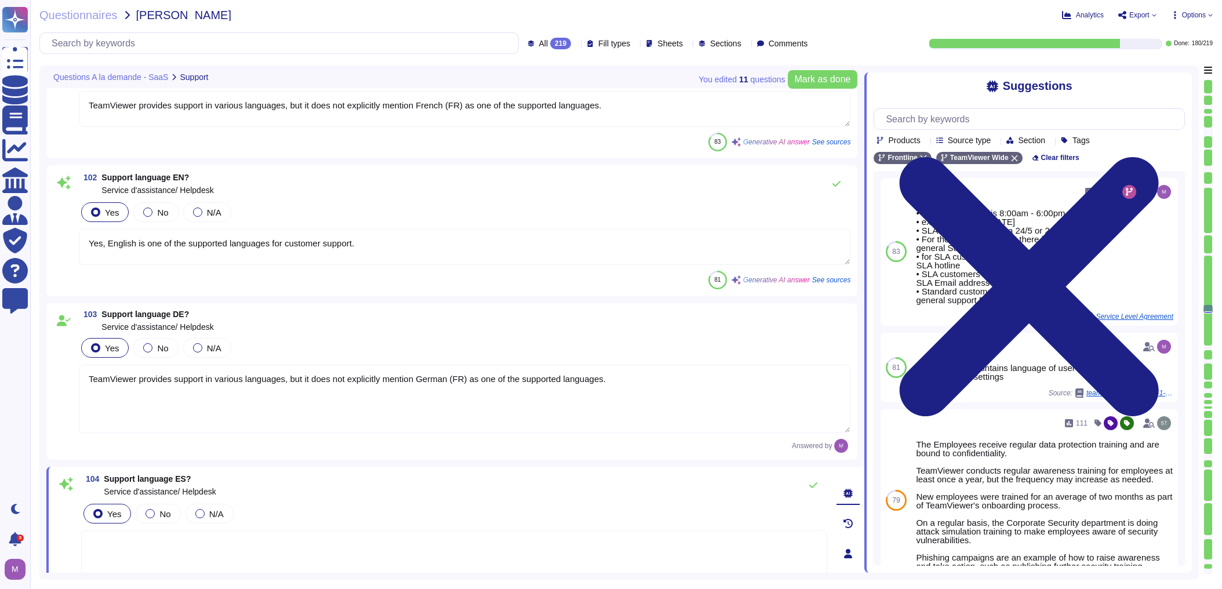
type textarea "For customers who have purchased a service level agreement (24x5 or 24x7), we g…"
type textarea "tbd"
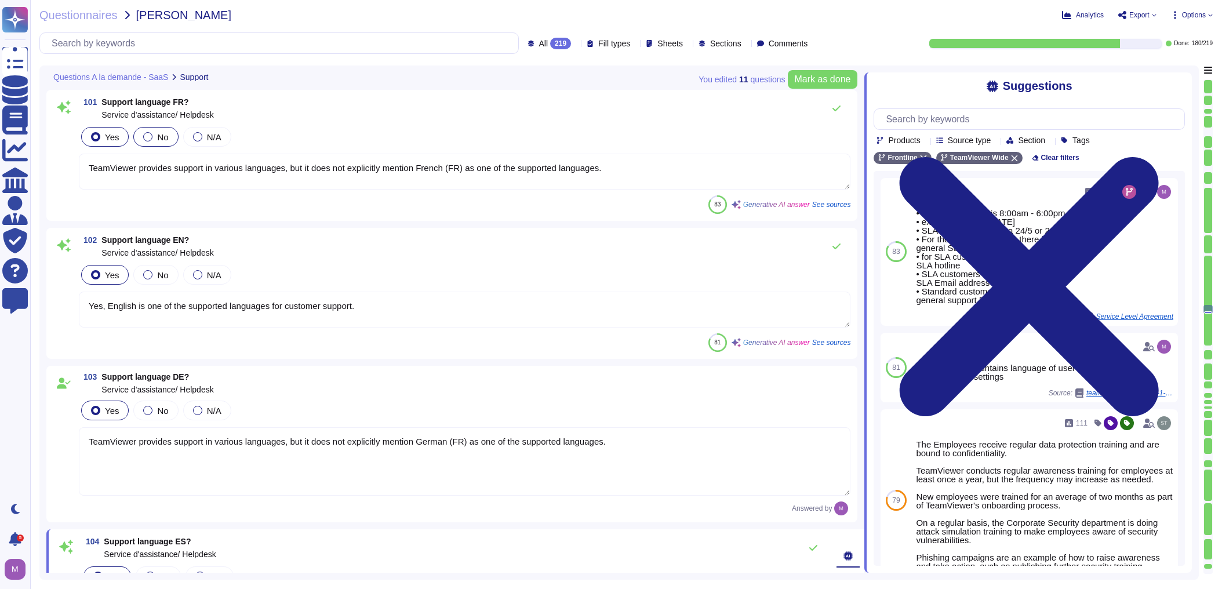
scroll to position [13706, 0]
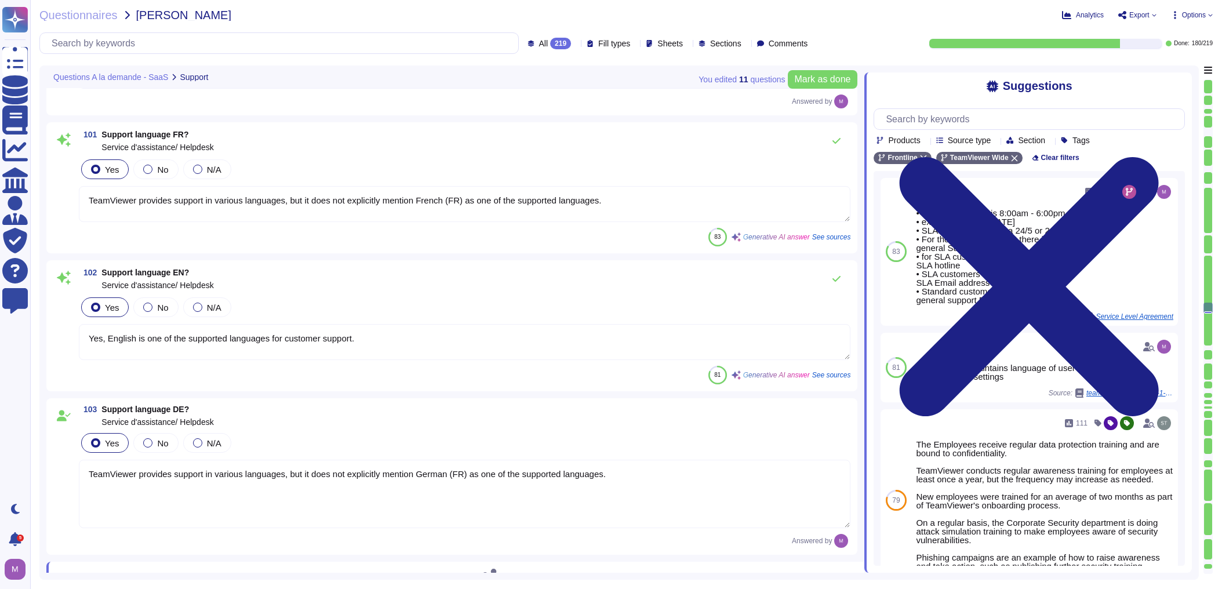
drag, startPoint x: 99, startPoint y: 202, endPoint x: 583, endPoint y: 223, distance: 485.0
click at [583, 223] on div "101 Support language FR? Service d'assistance/ Helpdesk Yes No N/A TeamViewer p…" at bounding box center [451, 187] width 797 height 117
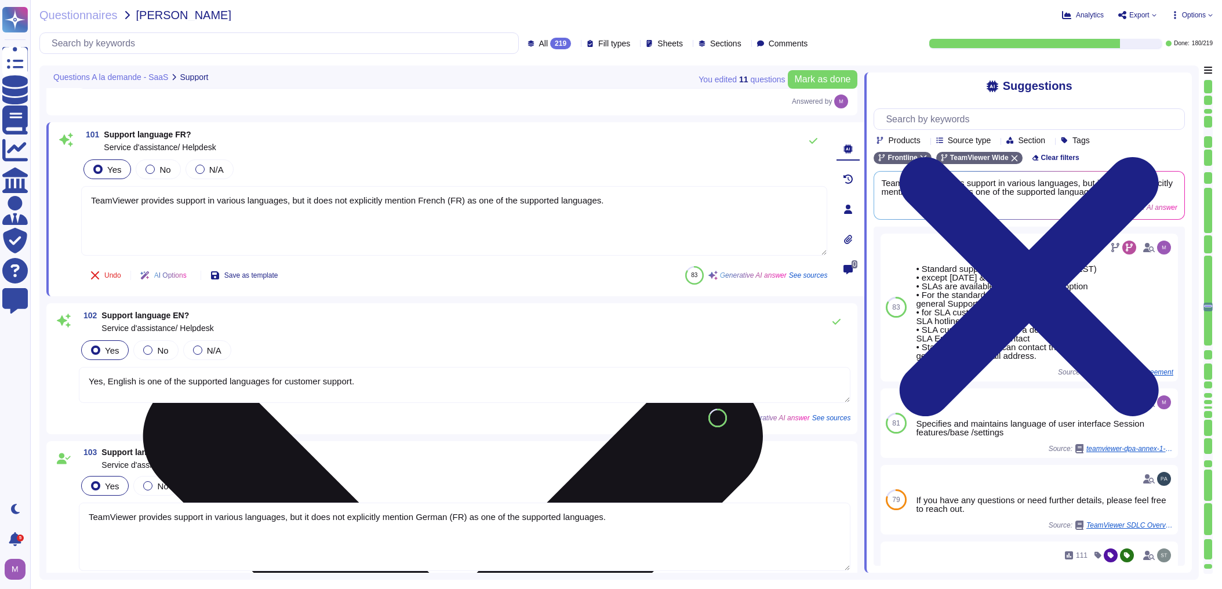
click at [614, 207] on textarea "TeamViewer provides support in various languages, but it does not explicitly me…" at bounding box center [454, 221] width 746 height 70
drag, startPoint x: 133, startPoint y: 199, endPoint x: 280, endPoint y: 199, distance: 146.6
click at [280, 199] on textarea "TeamViewer provides support in various languages, but it does not explicitly me…" at bounding box center [454, 221] width 746 height 70
click at [289, 199] on textarea "TeamViewer provides support in various languages, but it does not explicitly me…" at bounding box center [454, 221] width 746 height 70
click at [308, 197] on textarea "TeamViewer provides support in various languages, but it does not explicitly me…" at bounding box center [454, 221] width 746 height 70
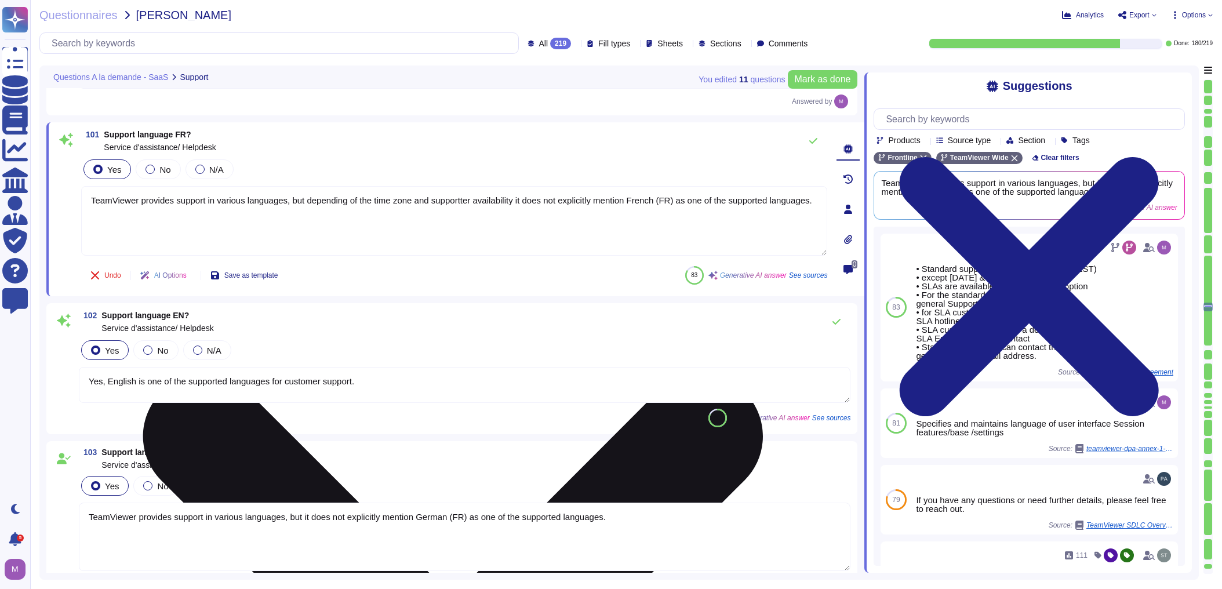
click at [488, 197] on textarea "TeamViewer provides support in various languages, but depending of the time zon…" at bounding box center [454, 221] width 746 height 70
click at [436, 203] on textarea "TeamViewer provides support in various languages, but depending of the time zon…" at bounding box center [454, 221] width 746 height 70
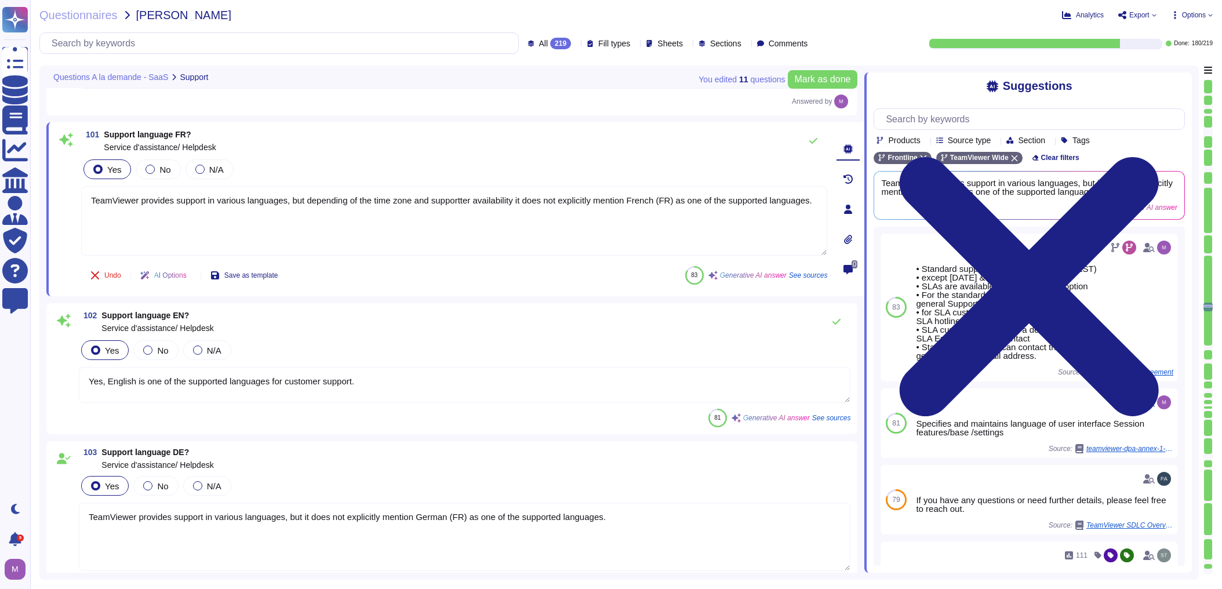
click at [0, 0] on lt-span "support er" at bounding box center [0, 0] width 0 height 0
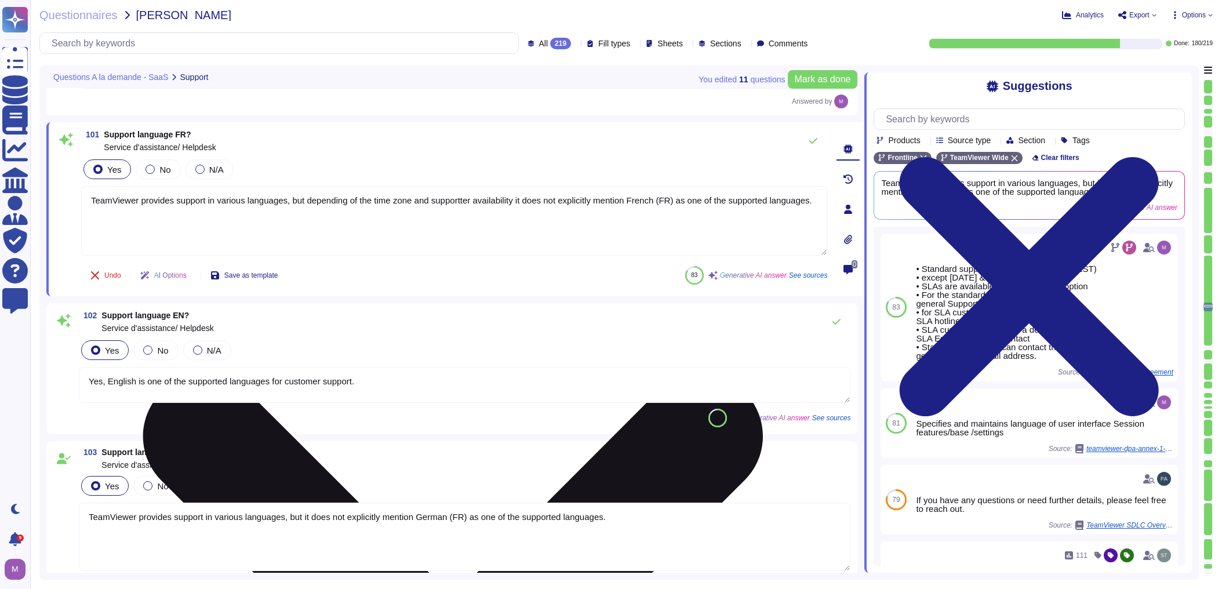
click at [312, 189] on textarea "TeamViewer provides support in various languages, but depending of the time zon…" at bounding box center [454, 221] width 746 height 70
click at [320, 204] on textarea "TeamViewer provides support in various languages, but depending of the time zon…" at bounding box center [454, 221] width 746 height 70
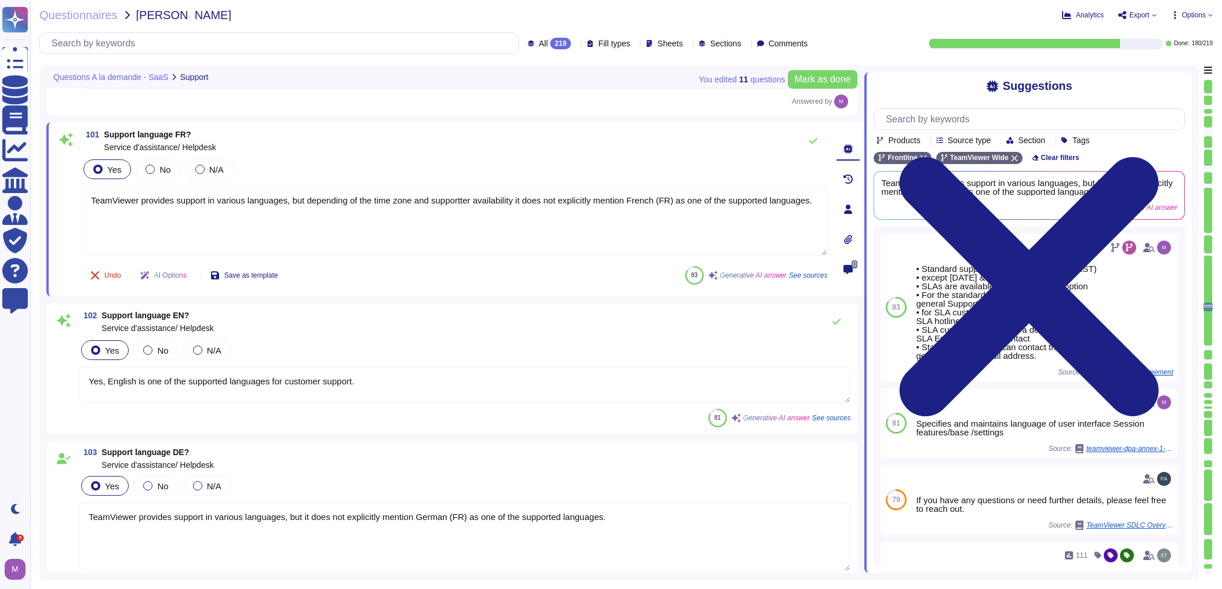
click at [0, 0] on lt-span "depending on" at bounding box center [0, 0] width 0 height 0
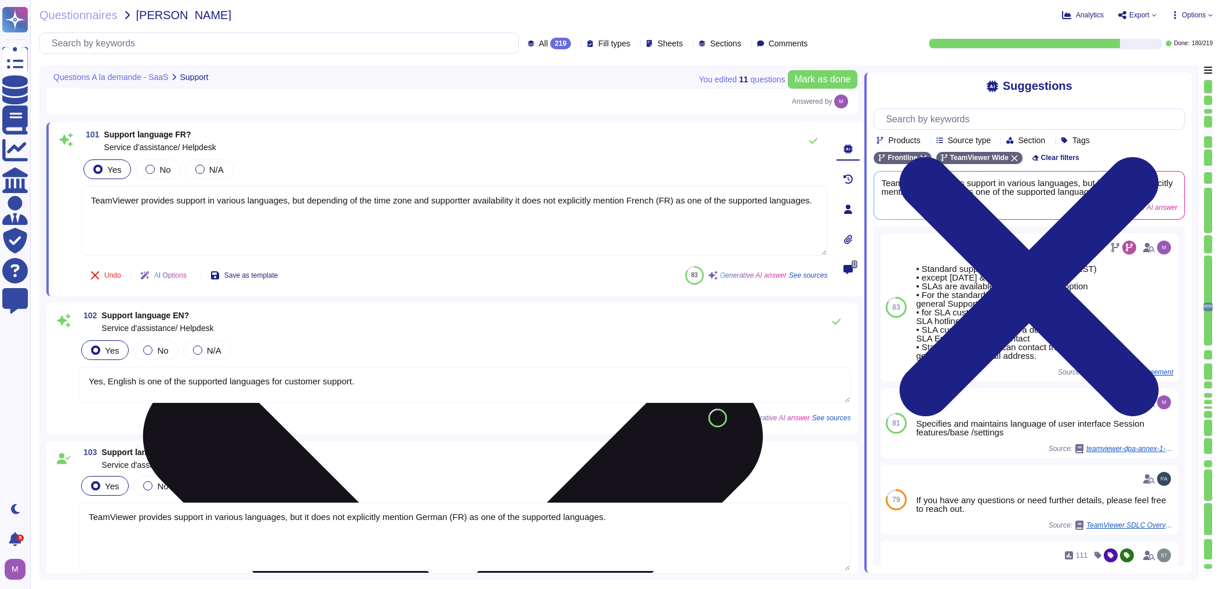
click at [498, 202] on textarea "TeamViewer provides support in various languages, but depending on the time zon…" at bounding box center [454, 221] width 746 height 70
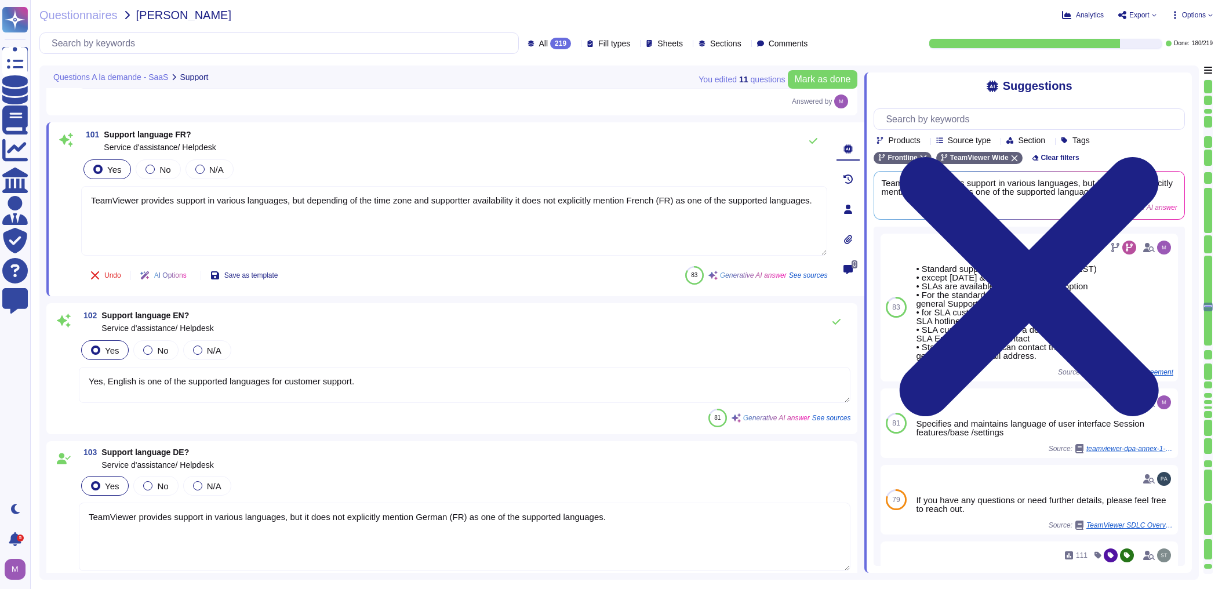
click at [0, 0] on lt-span "availability ," at bounding box center [0, 0] width 0 height 0
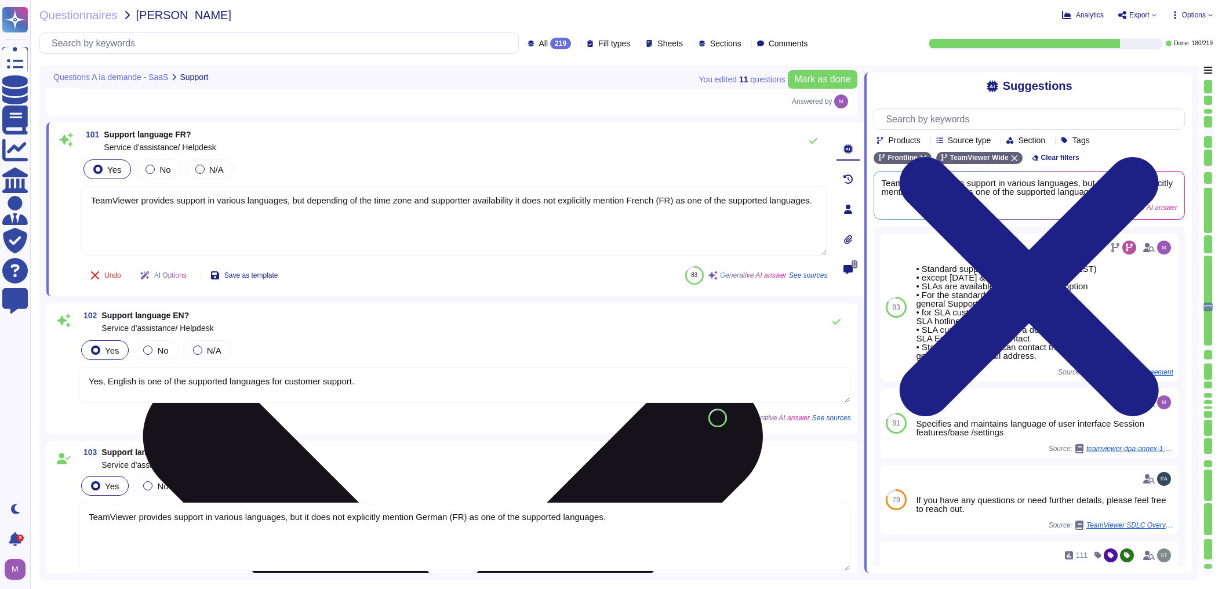
drag, startPoint x: 519, startPoint y: 199, endPoint x: 816, endPoint y: 197, distance: 296.8
click at [796, 197] on textarea "TeamViewer provides support in various languages, but depending on the time zon…" at bounding box center [454, 221] width 746 height 70
click at [559, 201] on textarea "TeamViewer provides support in various languages, but depending on the time zon…" at bounding box center [454, 221] width 746 height 70
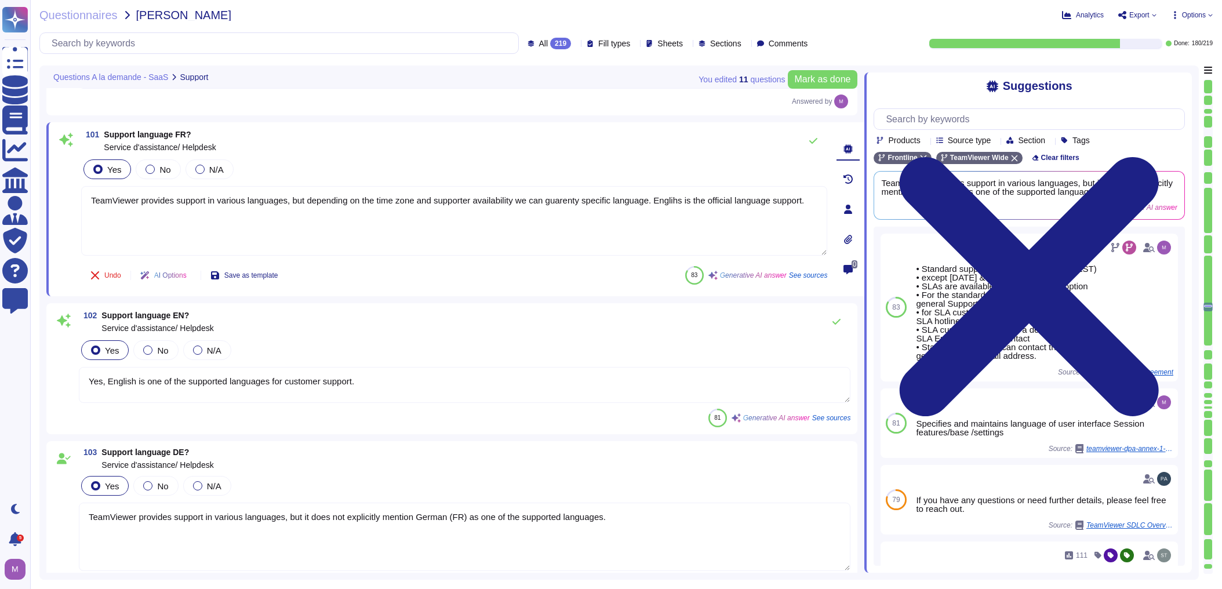
click at [0, 0] on lt-span "guar a nty" at bounding box center [0, 0] width 0 height 0
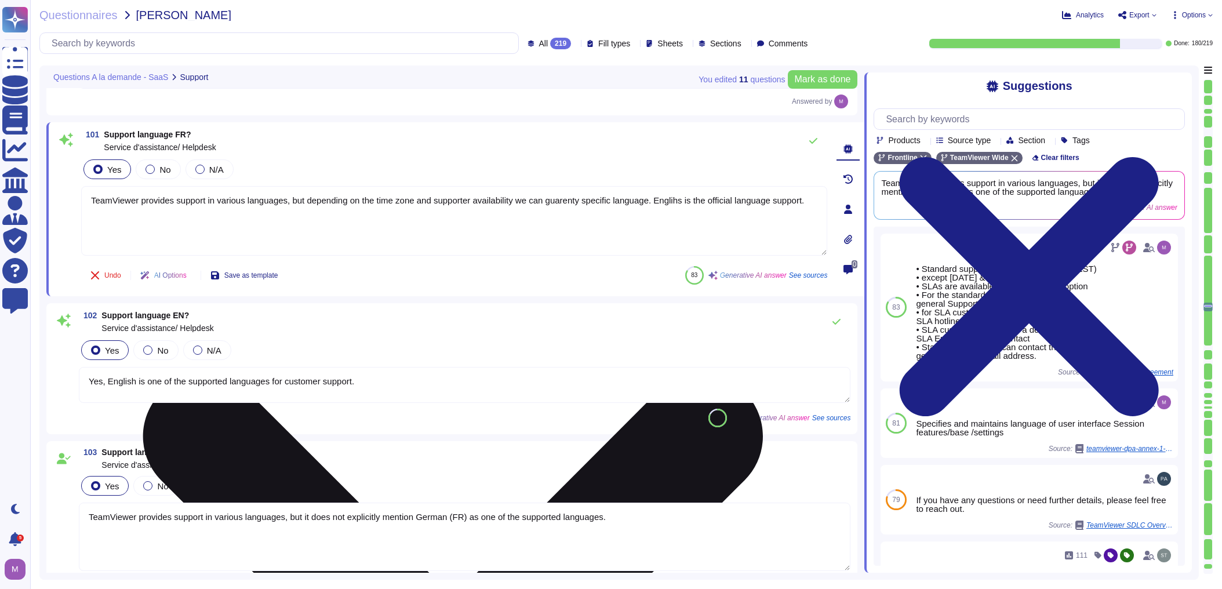
click at [508, 202] on textarea "TeamViewer provides support in various languages, but depending on the time zon…" at bounding box center [454, 221] width 746 height 70
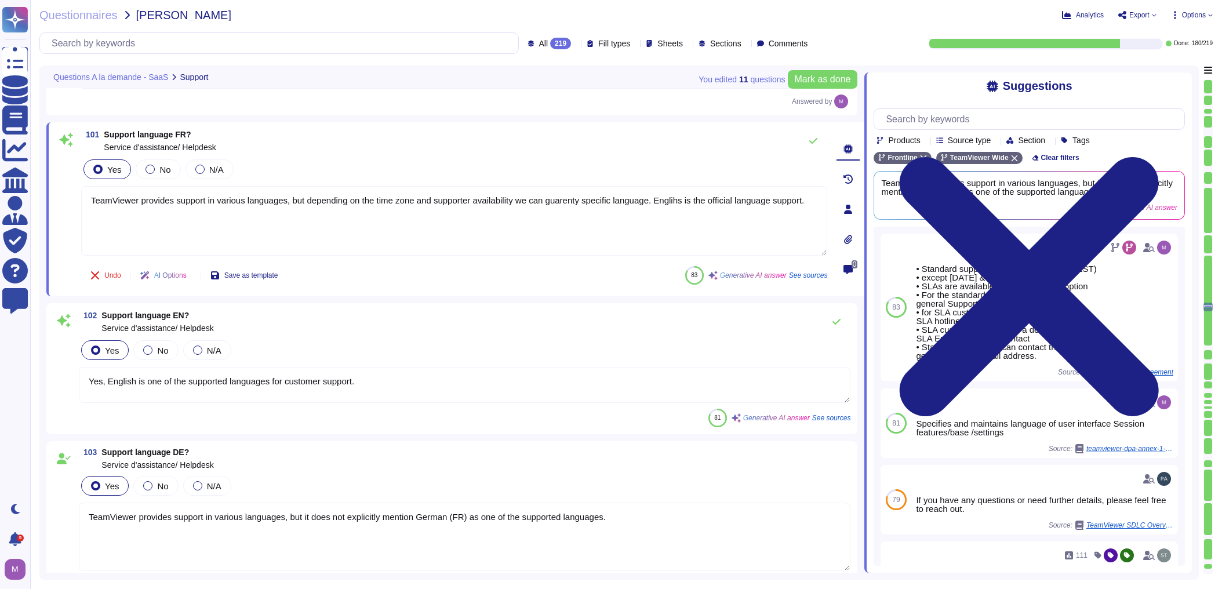
click at [0, 0] on lt-span "availability ," at bounding box center [0, 0] width 0 height 0
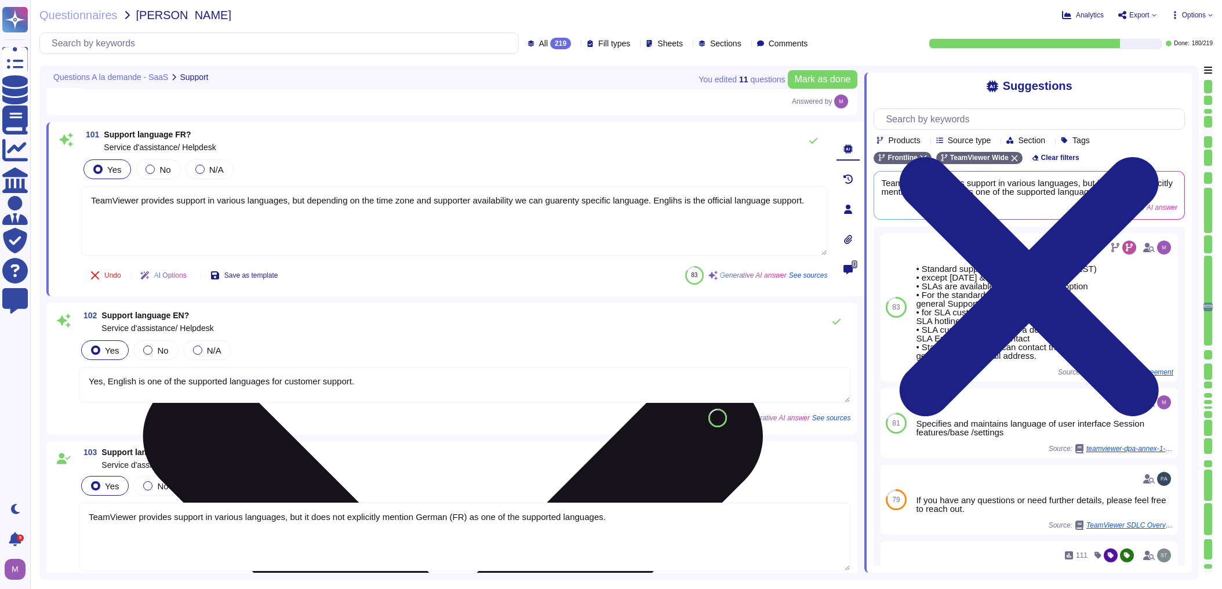
click at [666, 204] on textarea "TeamViewer provides support in various languages, but depending on the time zon…" at bounding box center [454, 221] width 746 height 70
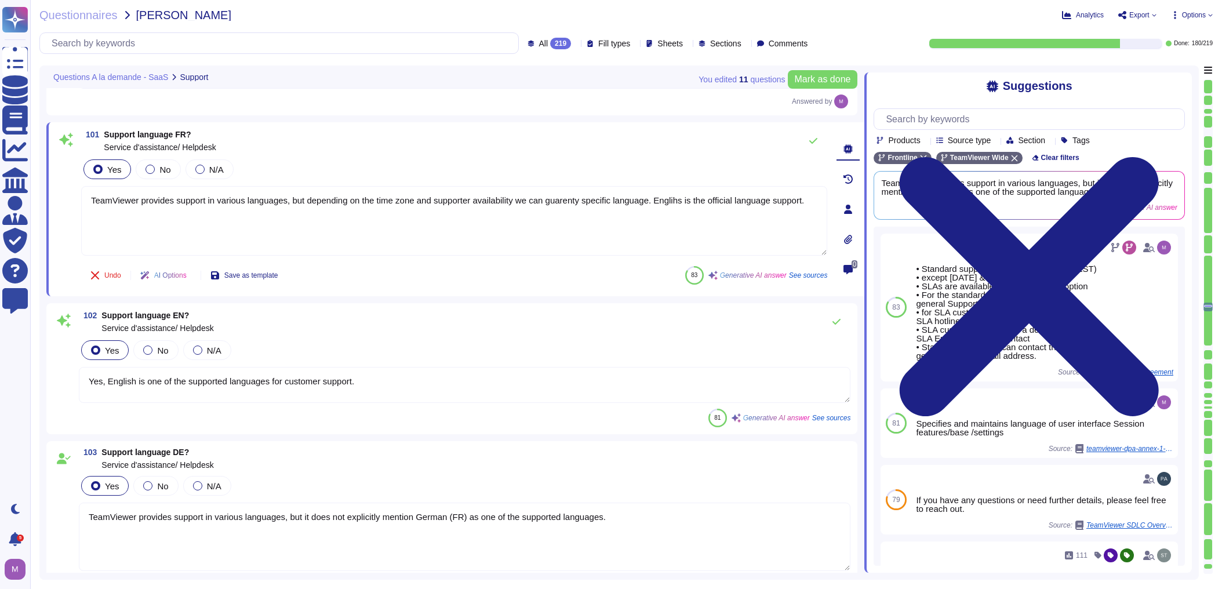
click at [0, 0] on lt-span "Engli sh" at bounding box center [0, 0] width 0 height 0
type textarea "TeamViewer provides support in various languages, but depending on the time zon…"
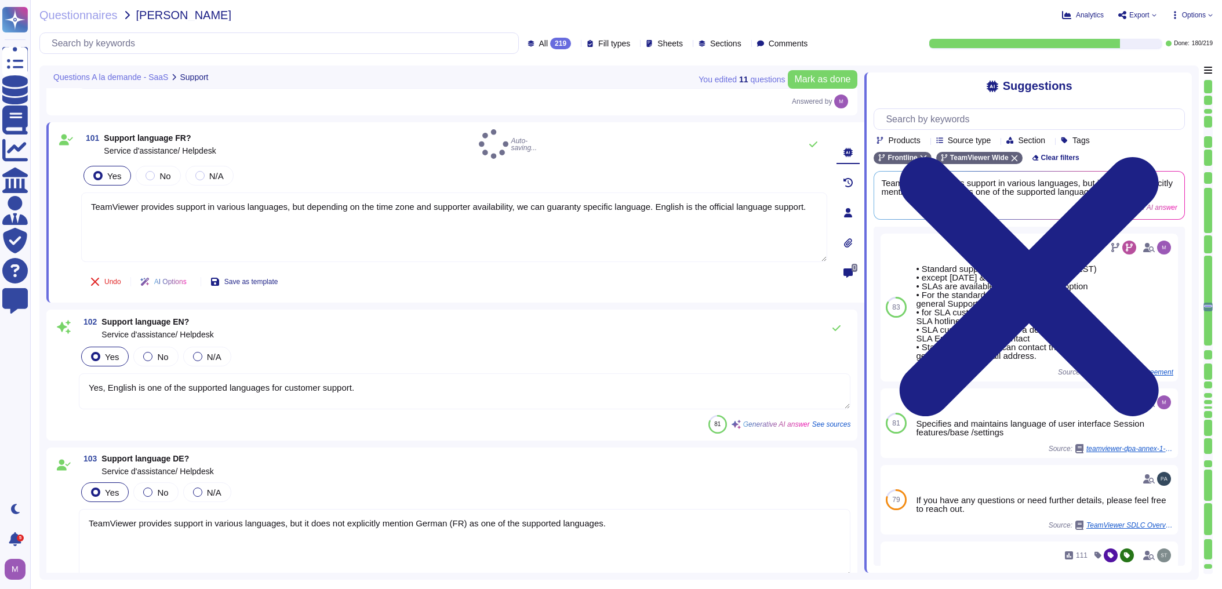
click at [411, 360] on div "Yes No N/A" at bounding box center [464, 356] width 771 height 24
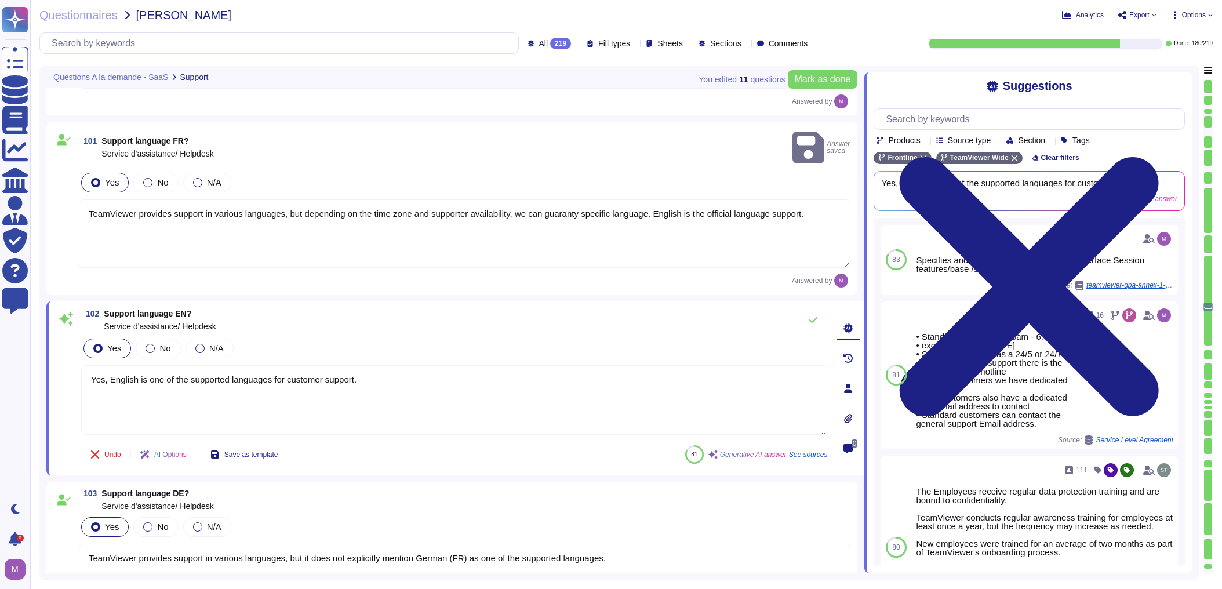
drag, startPoint x: 312, startPoint y: 346, endPoint x: -27, endPoint y: 335, distance: 339.2
click at [0, 335] on html "Questionnaires Knowledge Base Documents Analytics CAIQ / SIG Admin Trust Center…" at bounding box center [611, 294] width 1222 height 589
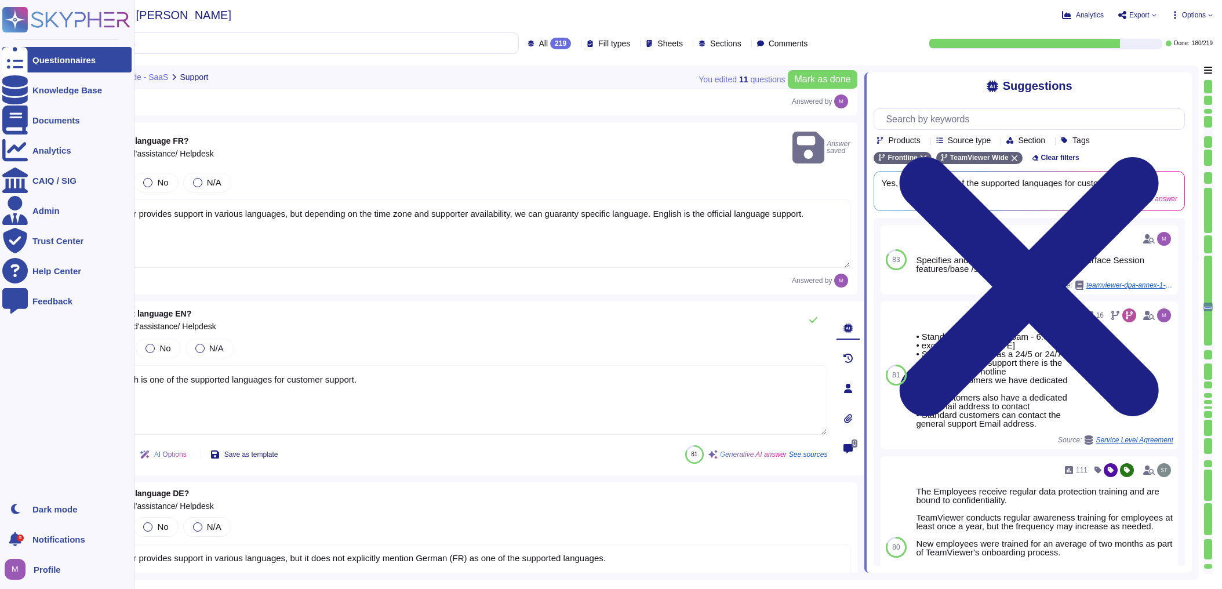
paste textarea "TeamViewer provides support in various languages, but depending on the time zon…"
type textarea "TeamViewer provides support in various languages, but depending on the time zon…"
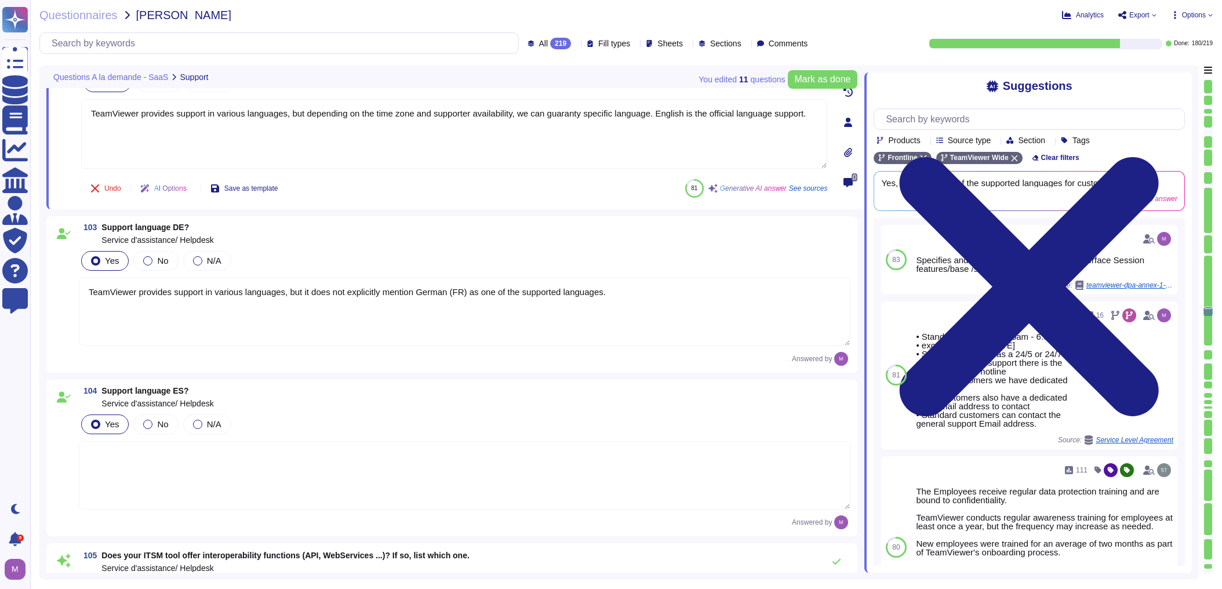
type textarea "Yes, we have an SLA (Service Level Agreement) as part of our PSIRT and CSIRT te…"
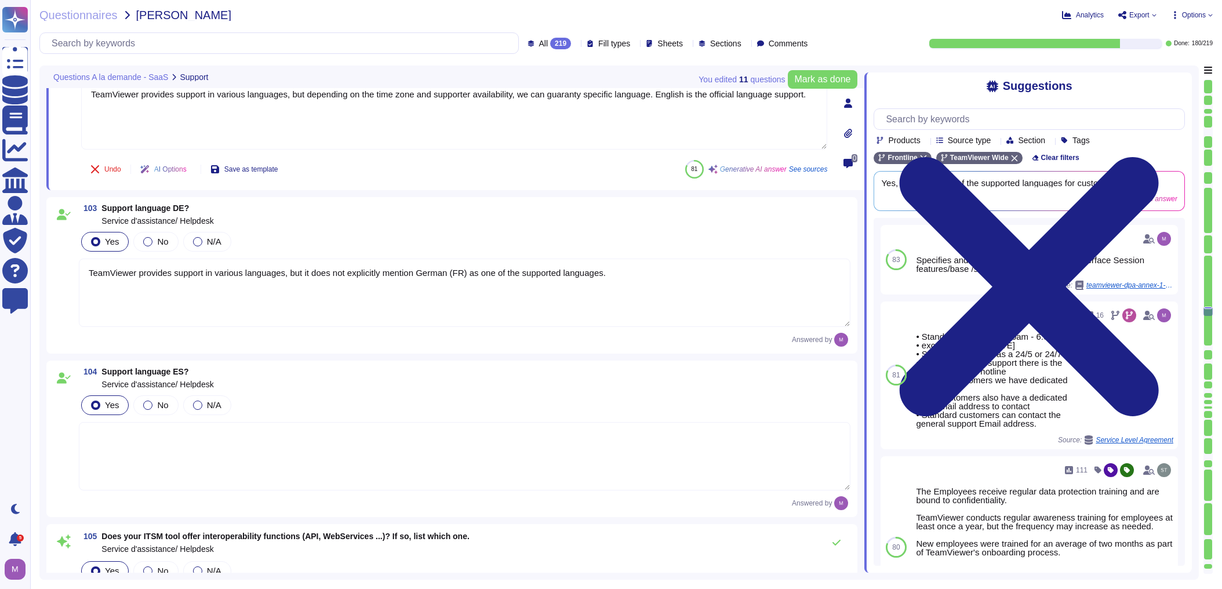
type textarea "TeamViewer provides support in various languages, but depending on the time zon…"
click at [522, 241] on div "Yes No N/A TeamViewer provides support in various languages, but it does not ex…" at bounding box center [464, 279] width 771 height 99
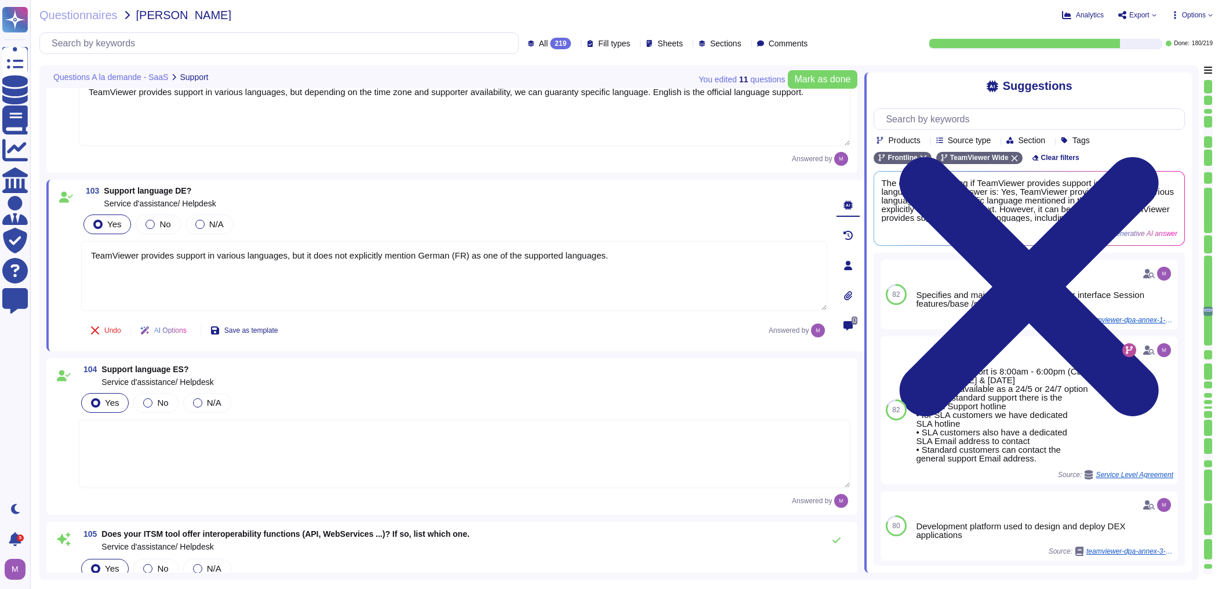
drag, startPoint x: 628, startPoint y: 236, endPoint x: -200, endPoint y: 221, distance: 828.4
click at [0, 221] on html "Questionnaires Knowledge Base Documents Analytics CAIQ / SIG Admin Trust Center…" at bounding box center [611, 294] width 1222 height 589
paste textarea "depending on the time zone and supporter availability, we can guaranty specific…"
type textarea "TeamViewer provides support in various languages, but depending on the time zon…"
click at [263, 434] on textarea at bounding box center [464, 454] width 771 height 68
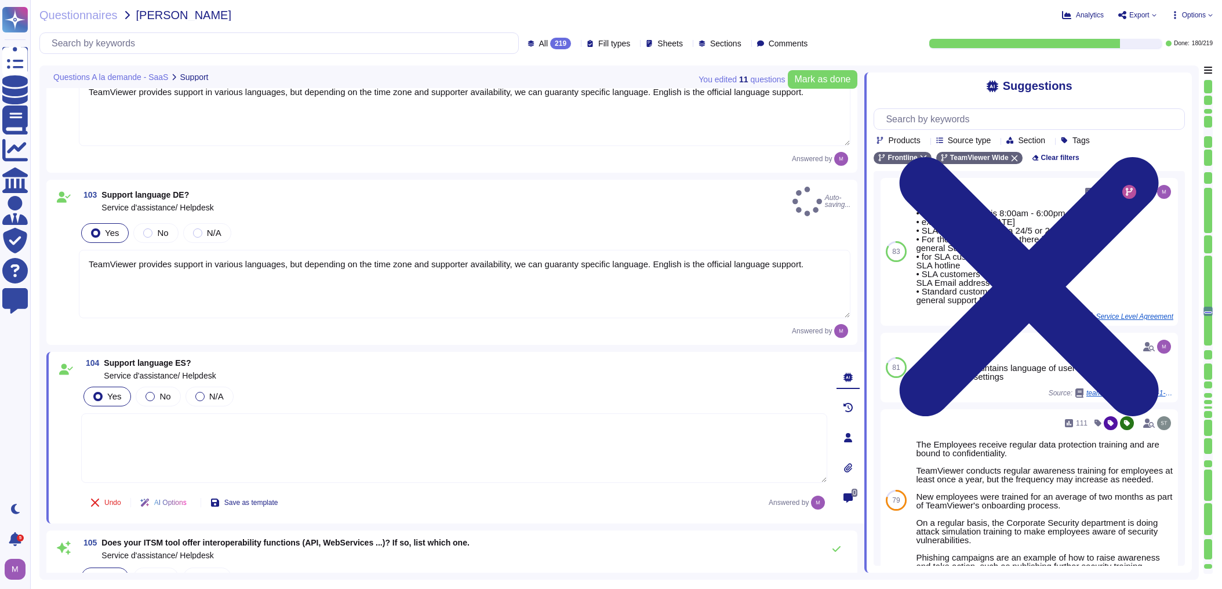
paste textarea "TeamViewer provides support in various languages, but depending on the time zon…"
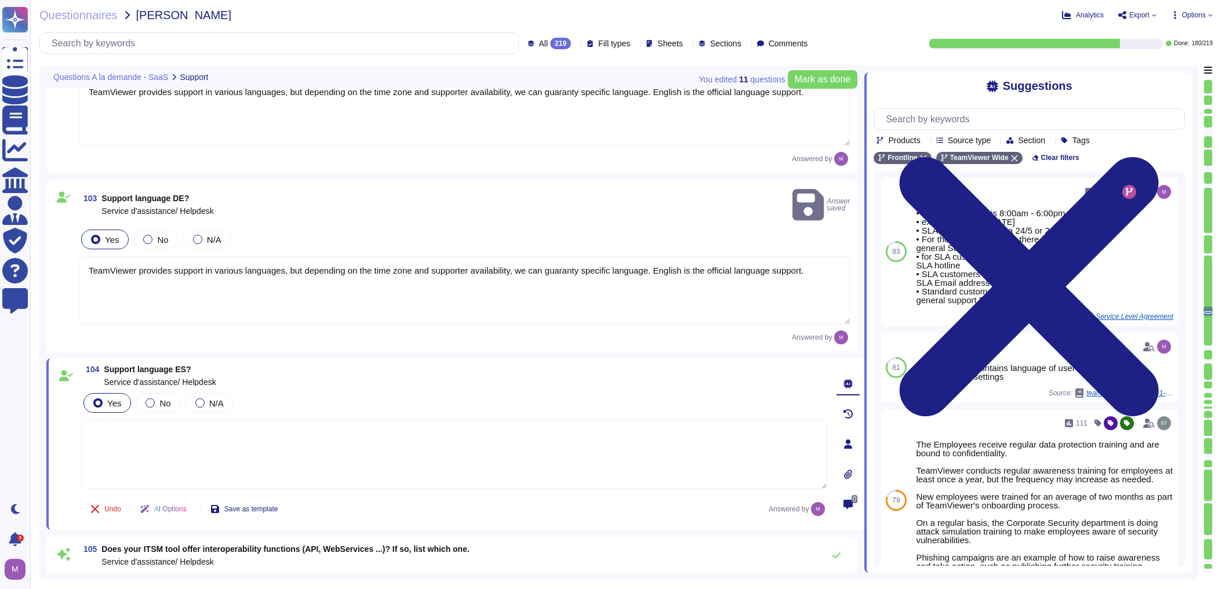
type textarea "TeamViewer provides support in various languages, but depending on the time zon…"
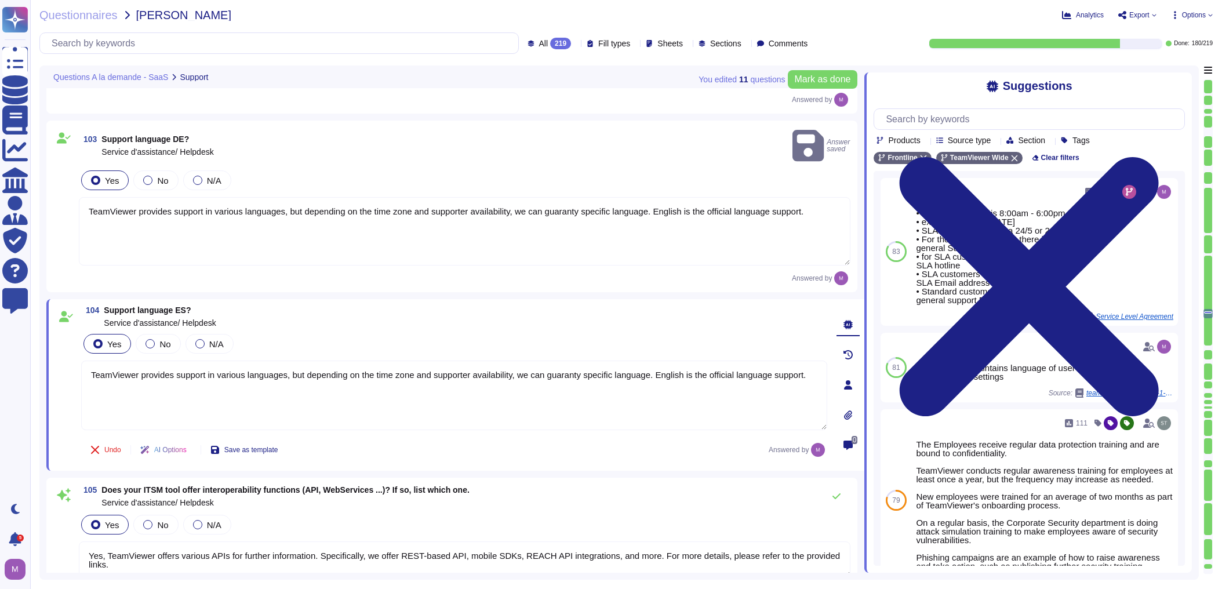
type textarea "Yes, one way to report and track incidents and requests is through phone. Addit…"
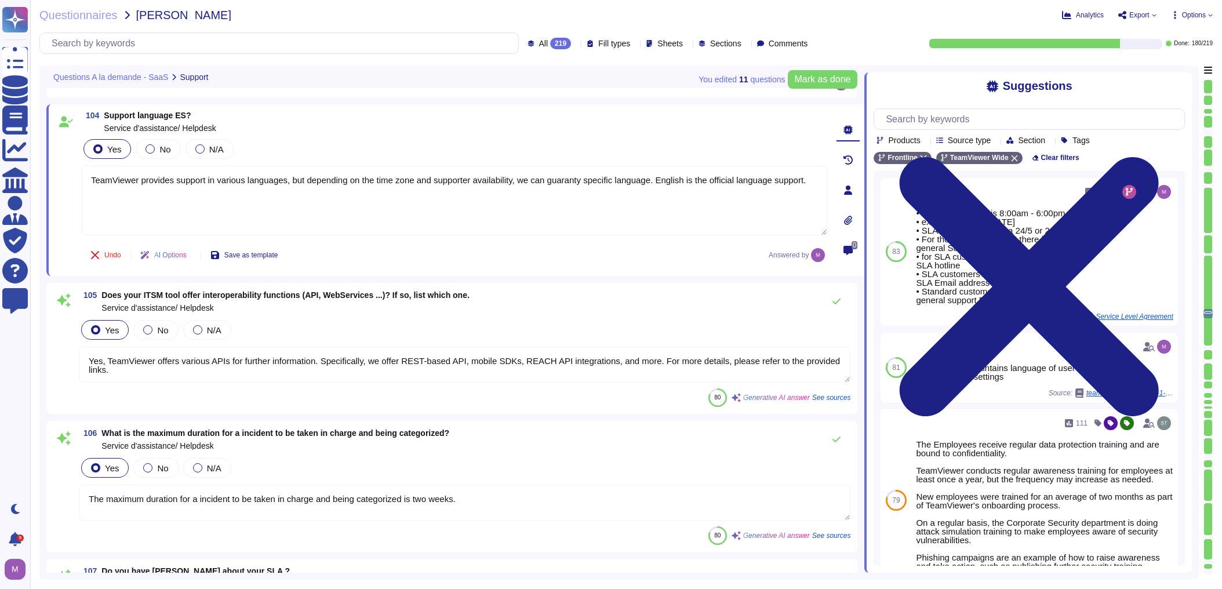
scroll to position [14263, 0]
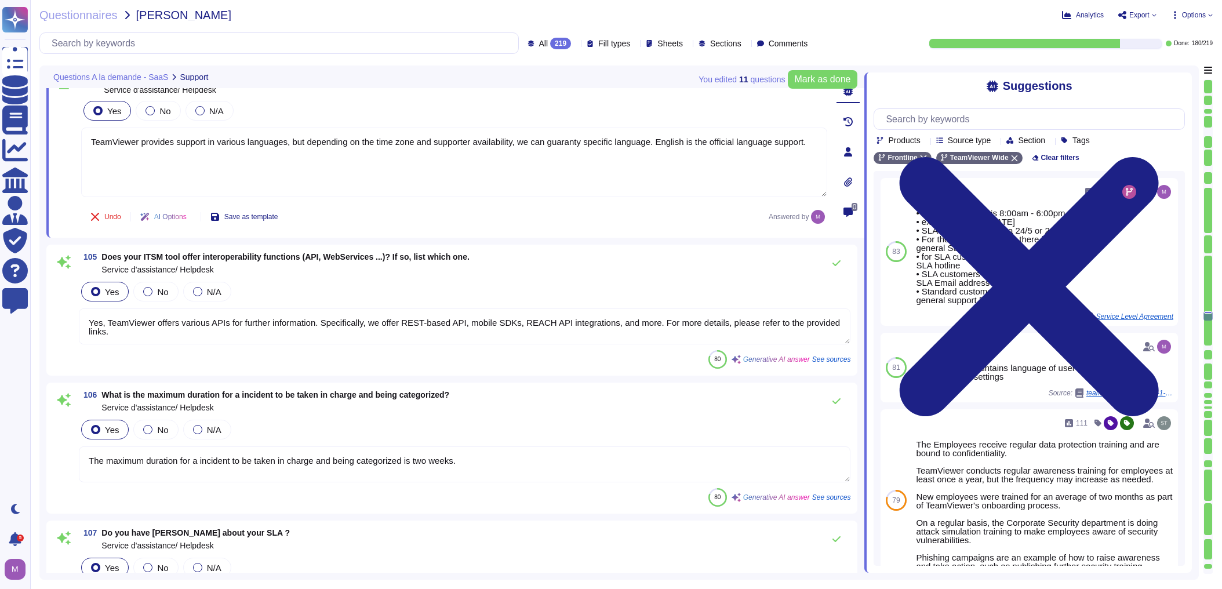
type textarea "No, the way to report and track incidents and requests is not through a ChatBot…"
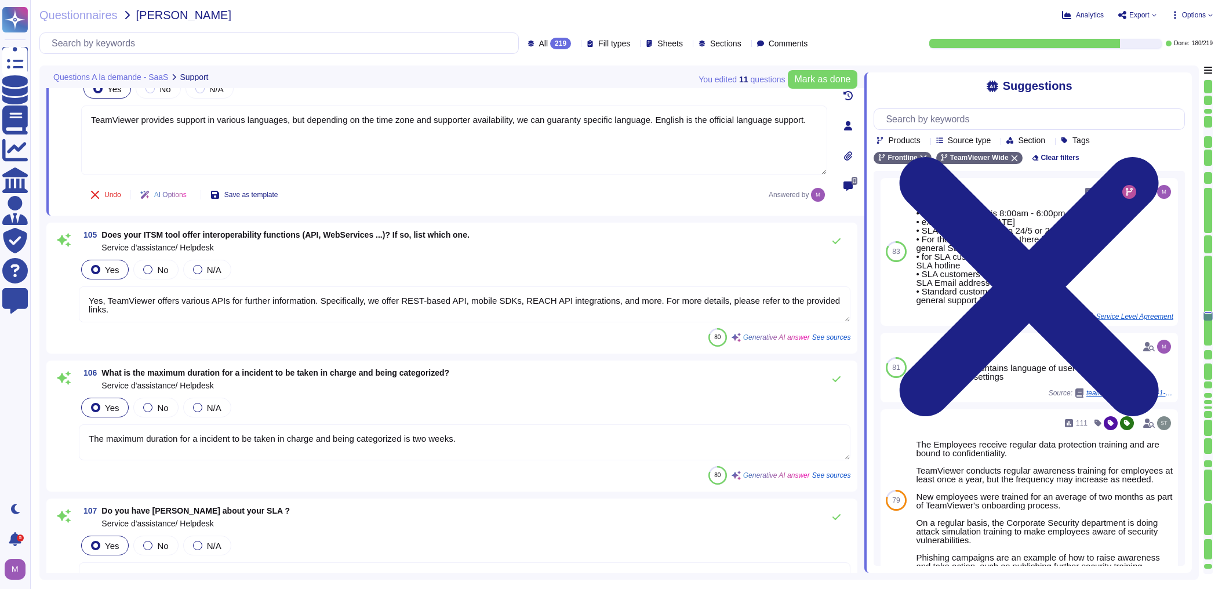
drag, startPoint x: 179, startPoint y: 307, endPoint x: 77, endPoint y: 275, distance: 107.3
click at [77, 275] on div "105 Does your ITSM tool offer interoperability functions (API, WebServices ...)…" at bounding box center [451, 288] width 797 height 117
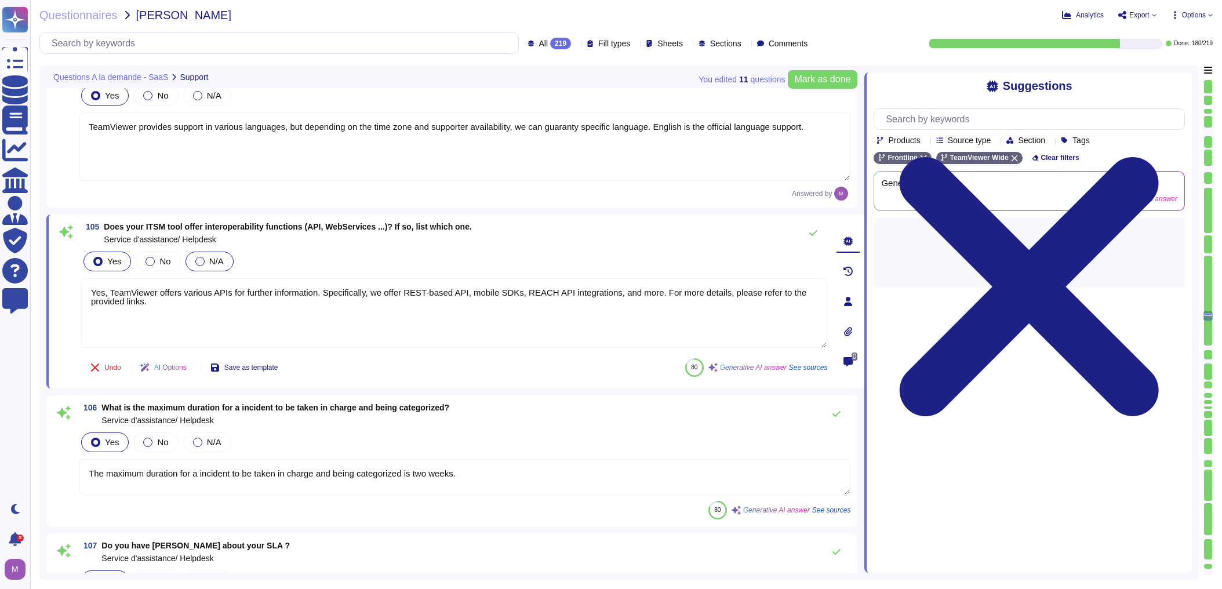
click at [201, 257] on div at bounding box center [199, 261] width 9 height 9
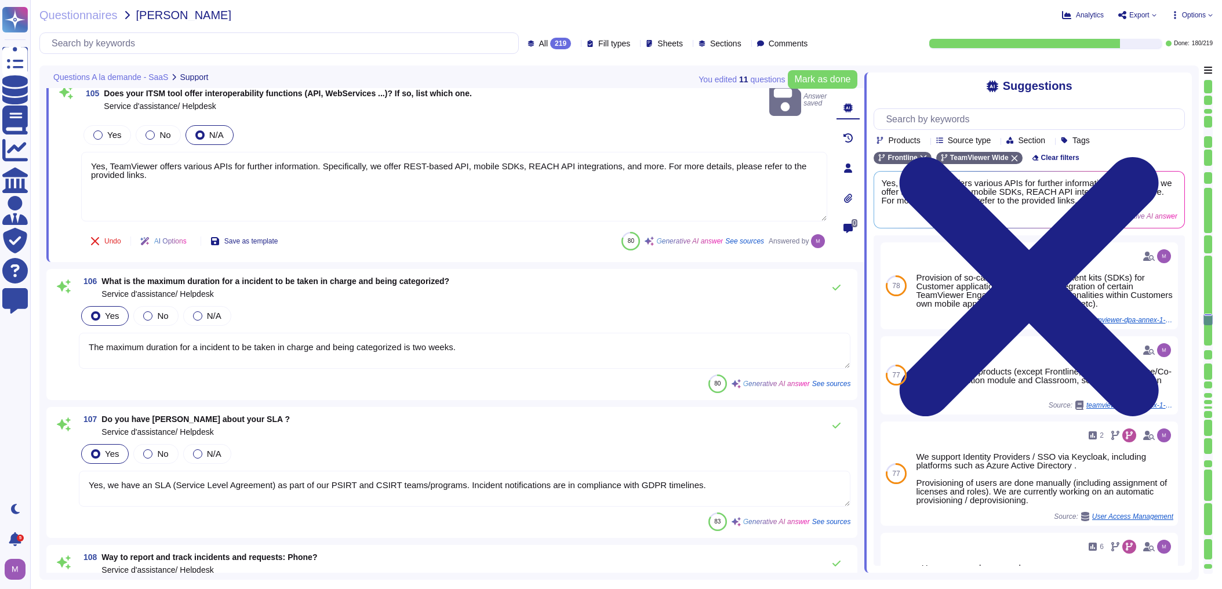
scroll to position [14317, 0]
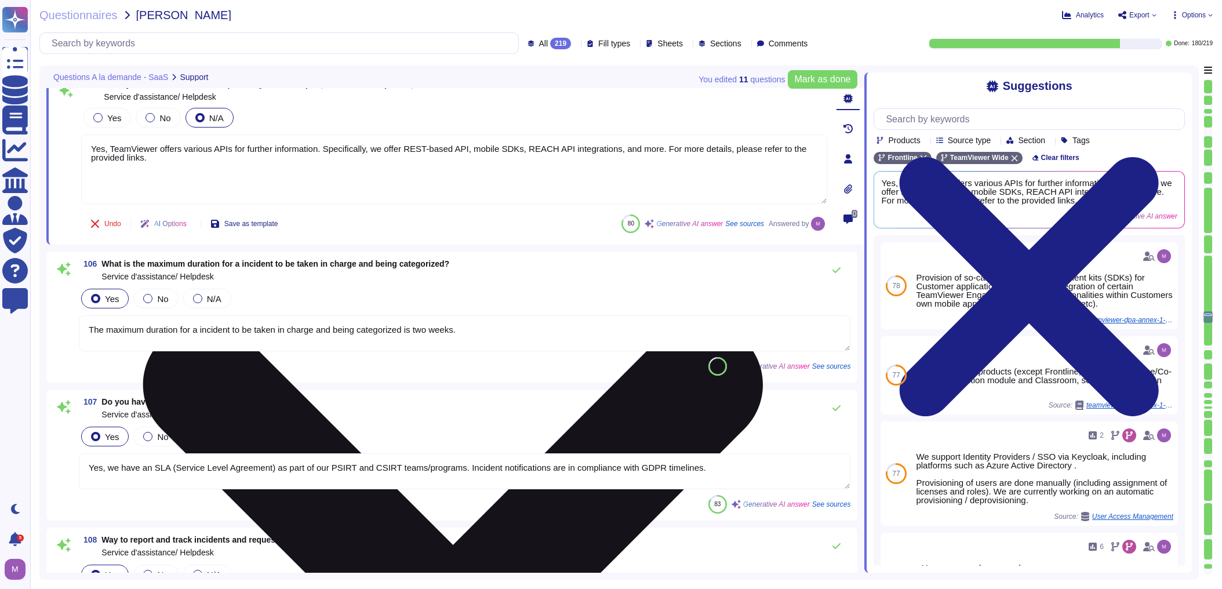
click at [169, 166] on textarea "Yes, TeamViewer offers various APIs for further information. Specifically, we o…" at bounding box center [454, 169] width 746 height 70
click at [144, 155] on textarea "Yes, TeamViewer offers various APIs for further information. Specifically, we o…" at bounding box center [454, 169] width 746 height 70
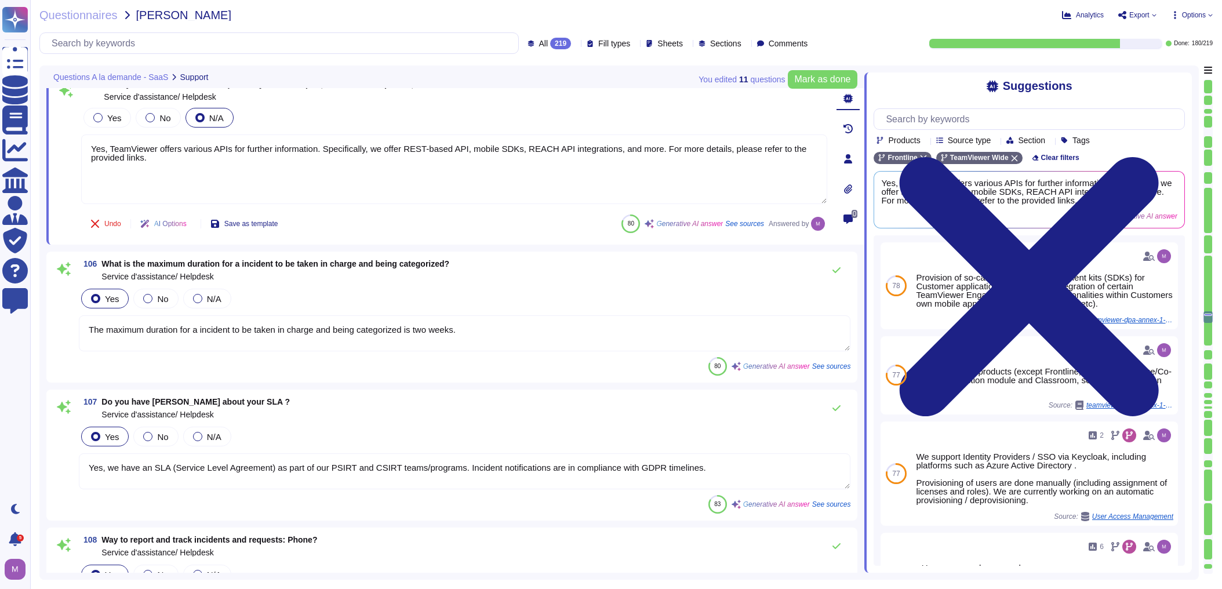
drag, startPoint x: 181, startPoint y: 160, endPoint x: 43, endPoint y: 140, distance: 139.3
click at [43, 140] on div "You edited 11 question s [PERSON_NAME] as done Questions A la demande - SaaS Su…" at bounding box center [618, 322] width 1159 height 514
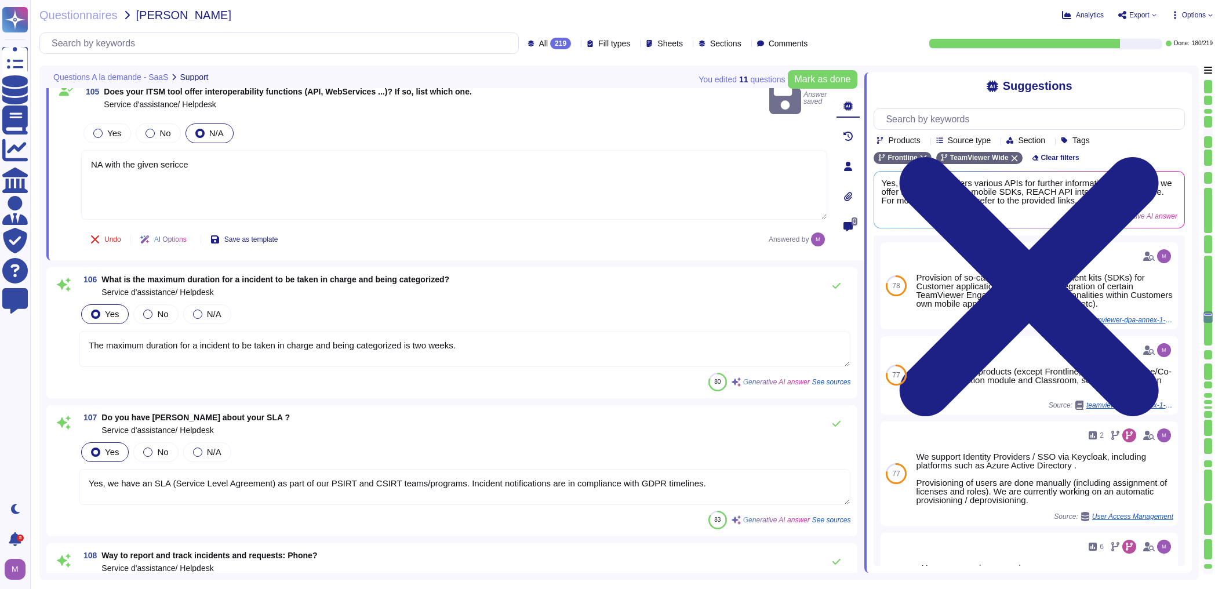
drag, startPoint x: 179, startPoint y: 326, endPoint x: 445, endPoint y: 329, distance: 266.6
click at [445, 331] on textarea "The maximum duration for a incident to be taken in charge and being categorized…" at bounding box center [464, 349] width 771 height 36
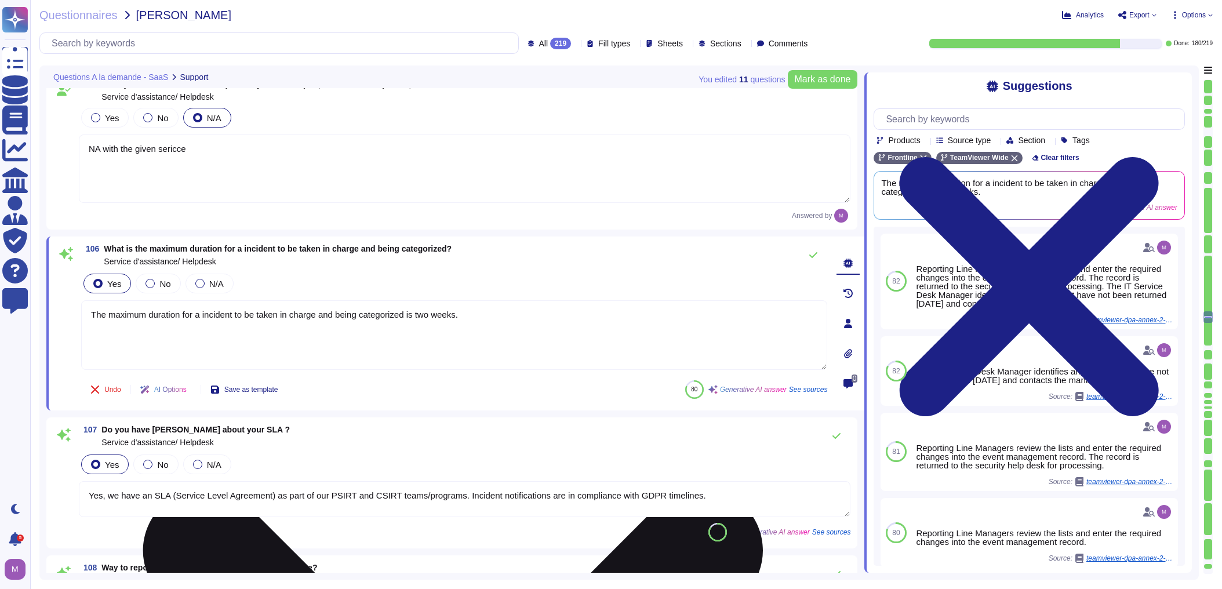
click at [495, 323] on textarea "The maximum duration for a incident to be taken in charge and being categorized…" at bounding box center [454, 335] width 746 height 70
drag, startPoint x: 442, startPoint y: 320, endPoint x: 89, endPoint y: 312, distance: 352.5
click at [89, 312] on textarea "The maximum duration for a incident to be taken in charge and being categorized…" at bounding box center [454, 335] width 746 height 70
click at [634, 312] on textarea "The maximum duration for a incident to be taken in charge and being categorized…" at bounding box center [454, 335] width 746 height 70
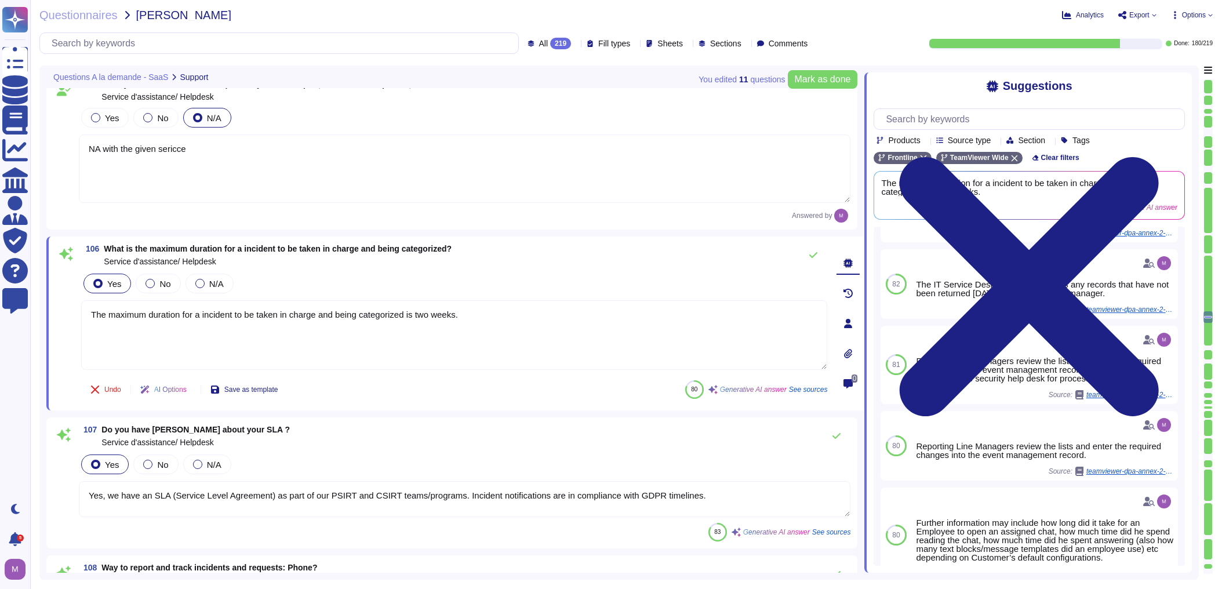
scroll to position [0, 0]
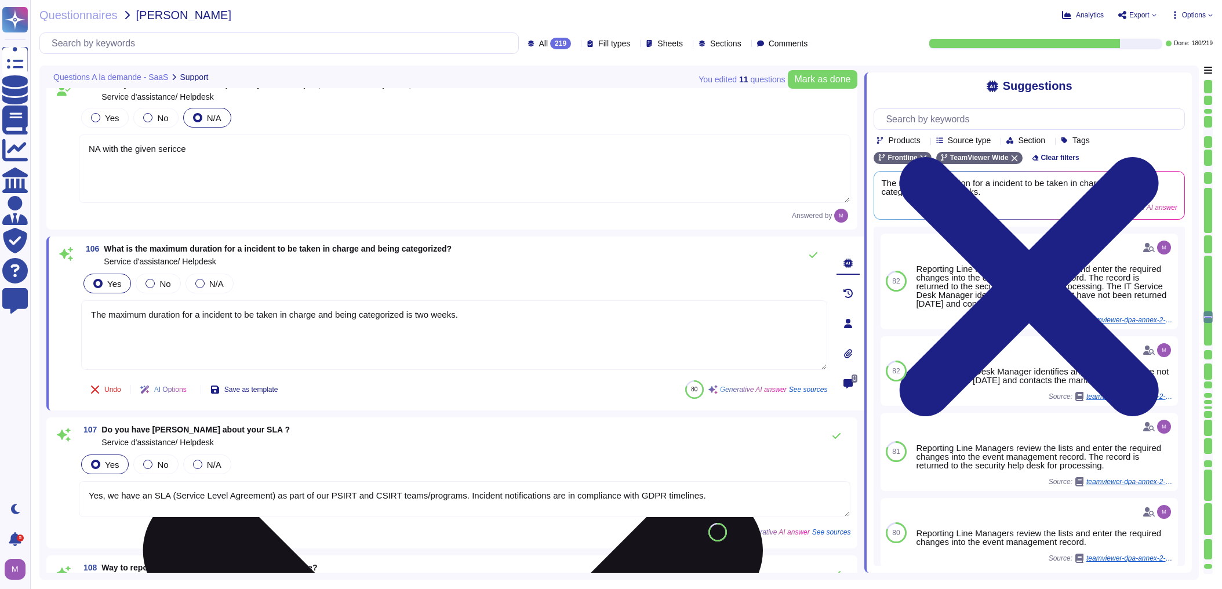
click at [490, 337] on textarea "The maximum duration for a incident to be taken in charge and being categorized…" at bounding box center [454, 335] width 746 height 70
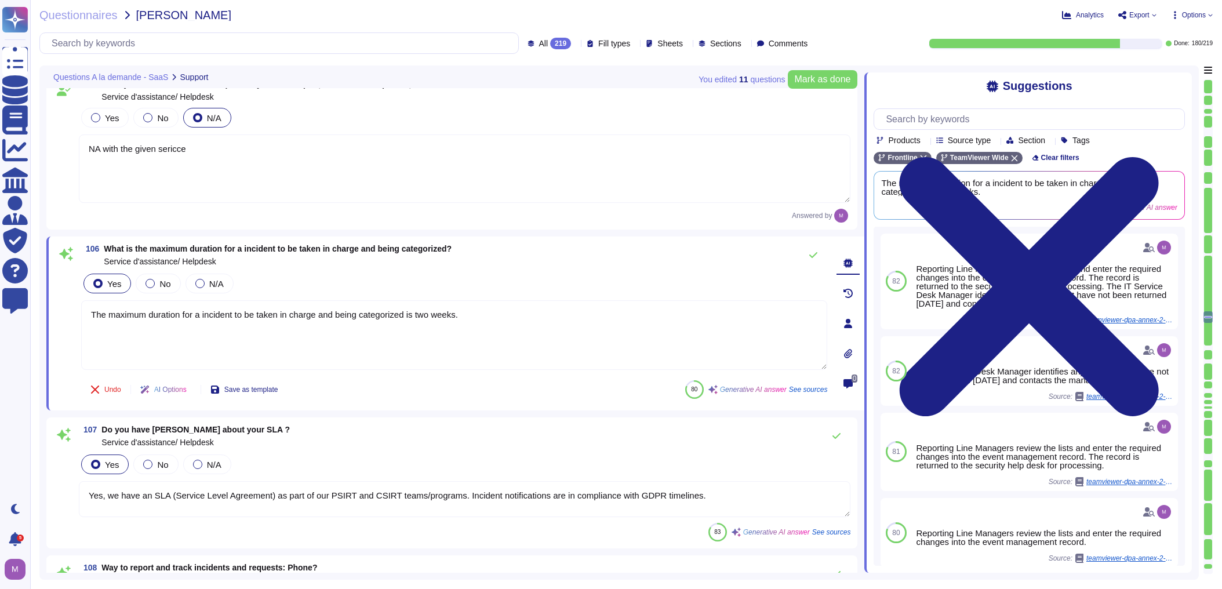
click at [53, 304] on div "106 What is the maximum duration for a incident to be taken in charge and being…" at bounding box center [455, 323] width 818 height 174
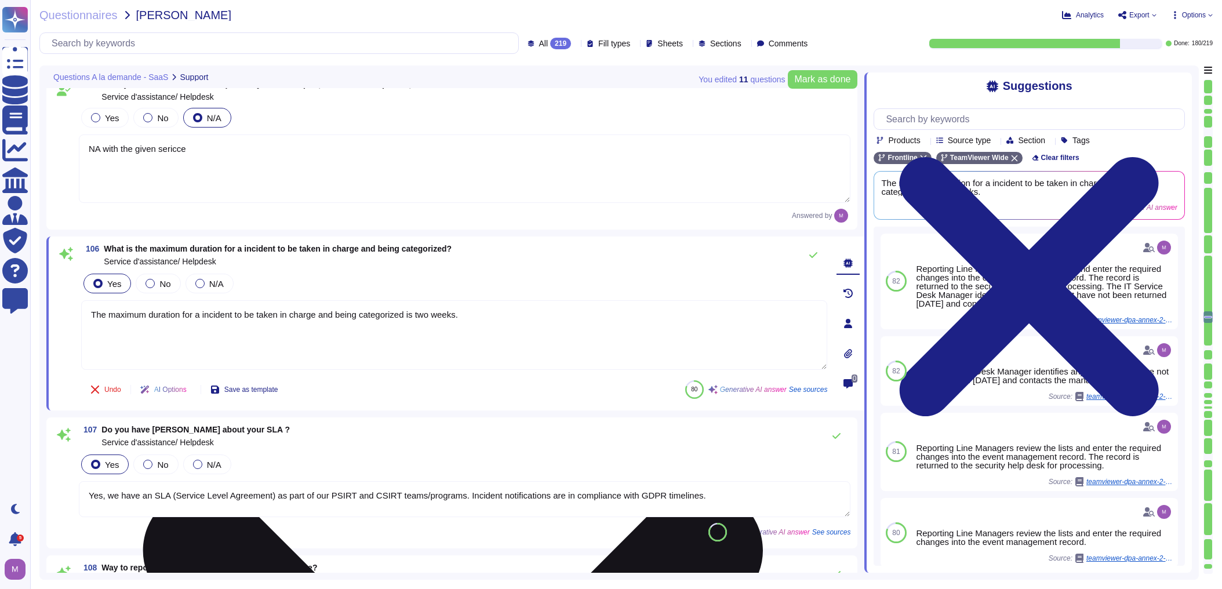
drag, startPoint x: 96, startPoint y: 318, endPoint x: 479, endPoint y: 319, distance: 383.1
click at [479, 319] on textarea "The maximum duration for a incident to be taken in charge and being categorized…" at bounding box center [454, 335] width 746 height 70
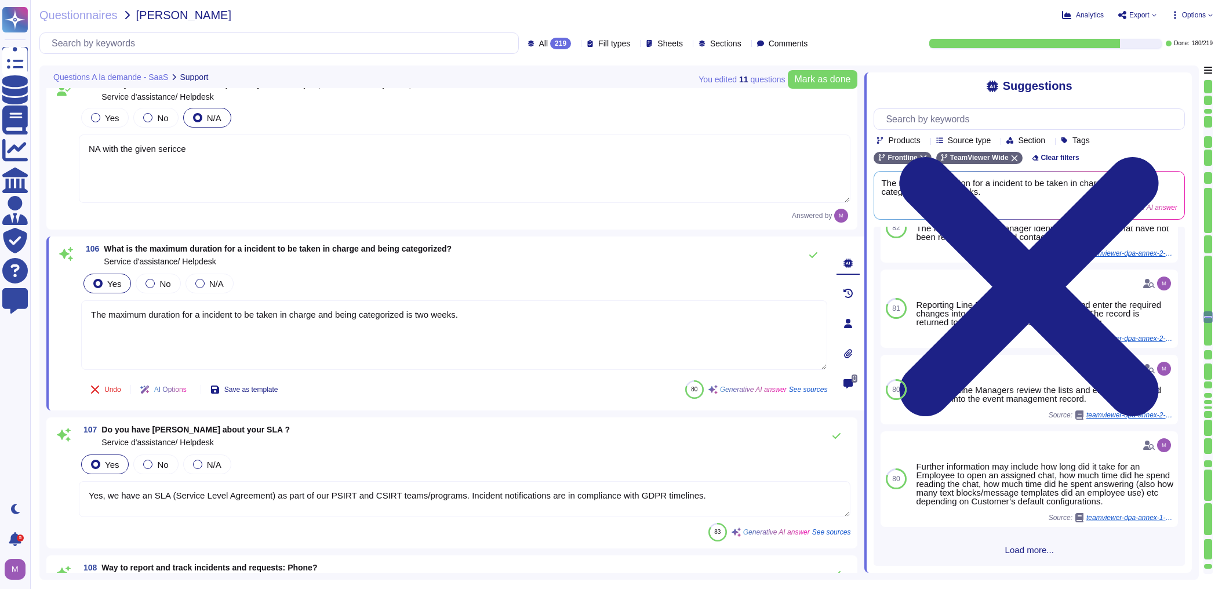
click at [796, 550] on span "Load more..." at bounding box center [1028, 549] width 311 height 9
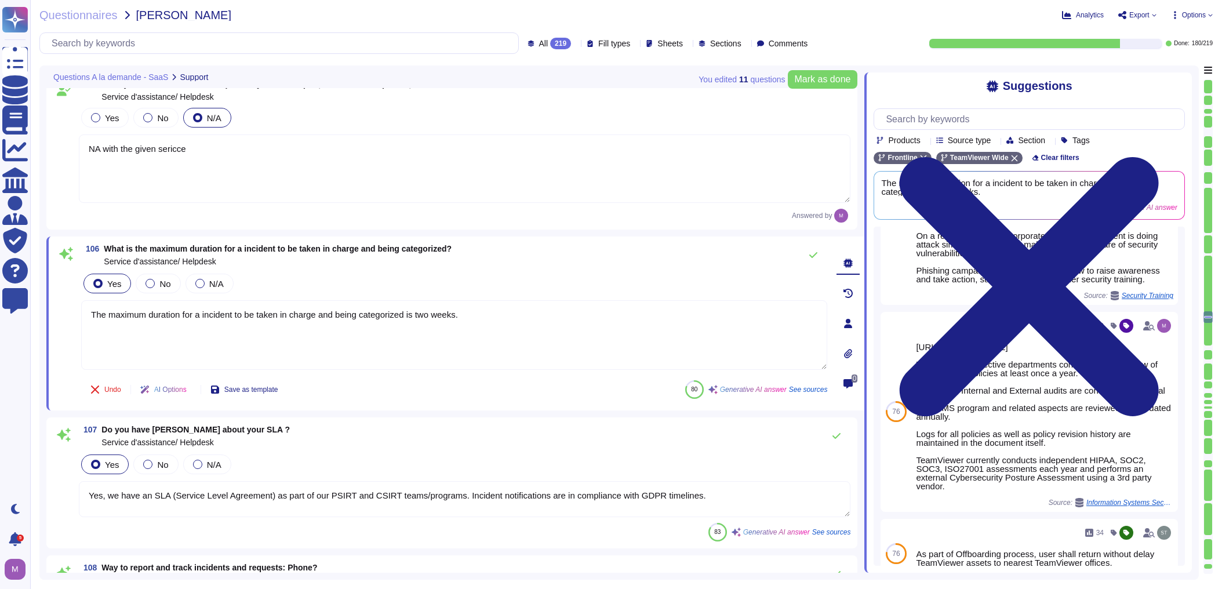
scroll to position [1155, 0]
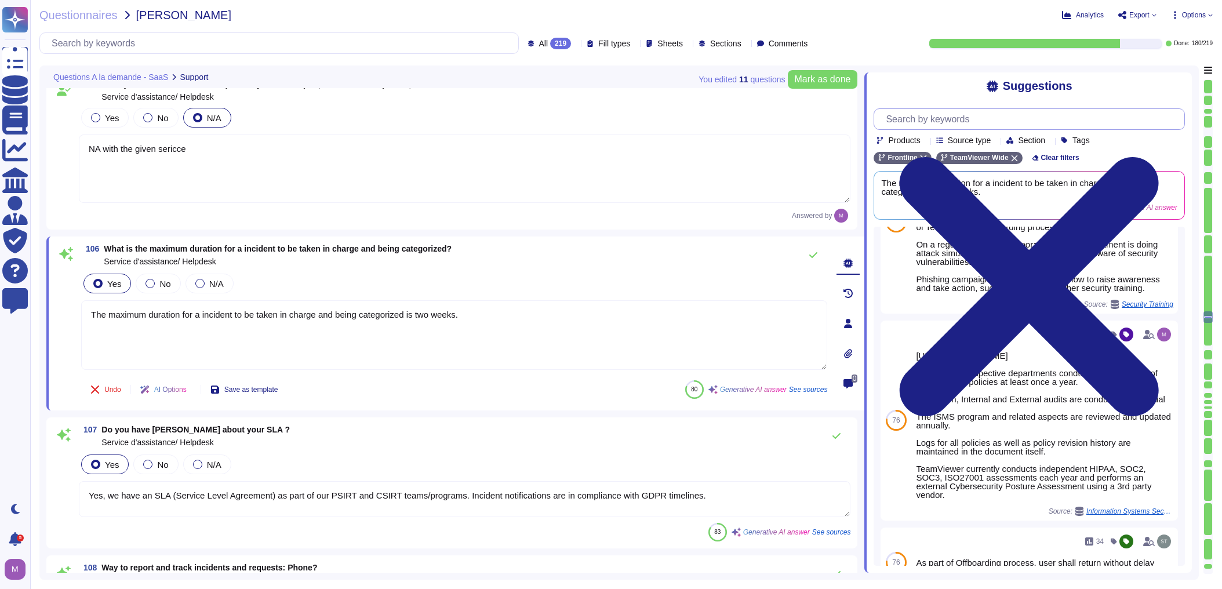
click at [796, 120] on input "text" at bounding box center [1032, 119] width 304 height 20
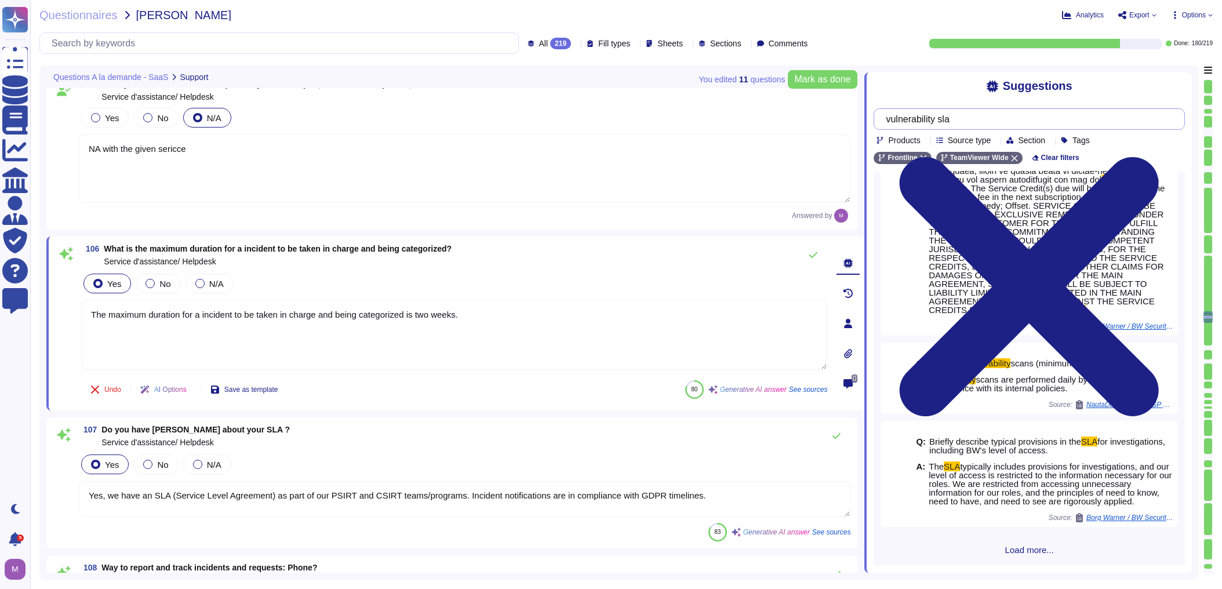
scroll to position [896, 0]
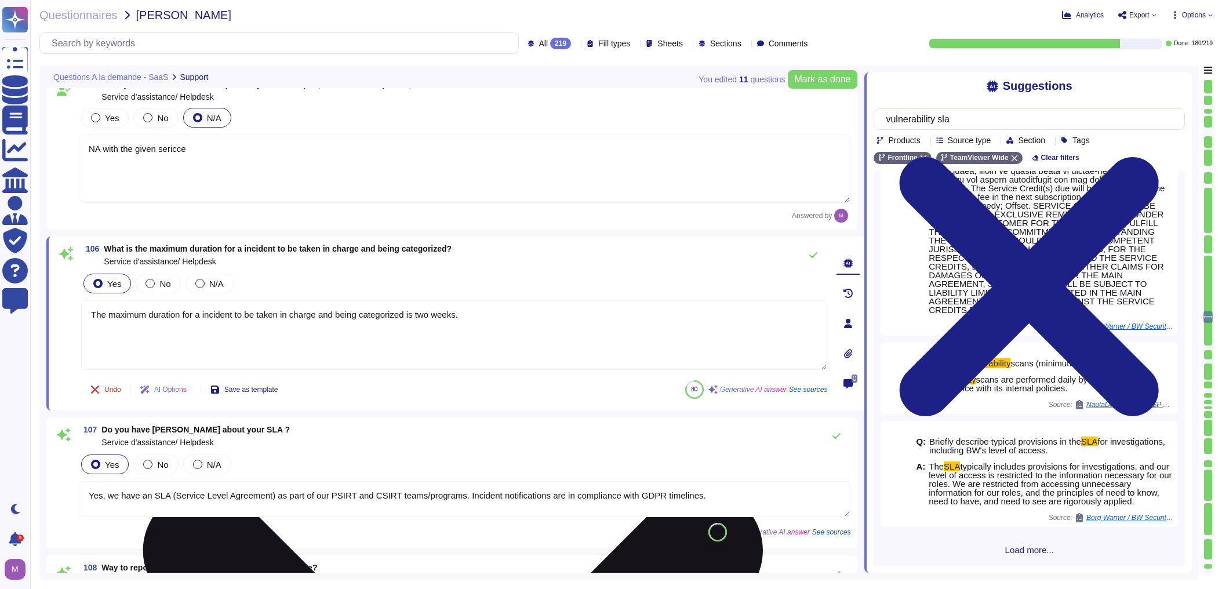
click at [508, 316] on textarea "The maximum duration for a incident to be taken in charge and being categorized…" at bounding box center [454, 335] width 746 height 70
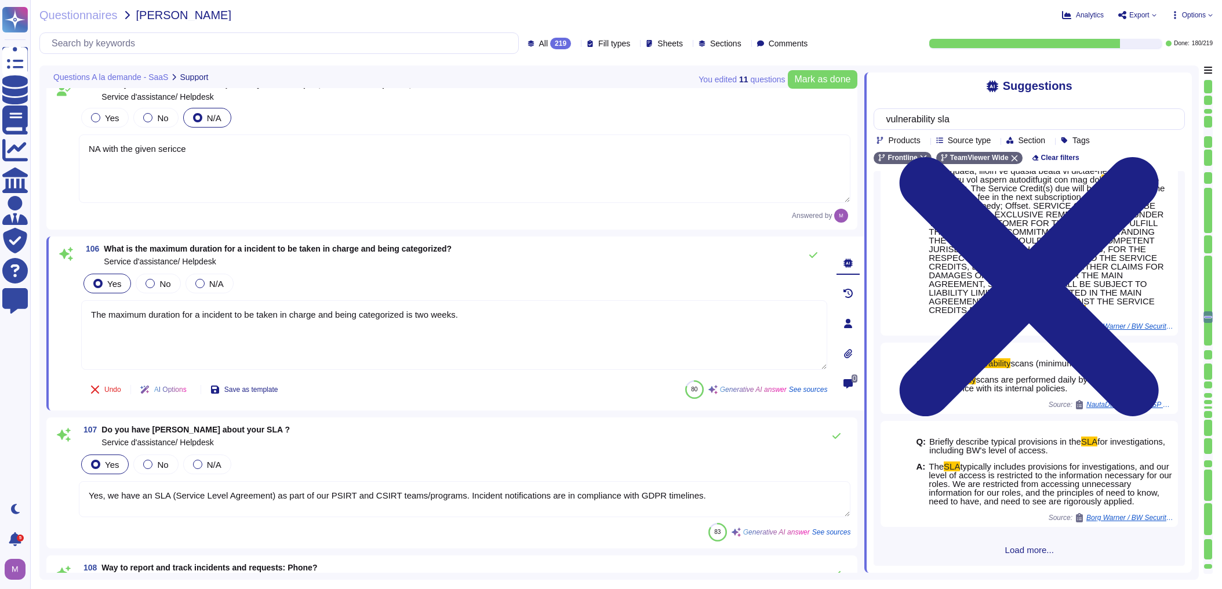
drag, startPoint x: 478, startPoint y: 315, endPoint x: -155, endPoint y: 254, distance: 635.3
click at [0, 254] on html "Questionnaires Knowledge Base Documents Analytics CAIQ / SIG Admin Trust Center…" at bounding box center [611, 294] width 1222 height 589
drag, startPoint x: 166, startPoint y: 327, endPoint x: 53, endPoint y: 321, distance: 112.6
click at [53, 321] on div "106 What is the maximum duration for a incident to be taken in charge and being…" at bounding box center [455, 323] width 818 height 174
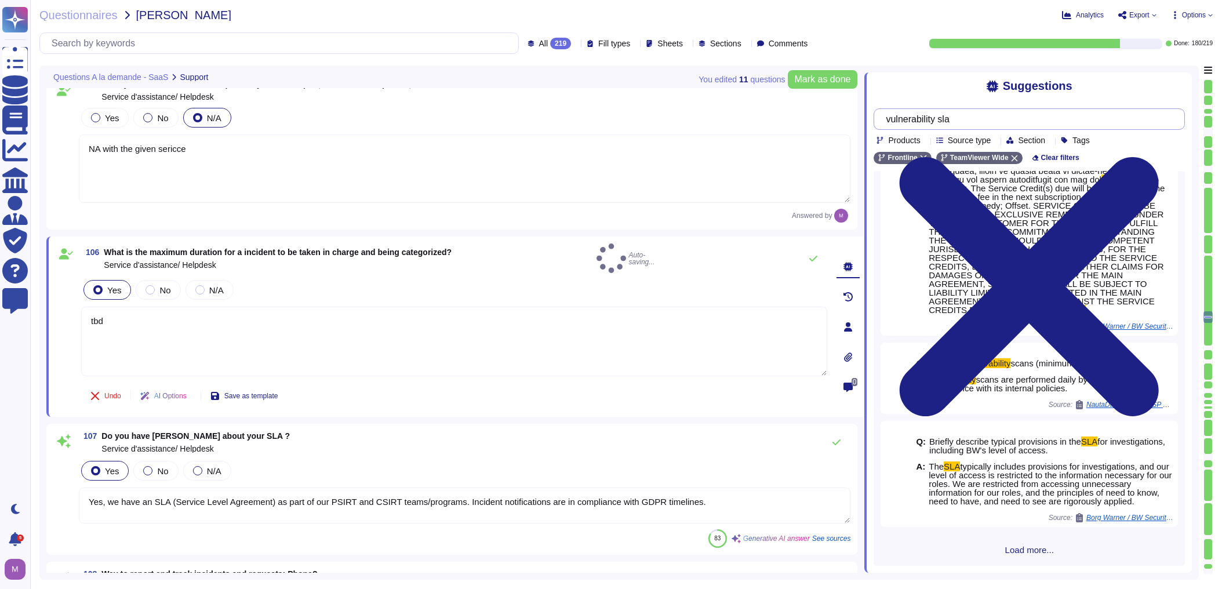
drag, startPoint x: 961, startPoint y: 117, endPoint x: 803, endPoint y: 103, distance: 158.3
click at [796, 103] on div "You edited 11 question s [PERSON_NAME] as done Questions A la demande - SaaS Su…" at bounding box center [618, 322] width 1159 height 514
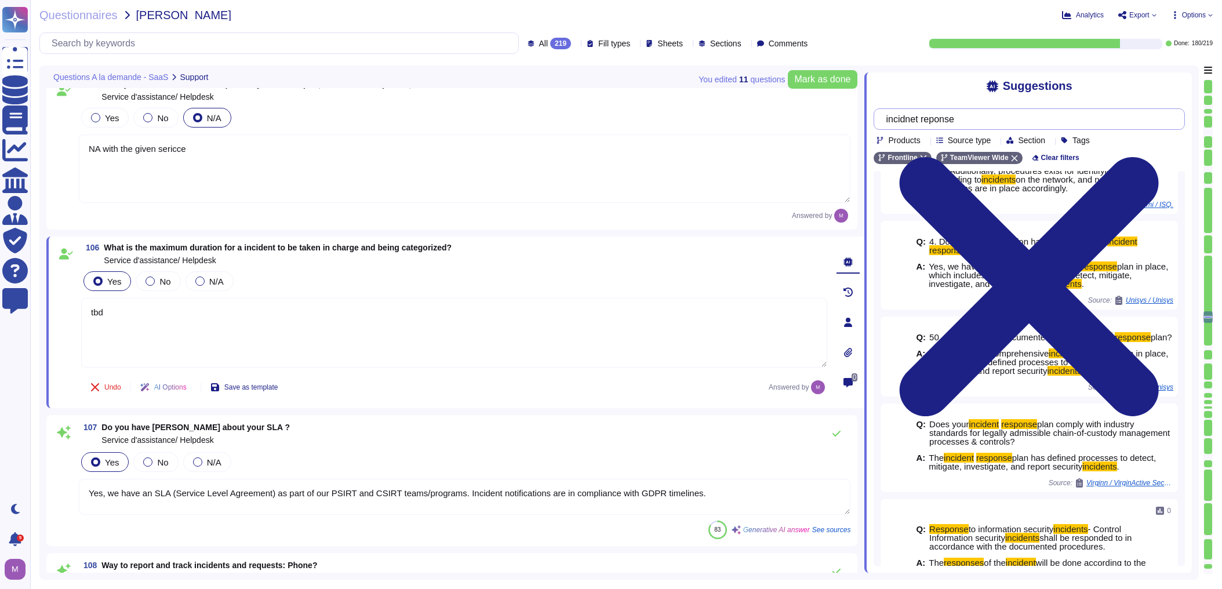
scroll to position [510, 0]
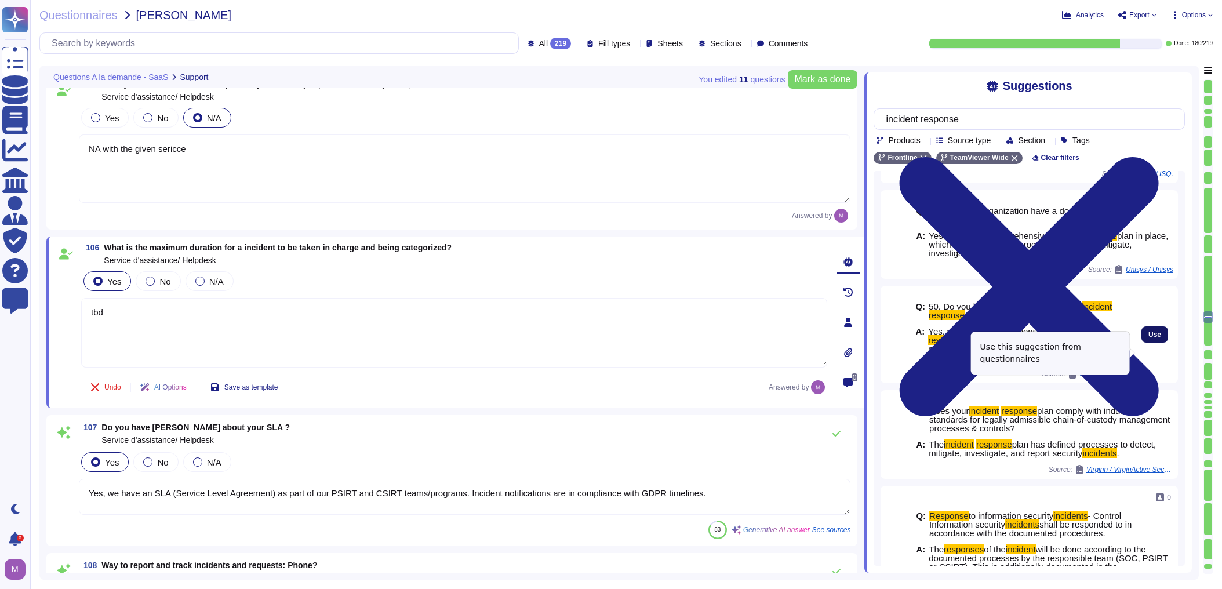
click at [796, 338] on span "Use" at bounding box center [1154, 334] width 13 height 7
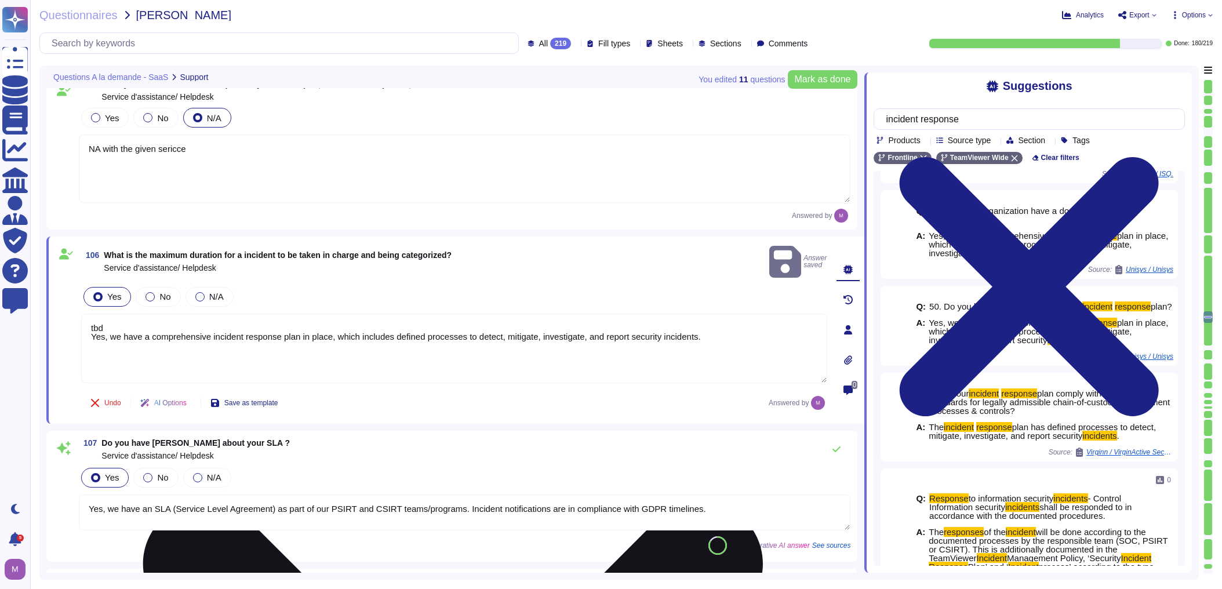
click at [195, 314] on textarea "tbd Yes, we have a comprehensive incident response plan in place, which include…" at bounding box center [454, 349] width 746 height 70
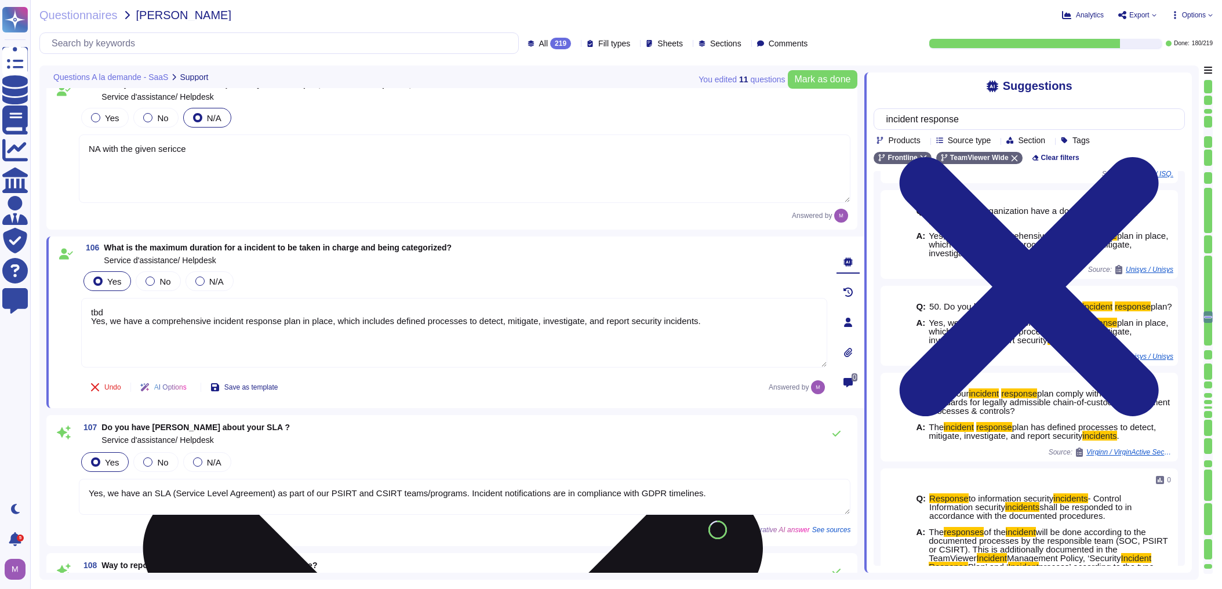
click at [99, 314] on textarea "tbd Yes, we have a comprehensive incident response plan in place, which include…" at bounding box center [454, 333] width 746 height 70
click at [88, 310] on textarea "tbd Yes, we have a comprehensive incident response plan in place, which include…" at bounding box center [454, 333] width 746 height 70
click at [92, 308] on textarea "tbd Yes, we have a comprehensive incident response plan in place, which include…" at bounding box center [454, 333] width 746 height 70
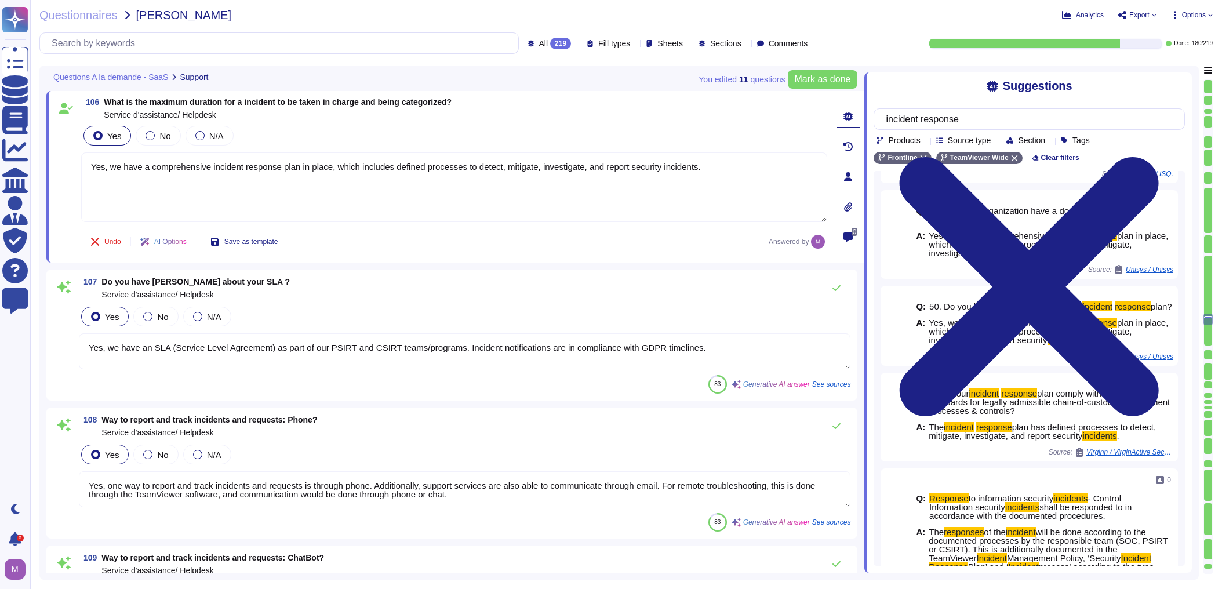
scroll to position [14456, 0]
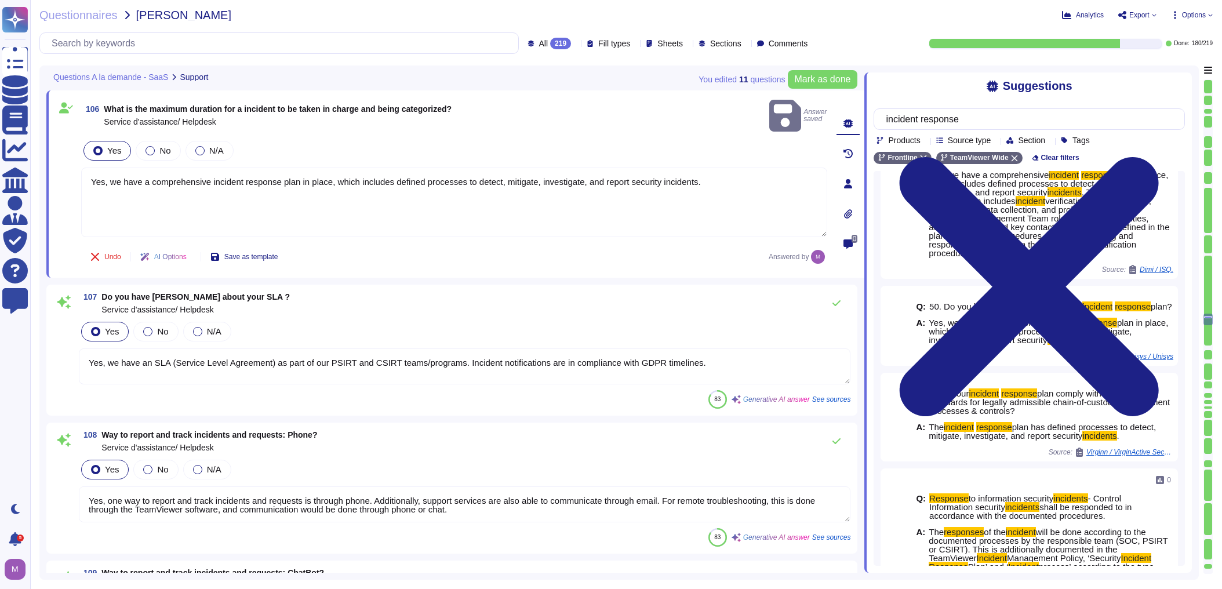
drag, startPoint x: 89, startPoint y: 345, endPoint x: 717, endPoint y: 340, distance: 627.7
click at [717, 348] on textarea "Yes, we have an SLA (Service Level Agreement) as part of our PSIRT and CSIRT te…" at bounding box center [464, 366] width 771 height 36
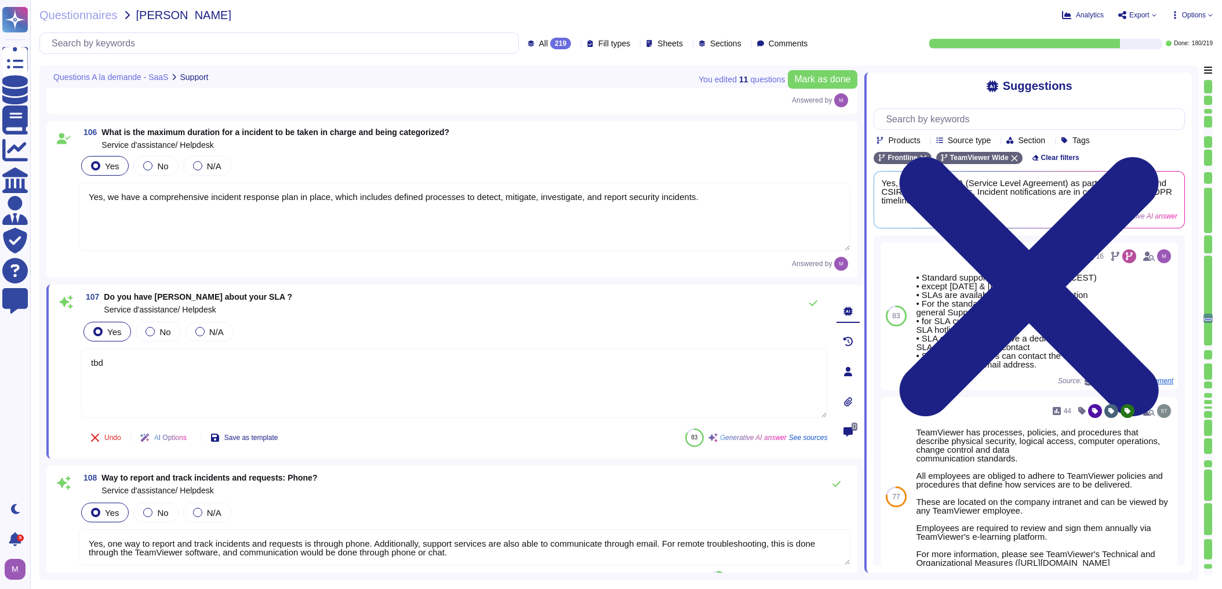
scroll to position [14409, 0]
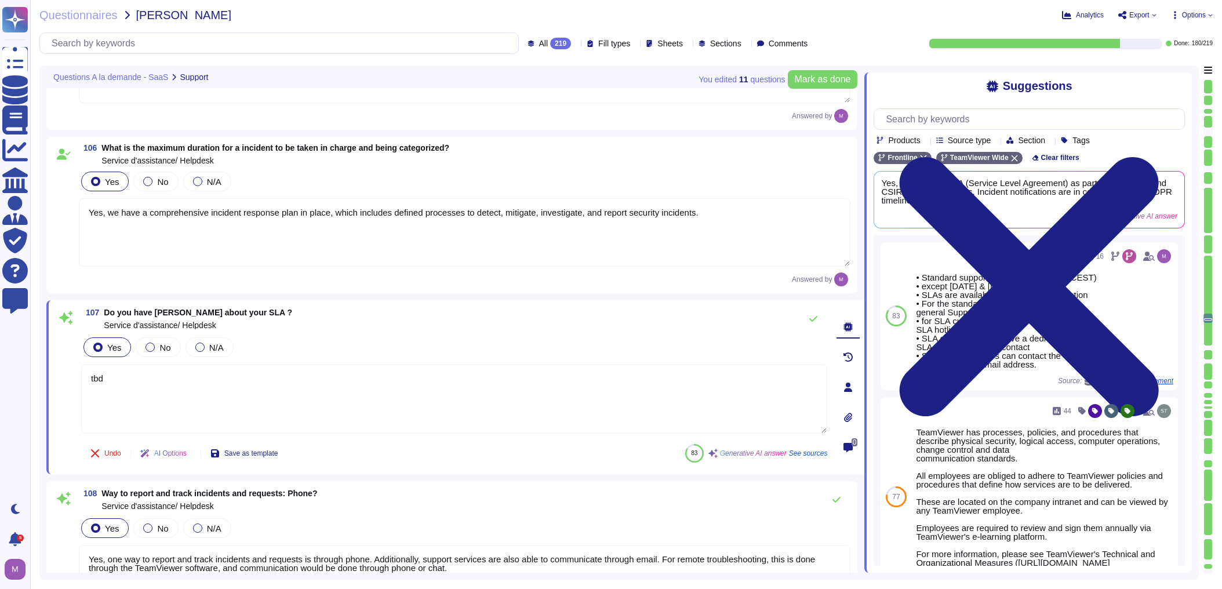
click at [401, 538] on div "Yes No N/A" at bounding box center [464, 528] width 771 height 24
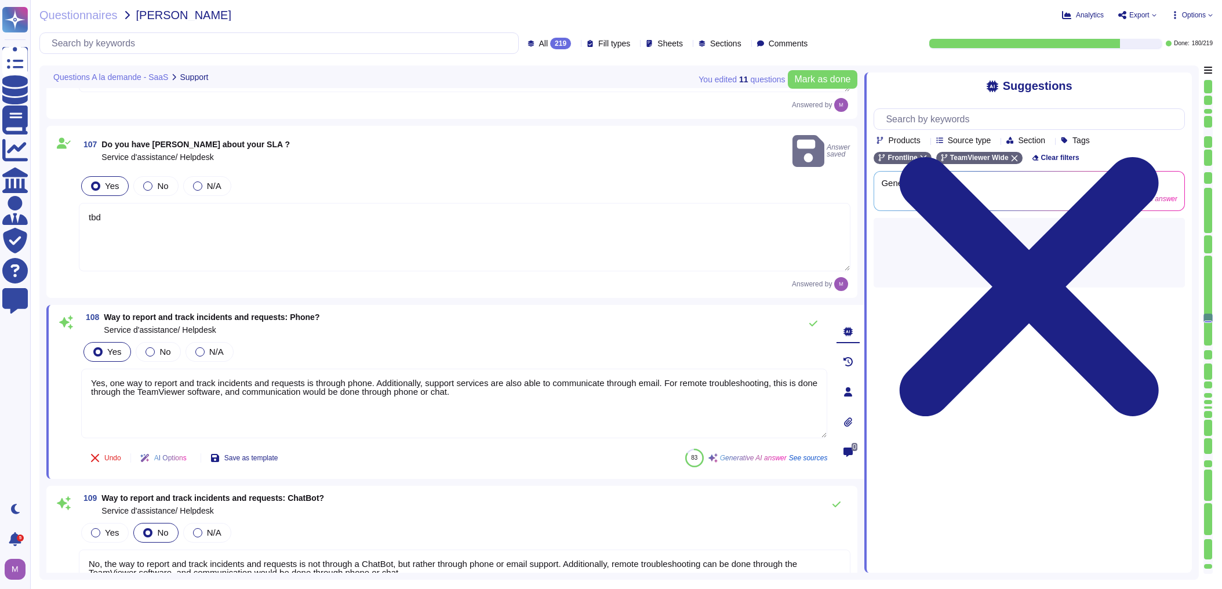
scroll to position [14641, 0]
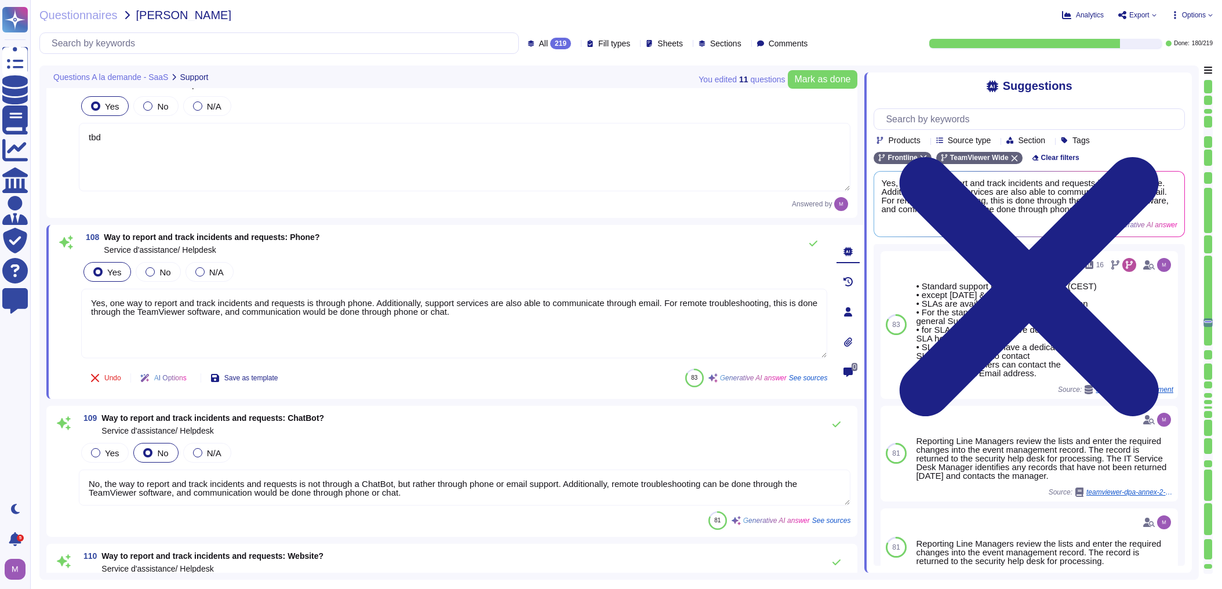
drag, startPoint x: 505, startPoint y: 310, endPoint x: -12, endPoint y: 279, distance: 517.3
click at [0, 279] on html "Questionnaires Knowledge Base Documents Analytics CAIQ / SIG Admin Trust Center…" at bounding box center [611, 294] width 1222 height 589
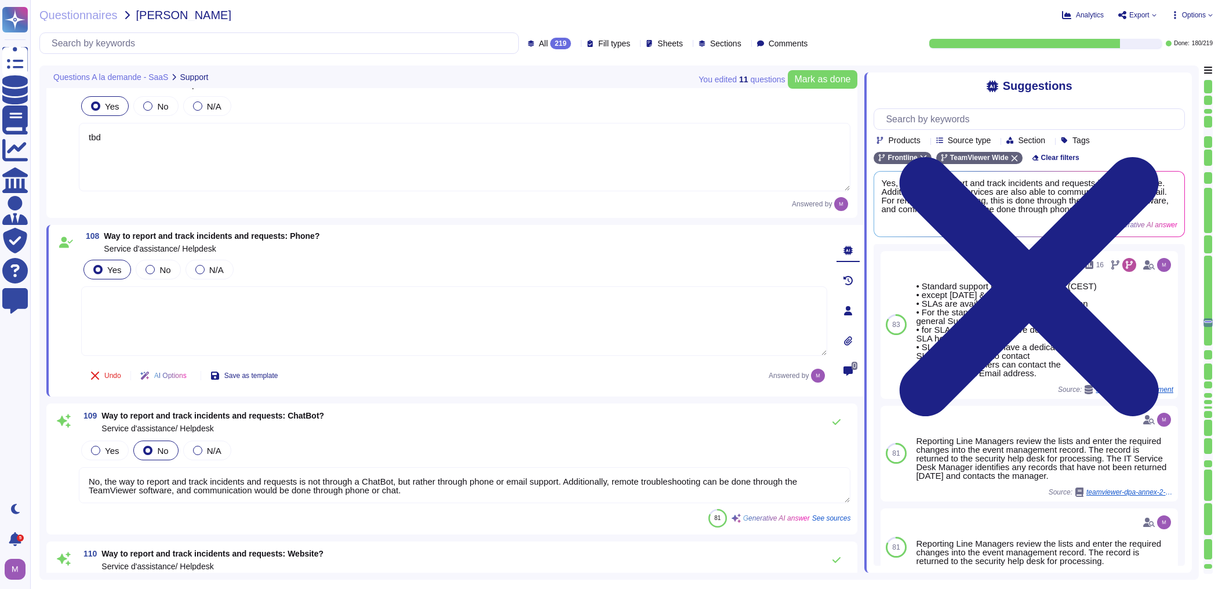
click at [176, 323] on textarea at bounding box center [454, 321] width 746 height 70
paste textarea "[URL][DOMAIN_NAME]"
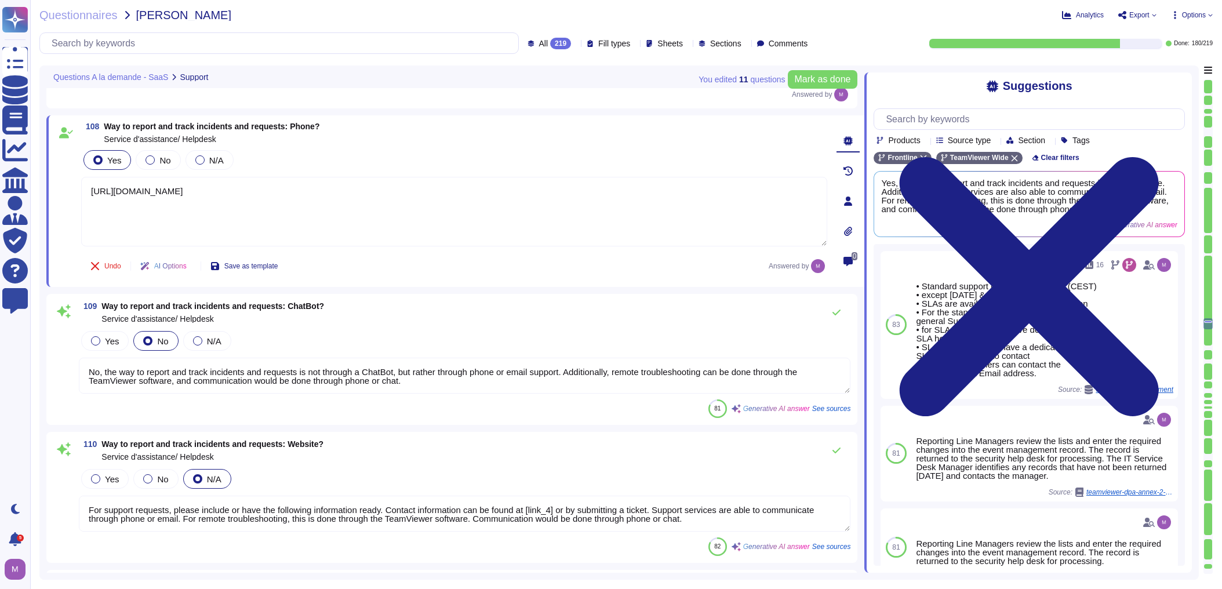
scroll to position [14780, 0]
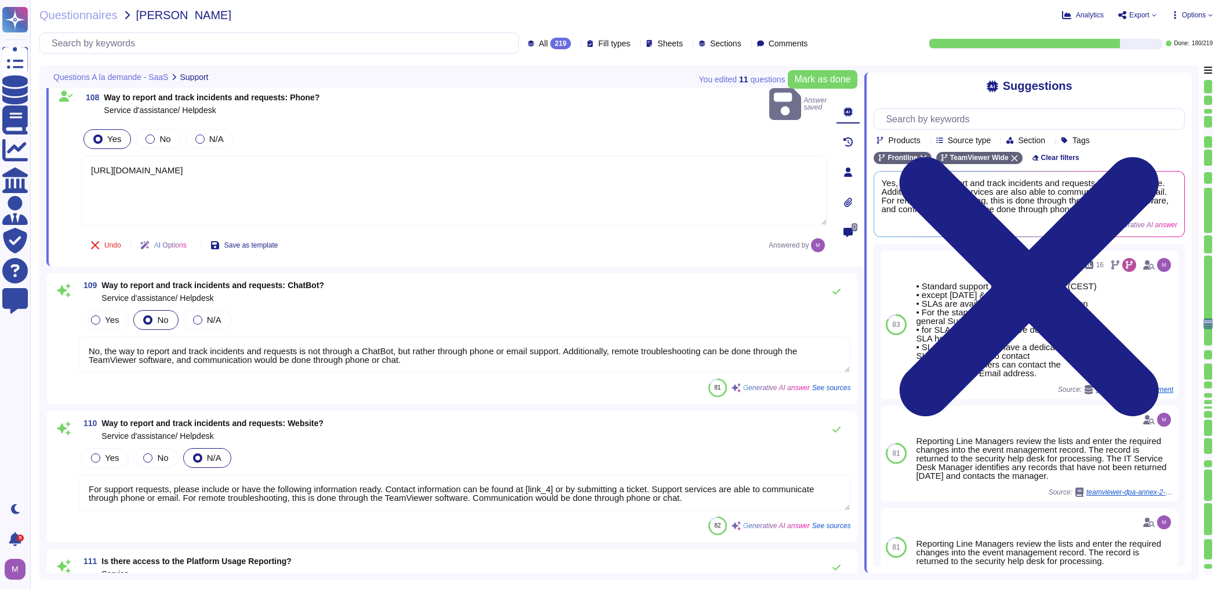
drag, startPoint x: 419, startPoint y: 343, endPoint x: 45, endPoint y: 329, distance: 374.7
click at [45, 329] on div "You edited 11 question s [PERSON_NAME] as done Questions A la demande - SaaS Su…" at bounding box center [618, 322] width 1159 height 514
paste textarea "[URL][DOMAIN_NAME]"
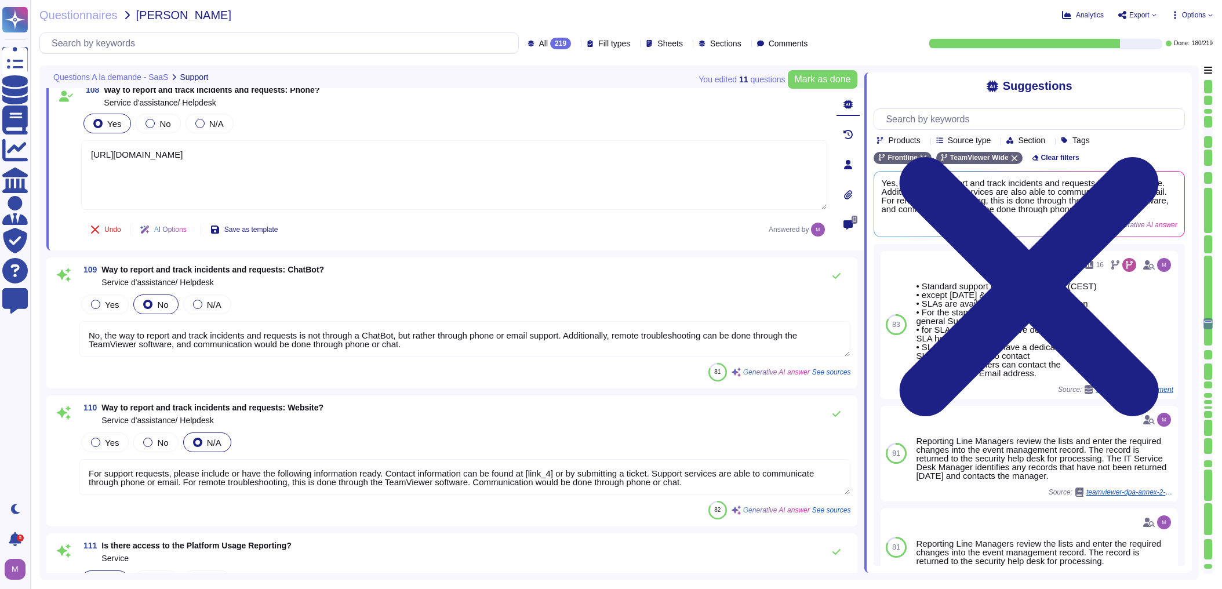
click at [410, 334] on textarea "No, the way to report and track incidents and requests is not through a ChatBot…" at bounding box center [464, 339] width 771 height 36
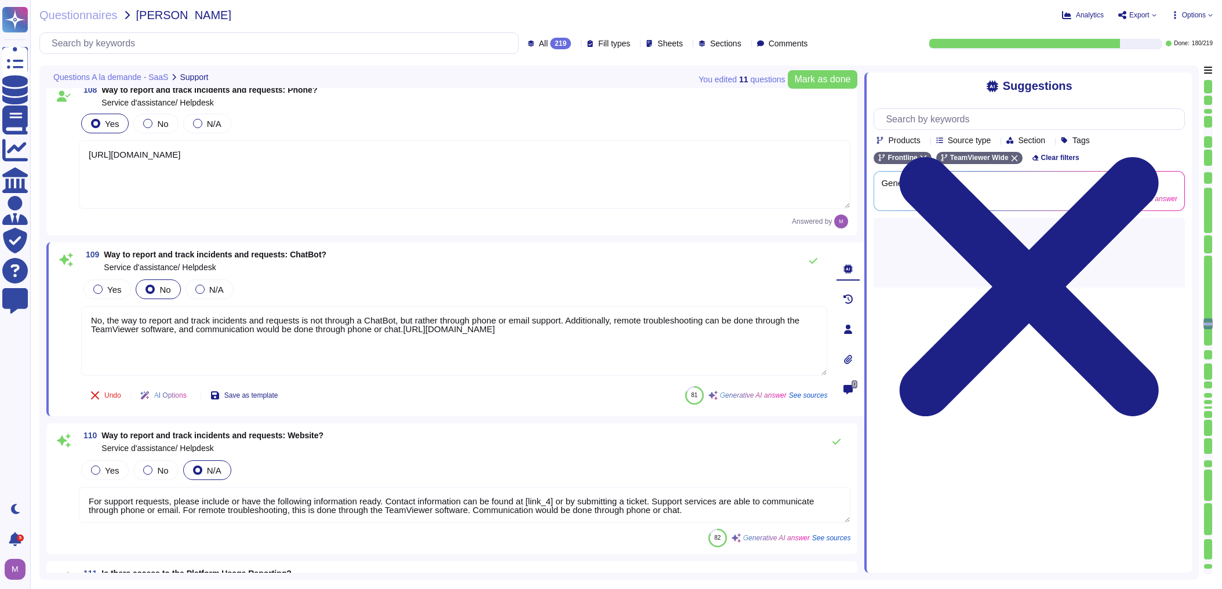
drag, startPoint x: 301, startPoint y: 341, endPoint x: -17, endPoint y: 301, distance: 321.3
click at [0, 301] on html "Questionnaires Knowledge Base Documents Analytics CAIQ / SIG Admin Trust Center…" at bounding box center [611, 294] width 1222 height 589
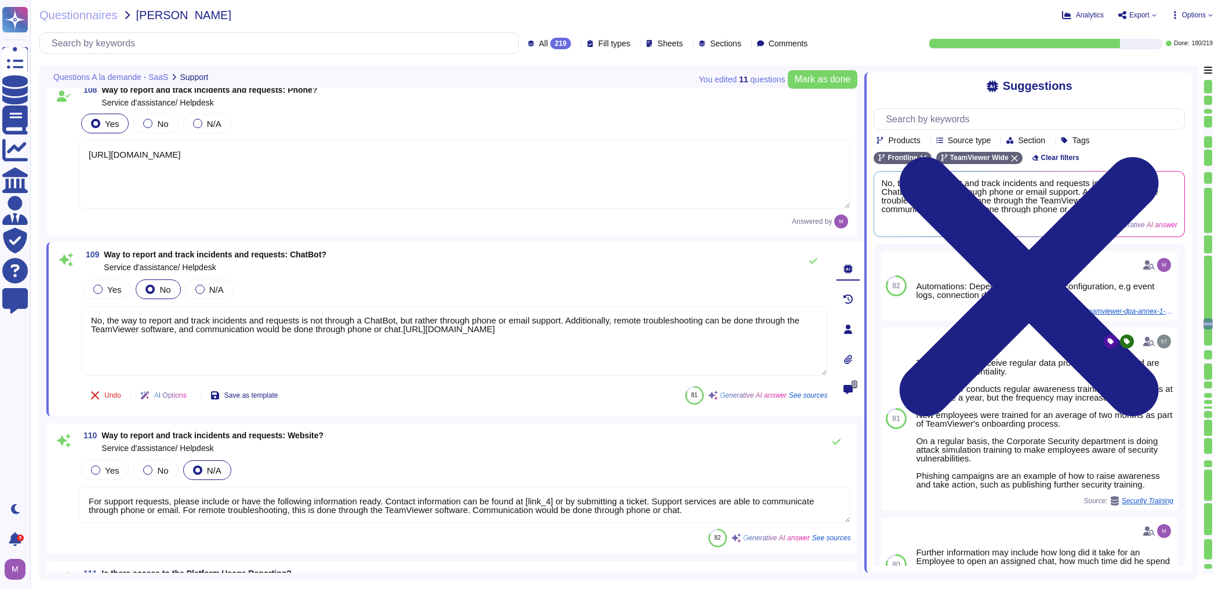
paste textarea
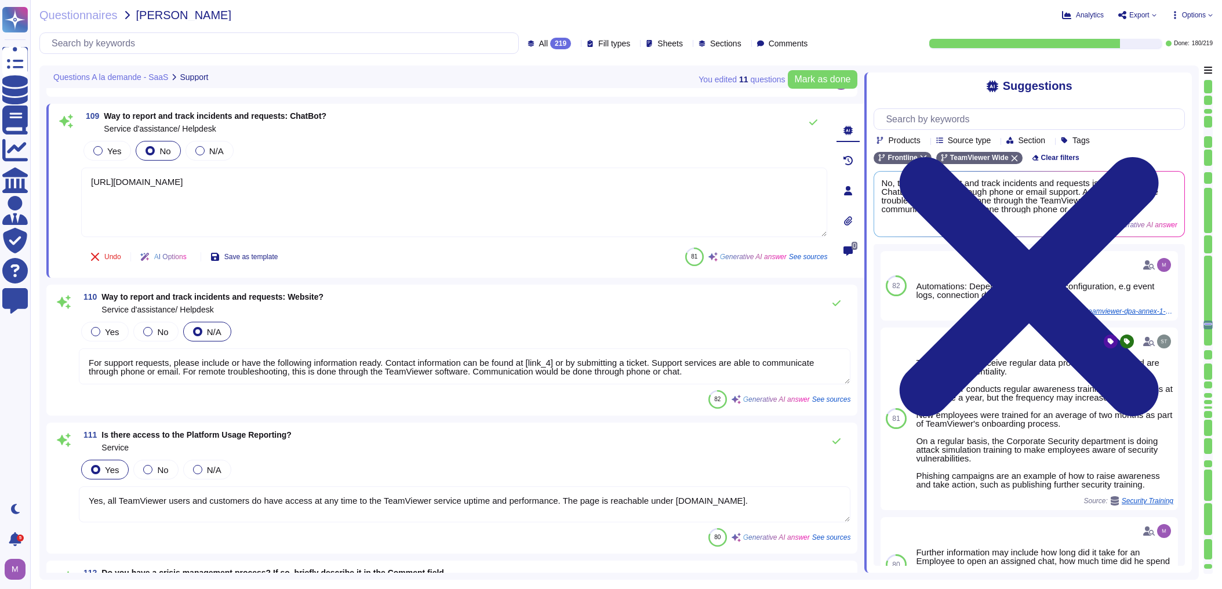
scroll to position [14919, 0]
click at [303, 373] on textarea "For support requests, please include or have the following information ready. C…" at bounding box center [464, 366] width 771 height 36
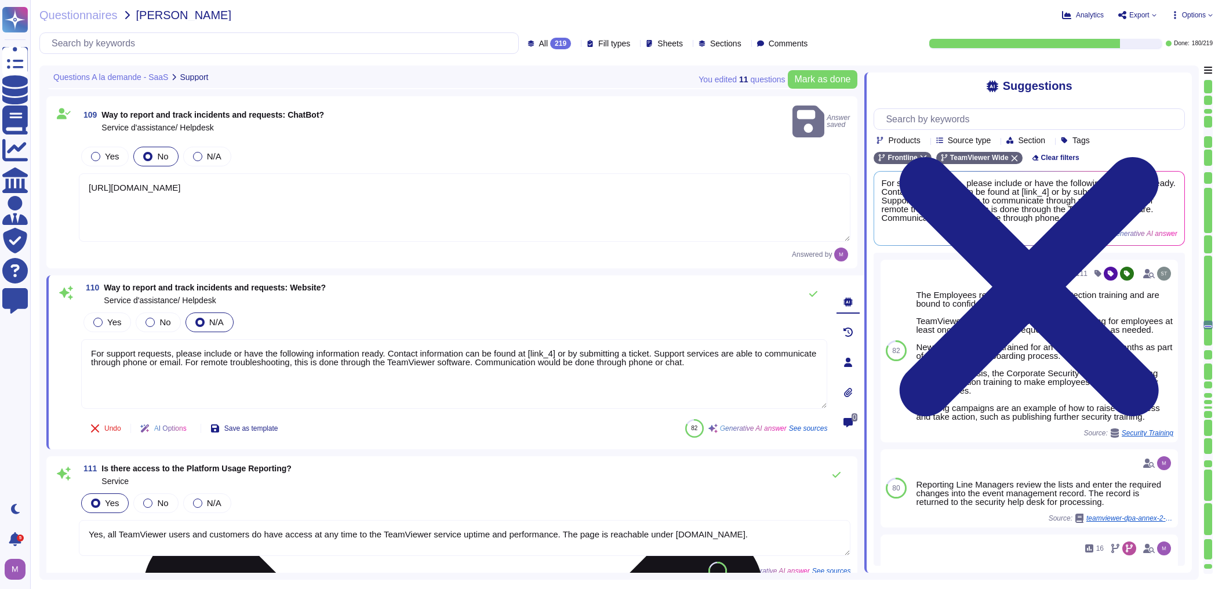
paste textarea "[URL][DOMAIN_NAME]"
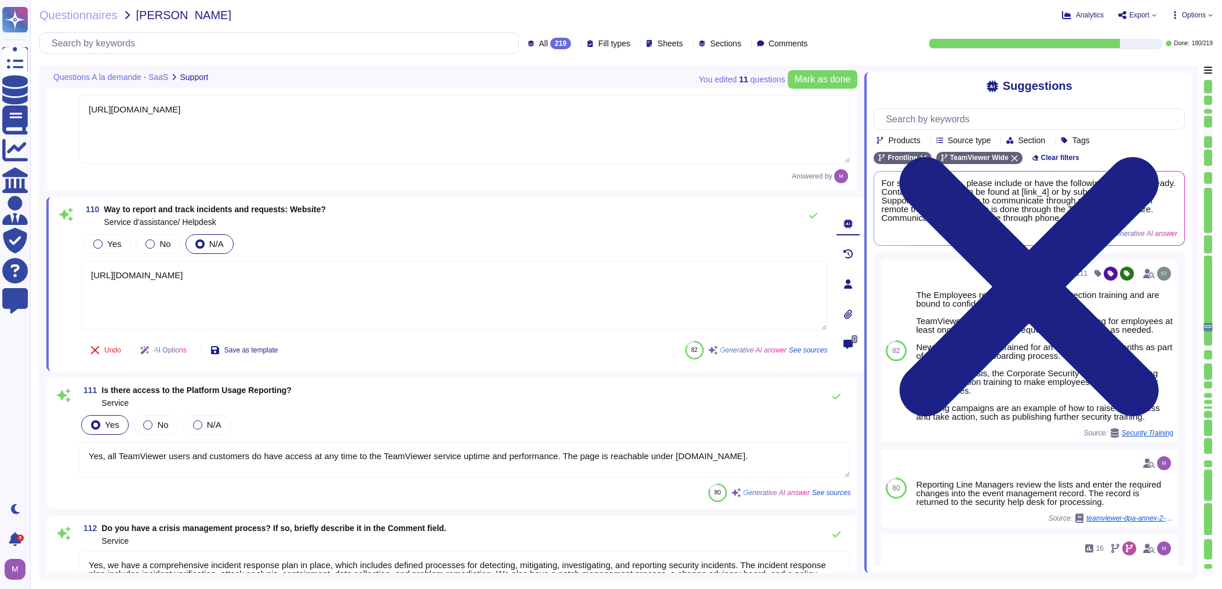
scroll to position [15012, 0]
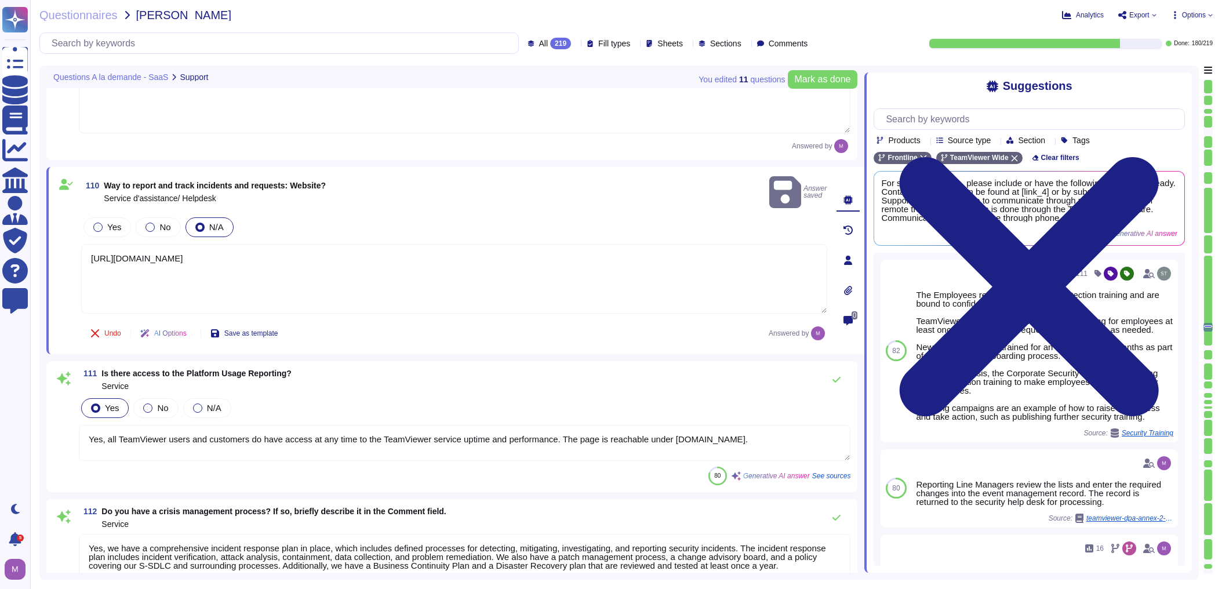
drag, startPoint x: 140, startPoint y: 424, endPoint x: 471, endPoint y: 413, distance: 331.7
click at [471, 425] on textarea "Yes, all TeamViewer users and customers do have access at any time to the TeamV…" at bounding box center [464, 443] width 771 height 36
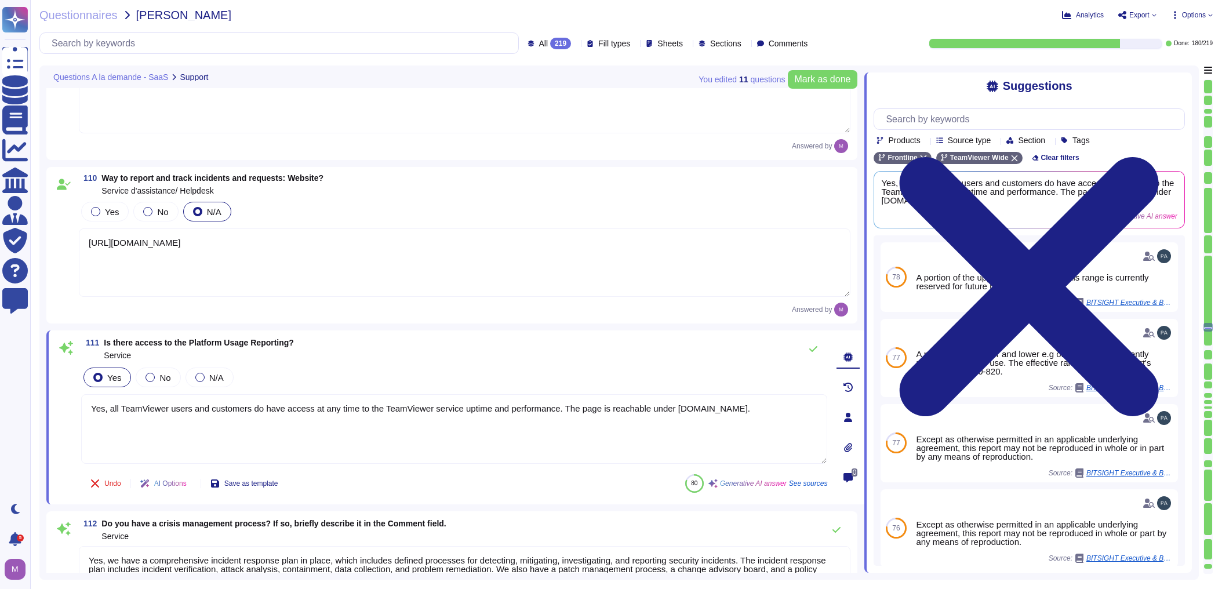
click at [383, 412] on textarea "Yes, all TeamViewer users and customers do have access at any time to the TeamV…" at bounding box center [454, 429] width 746 height 70
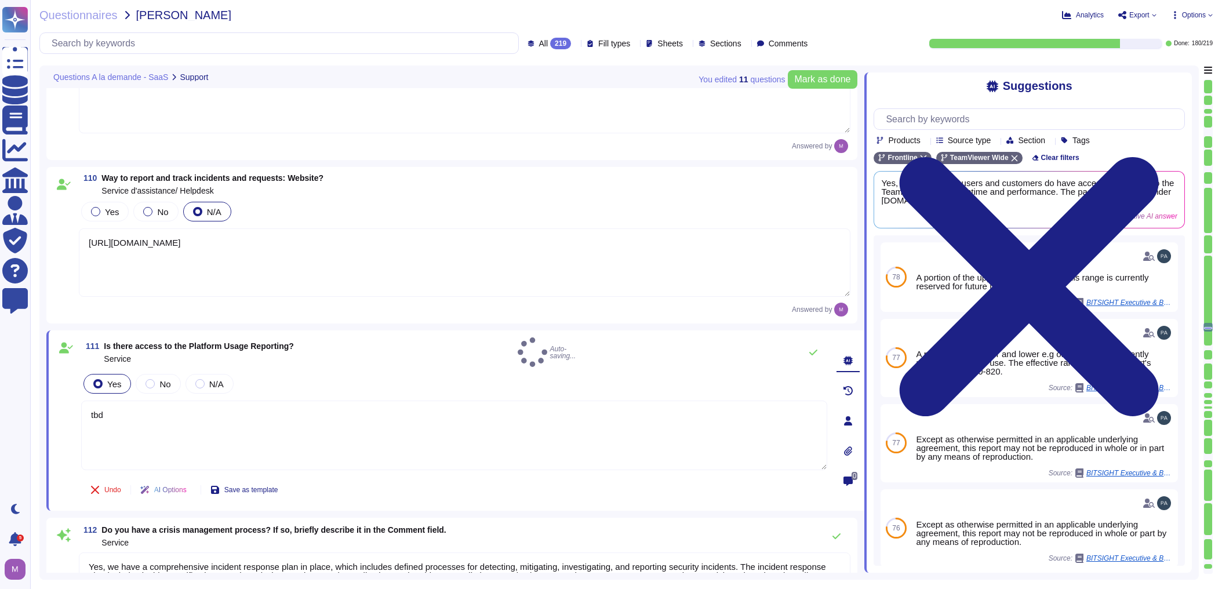
click at [448, 351] on div "111 Is there access to the Platform Usage Reporting? Service Auto-saving..." at bounding box center [454, 352] width 746 height 30
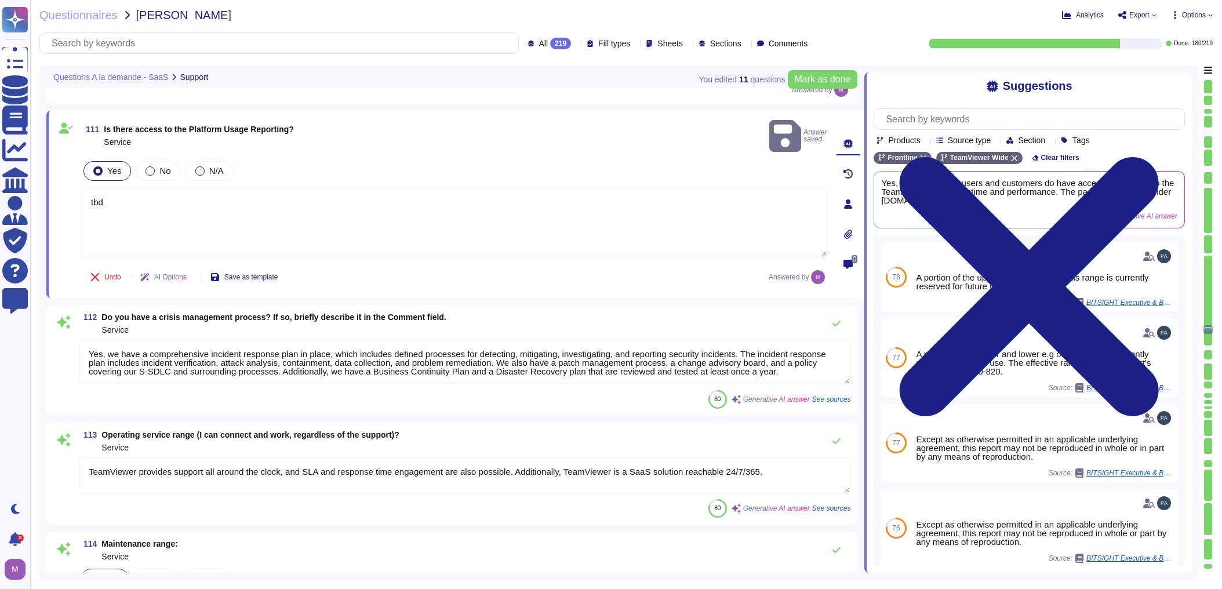
scroll to position [15244, 0]
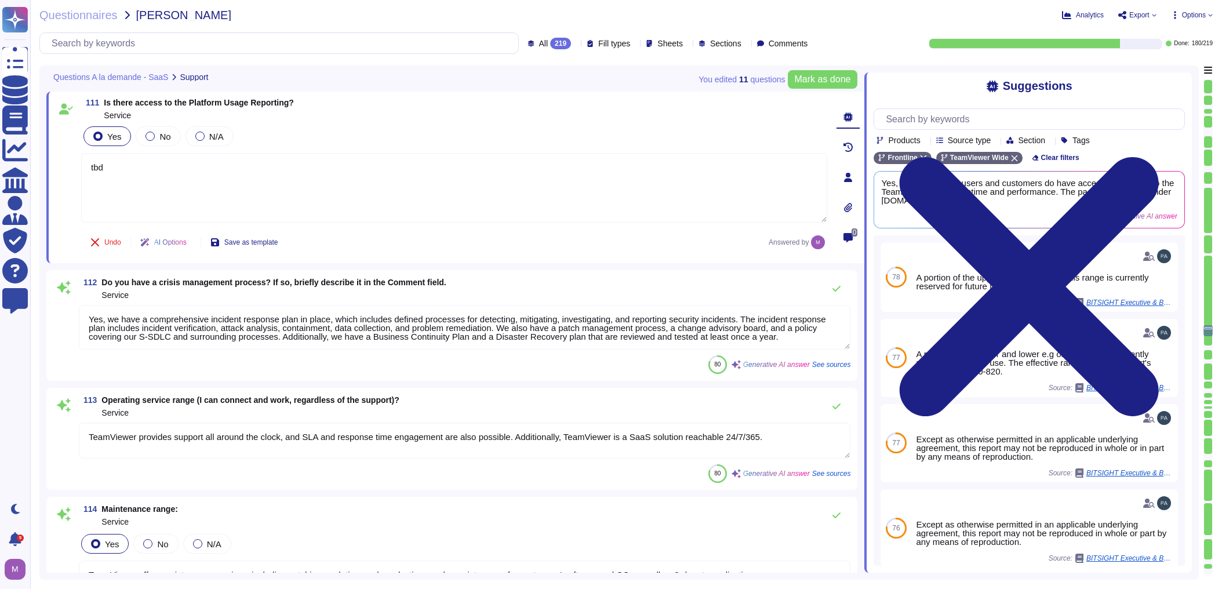
drag, startPoint x: 138, startPoint y: 325, endPoint x: 700, endPoint y: 334, distance: 562.3
click at [700, 334] on textarea "Yes, we have a comprehensive incident response plan in place, which includes de…" at bounding box center [464, 327] width 771 height 45
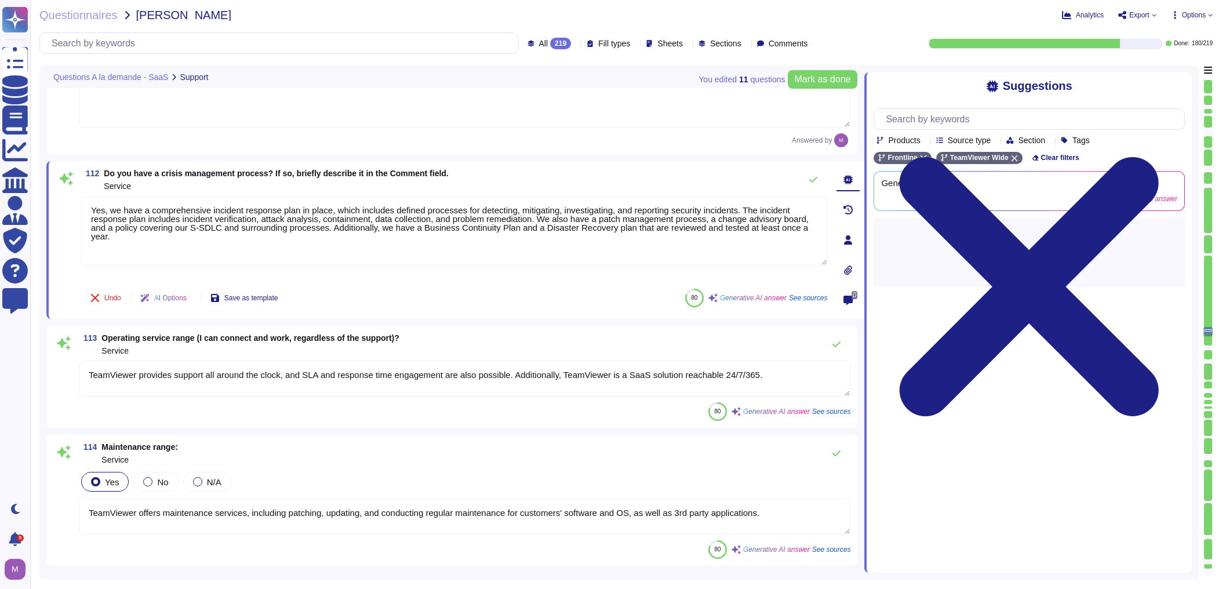
scroll to position [15337, 0]
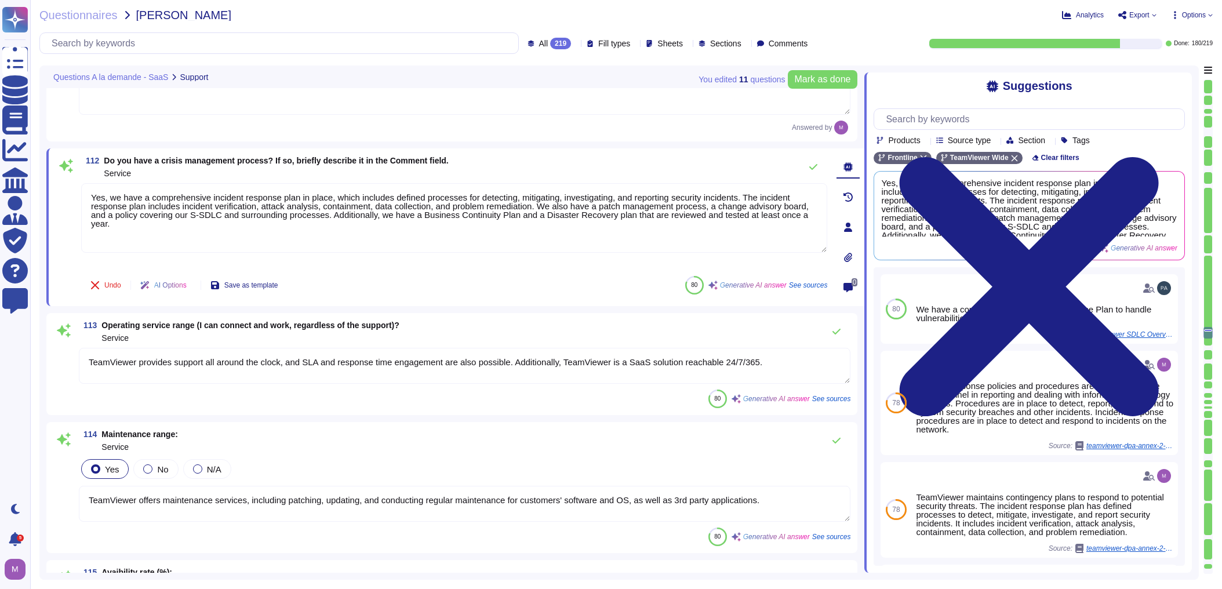
click at [115, 362] on textarea "TeamViewer provides support all around the clock, and SLA and response time eng…" at bounding box center [464, 366] width 771 height 36
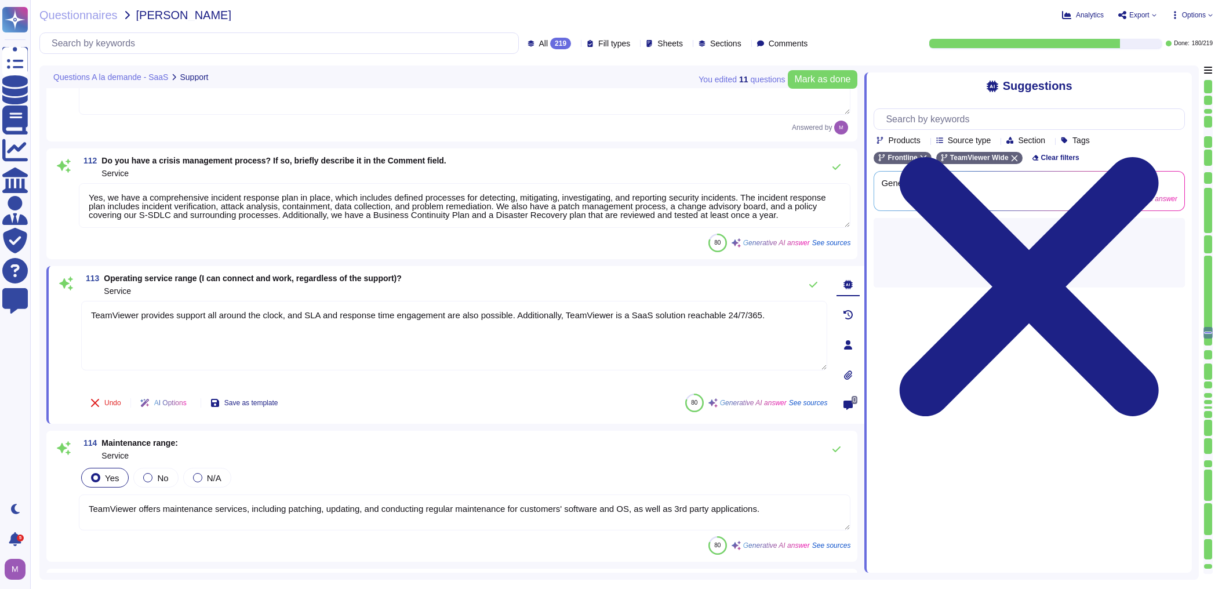
drag, startPoint x: 93, startPoint y: 321, endPoint x: 868, endPoint y: 317, distance: 774.9
click at [796, 317] on div "You edited 11 question s [PERSON_NAME] as done Questions A la demande - SaaS Su…" at bounding box center [618, 322] width 1159 height 514
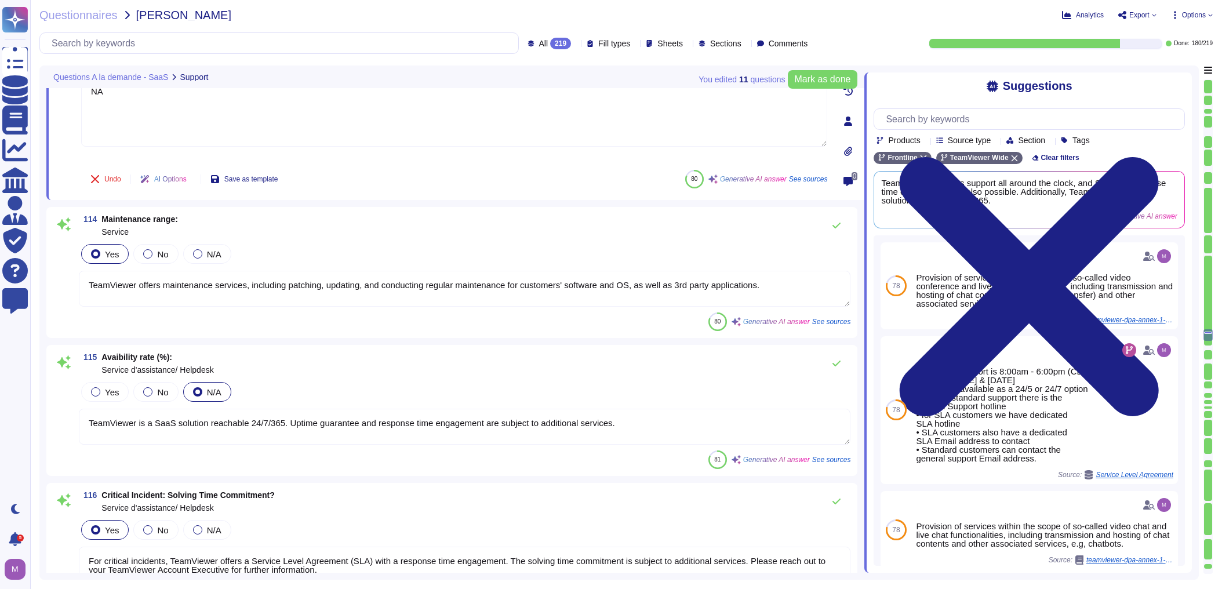
scroll to position [15569, 0]
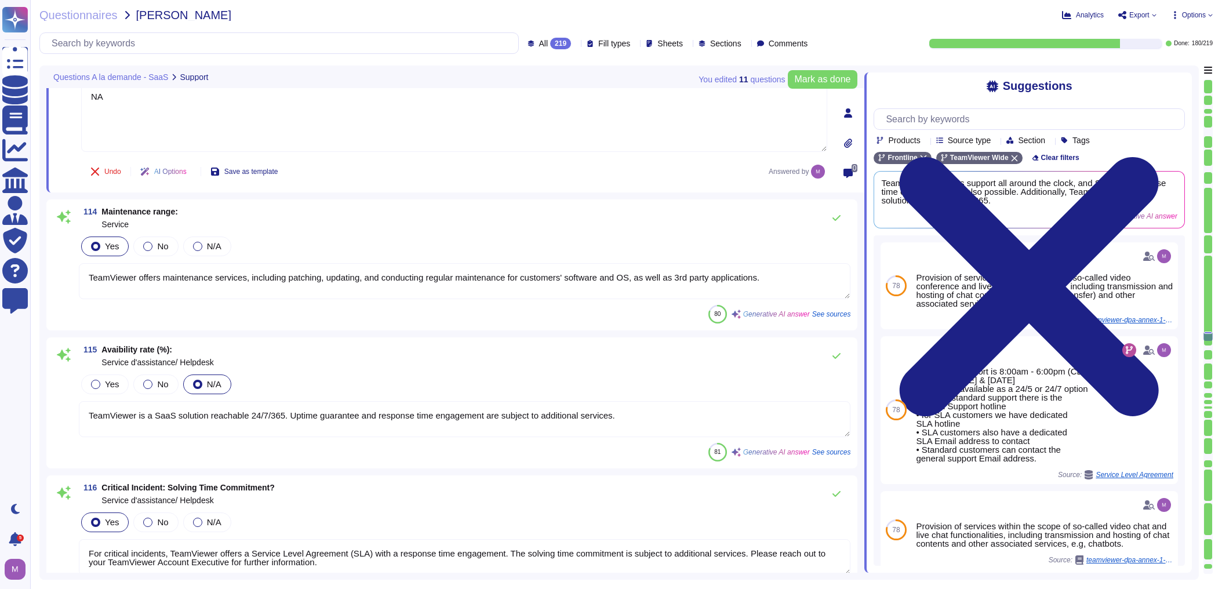
drag, startPoint x: 95, startPoint y: 275, endPoint x: 759, endPoint y: 276, distance: 663.6
click at [759, 276] on textarea "TeamViewer offers maintenance services, including patching, updating, and condu…" at bounding box center [464, 281] width 771 height 36
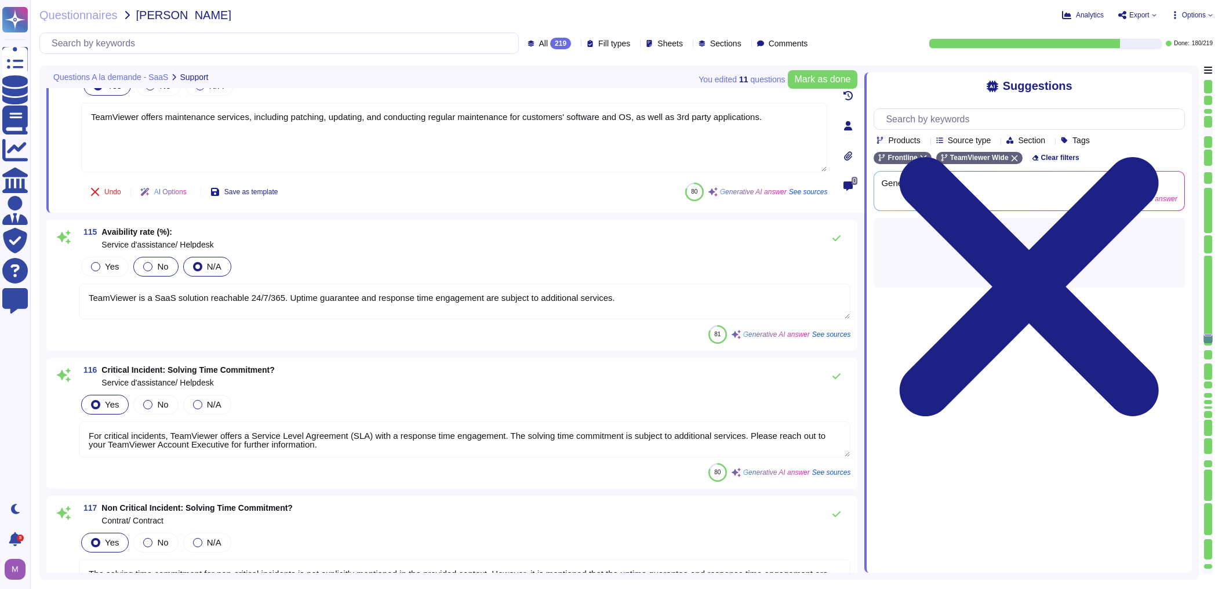
scroll to position [15708, 0]
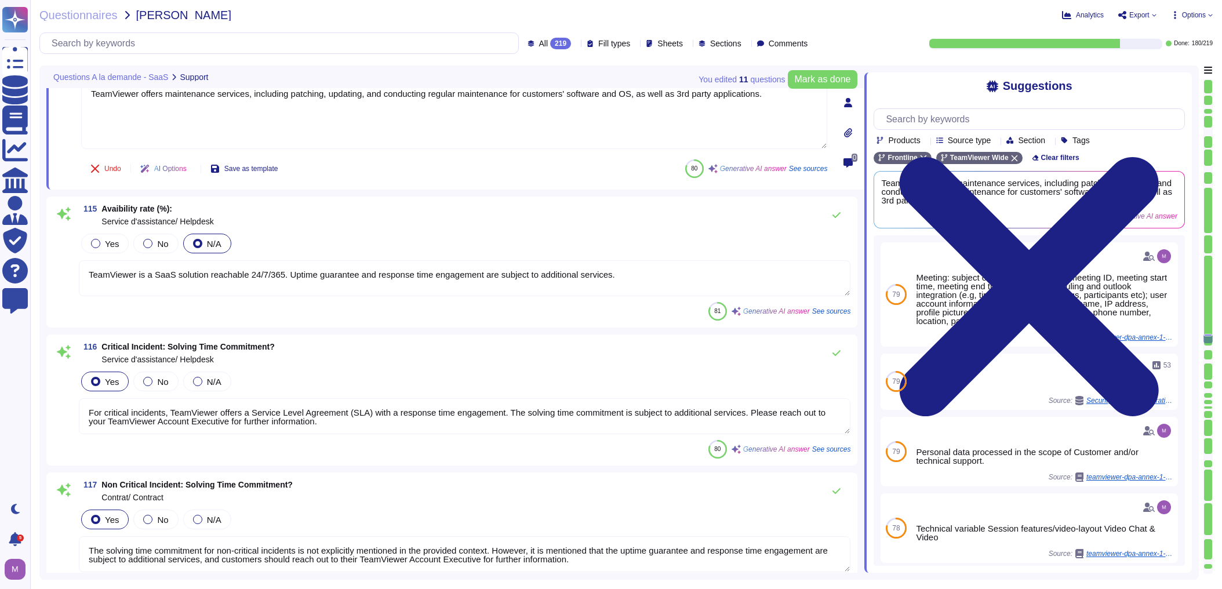
drag, startPoint x: 96, startPoint y: 272, endPoint x: 610, endPoint y: 269, distance: 514.1
click at [610, 269] on textarea "TeamViewer is a SaaS solution reachable 24/7/365. Uptime guarantee and response…" at bounding box center [464, 278] width 771 height 36
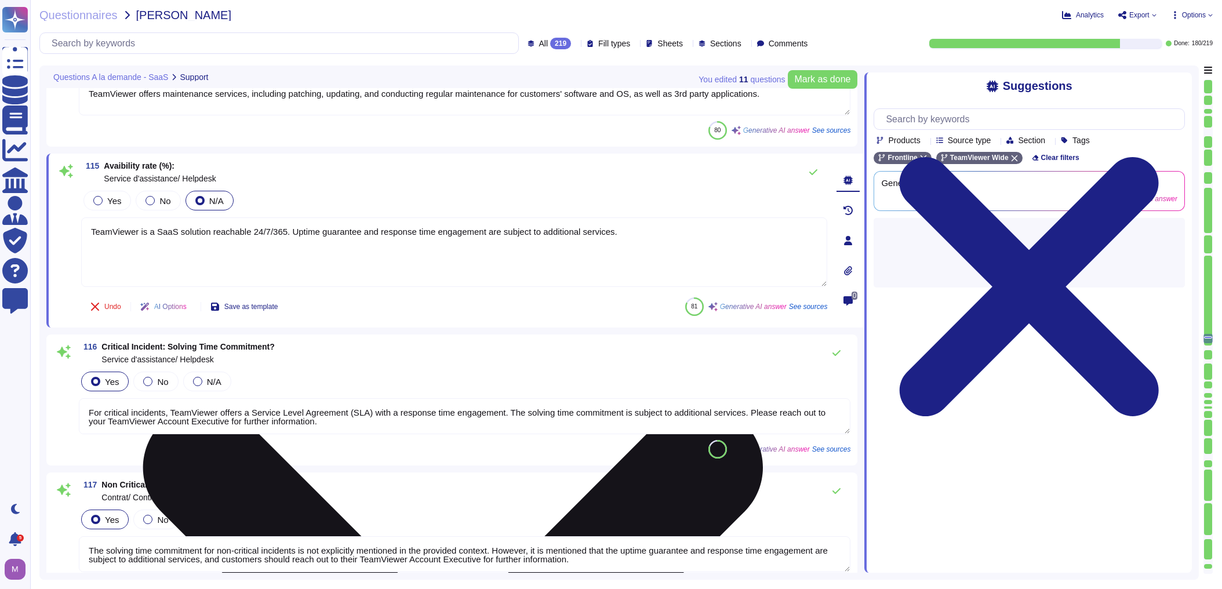
click at [156, 237] on textarea "TeamViewer is a SaaS solution reachable 24/7/365. Uptime guarantee and response…" at bounding box center [454, 252] width 746 height 70
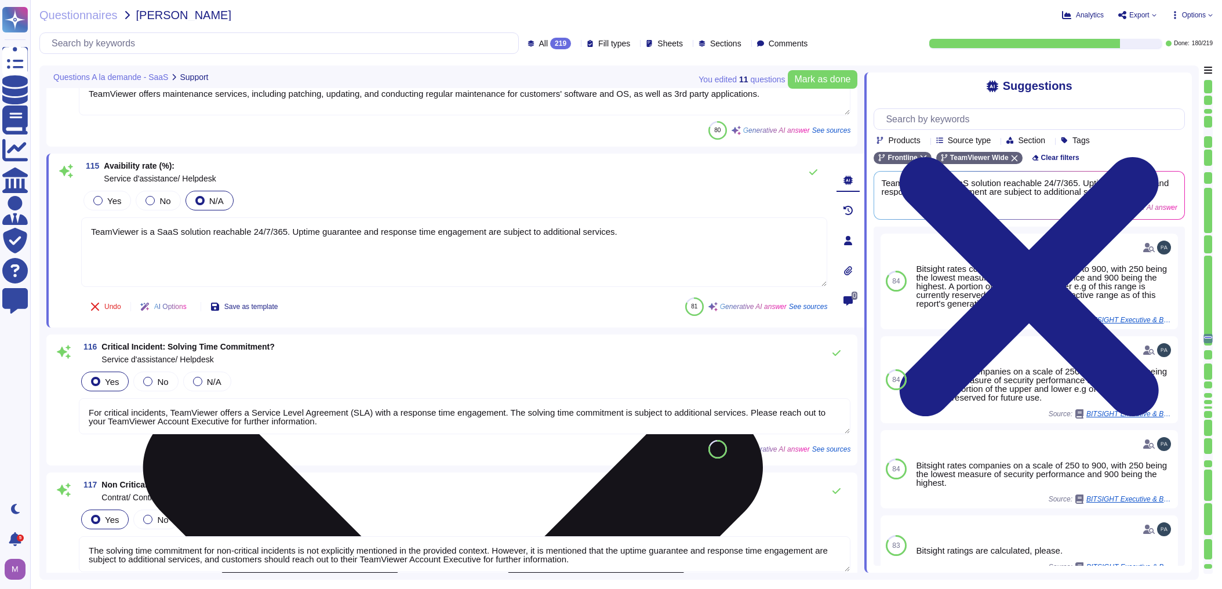
drag, startPoint x: 99, startPoint y: 234, endPoint x: 631, endPoint y: 224, distance: 531.6
click at [631, 224] on textarea "TeamViewer is a SaaS solution reachable 24/7/365. Uptime guarantee and response…" at bounding box center [454, 252] width 746 height 70
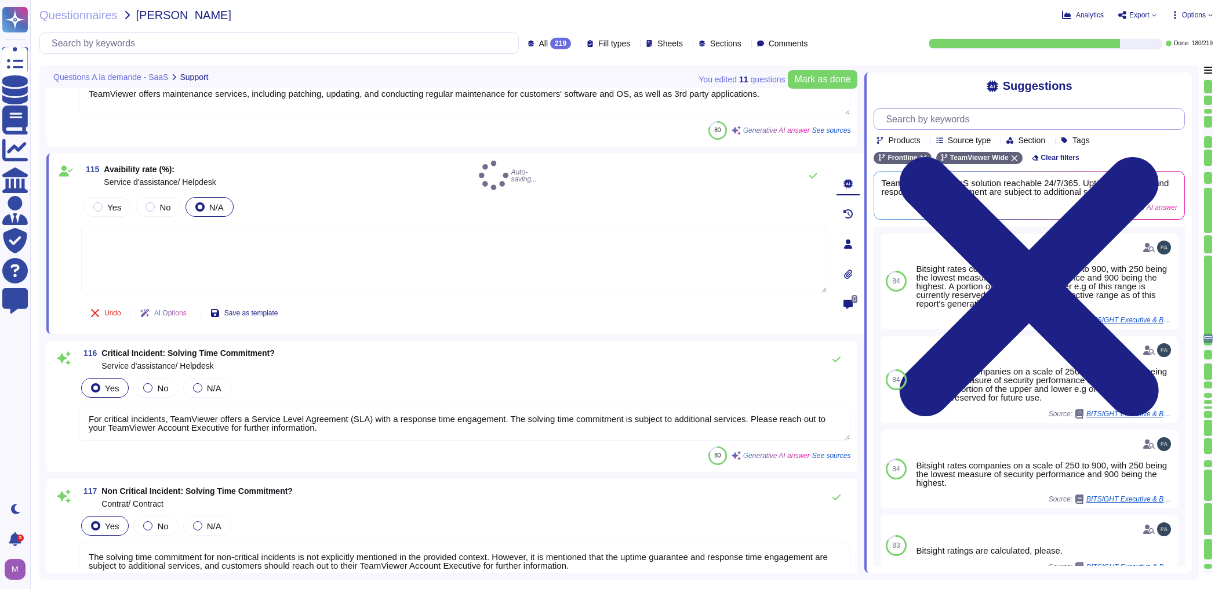
click at [796, 120] on input "text" at bounding box center [1032, 119] width 304 height 20
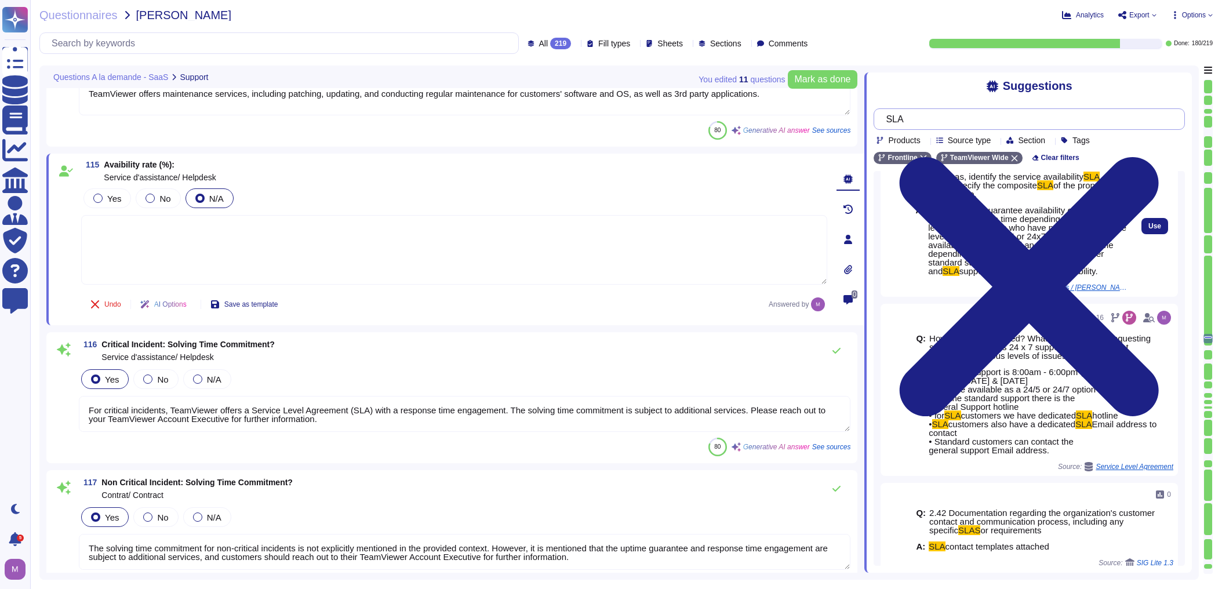
scroll to position [0, 0]
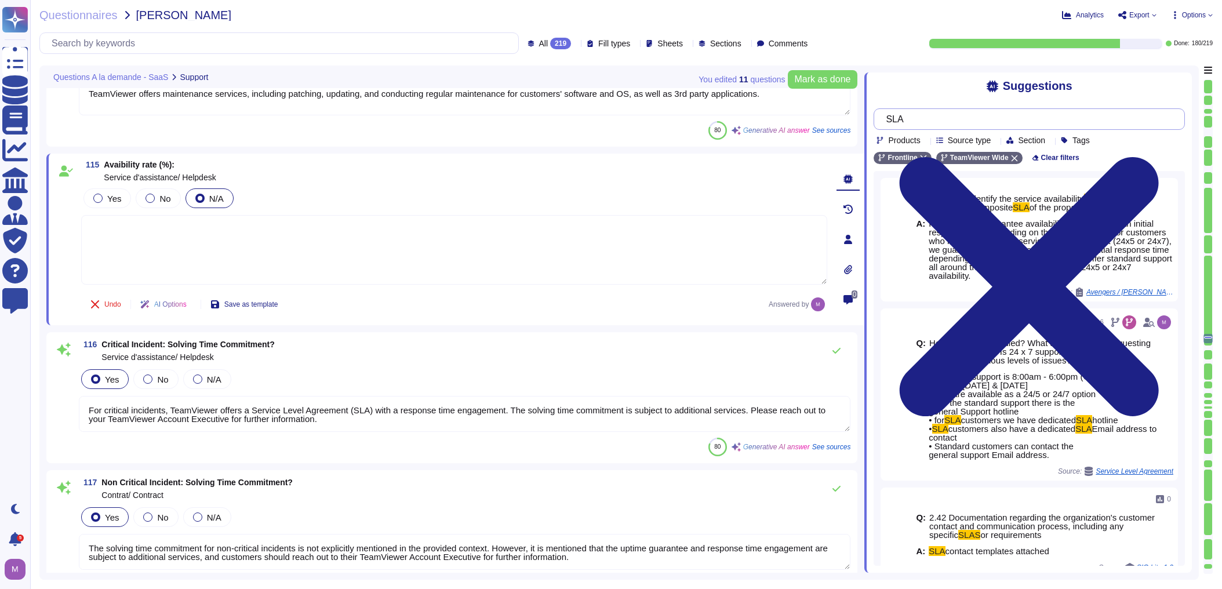
click at [796, 123] on input "SLA" at bounding box center [1026, 119] width 293 height 20
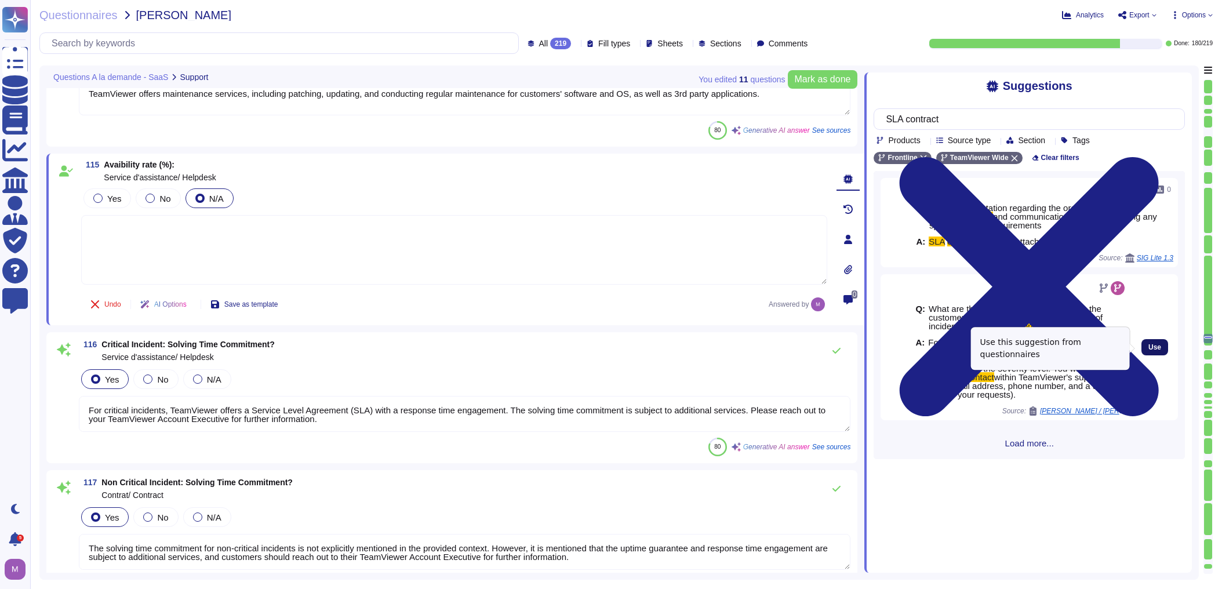
click at [796, 346] on span "Use" at bounding box center [1154, 347] width 13 height 7
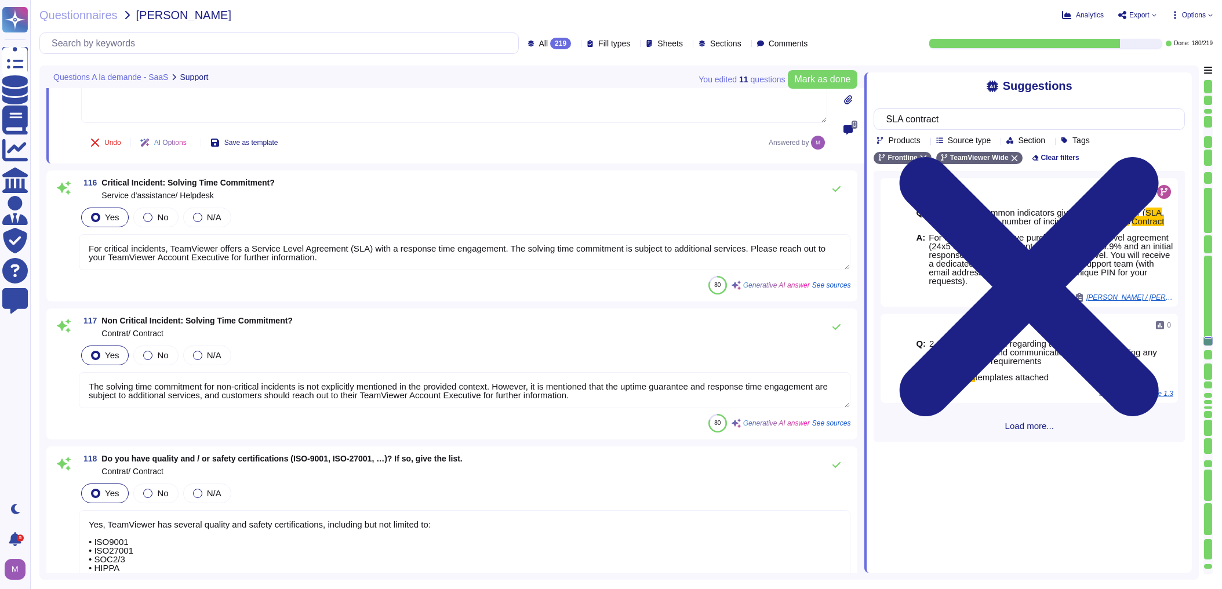
scroll to position [15893, 0]
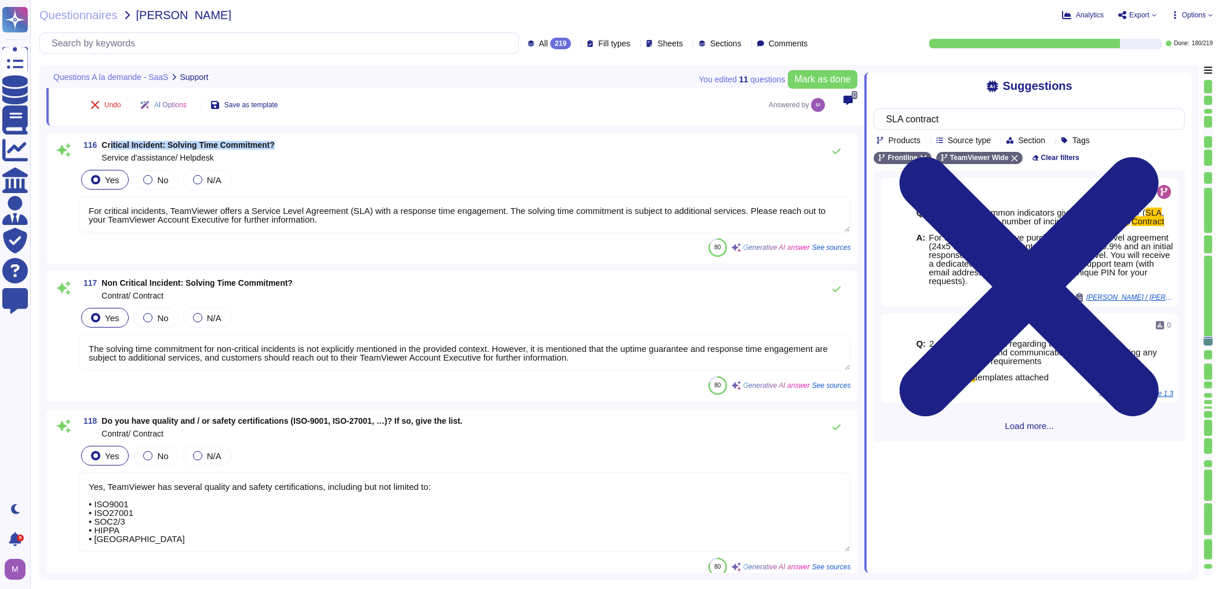
drag, startPoint x: 111, startPoint y: 147, endPoint x: 275, endPoint y: 146, distance: 163.4
click at [275, 146] on div "116 Critical Incident: Solving Time Commitment? Service d'assistance/ Helpdesk" at bounding box center [464, 151] width 771 height 23
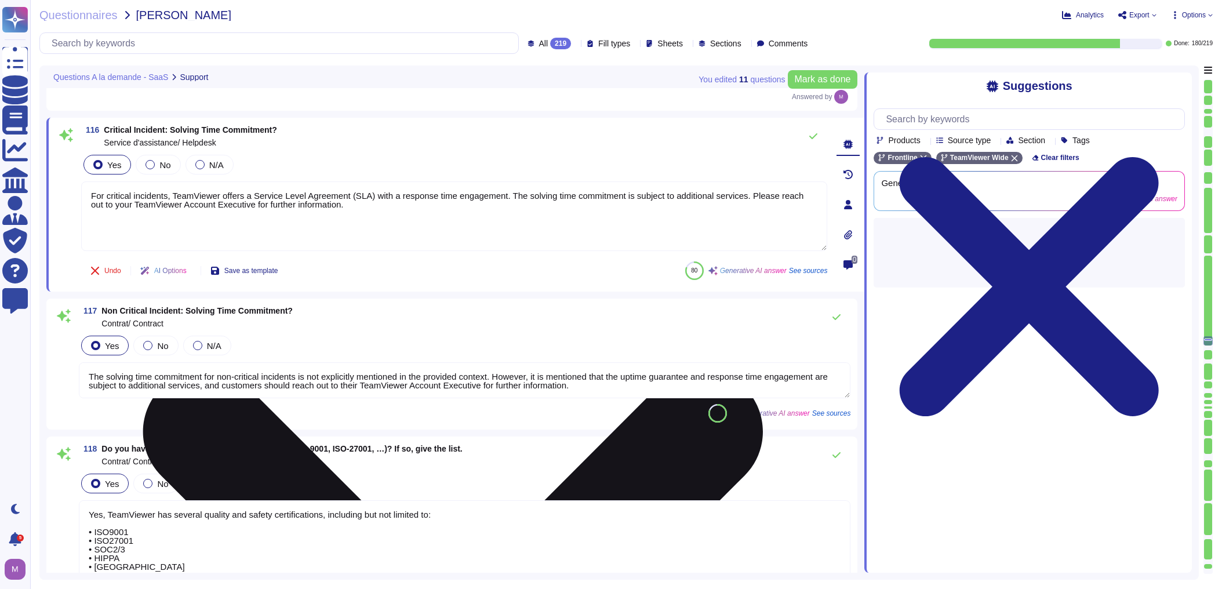
drag, startPoint x: 98, startPoint y: 192, endPoint x: 472, endPoint y: 212, distance: 374.4
click at [472, 212] on textarea "For critical incidents, TeamViewer offers a Service Level Agreement (SLA) with …" at bounding box center [454, 216] width 746 height 70
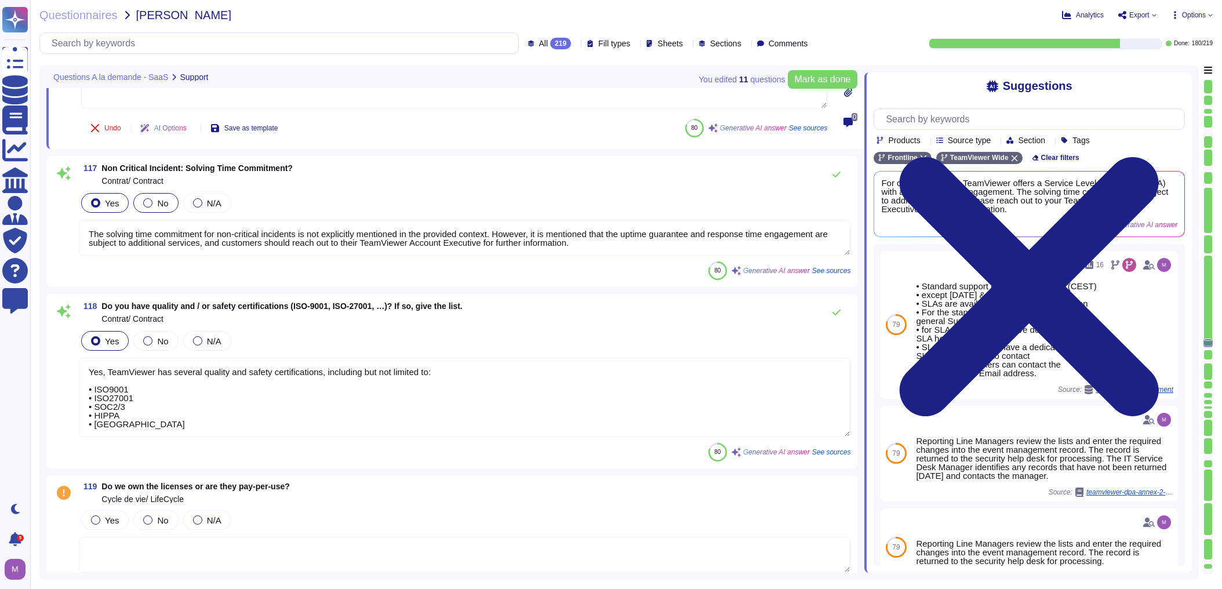
scroll to position [16032, 0]
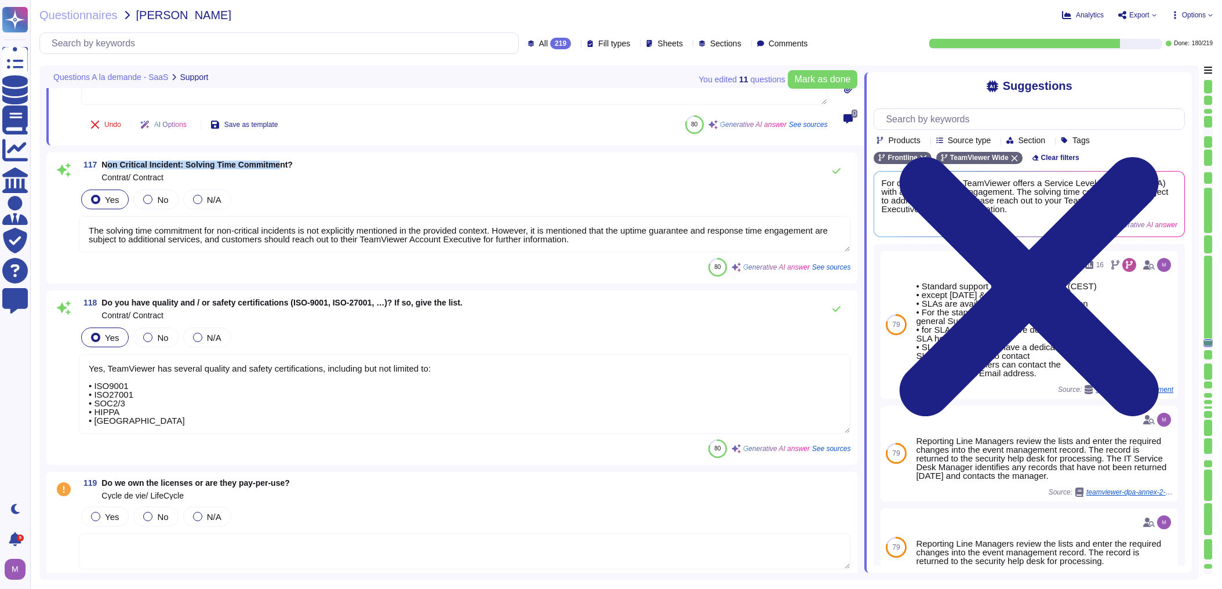
drag, startPoint x: 107, startPoint y: 166, endPoint x: 278, endPoint y: 162, distance: 171.0
click at [278, 162] on span "Non Critical Incident: Solving Time Commitment?" at bounding box center [196, 164] width 191 height 9
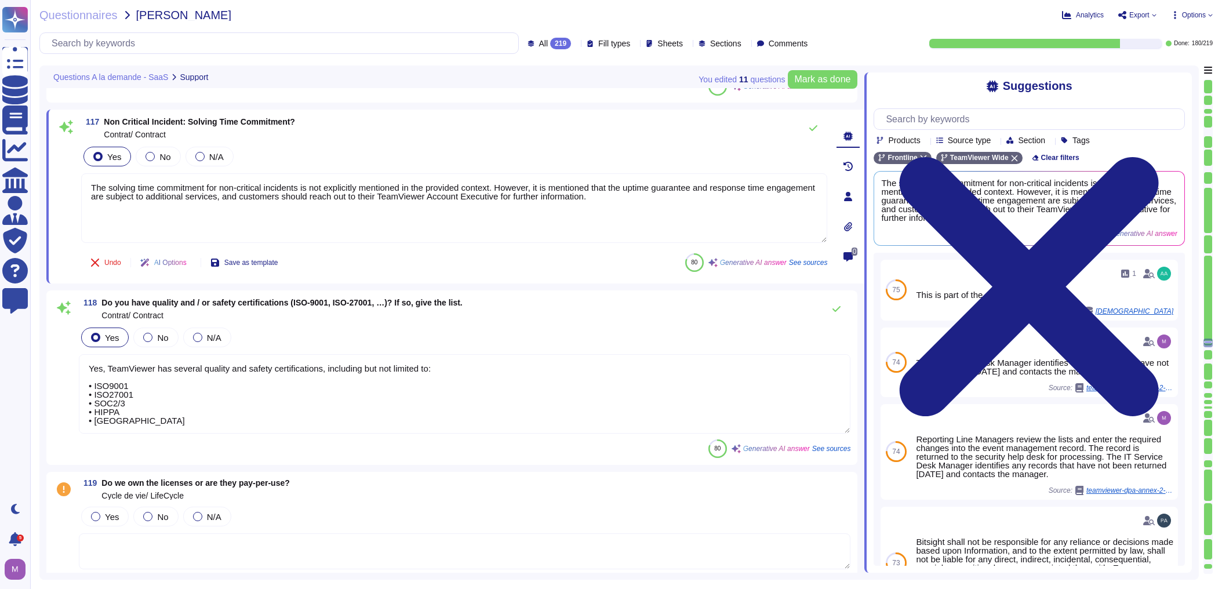
drag, startPoint x: 100, startPoint y: 184, endPoint x: 858, endPoint y: 203, distance: 758.4
click at [796, 203] on div "117 Non Critical Incident: Solving Time Commitment? Contrat/ Contract Yes No N/…" at bounding box center [455, 197] width 818 height 174
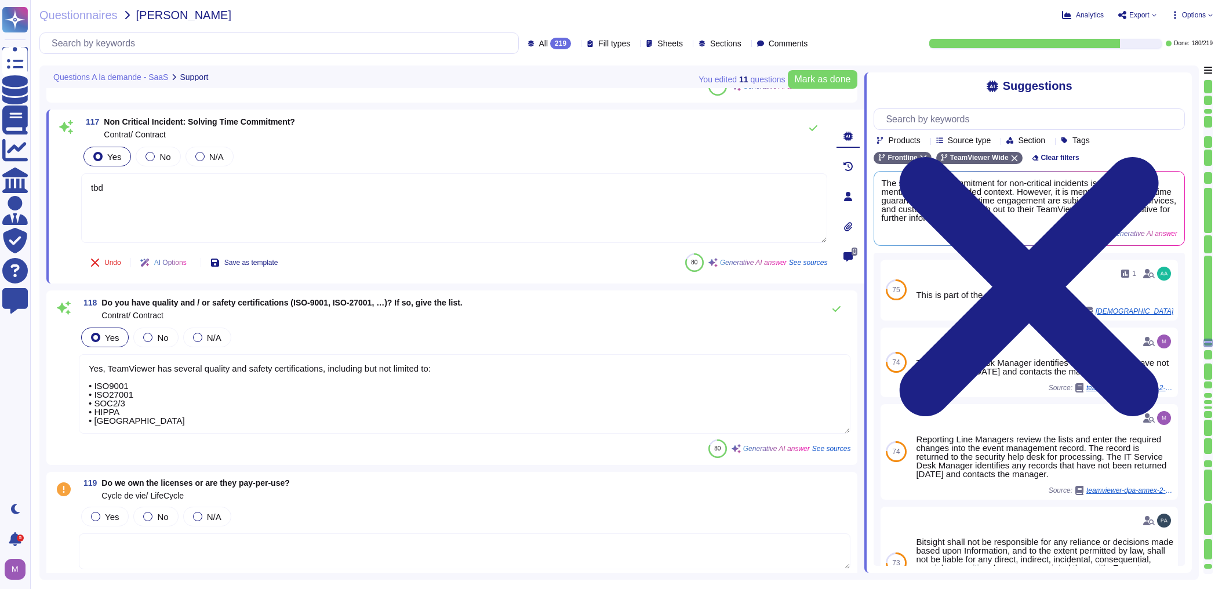
scroll to position [1, 0]
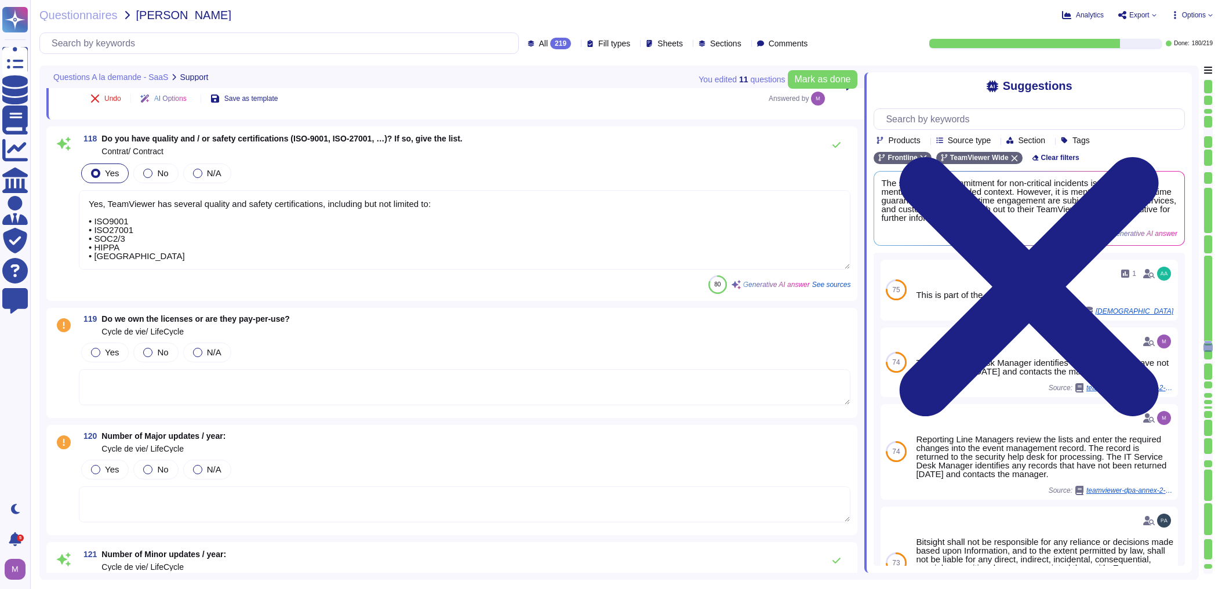
scroll to position [16264, 0]
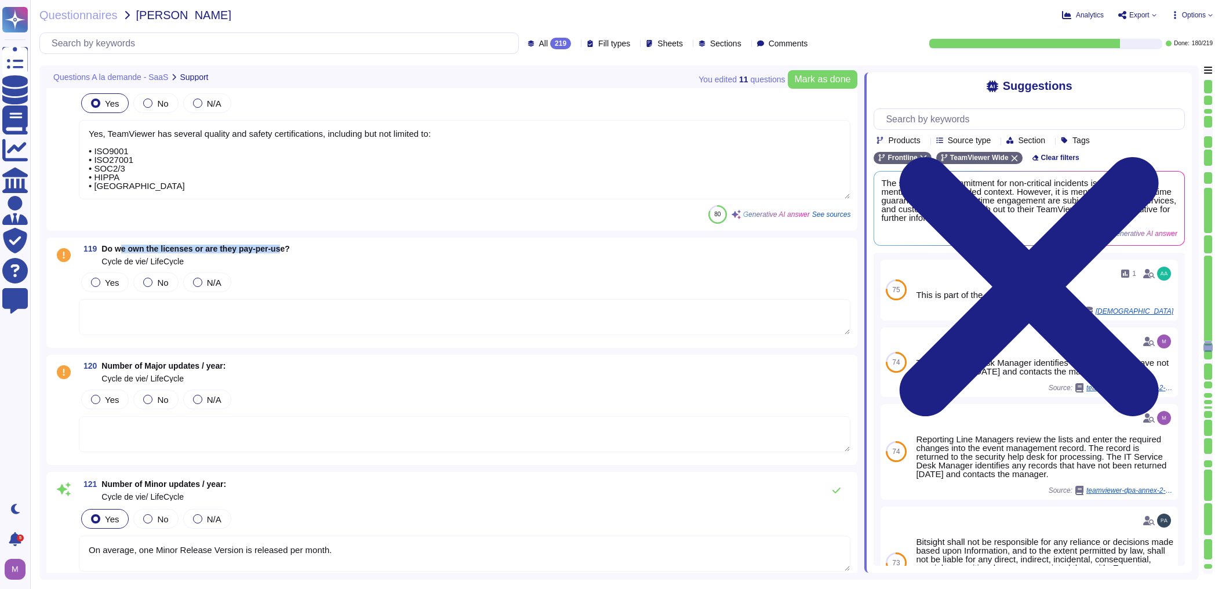
drag, startPoint x: 119, startPoint y: 247, endPoint x: 278, endPoint y: 249, distance: 158.2
click at [278, 249] on span "Do we own the licenses or are they pay-per-use?" at bounding box center [195, 248] width 188 height 9
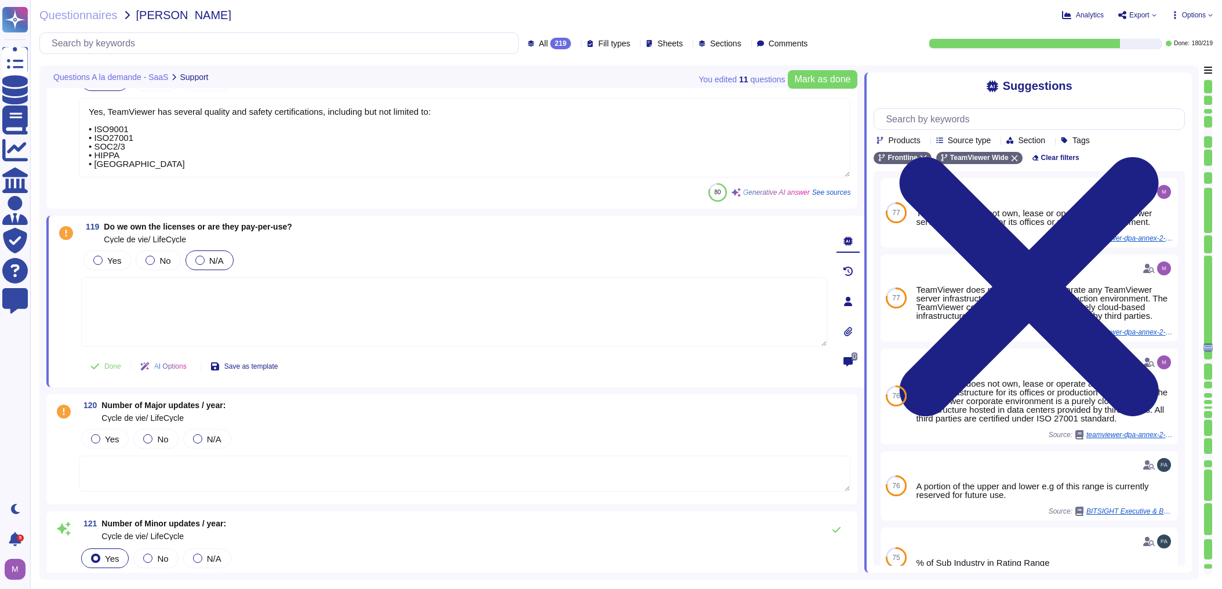
click at [200, 264] on div "N/A" at bounding box center [209, 260] width 48 height 20
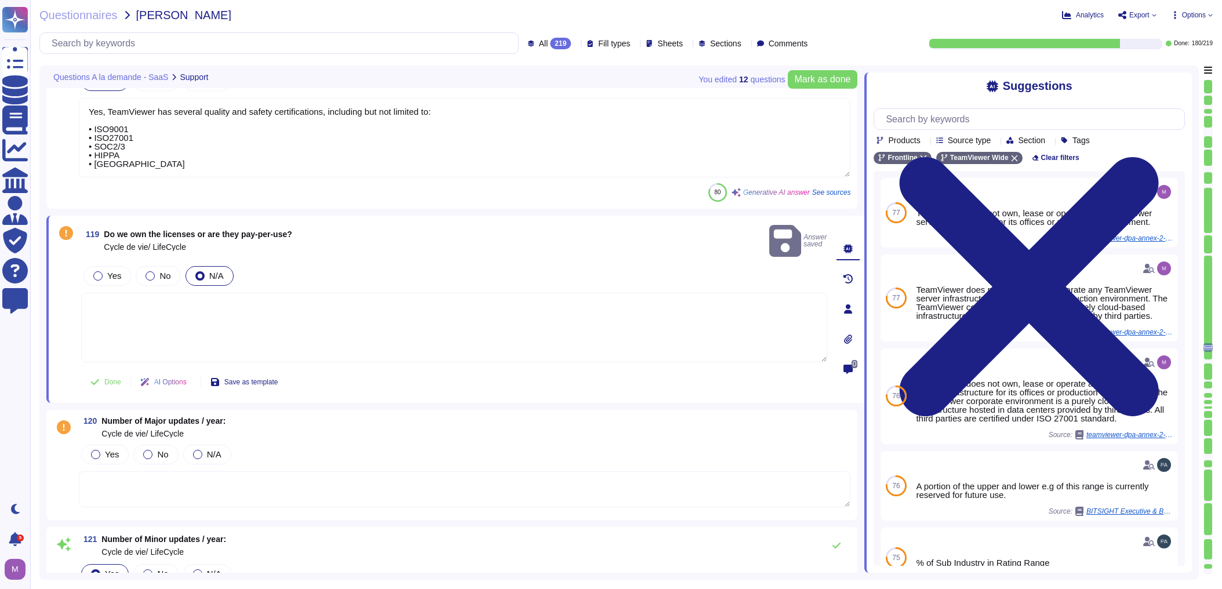
click at [194, 296] on textarea at bounding box center [454, 328] width 746 height 70
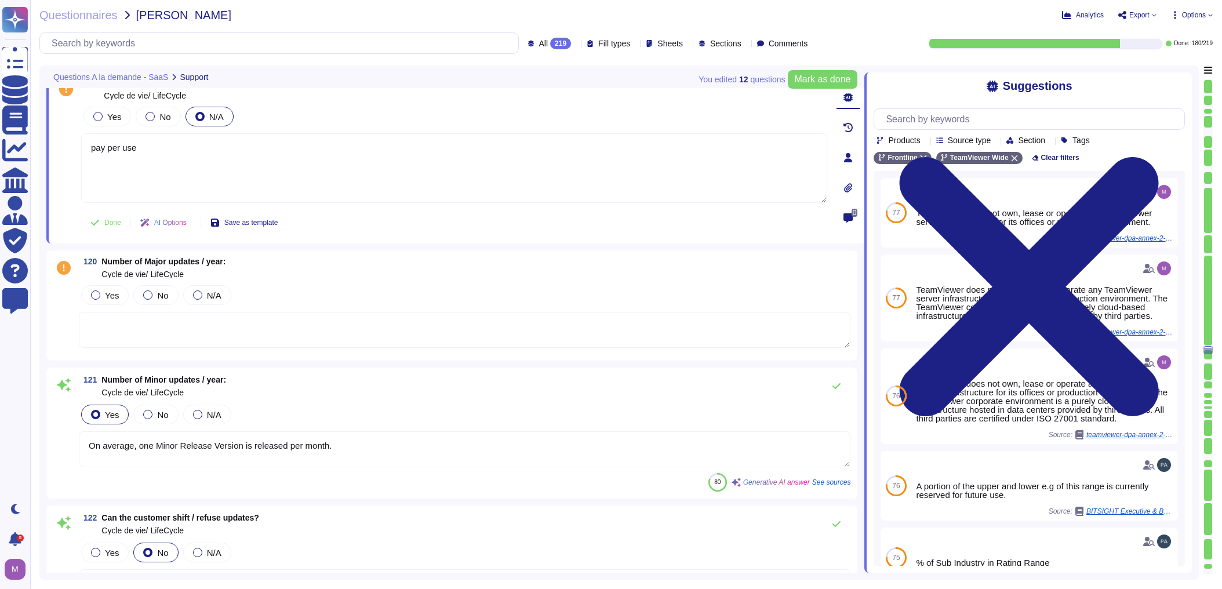
scroll to position [16403, 0]
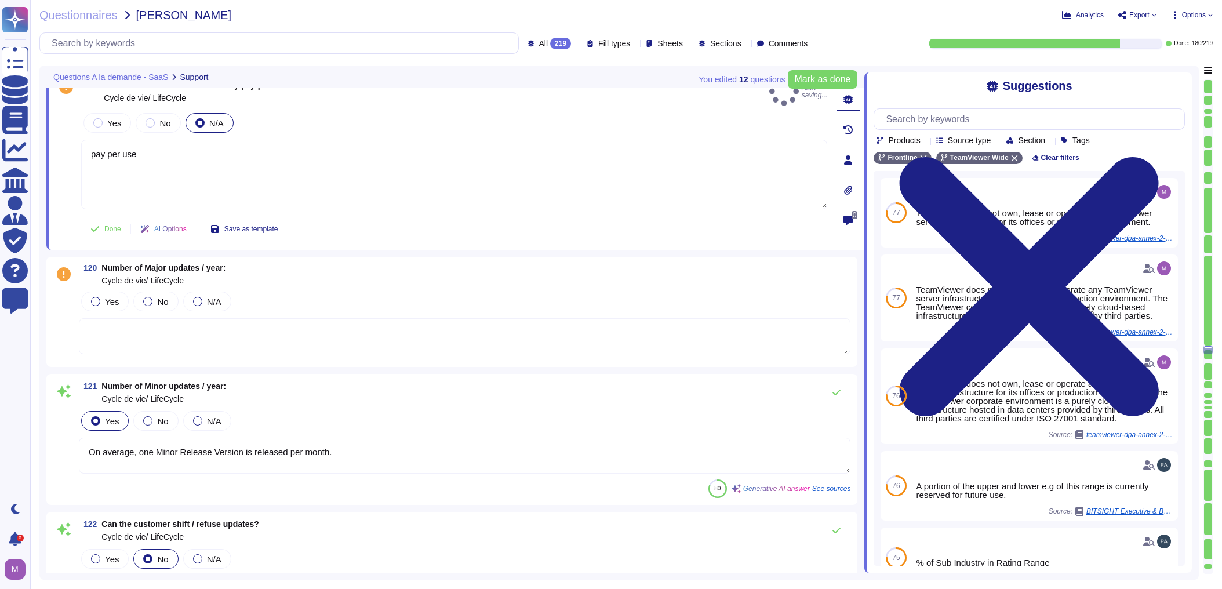
click at [192, 318] on textarea at bounding box center [464, 336] width 771 height 36
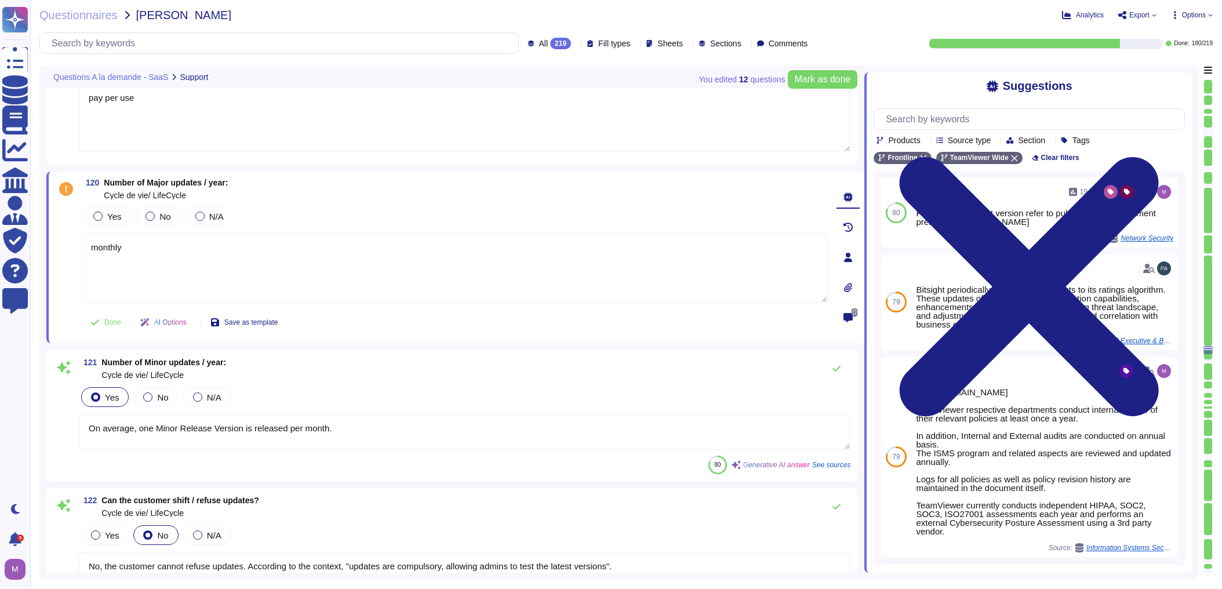
scroll to position [16496, 0]
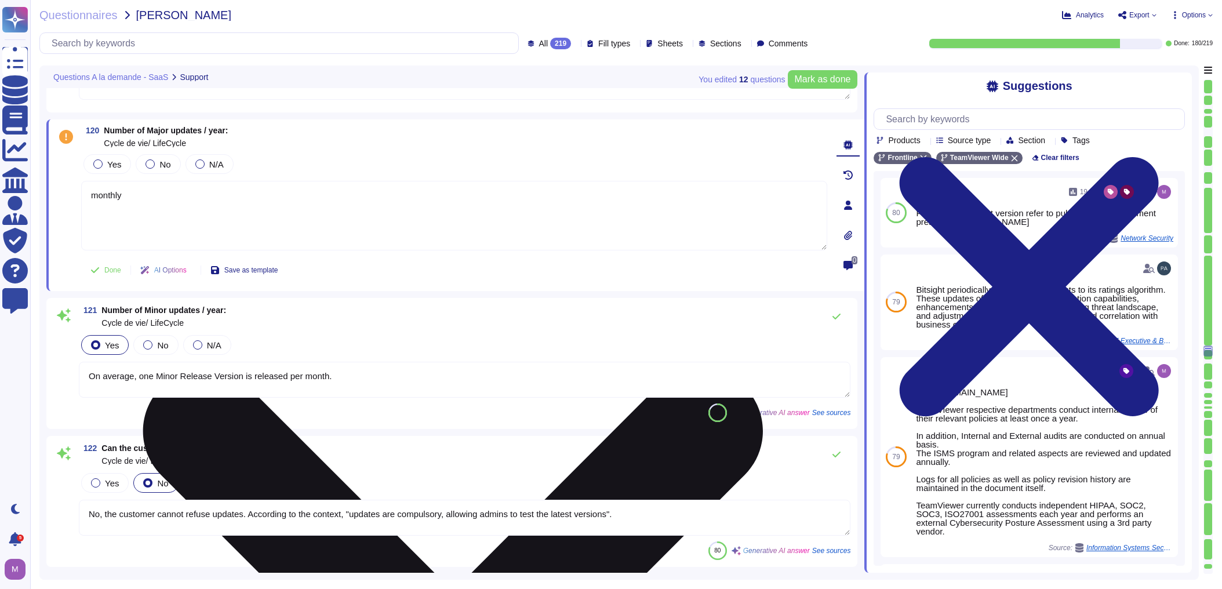
click at [112, 194] on textarea "monthly" at bounding box center [454, 216] width 746 height 70
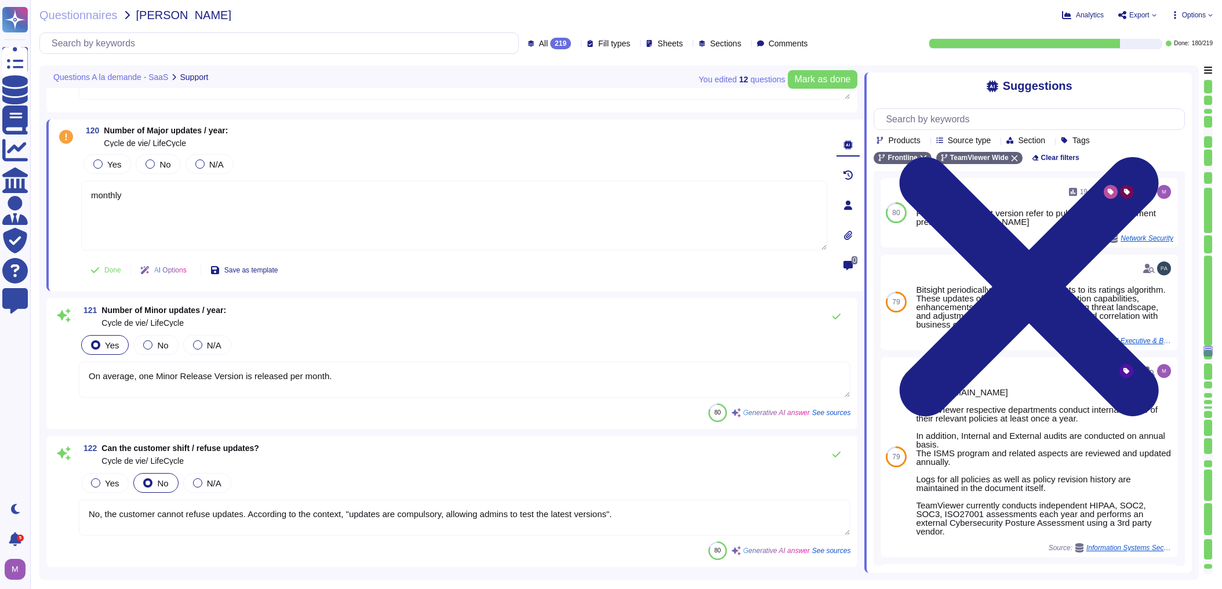
click at [388, 366] on textarea "On average, one Minor Release Version is released per month." at bounding box center [464, 380] width 771 height 36
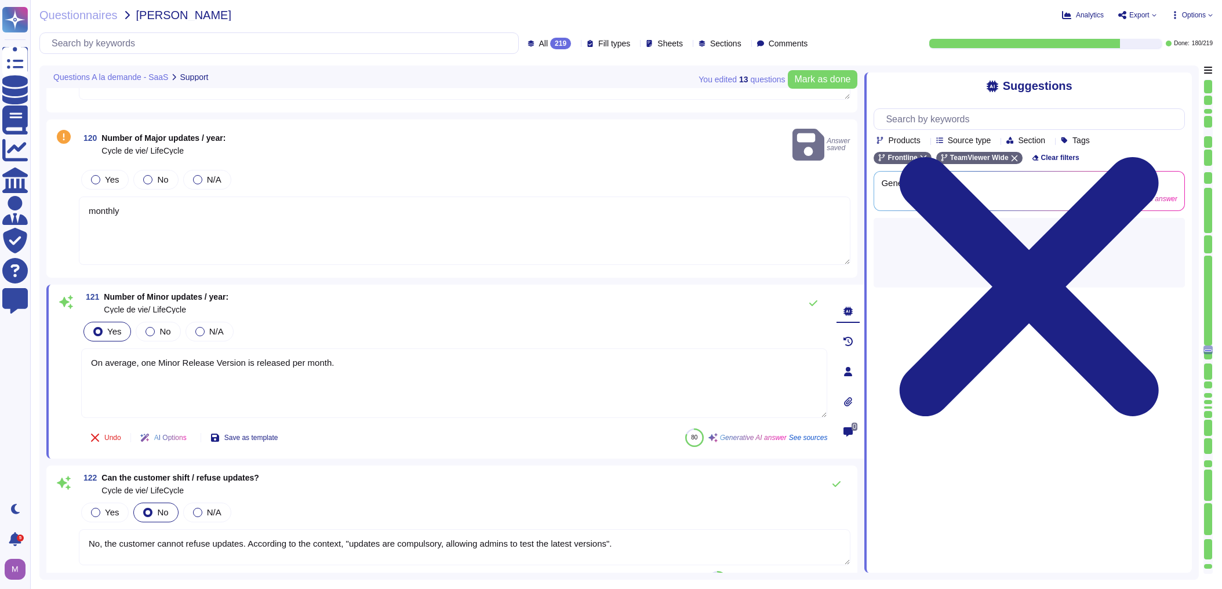
drag, startPoint x: 373, startPoint y: 352, endPoint x: -107, endPoint y: 329, distance: 479.9
click at [0, 329] on html "Questionnaires Knowledge Base Documents Analytics CAIQ / SIG Admin Trust Center…" at bounding box center [611, 294] width 1222 height 589
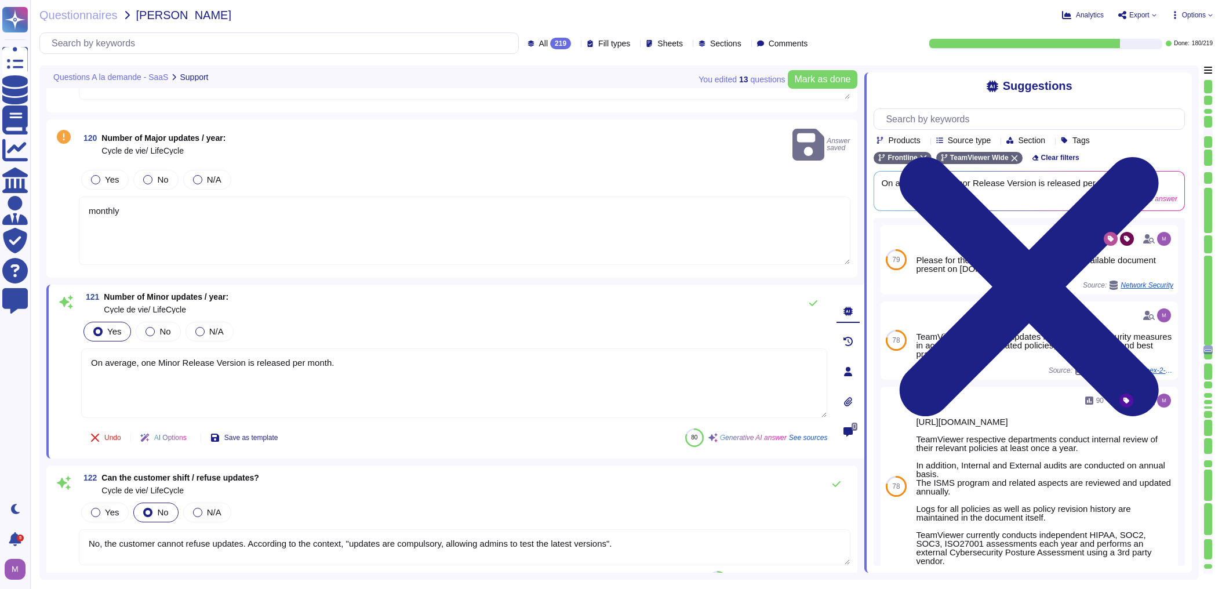
paste textarea "monthly"
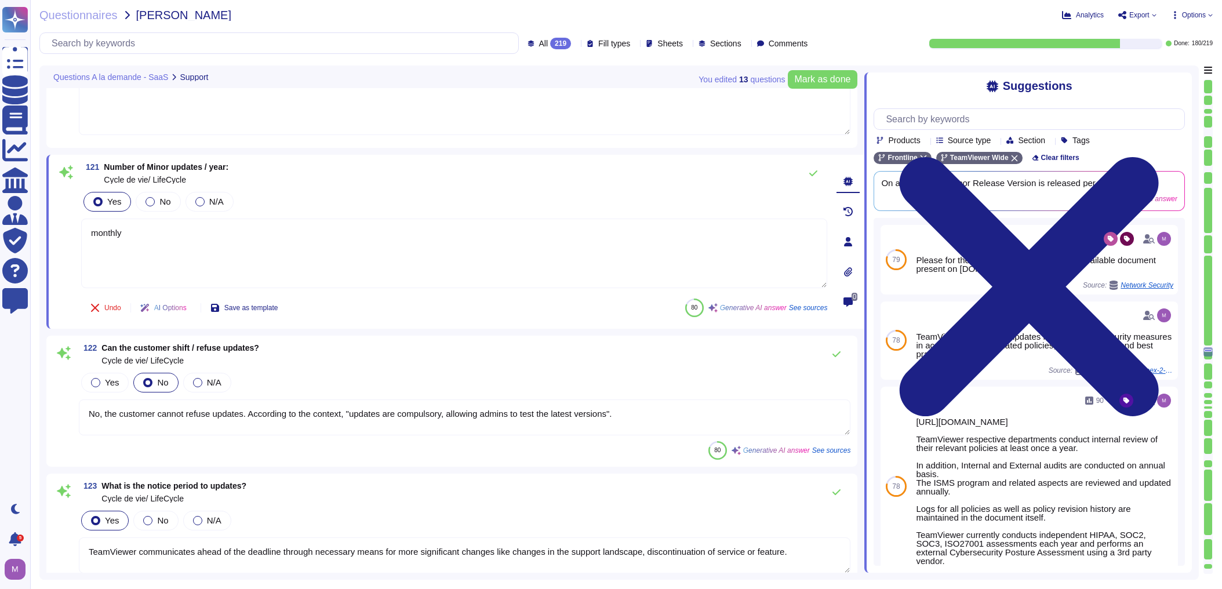
scroll to position [16635, 0]
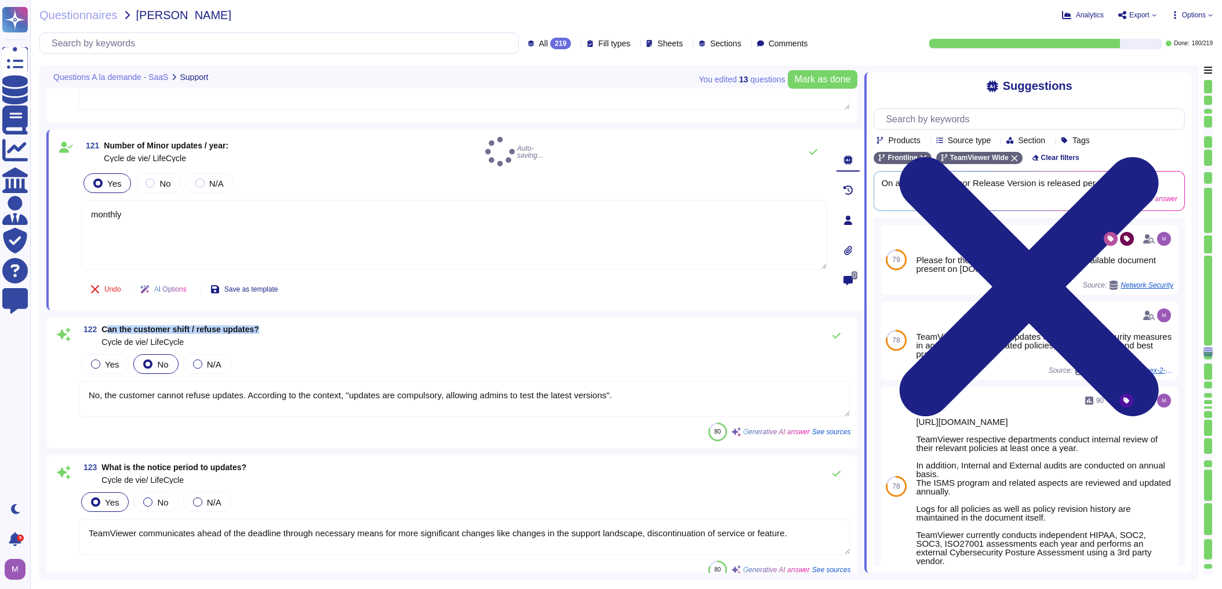
drag, startPoint x: 106, startPoint y: 323, endPoint x: 272, endPoint y: 326, distance: 165.8
click at [272, 326] on div "122 Can the customer shift / refuse updates? Cycle de vie/ LifeCycle" at bounding box center [464, 335] width 771 height 23
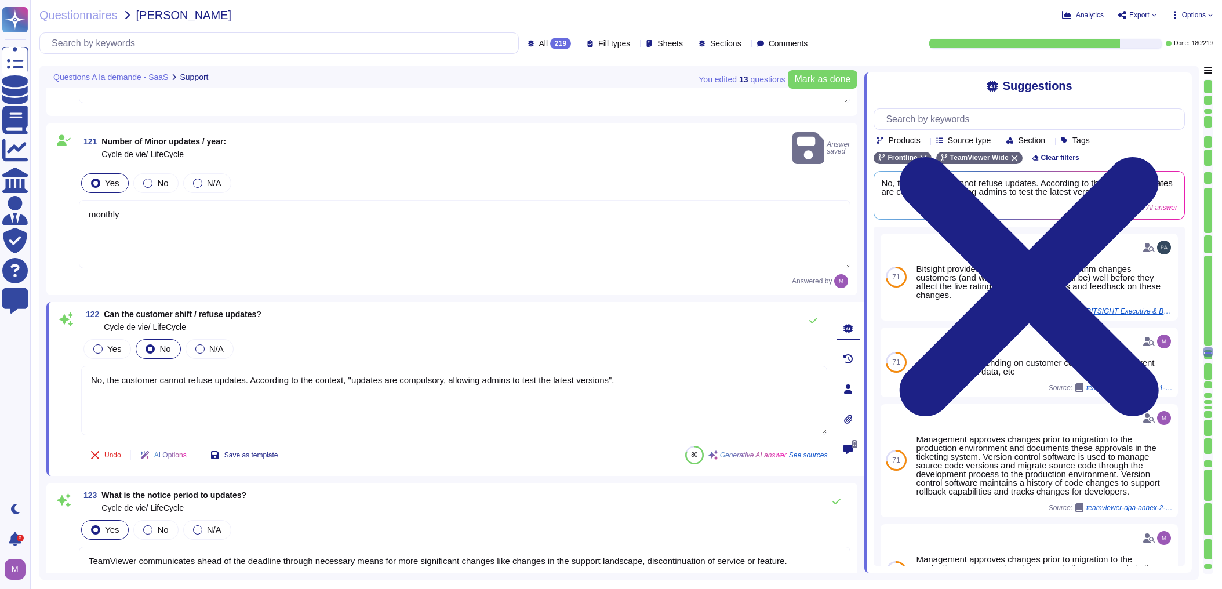
drag, startPoint x: 89, startPoint y: 365, endPoint x: 709, endPoint y: 364, distance: 620.2
click at [709, 366] on textarea "No, the customer cannot refuse updates. According to the context, "updates are …" at bounding box center [454, 401] width 746 height 70
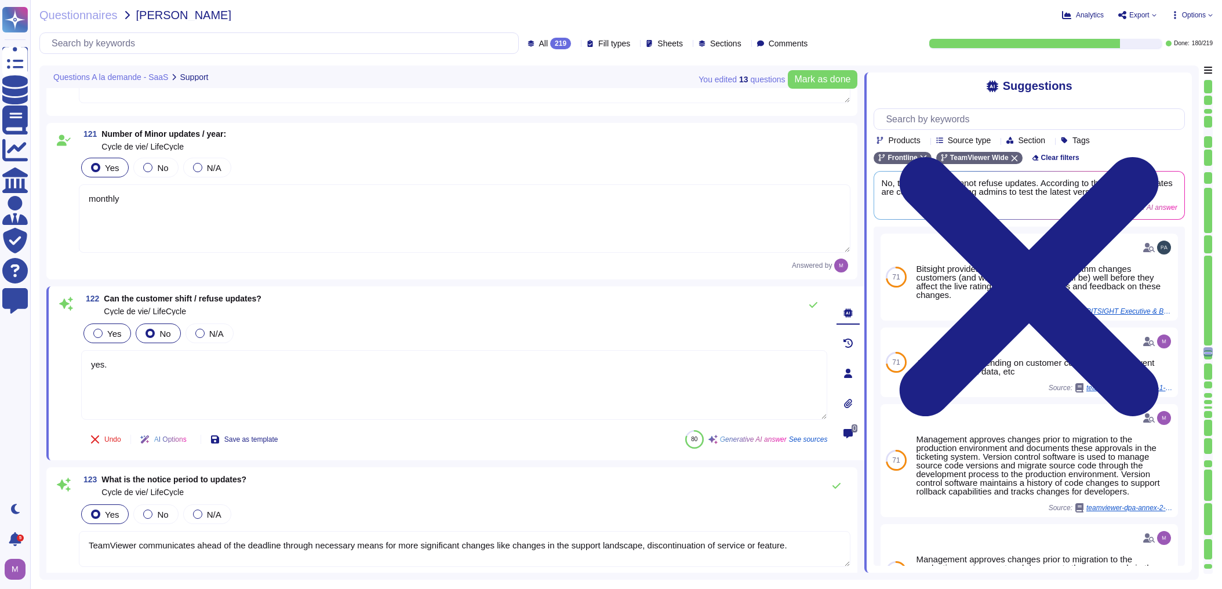
click at [100, 332] on div at bounding box center [97, 333] width 9 height 9
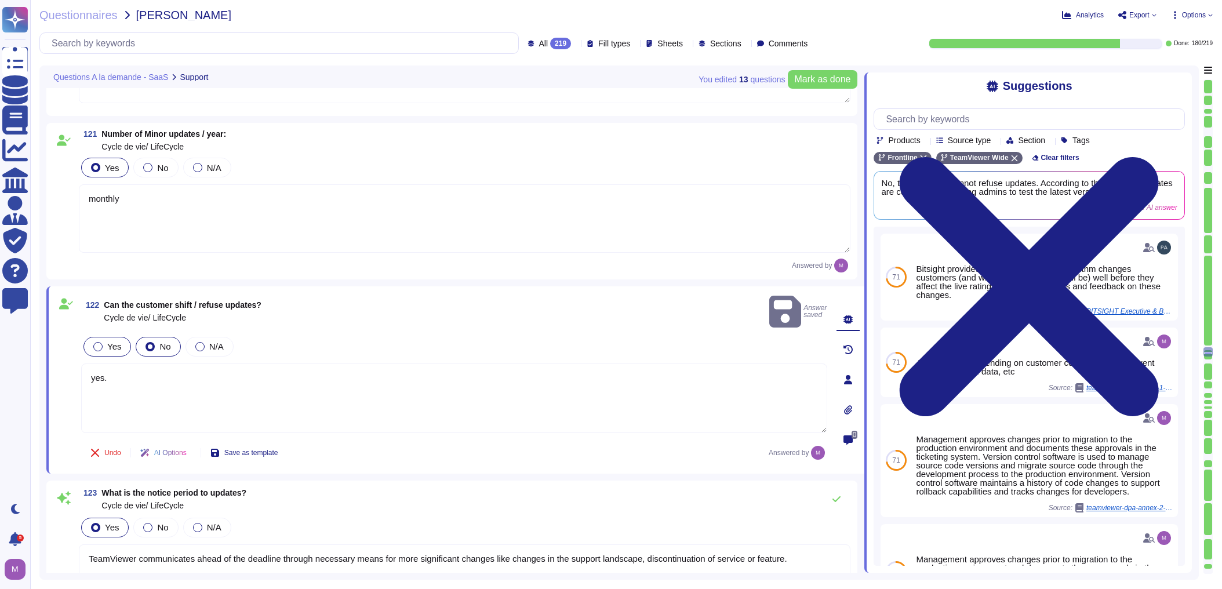
click at [108, 341] on span "Yes" at bounding box center [114, 346] width 14 height 10
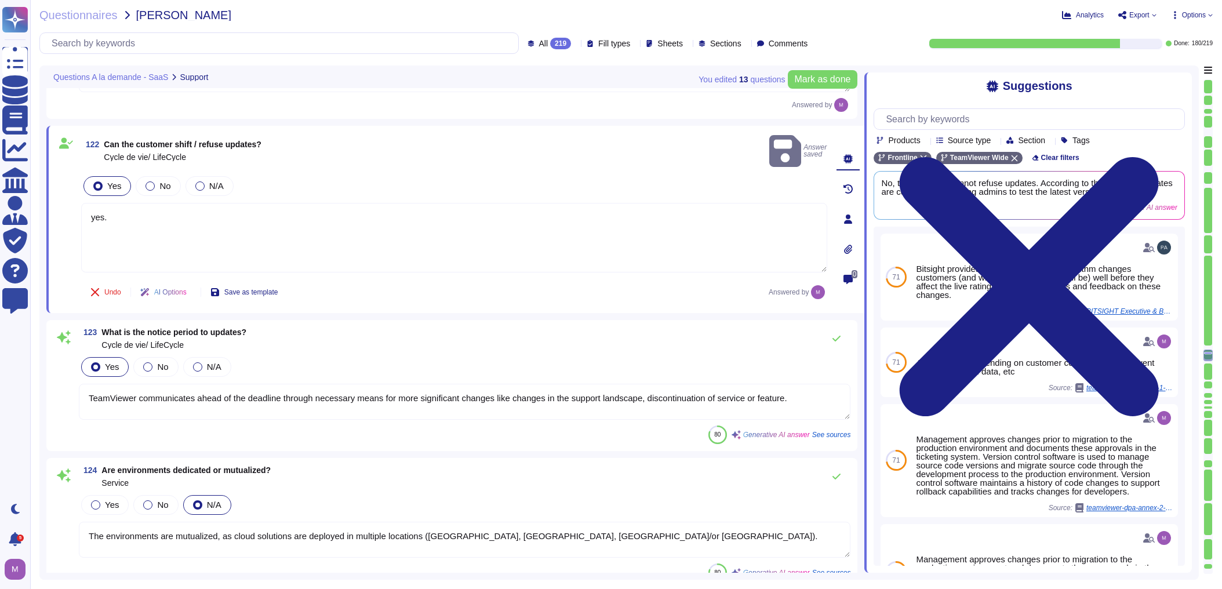
scroll to position [16820, 0]
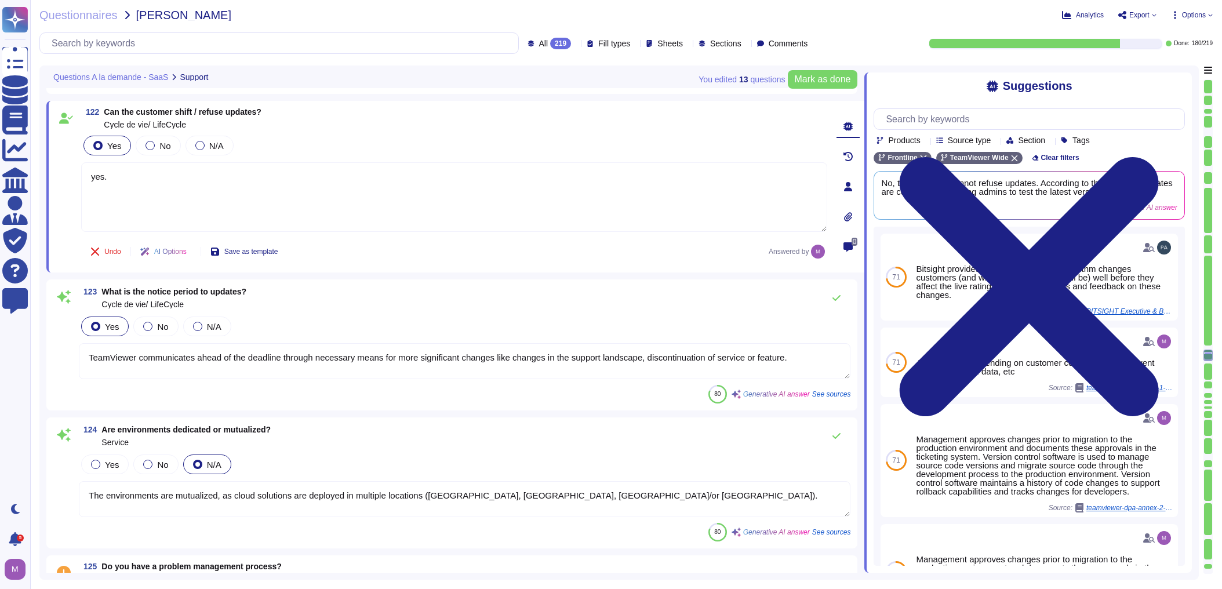
click at [791, 358] on textarea "TeamViewer communicates ahead of the deadline through necessary means for more …" at bounding box center [464, 361] width 771 height 36
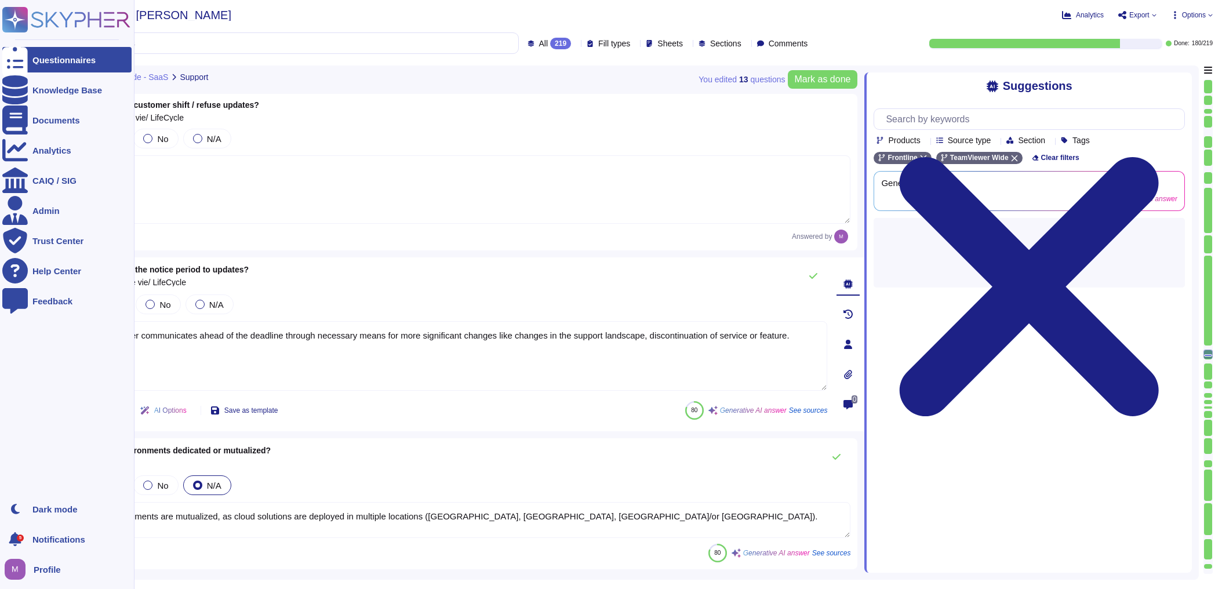
drag, startPoint x: 592, startPoint y: 346, endPoint x: 11, endPoint y: 343, distance: 581.3
click at [11, 343] on div "Questionnaires Knowledge Base Documents Analytics CAIQ / SIG Admin Trust Center…" at bounding box center [611, 294] width 1222 height 589
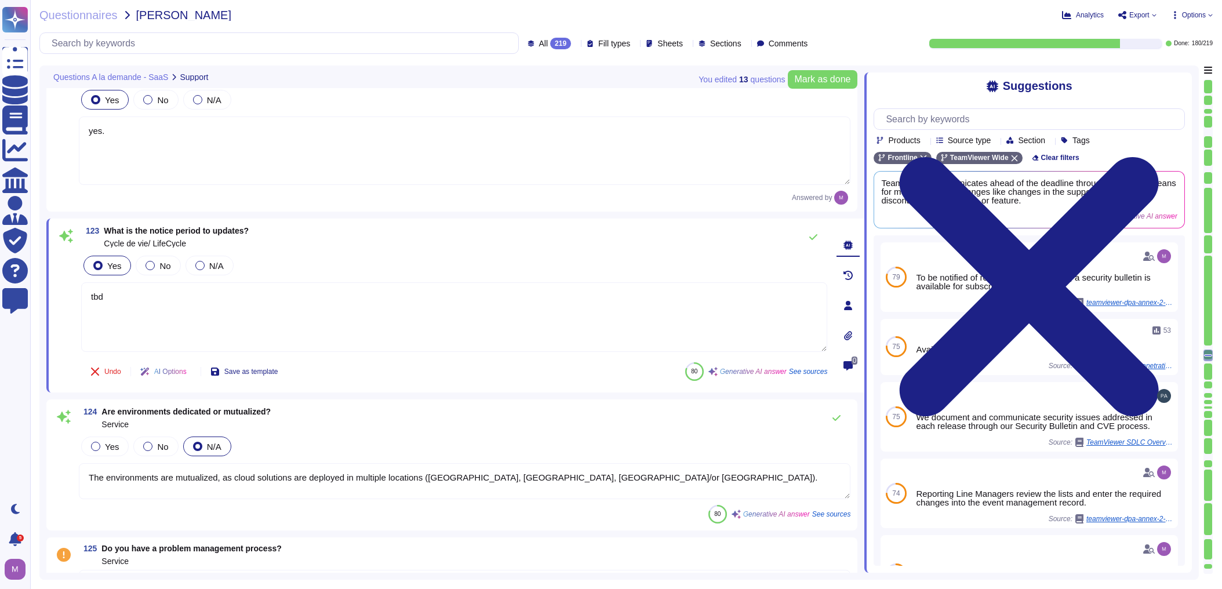
scroll to position [16913, 0]
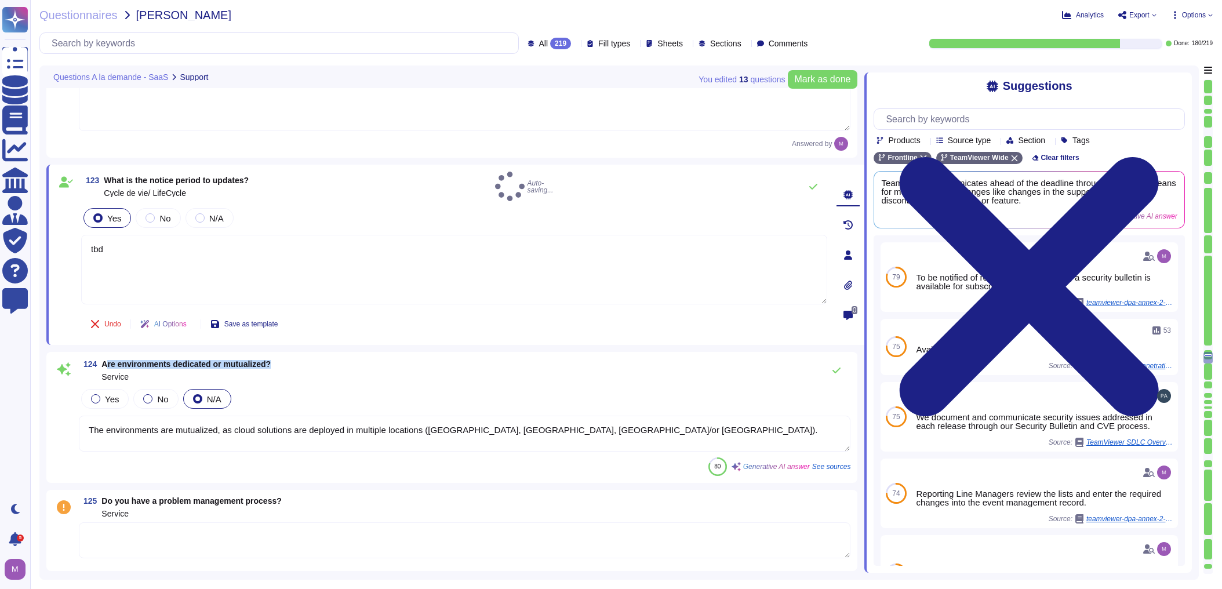
drag, startPoint x: 111, startPoint y: 355, endPoint x: 305, endPoint y: 355, distance: 193.6
click at [305, 359] on div "124 Are environments dedicated or mutualized? Service" at bounding box center [464, 370] width 771 height 23
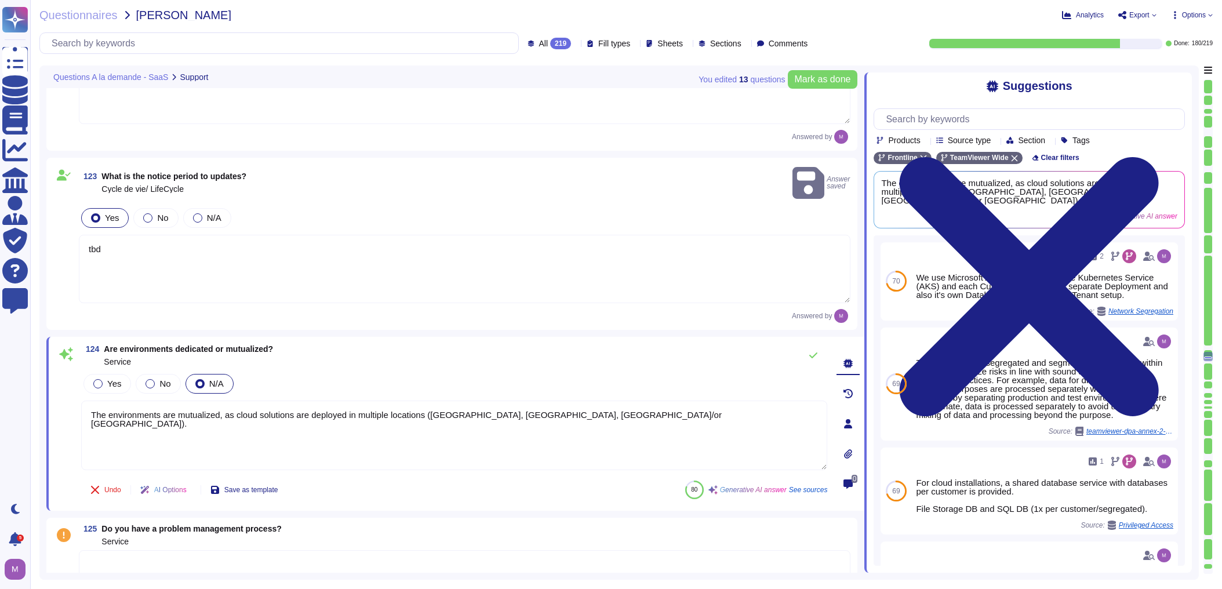
drag, startPoint x: 111, startPoint y: 402, endPoint x: 593, endPoint y: 394, distance: 481.7
click at [593, 401] on textarea "The environments are mutualized, as cloud solutions are deployed in multiple lo…" at bounding box center [454, 436] width 746 height 70
click at [577, 405] on textarea "The environments are mutualized, as cloud solutions are deployed in multiple lo…" at bounding box center [454, 436] width 746 height 70
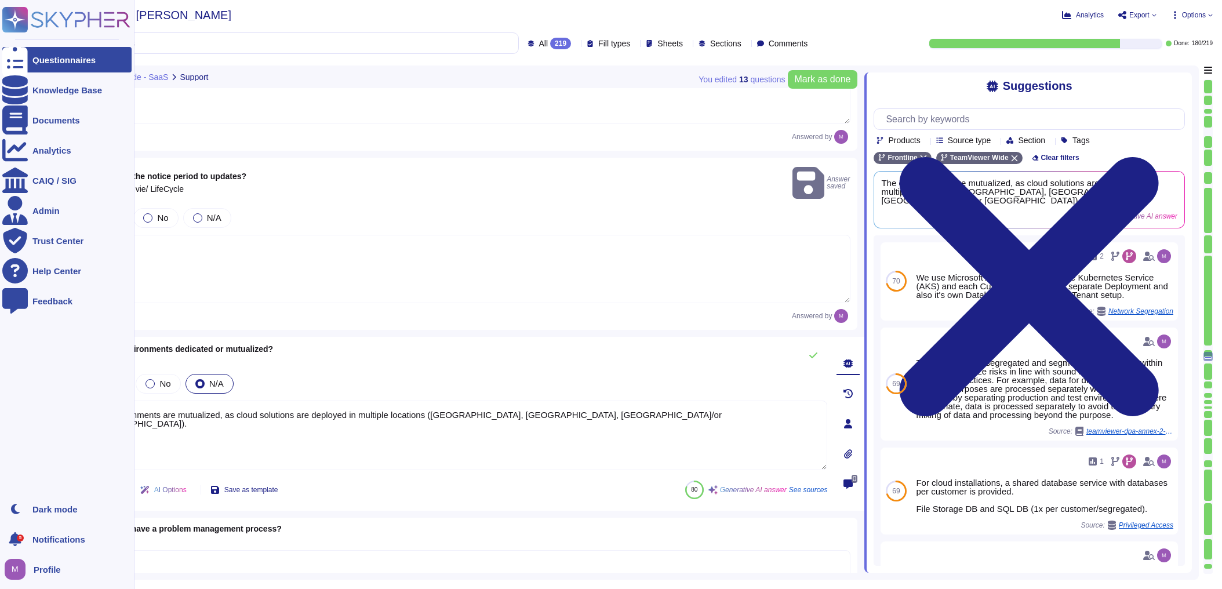
drag, startPoint x: 580, startPoint y: 392, endPoint x: 14, endPoint y: 384, distance: 565.8
click at [14, 384] on div "Questionnaires Knowledge Base Documents Analytics CAIQ / SIG Admin Trust Center…" at bounding box center [611, 294] width 1222 height 589
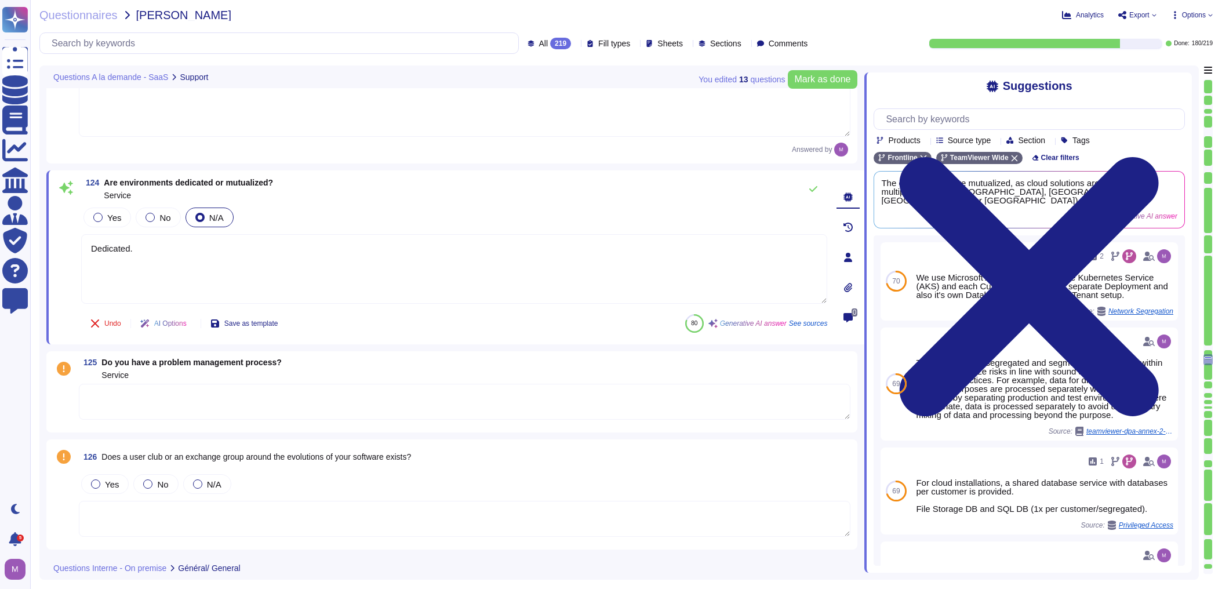
scroll to position [17099, 0]
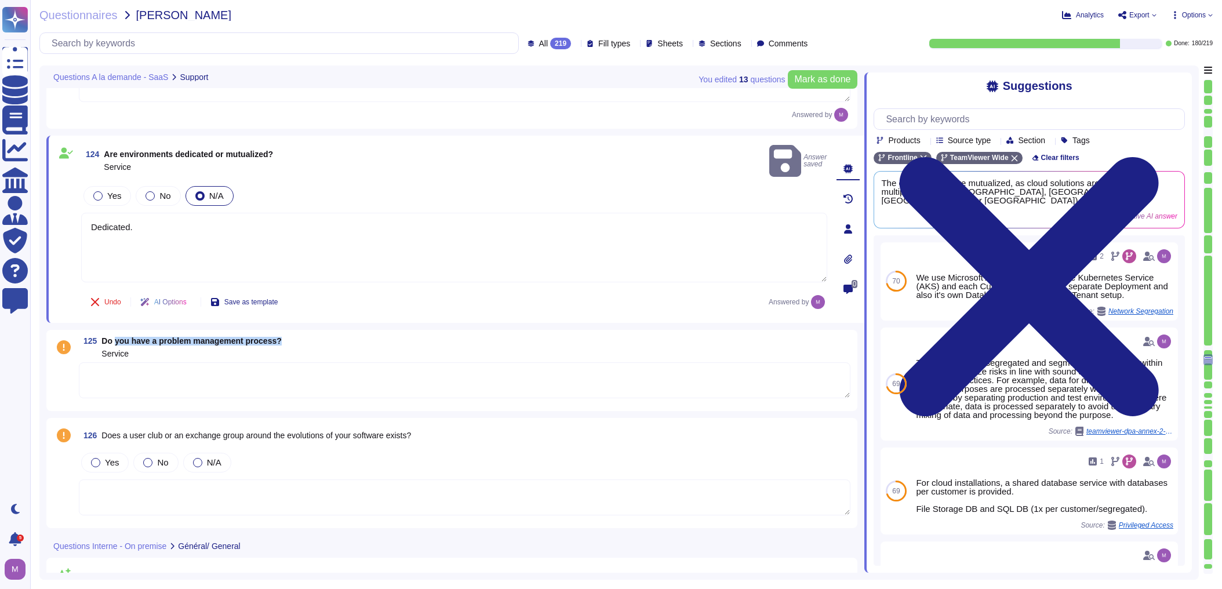
drag, startPoint x: 115, startPoint y: 326, endPoint x: 329, endPoint y: 330, distance: 214.5
click at [329, 337] on div "125 Do you have a problem management process? Service" at bounding box center [464, 347] width 771 height 21
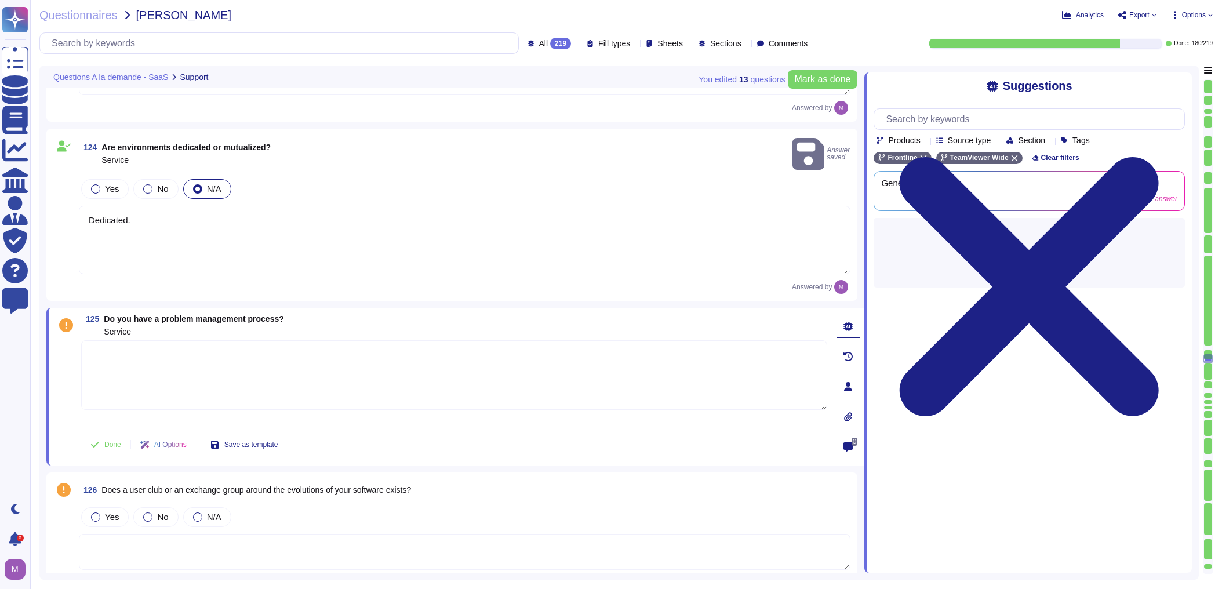
click at [243, 354] on textarea at bounding box center [454, 375] width 746 height 70
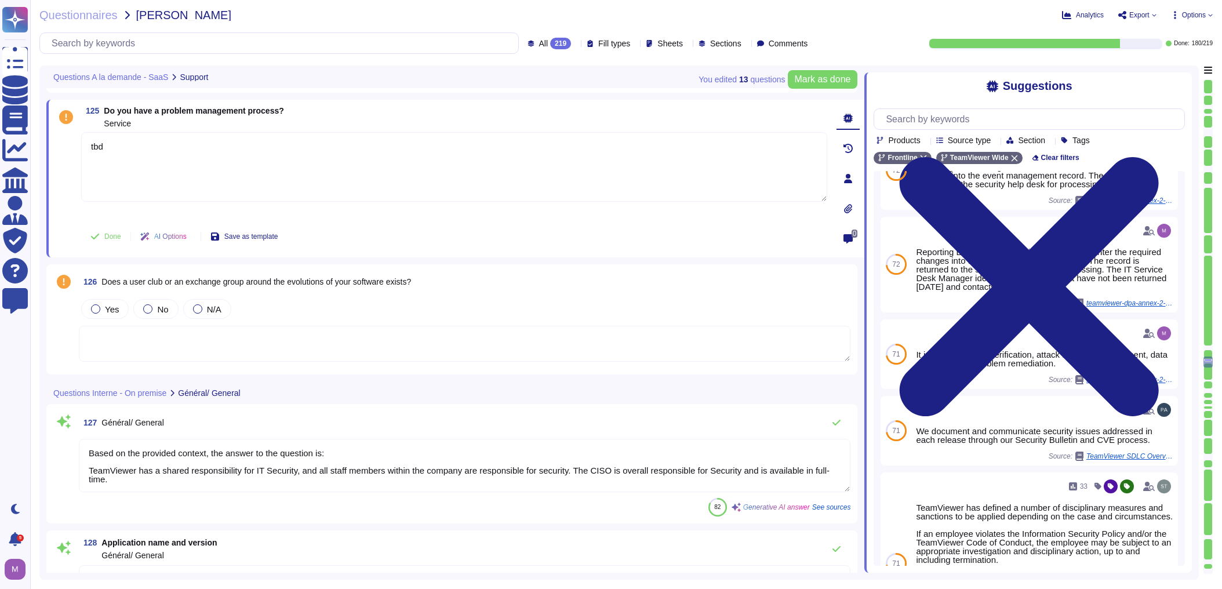
scroll to position [17238, 0]
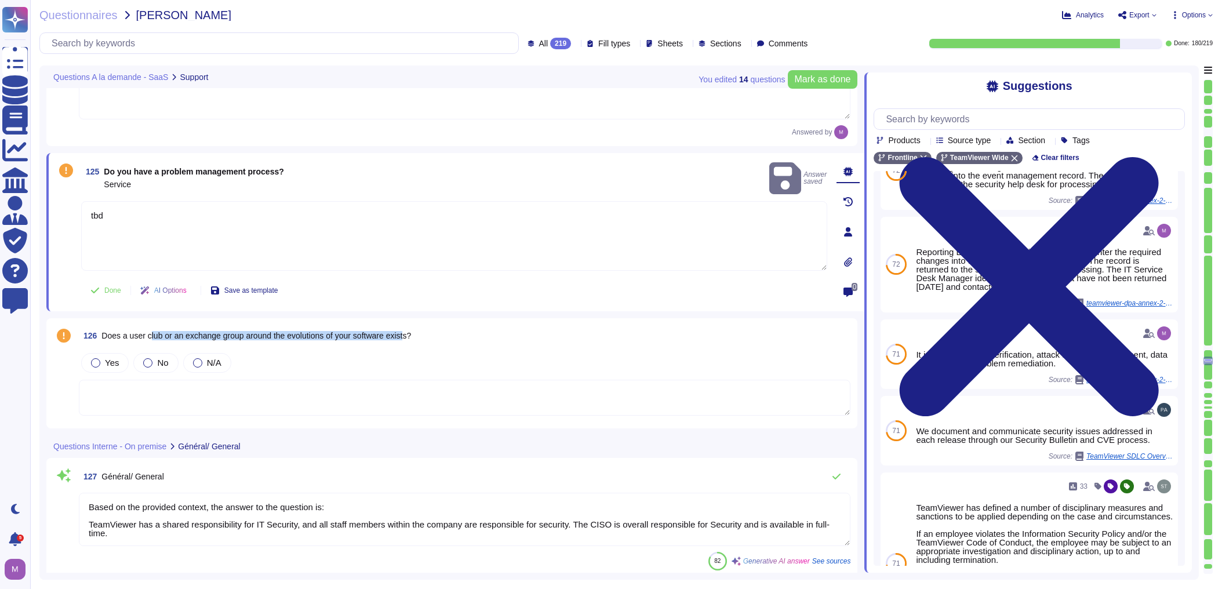
drag, startPoint x: 150, startPoint y: 323, endPoint x: 411, endPoint y: 333, distance: 261.0
click at [411, 333] on span "126 Does a user club or an exchange group around the evolutions of your softwar…" at bounding box center [245, 335] width 332 height 21
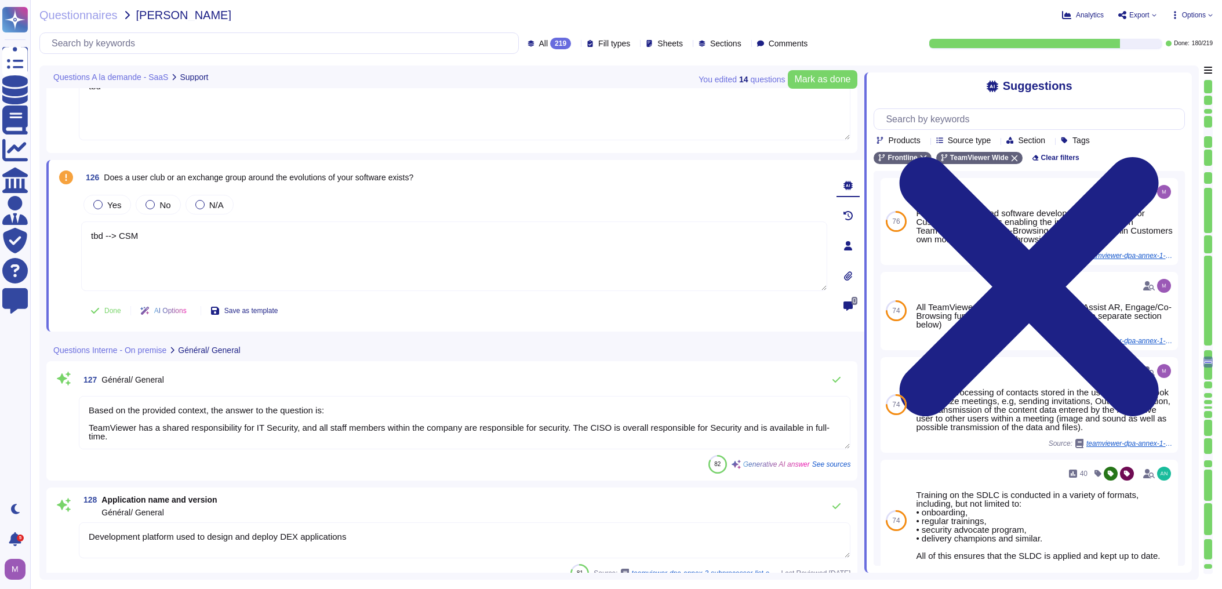
scroll to position [17516, 0]
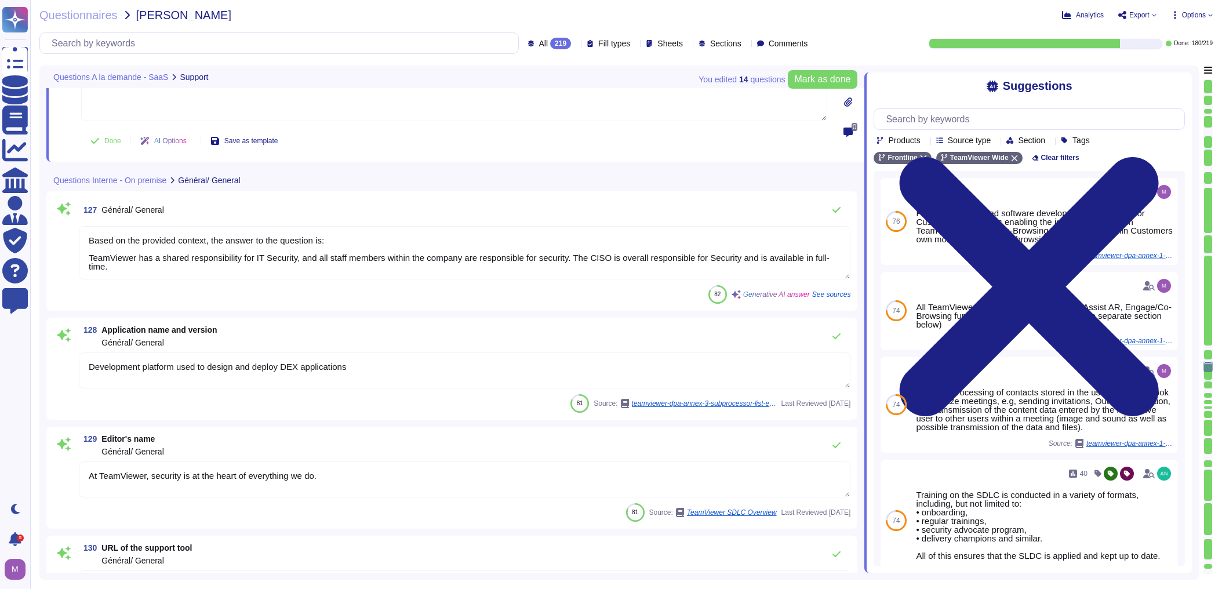
drag, startPoint x: 93, startPoint y: 230, endPoint x: 323, endPoint y: 276, distance: 234.8
click at [323, 276] on div "127 Général/ General Based on the provided context, the answer to the question …" at bounding box center [451, 250] width 797 height 105
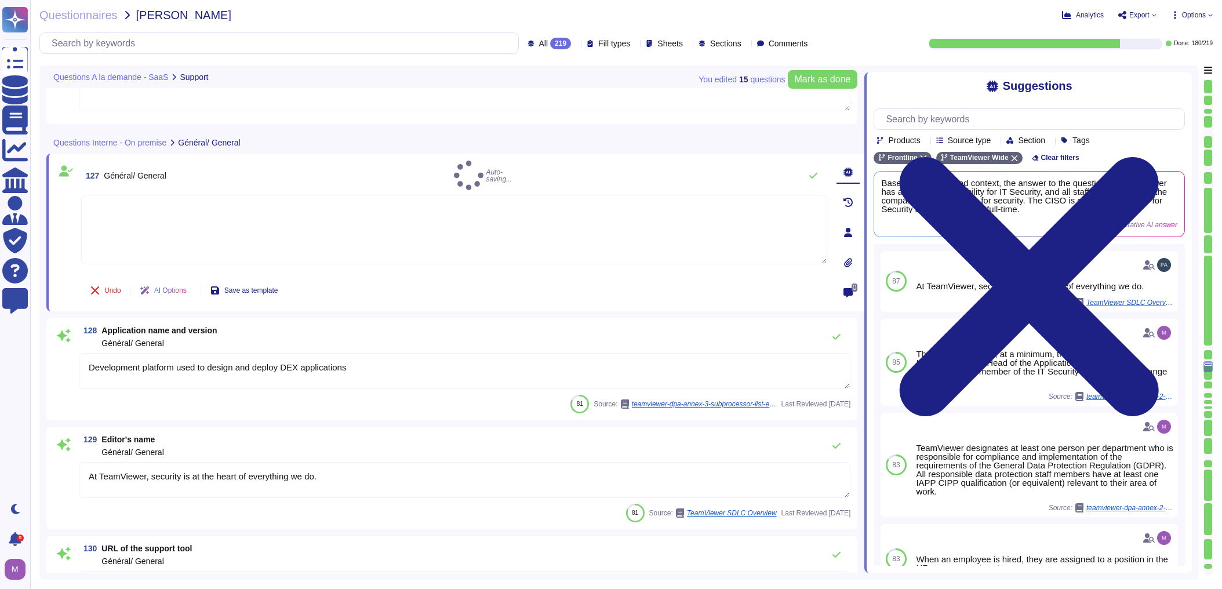
click at [99, 371] on textarea "Development platform used to design and deploy DEX applications" at bounding box center [464, 371] width 771 height 36
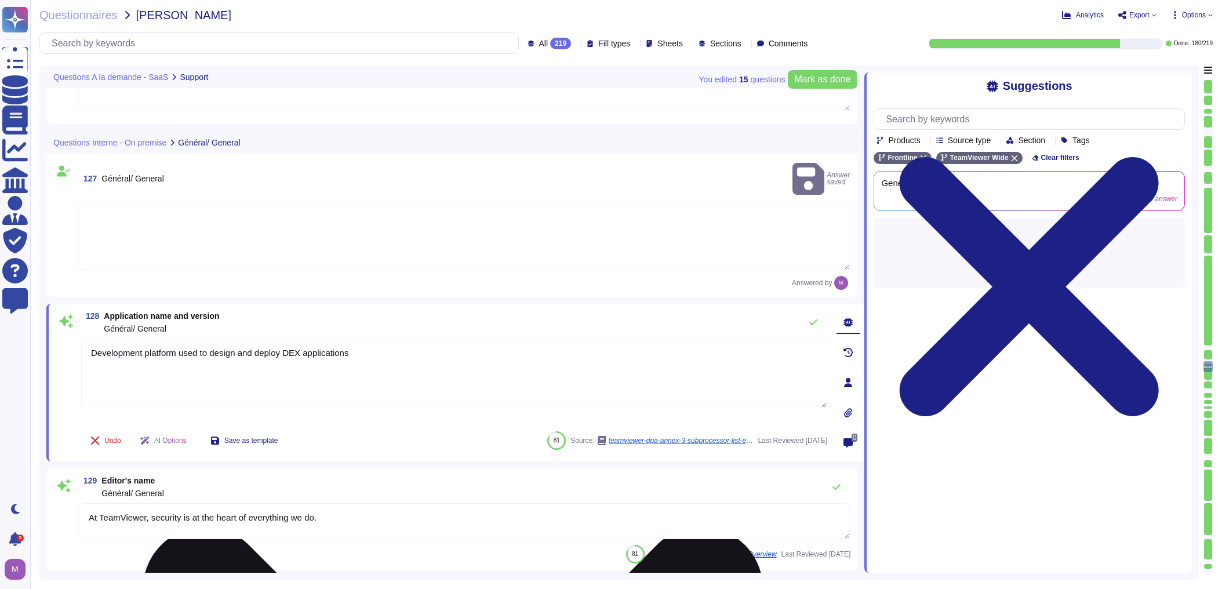
drag, startPoint x: 101, startPoint y: 340, endPoint x: 408, endPoint y: 340, distance: 306.6
click at [408, 340] on textarea "Development platform used to design and deploy DEX applications" at bounding box center [454, 373] width 746 height 70
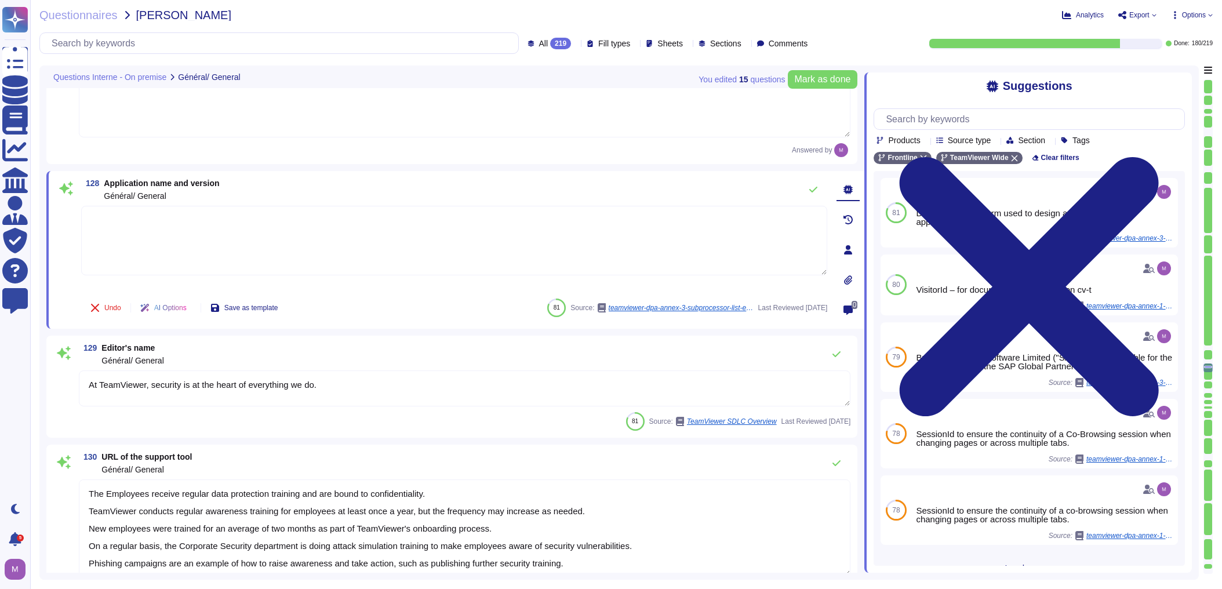
scroll to position [17655, 0]
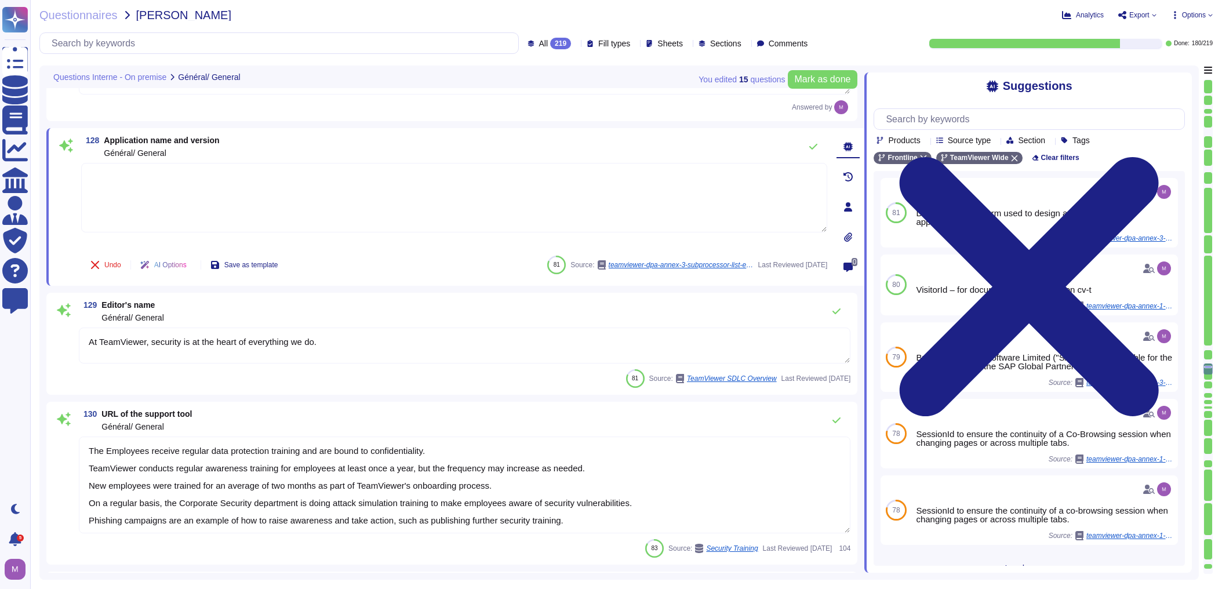
click at [299, 338] on textarea "At TeamViewer, security is at the heart of everything we do." at bounding box center [464, 345] width 771 height 36
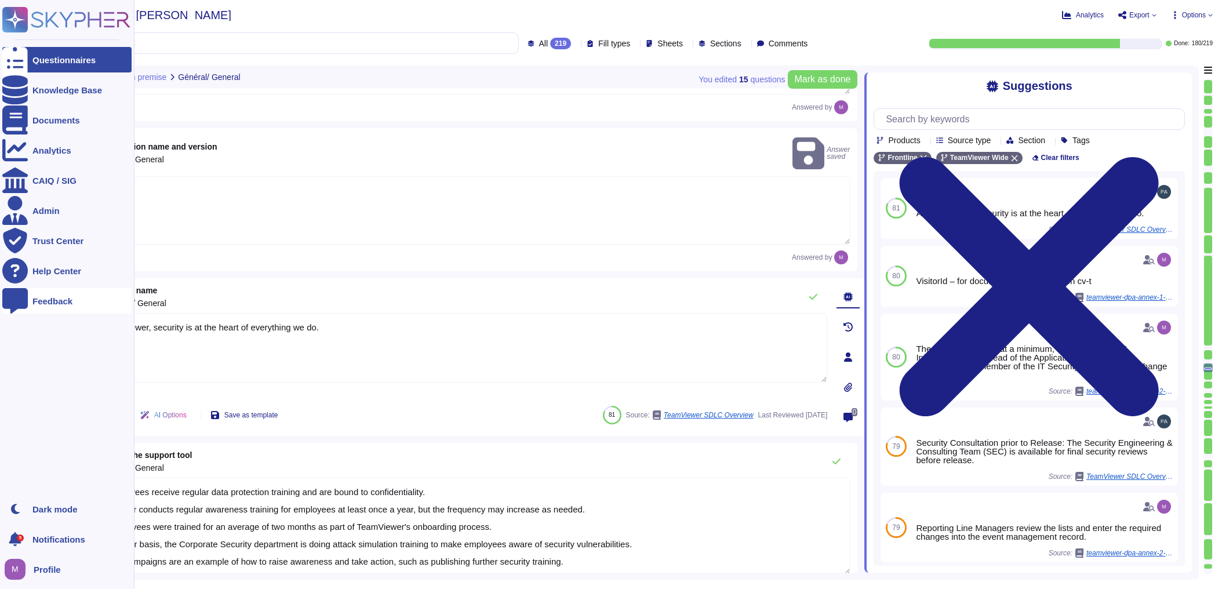
drag, startPoint x: 328, startPoint y: 312, endPoint x: 16, endPoint y: 312, distance: 311.8
click at [16, 312] on div "Questionnaires Knowledge Base Documents Analytics CAIQ / SIG Admin Trust Center…" at bounding box center [611, 294] width 1222 height 589
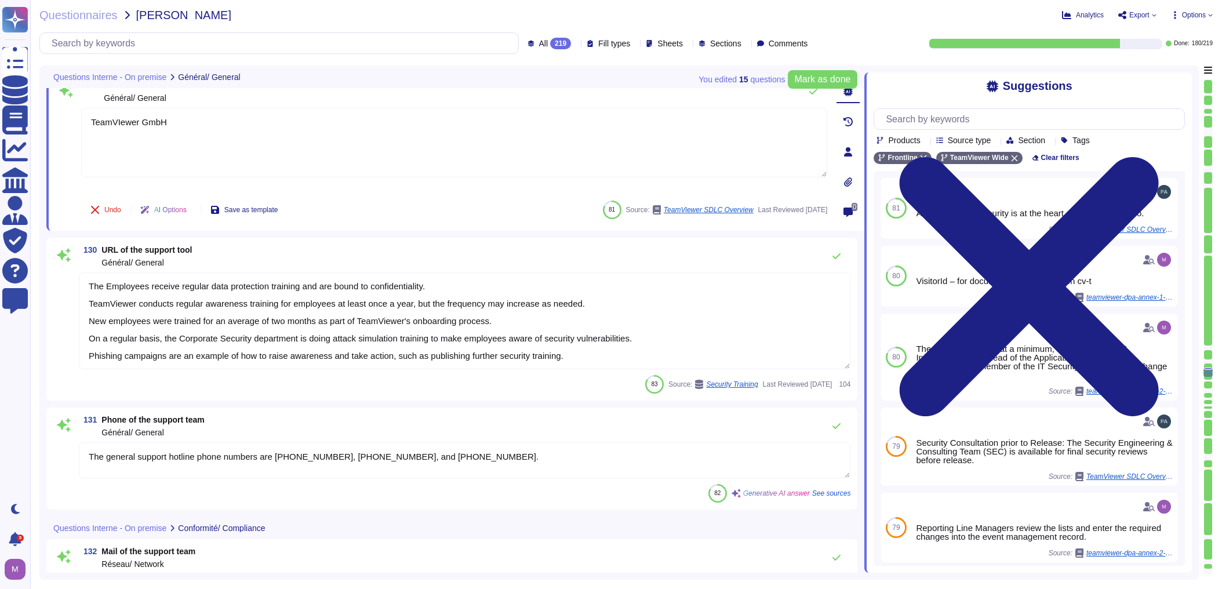
scroll to position [17887, 0]
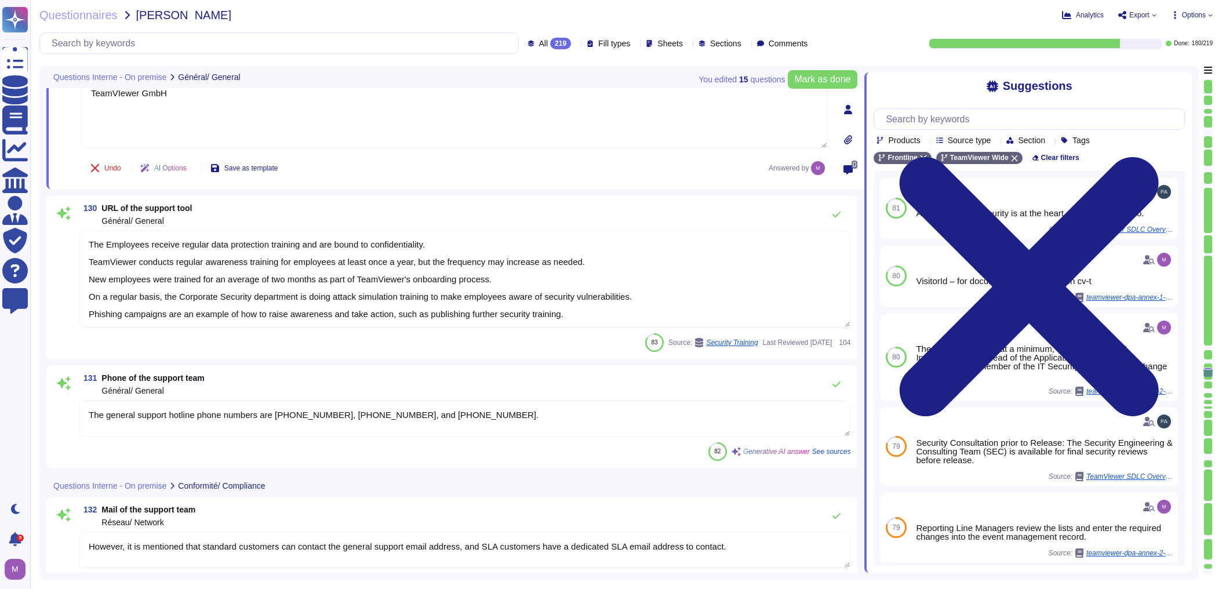
drag, startPoint x: 97, startPoint y: 244, endPoint x: 673, endPoint y: 343, distance: 584.6
click at [673, 343] on div "130 URL of the support tool Général/ General The Employees receive regular data…" at bounding box center [451, 277] width 797 height 149
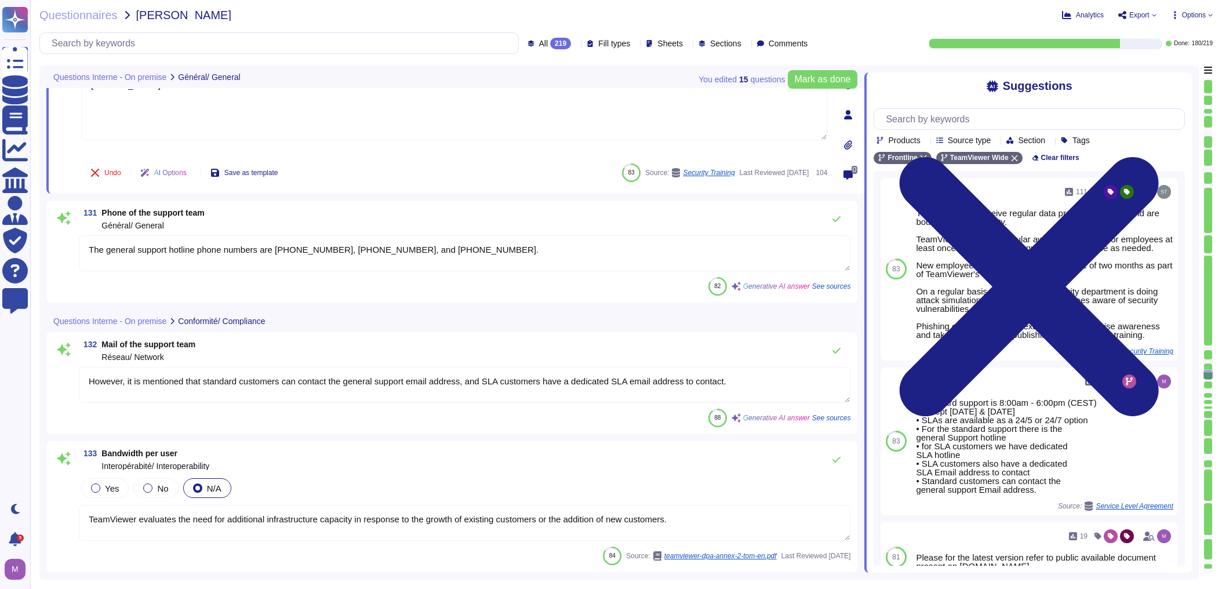
scroll to position [18026, 0]
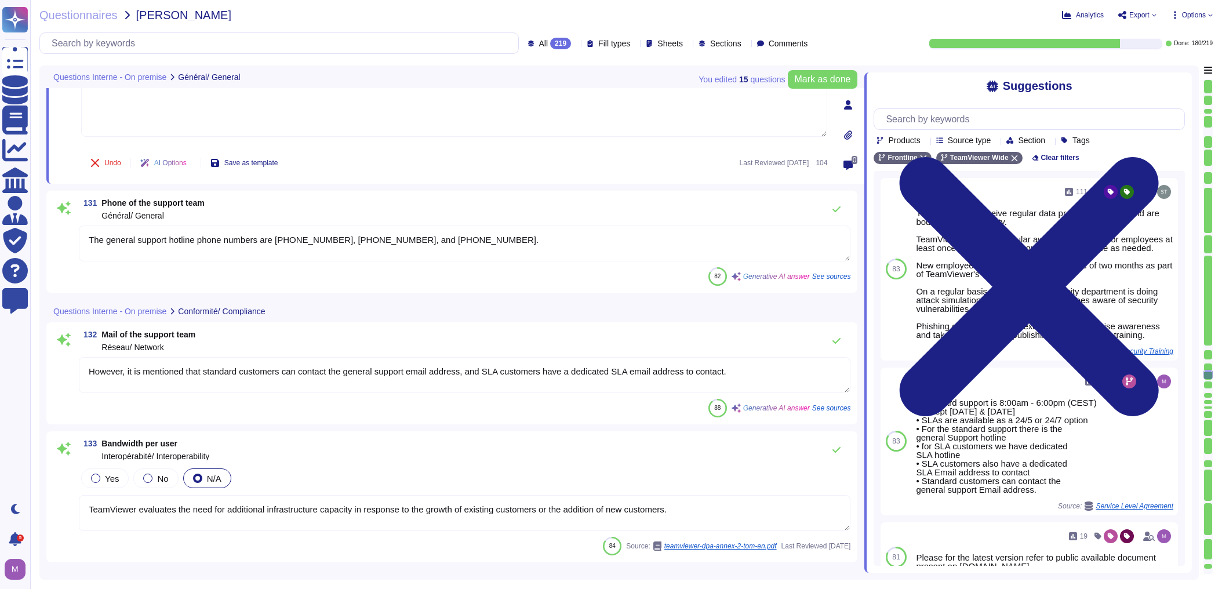
click at [429, 381] on textarea "However, it is mentioned that standard customers can contact the general suppor…" at bounding box center [464, 375] width 771 height 36
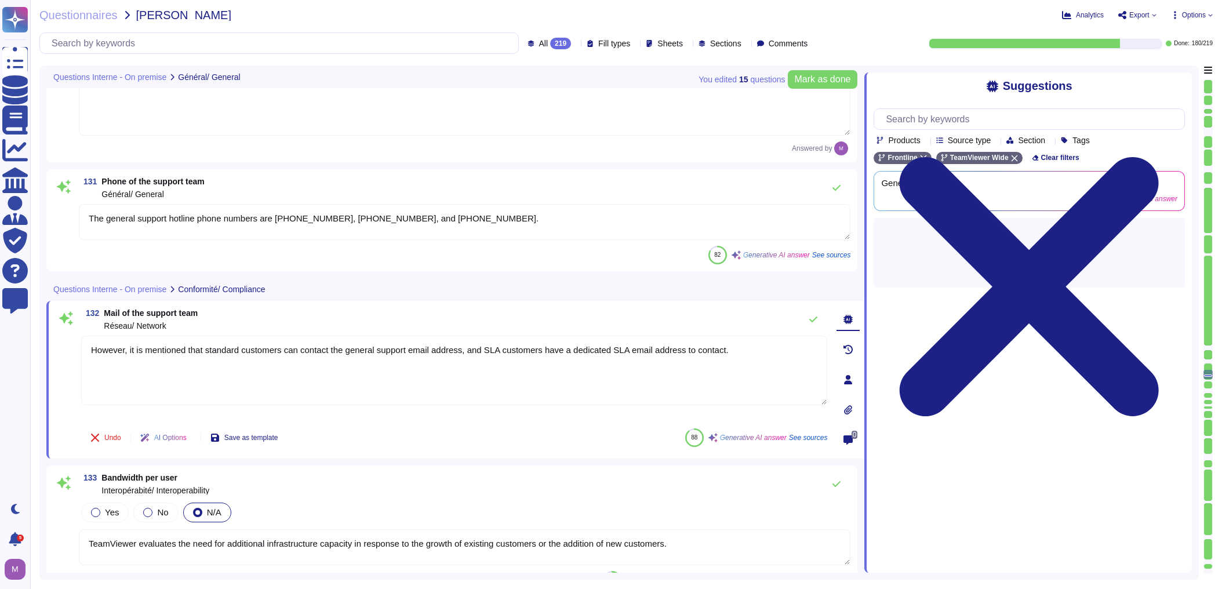
drag, startPoint x: 727, startPoint y: 346, endPoint x: 54, endPoint y: 332, distance: 673.1
click at [54, 332] on div "132 Mail of the support team Réseau/ Network However, it is mentioned that stan…" at bounding box center [455, 380] width 818 height 158
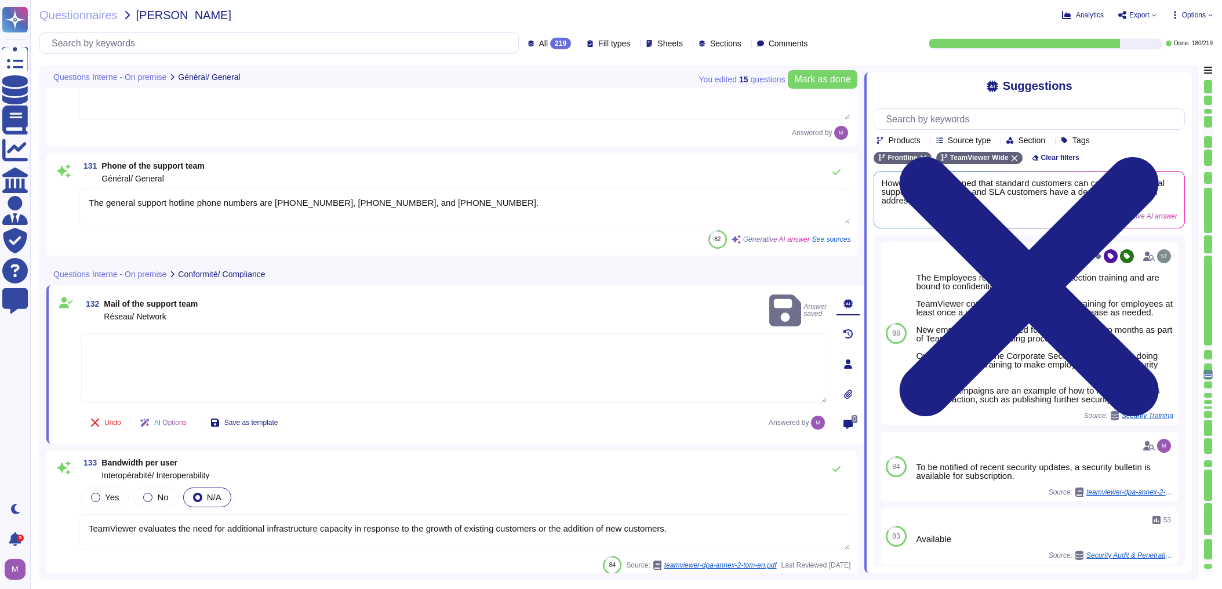
click at [129, 335] on textarea at bounding box center [454, 368] width 746 height 70
paste textarea "[URL][DOMAIN_NAME]"
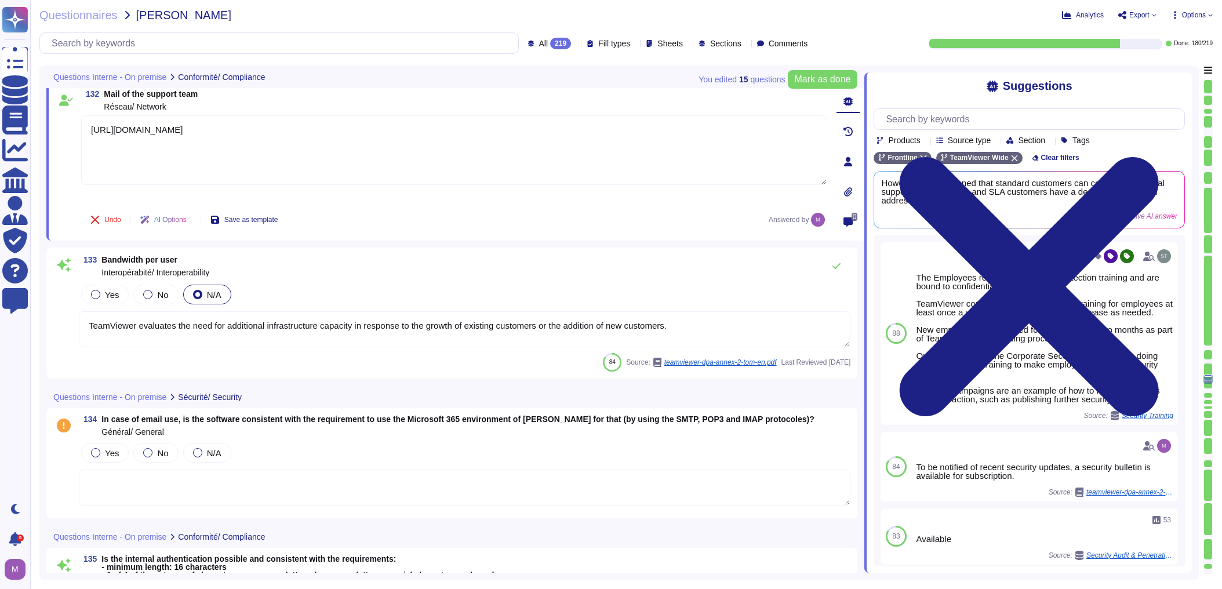
scroll to position [18211, 0]
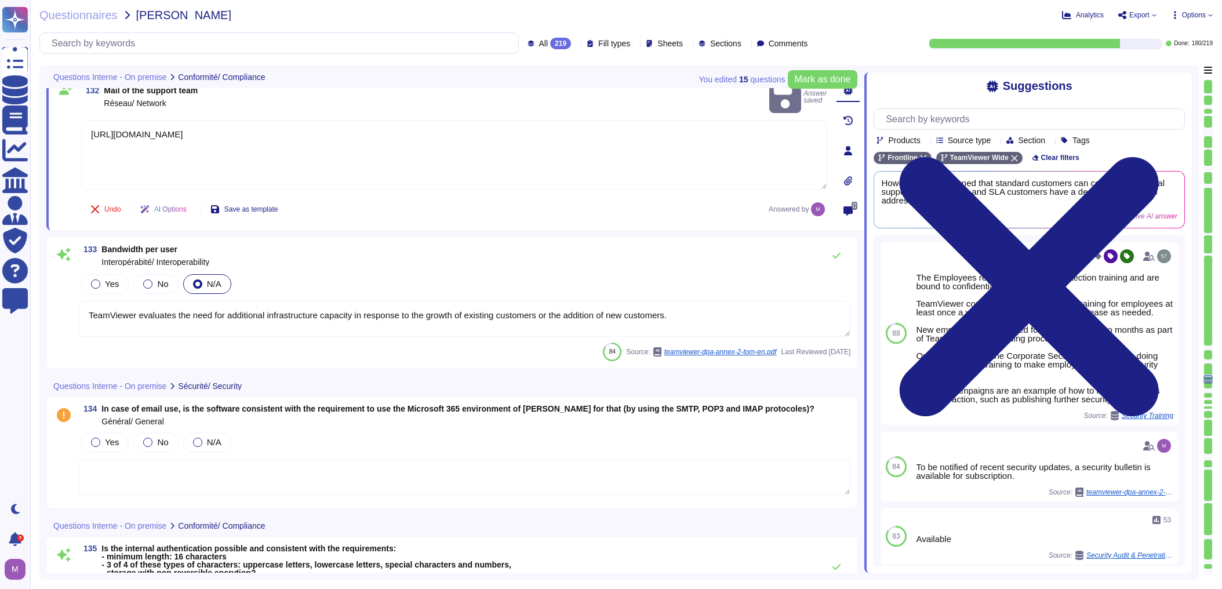
drag, startPoint x: 101, startPoint y: 313, endPoint x: 696, endPoint y: 310, distance: 594.7
click at [696, 310] on textarea "TeamViewer evaluates the need for additional infrastructure capacity in respons…" at bounding box center [464, 319] width 771 height 36
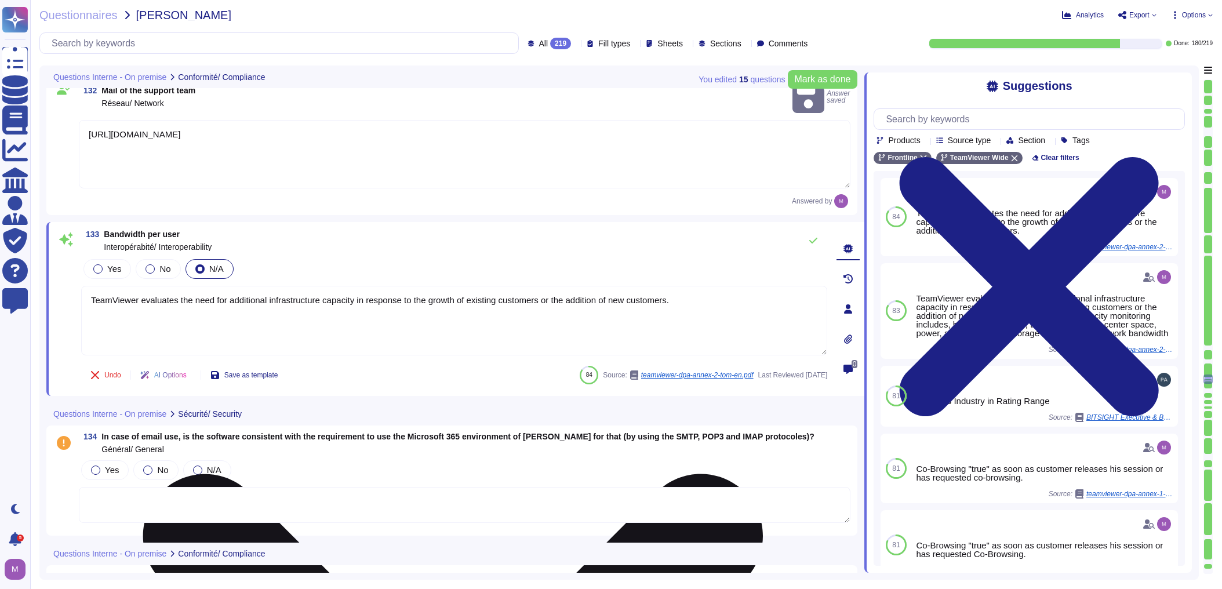
click at [128, 289] on textarea "TeamViewer evaluates the need for additional infrastructure capacity in respons…" at bounding box center [454, 321] width 746 height 70
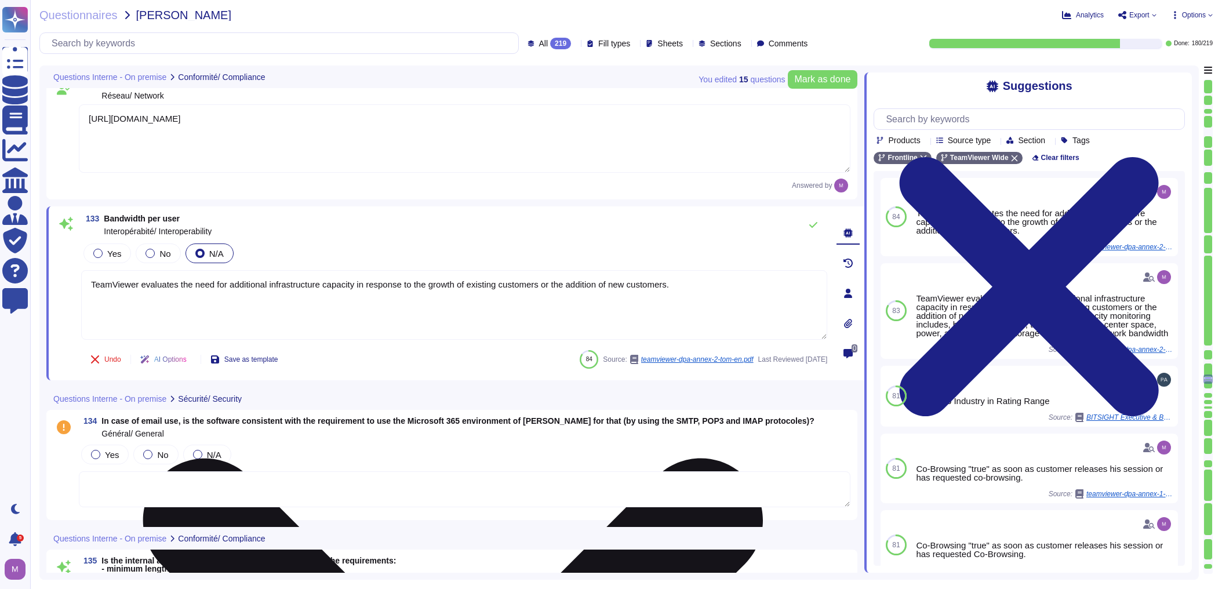
drag, startPoint x: 104, startPoint y: 285, endPoint x: 700, endPoint y: 283, distance: 595.8
click at [700, 283] on textarea "TeamViewer evaluates the need for additional infrastructure capacity in respons…" at bounding box center [454, 305] width 746 height 70
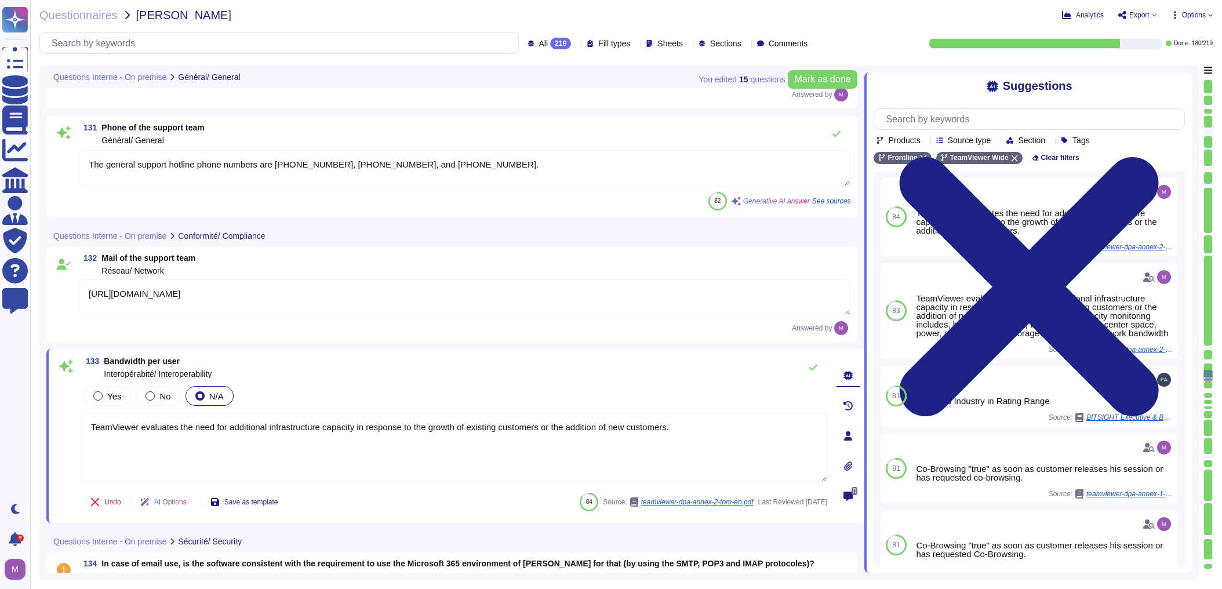
scroll to position [17964, 0]
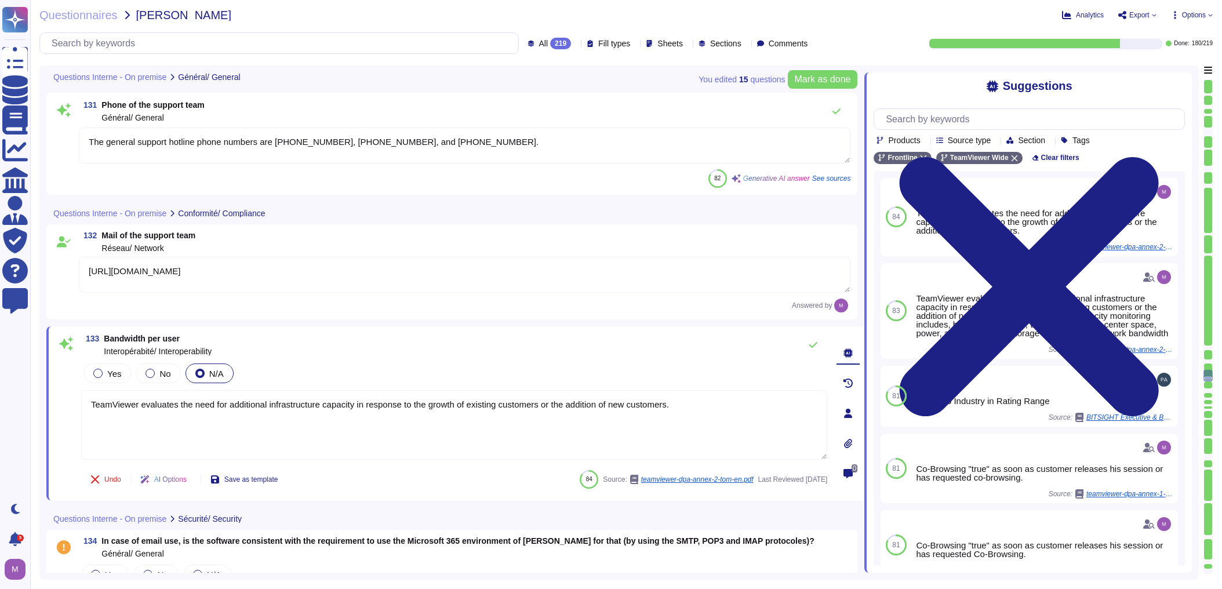
drag, startPoint x: 107, startPoint y: 402, endPoint x: 706, endPoint y: 394, distance: 599.4
click at [706, 394] on textarea "TeamViewer evaluates the need for additional infrastructure capacity in respons…" at bounding box center [454, 425] width 746 height 70
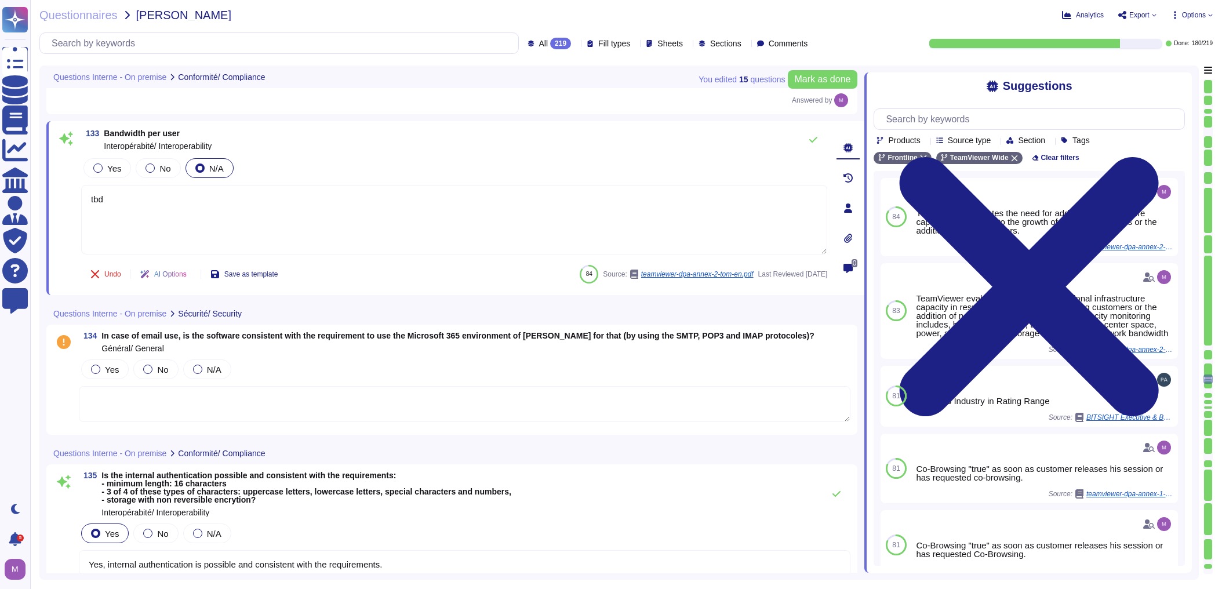
scroll to position [18149, 0]
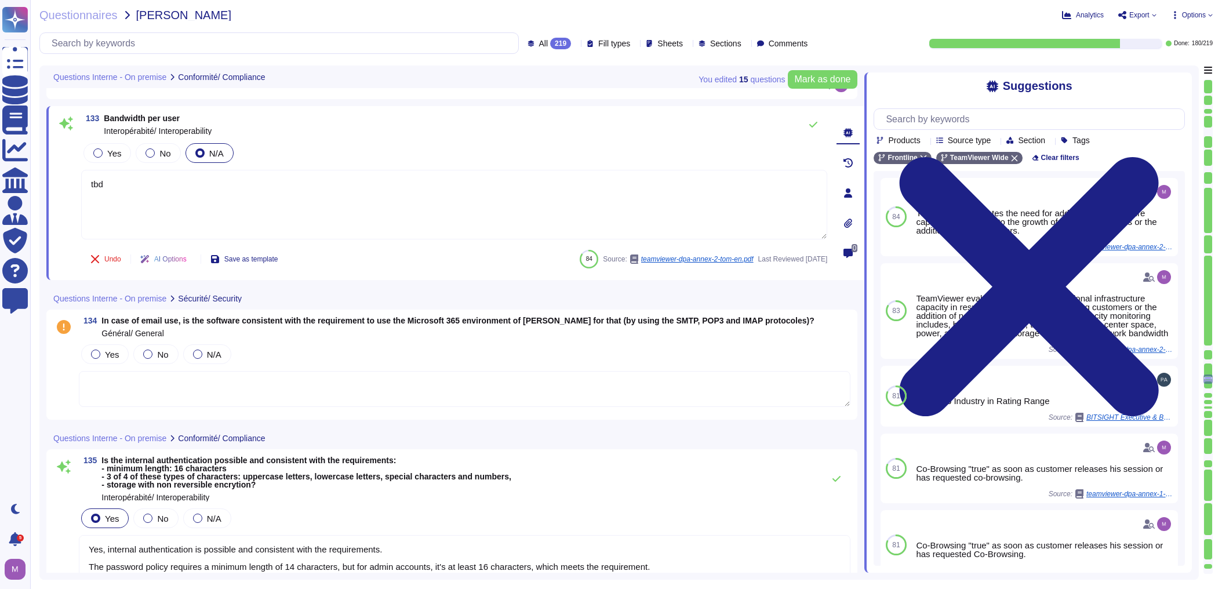
click at [215, 355] on span "N/A" at bounding box center [214, 354] width 14 height 10
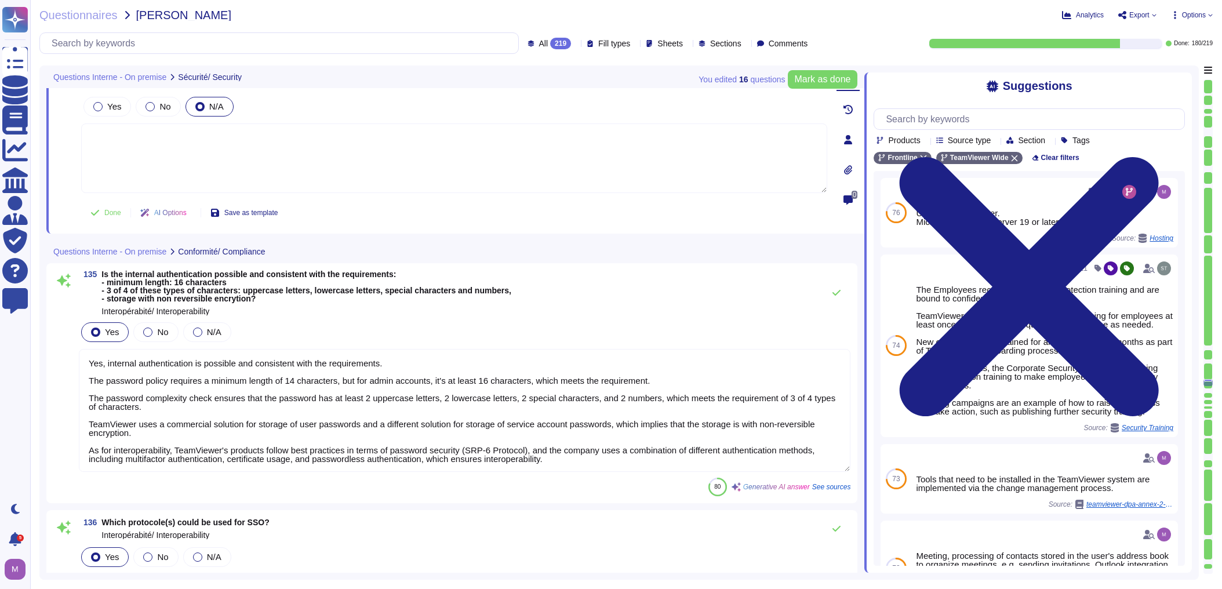
scroll to position [1, 0]
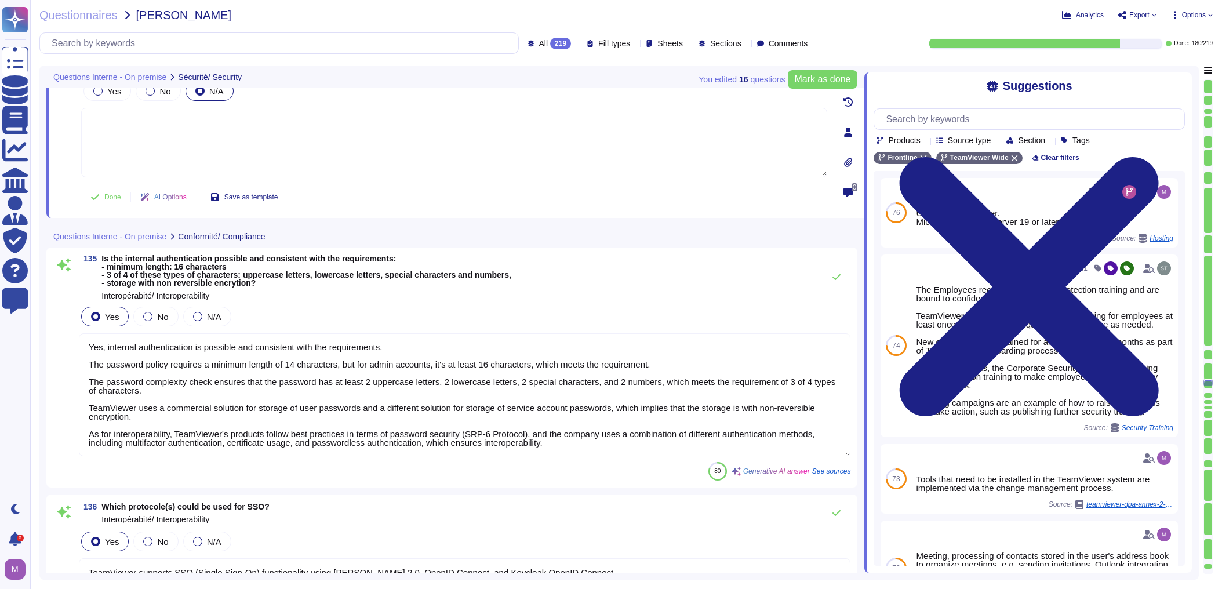
click at [176, 410] on textarea "Yes, internal authentication is possible and consistent with the requirements. …" at bounding box center [464, 394] width 771 height 123
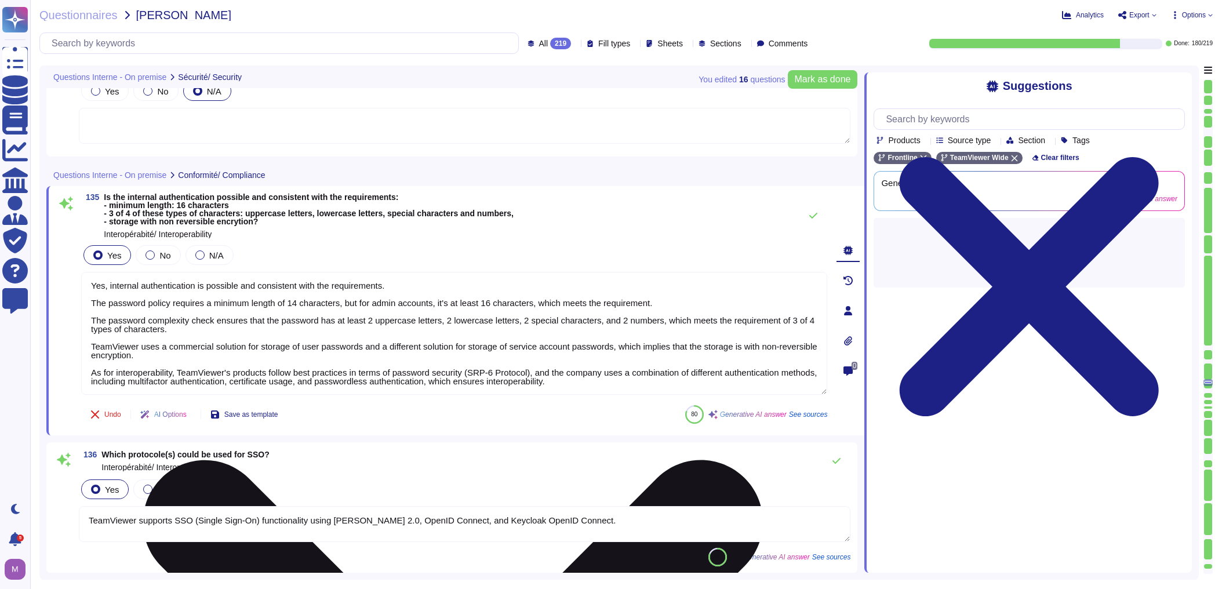
click at [175, 341] on textarea "Yes, internal authentication is possible and consistent with the requirements. …" at bounding box center [454, 333] width 746 height 123
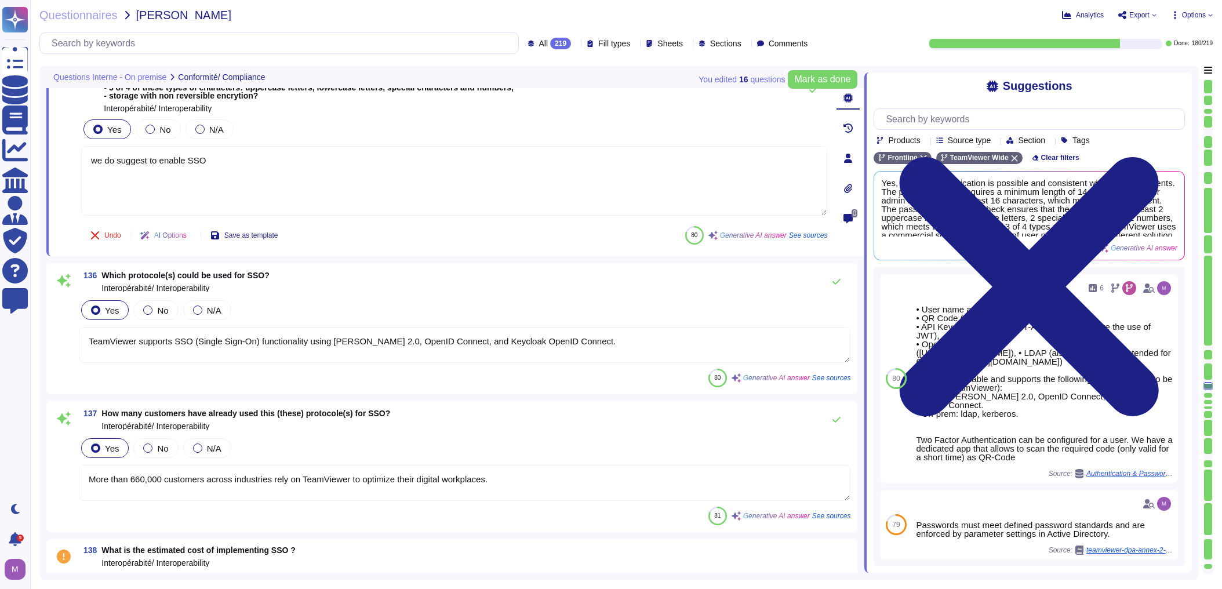
scroll to position [18520, 0]
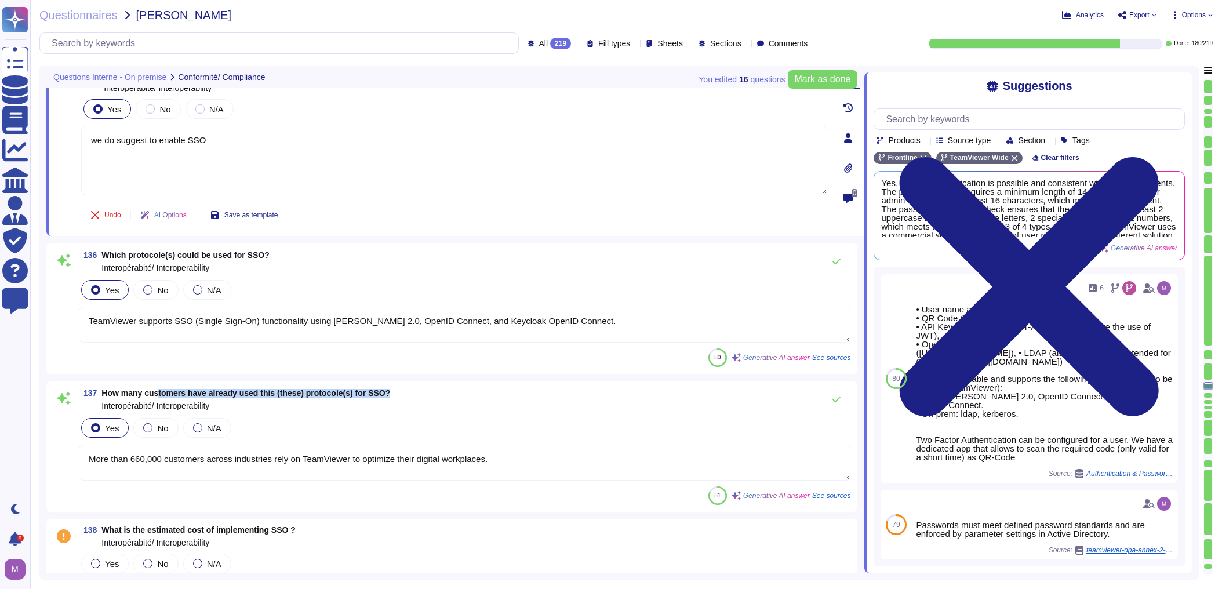
drag, startPoint x: 163, startPoint y: 389, endPoint x: 390, endPoint y: 394, distance: 227.2
click at [390, 394] on div "137 How many customers have already used this (these) protocole(s) for SSO? Int…" at bounding box center [464, 399] width 771 height 23
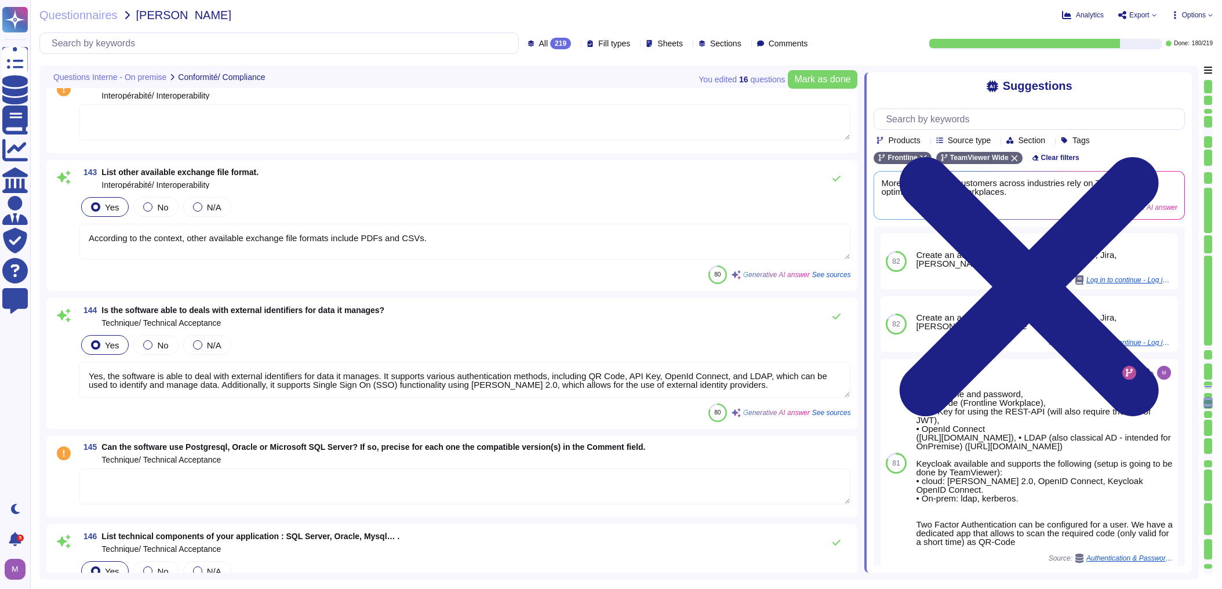
scroll to position [19494, 0]
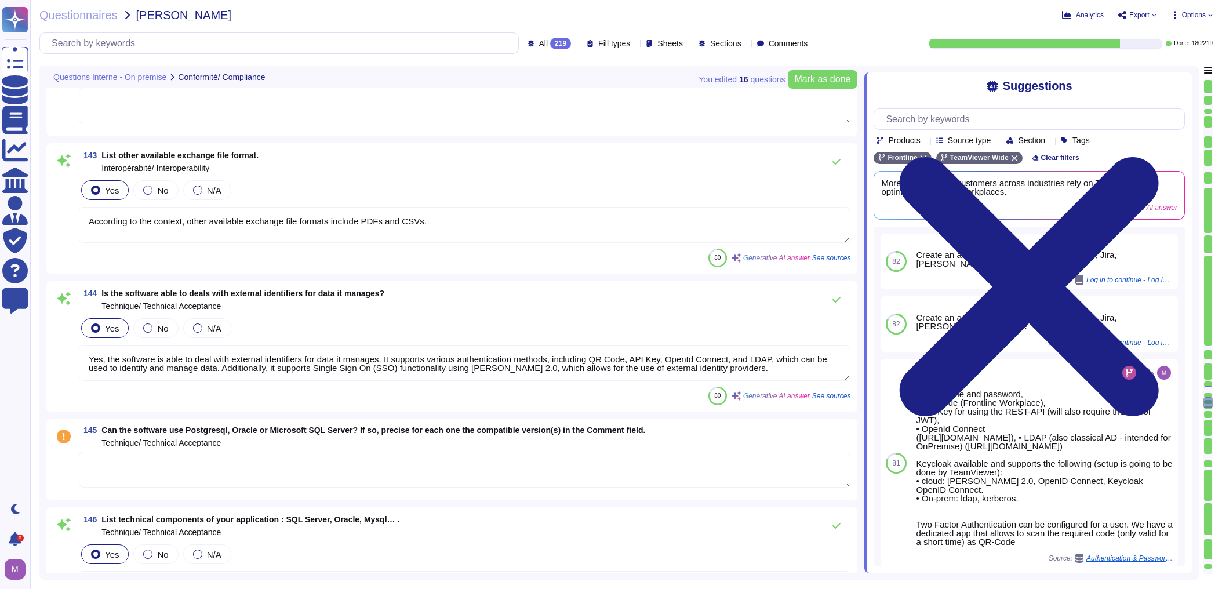
drag, startPoint x: 432, startPoint y: 222, endPoint x: 72, endPoint y: 229, distance: 360.0
click at [72, 229] on div "143 List other available exchange file format. Interopérabité/ Interoperability…" at bounding box center [451, 208] width 797 height 117
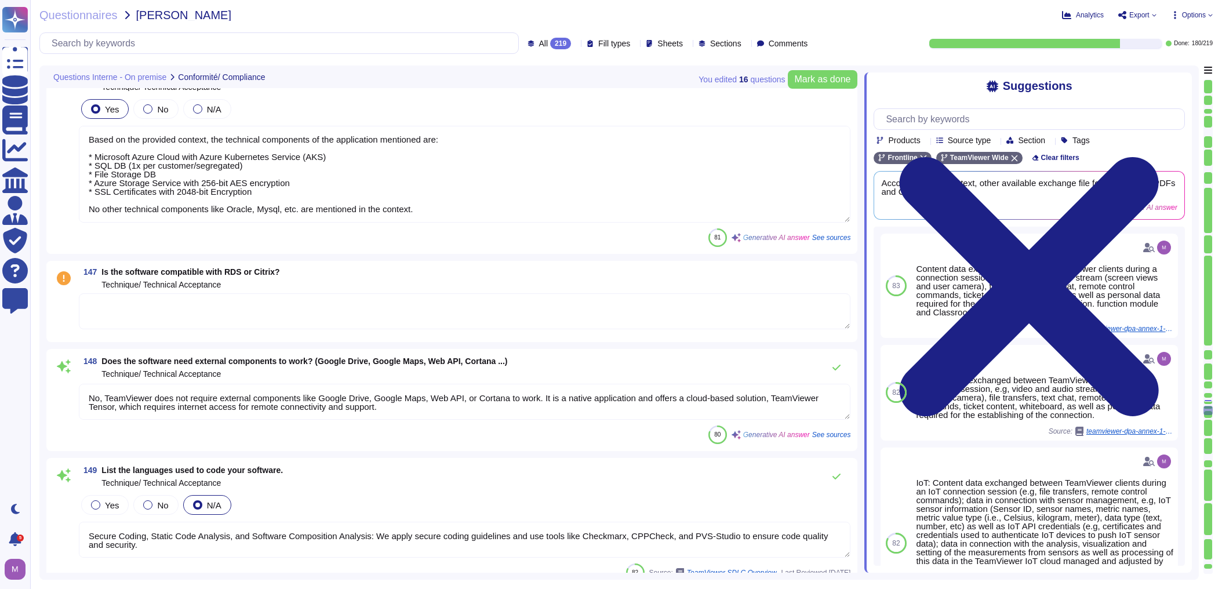
scroll to position [19958, 0]
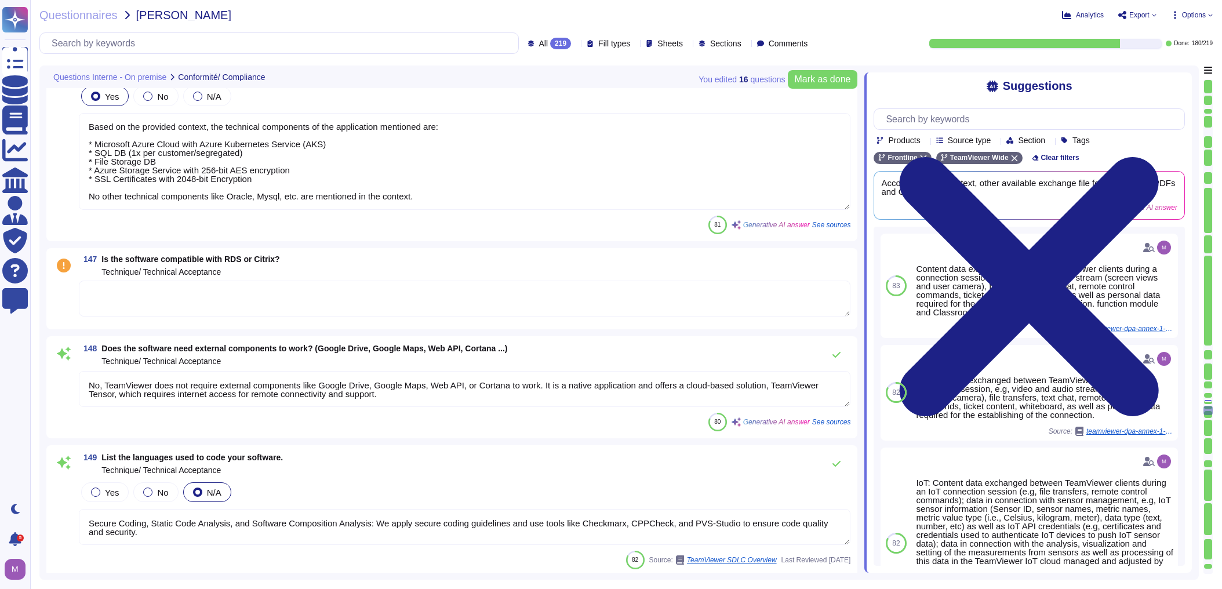
click at [132, 276] on div "147 Is the software compatible with RDS or Citrix? Technique/ Technical Accepta…" at bounding box center [451, 288] width 797 height 67
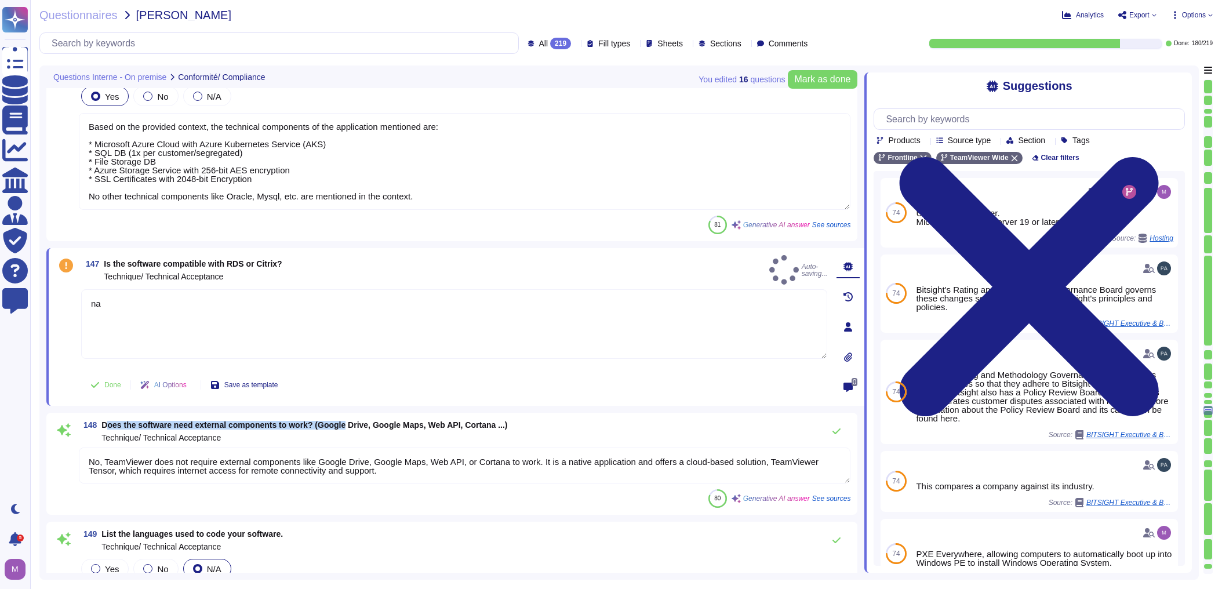
drag, startPoint x: 139, startPoint y: 415, endPoint x: 344, endPoint y: 415, distance: 205.2
click at [344, 415] on div "148 Does the software need external components to work? (Google Drive, Google M…" at bounding box center [451, 464] width 811 height 102
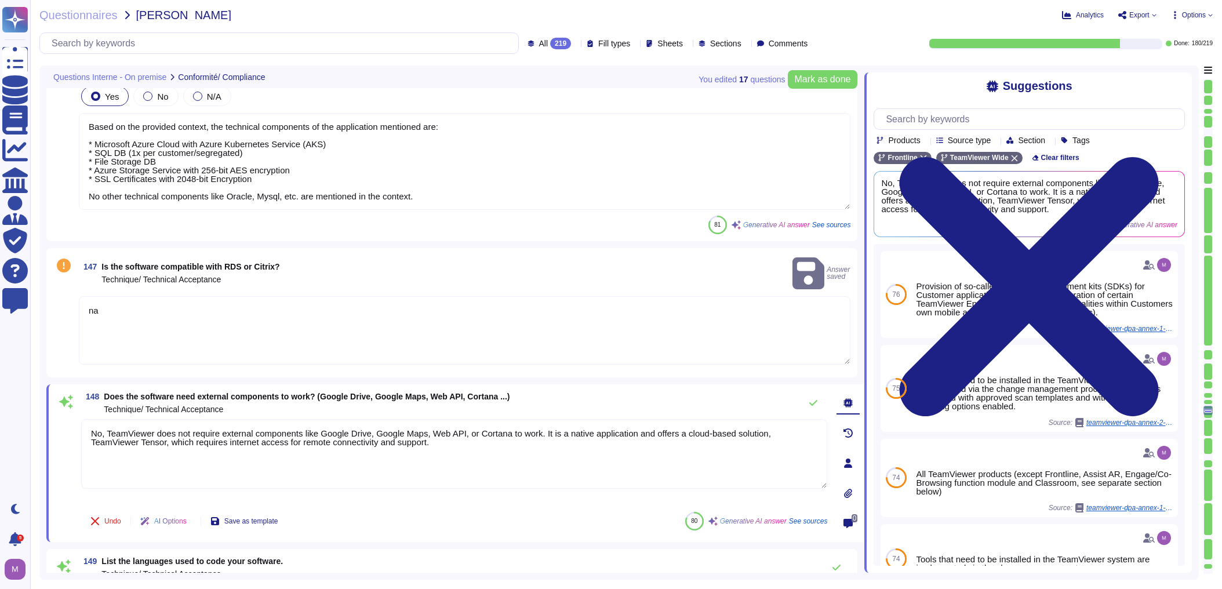
drag, startPoint x: 105, startPoint y: 418, endPoint x: 512, endPoint y: 443, distance: 407.6
click at [512, 443] on textarea "No, TeamViewer does not require external components like Google Drive, Google M…" at bounding box center [454, 454] width 746 height 70
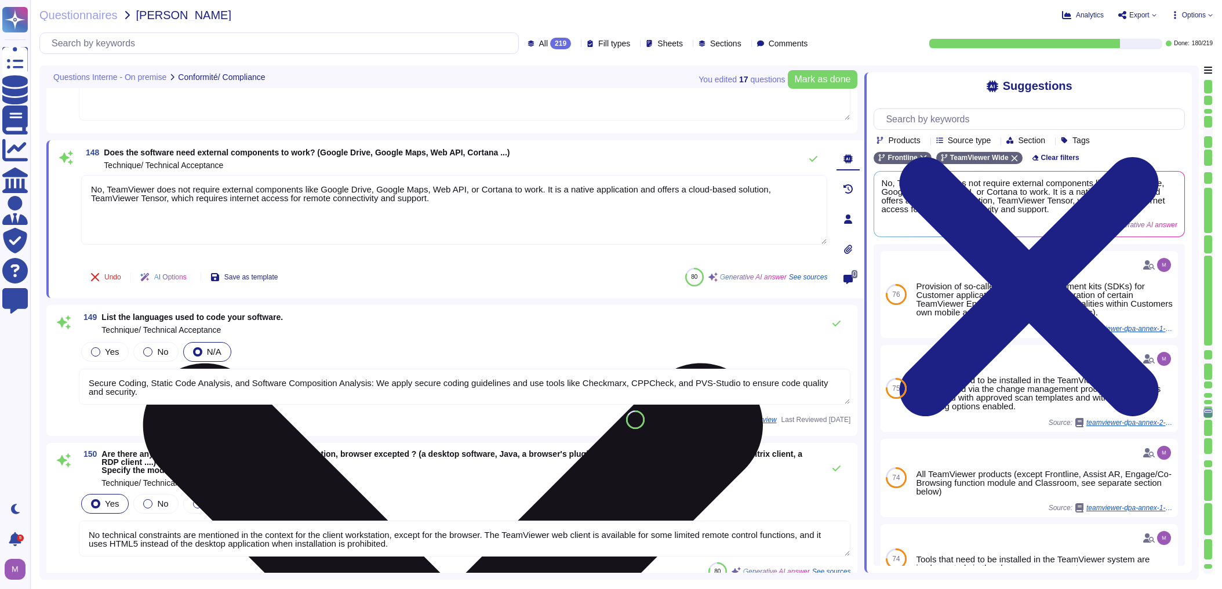
scroll to position [20190, 0]
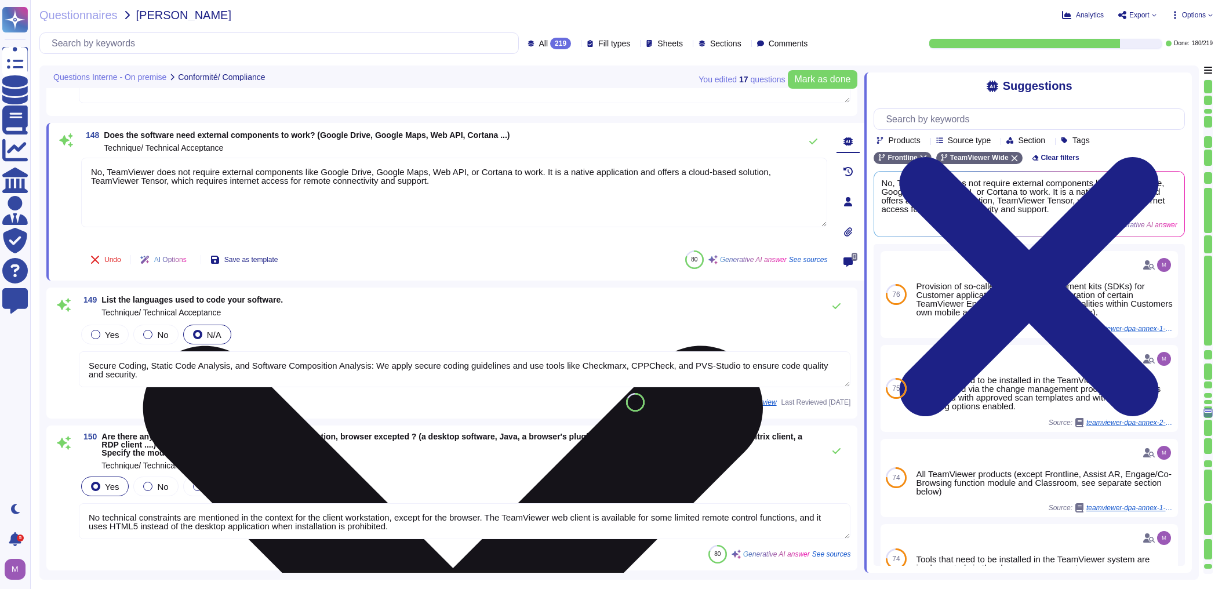
click at [180, 192] on textarea "No, TeamViewer does not require external components like Google Drive, Google M…" at bounding box center [454, 193] width 746 height 70
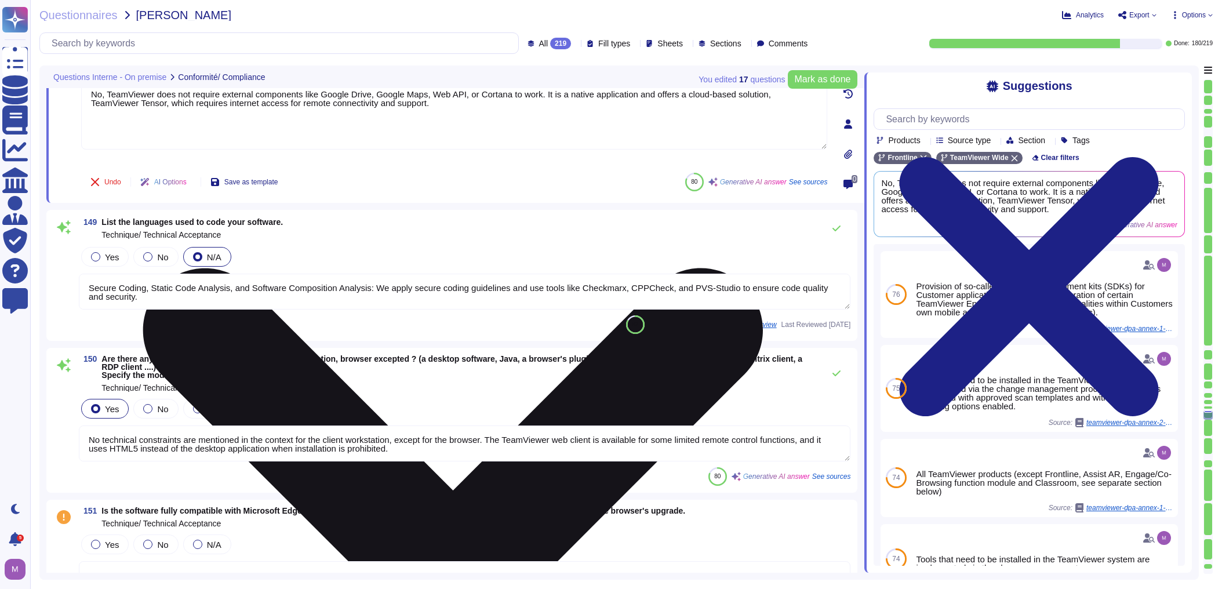
scroll to position [20282, 0]
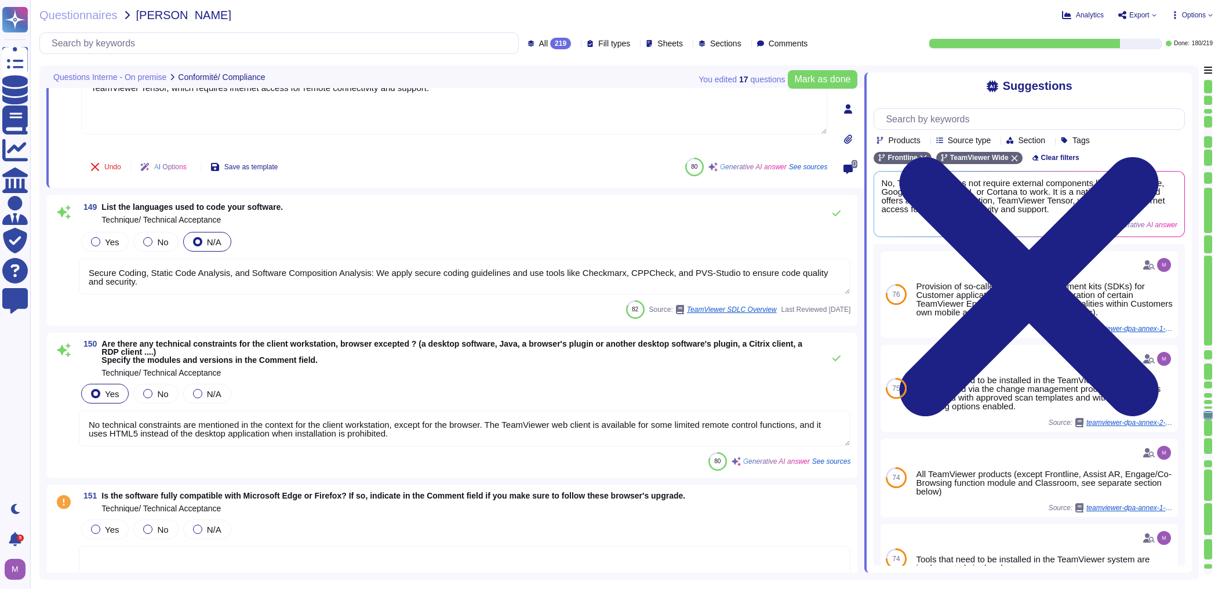
drag, startPoint x: 124, startPoint y: 279, endPoint x: 42, endPoint y: 249, distance: 87.3
click at [42, 249] on div "You edited 17 question s [PERSON_NAME] as done Questions Interne - On premise C…" at bounding box center [618, 322] width 1159 height 514
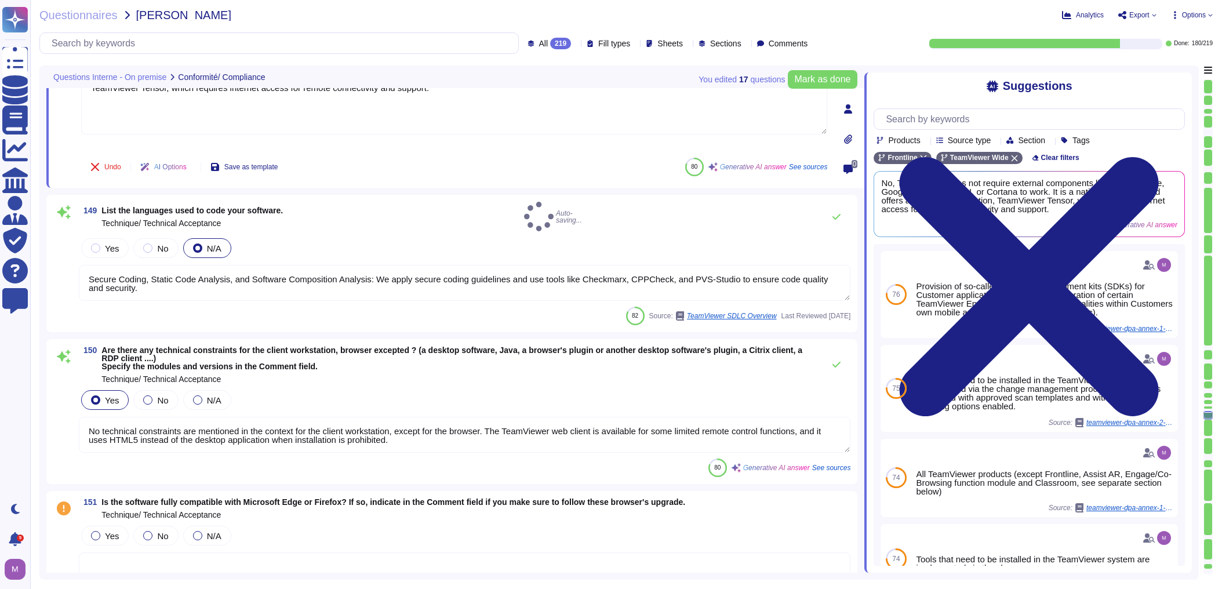
click at [209, 295] on div "149 List the languages used to code your software. Technique/ Technical Accepta…" at bounding box center [451, 263] width 797 height 123
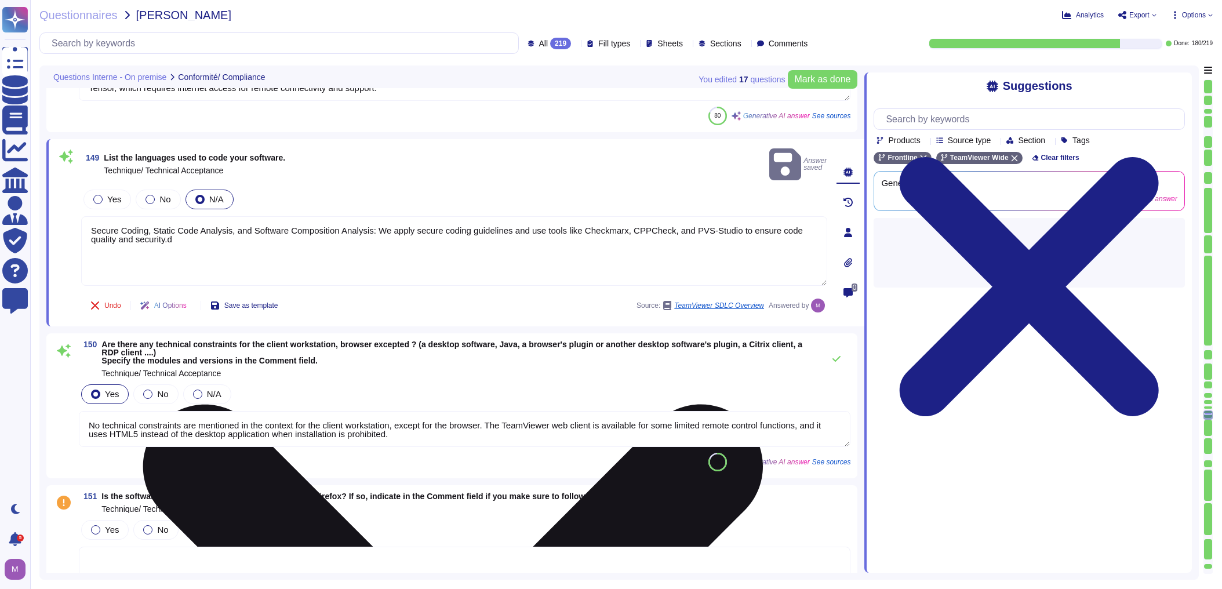
click at [143, 234] on textarea "Secure Coding, Static Code Analysis, and Software Composition Analysis: We appl…" at bounding box center [454, 251] width 746 height 70
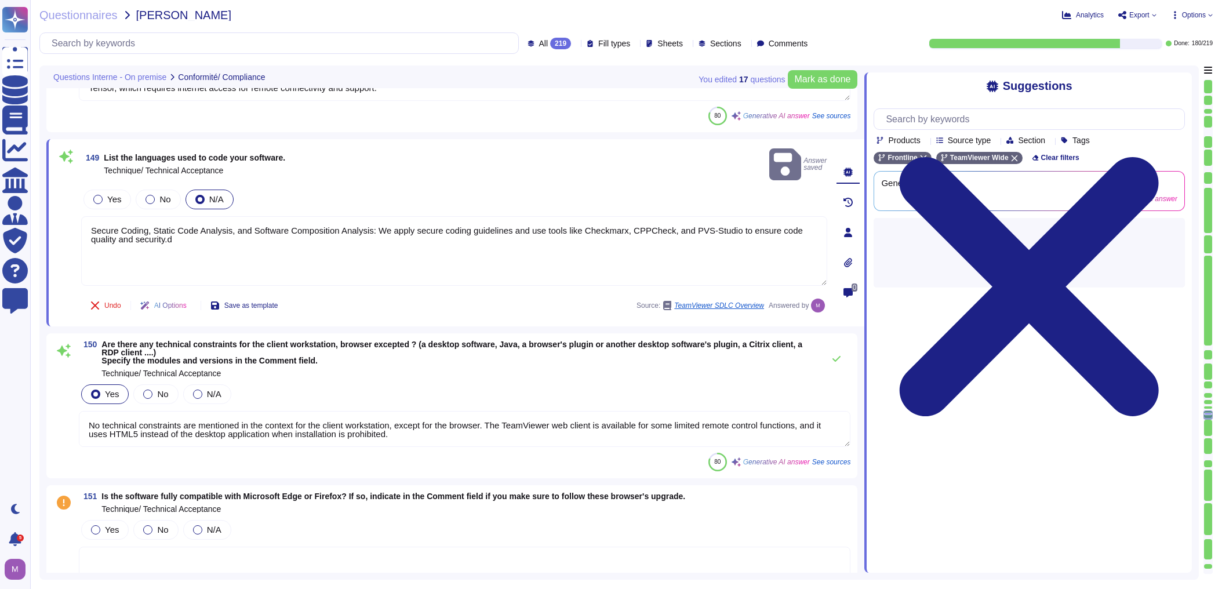
drag, startPoint x: 152, startPoint y: 228, endPoint x: -52, endPoint y: 186, distance: 207.8
click at [0, 186] on html "Questionnaires Knowledge Base Documents Analytics CAIQ / SIG Admin Trust Center…" at bounding box center [611, 294] width 1222 height 589
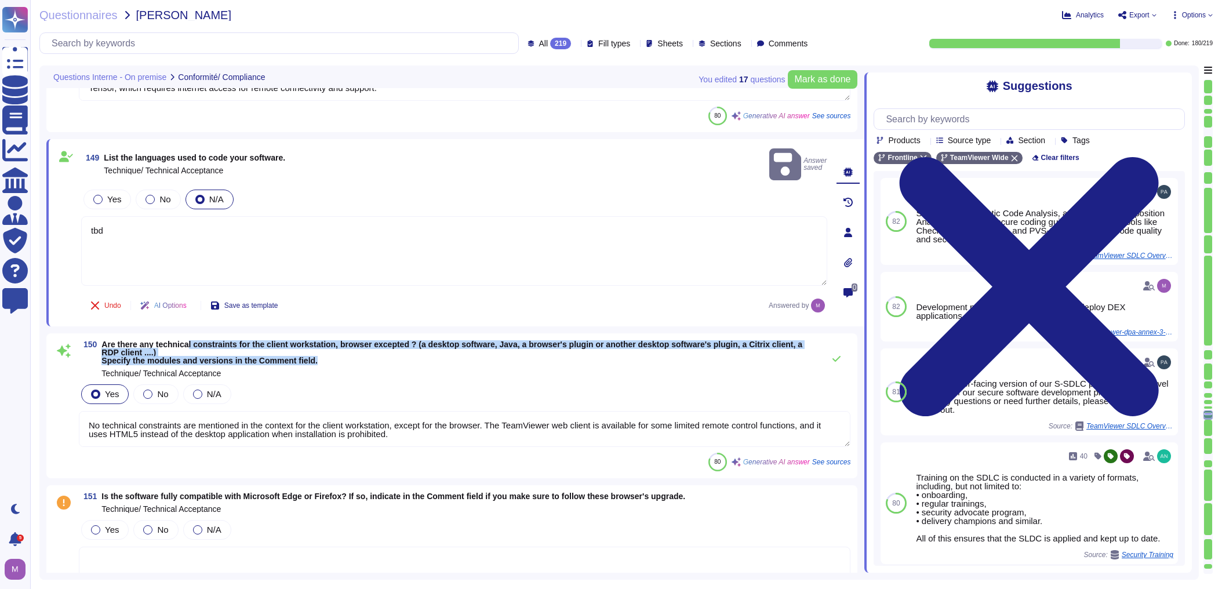
drag, startPoint x: 187, startPoint y: 327, endPoint x: 450, endPoint y: 343, distance: 263.6
click at [450, 343] on span "Are there any technical constraints for the client workstation, browser excepte…" at bounding box center [459, 352] width 716 height 24
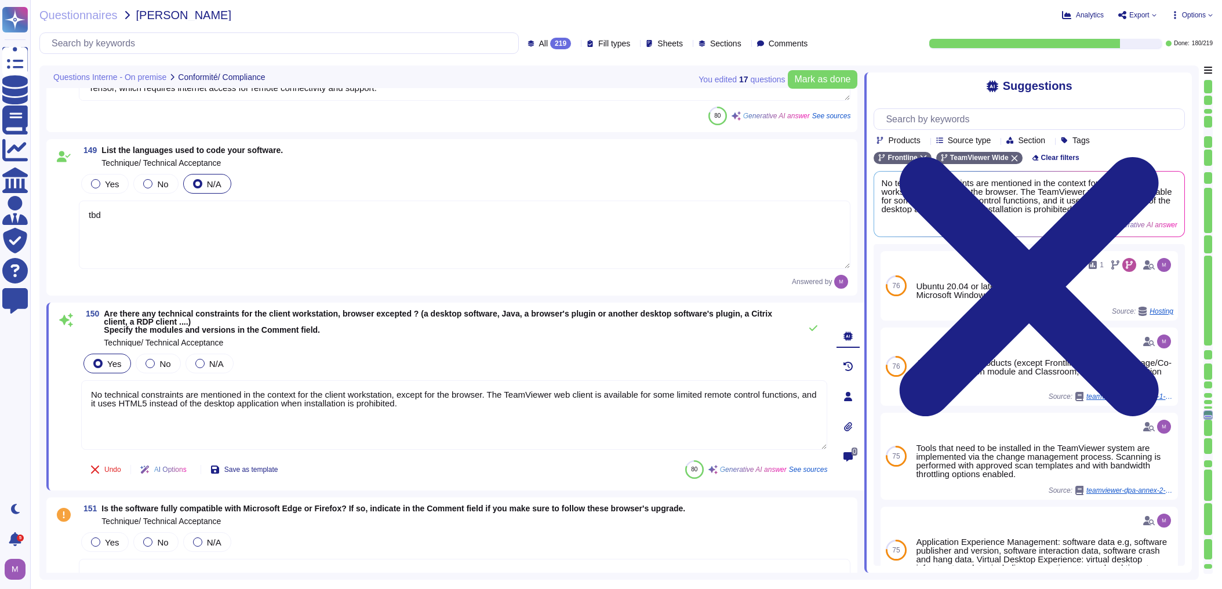
drag, startPoint x: 447, startPoint y: 402, endPoint x: -46, endPoint y: 361, distance: 495.0
click at [0, 361] on html "Questionnaires Knowledge Base Documents Analytics CAIQ / SIG Admin Trust Center…" at bounding box center [611, 294] width 1222 height 589
click at [166, 359] on span "No" at bounding box center [164, 364] width 11 height 10
click at [489, 410] on textarea "No technical constraints are mentioned in the context for the client workstatio…" at bounding box center [454, 415] width 746 height 70
click at [462, 407] on textarea "No technical constraints are mentioned in the context for the client workstatio…" at bounding box center [454, 415] width 746 height 70
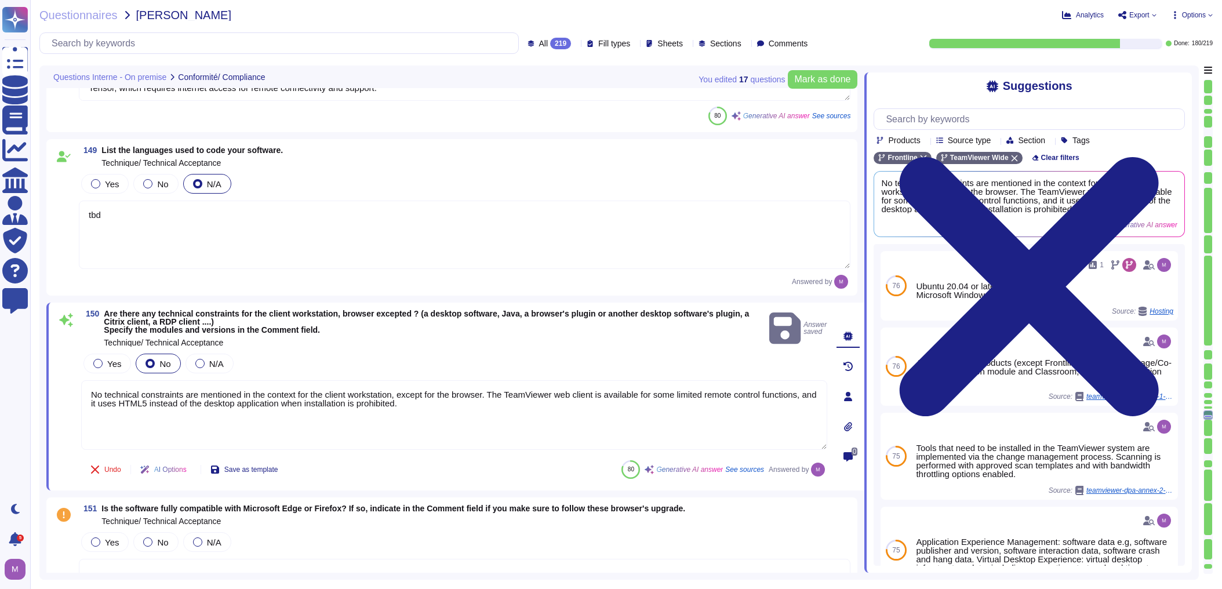
drag, startPoint x: 373, startPoint y: 399, endPoint x: -36, endPoint y: 375, distance: 409.9
click at [0, 375] on html "Questionnaires Knowledge Base Documents Analytics CAIQ / SIG Admin Trust Center…" at bounding box center [611, 294] width 1222 height 589
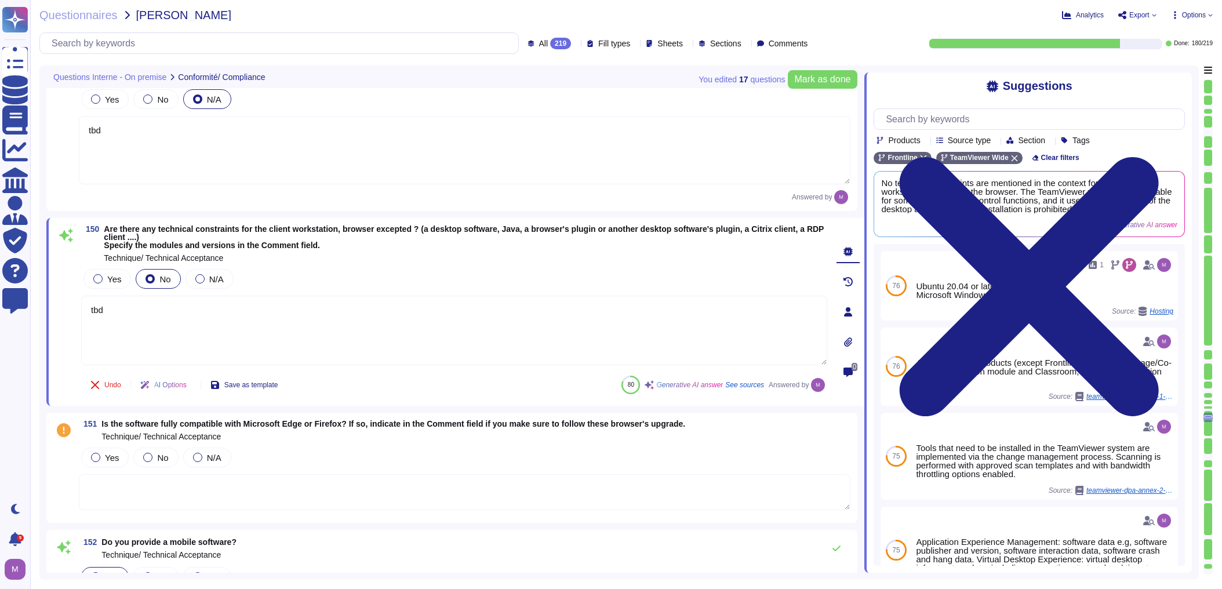
scroll to position [20375, 0]
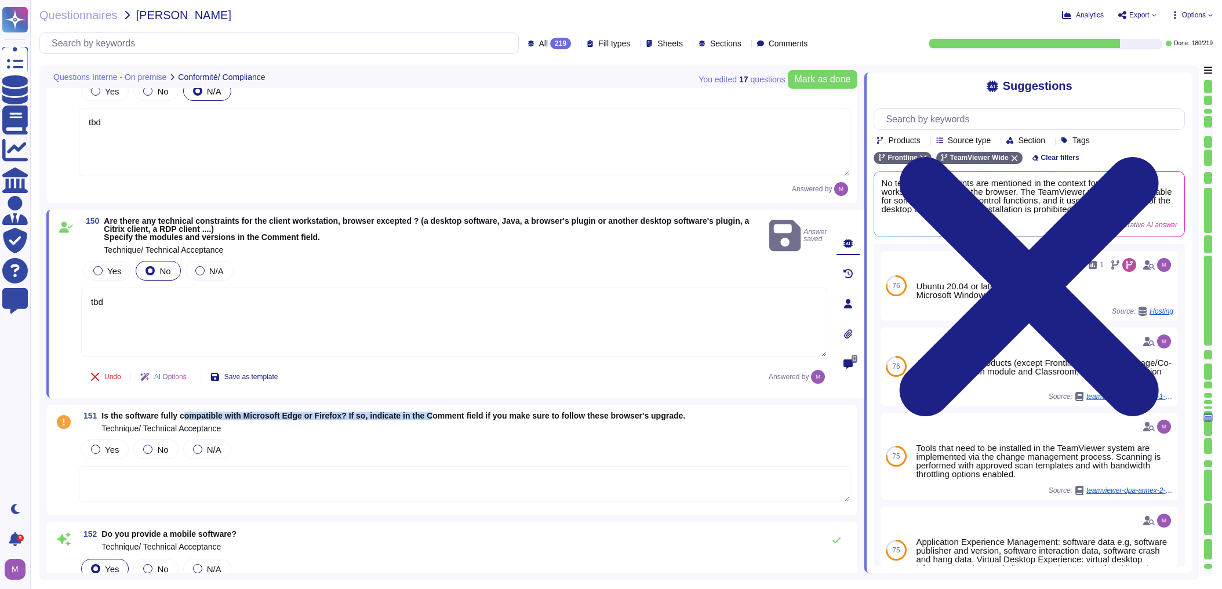
drag, startPoint x: 225, startPoint y: 415, endPoint x: 432, endPoint y: 417, distance: 206.9
click at [432, 417] on span "Is the software fully compatible with Microsoft Edge or Firefox? If so, indicat…" at bounding box center [393, 415] width 584 height 9
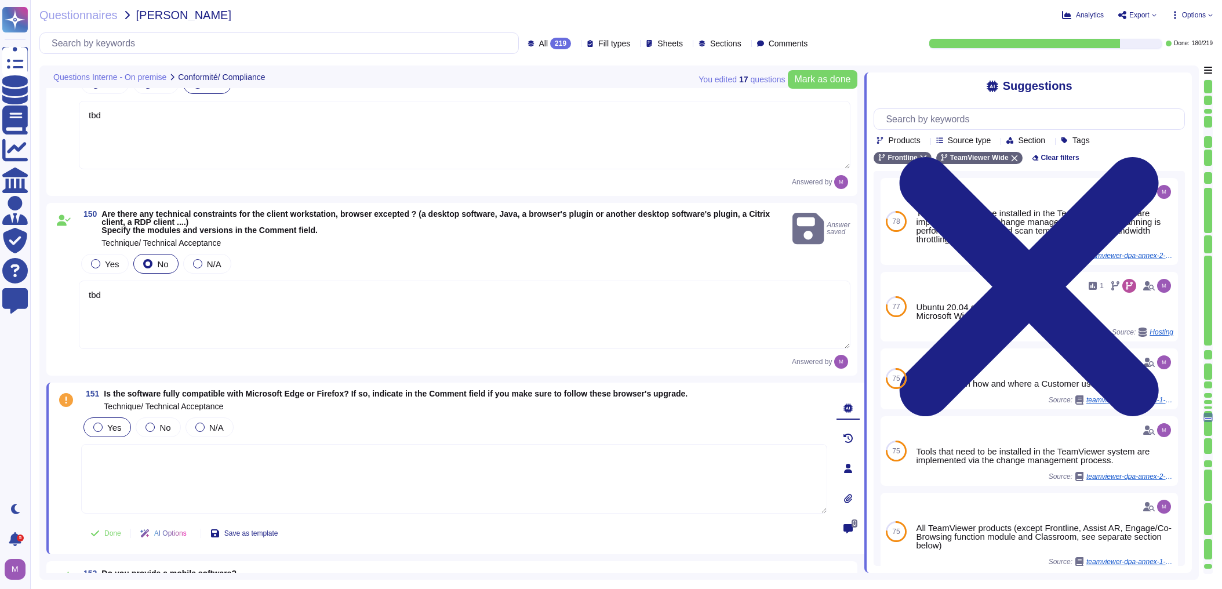
click at [98, 427] on div at bounding box center [97, 427] width 9 height 9
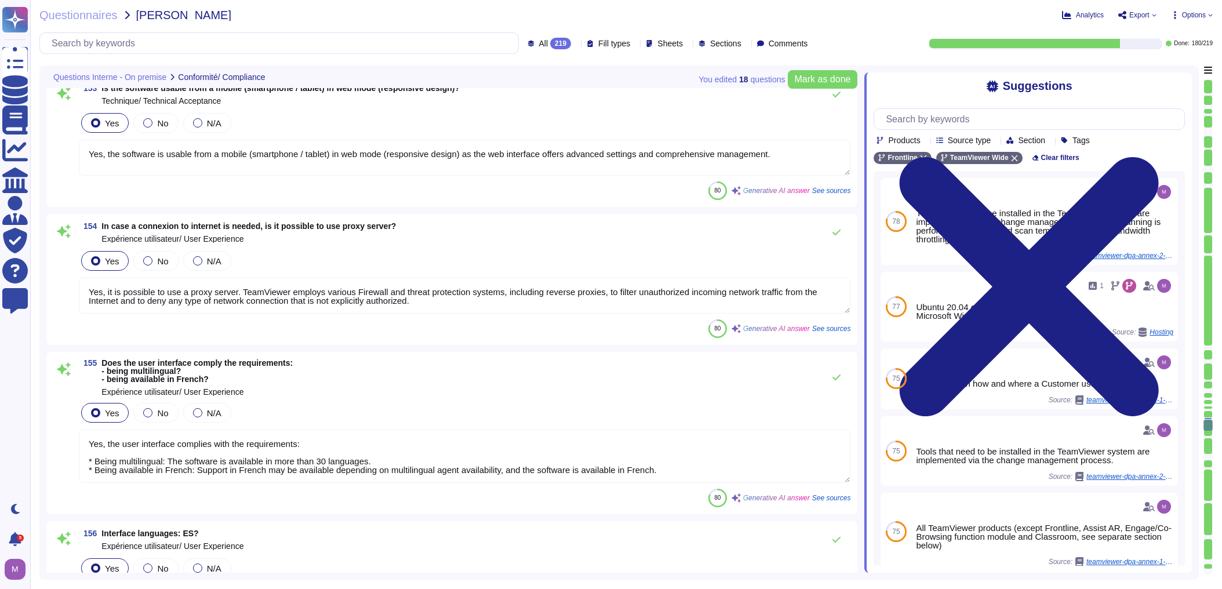
scroll to position [20978, 0]
drag, startPoint x: 660, startPoint y: 459, endPoint x: 92, endPoint y: 454, distance: 568.0
click at [92, 454] on textarea "Yes, the user interface complies with the requirements: * Being multilingual: T…" at bounding box center [464, 455] width 771 height 53
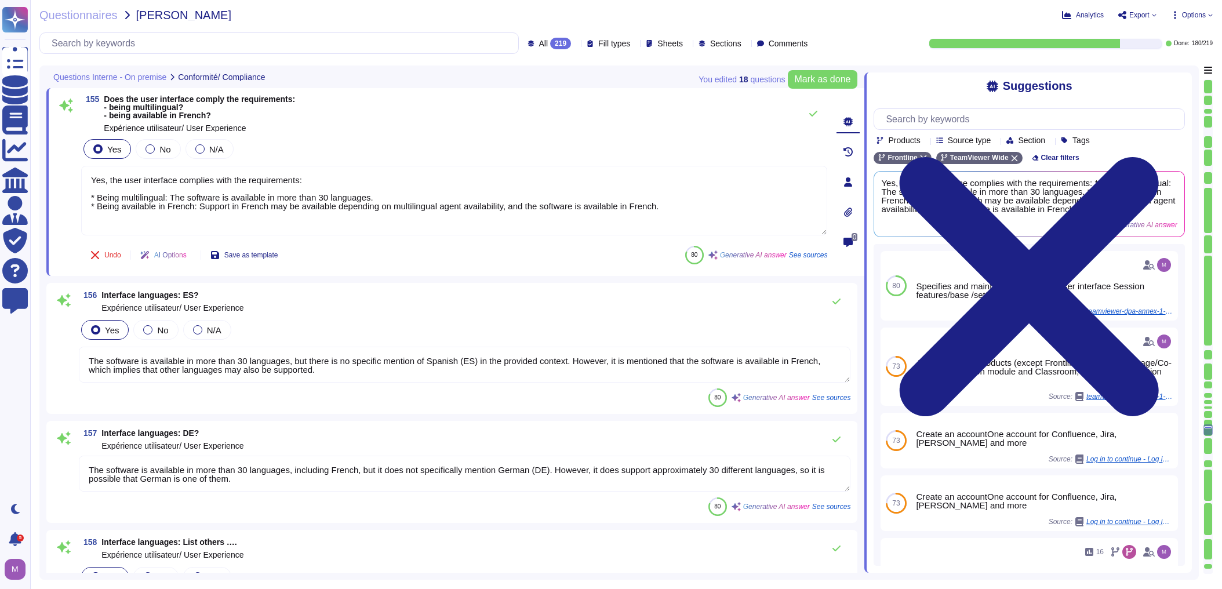
scroll to position [21163, 0]
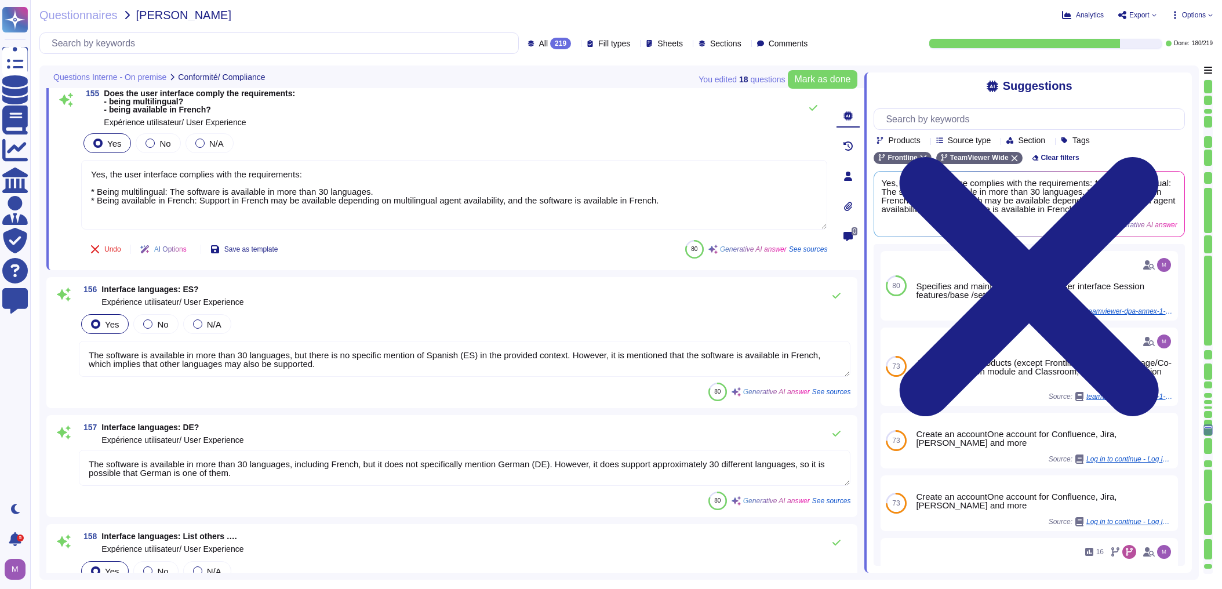
drag, startPoint x: 325, startPoint y: 360, endPoint x: 81, endPoint y: 353, distance: 244.1
click at [81, 353] on textarea "The software is available in more than 30 languages, but there is no specific m…" at bounding box center [464, 359] width 771 height 36
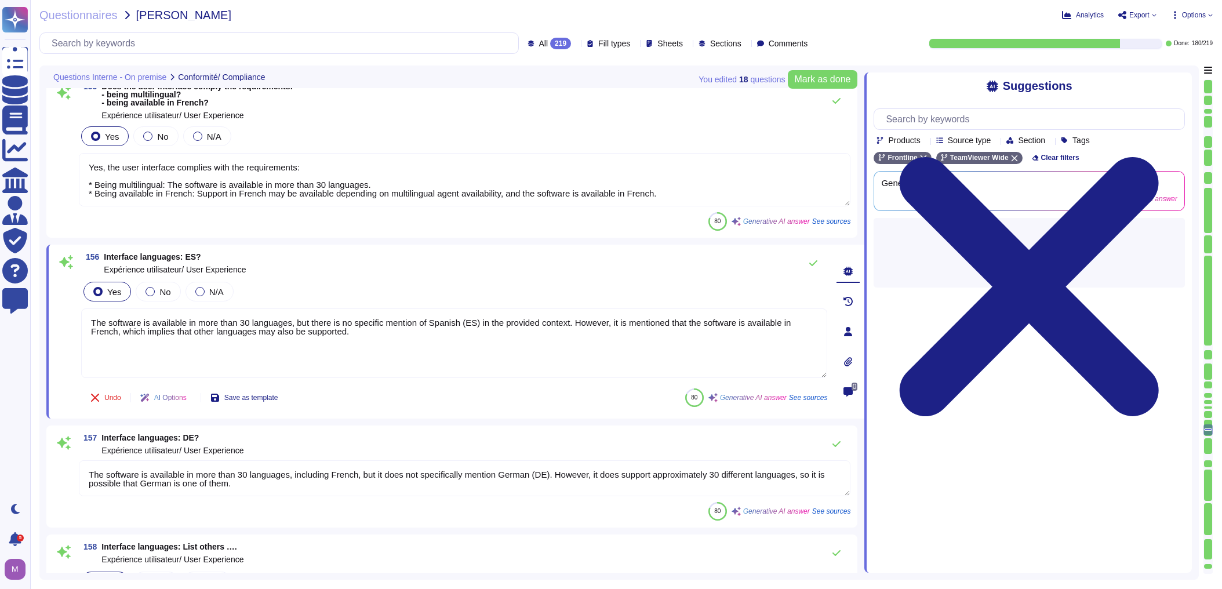
paste textarea "Being available in French: Support in French may be available depending on mult…"
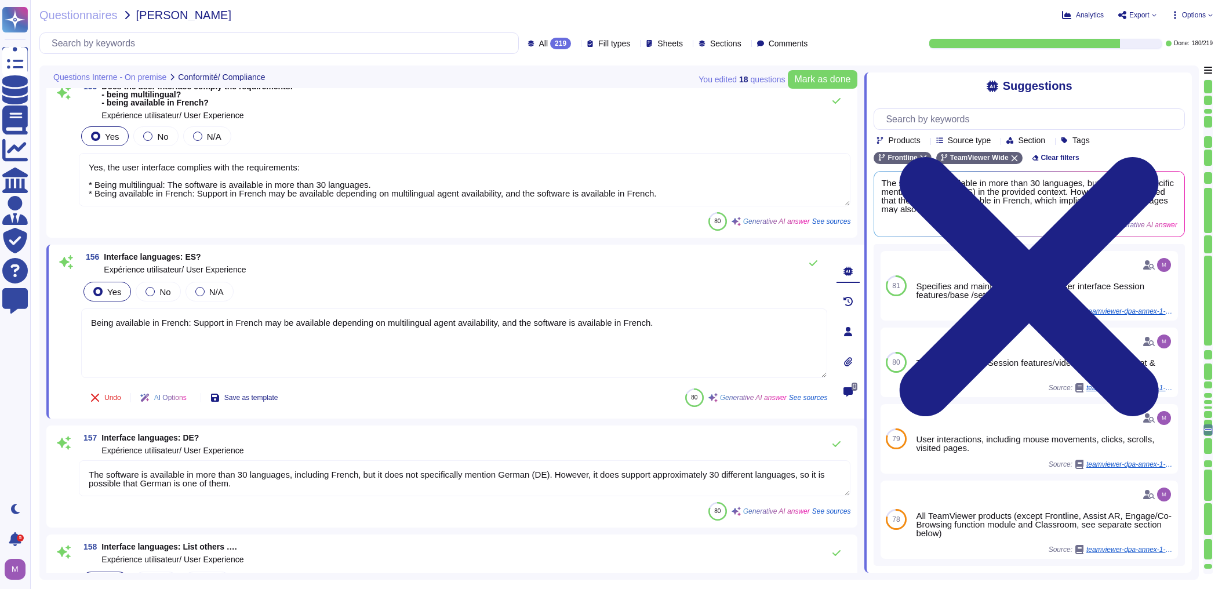
drag, startPoint x: 689, startPoint y: 330, endPoint x: -41, endPoint y: 307, distance: 730.1
click at [0, 307] on html "Questionnaires Knowledge Base Documents Analytics CAIQ / SIG Admin Trust Center…" at bounding box center [611, 294] width 1222 height 589
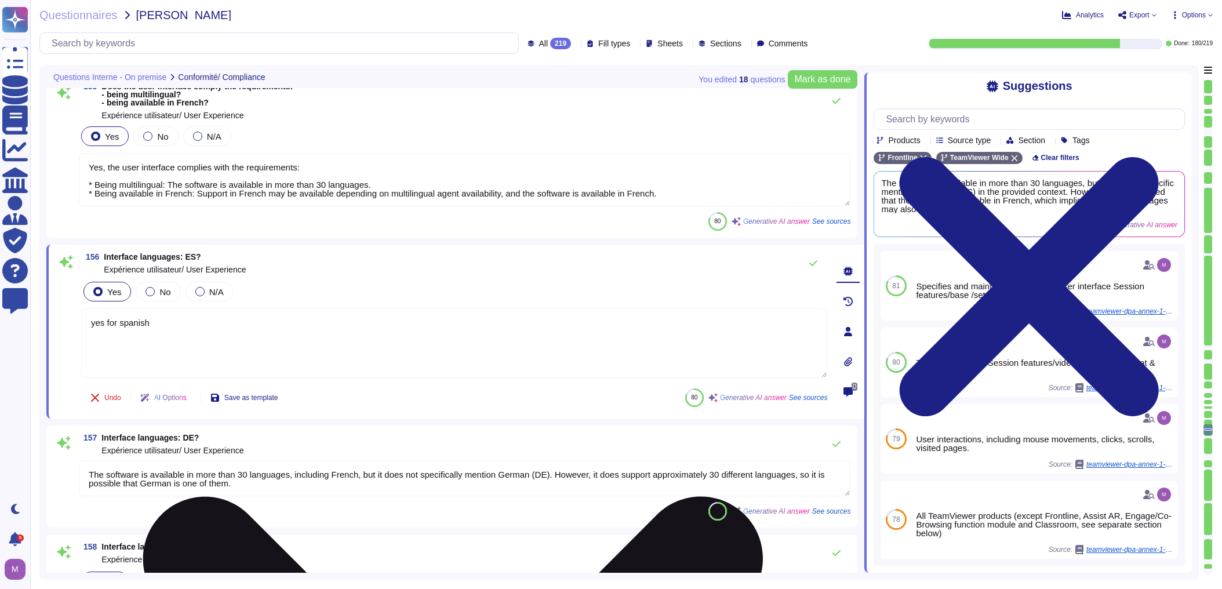
click at [137, 322] on textarea "yes for spanish" at bounding box center [454, 343] width 746 height 70
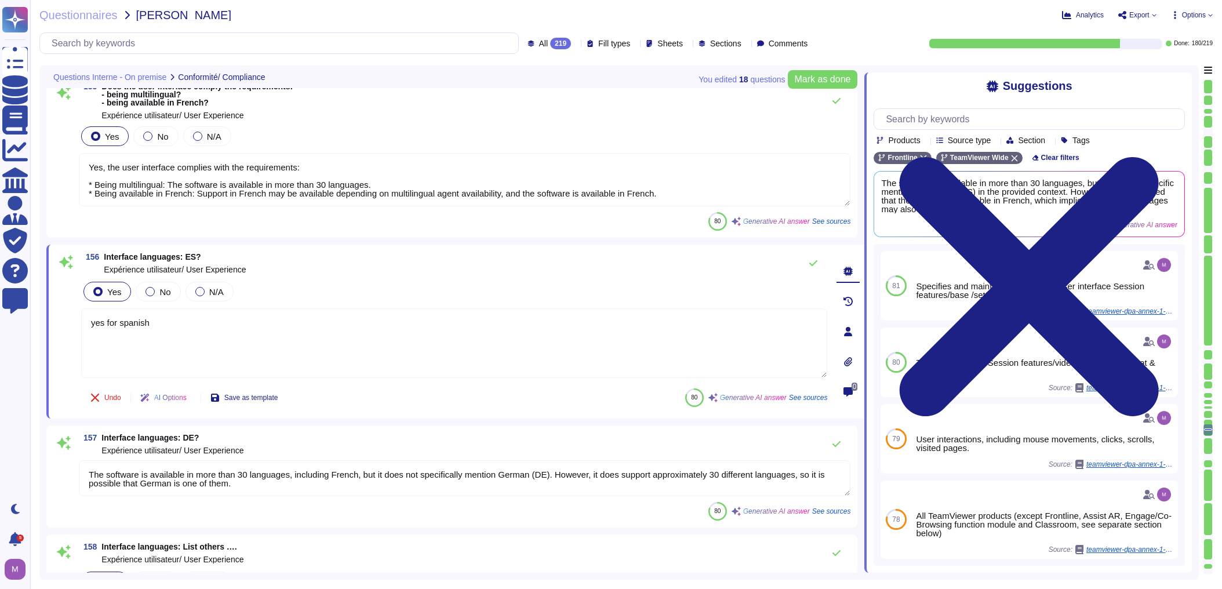
click at [0, 0] on lt-span "S panish" at bounding box center [0, 0] width 0 height 0
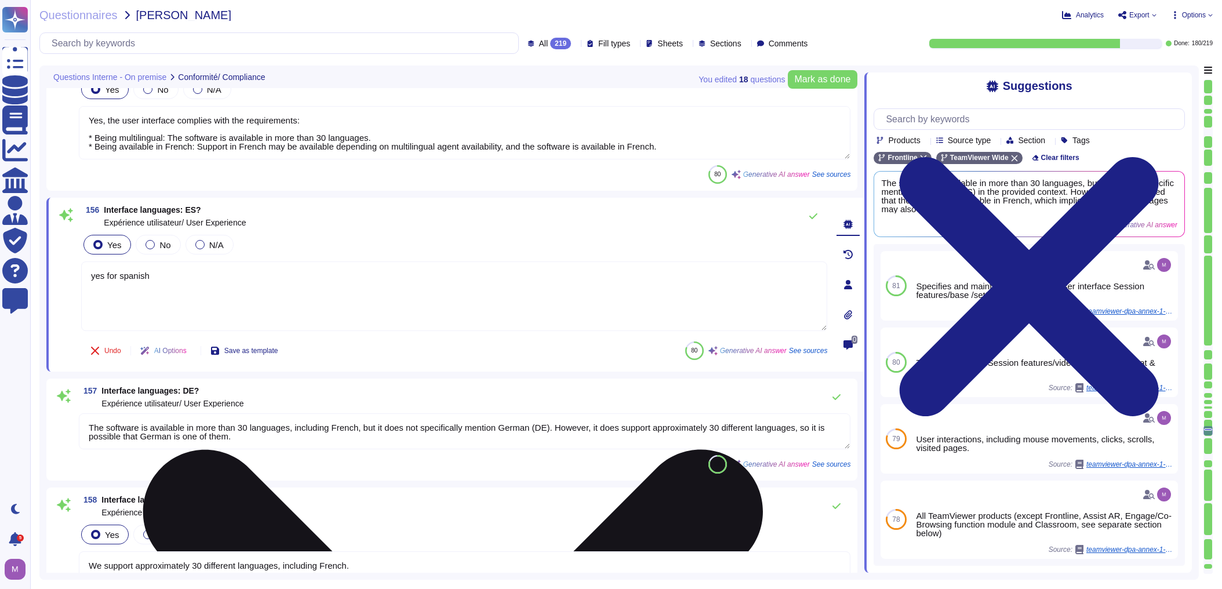
scroll to position [21256, 0]
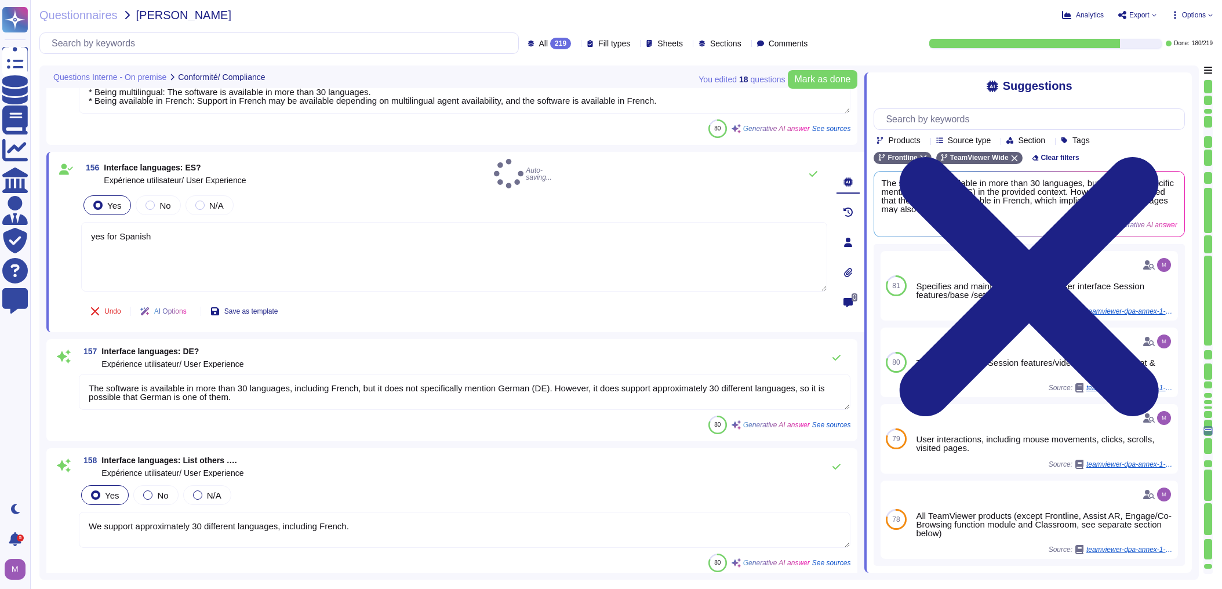
drag, startPoint x: 240, startPoint y: 389, endPoint x: 84, endPoint y: 379, distance: 156.3
click at [84, 379] on textarea "The software is available in more than 30 languages, including French, but it d…" at bounding box center [464, 392] width 771 height 36
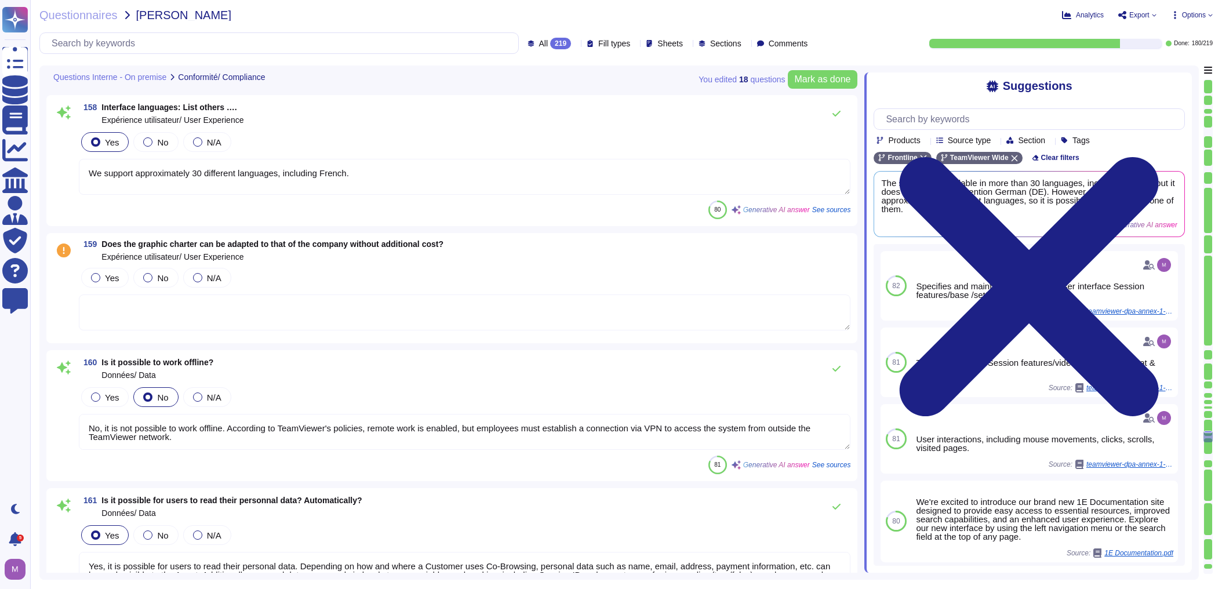
scroll to position [21627, 0]
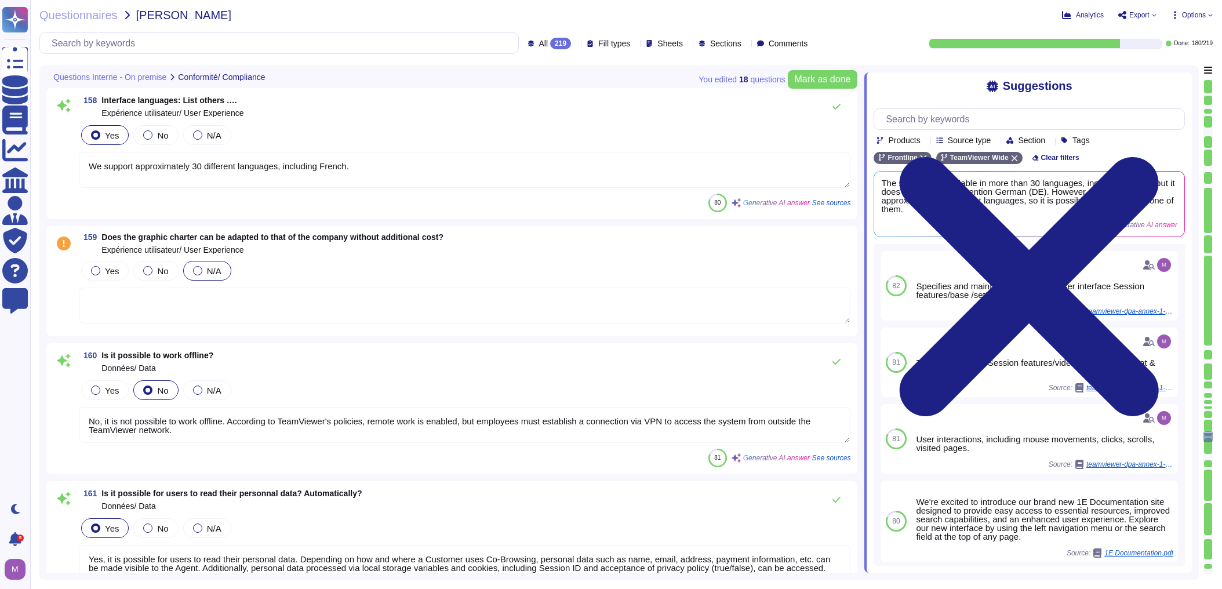
click at [219, 271] on span "N/A" at bounding box center [214, 271] width 14 height 10
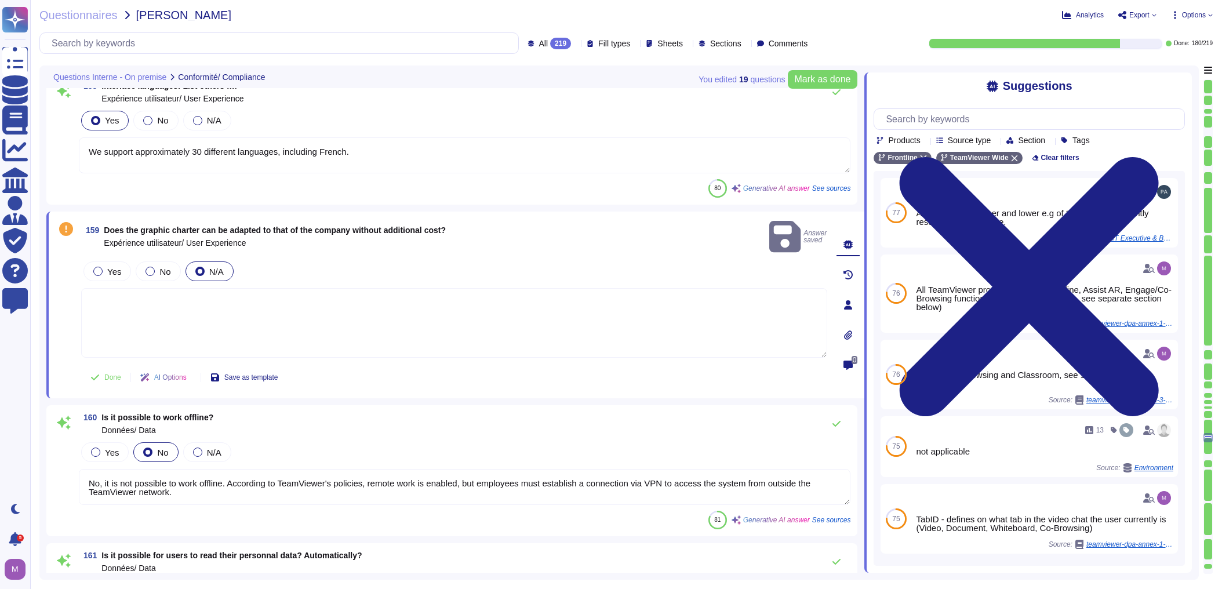
click at [188, 288] on textarea at bounding box center [454, 323] width 746 height 70
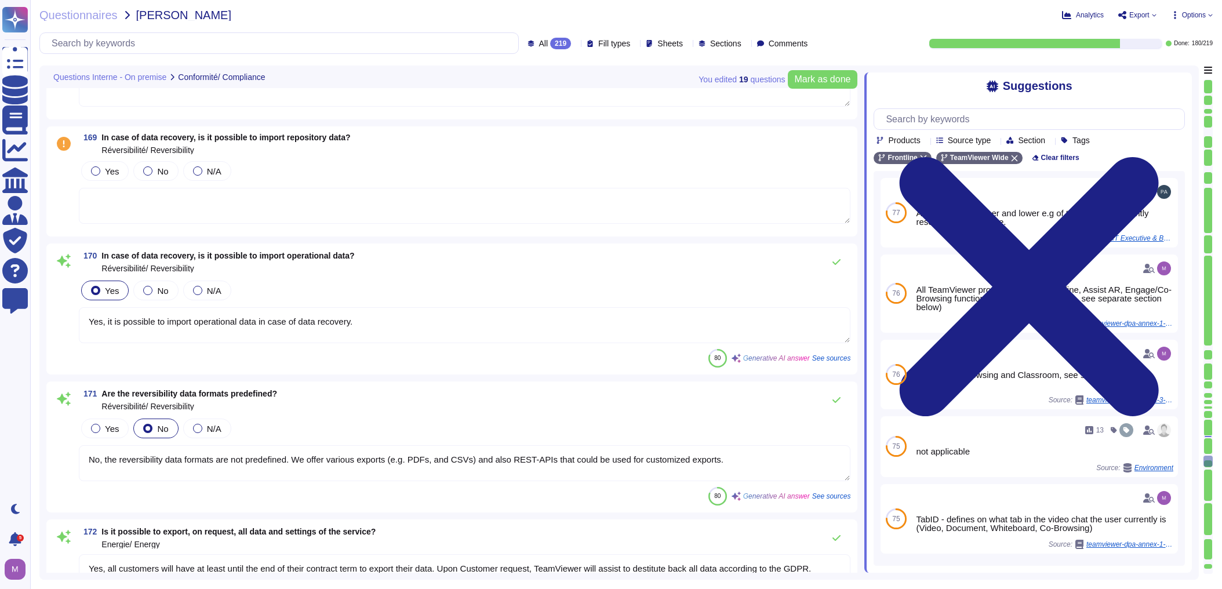
scroll to position [23064, 0]
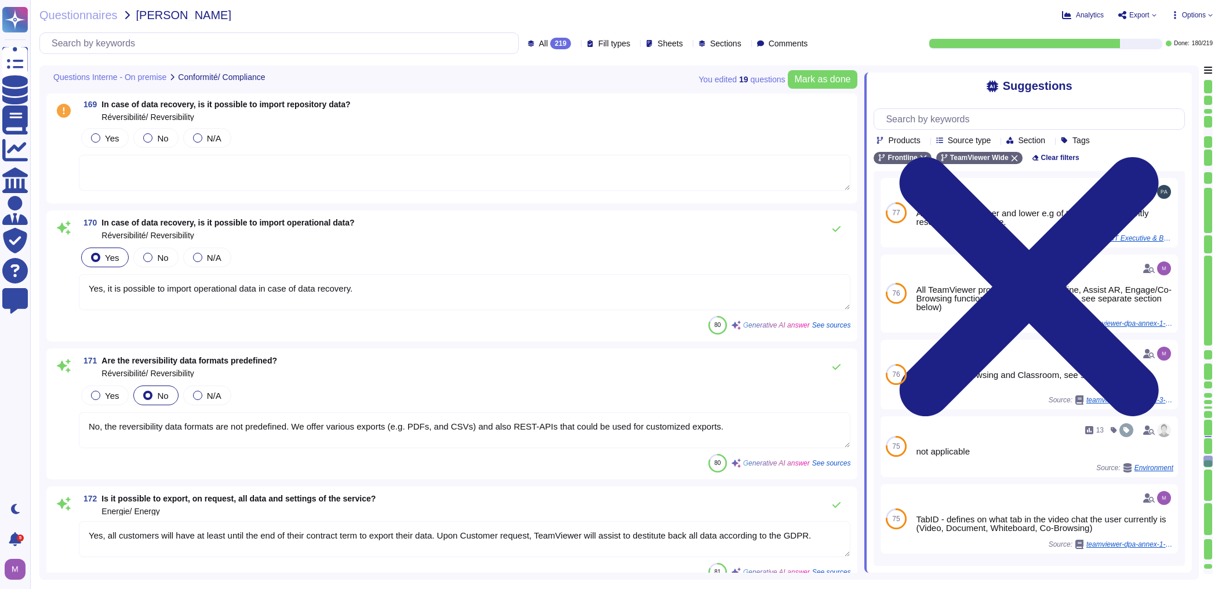
drag, startPoint x: 371, startPoint y: 427, endPoint x: 733, endPoint y: 423, distance: 361.7
click at [733, 423] on textarea "No, the reversibility data formats are not predefined. We offer various exports…" at bounding box center [464, 430] width 771 height 36
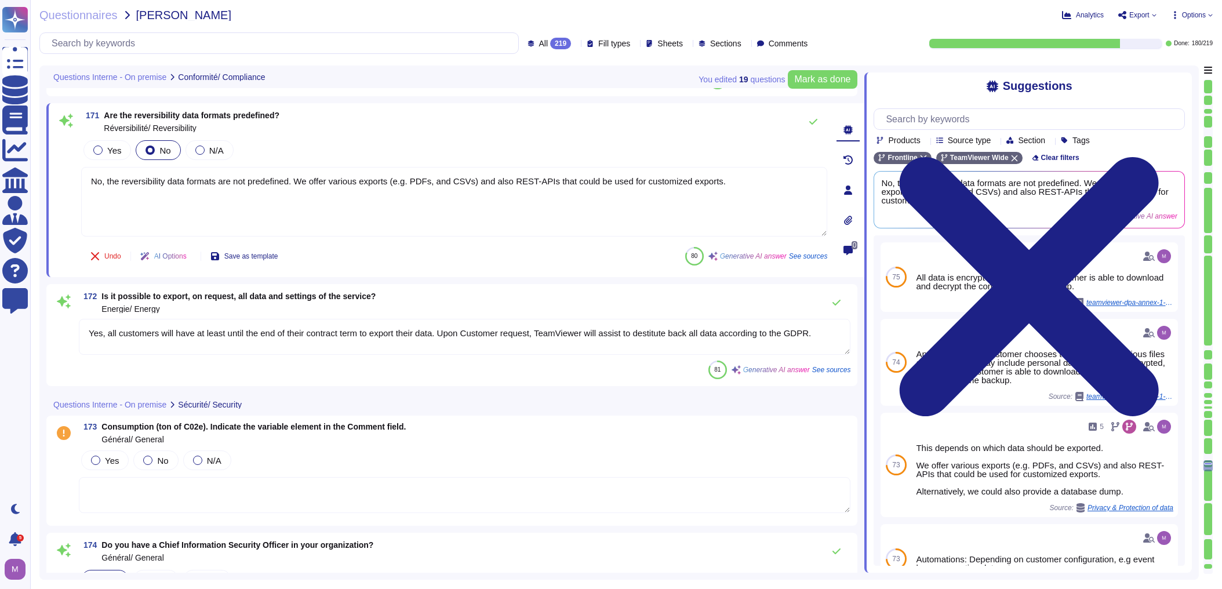
scroll to position [23296, 0]
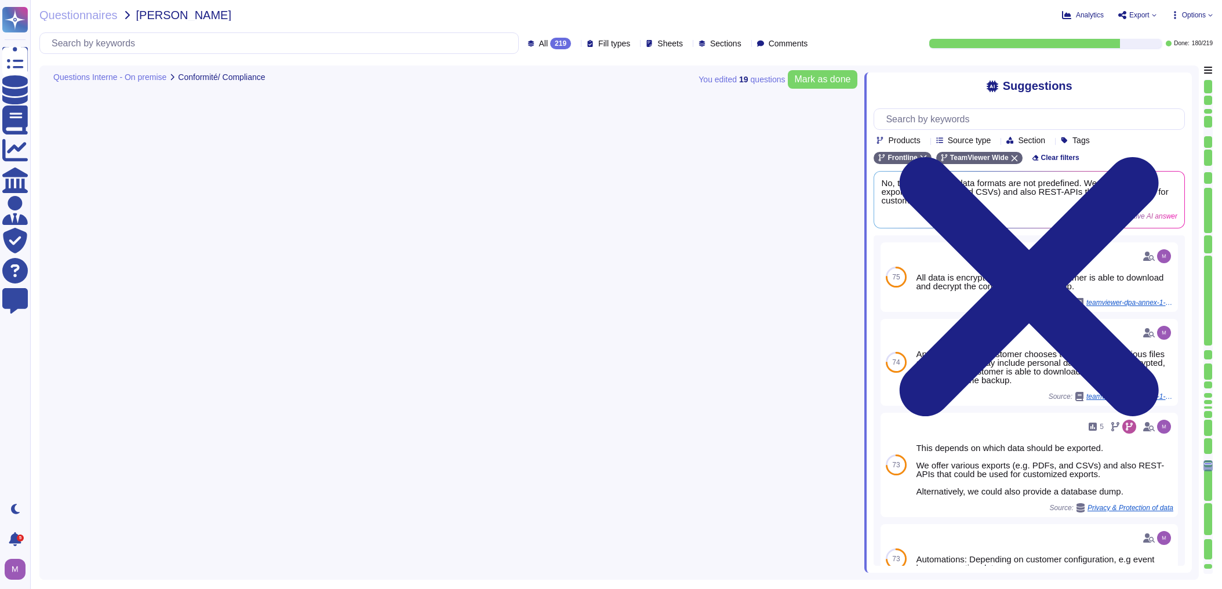
type textarea "Yes, it is possible to import operational data in case of data recovery."
type textarea "No, the reversibility data formats are not predefined. We offer various exports…"
type textarea "Yes, all customers will have at least until the end of their contract term to e…"
type textarea "Yes, TeamViewer has a Chief Information Security Officer (CISO) who is overall …"
type textarea "TeamViewer ensures secure authentication through the use of Two-Factor Authenti…"
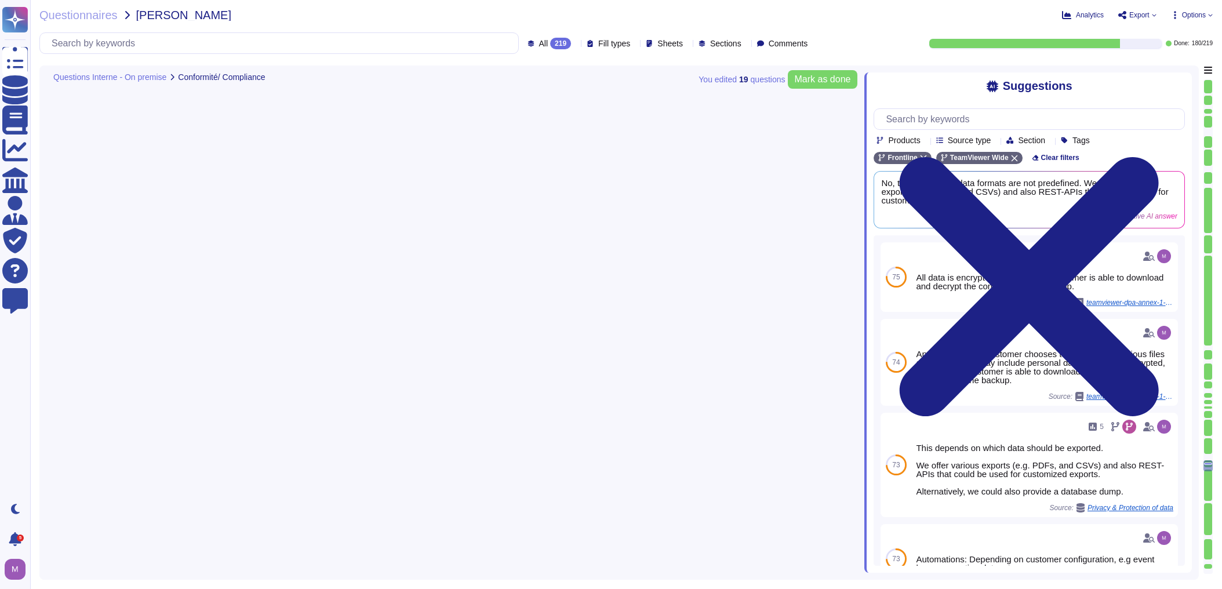
type textarea "Yes, all stored data is encrypted."
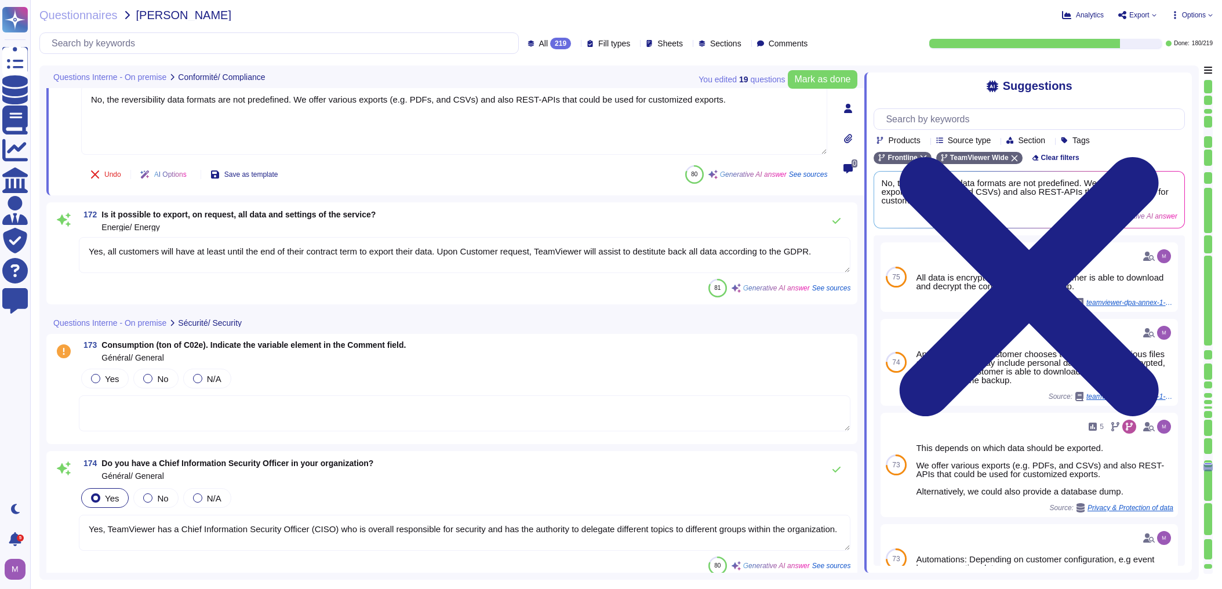
scroll to position [23389, 0]
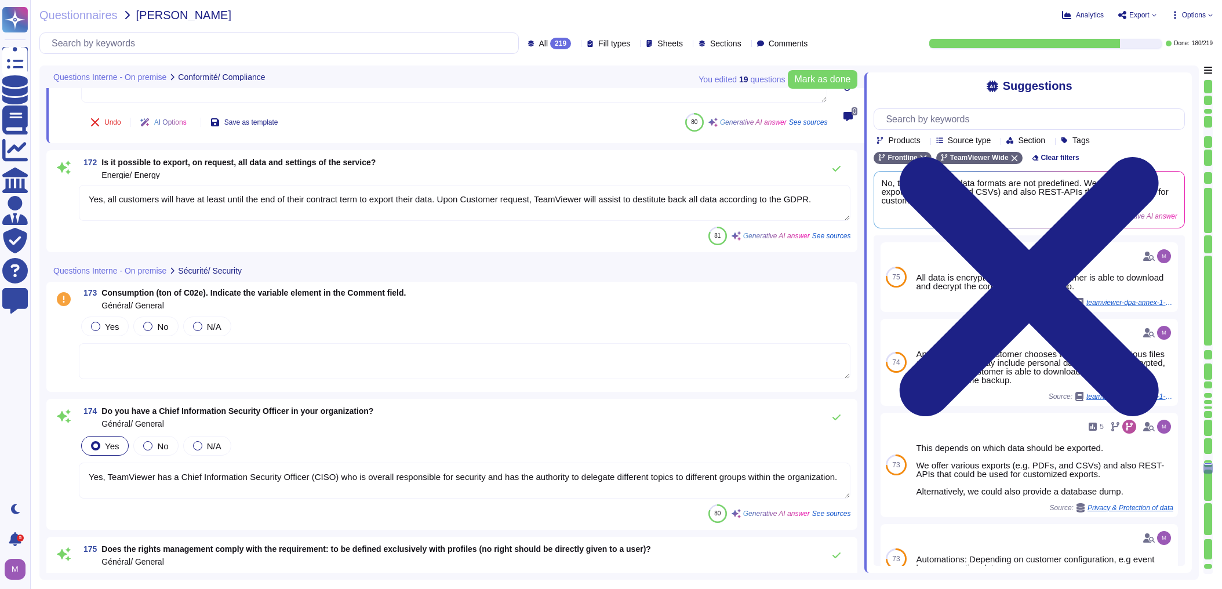
type textarea "Based on the provided context, TeamViewer uses the following algorithms and cip…"
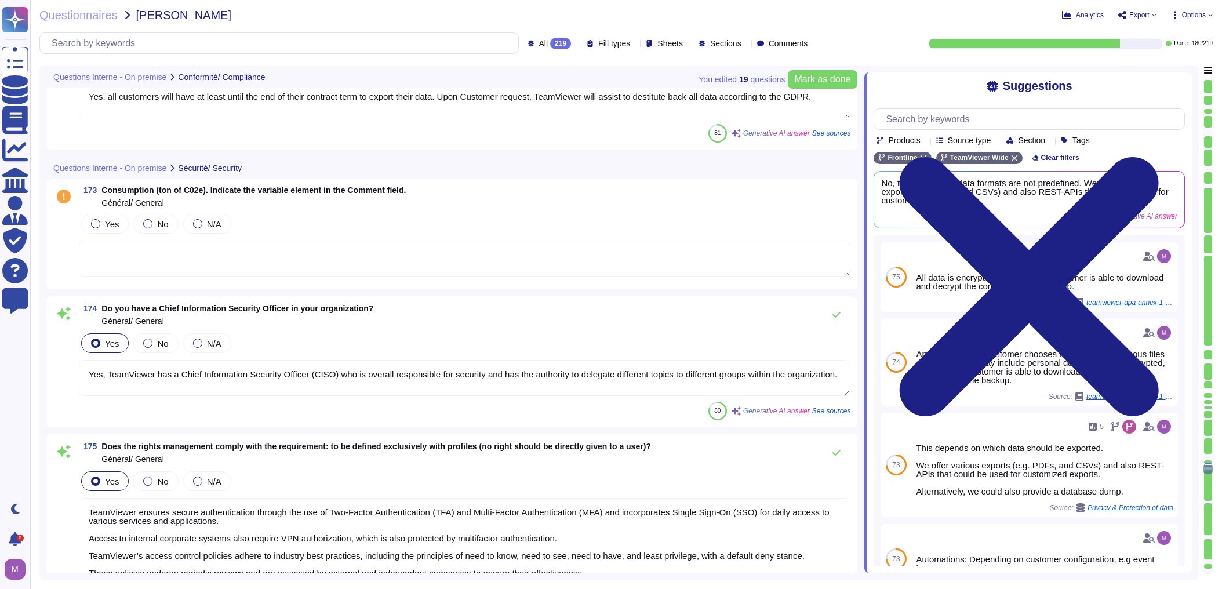
scroll to position [23574, 0]
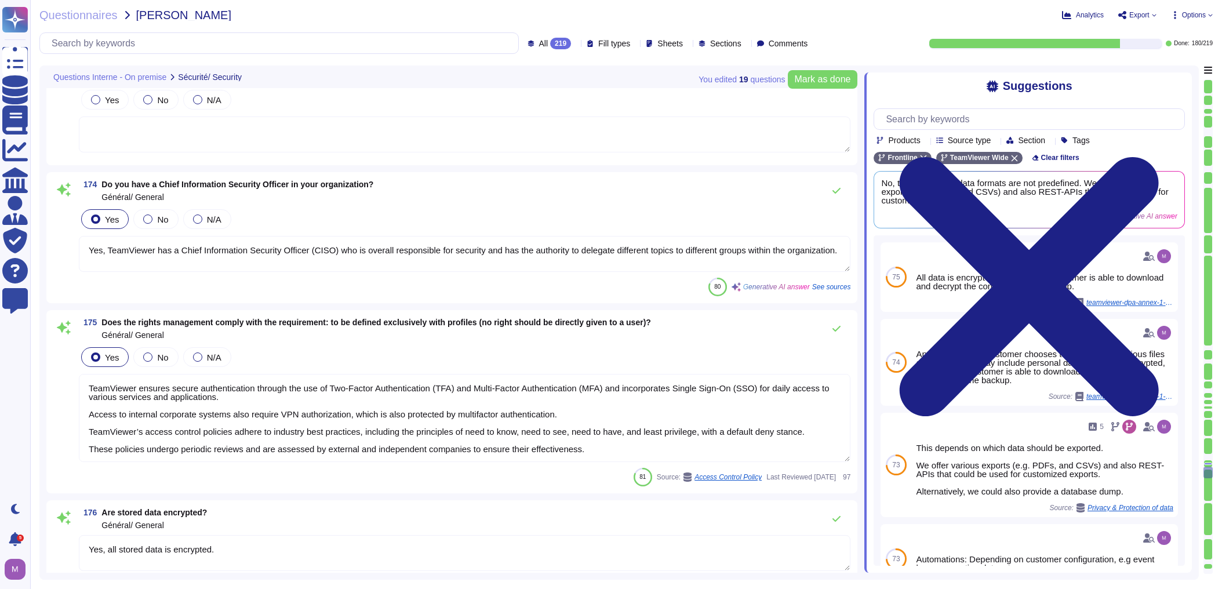
type textarea "Yes, the software complies with the requirement concerning data flow: to be enc…"
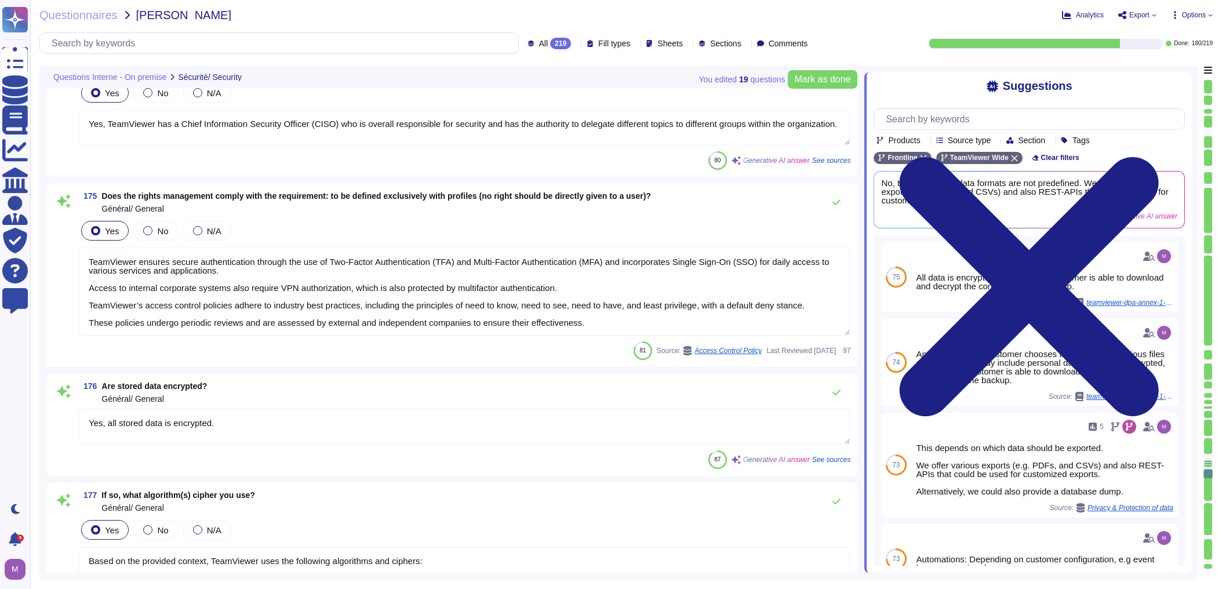
type textarea "The key size is 2048-bit for SSL Certificates and 256-bit for AES encryption."
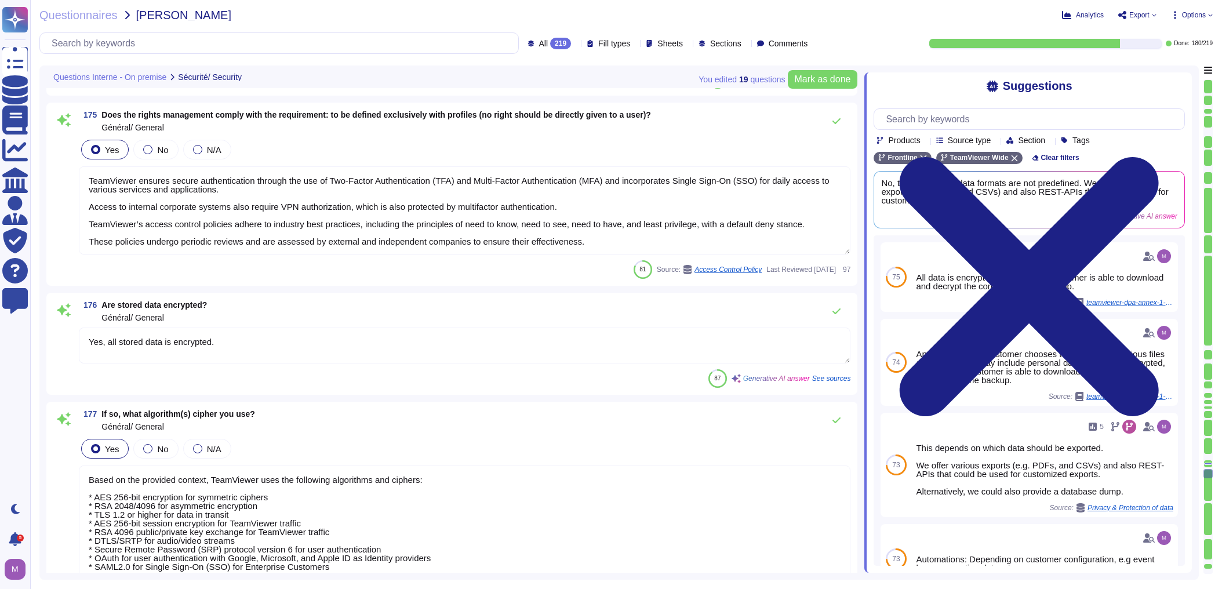
type textarea "Based on the provided context, TeamViewer uses the following algorithms and cip…"
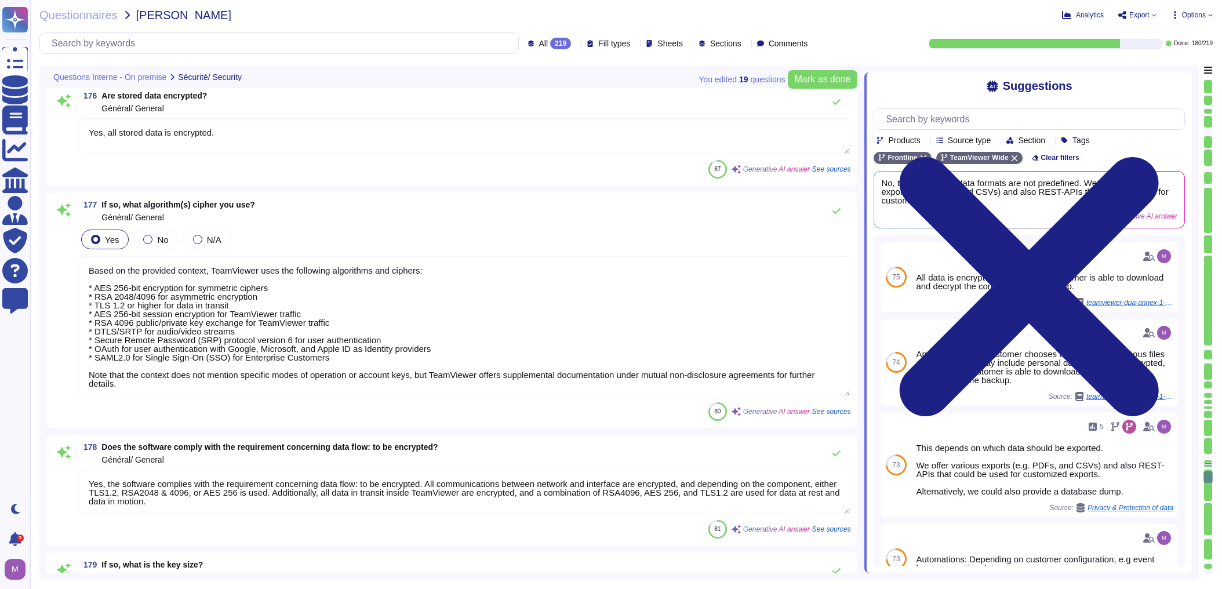
scroll to position [1, 0]
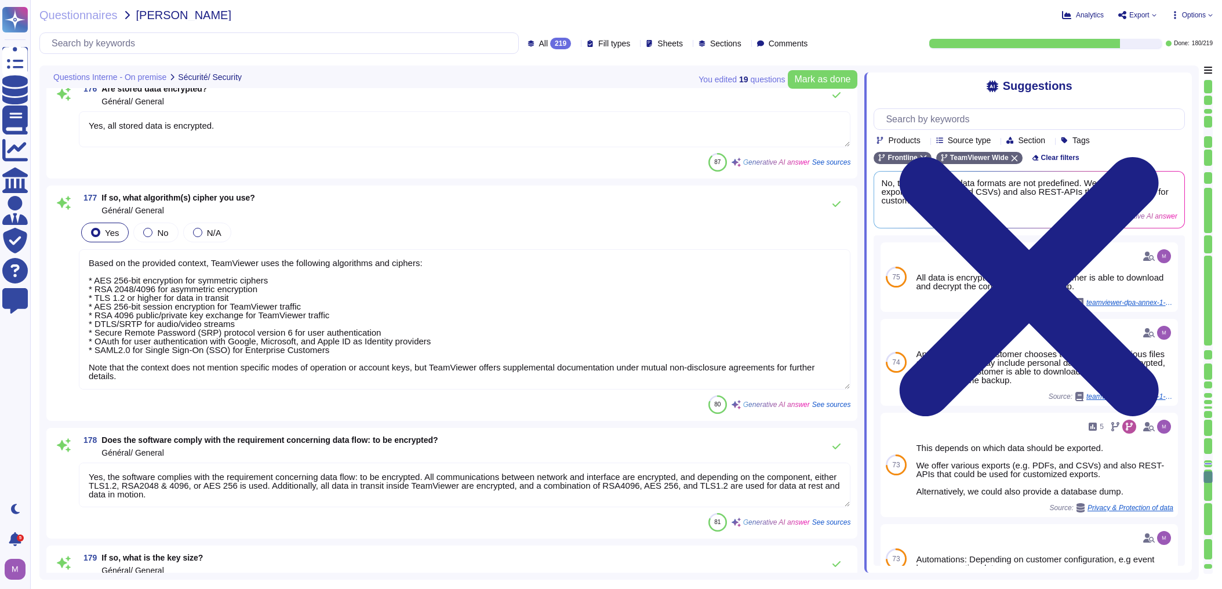
type textarea "According to the provided context, the key size is 2048-bit RSA."
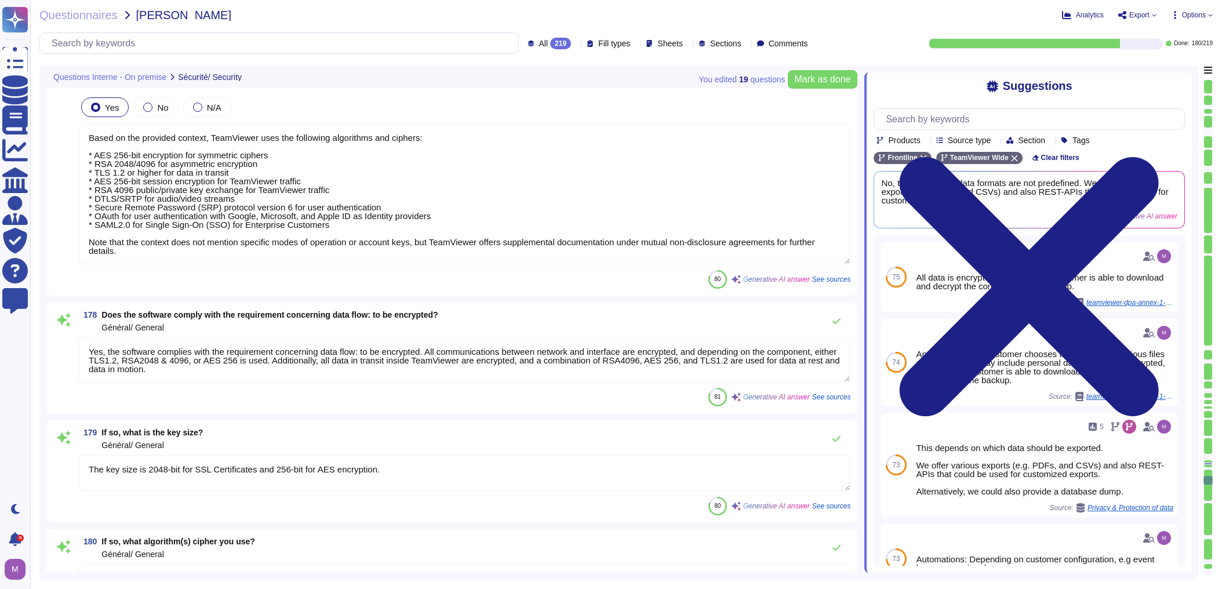
type textarea "Yes, data is transferred to us. The reason is for various features and services…"
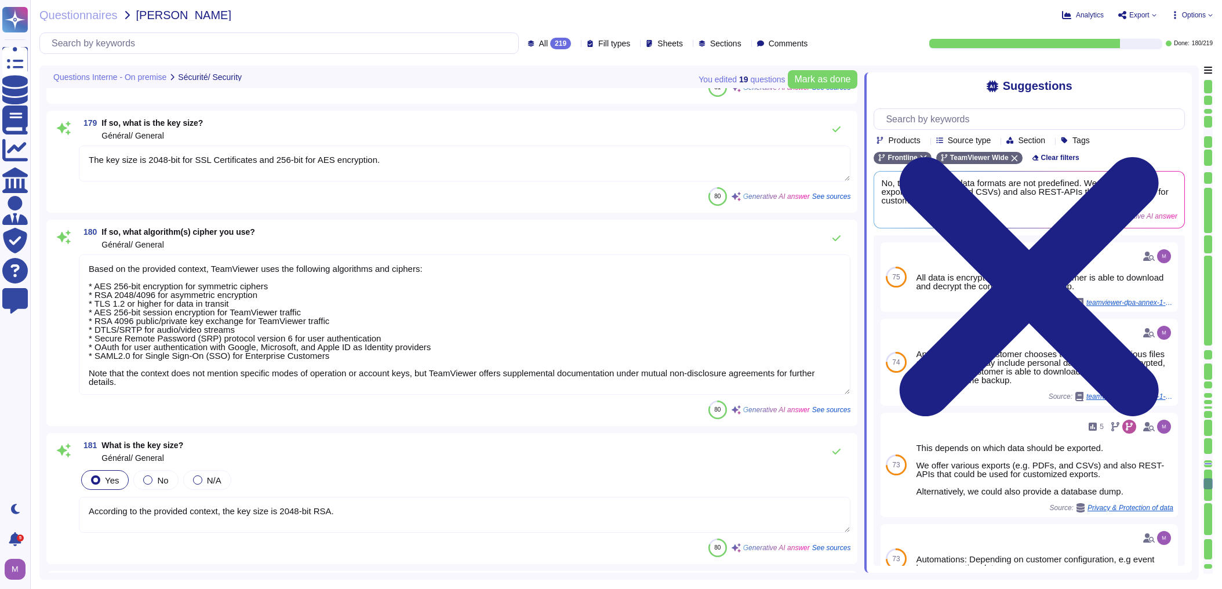
scroll to position [24455, 0]
type textarea "Yes, it is possible to use a proxy server if the software needs to communicate …"
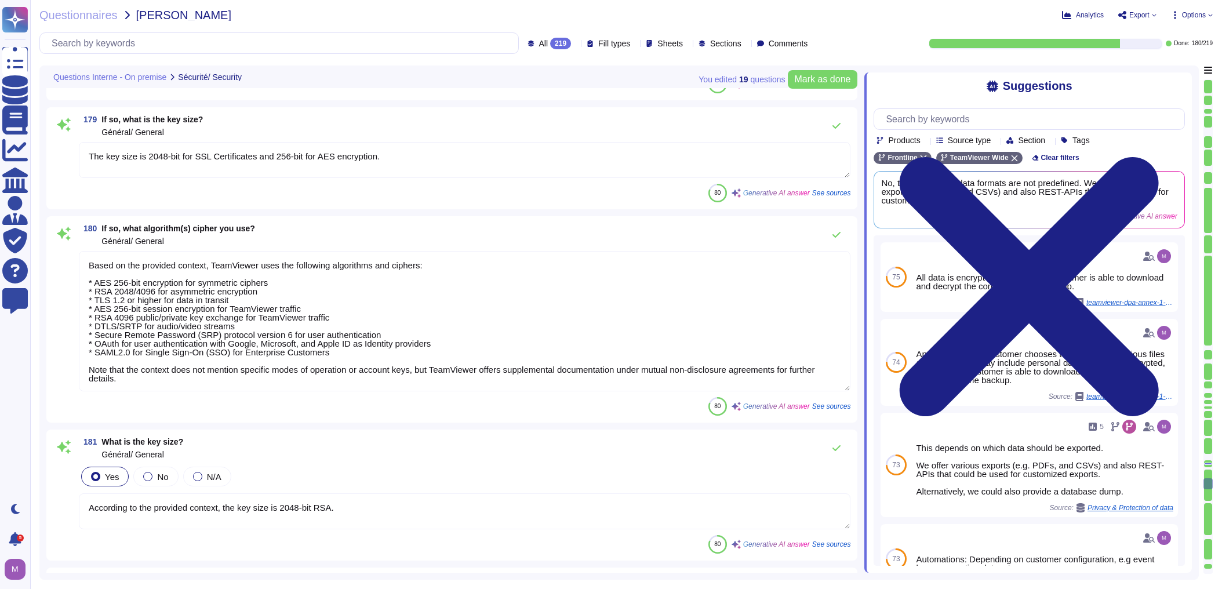
scroll to position [1, 0]
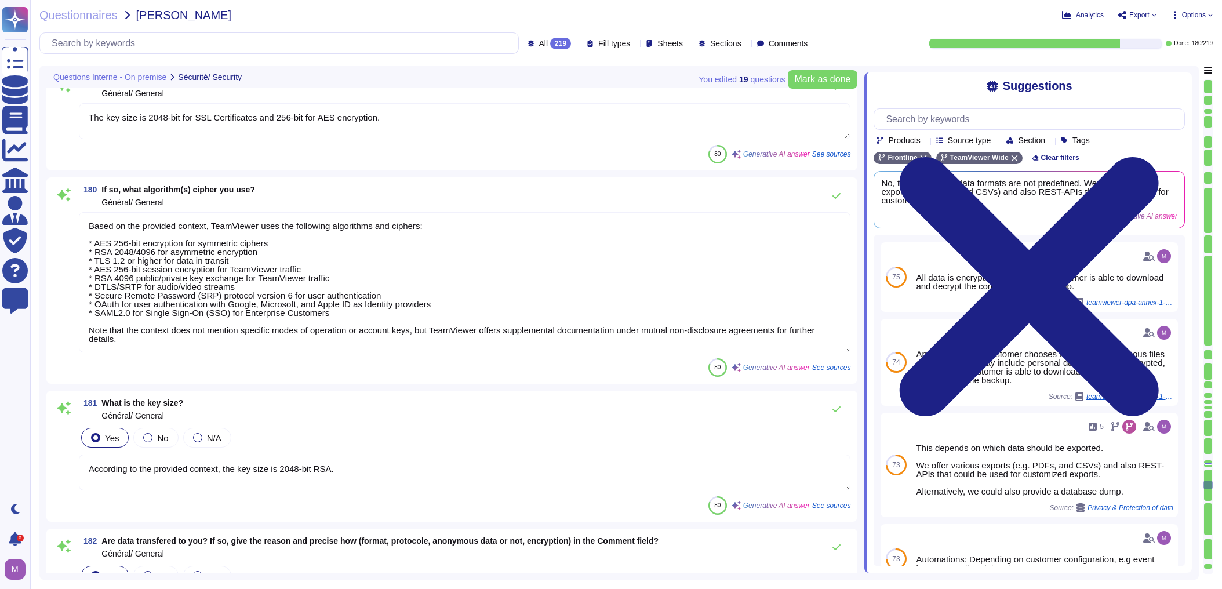
type textarea "We use SSL Certificates with 2048-bit Encryption for our SSL / TLS (HTTPS) conf…"
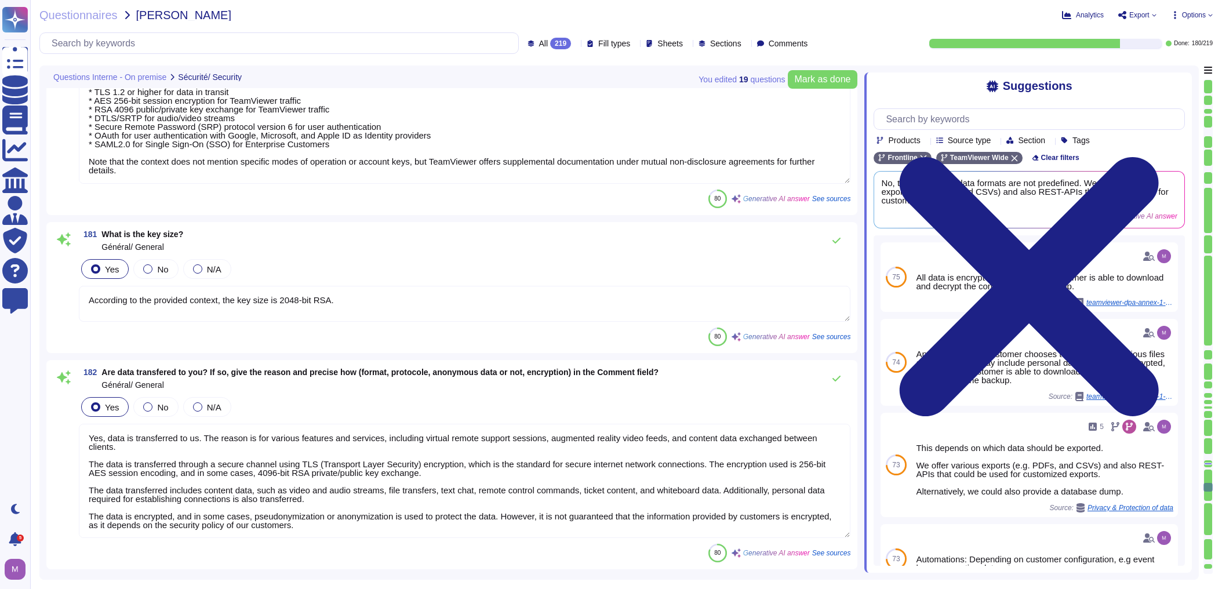
type textarea "Yes, the solution generates logs that are usable to investigate in case of a se…"
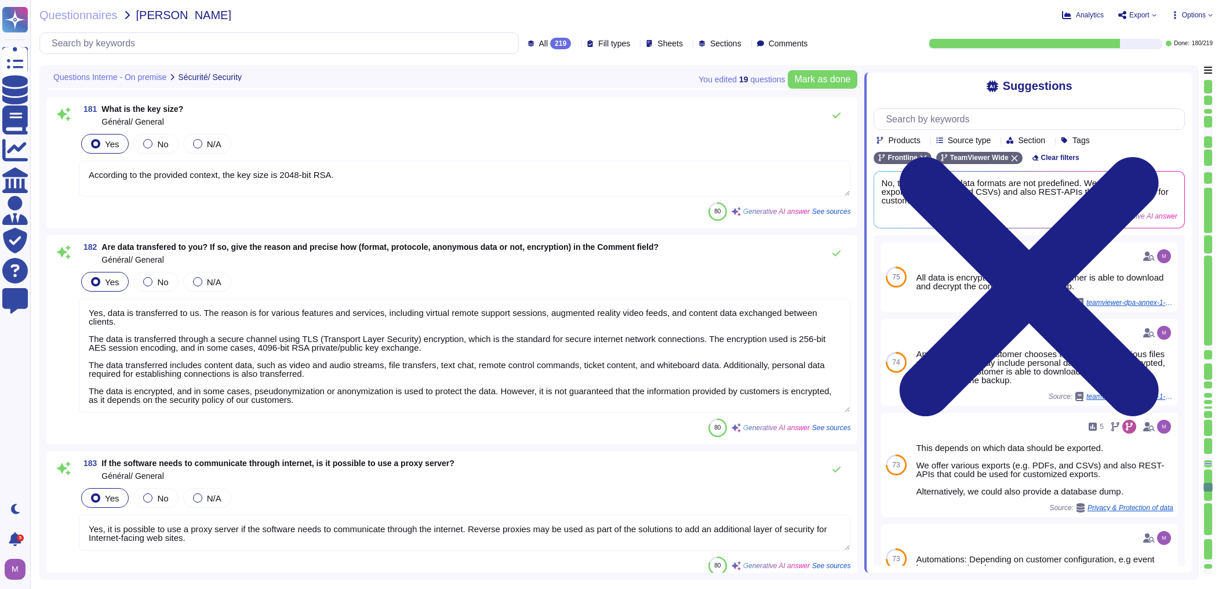
scroll to position [24826, 0]
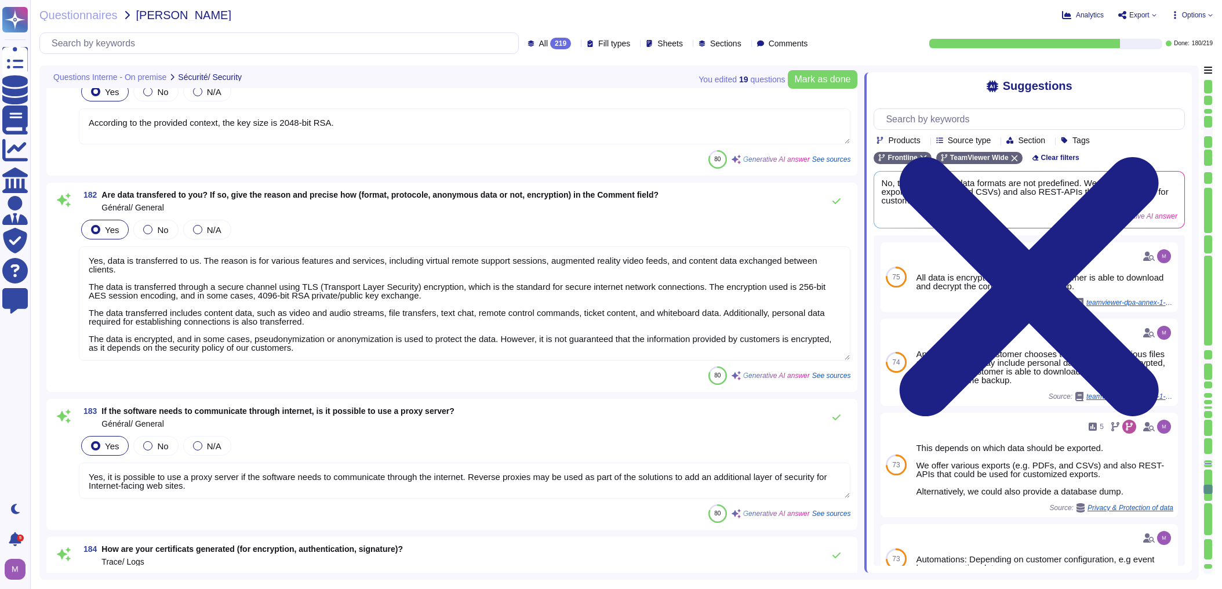
type textarea "Answer: Yes, there is a purging mechanism. The retention time of the logs is 36…"
drag, startPoint x: 220, startPoint y: 260, endPoint x: 343, endPoint y: 331, distance: 142.6
click at [343, 331] on textarea "Yes, data is transferred to us. The reason is for various features and services…" at bounding box center [464, 303] width 771 height 114
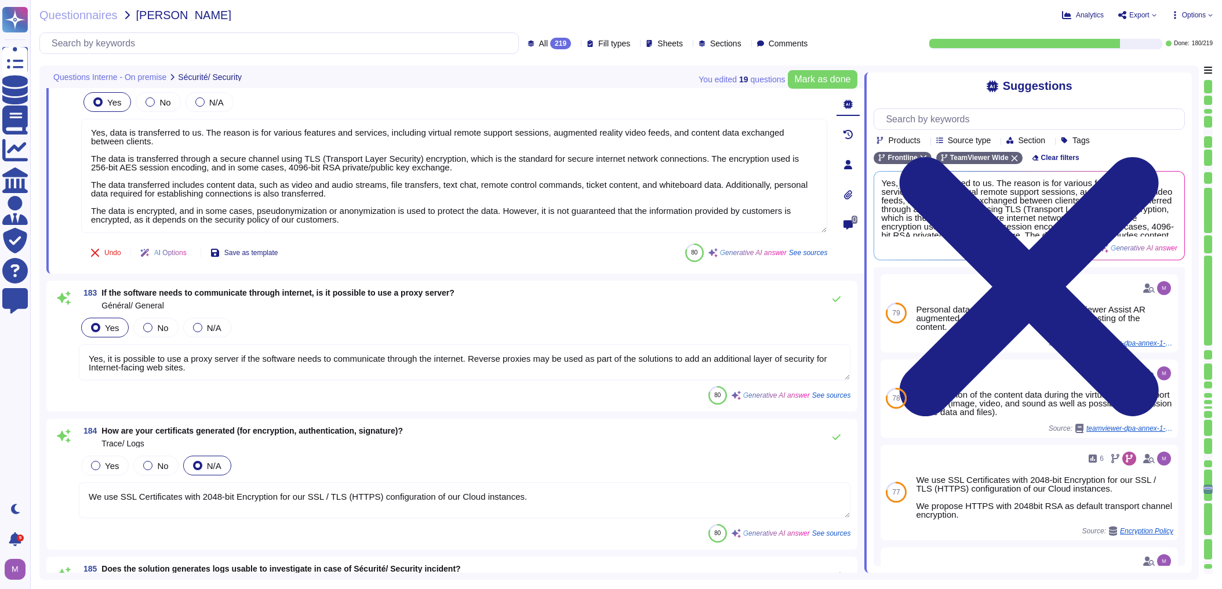
scroll to position [24965, 0]
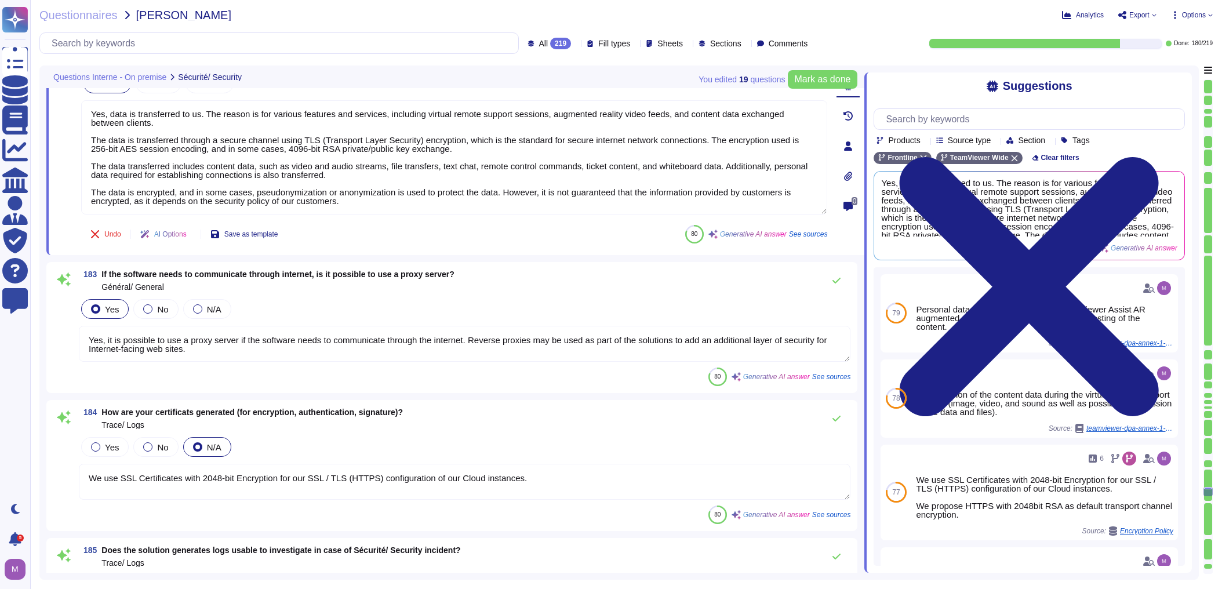
type textarea "Yes, TeamViewer manages vulnerabilities according to its requirements, ensuring…"
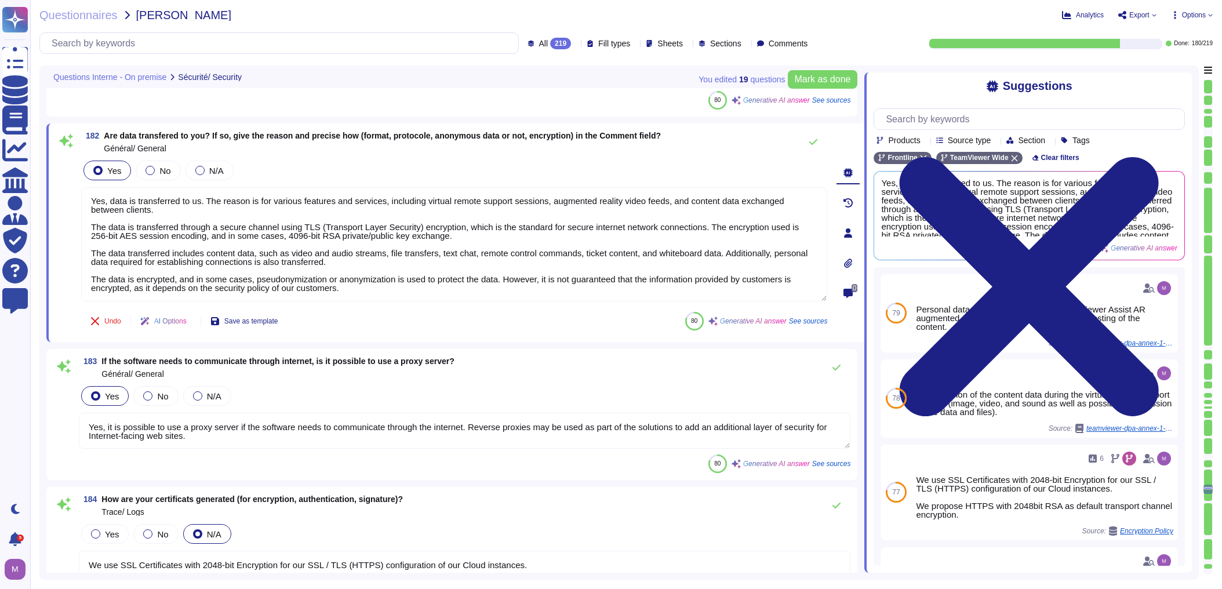
scroll to position [24873, 0]
type textarea "Based on the provided context, TeamViewer uses the following algorithms and cip…"
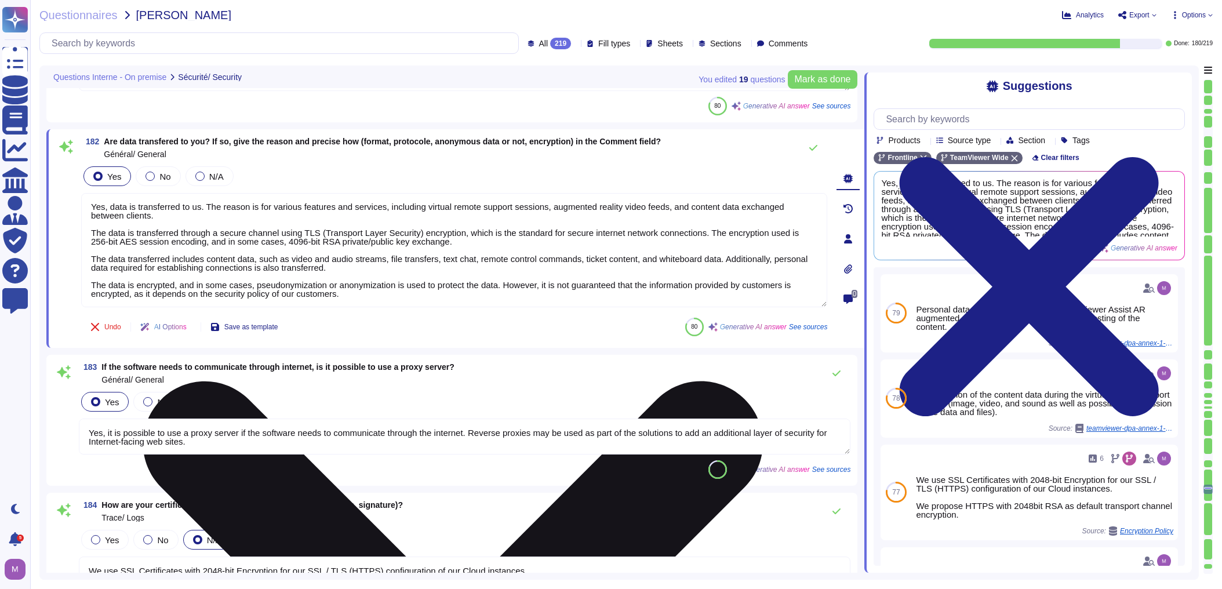
click at [426, 236] on textarea "Yes, data is transferred to us. The reason is for various features and services…" at bounding box center [454, 250] width 746 height 114
drag, startPoint x: 560, startPoint y: 206, endPoint x: 658, endPoint y: 235, distance: 102.3
click at [658, 235] on textarea "Yes, data is transferred to us. The reason is for various features and services…" at bounding box center [454, 250] width 746 height 114
drag, startPoint x: 436, startPoint y: 242, endPoint x: 188, endPoint y: 243, distance: 248.1
click at [188, 243] on textarea "Yes, data is transferred to us. The reason is for various features and services…" at bounding box center [454, 250] width 746 height 114
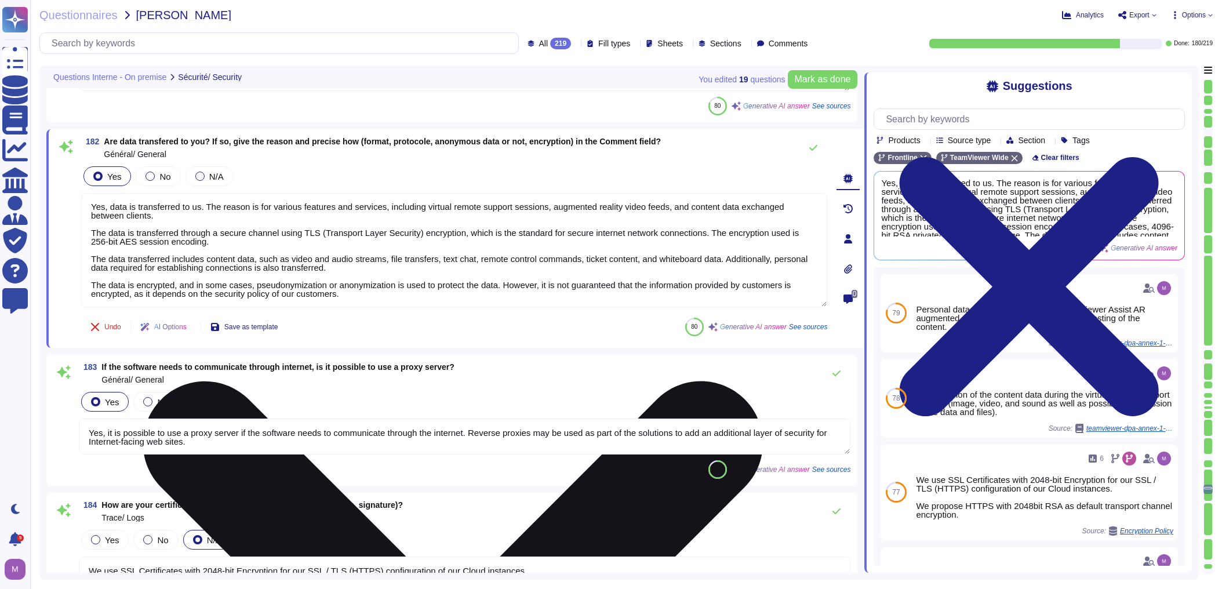
drag, startPoint x: 99, startPoint y: 260, endPoint x: 398, endPoint y: 298, distance: 302.2
click at [398, 298] on textarea "Yes, data is transferred to us. The reason is for various features and services…" at bounding box center [454, 250] width 746 height 114
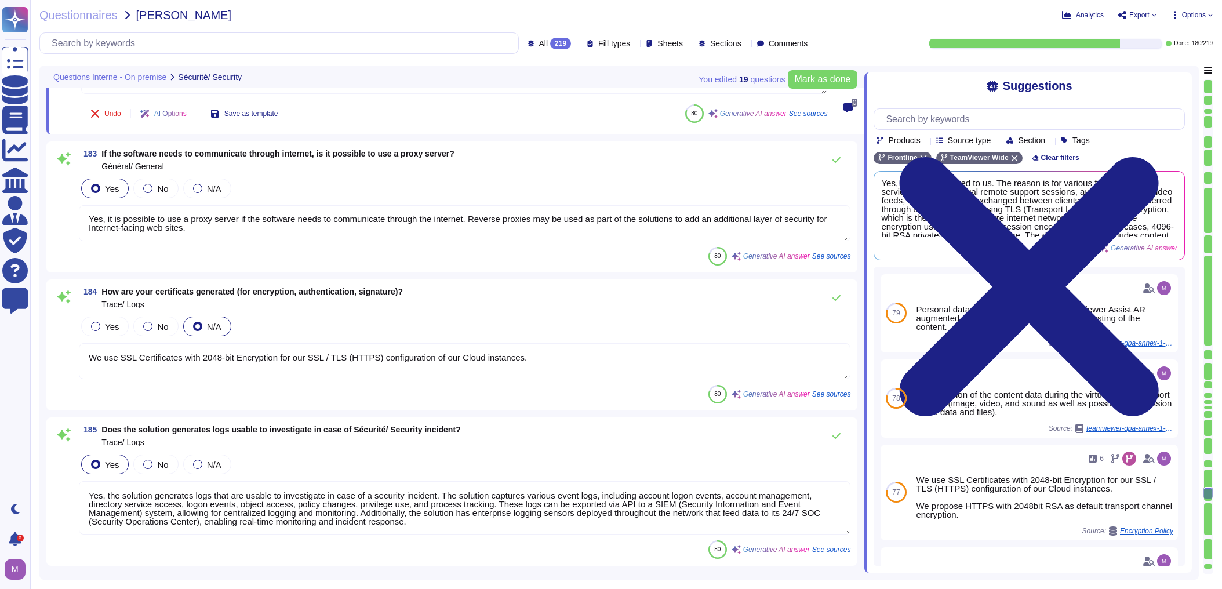
scroll to position [25058, 0]
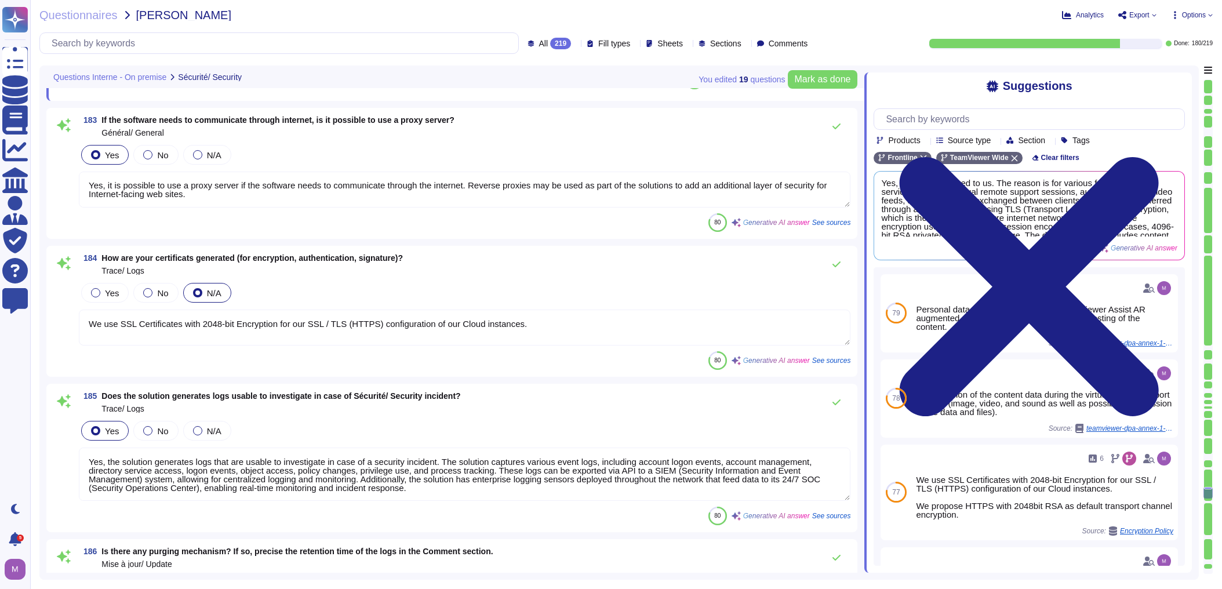
type textarea "Yes, data is transferred to us. The reason is for various features and services…"
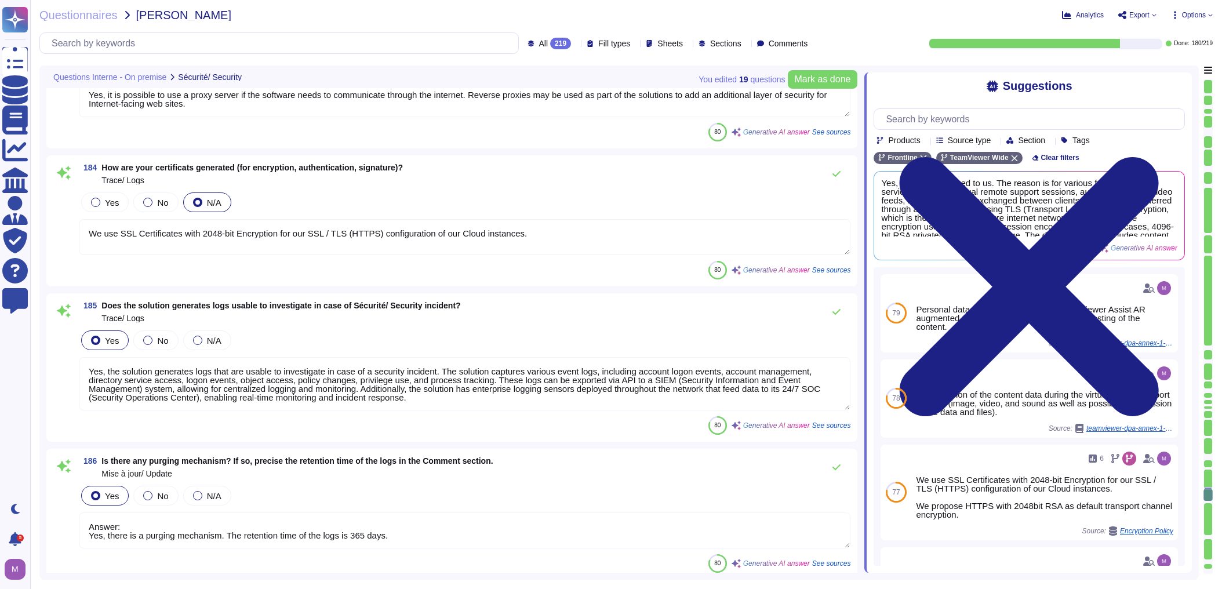
scroll to position [25197, 0]
type textarea "TeamViewer has implemented a patch management process to ensure that contracted…"
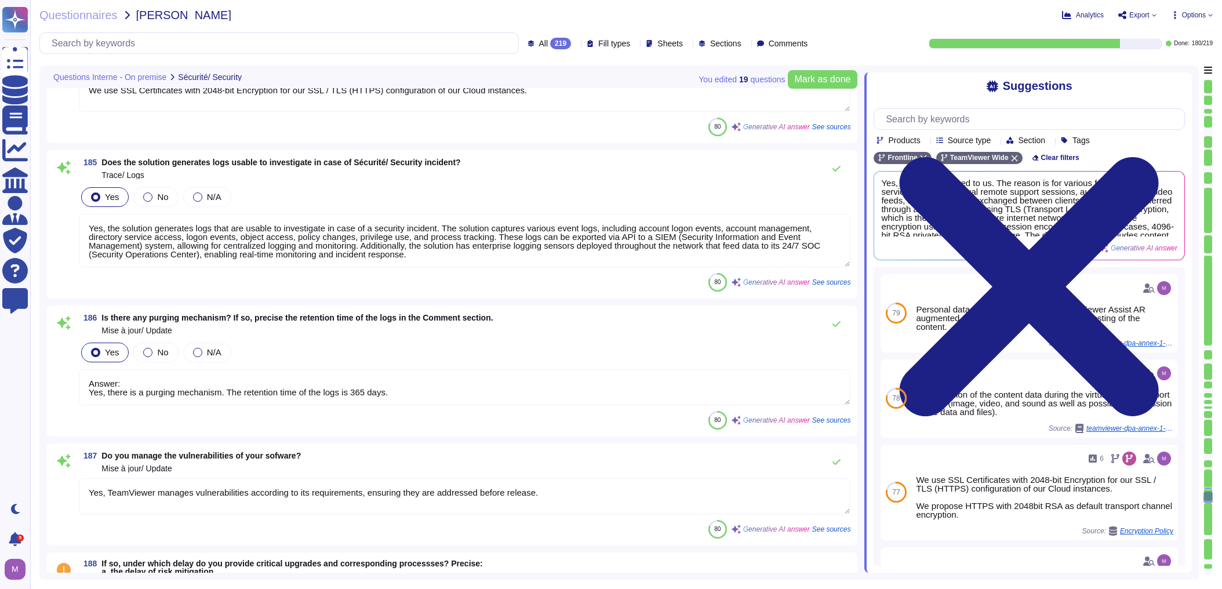
type textarea "Incremental backups are performed on a daily basis."
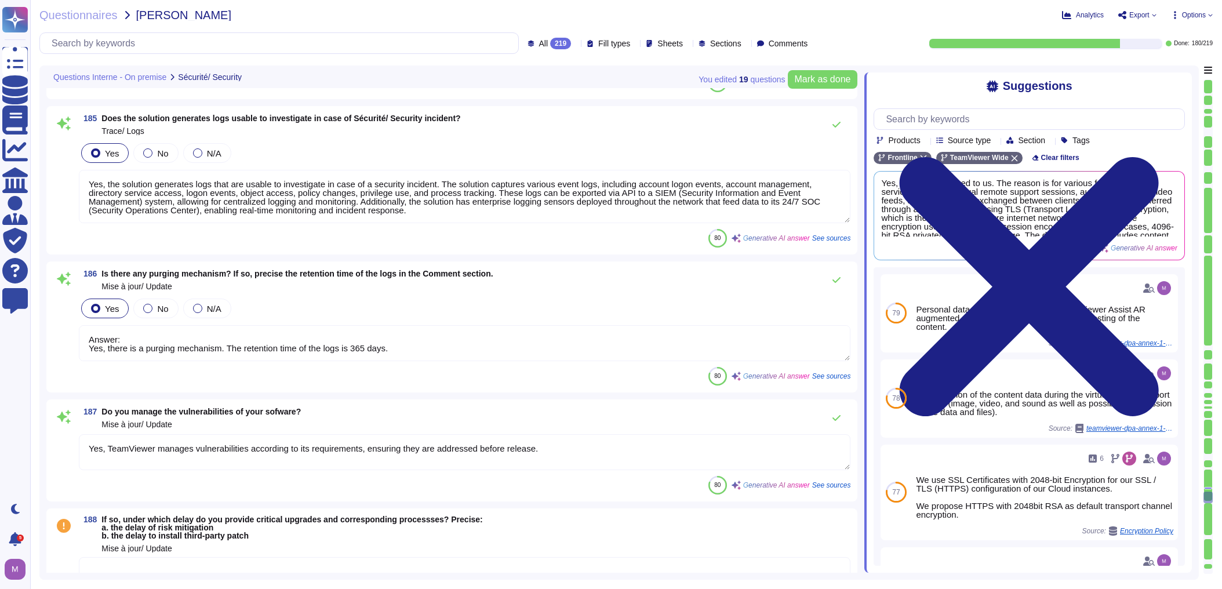
drag, startPoint x: 102, startPoint y: 191, endPoint x: 637, endPoint y: 214, distance: 535.5
click at [637, 214] on textarea "Yes, the solution generates logs that are usable to investigate in case of a se…" at bounding box center [464, 196] width 771 height 53
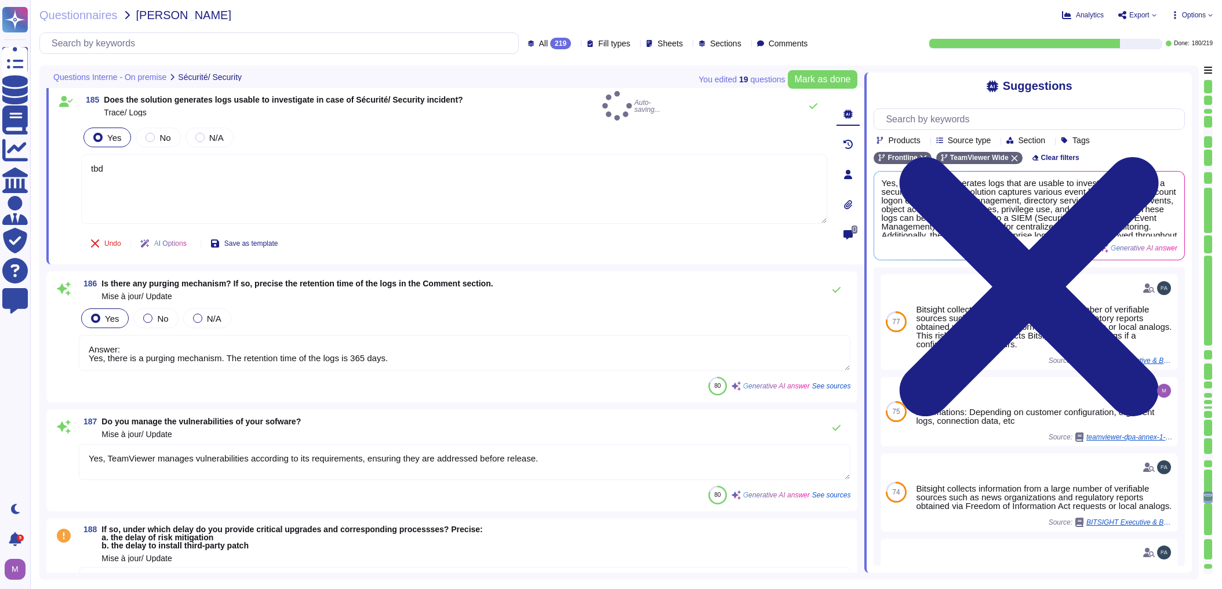
type textarea "tbd"
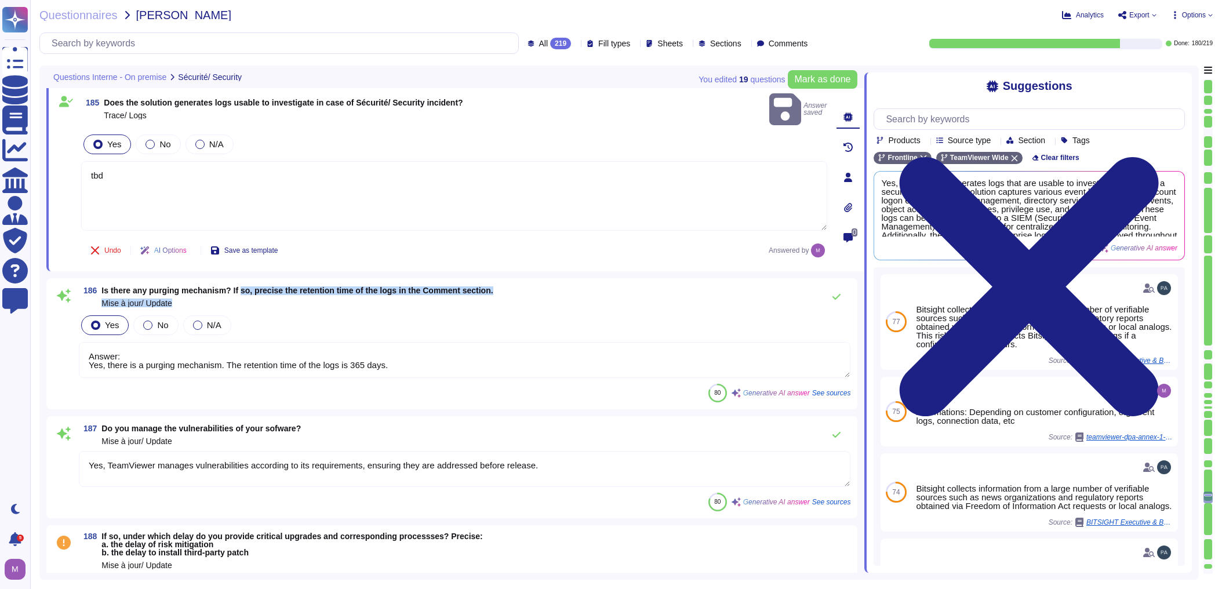
drag, startPoint x: 239, startPoint y: 279, endPoint x: 458, endPoint y: 281, distance: 219.1
click at [458, 286] on span "Is there any purging mechanism? If so, precise the retention time of the logs i…" at bounding box center [296, 296] width 391 height 21
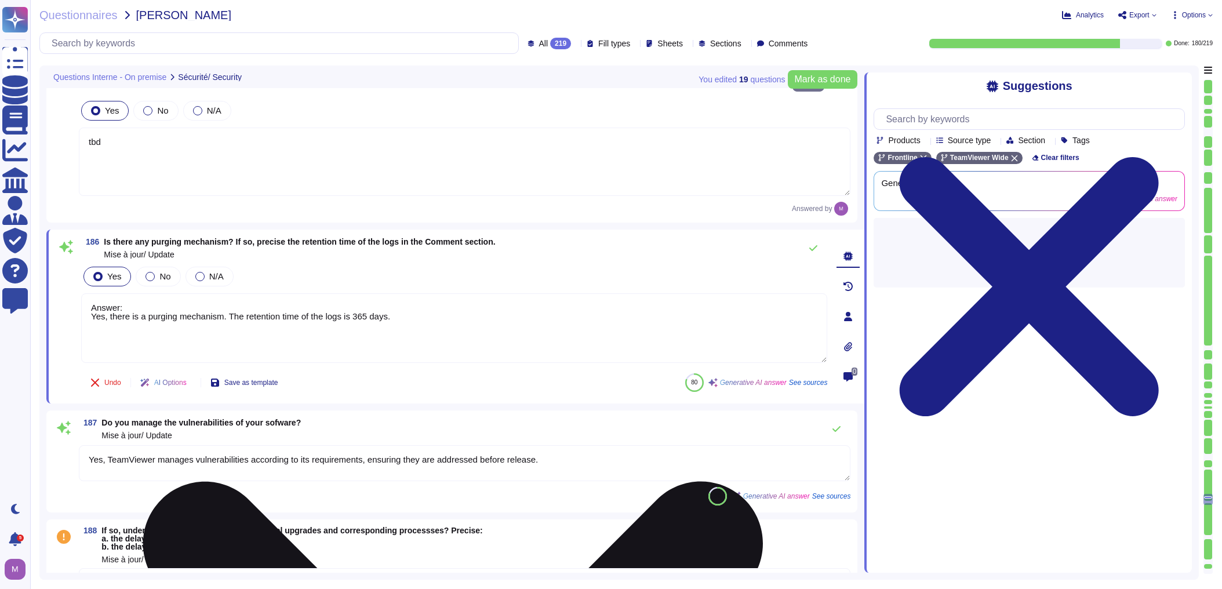
scroll to position [25476, 0]
type textarea "Yes, our solution provides a backup and restoration mechanism of the data. We c…"
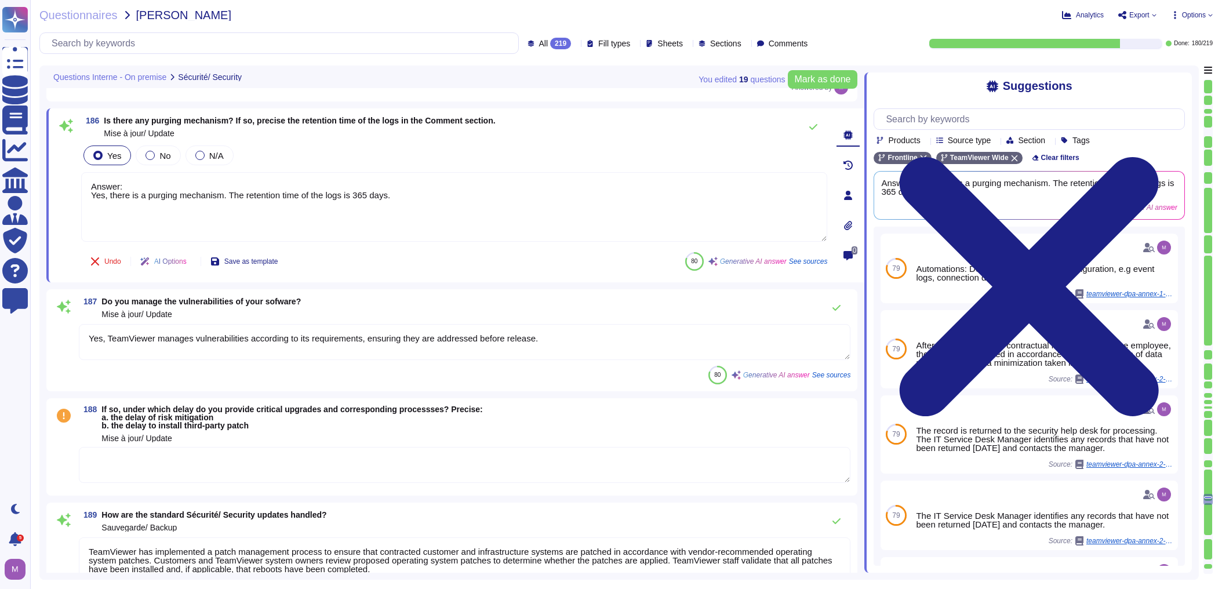
drag, startPoint x: 394, startPoint y: 212, endPoint x: 72, endPoint y: 181, distance: 323.8
click at [72, 181] on div "186 Is there any purging mechanism? If so, precise the retention time of the lo…" at bounding box center [441, 195] width 771 height 160
type textarea "tbd"
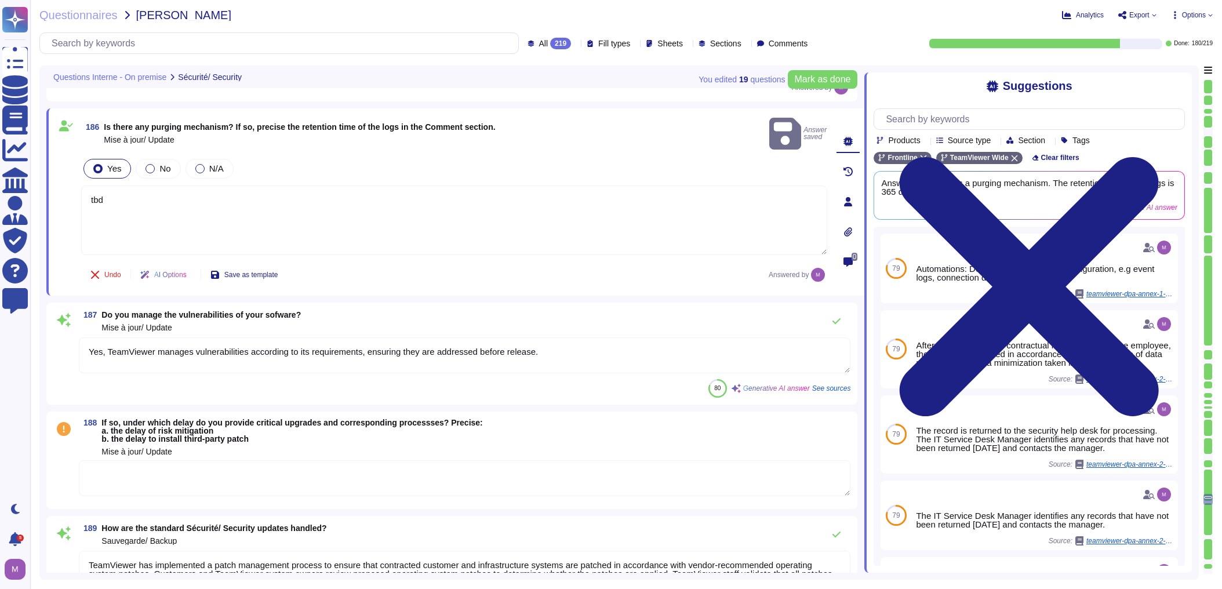
drag, startPoint x: 519, startPoint y: 338, endPoint x: 39, endPoint y: 329, distance: 480.0
click at [39, 329] on div "You edited 19 question s Mark as done Questions Interne - On premise Sécurité/ …" at bounding box center [618, 322] width 1159 height 514
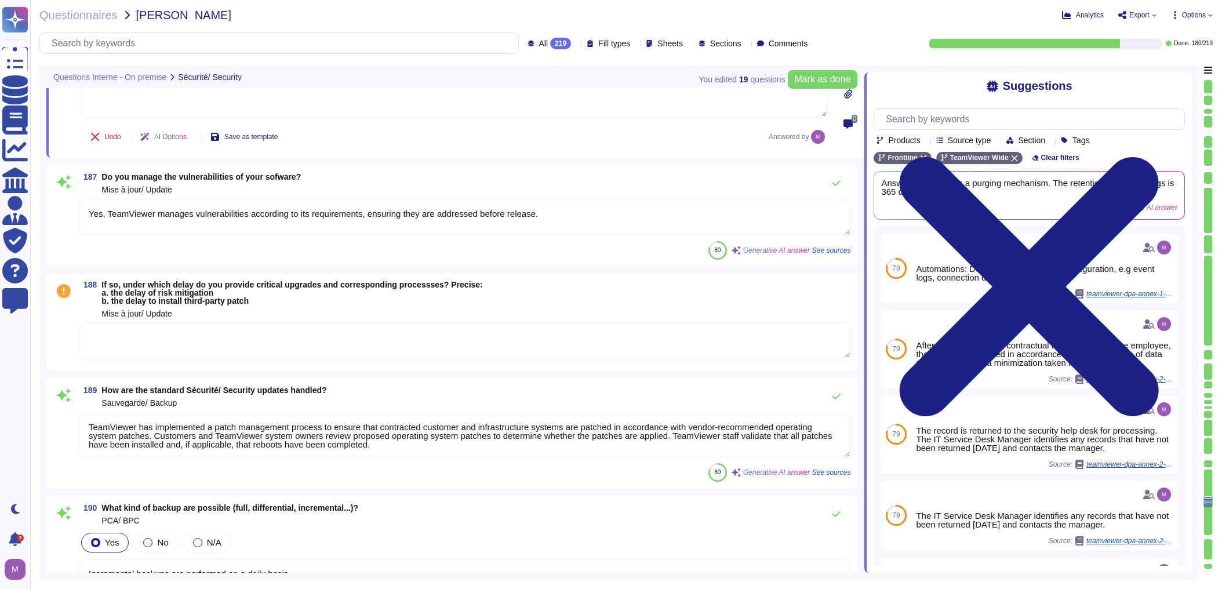
type textarea "Yes, TeamViewer provides a high availability mechanism. Our SaaS solution is re…"
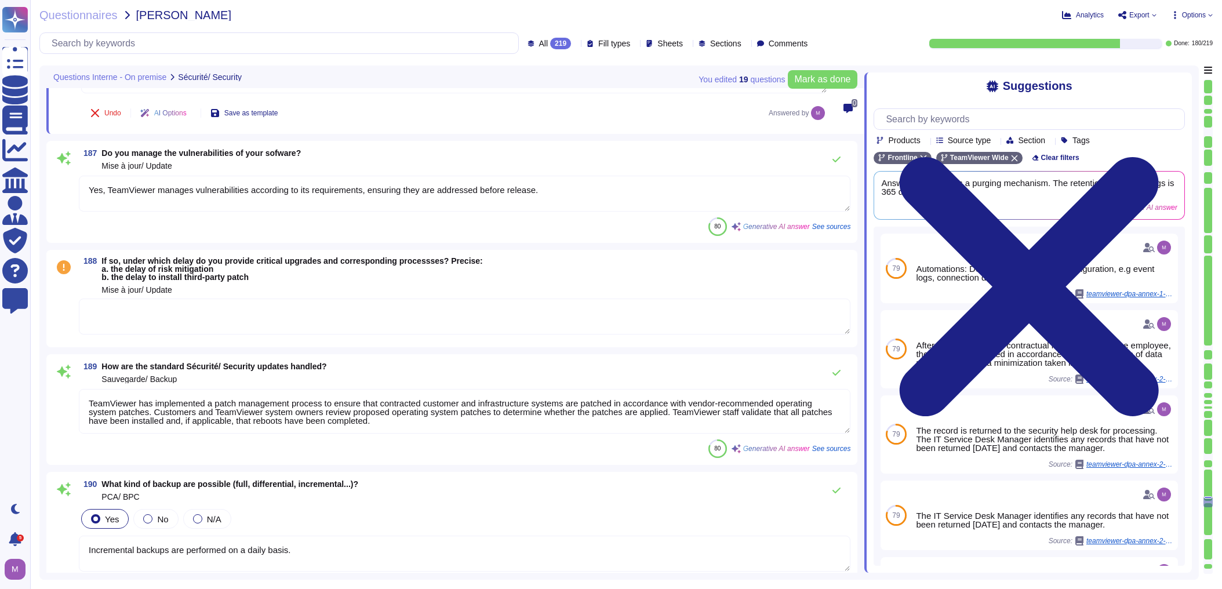
click at [365, 319] on textarea at bounding box center [464, 316] width 771 height 36
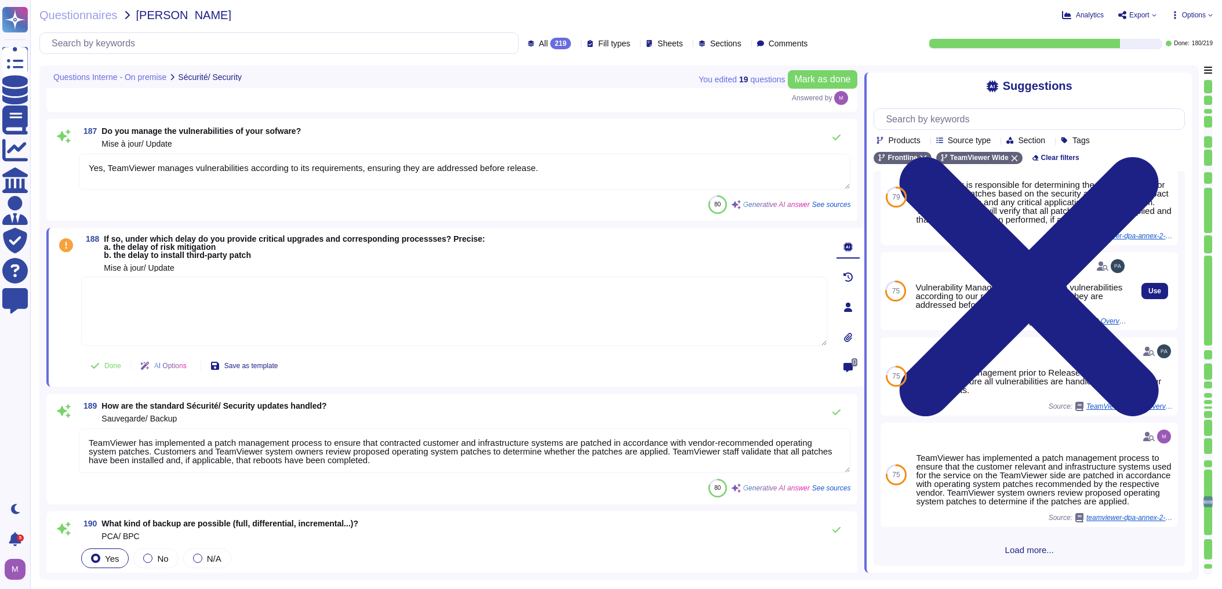
scroll to position [123, 0]
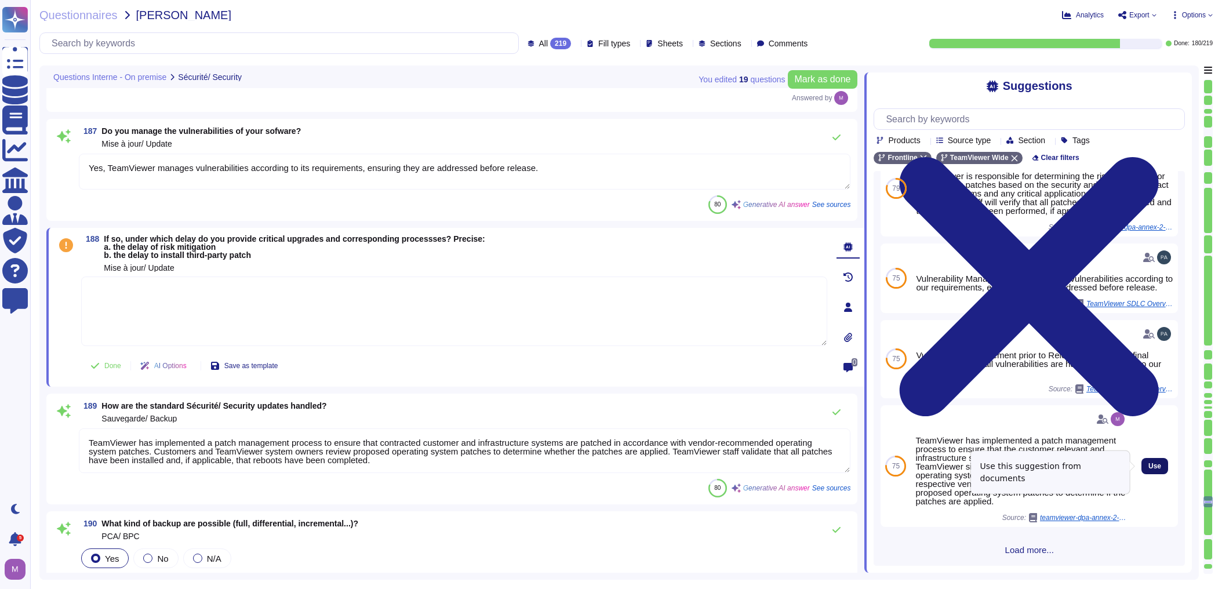
click at [1153, 464] on span "Use" at bounding box center [1154, 466] width 13 height 7
type textarea "TeamViewer has implemented a patch management process to ensure that the custom…"
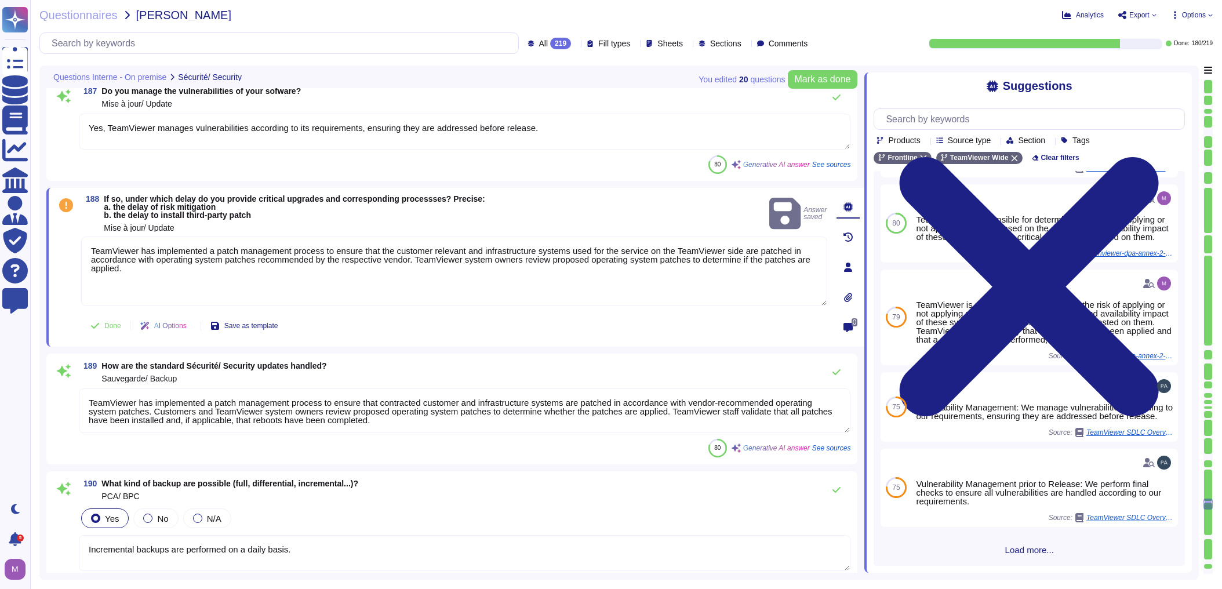
type textarea "The opening period of the Desk service is from 7AM to 7 PM Eastern time, Monday…"
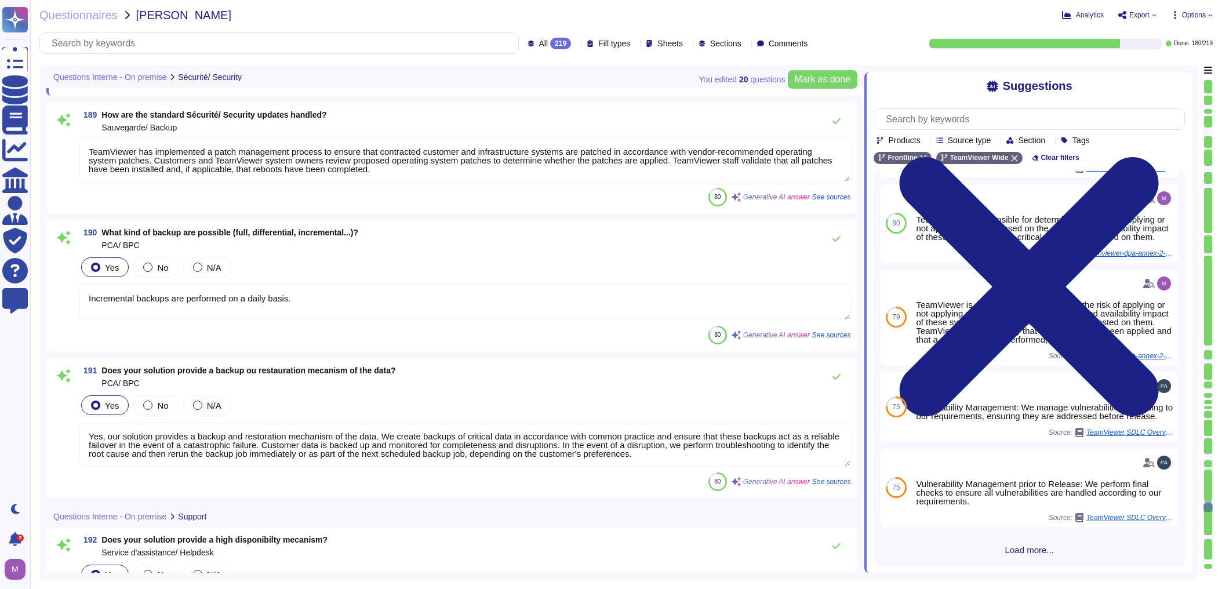
scroll to position [25939, 0]
type textarea "Based on the provided context, the answer to the question is: Yes, reinforced s…"
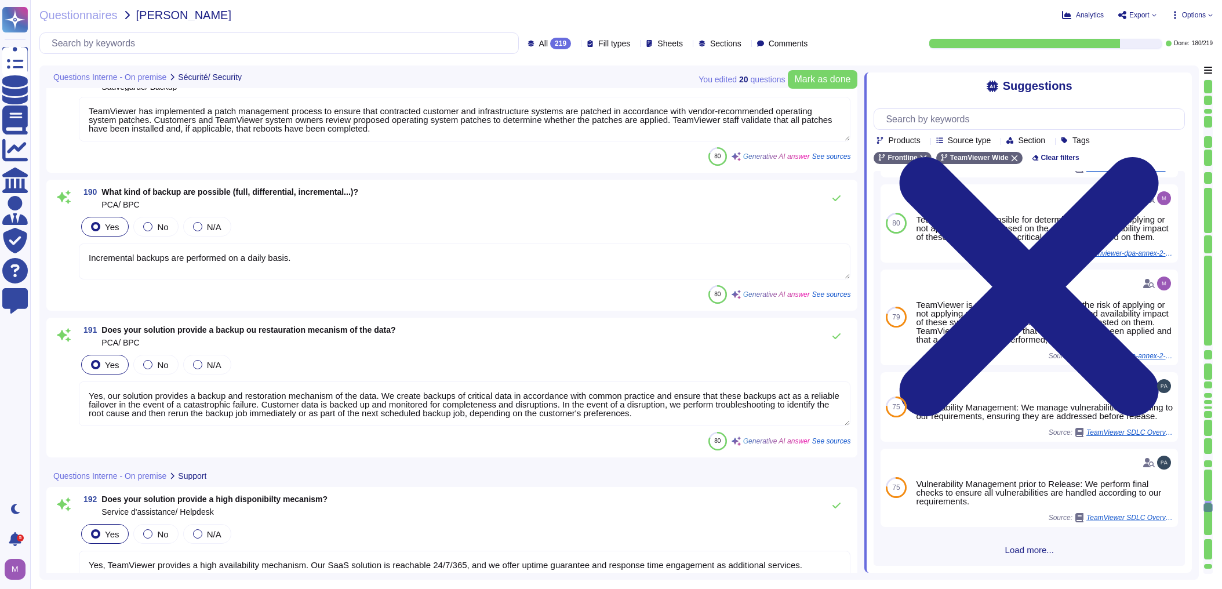
drag, startPoint x: 316, startPoint y: 265, endPoint x: 78, endPoint y: 264, distance: 237.6
click at [78, 264] on div "190 What kind of backup are possible (full, differential, incremental...)? PCA/…" at bounding box center [451, 245] width 797 height 117
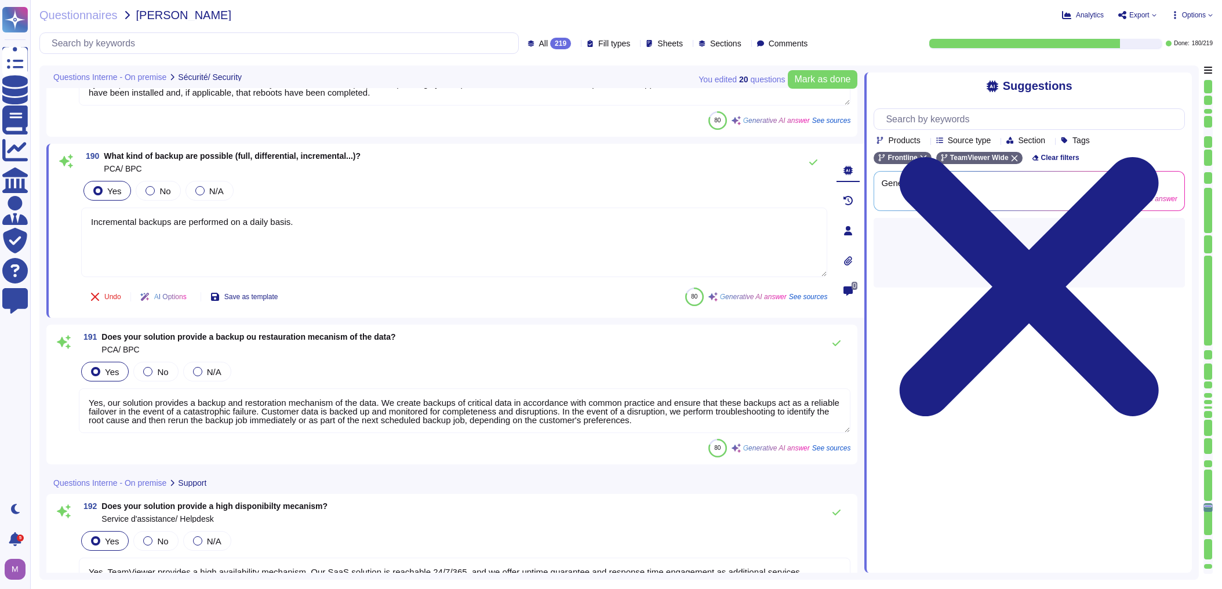
scroll to position [0, 0]
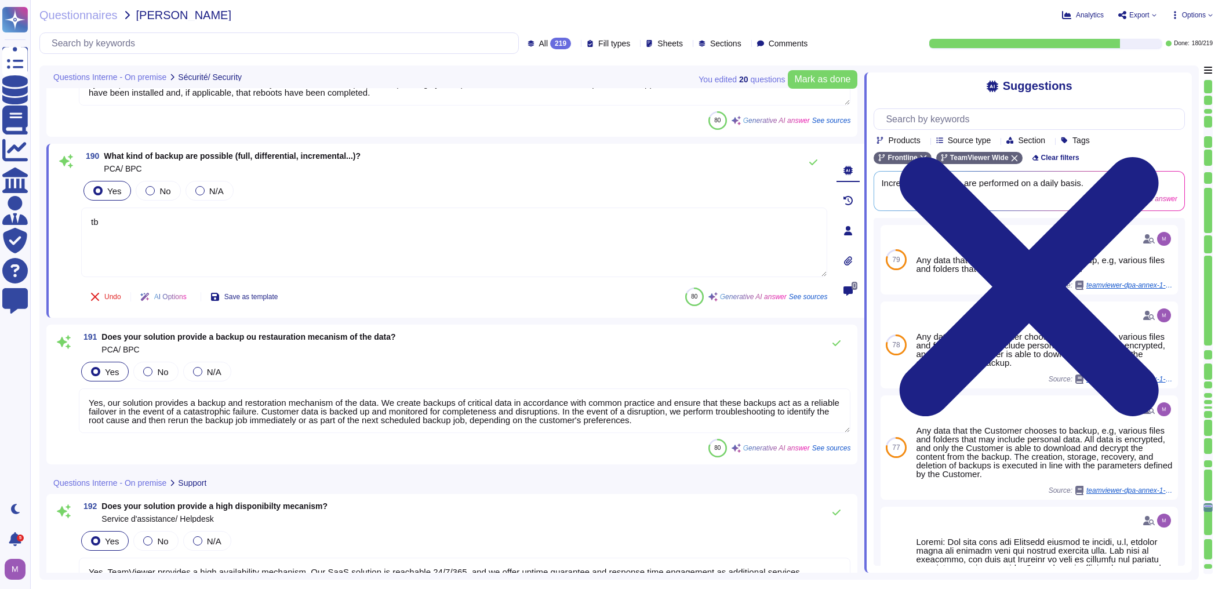
type textarea "tbd"
type textarea "For customers who have purchased a service level agreement (24x5 or 24x7), we g…"
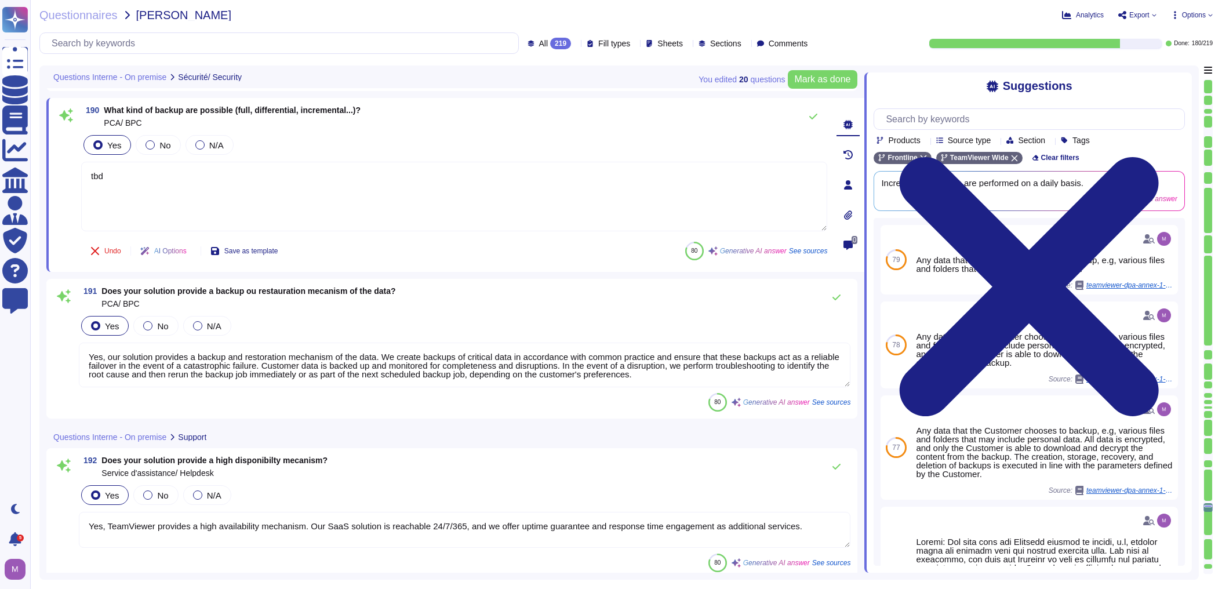
scroll to position [26032, 0]
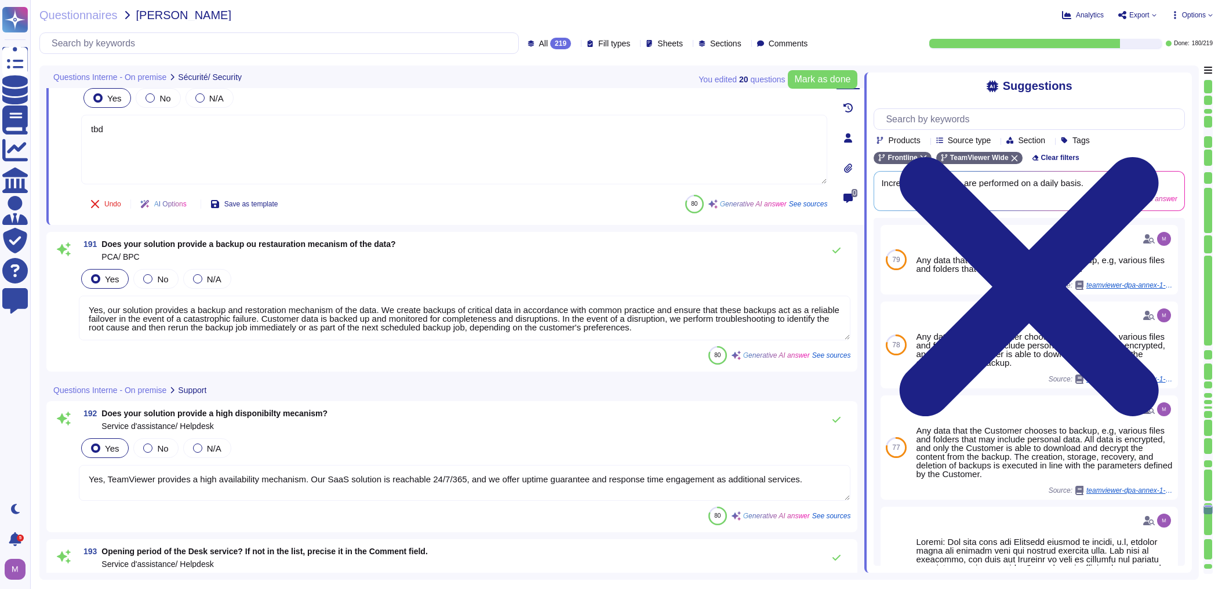
type textarea "tbd"
click at [536, 314] on textarea "Yes, our solution provides a backup and restoration mechanism of the data. We c…" at bounding box center [464, 318] width 771 height 45
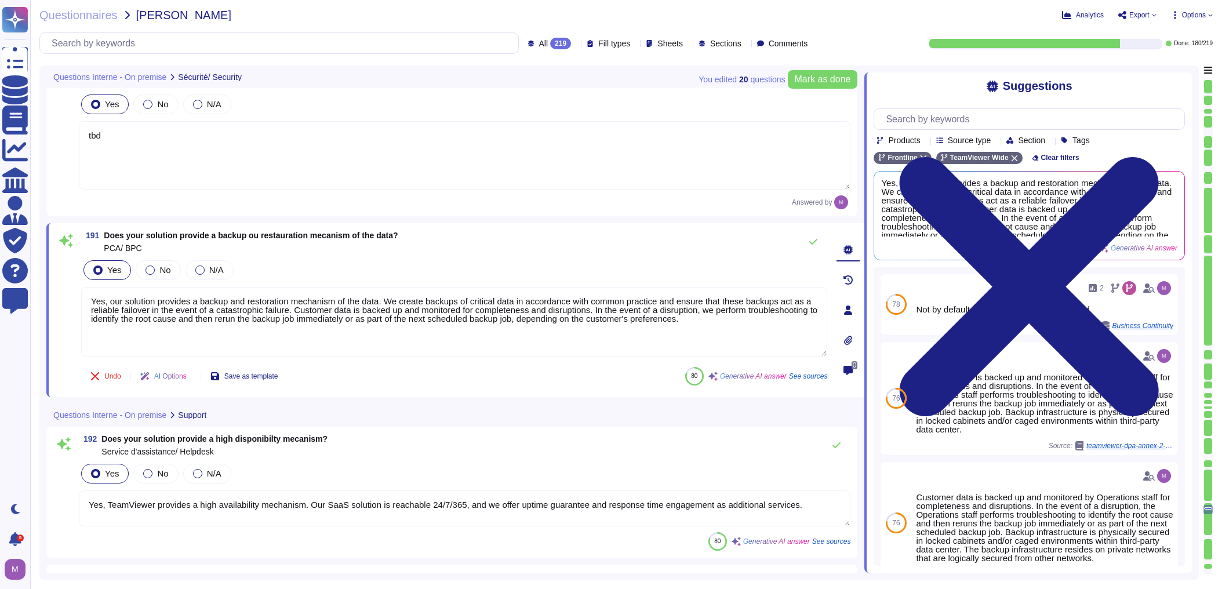
drag, startPoint x: 709, startPoint y: 301, endPoint x: -90, endPoint y: 240, distance: 802.2
click at [0, 240] on html "Questionnaires Knowledge Base Documents Analytics CAIQ / SIG Admin Trust Center…" at bounding box center [611, 294] width 1222 height 589
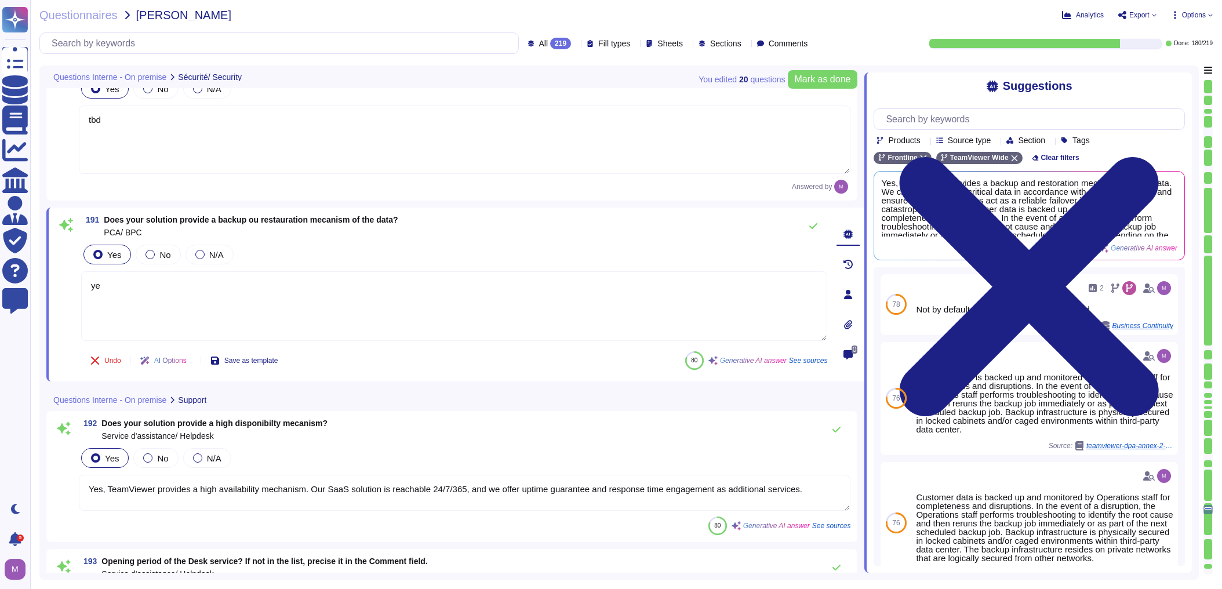
type textarea "yes"
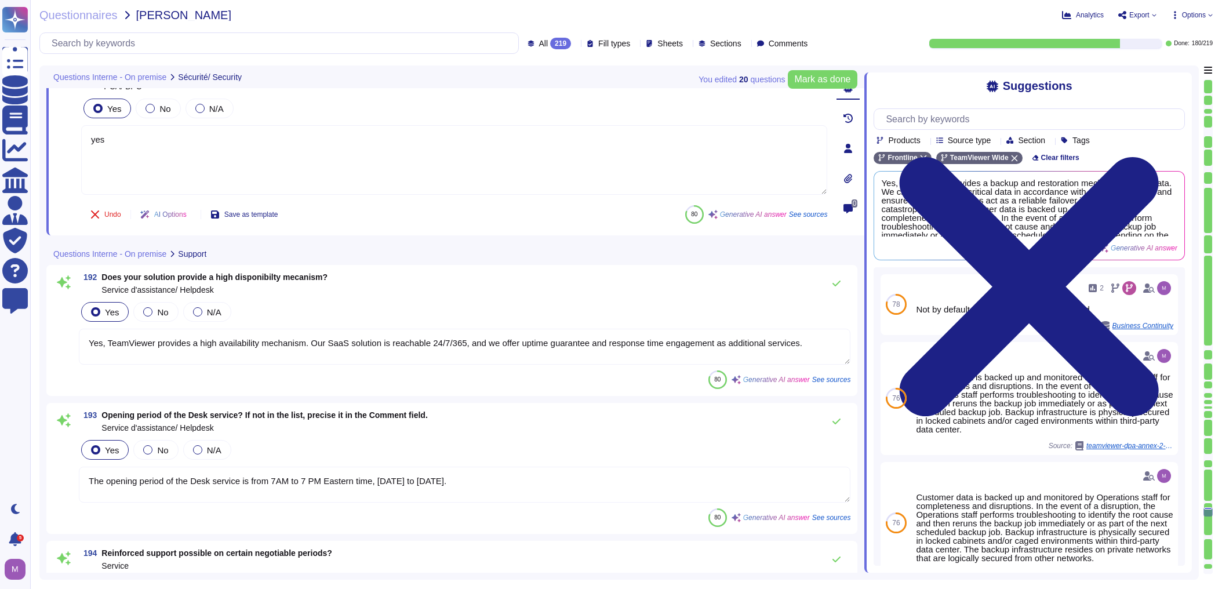
type textarea "Yes, penalties are provided for in case of non-compliance with SLAs. If the Ava…"
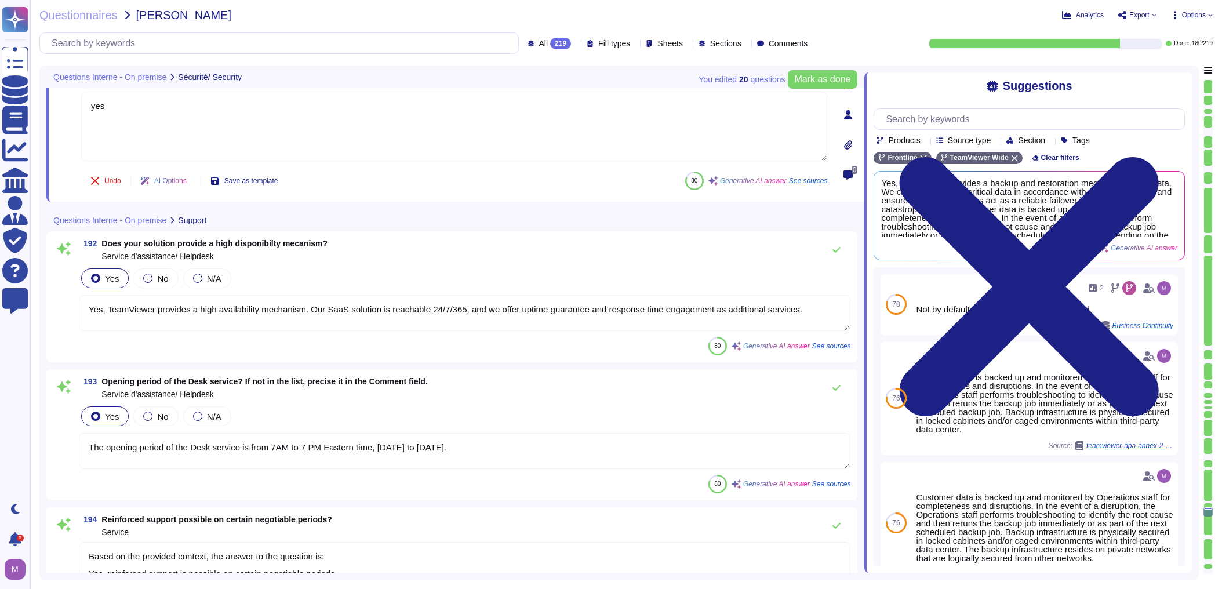
scroll to position [26217, 0]
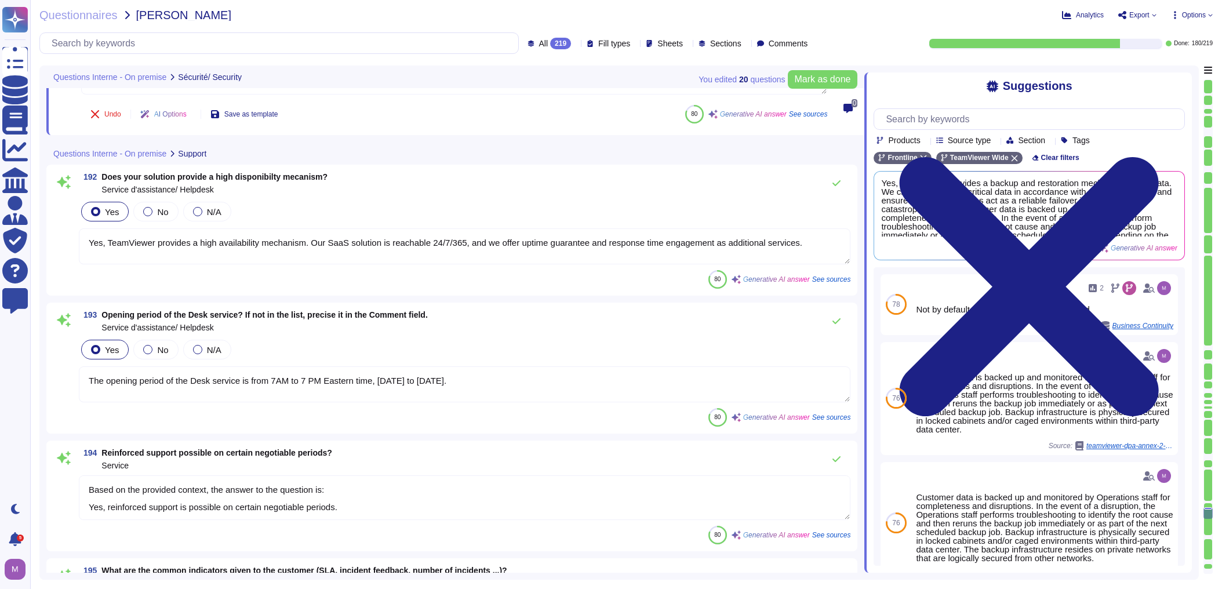
type textarea "TeamViewer provides support in various languages, but it does not explicitly me…"
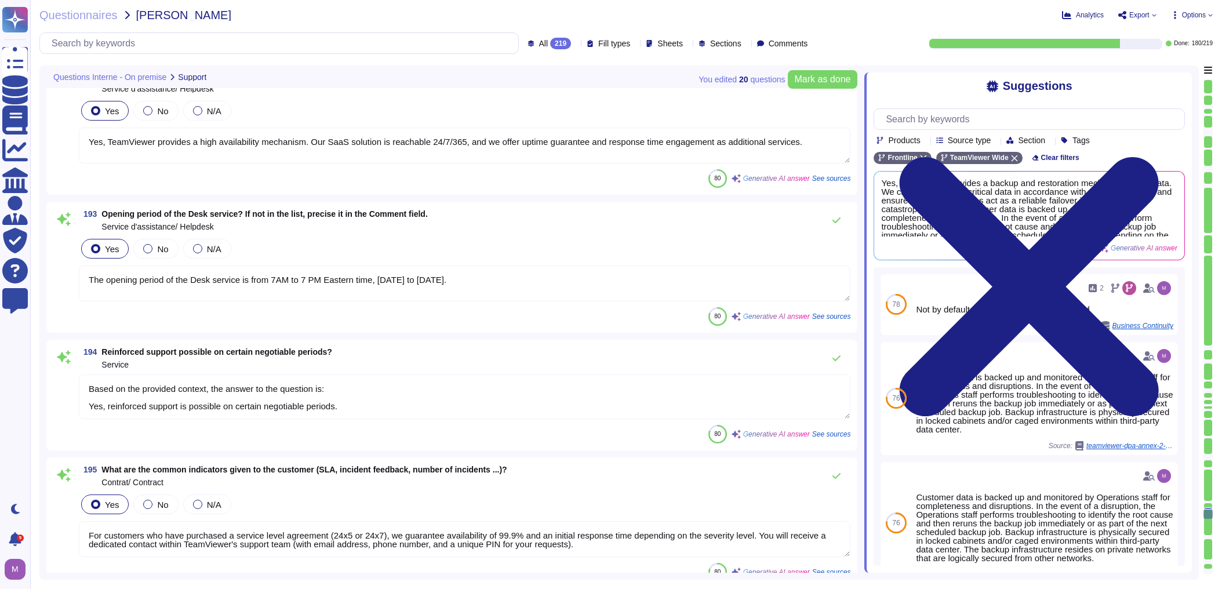
scroll to position [26449, 0]
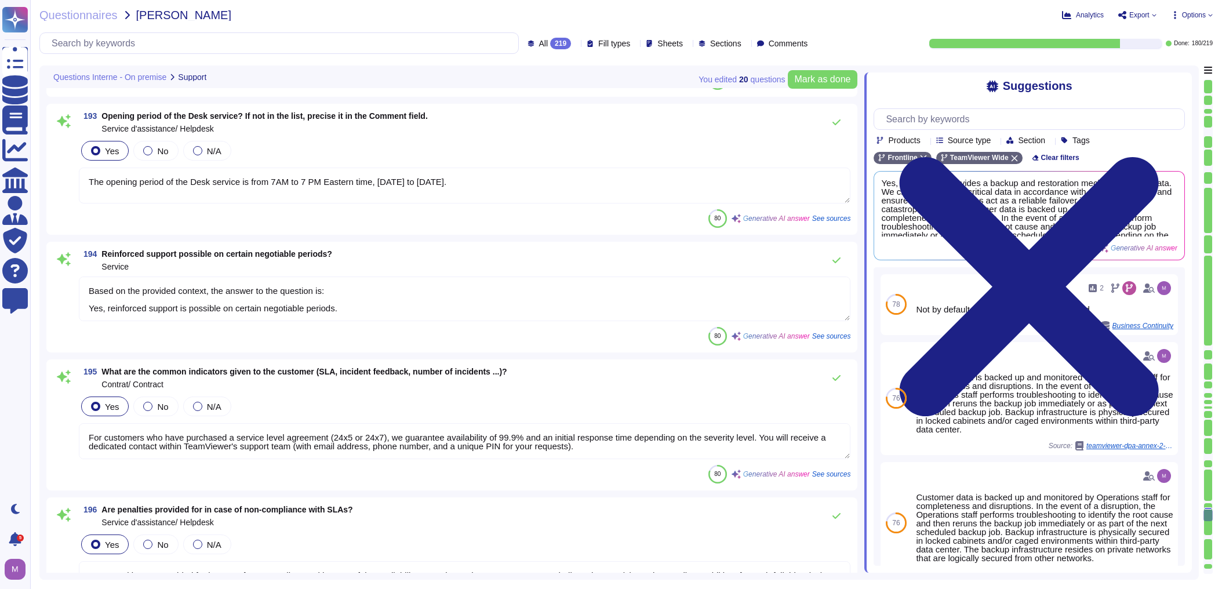
type textarea "Yes, English is one of the supported languages for customer support."
drag, startPoint x: 359, startPoint y: 304, endPoint x: 36, endPoint y: 276, distance: 324.0
click at [36, 276] on div "Questionnaires DAHER - DAHER Analytics Export Options All 219 Fill types Sheets…" at bounding box center [626, 294] width 1192 height 589
click at [106, 296] on textarea "Based on the provided context, the answer to the question is: Yes, reinforced s…" at bounding box center [464, 298] width 771 height 45
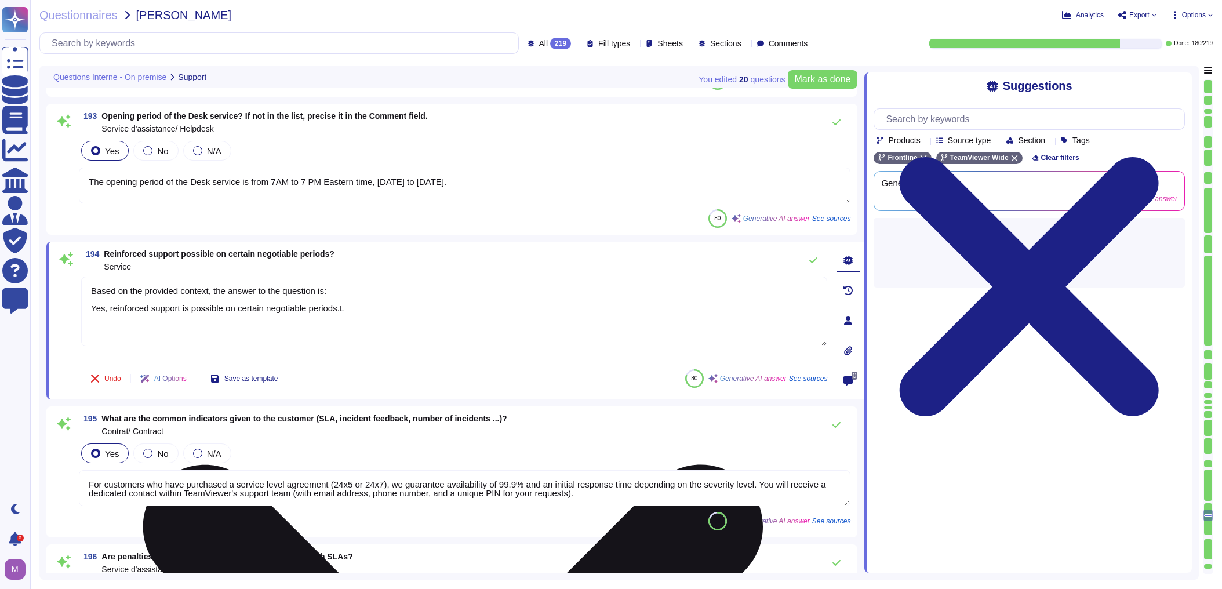
drag, startPoint x: 93, startPoint y: 287, endPoint x: 457, endPoint y: 340, distance: 367.9
click at [457, 340] on textarea "Based on the provided context, the answer to the question is: Yes, reinforced s…" at bounding box center [454, 311] width 746 height 70
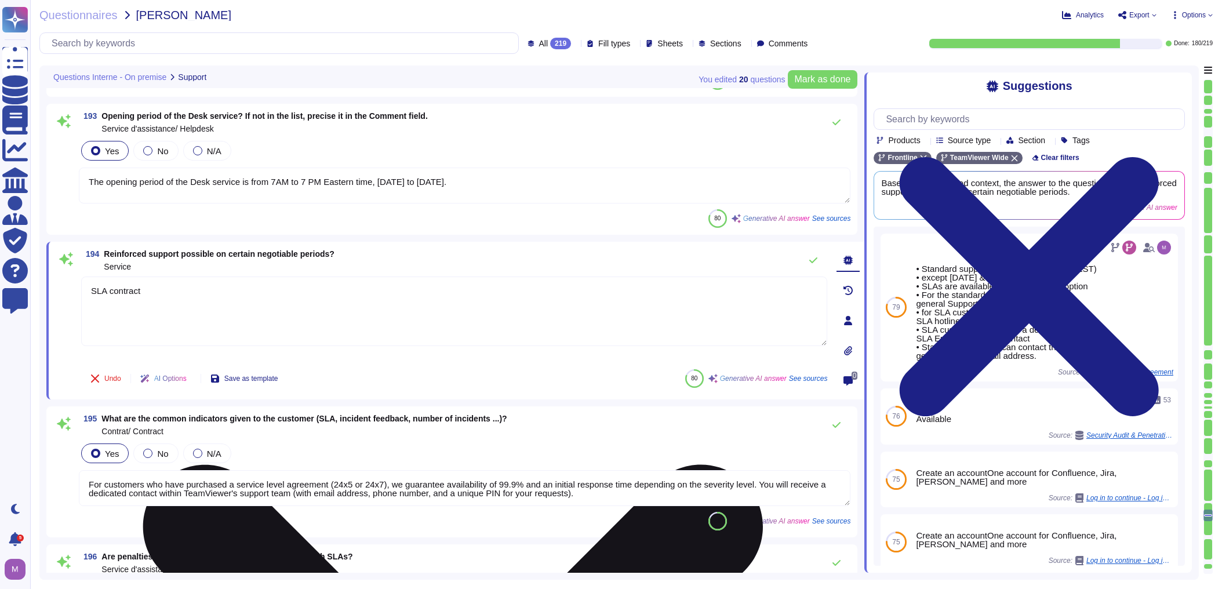
type textarea "SLA contract"
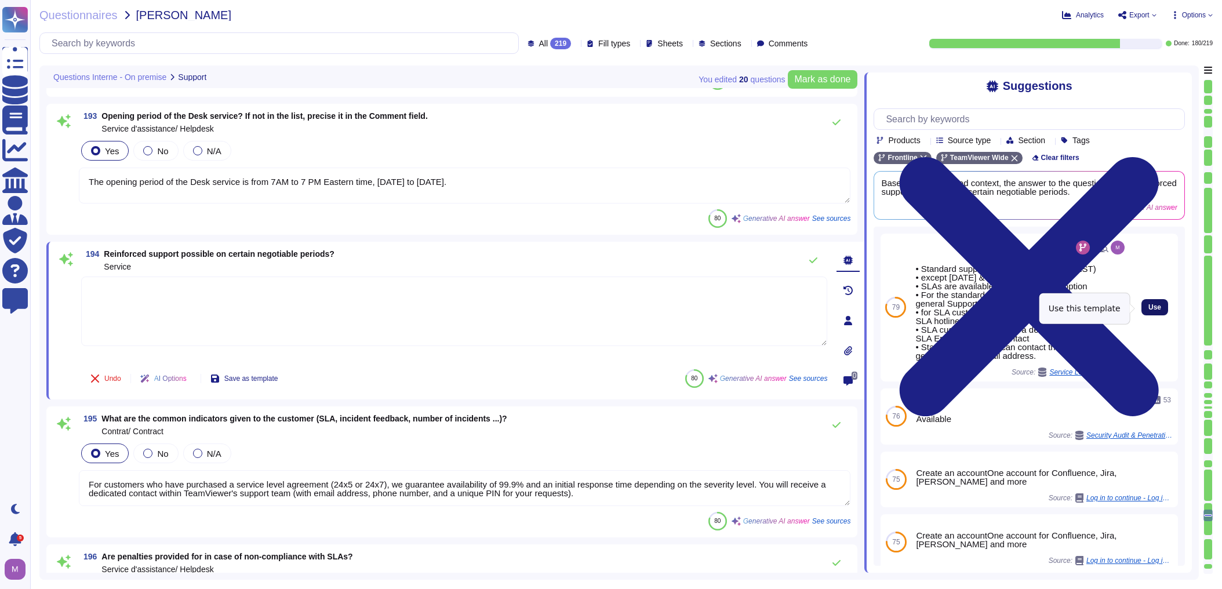
click at [1148, 308] on span "Use" at bounding box center [1154, 307] width 13 height 7
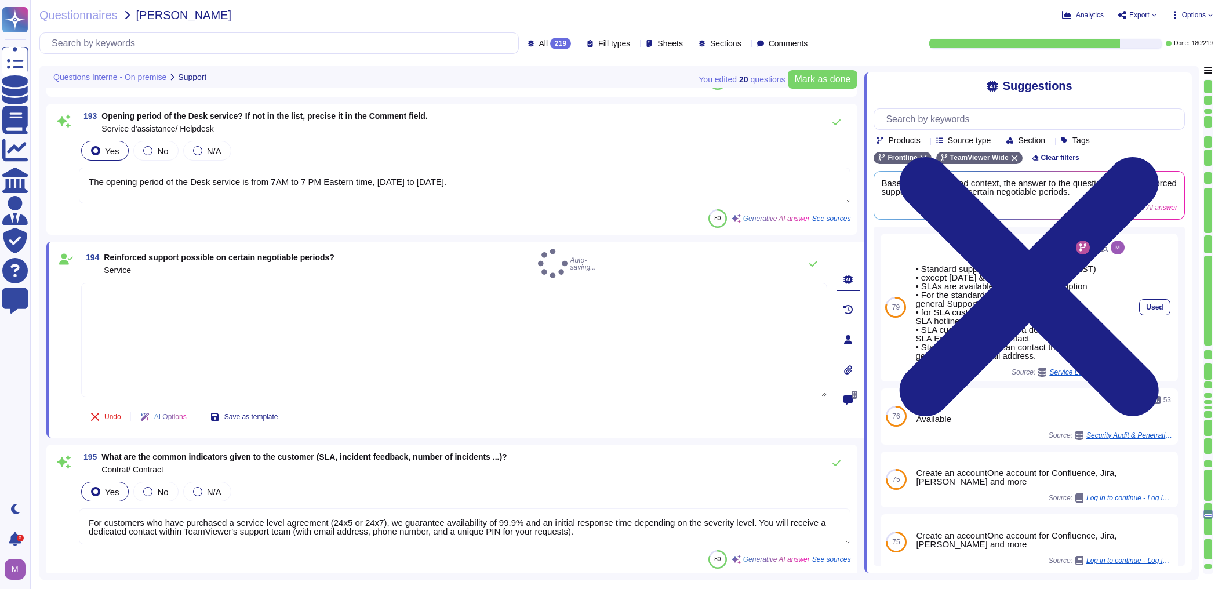
type textarea "• Standard support is 8:00am - 6:00pm (CEST) • except [DATE] & [DATE] • SLAs ar…"
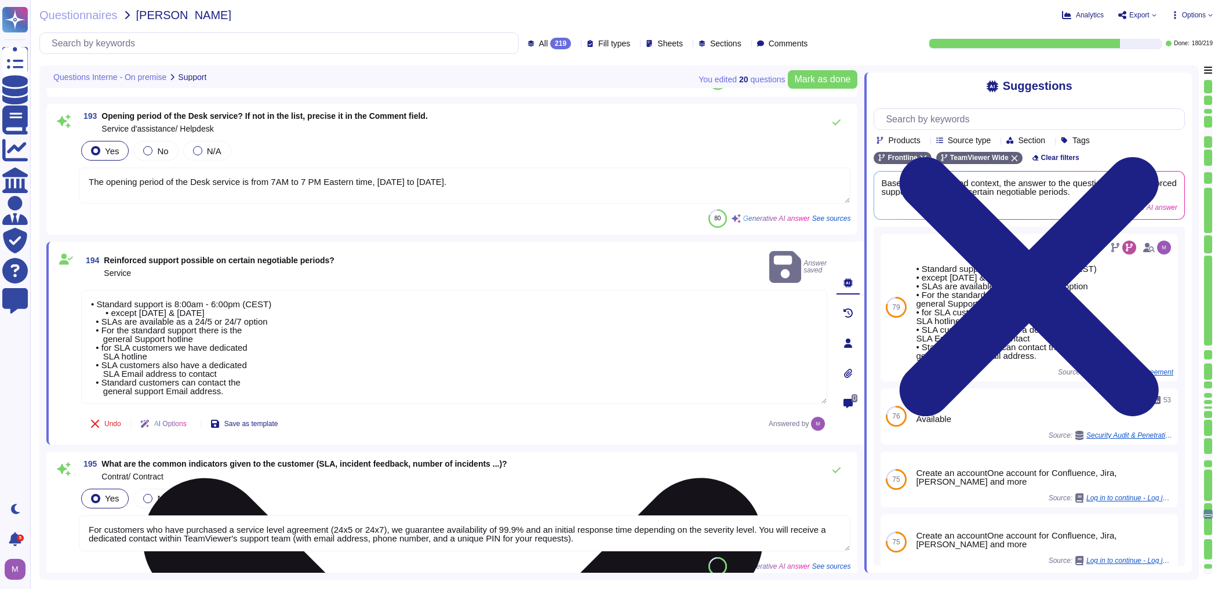
scroll to position [1, 0]
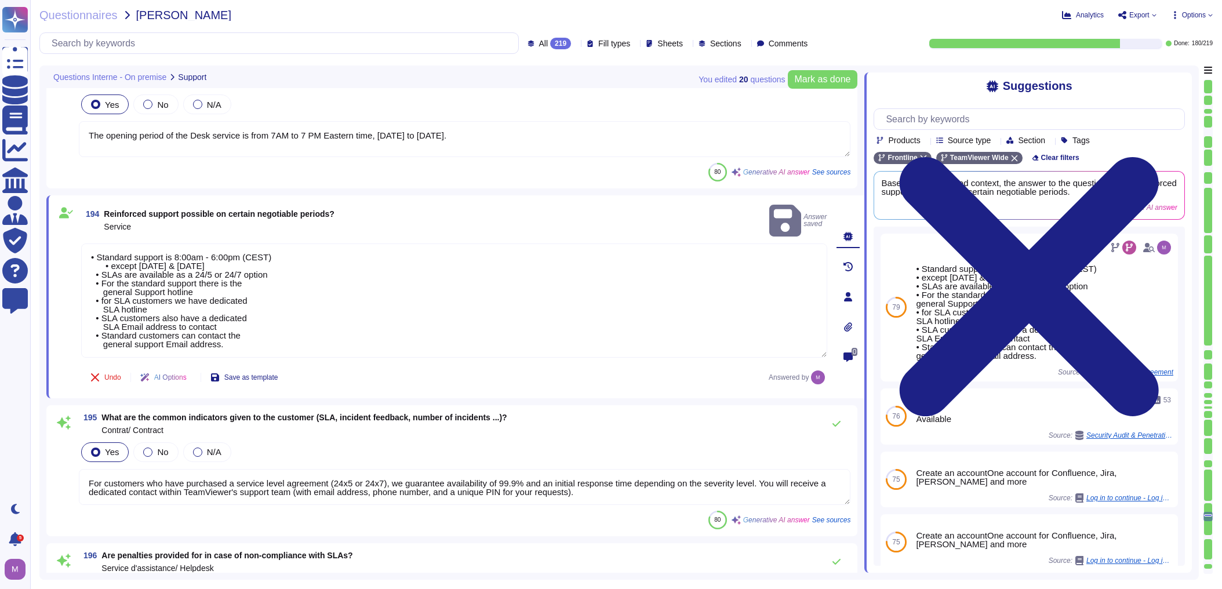
type textarea "Yes, English is one of the supported languages for customer support."
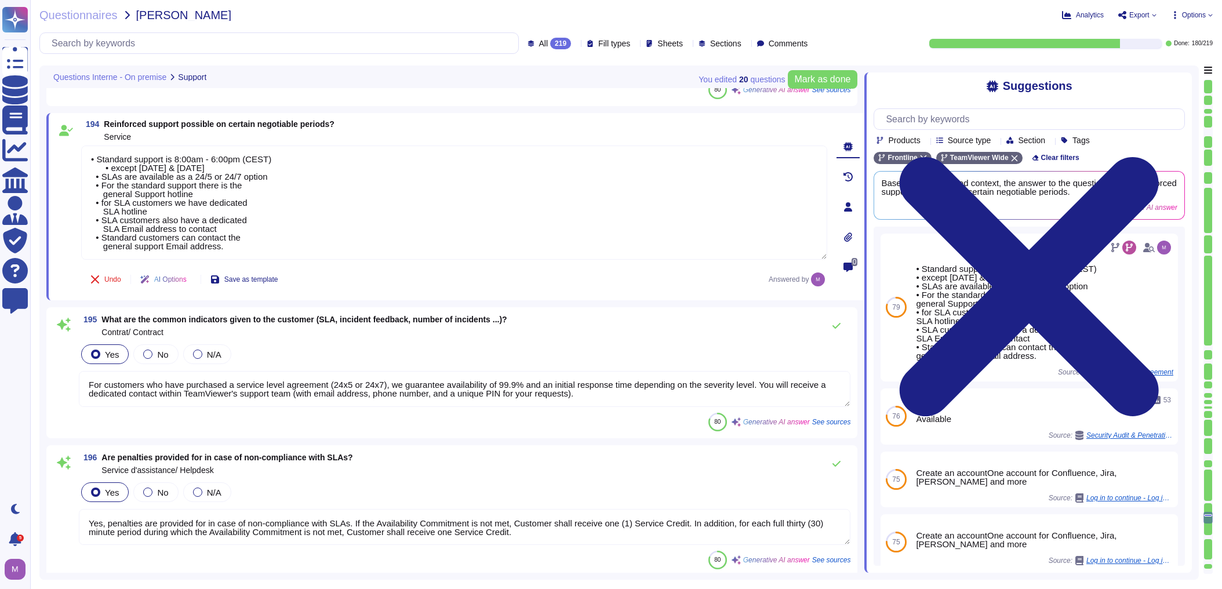
type textarea "The question is asking if TeamViewer provides support in the German language (D…"
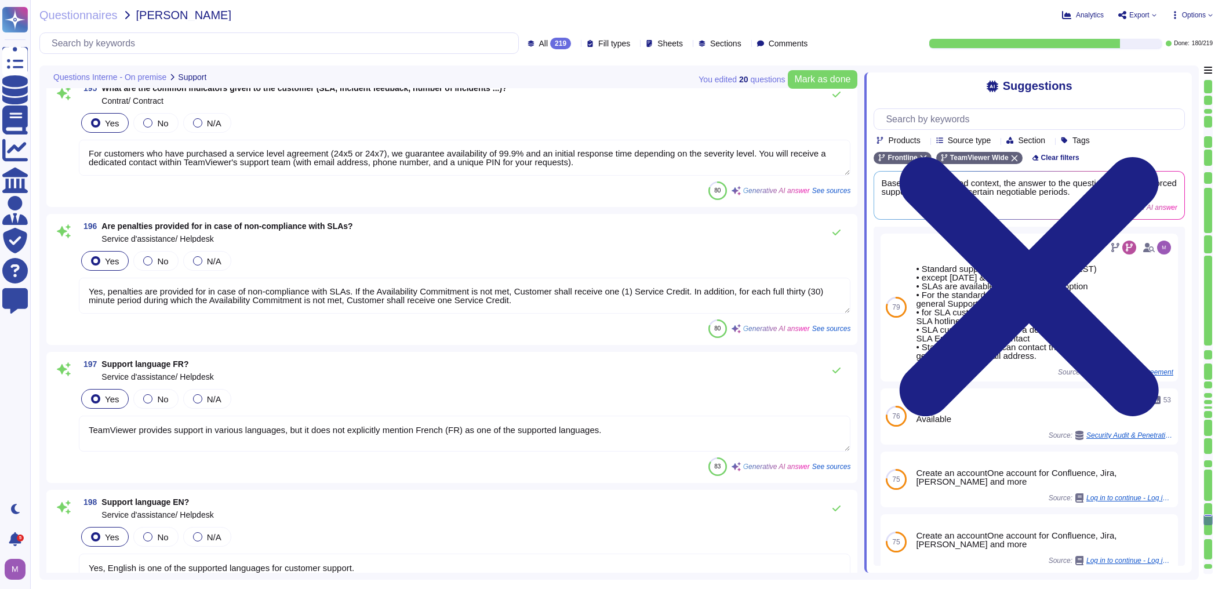
type textarea "• Standard support is 8:00am - 6:00pm (CEST) • except [DATE] & [DATE] • SLAs ar…"
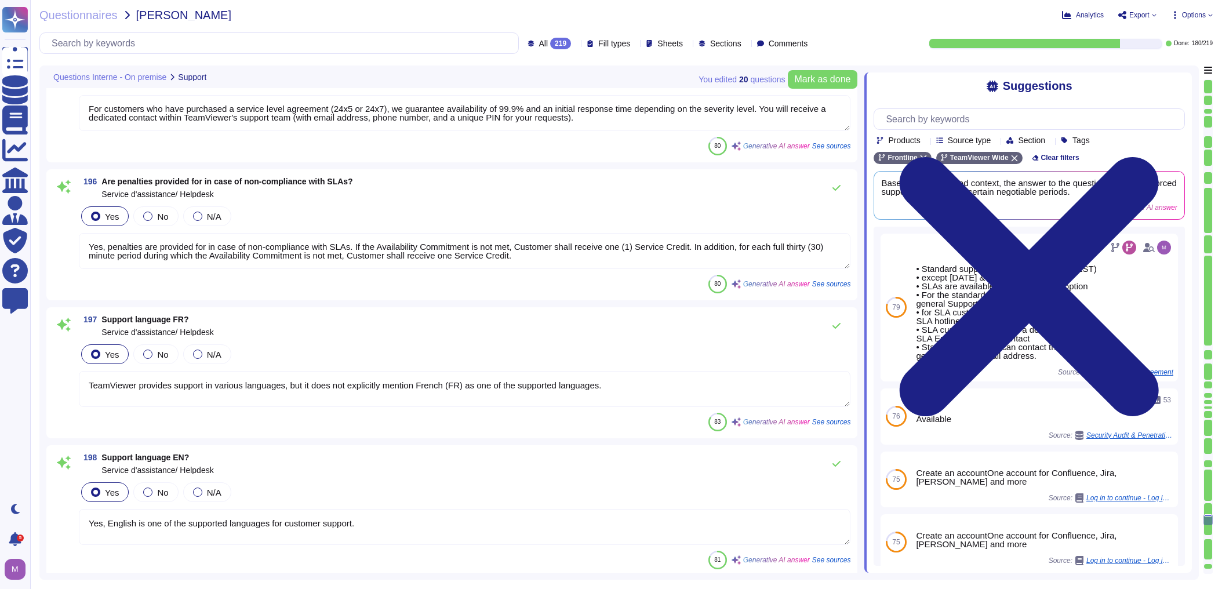
scroll to position [26867, 0]
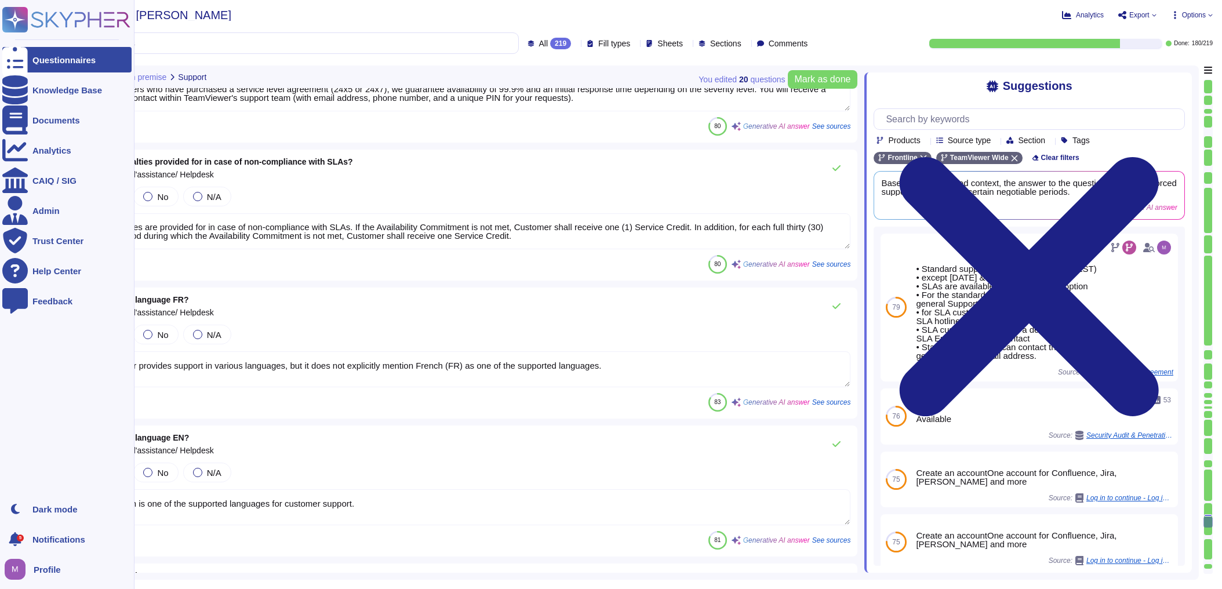
drag, startPoint x: 606, startPoint y: 364, endPoint x: 18, endPoint y: 349, distance: 588.5
click at [18, 349] on div "Questionnaires Knowledge Base Documents Analytics CAIQ / SIG Admin Trust Center…" at bounding box center [611, 294] width 1222 height 589
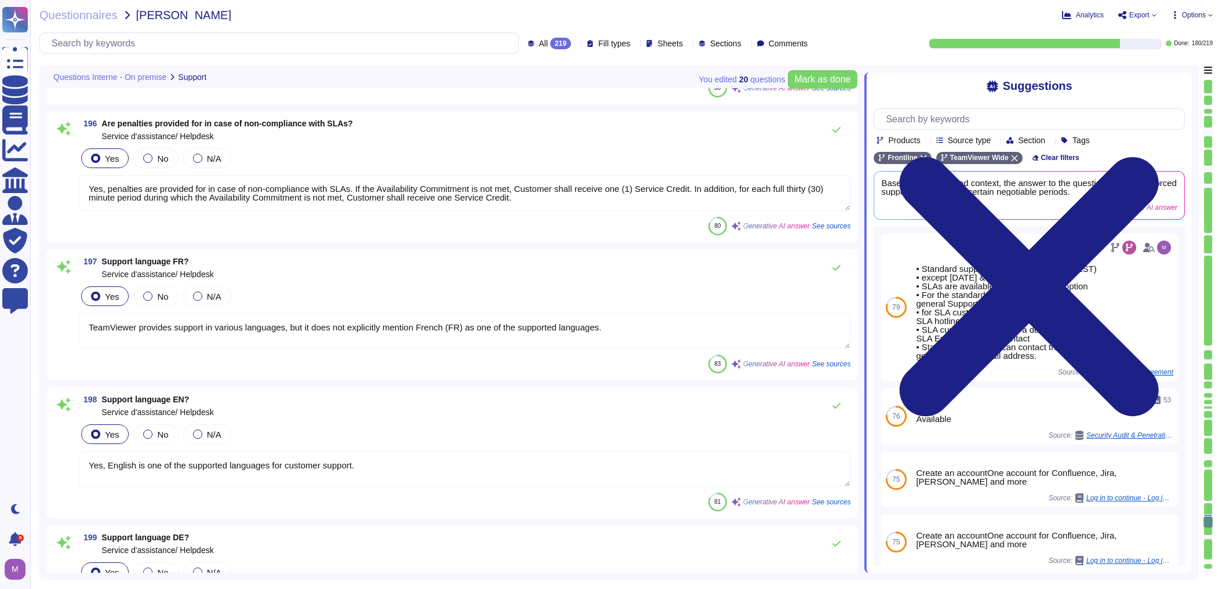
scroll to position [26959, 0]
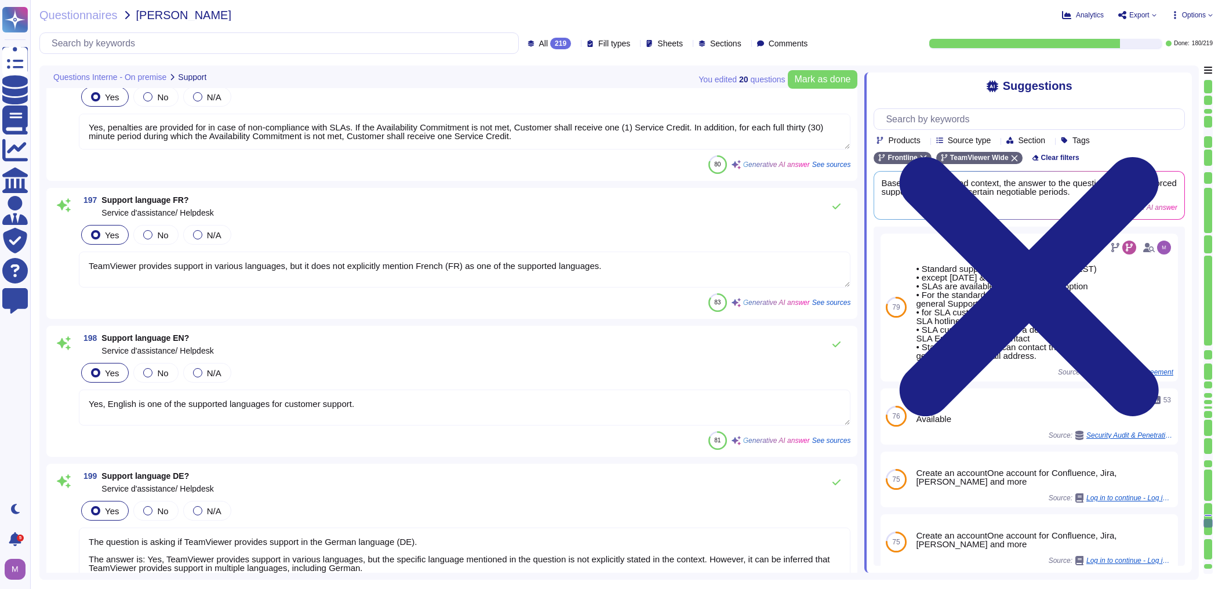
type textarea "• Standard support is 8:00am - 6:00pm (CEST) • except [DATE] & [DATE] • SLAs ar…"
click at [376, 396] on textarea "Yes, English is one of the supported languages for customer support." at bounding box center [464, 407] width 771 height 36
type textarea "TeamViewer provides support in various languages, but depending on the time zon…"
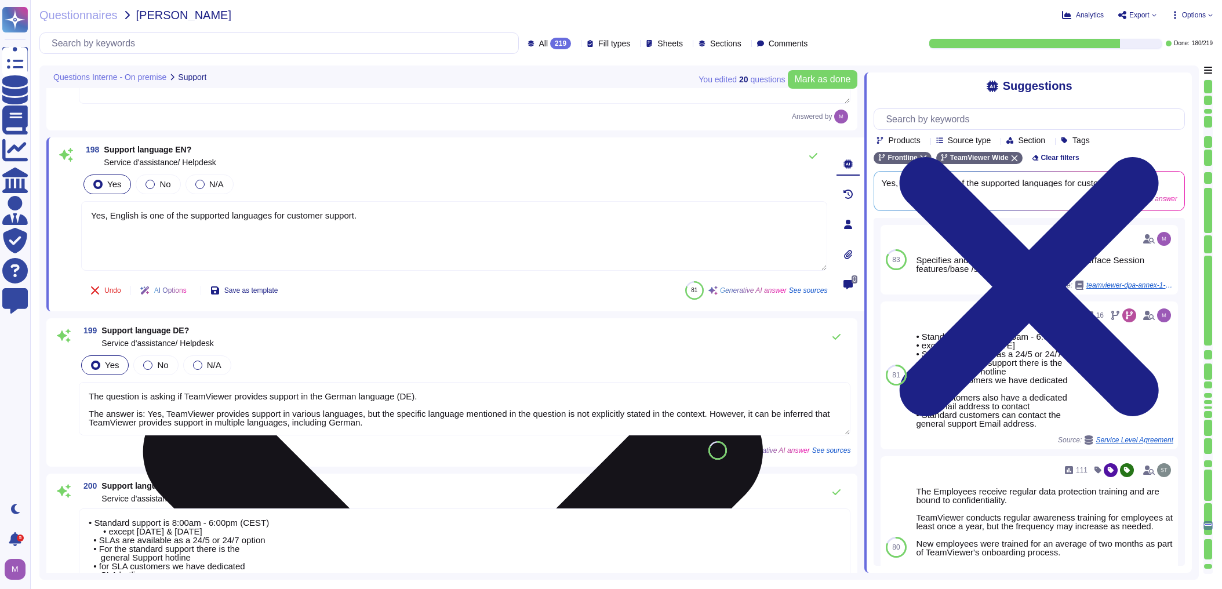
scroll to position [27145, 0]
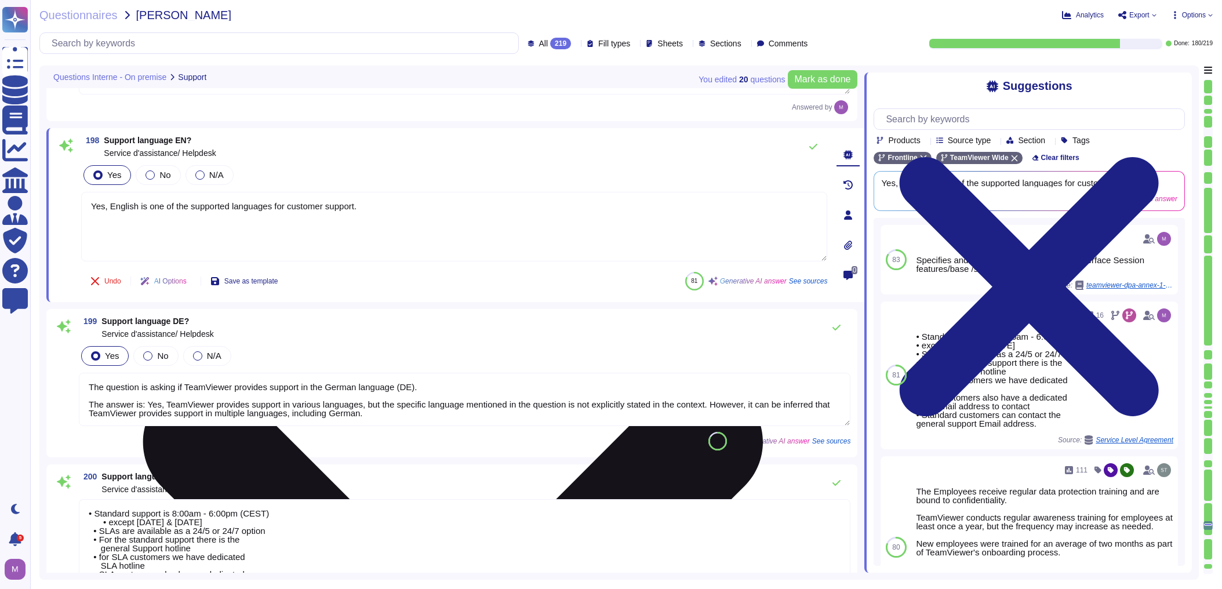
type textarea "Yes, TeamViewer offers REST-based API for user administration."
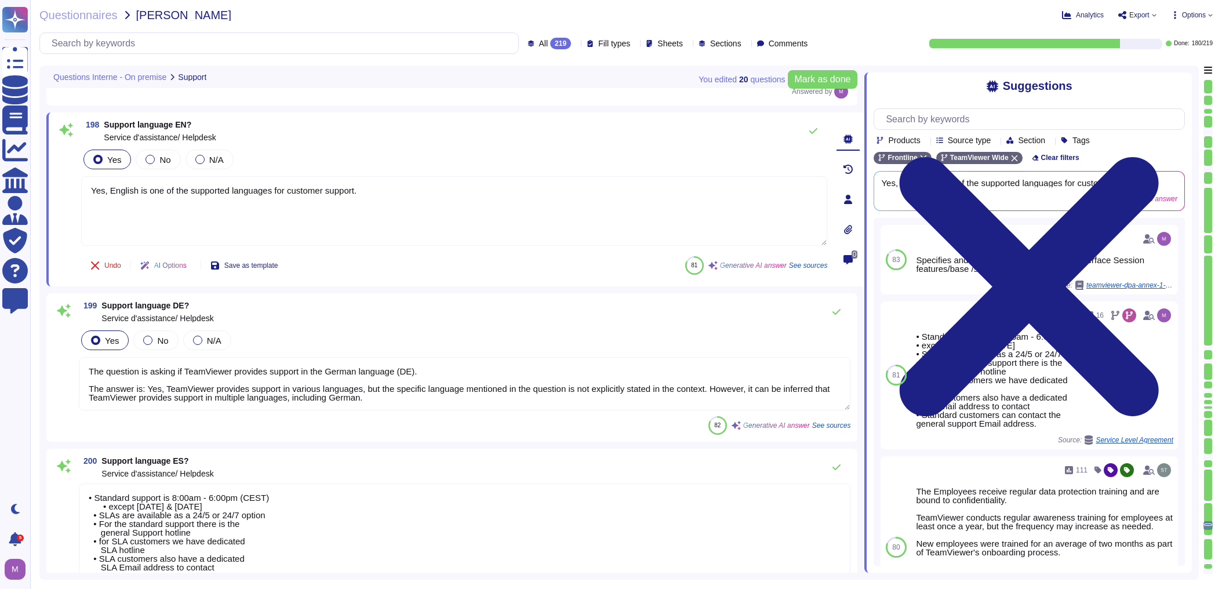
click at [372, 384] on textarea "The question is asking if TeamViewer provides support in the German language (D…" at bounding box center [464, 383] width 771 height 53
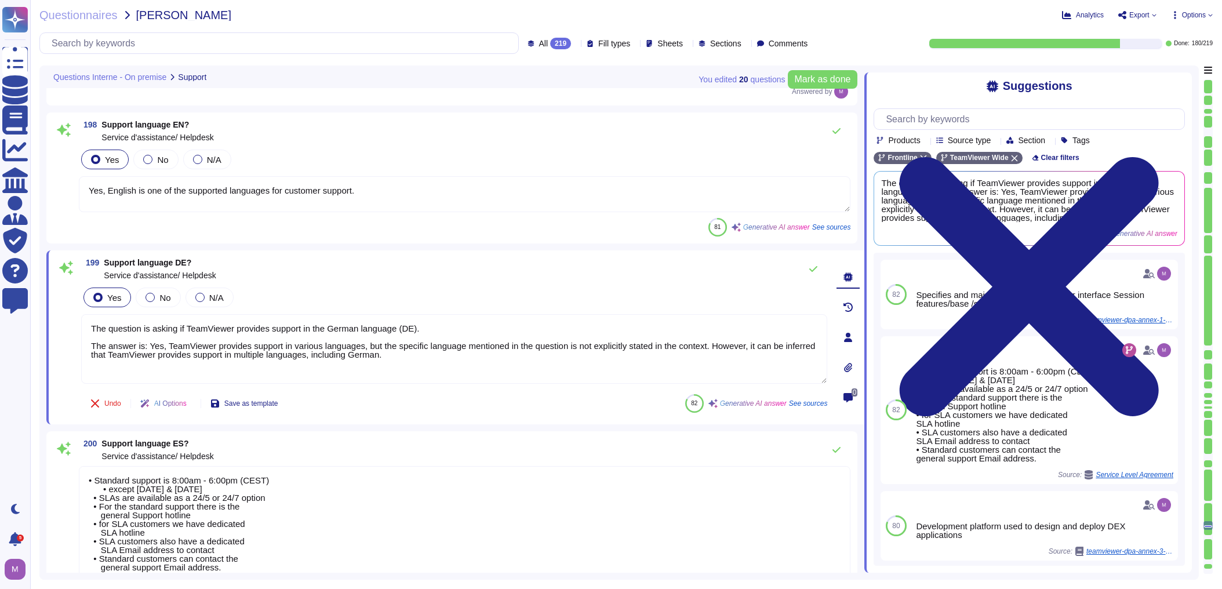
drag, startPoint x: 381, startPoint y: 356, endPoint x: -12, endPoint y: 307, distance: 396.0
click at [0, 307] on html "Questionnaires Knowledge Base Documents Analytics CAIQ / SIG Admin Trust Center…" at bounding box center [611, 294] width 1222 height 589
paste textarea "TeamViewer provides support in various languages, but depending on the time zon…"
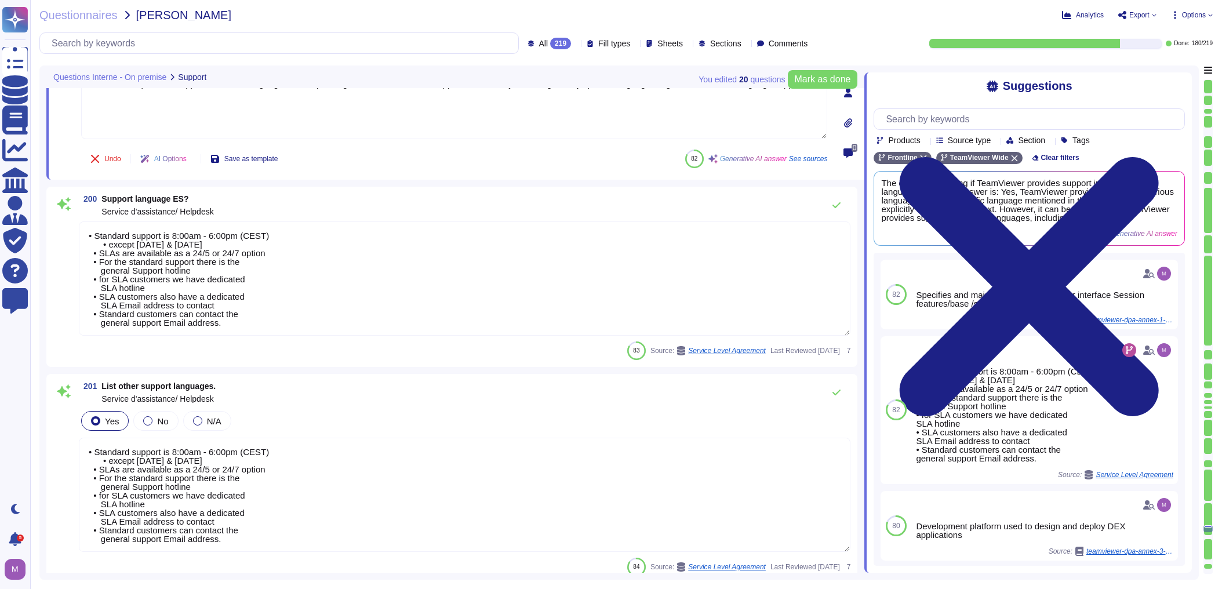
scroll to position [27377, 0]
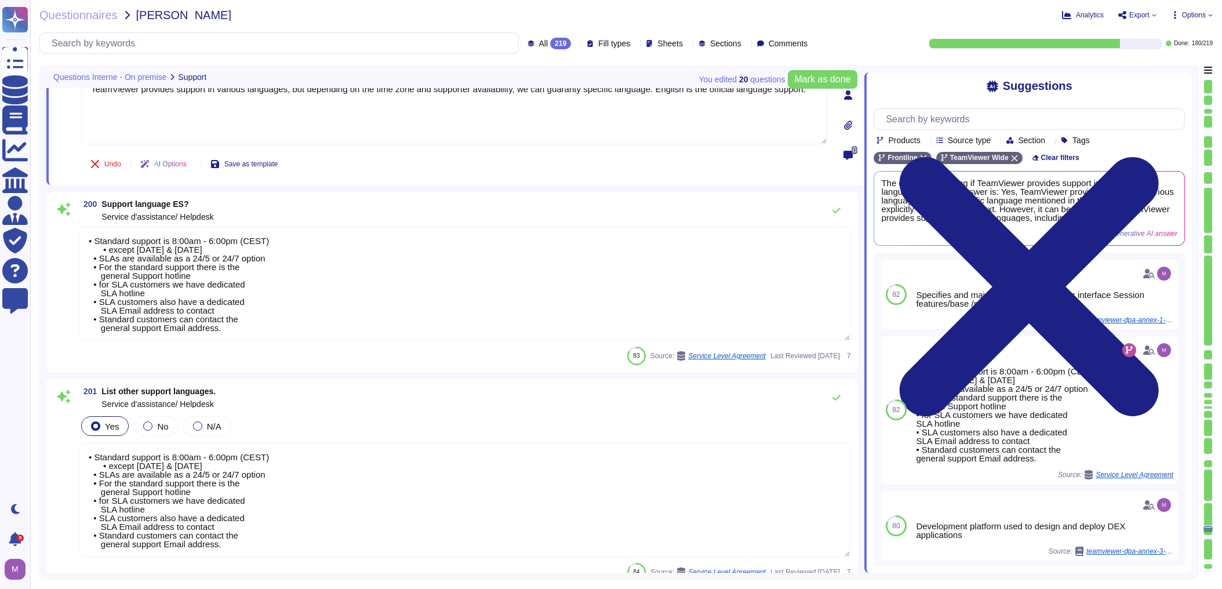
type textarea "TeamViewer provides support in various languages, but depending on the time zon…"
click at [252, 304] on textarea "• Standard support is 8:00am - 6:00pm (CEST) • except [DATE] & [DATE] • SLAs ar…" at bounding box center [464, 284] width 771 height 114
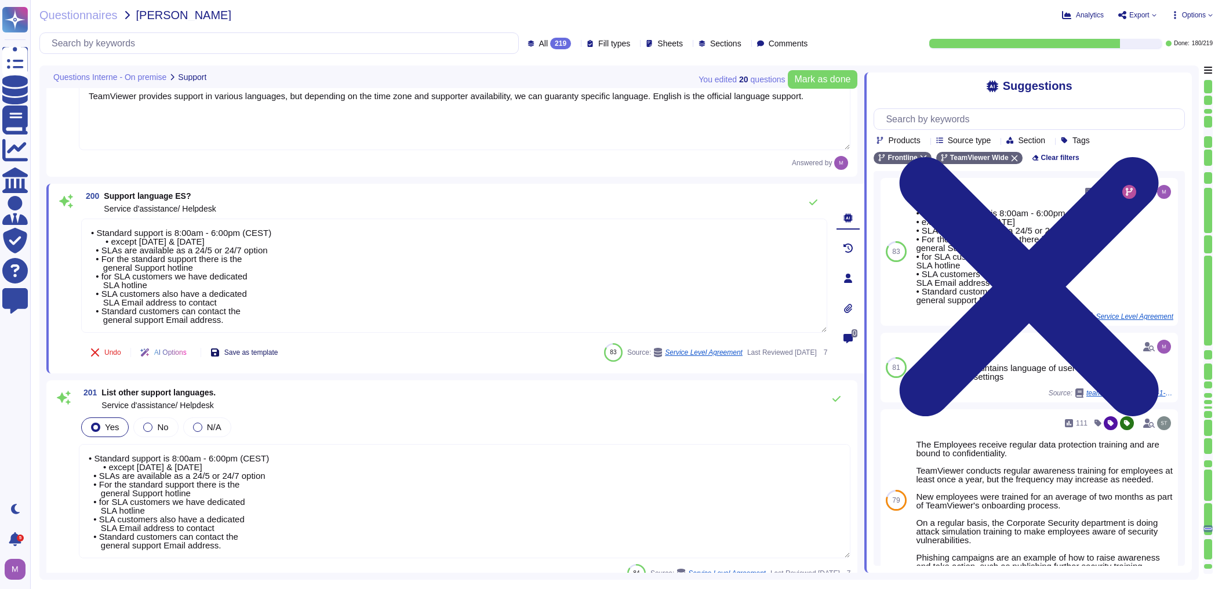
paste textarea "TeamViewer provides support in various languages, but depending on the time zon…"
type textarea "TeamViewer provides support in various languages, but depending on the time zon…"
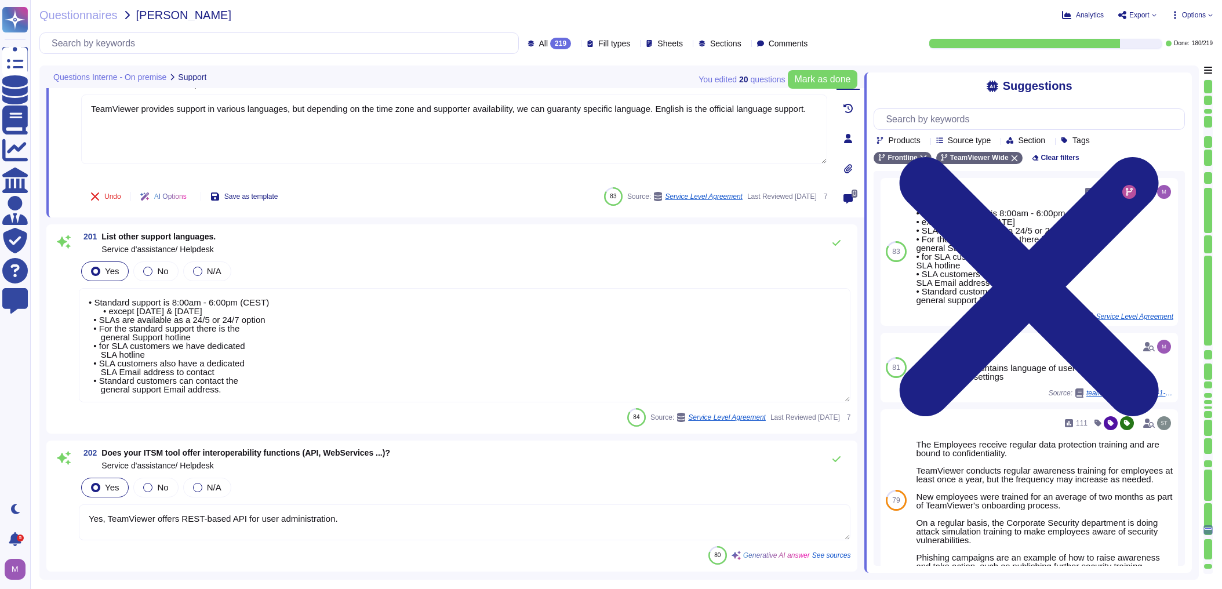
type textarea "The maximum duration for a incident to be taken in charge and being categorized…"
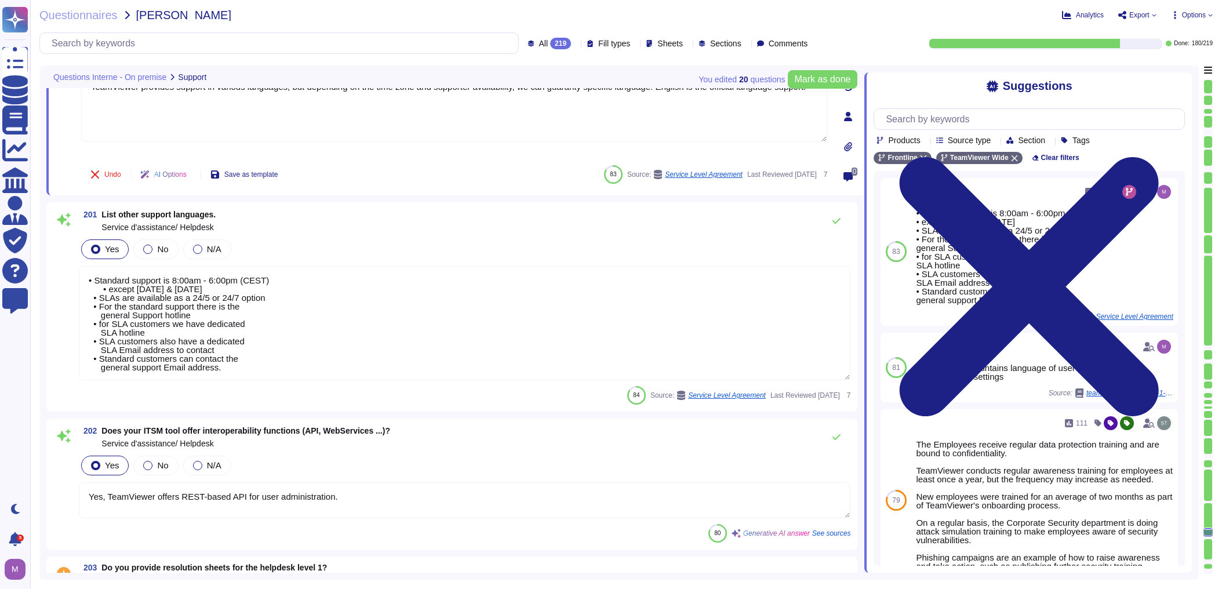
click at [267, 327] on textarea "• Standard support is 8:00am - 6:00pm (CEST) • except [DATE] & [DATE] • SLAs ar…" at bounding box center [464, 323] width 771 height 114
type textarea "TeamViewer provides support in various languages, but depending on the time zon…"
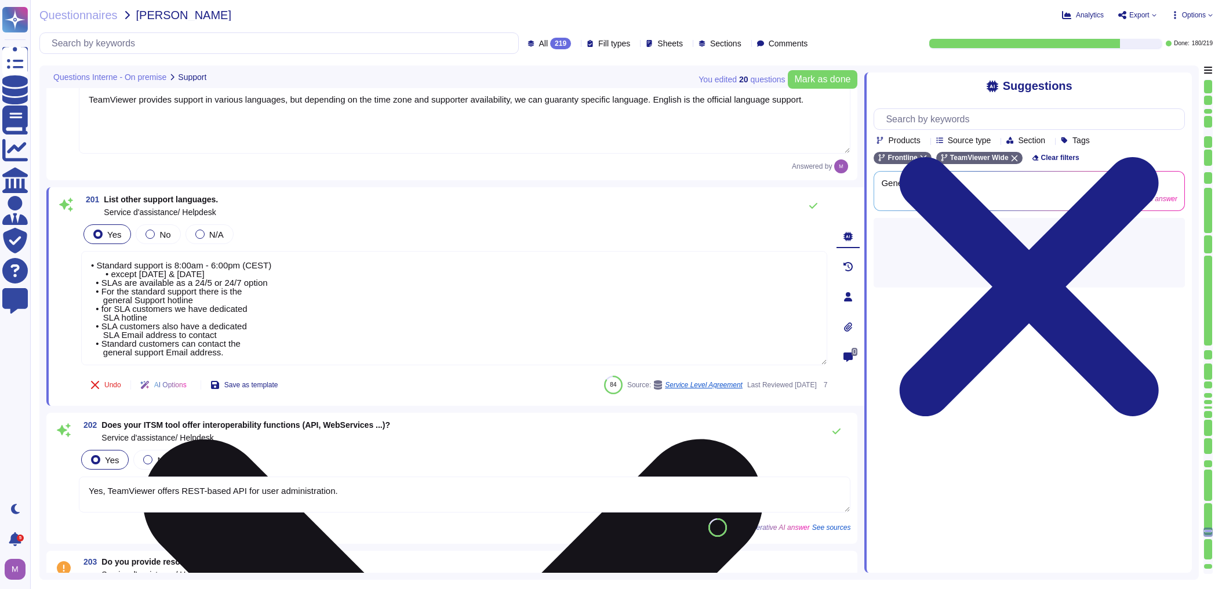
paste textarea "TeamViewer provides support in various languages, but depending on the time zon…"
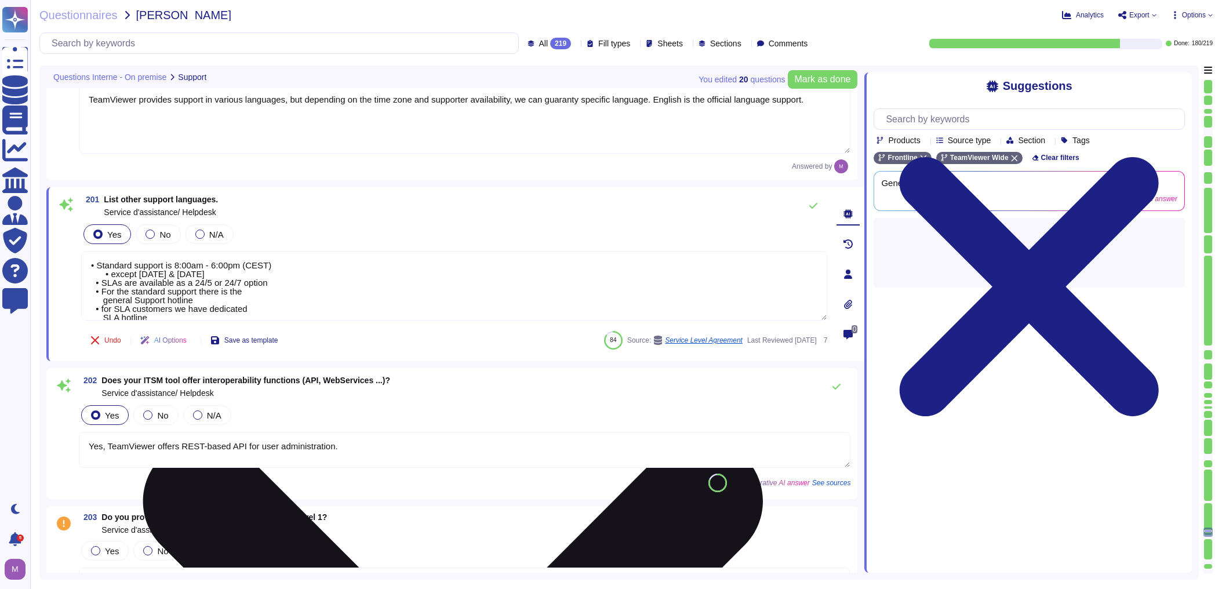
type textarea "TeamViewer provides support in various languages, but depending on the time zon…"
type textarea "Yes, one way to report and track incidents and requests is through phone. Addit…"
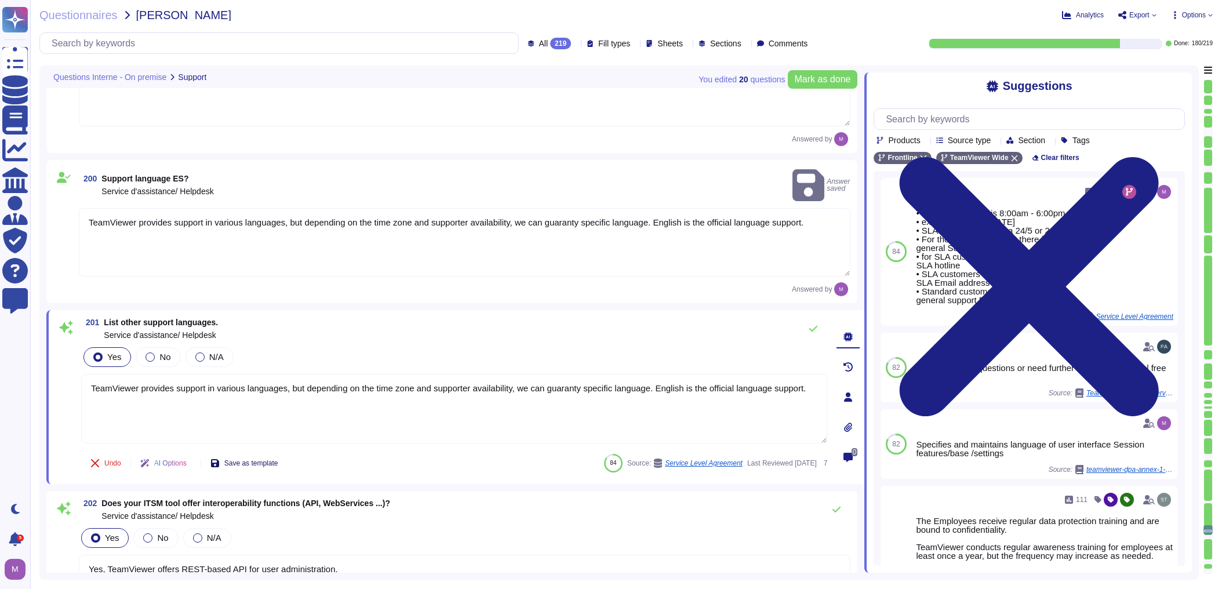
type textarea "TeamViewer provides support in various languages, but depending on the time zon…"
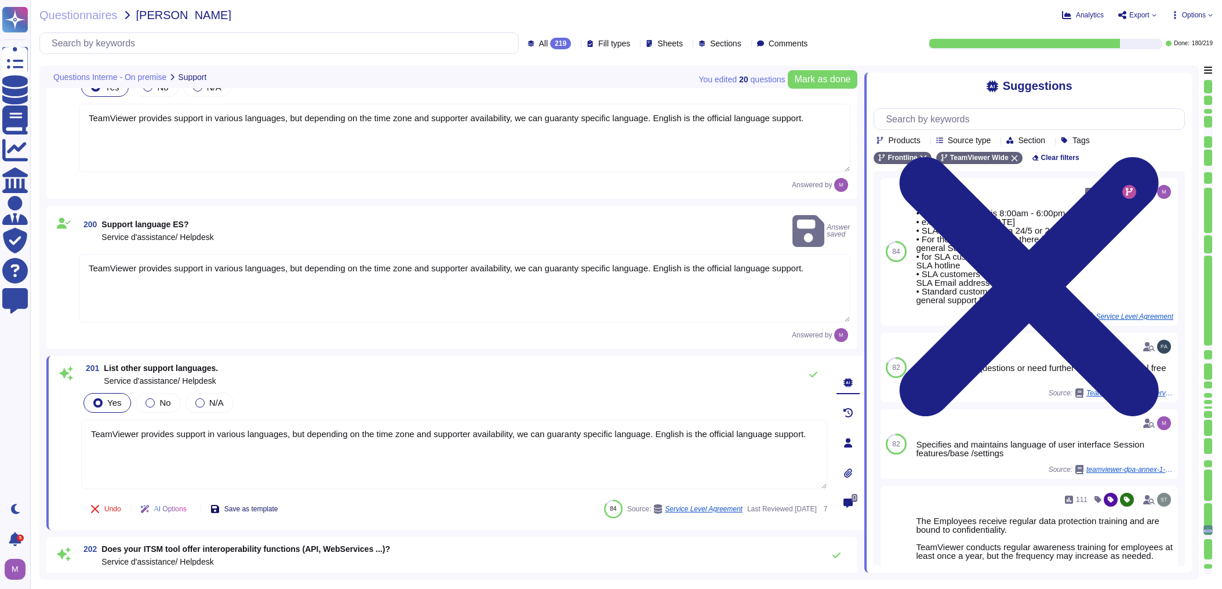
scroll to position [27330, 0]
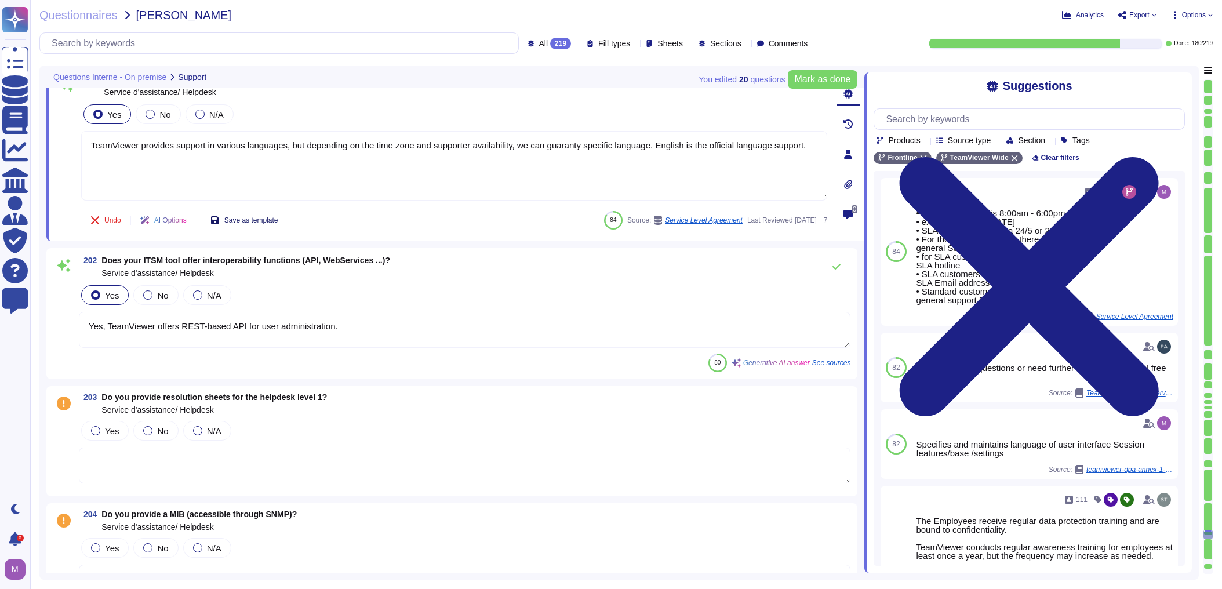
type textarea "Yes, one way to report and track incidents and requests is through phone. Addit…"
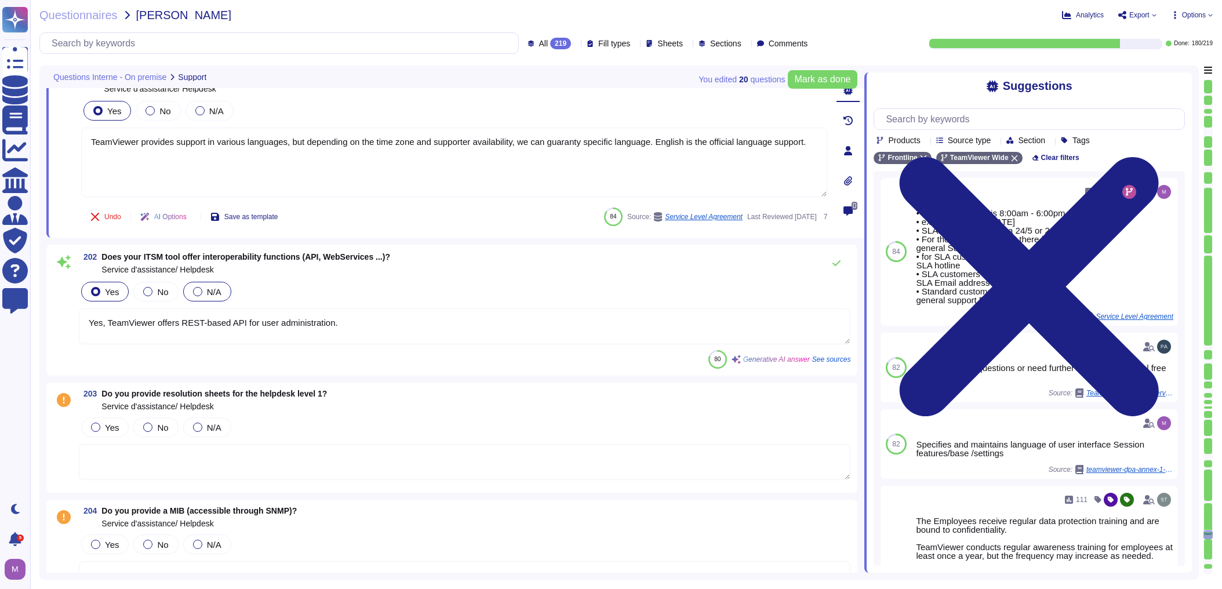
type textarea "TeamViewer provides support in various languages, but depending on the time zon…"
click at [207, 299] on div "N/A" at bounding box center [207, 292] width 48 height 20
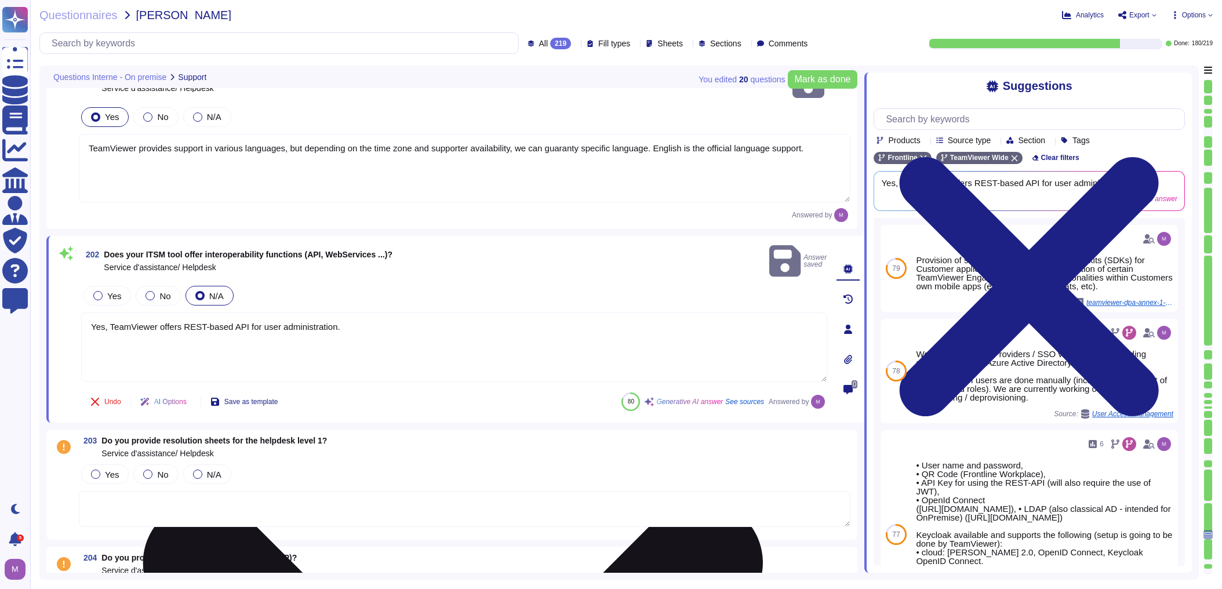
click at [161, 312] on textarea "Yes, TeamViewer offers REST-based API for user administration." at bounding box center [454, 347] width 746 height 70
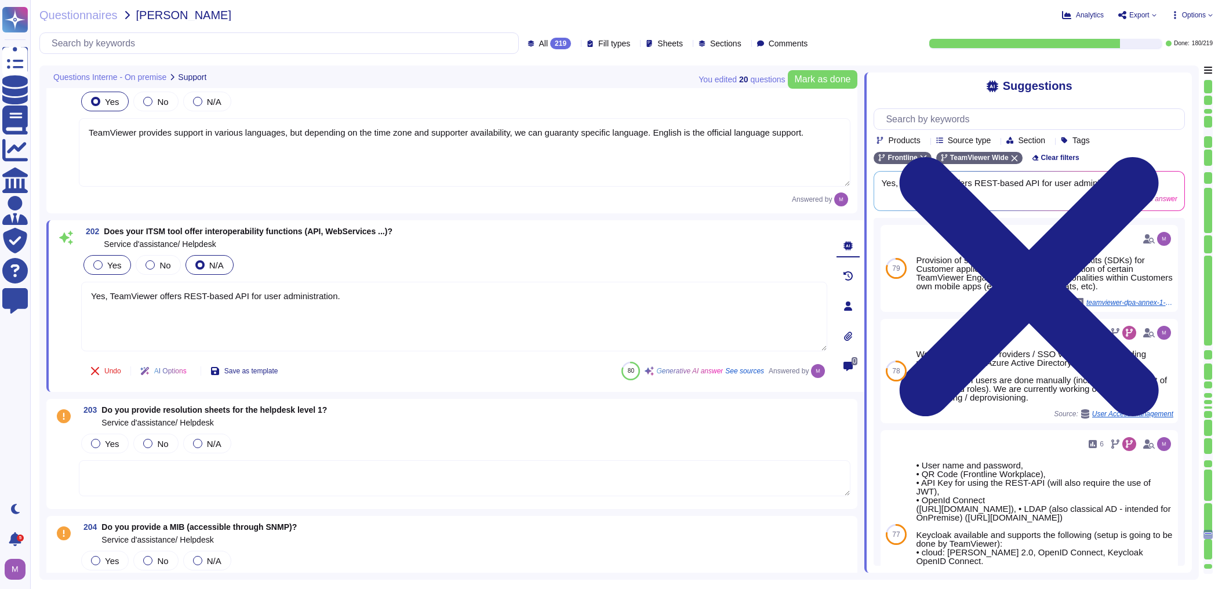
click at [110, 261] on span "Yes" at bounding box center [114, 265] width 14 height 10
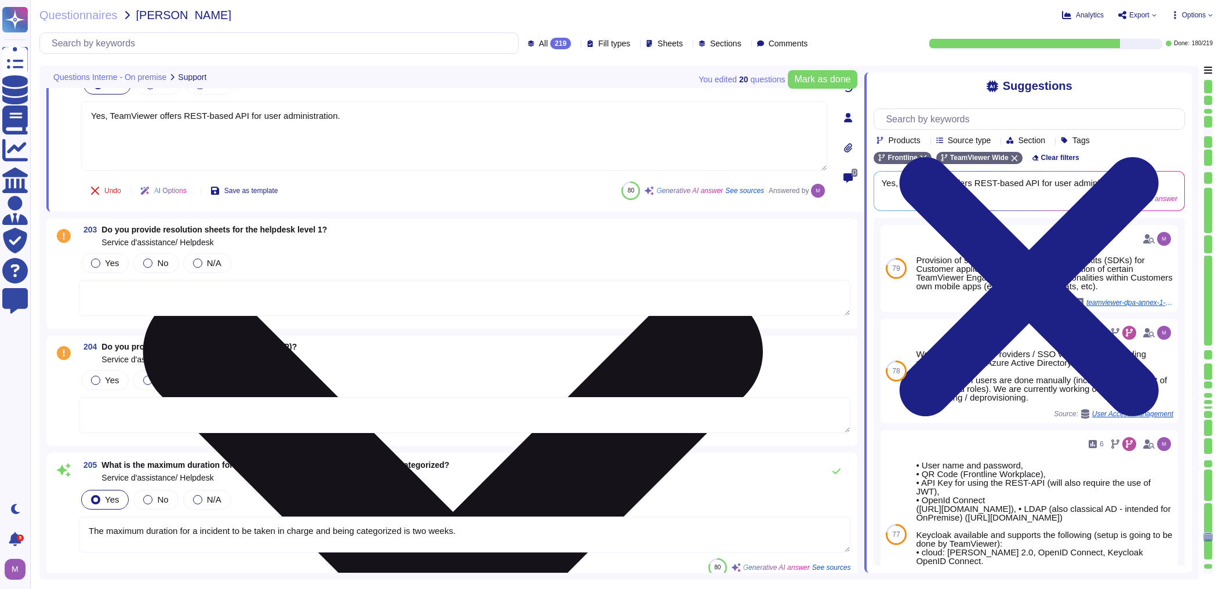
type textarea "No, the way to report and track incidents and requests is not through a ChatBot…"
type textarea "For support requests, please include or have the following information ready. C…"
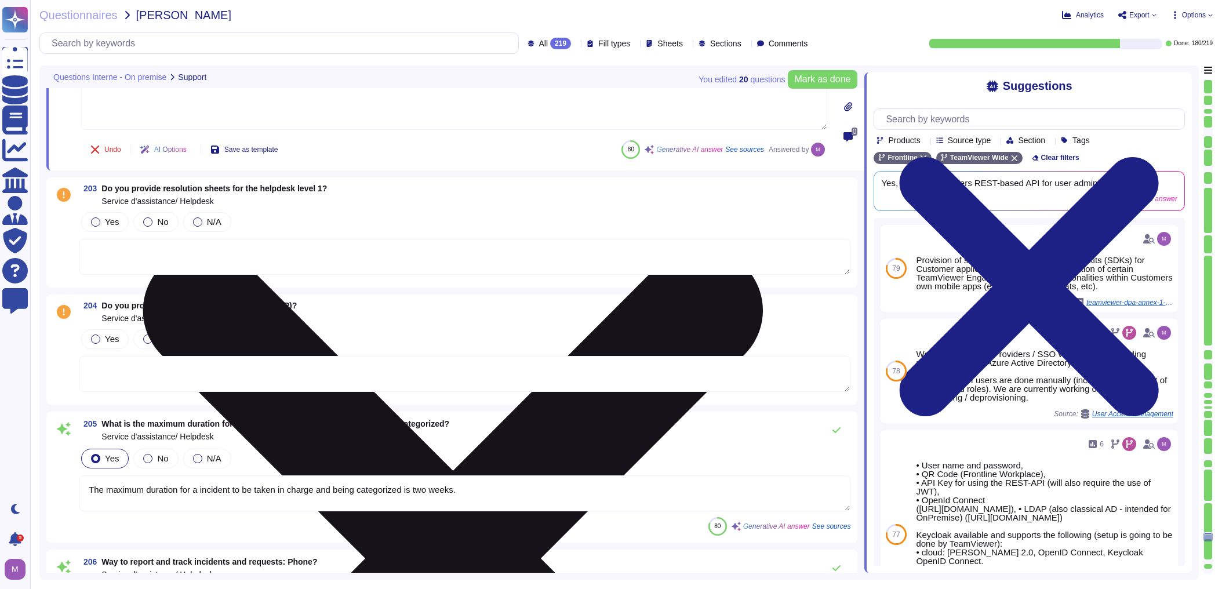
scroll to position [27840, 0]
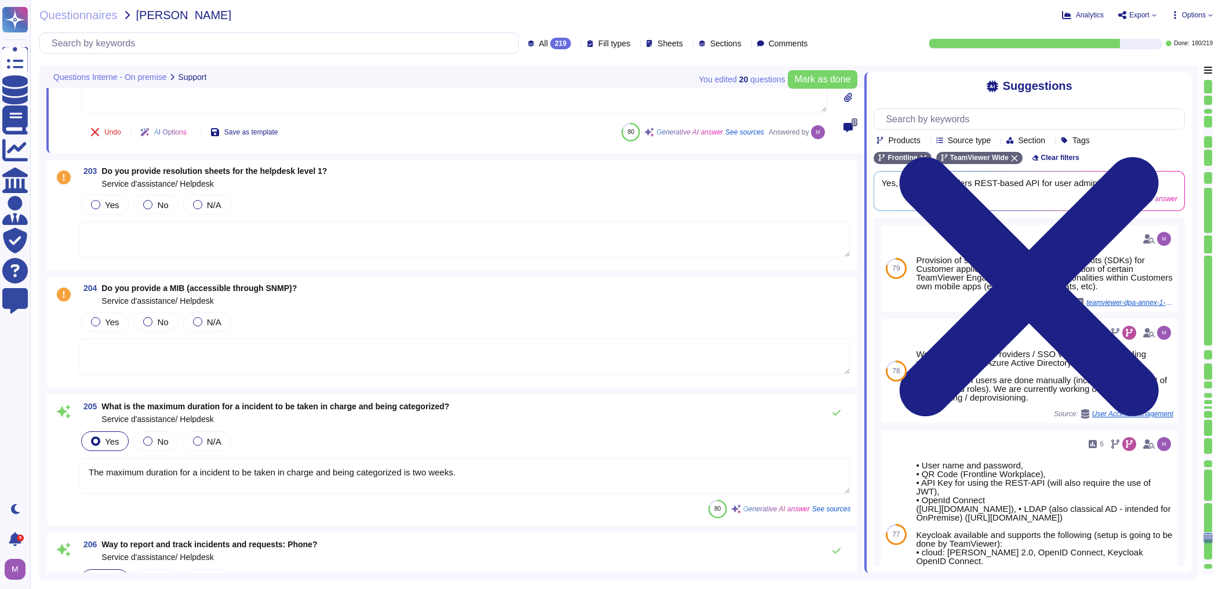
click at [122, 221] on textarea at bounding box center [464, 239] width 771 height 36
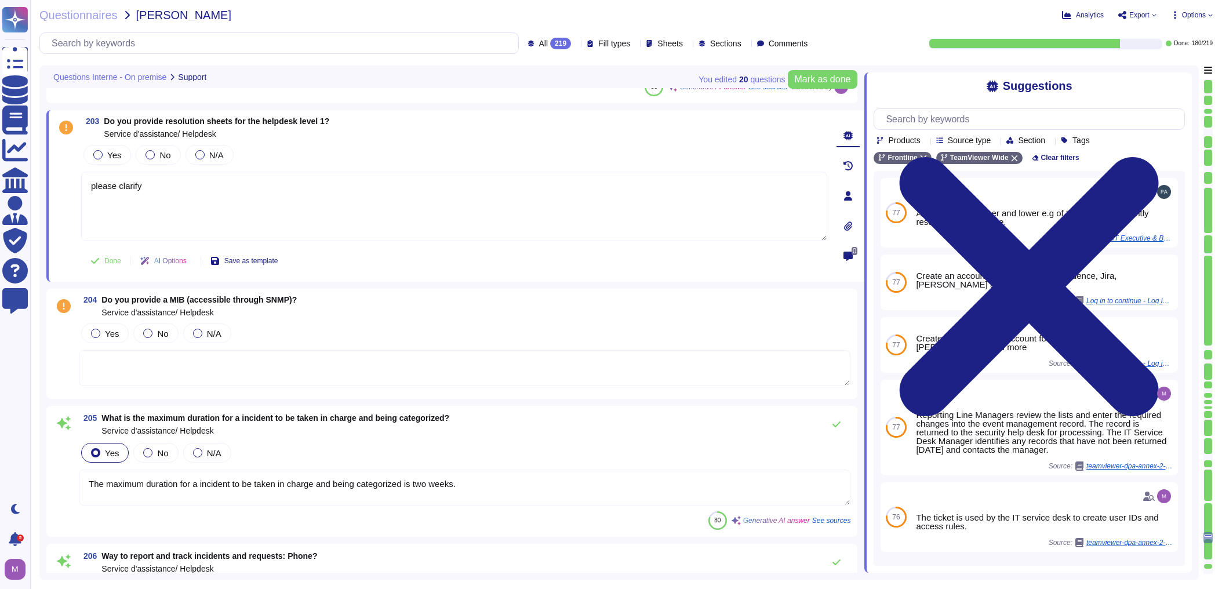
type textarea "please clarify"
click at [183, 355] on textarea at bounding box center [464, 368] width 771 height 36
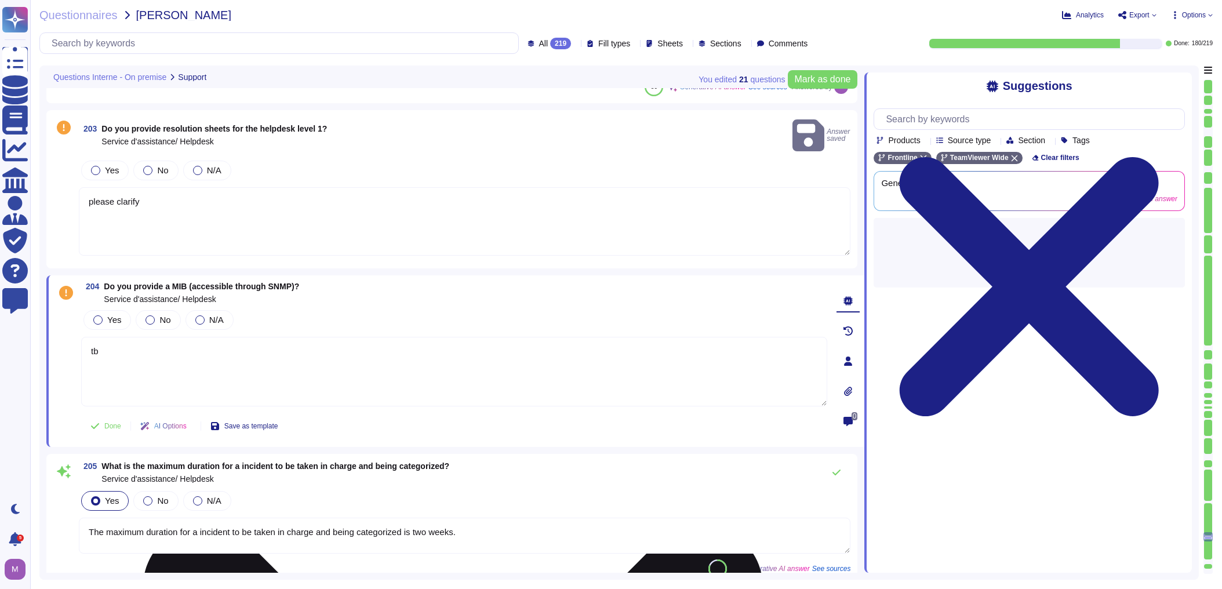
type textarea "tbd"
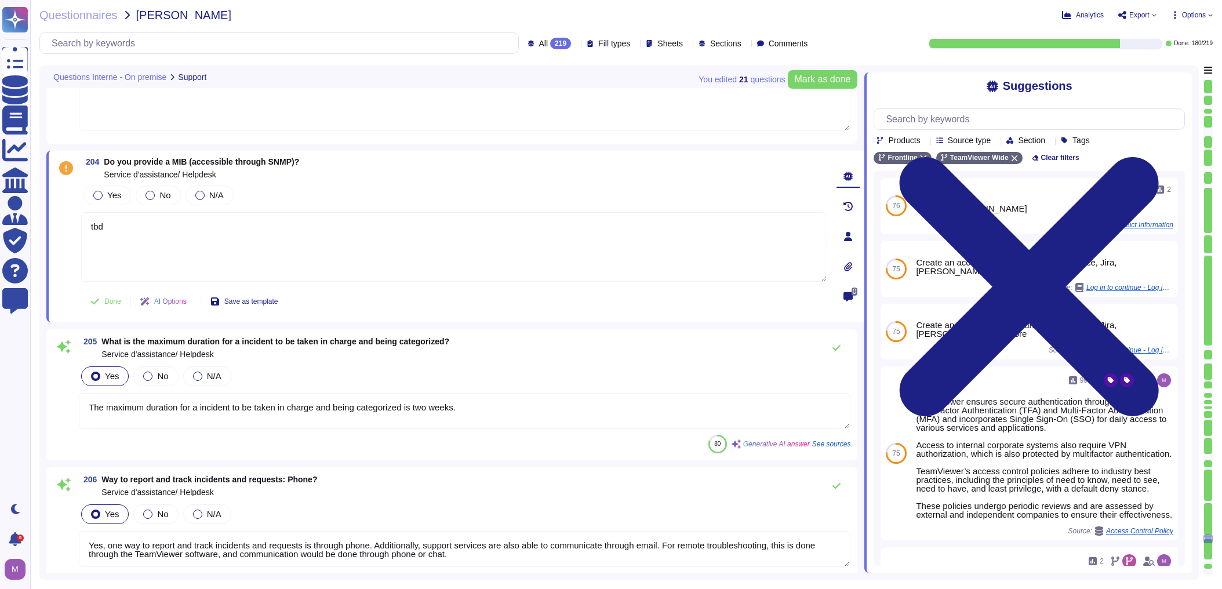
scroll to position [27979, 0]
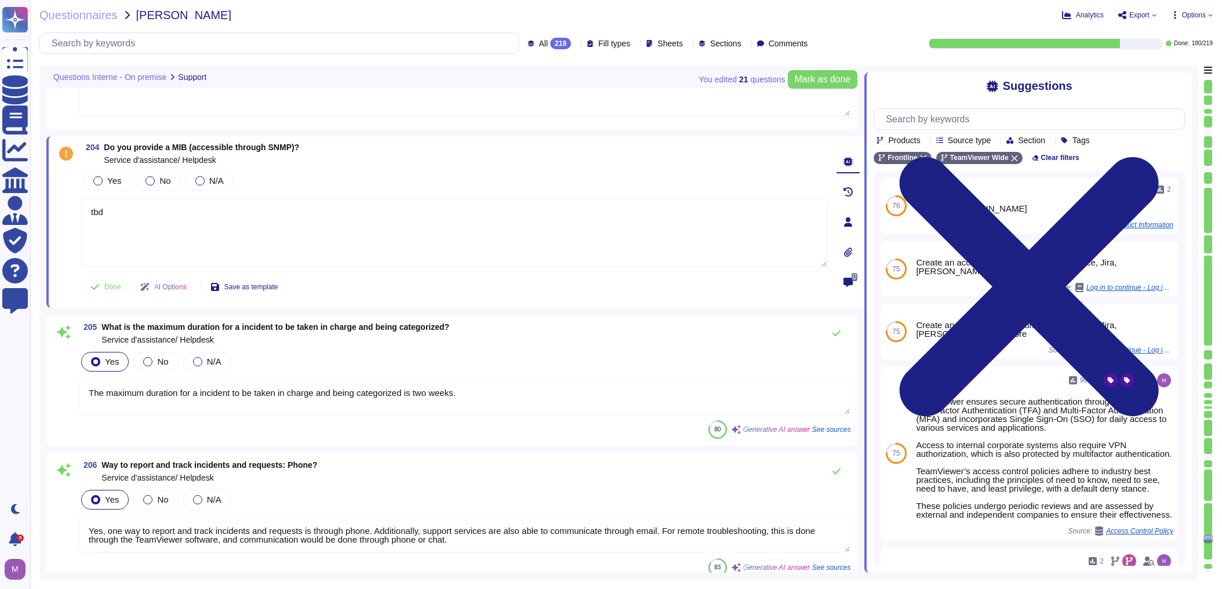
type textarea "For support requests, please include or have the following information ready. C…"
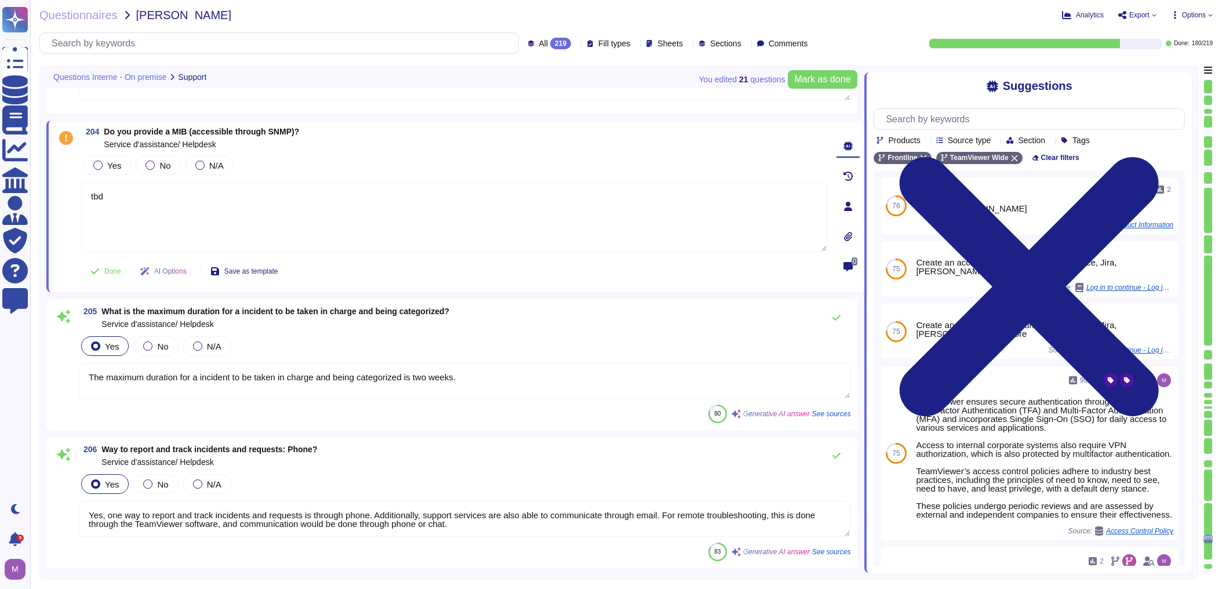
type textarea "tbd"
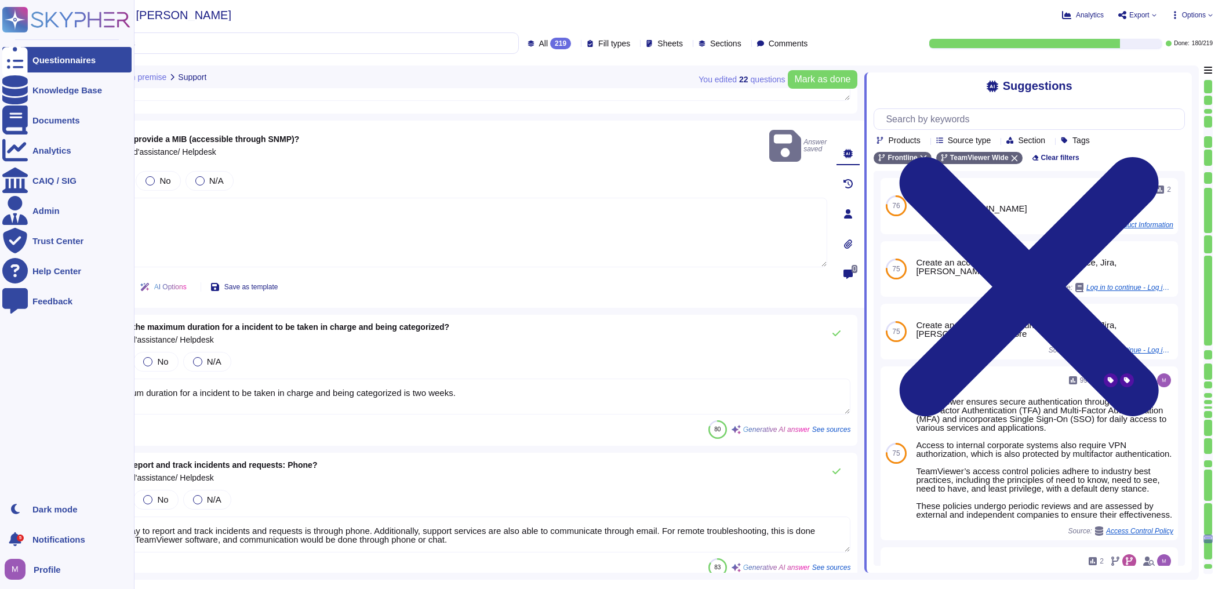
drag, startPoint x: 480, startPoint y: 373, endPoint x: 5, endPoint y: 356, distance: 476.2
click at [5, 356] on div "Questionnaires Knowledge Base Documents Analytics CAIQ / SIG Admin Trust Center…" at bounding box center [611, 294] width 1222 height 589
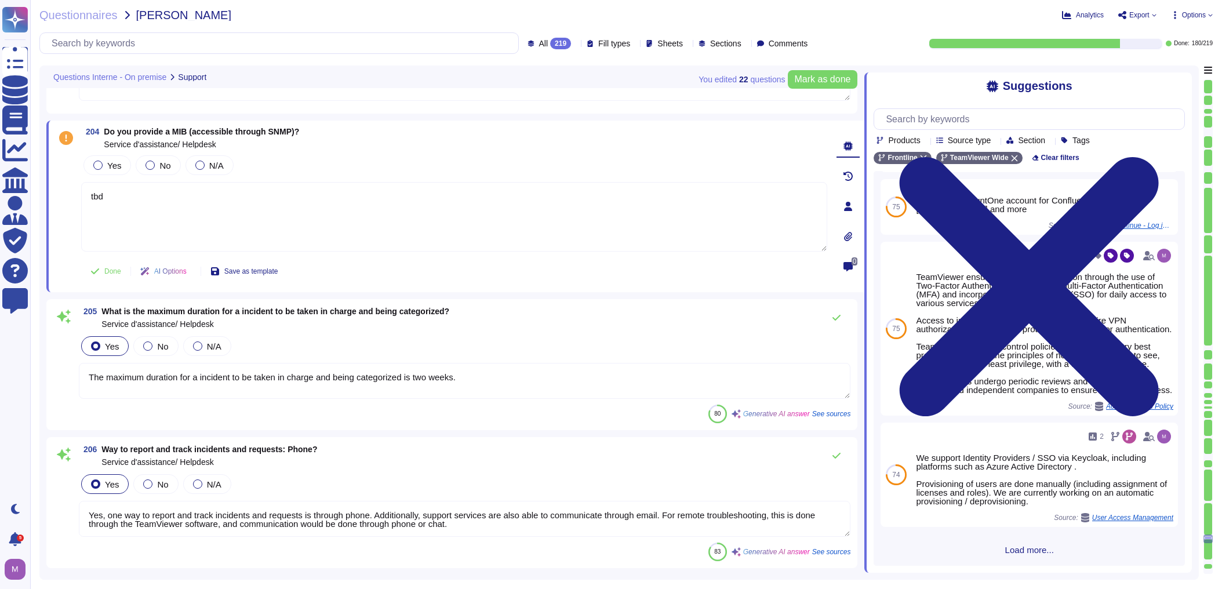
scroll to position [161, 0]
click at [914, 123] on input "text" at bounding box center [1032, 119] width 304 height 20
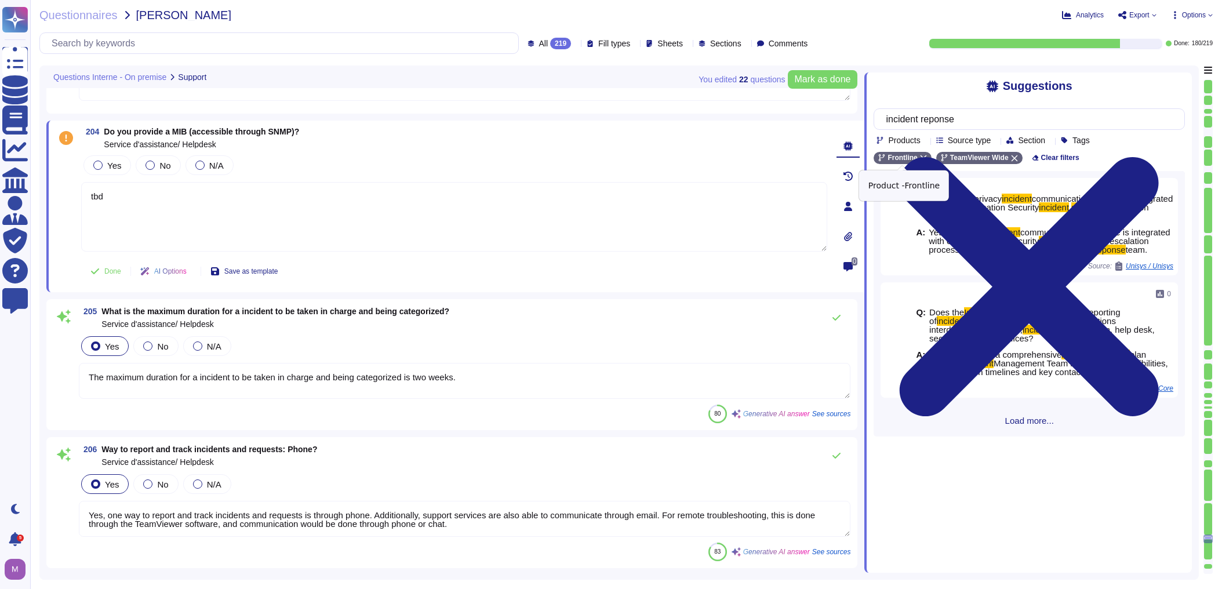
click at [923, 160] on icon at bounding box center [923, 158] width 7 height 7
drag, startPoint x: 975, startPoint y: 120, endPoint x: 839, endPoint y: 121, distance: 135.6
click at [839, 121] on div "You edited 22 question s Mark as done Questions Interne - On premise Support 20…" at bounding box center [618, 322] width 1159 height 514
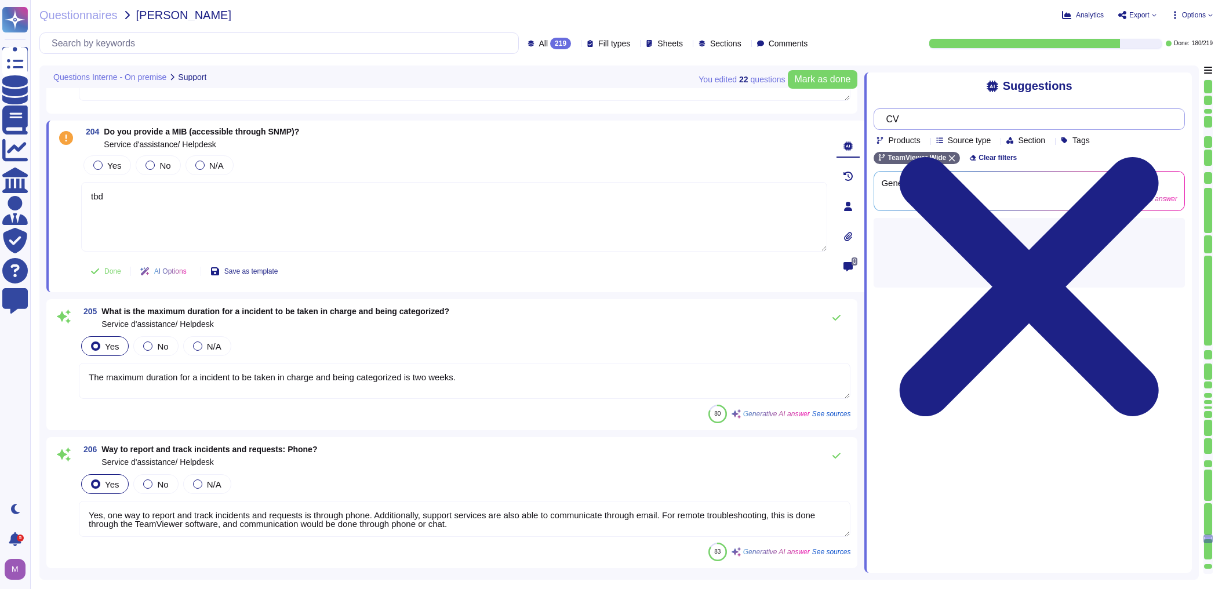
type input "C"
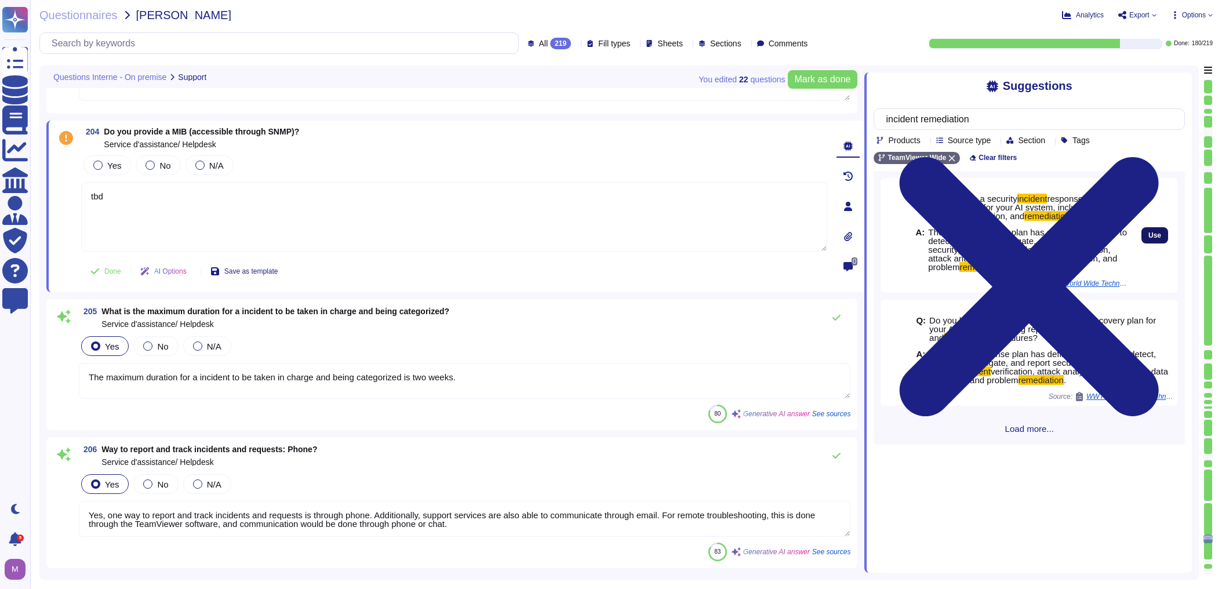
type input "incident remediation"
click at [1148, 239] on span "Use" at bounding box center [1154, 235] width 13 height 7
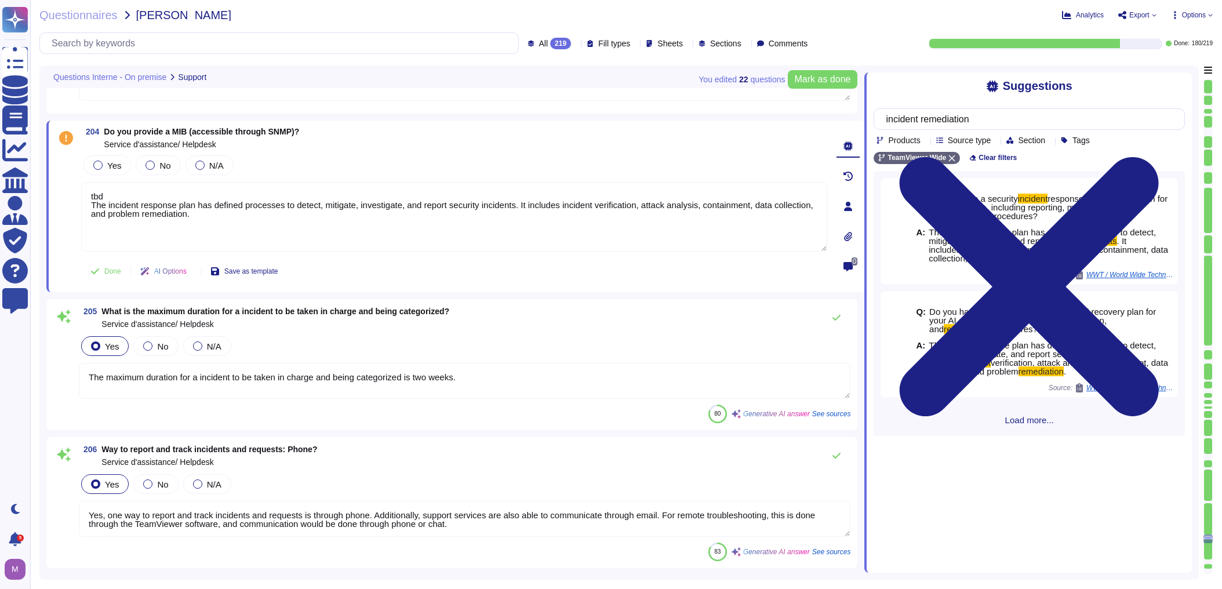
drag, startPoint x: 468, startPoint y: 381, endPoint x: -12, endPoint y: 336, distance: 481.5
click at [0, 336] on html "Questionnaires Knowledge Base Documents Analytics CAIQ / SIG Admin Trust Center…" at bounding box center [611, 294] width 1222 height 589
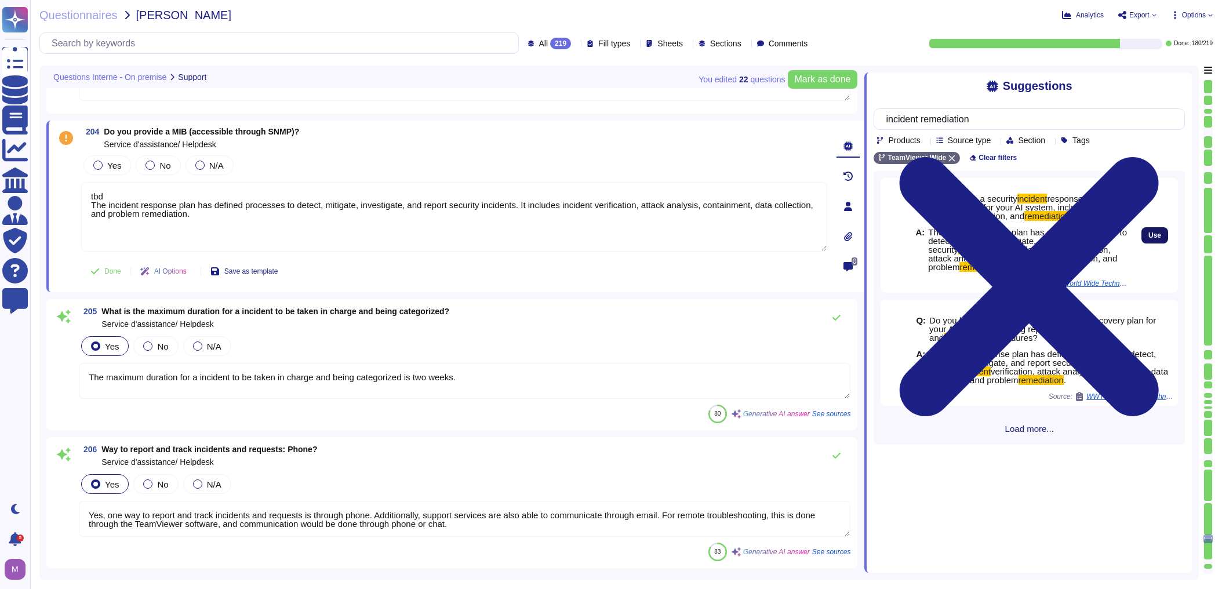
click at [1148, 239] on span "Use" at bounding box center [1154, 235] width 13 height 7
type textarea "tbd The incident response plan has defined processes to detect, mitigate, inves…"
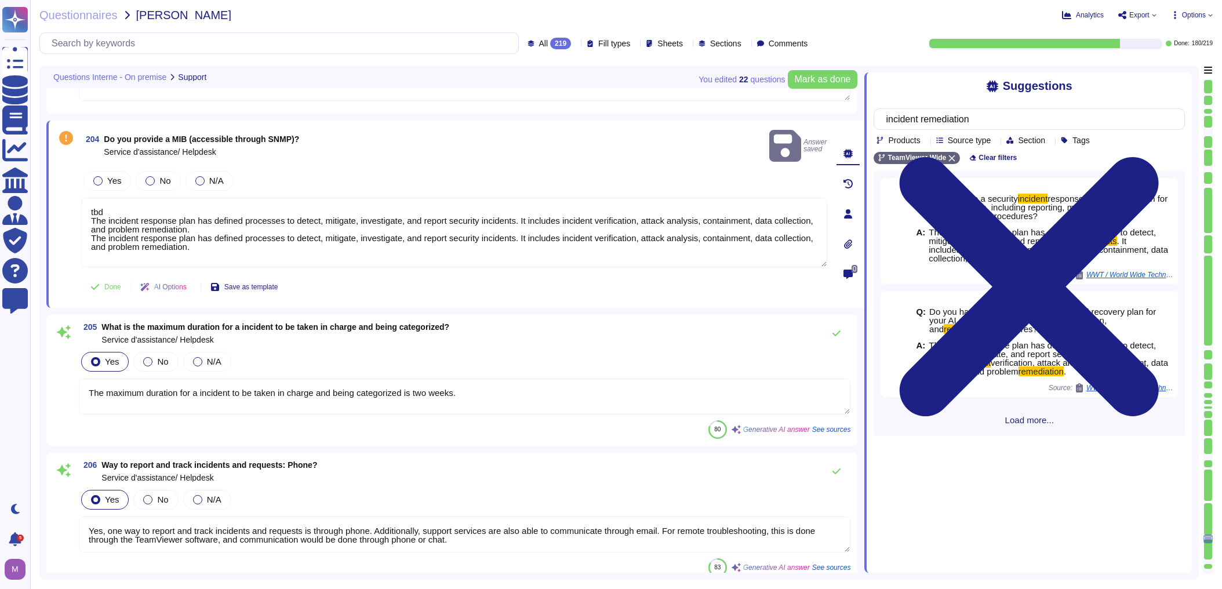
click at [268, 378] on textarea "The maximum duration for a incident to be taken in charge and being categorized…" at bounding box center [464, 396] width 771 height 36
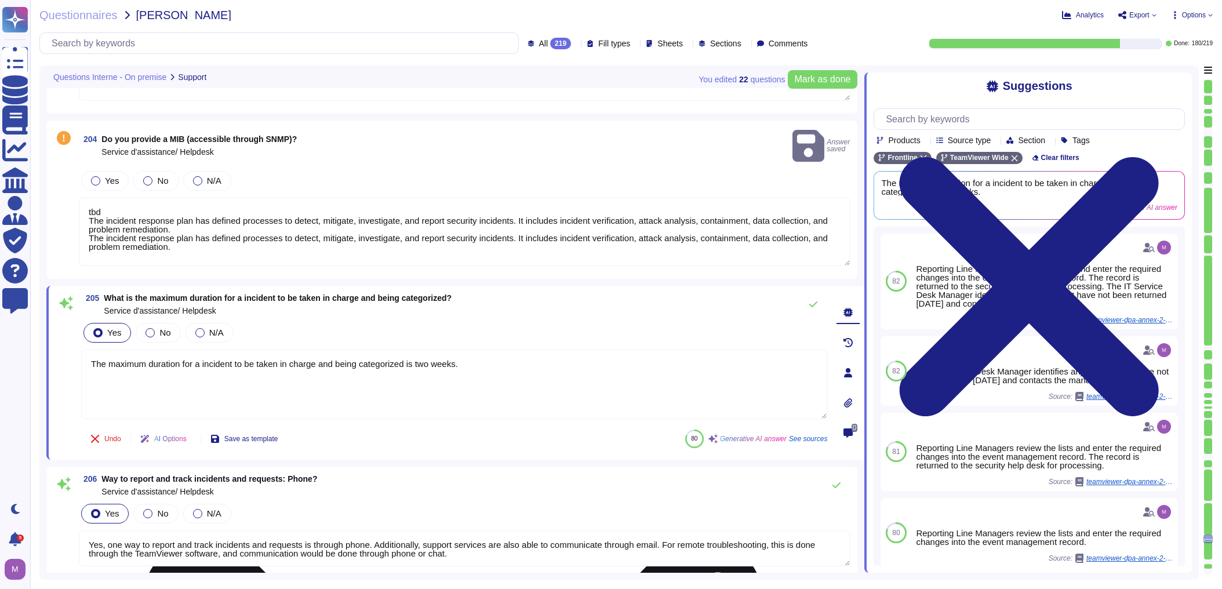
click at [521, 366] on textarea "The maximum duration for a incident to be taken in charge and being categorized…" at bounding box center [454, 384] width 746 height 70
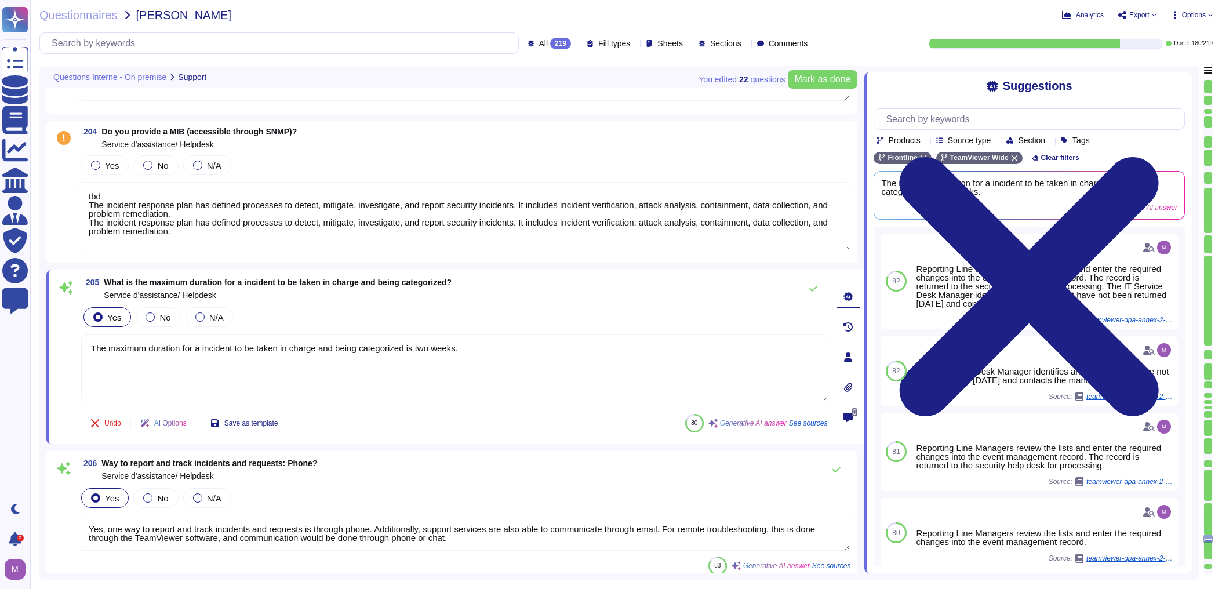
drag, startPoint x: 204, startPoint y: 232, endPoint x: 86, endPoint y: 223, distance: 118.6
click at [86, 223] on textarea "tbd The incident response plan has defined processes to detect, mitigate, inves…" at bounding box center [464, 216] width 771 height 68
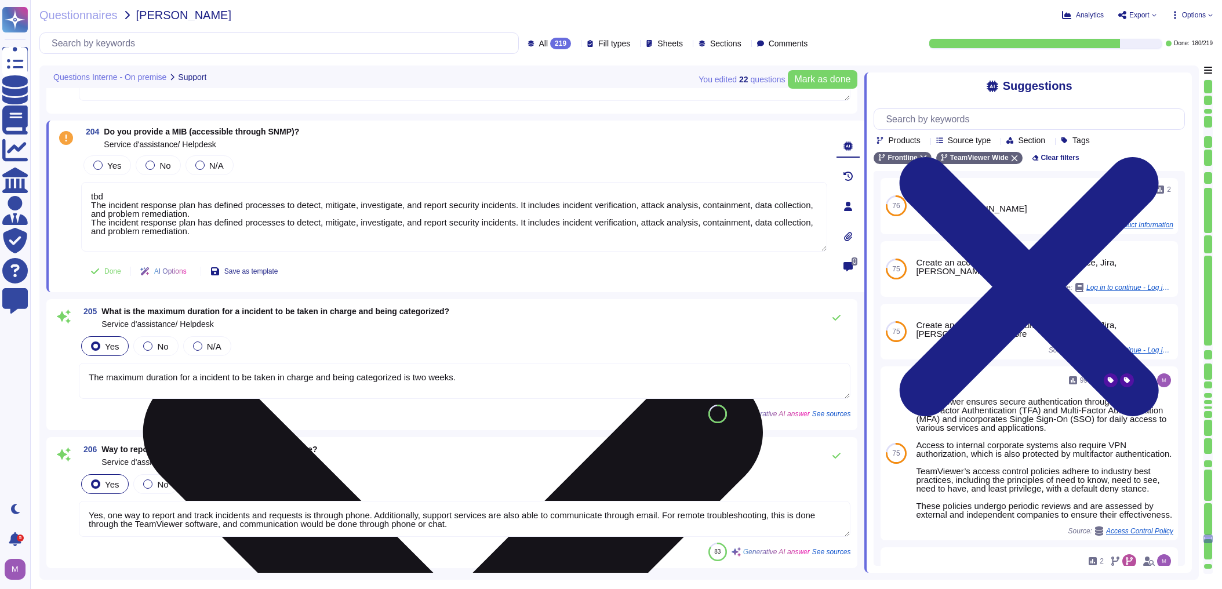
type textarea "For support requests, please include or have the following information ready. C…"
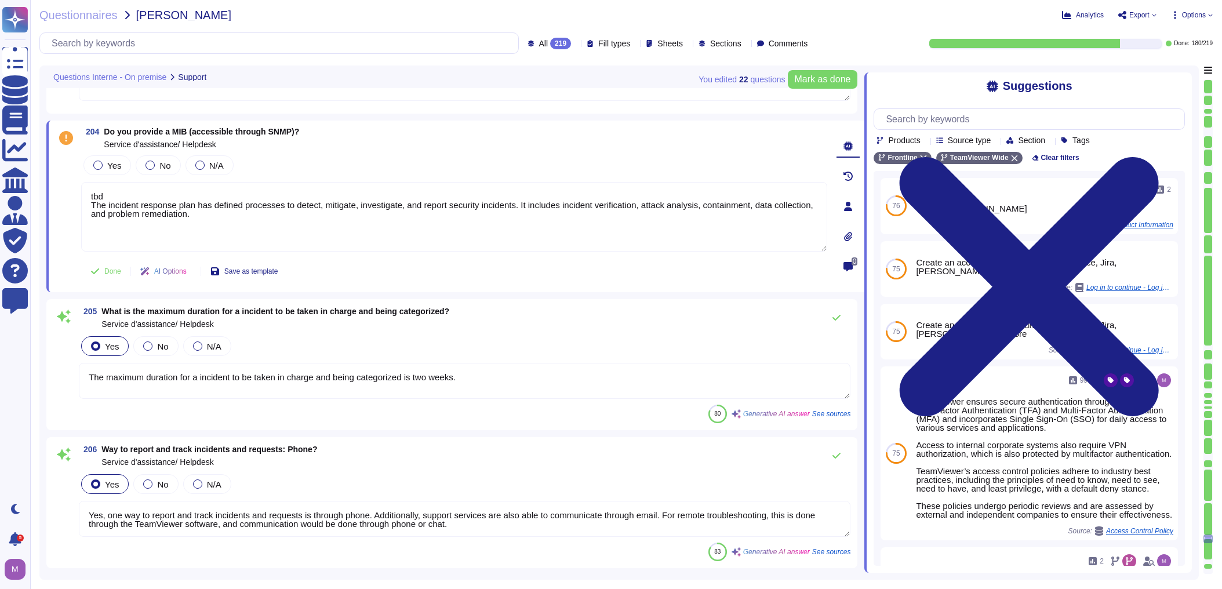
type textarea "tbd The incident response plan has defined processes to detect, mitigate, inves…"
click at [583, 381] on textarea "The maximum duration for a incident to be taken in charge and being categorized…" at bounding box center [464, 381] width 771 height 36
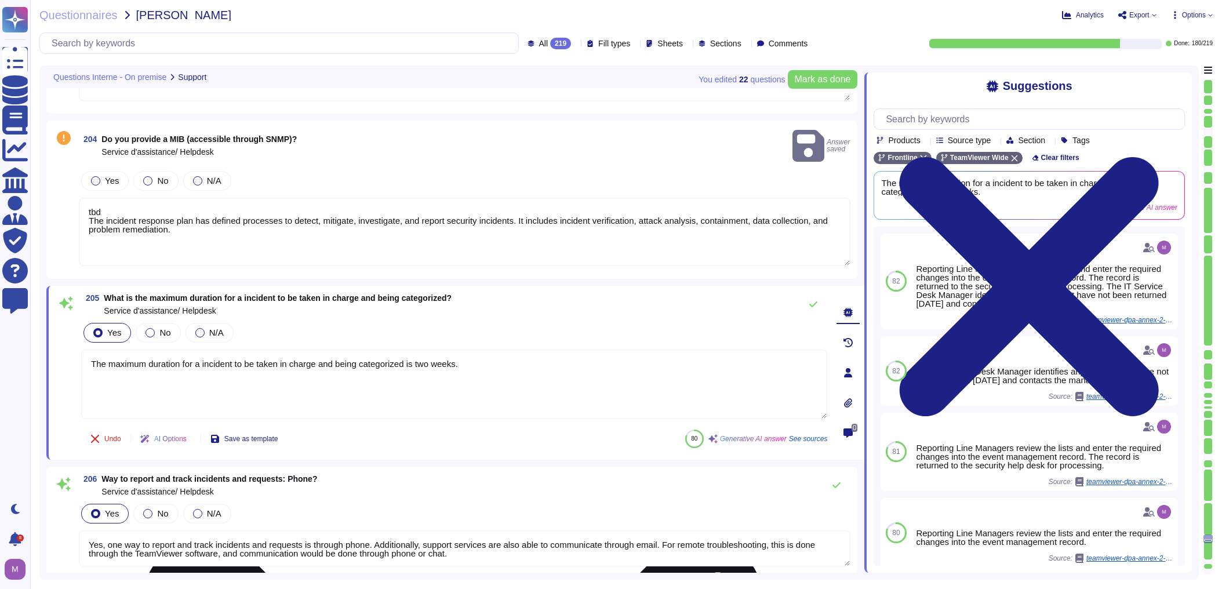
paste textarea "The incident response plan has defined processes to detect, mitigate, investiga…"
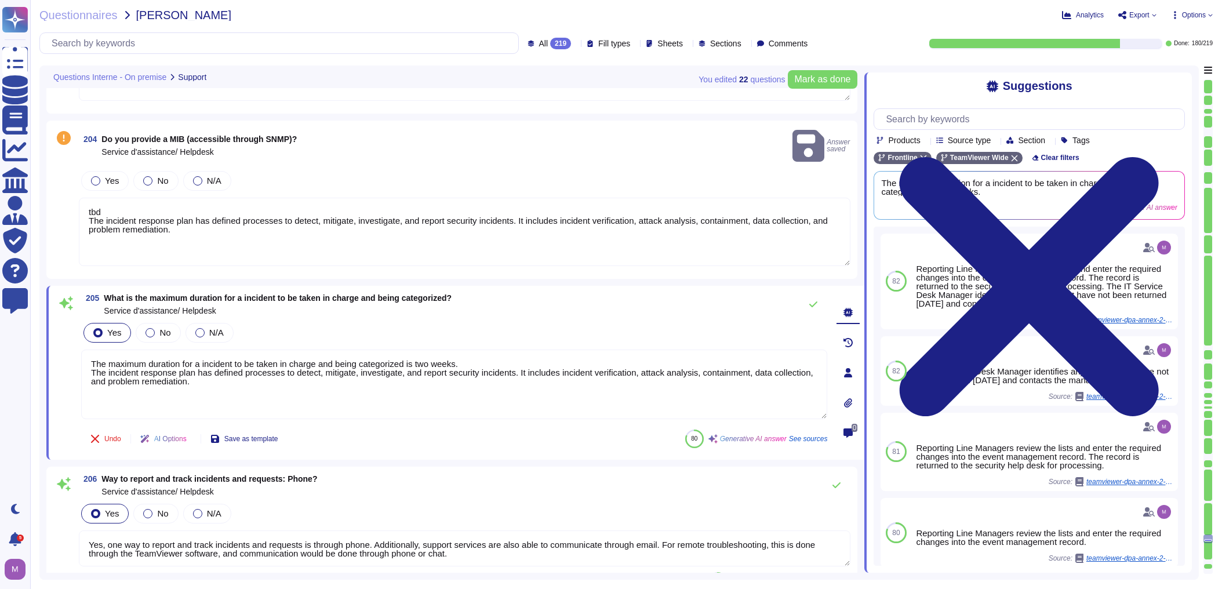
type textarea "The maximum duration for a incident to be taken in charge and being categorized…"
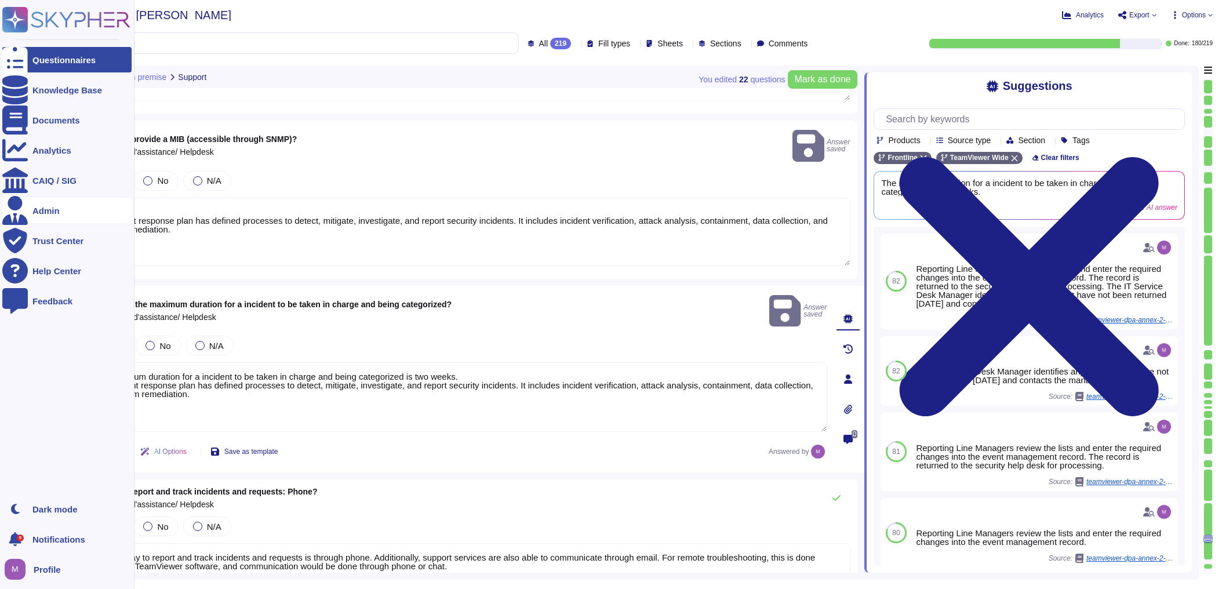
drag, startPoint x: 189, startPoint y: 222, endPoint x: 75, endPoint y: 206, distance: 115.3
click at [75, 206] on div "Questionnaires Knowledge Base Documents Analytics CAIQ / SIG Admin Trust Center…" at bounding box center [611, 294] width 1222 height 589
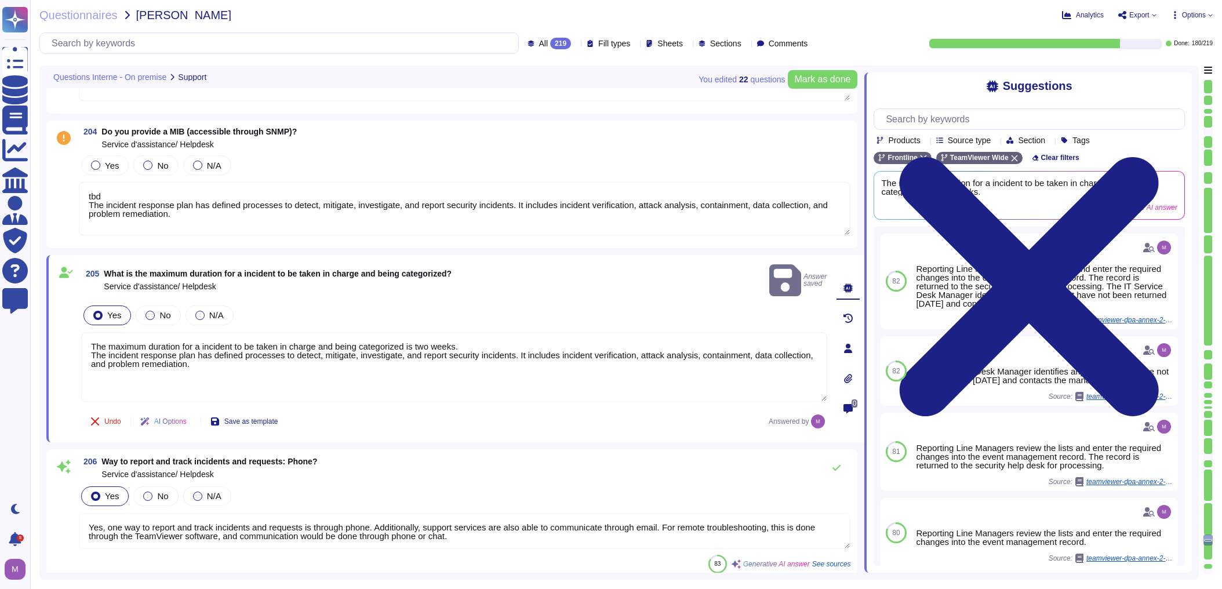
type textarea "For support requests, please include or have the following information ready. C…"
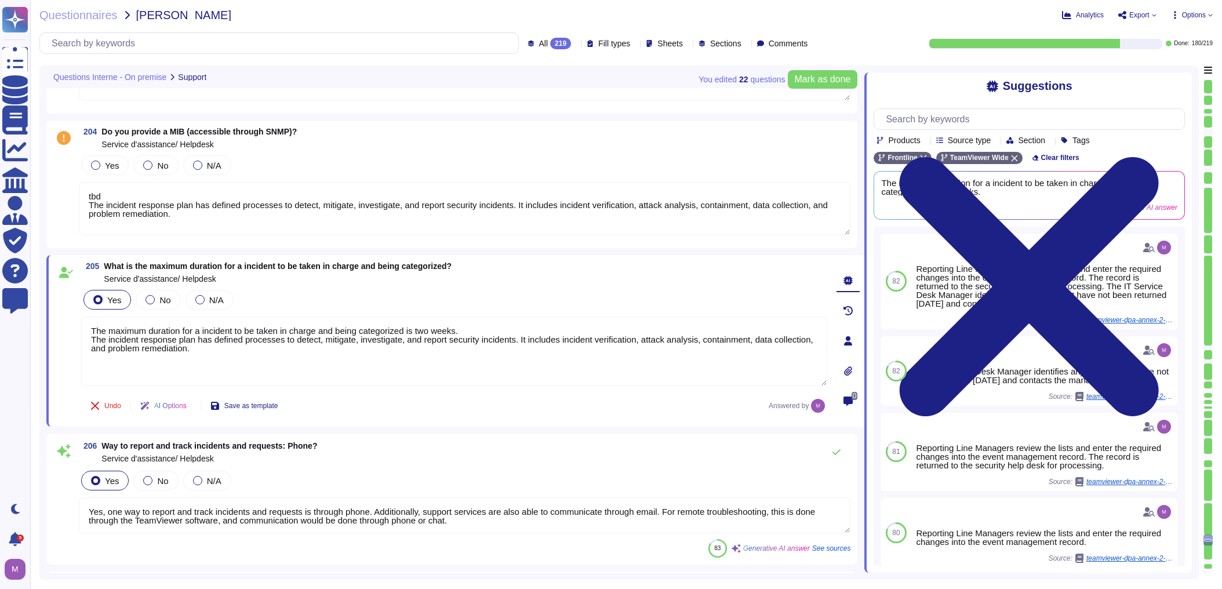
click at [213, 216] on textarea "tbd The incident response plan has defined processes to detect, mitigate, inves…" at bounding box center [464, 208] width 771 height 53
type textarea "tbd"
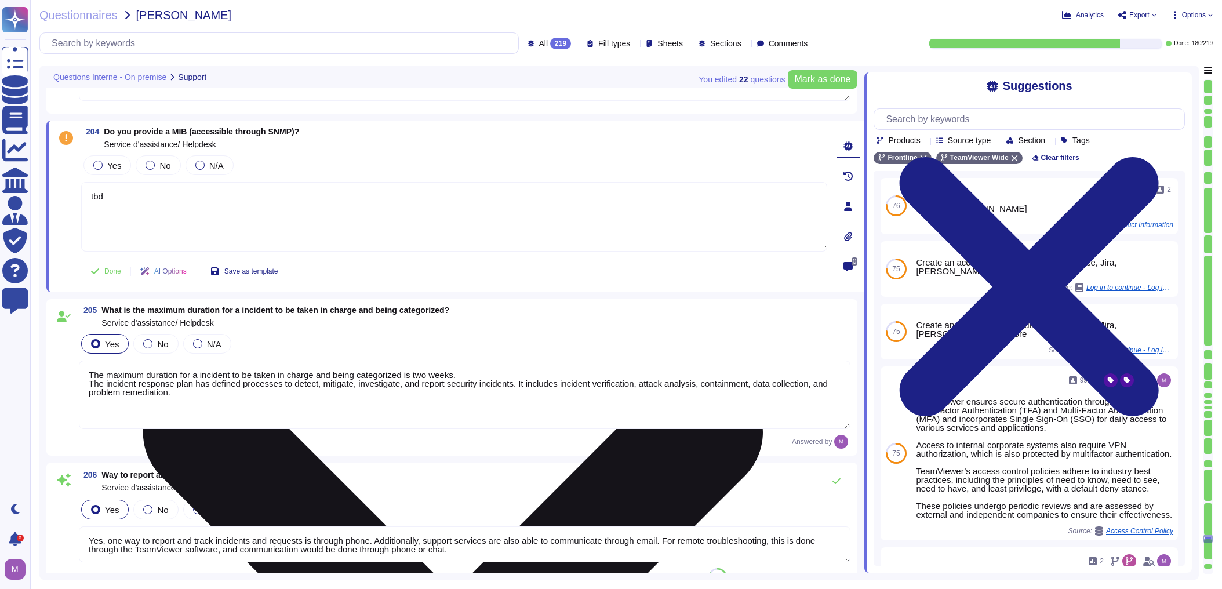
click at [213, 216] on textarea "tbd" at bounding box center [454, 217] width 746 height 70
click at [144, 203] on textarea "tbd" at bounding box center [454, 217] width 746 height 70
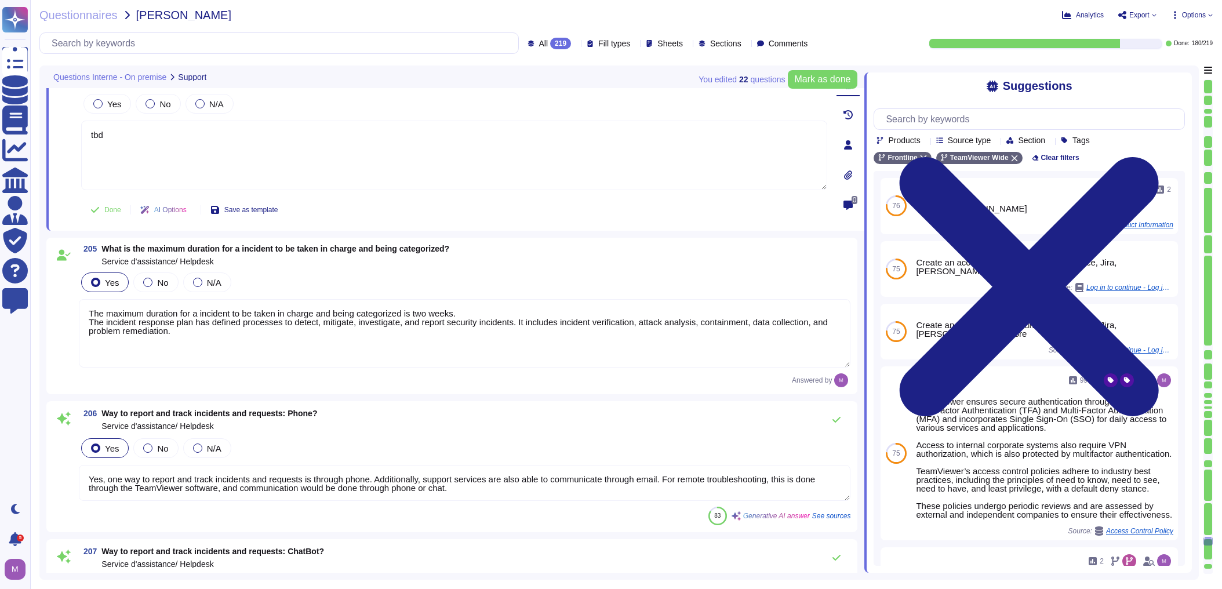
type textarea "For support requests, please include or have the following information ready. C…"
type textarea "For critical incidents, TeamViewer offers a Service Level Agreement (SLA) with …"
type textarea "tbd"
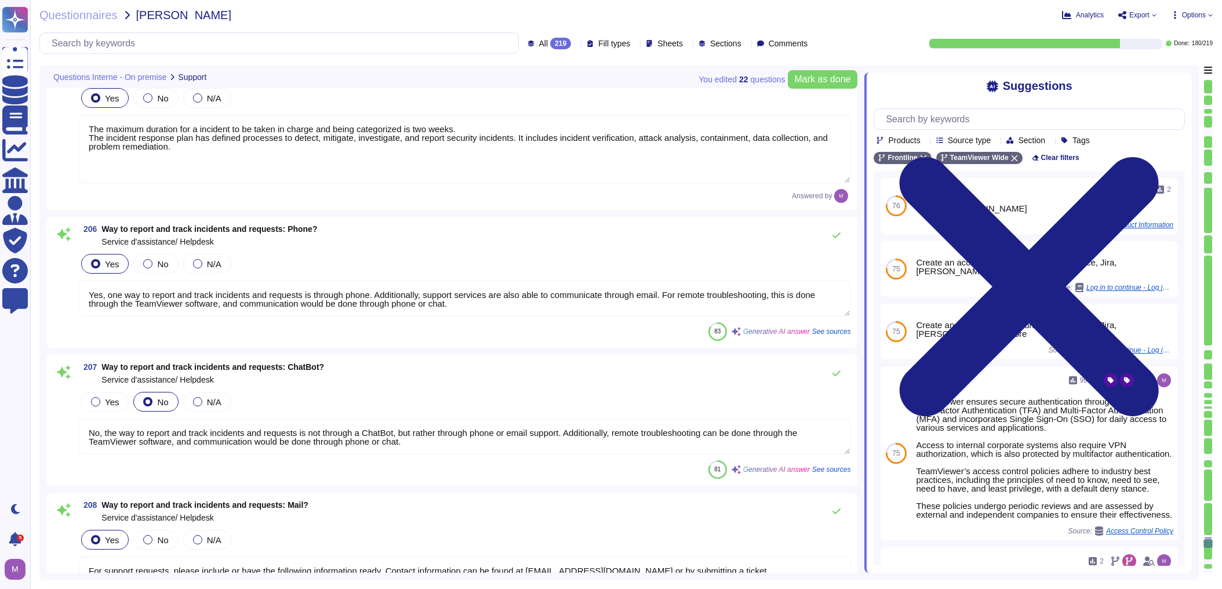
scroll to position [1, 0]
drag, startPoint x: 105, startPoint y: 299, endPoint x: 577, endPoint y: 325, distance: 472.5
click at [577, 325] on div "206 Way to report and track incidents and requests: Phone? Service d'assistance…" at bounding box center [451, 282] width 797 height 117
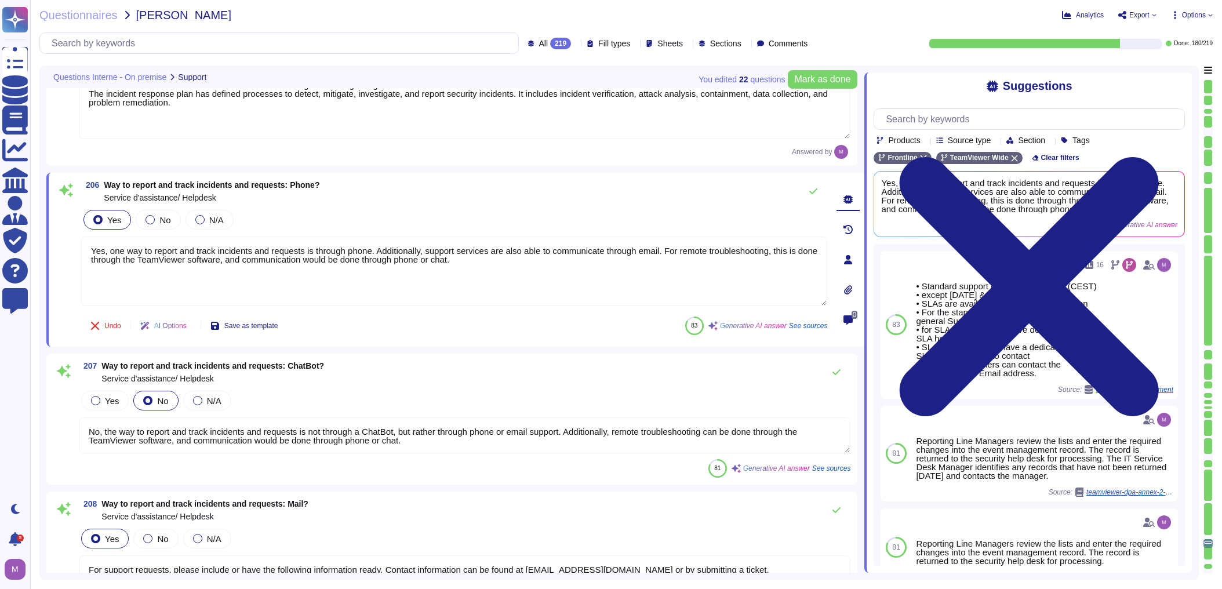
scroll to position [0, 0]
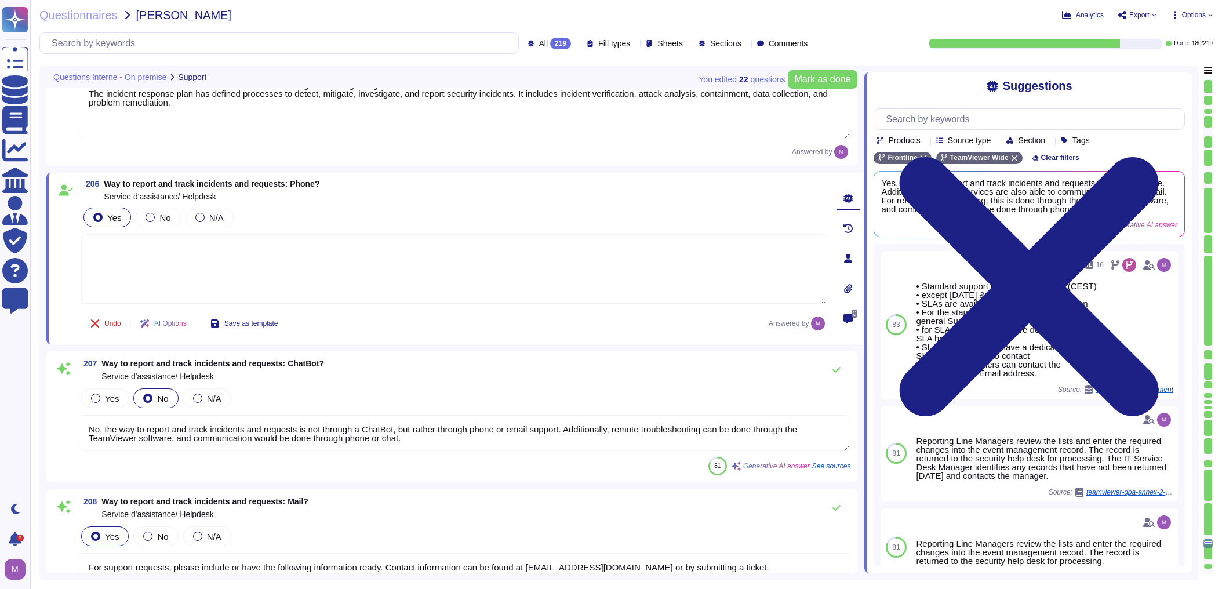
click at [383, 264] on textarea at bounding box center [454, 269] width 746 height 70
paste textarea "[URL][DOMAIN_NAME]"
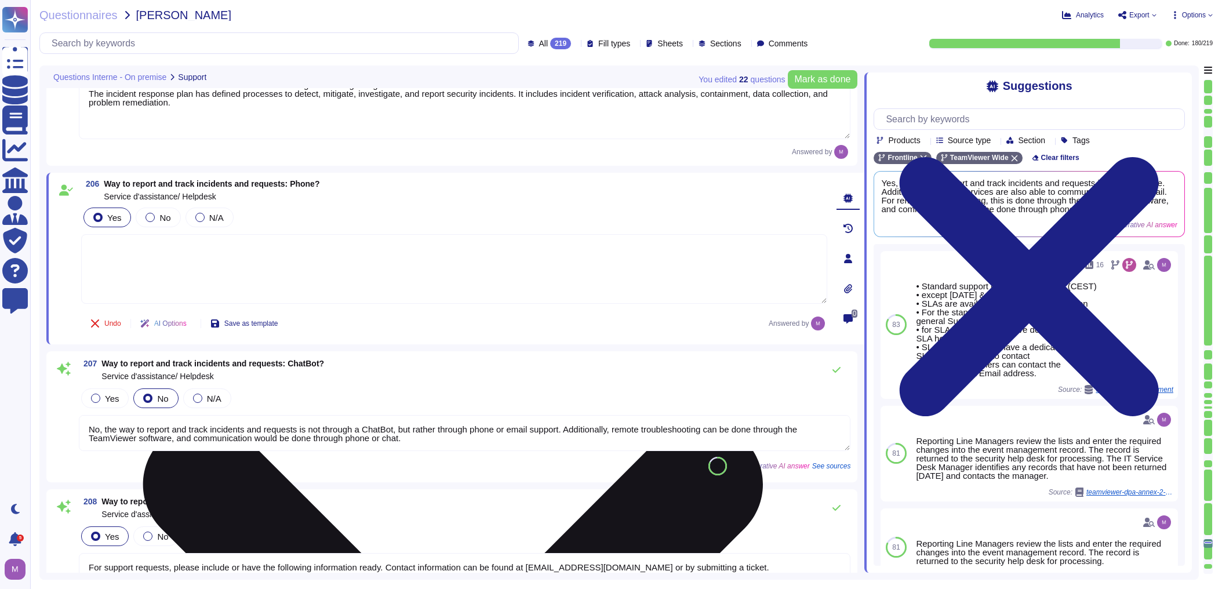
type textarea "[URL][DOMAIN_NAME]"
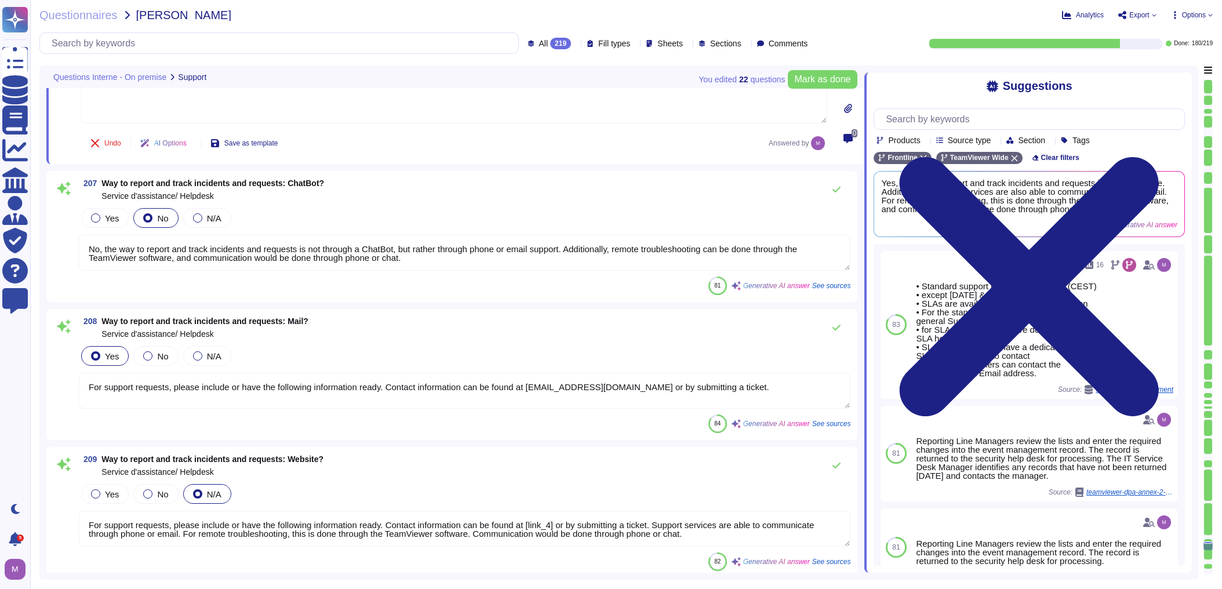
type textarea "For non-critical incidents, TeamViewer's standard support is available from 8:0…"
type textarea "TeamViewer provides support in various languages and offers support all around …"
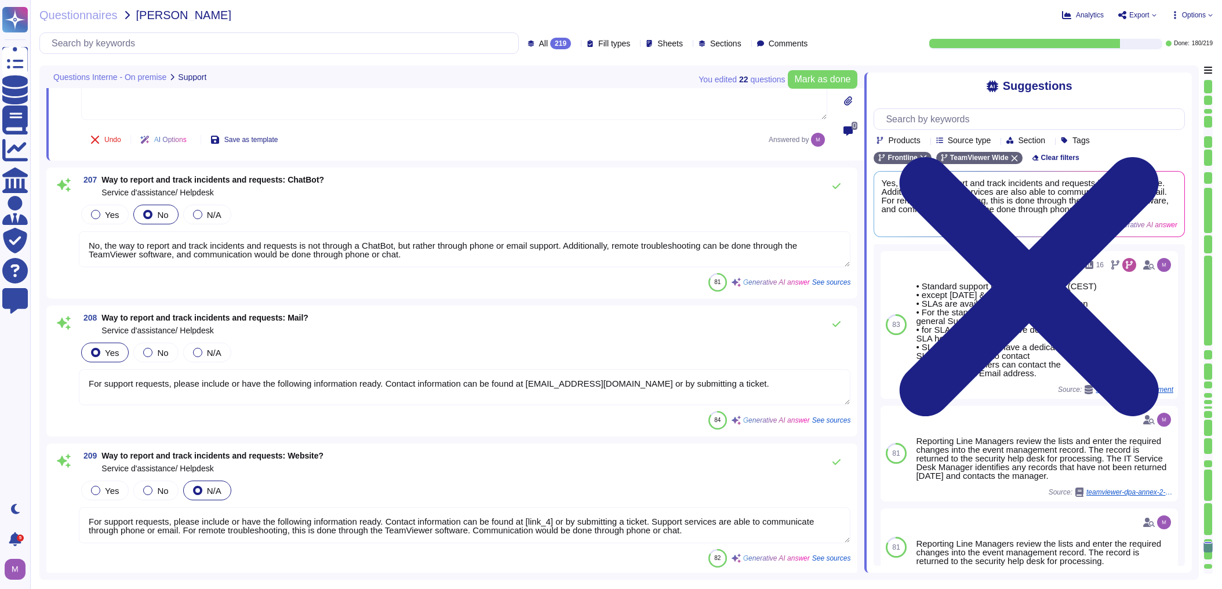
type textarea "[URL][DOMAIN_NAME]"
drag, startPoint x: 107, startPoint y: 173, endPoint x: 311, endPoint y: 173, distance: 203.4
click at [311, 175] on span "Way to report and track incidents and requests: ChatBot?" at bounding box center [212, 179] width 223 height 9
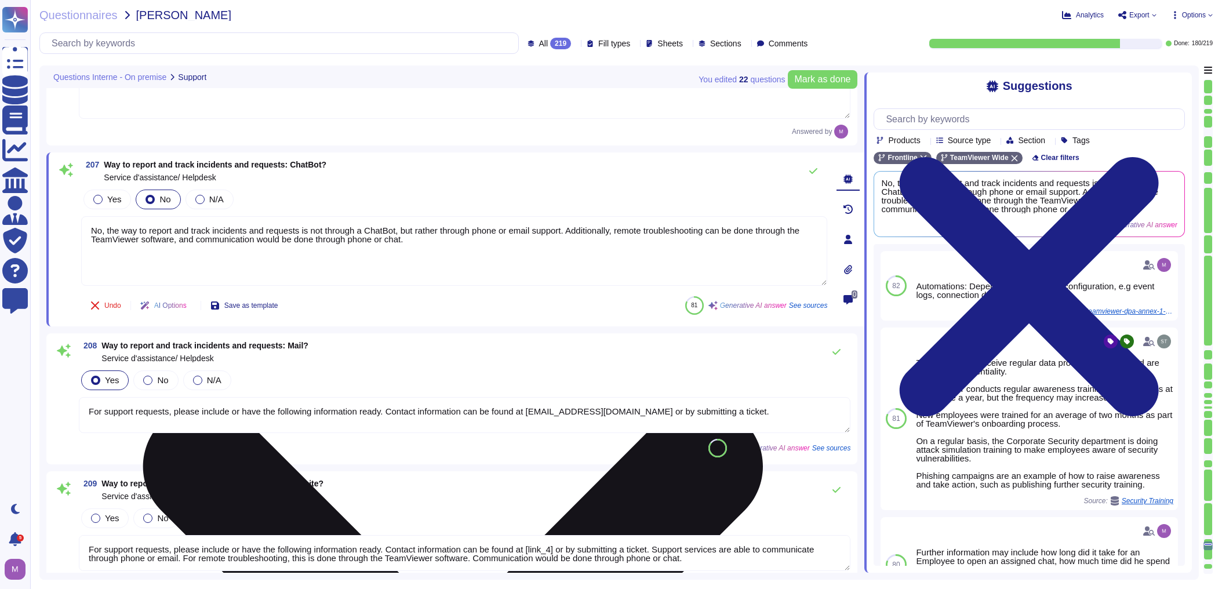
click at [396, 220] on textarea "No, the way to report and track incidents and requests is not through a ChatBot…" at bounding box center [454, 251] width 746 height 70
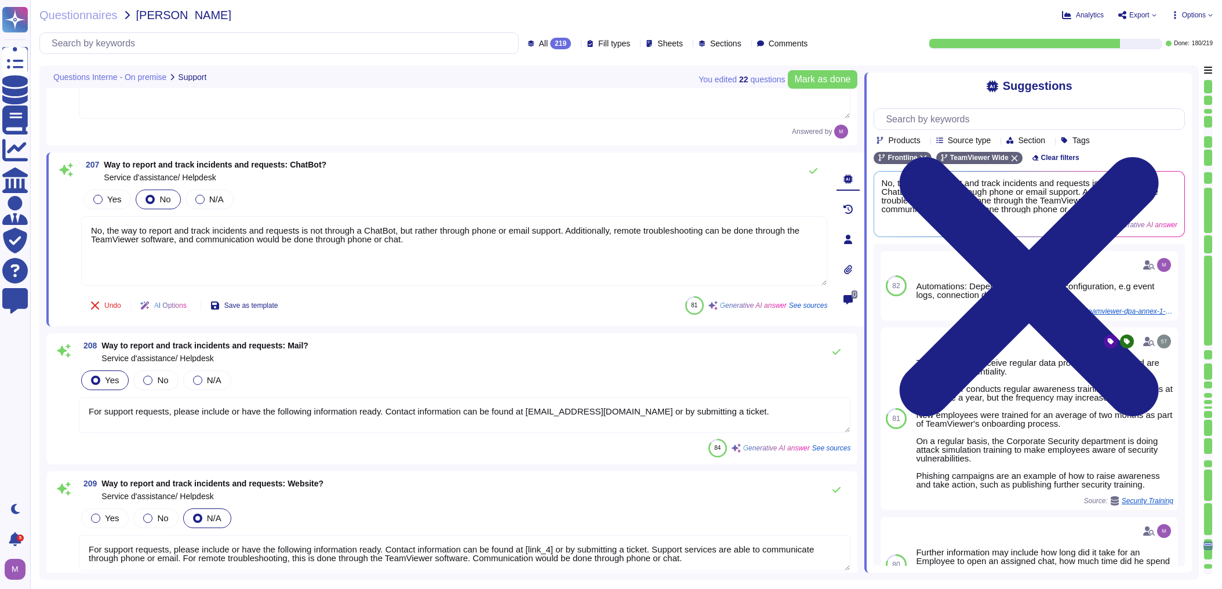
drag, startPoint x: 431, startPoint y: 211, endPoint x: 36, endPoint y: 188, distance: 396.0
click at [36, 188] on div "Questionnaires DAHER - DAHER Analytics Export Options All 219 Fill types Sheets…" at bounding box center [626, 294] width 1192 height 589
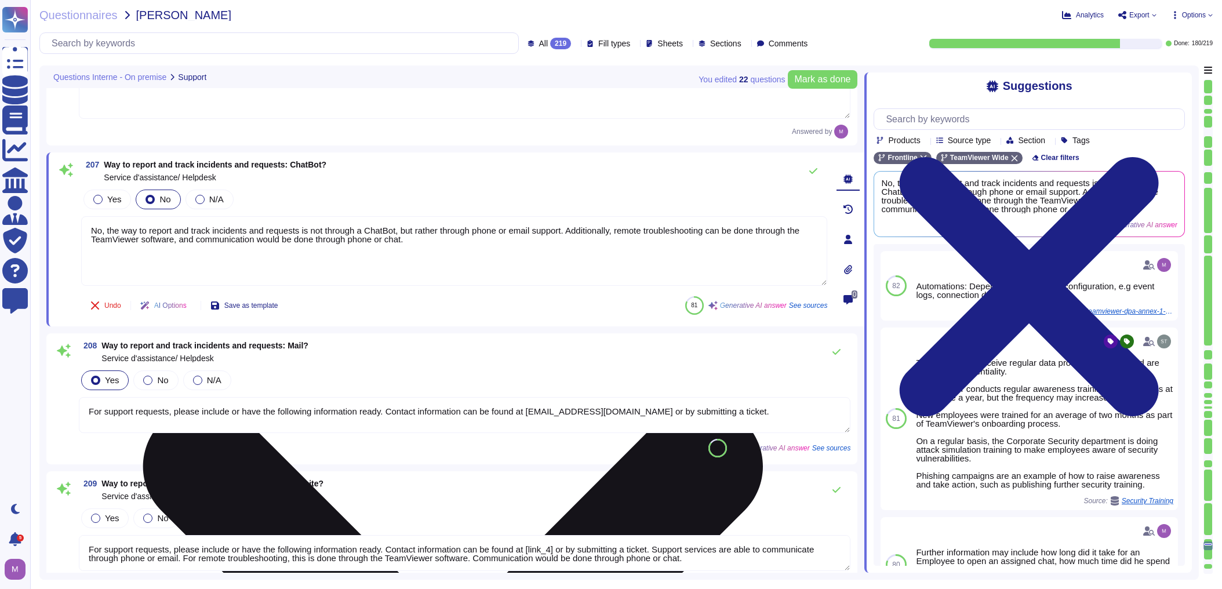
paste textarea "[URL][DOMAIN_NAME]"
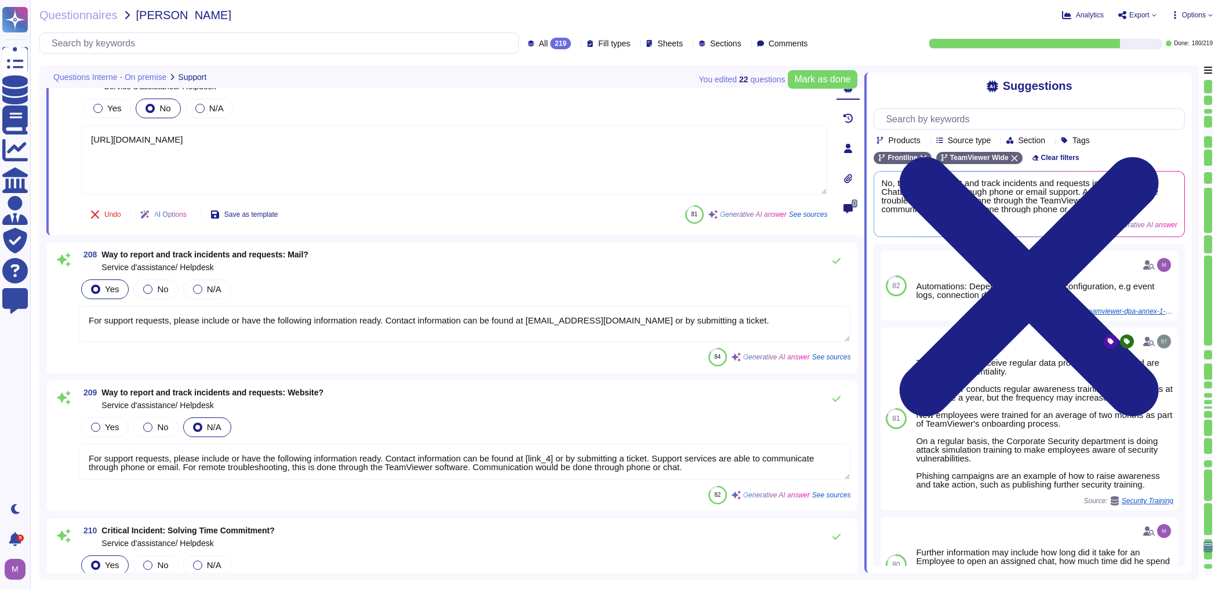
scroll to position [28489, 0]
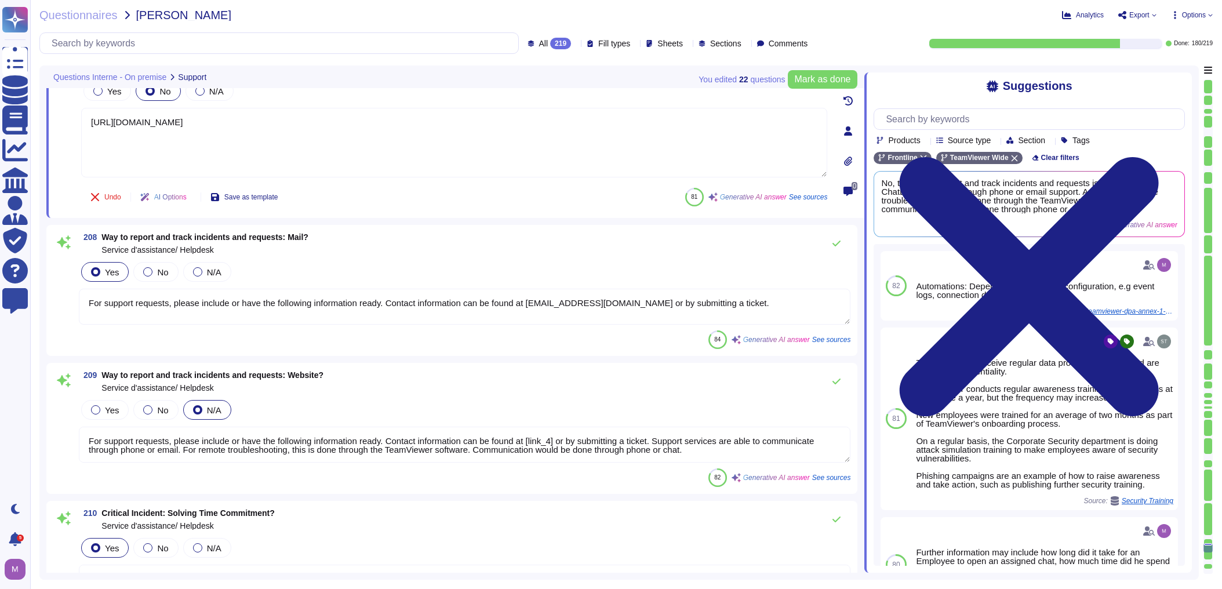
type textarea "[URL][DOMAIN_NAME]"
click at [342, 315] on textarea "For support requests, please include or have the following information ready. C…" at bounding box center [464, 307] width 771 height 36
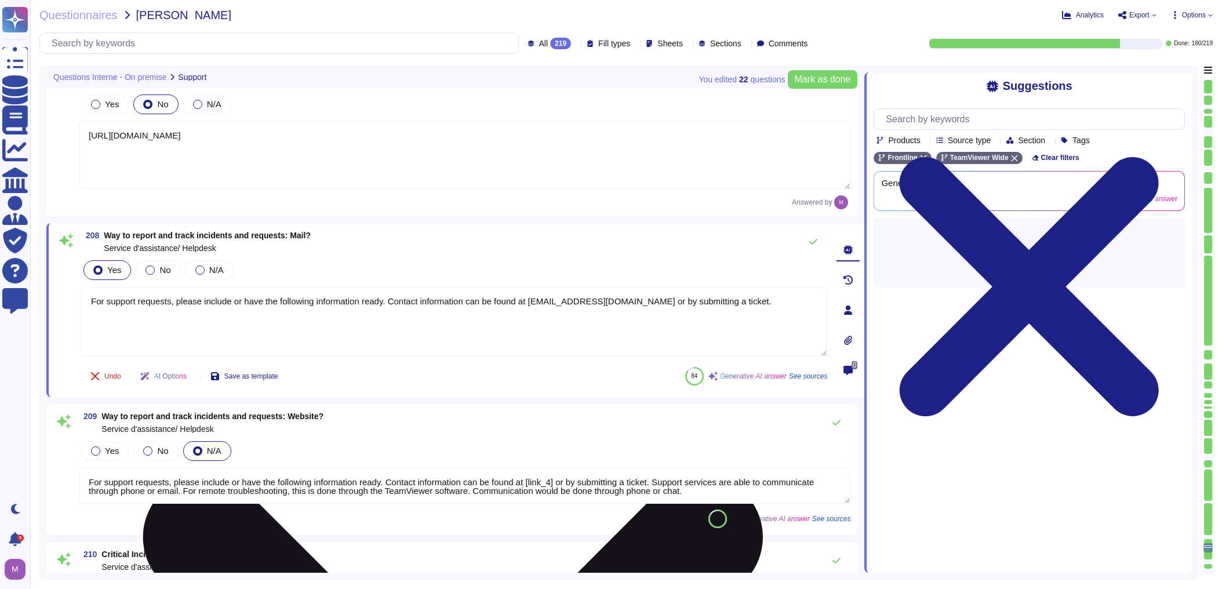
paste textarea "[URL][DOMAIN_NAME]"
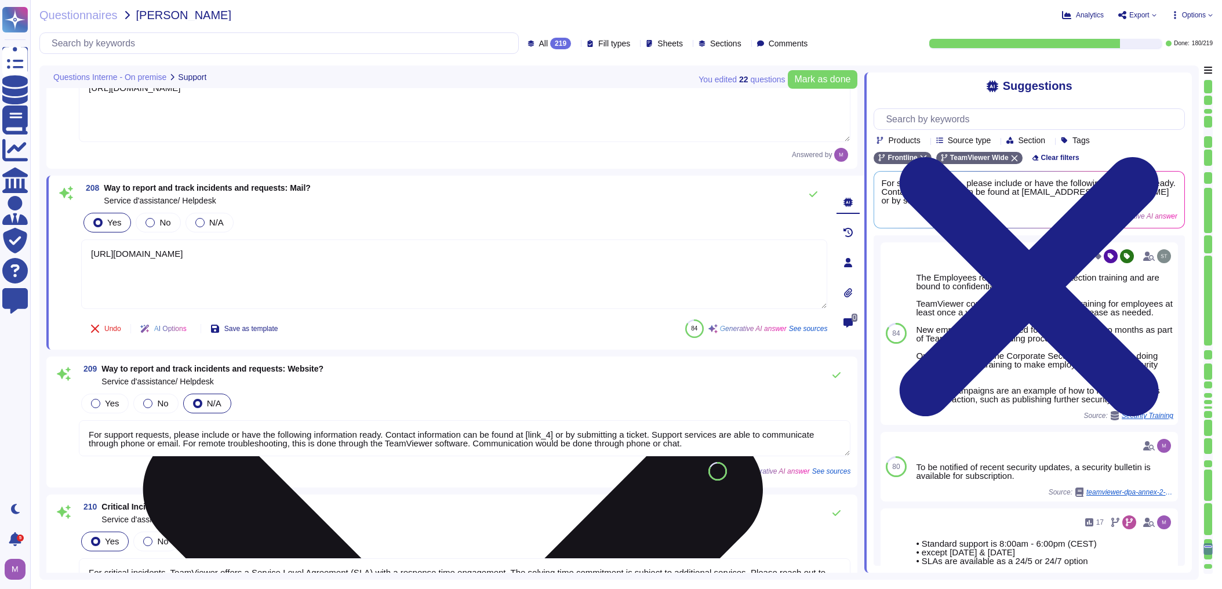
scroll to position [28582, 0]
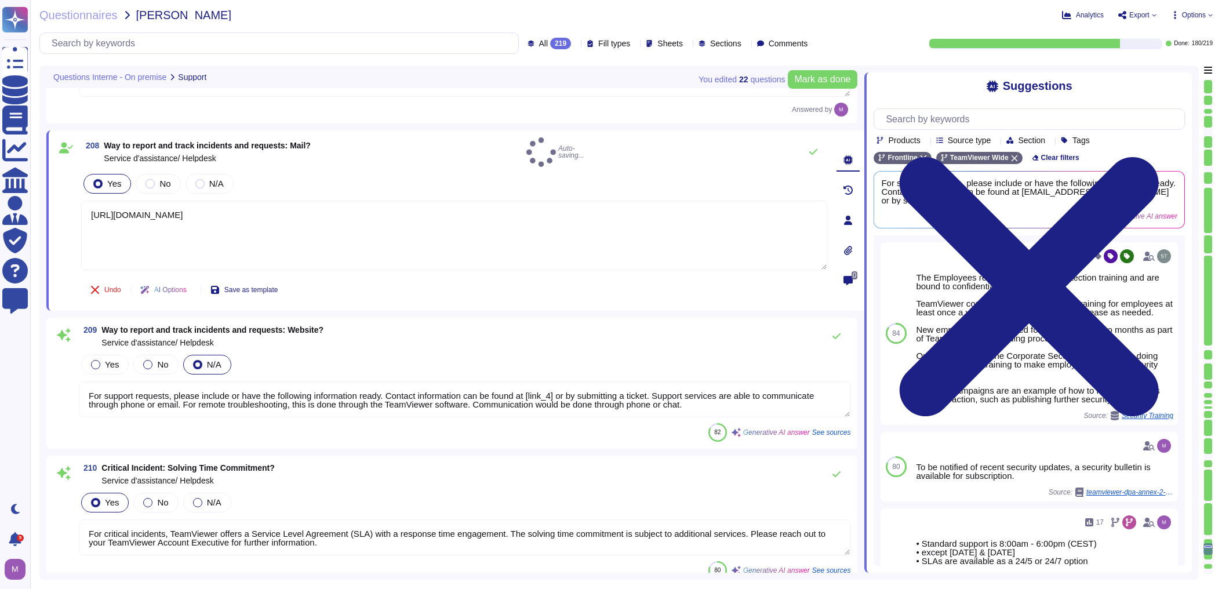
click at [306, 381] on textarea "For support requests, please include or have the following information ready. C…" at bounding box center [464, 399] width 771 height 36
type textarea "[URL][DOMAIN_NAME]"
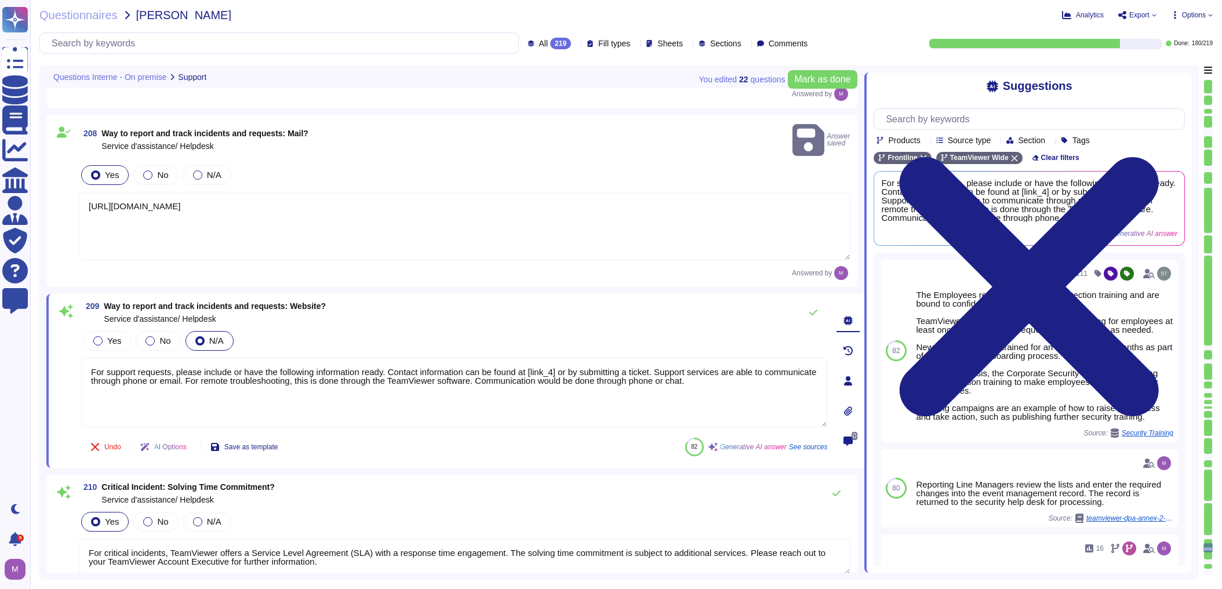
paste textarea "[URL][DOMAIN_NAME]"
type textarea "[URL][DOMAIN_NAME]"
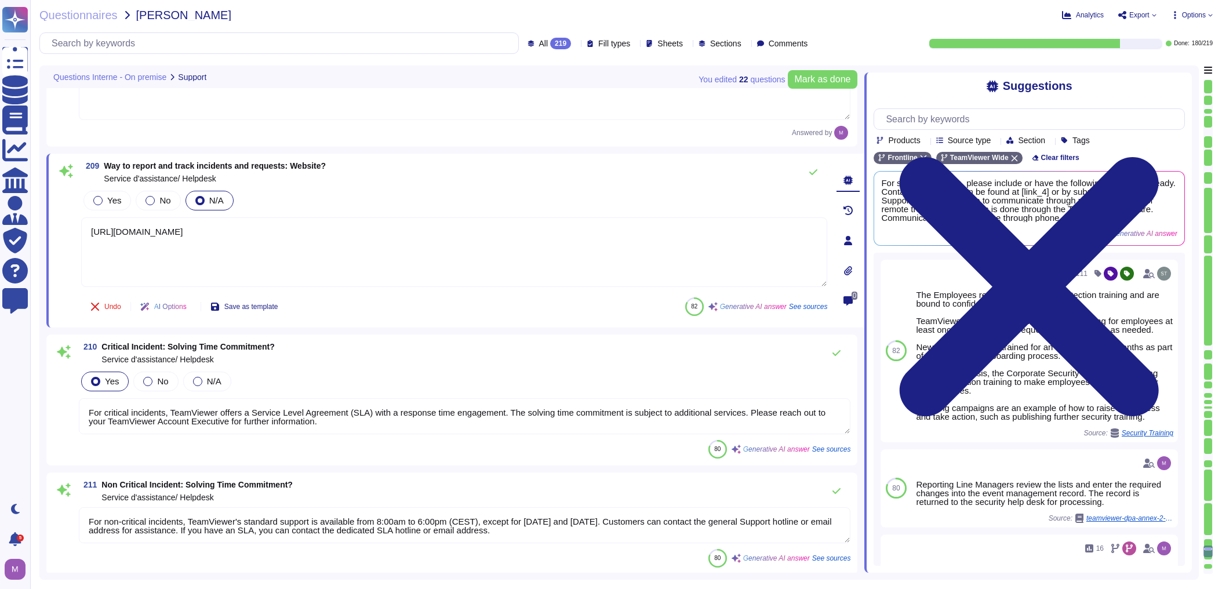
scroll to position [28721, 0]
type textarea "Yes, we have quality and safety certifications. Specifically, we own ISO9001 an…"
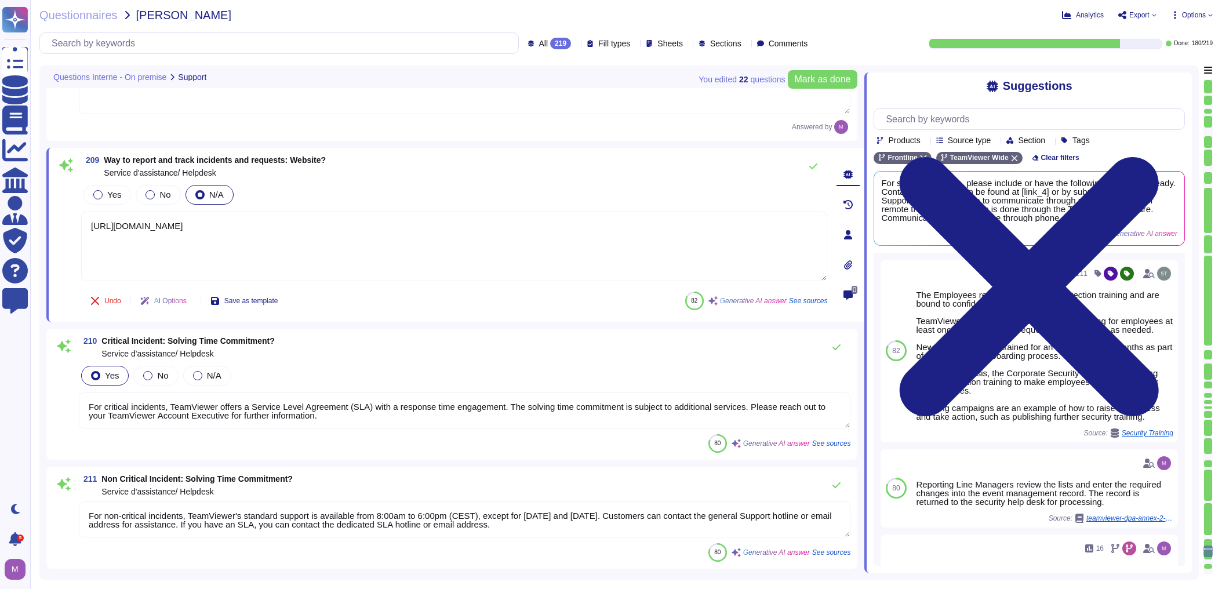
type textarea "[URL][DOMAIN_NAME]"
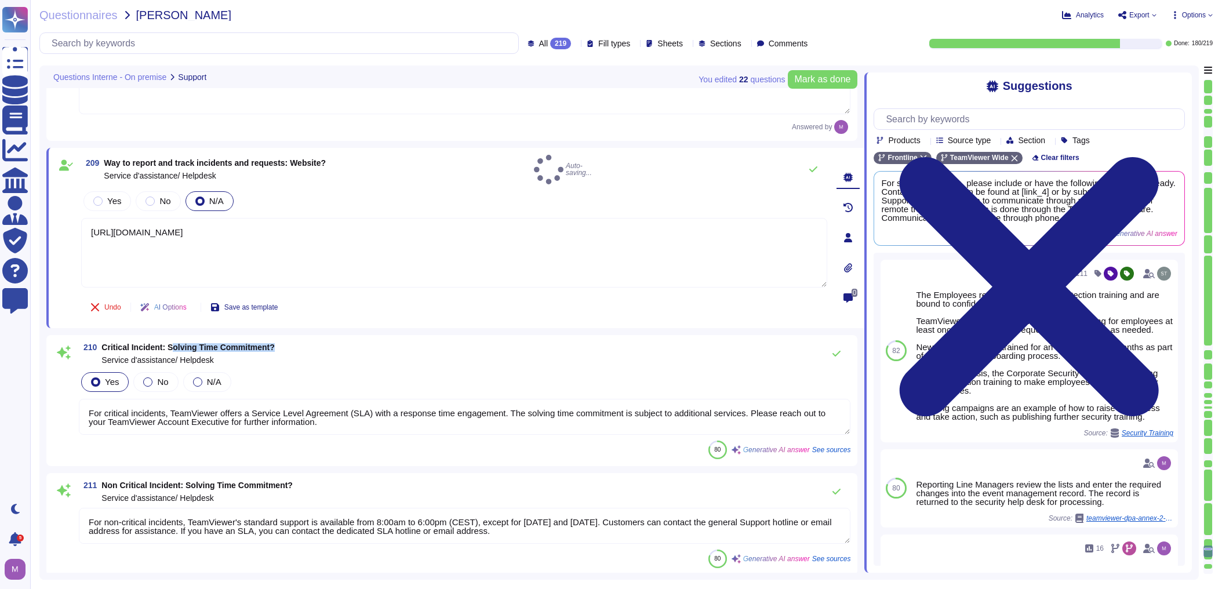
drag, startPoint x: 172, startPoint y: 322, endPoint x: 285, endPoint y: 323, distance: 113.0
click at [285, 342] on div "210 Critical Incident: Solving Time Commitment? Service d'assistance/ Helpdesk" at bounding box center [464, 353] width 771 height 23
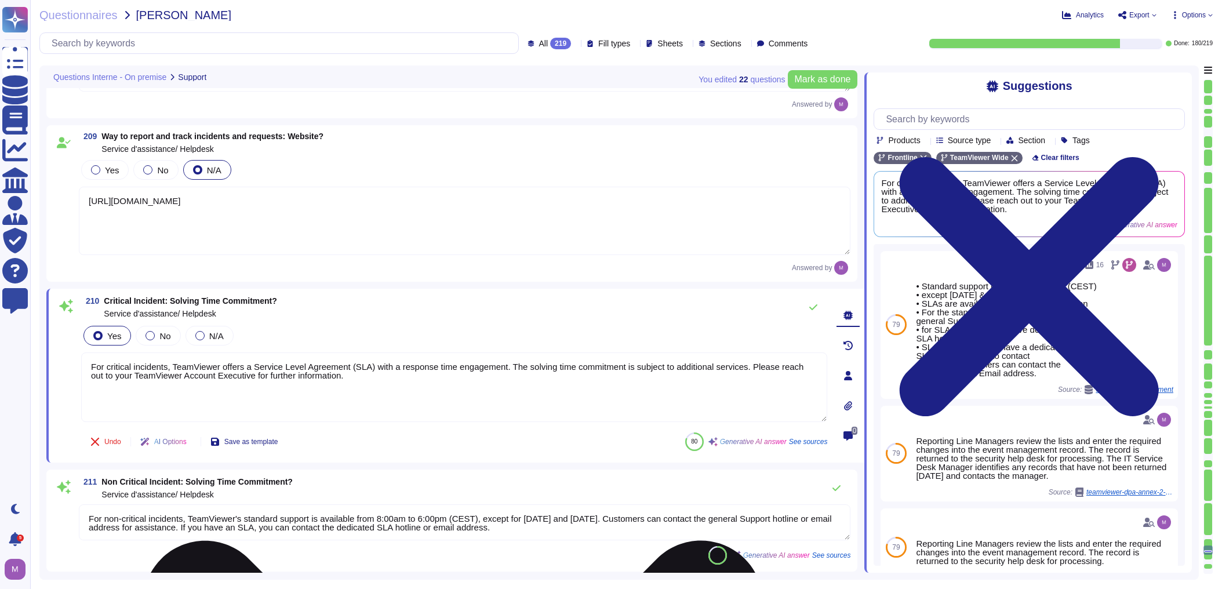
drag, startPoint x: 315, startPoint y: 380, endPoint x: 356, endPoint y: 368, distance: 43.3
click at [356, 368] on textarea "For critical incidents, TeamViewer offers a Service Level Agreement (SLA) with …" at bounding box center [454, 387] width 746 height 70
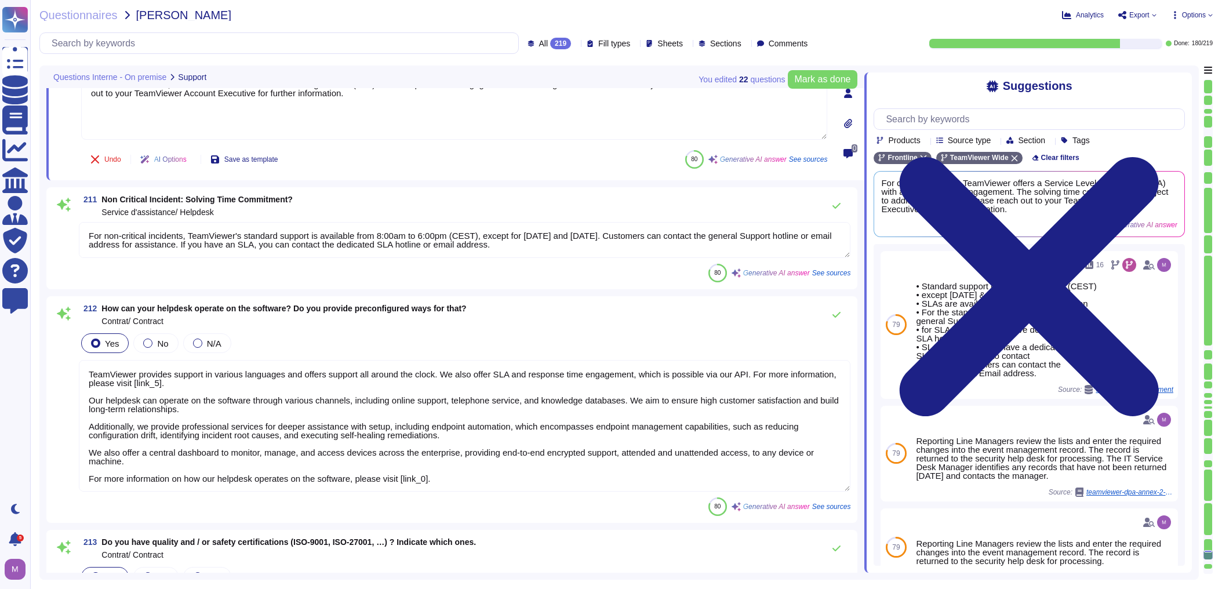
scroll to position [29046, 0]
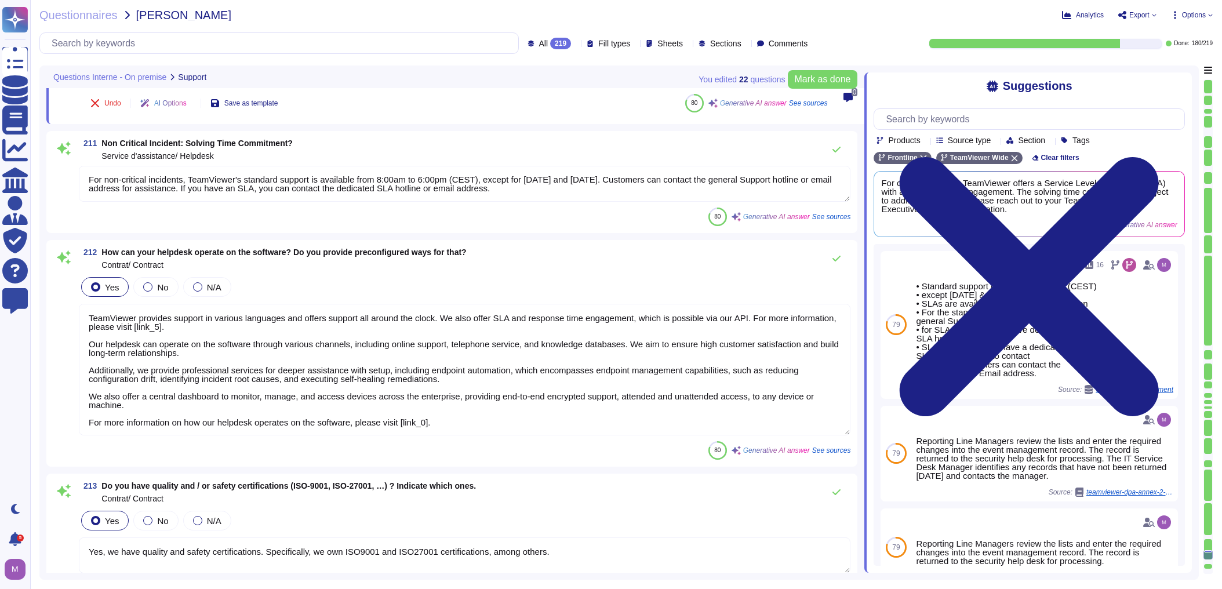
type textarea "On average, one Minor Release Version is released per month. Therefore, there a…"
click at [665, 401] on textarea "TeamViewer provides support in various languages and offers support all around …" at bounding box center [464, 370] width 771 height 132
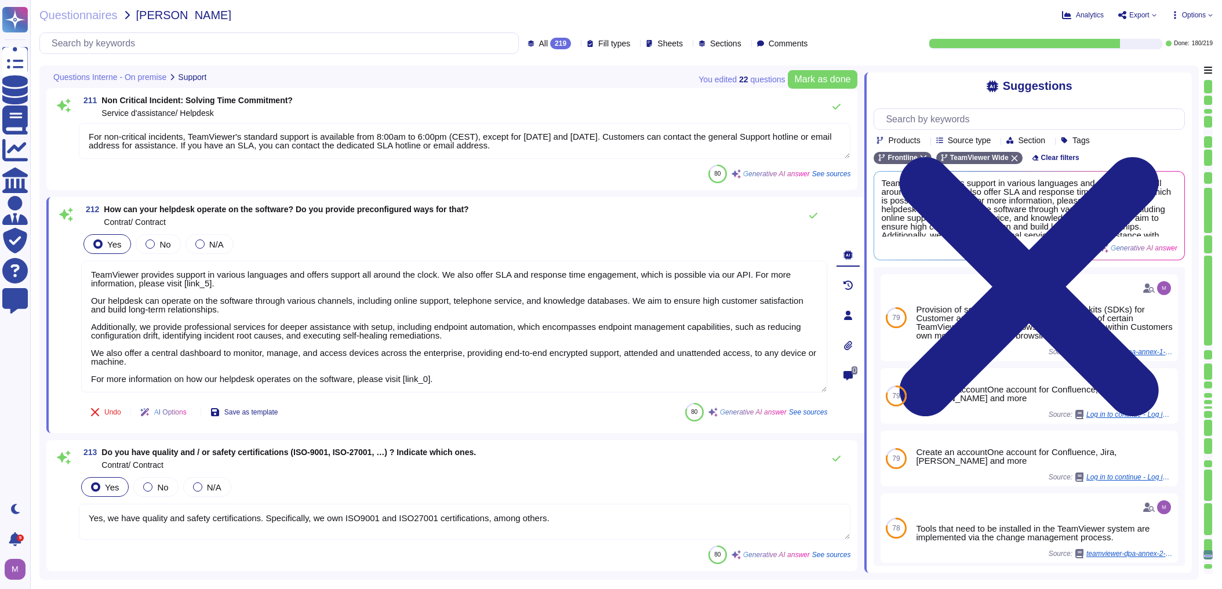
drag, startPoint x: 381, startPoint y: 367, endPoint x: 71, endPoint y: 350, distance: 310.0
click at [71, 350] on div "212 How can your helpdesk operate on the software? Do you provide preconfigured…" at bounding box center [441, 315] width 771 height 222
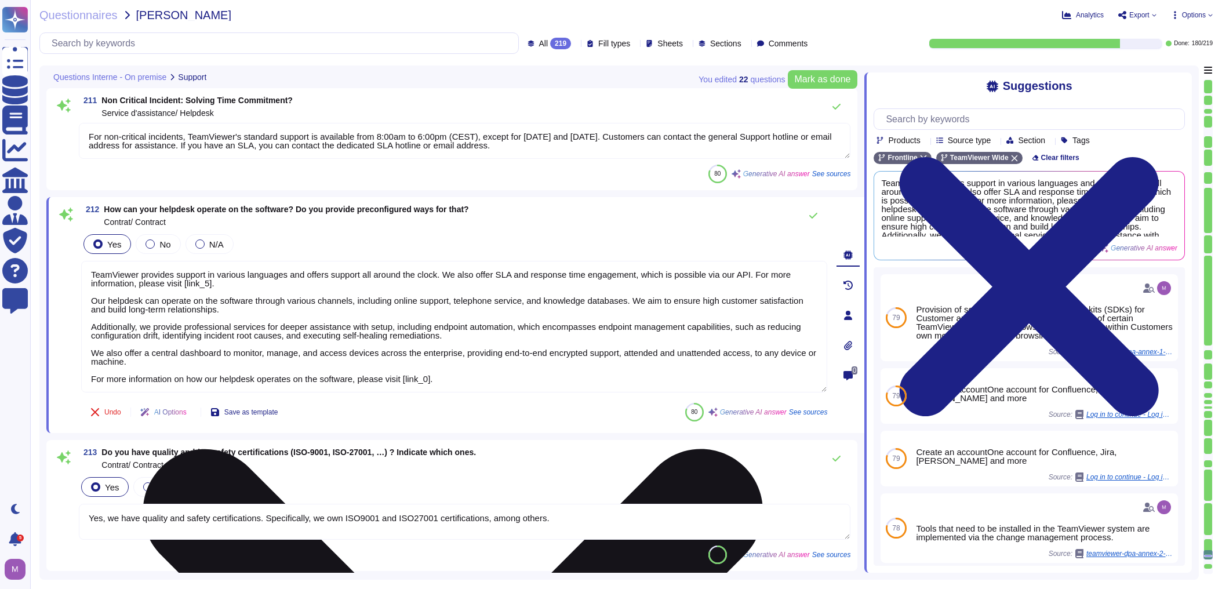
click at [359, 364] on textarea "TeamViewer provides support in various languages and offers support all around …" at bounding box center [454, 327] width 746 height 132
click at [599, 355] on textarea "TeamViewer provides support in various languages and offers support all around …" at bounding box center [454, 327] width 746 height 132
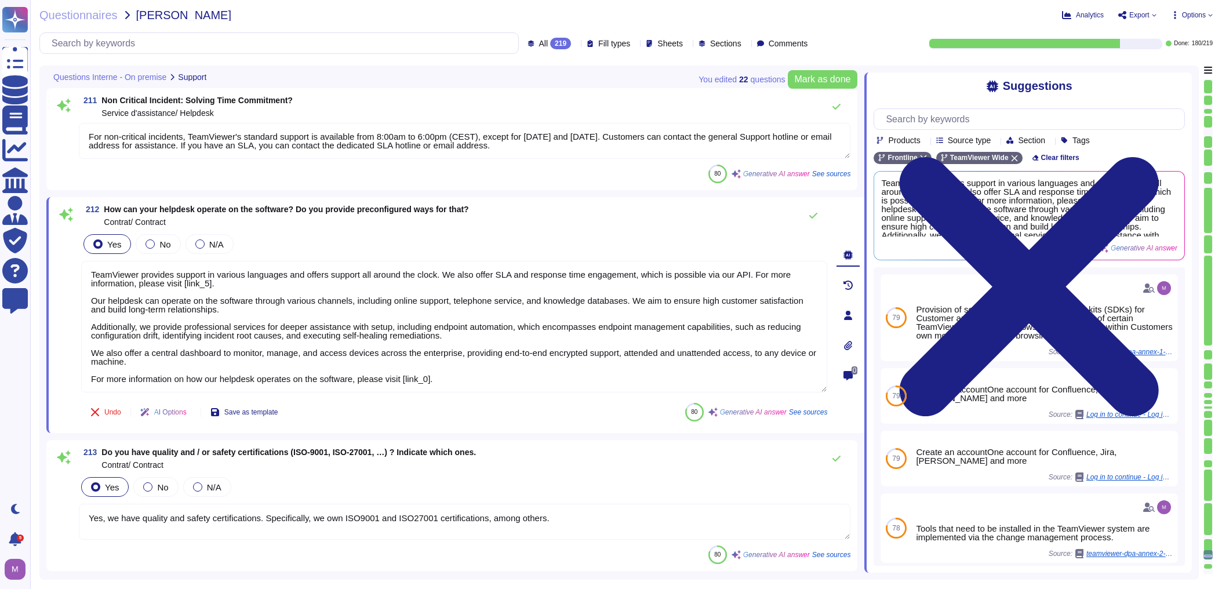
drag, startPoint x: 272, startPoint y: 361, endPoint x: 39, endPoint y: 347, distance: 232.8
click at [39, 347] on div "You edited 22 question s Mark as done Questions Interne - On premise Support 20…" at bounding box center [618, 322] width 1159 height 514
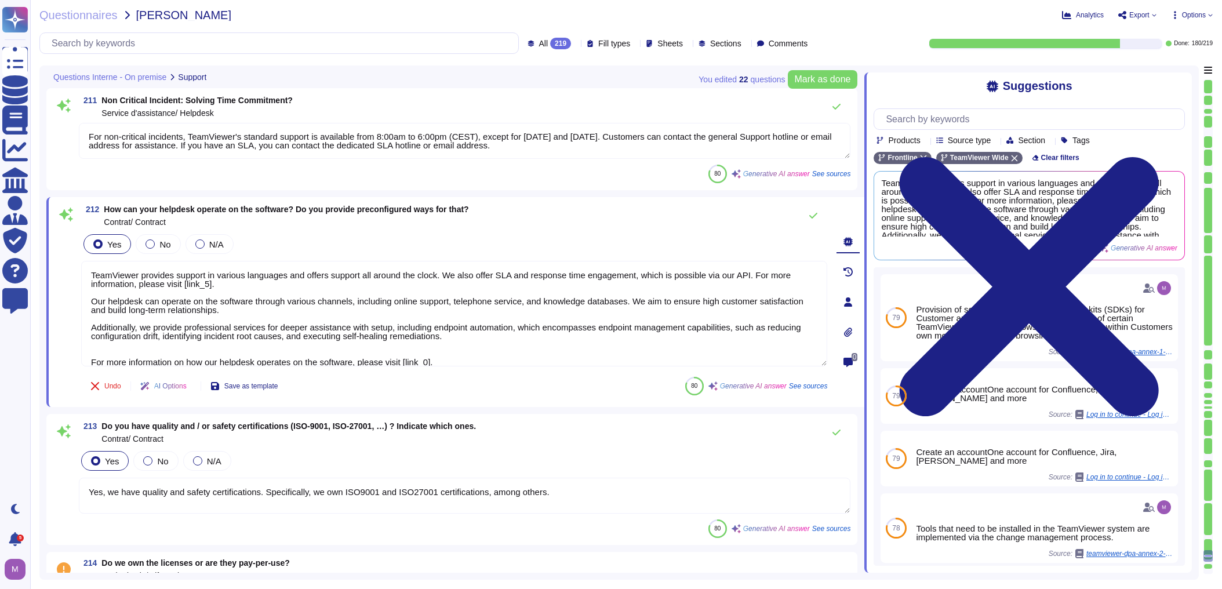
type textarea "TeamViewer provides support in various languages and offers support all around …"
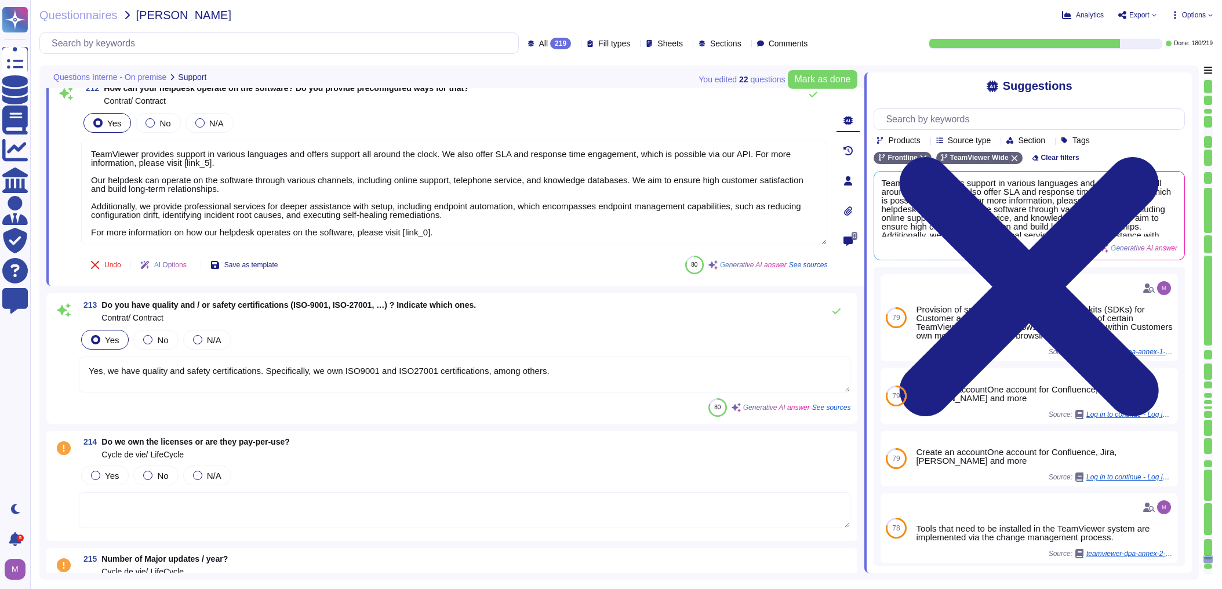
type textarea "Yes, we have a comprehensive incident response plan in place, which includes de…"
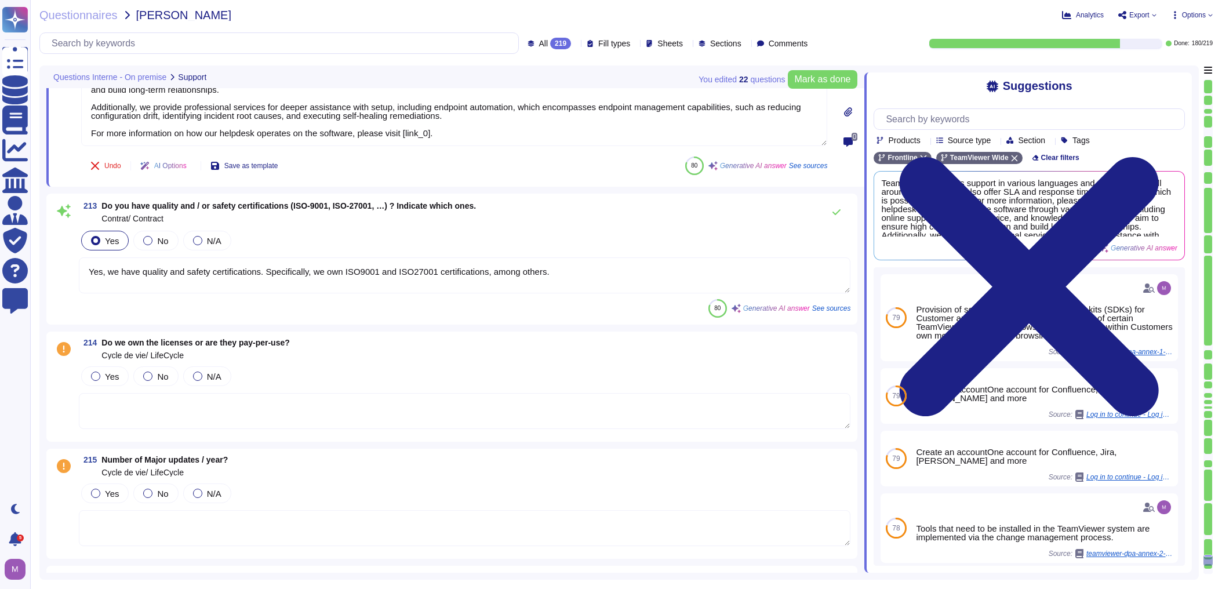
scroll to position [29278, 0]
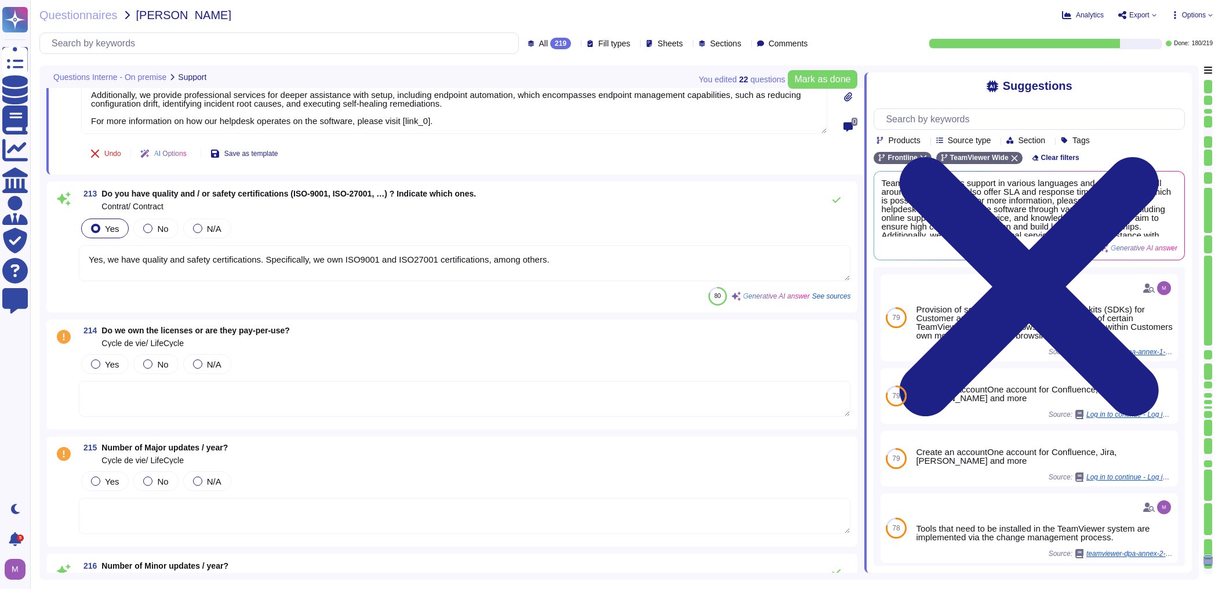
type textarea "TeamViewer provides support in various languages and offers support all around …"
click at [262, 396] on textarea at bounding box center [464, 399] width 771 height 36
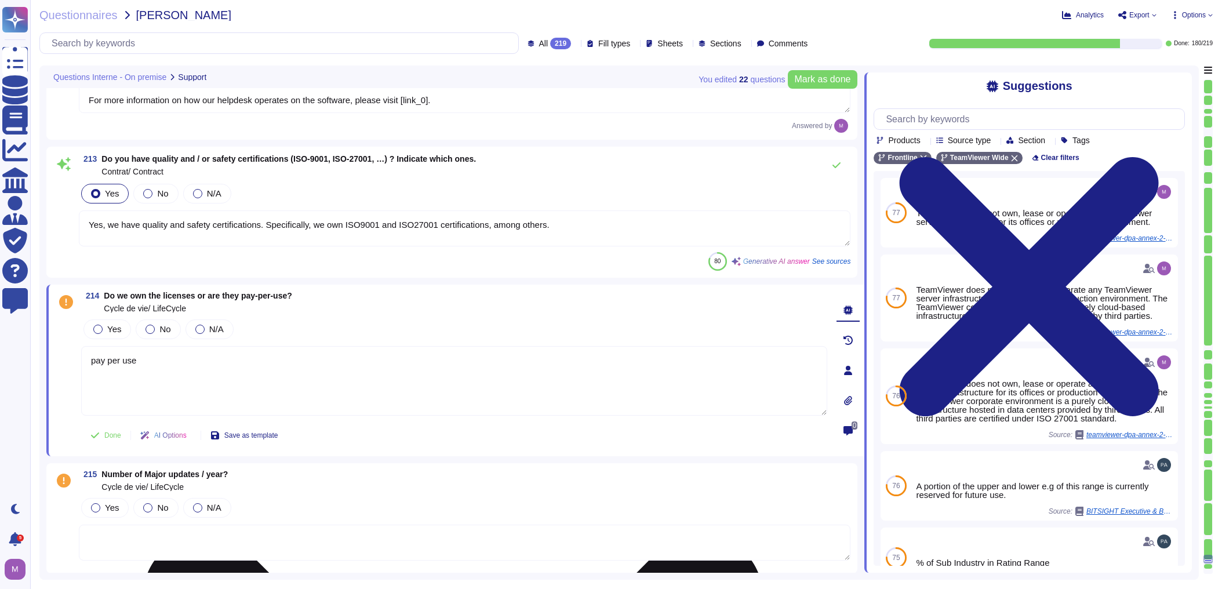
scroll to position [29463, 0]
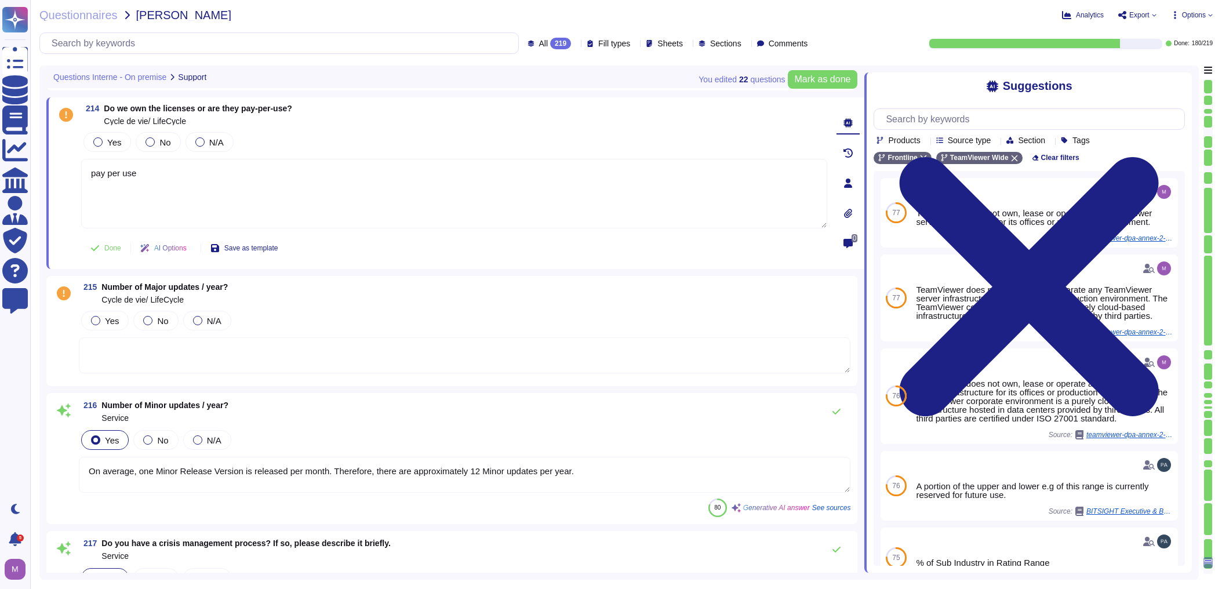
type textarea "pay per use"
click at [188, 350] on textarea at bounding box center [464, 355] width 771 height 36
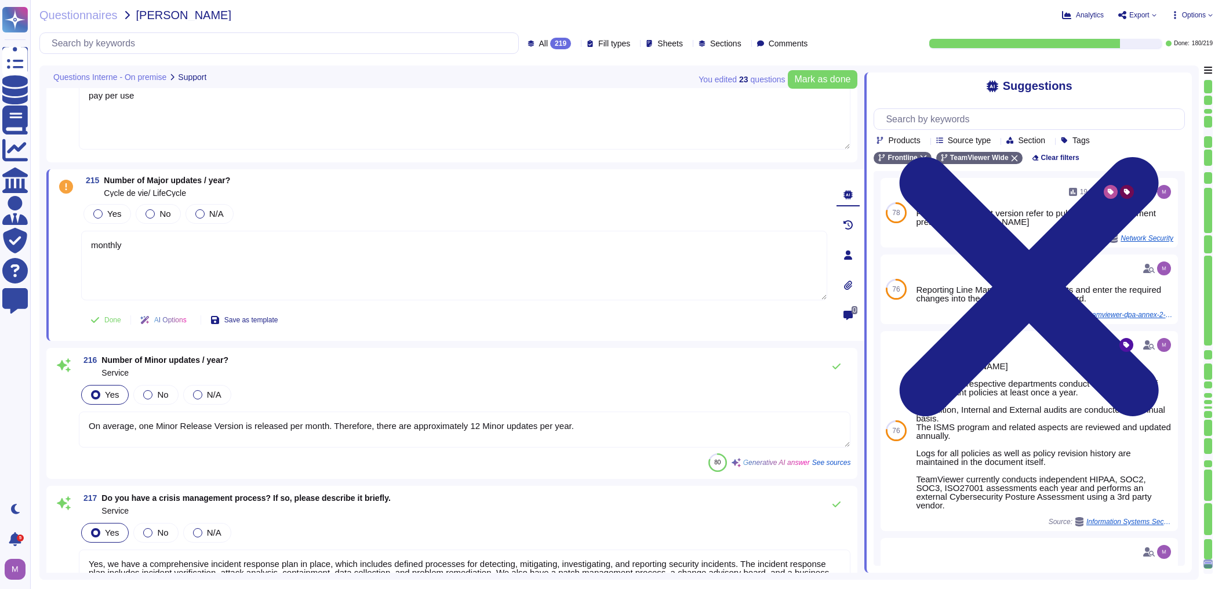
scroll to position [29649, 0]
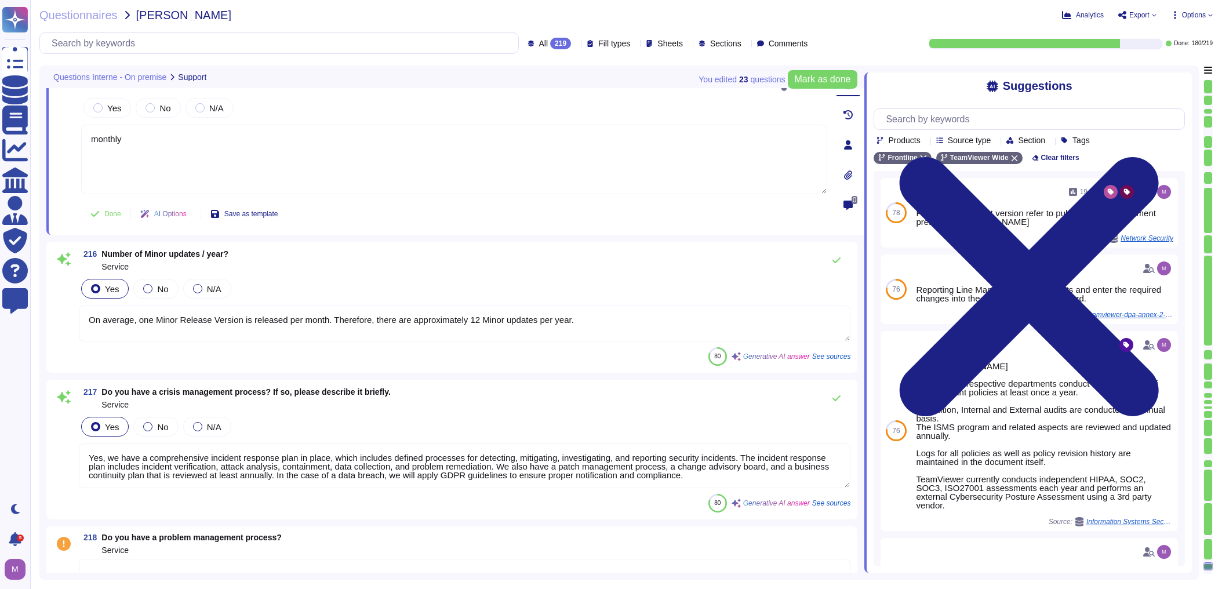
type textarea "monthly"
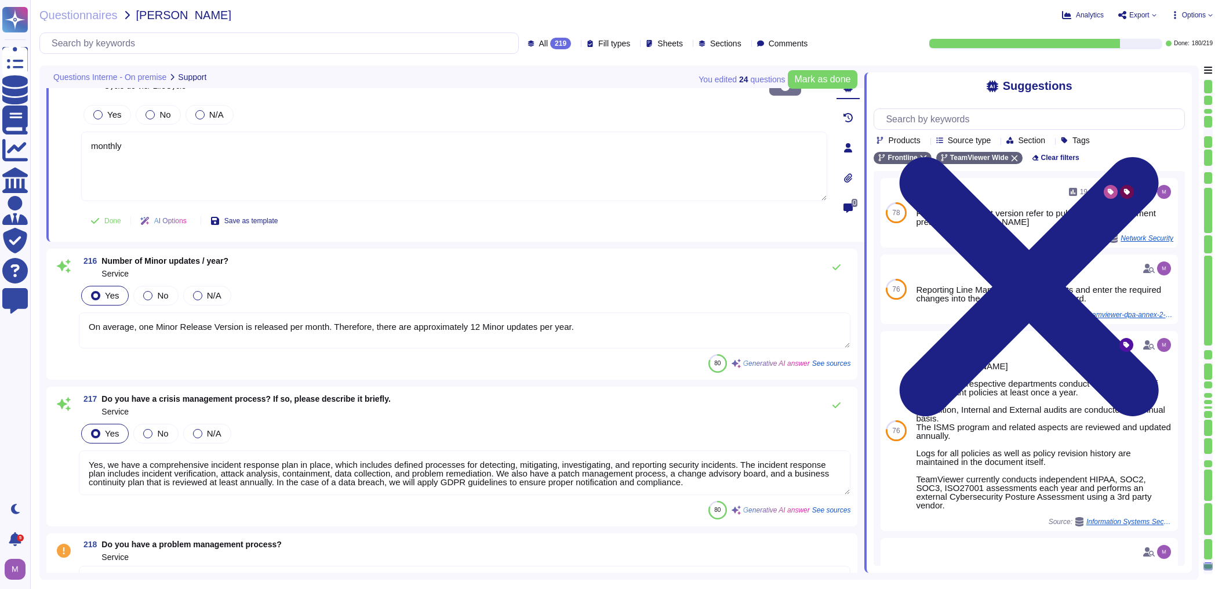
drag, startPoint x: 100, startPoint y: 311, endPoint x: 333, endPoint y: 314, distance: 233.0
click at [333, 314] on textarea "On average, one Minor Release Version is released per month. Therefore, there a…" at bounding box center [464, 330] width 771 height 36
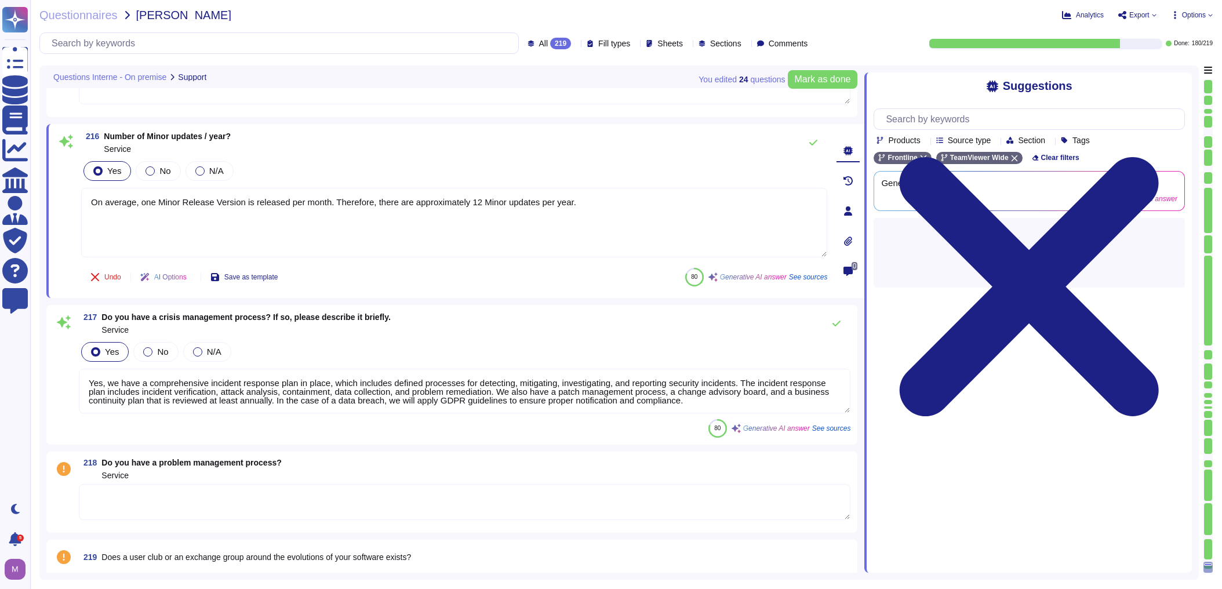
scroll to position [29741, 0]
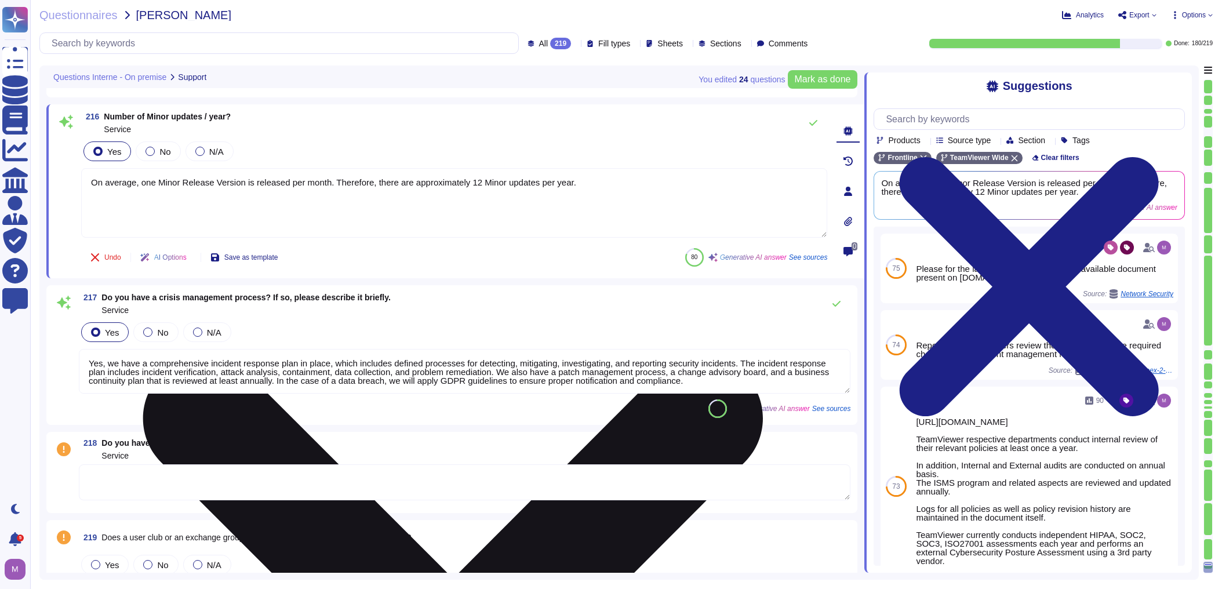
click at [274, 222] on textarea "On average, one Minor Release Version is released per month. Therefore, there a…" at bounding box center [454, 203] width 746 height 70
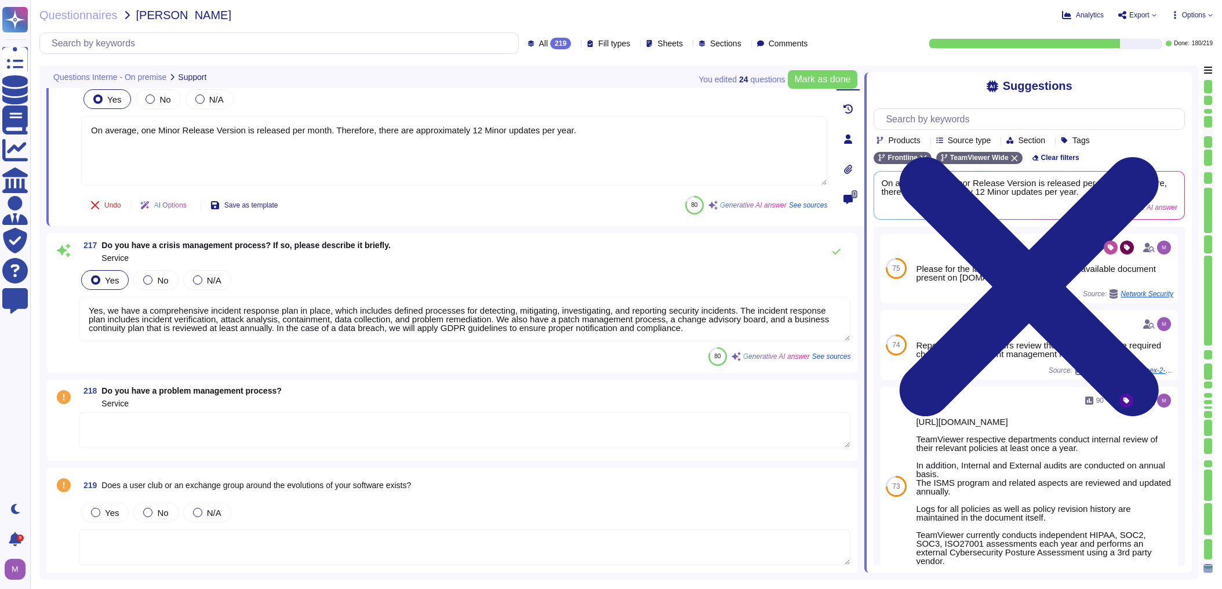
scroll to position [29798, 0]
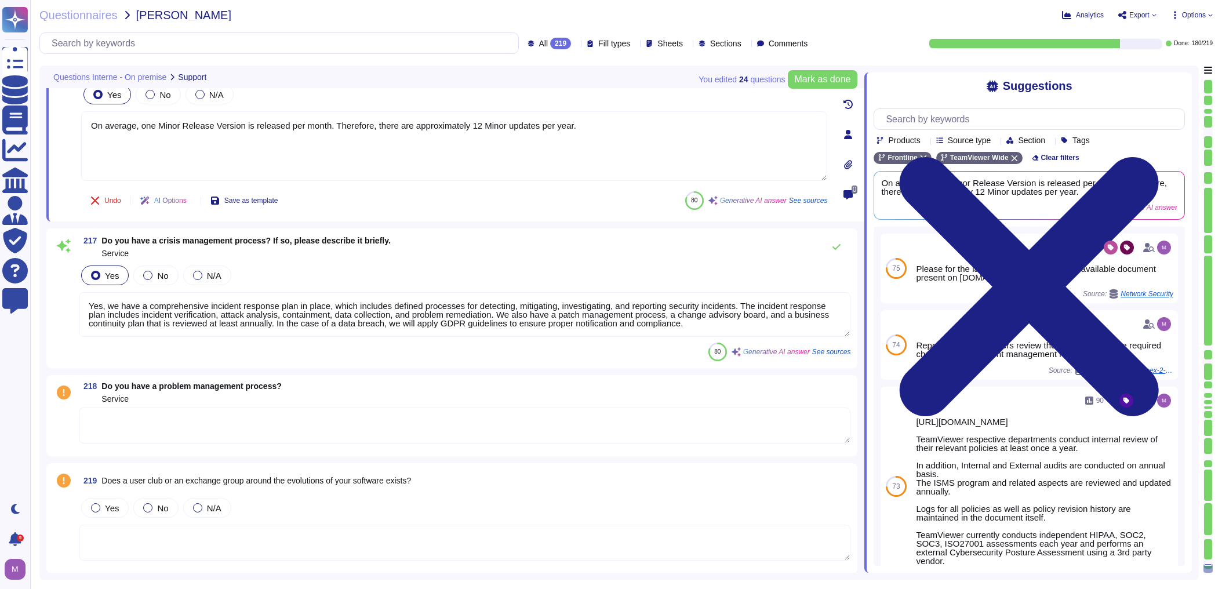
click at [209, 406] on div "218 Do you have a problem management process? Service" at bounding box center [451, 415] width 797 height 67
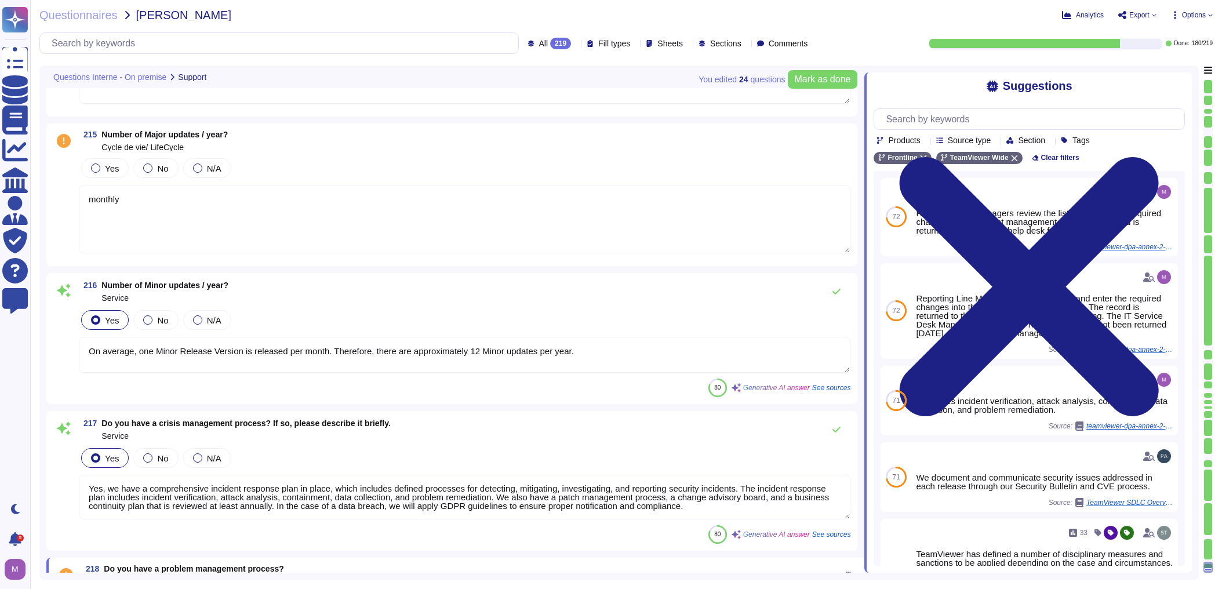
type textarea "tbd"
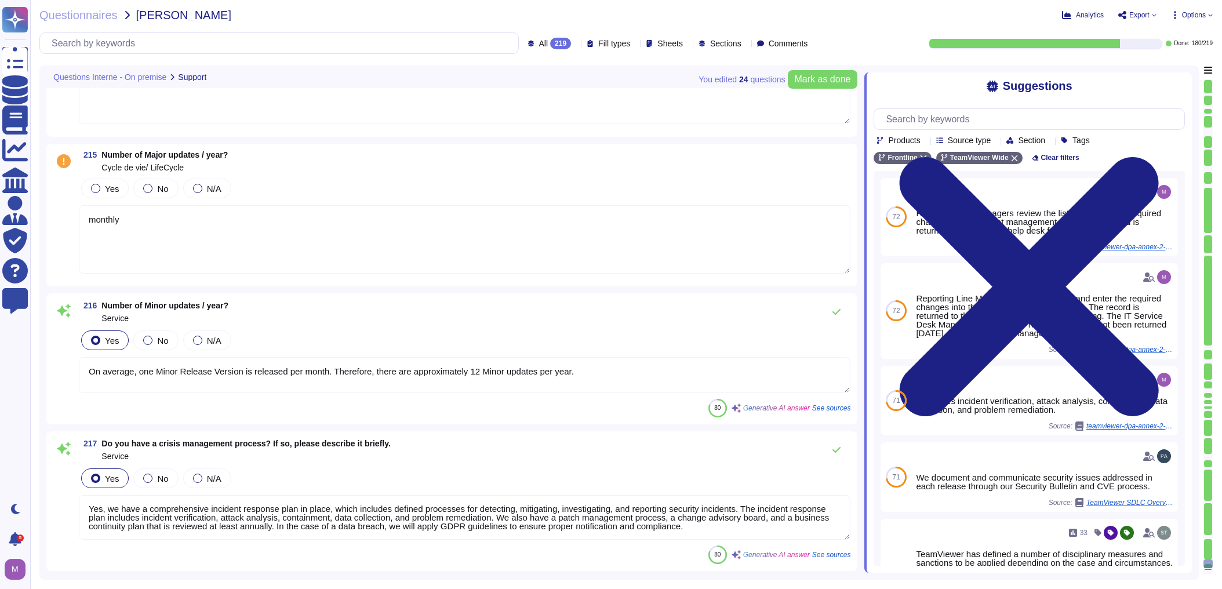
type textarea "TeamViewer provides support in various languages and offers support all around …"
type textarea "Yes, we have quality and safety certifications. Specifically, we own ISO9001 an…"
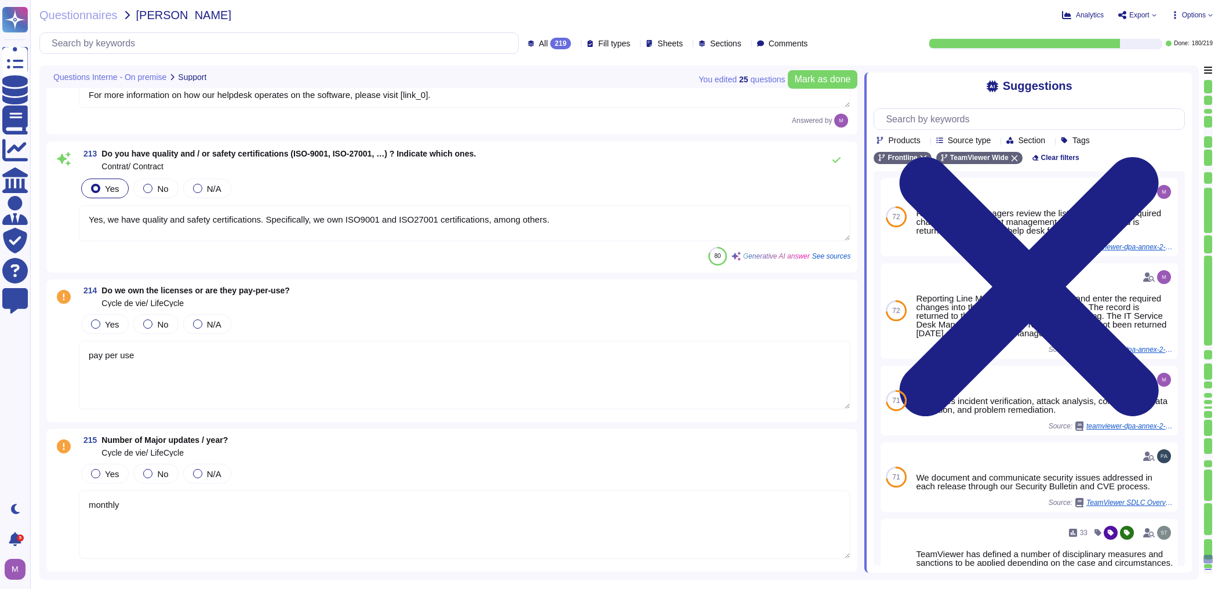
type textarea "For non-critical incidents, TeamViewer's standard support is available from 8:0…"
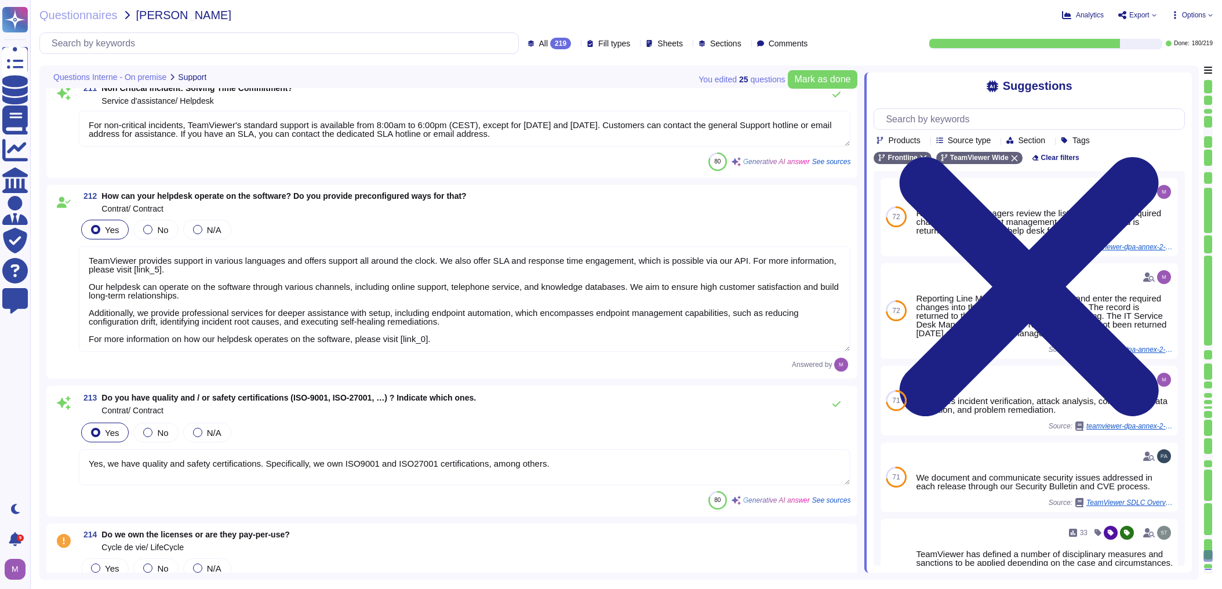
type textarea "[URL][DOMAIN_NAME]"
type textarea "For critical incidents, TeamViewer offers a Service Level Agreement (SLA) with …"
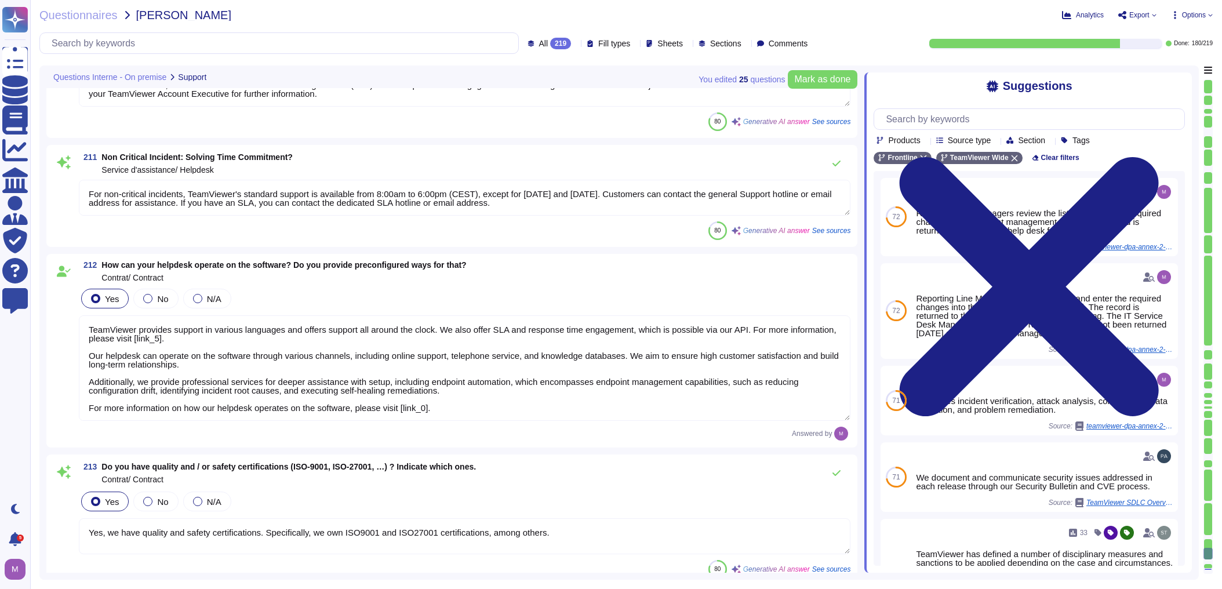
type textarea "[URL][DOMAIN_NAME]"
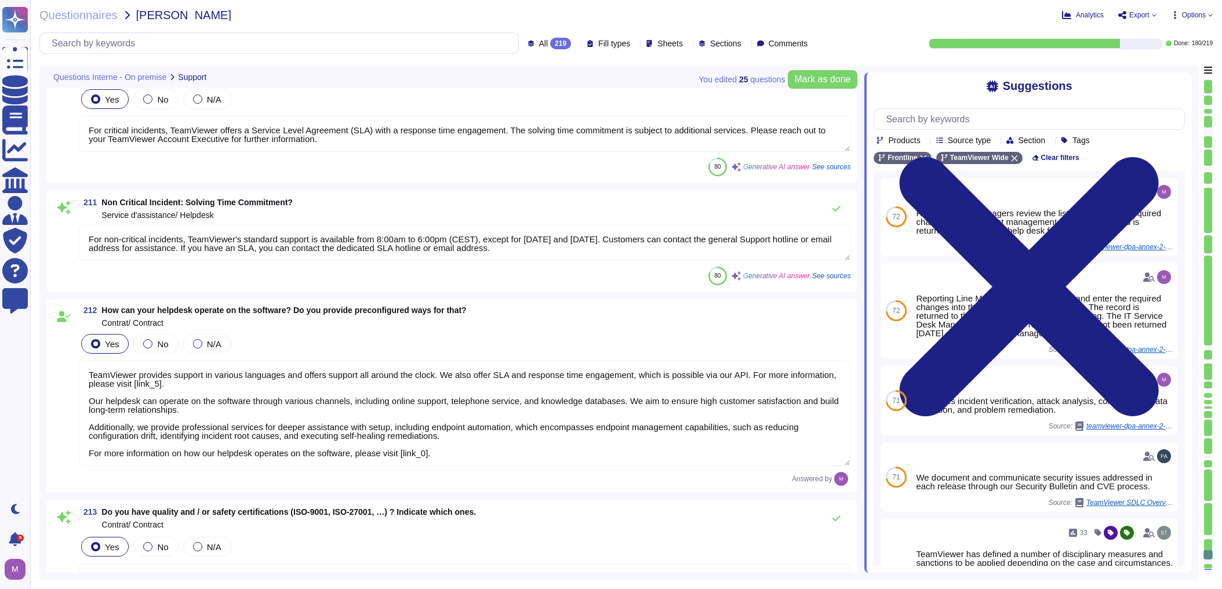
type textarea "monthly"
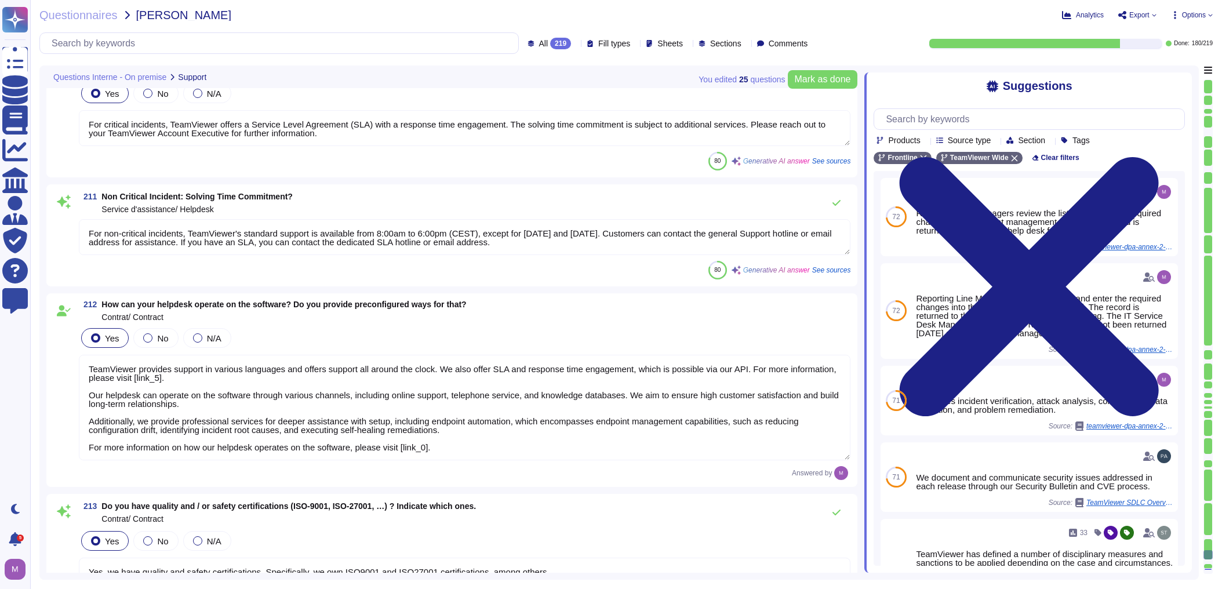
scroll to position [1, 0]
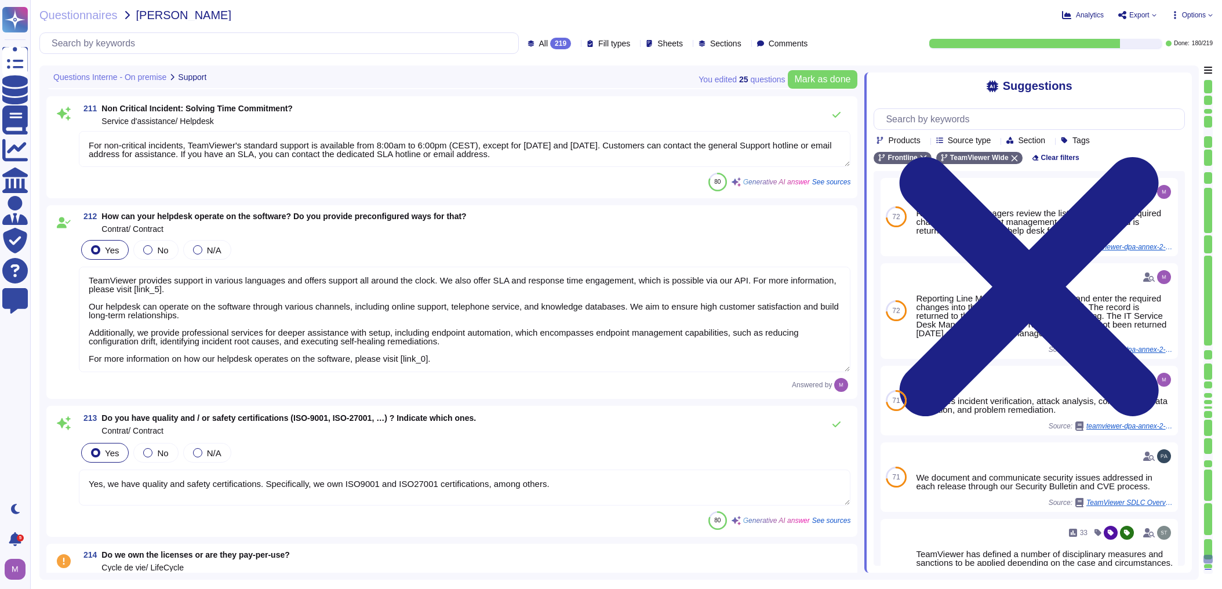
type textarea "On average, one Minor Release Version is released per month. Therefore, there a…"
type textarea "Yes, we have a comprehensive incident response plan in place, which includes de…"
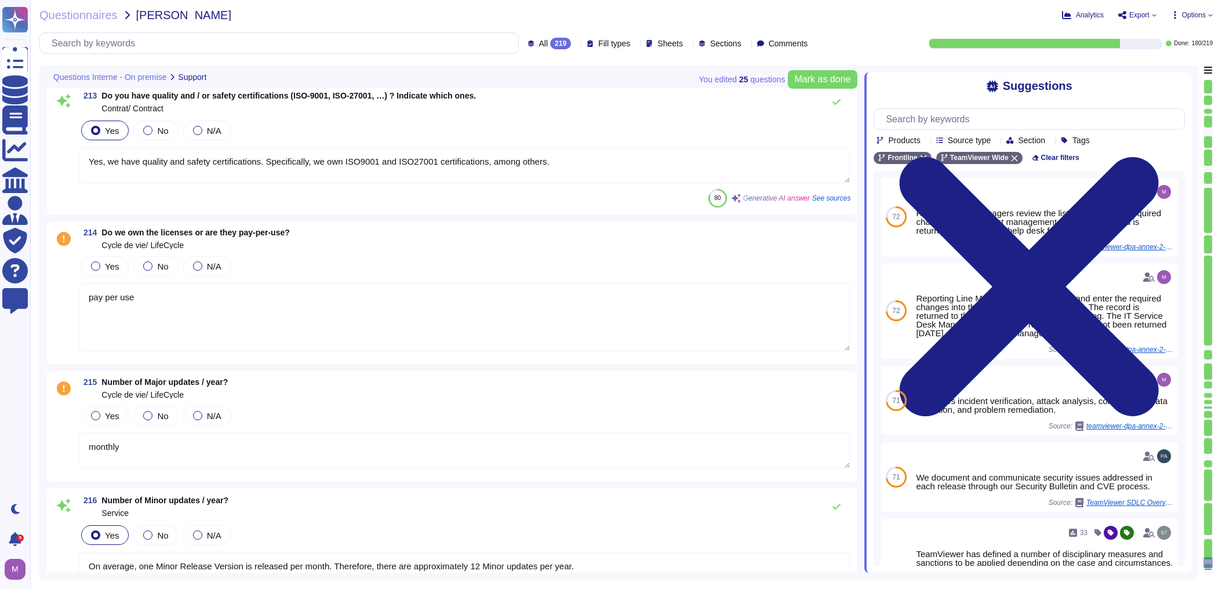
scroll to position [29701, 0]
type textarea "tbd"
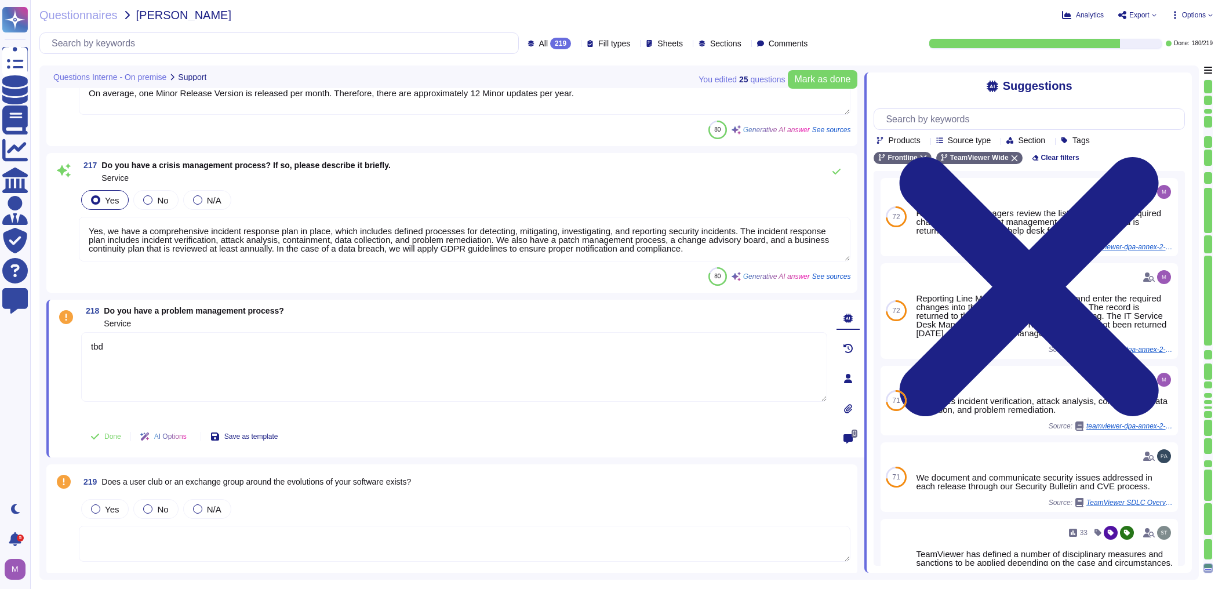
click at [1145, 15] on span "Export" at bounding box center [1139, 15] width 20 height 7
click at [1159, 70] on p "Download" at bounding box center [1179, 84] width 41 height 28
